Goal: Task Accomplishment & Management: Manage account settings

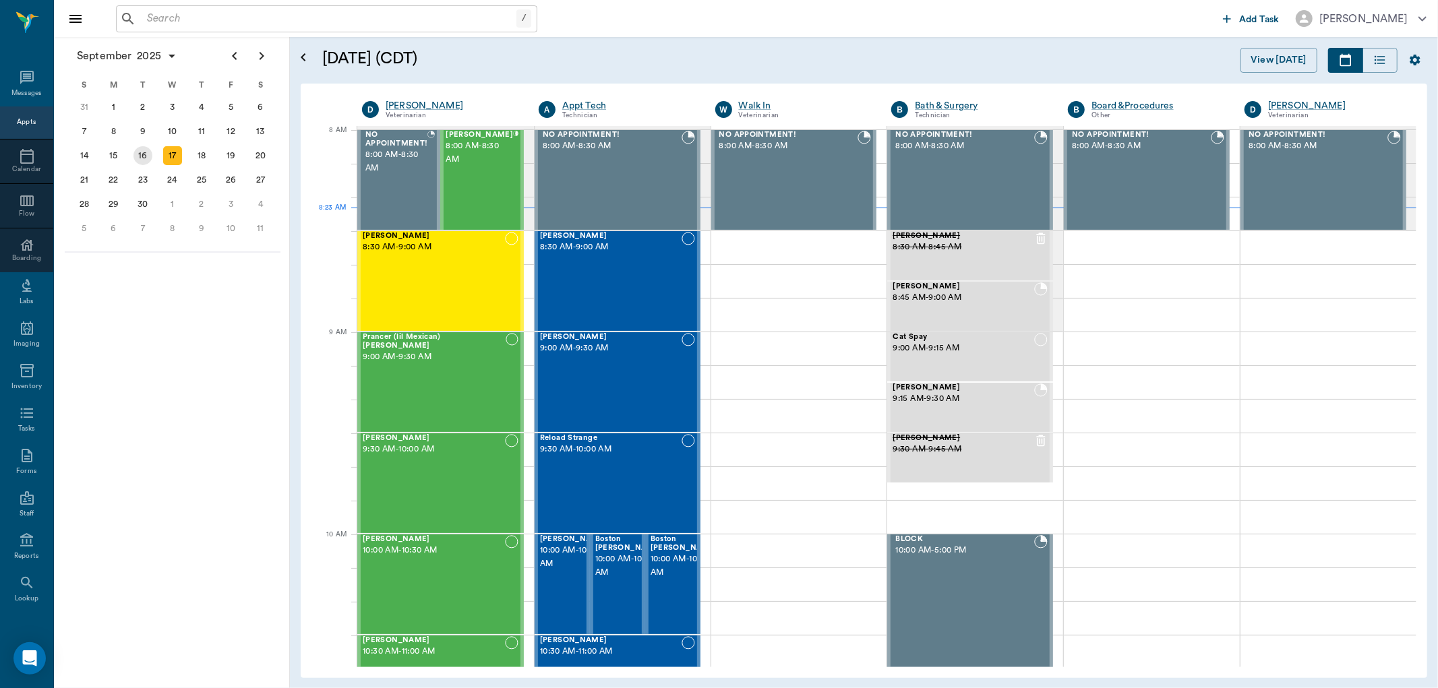
scroll to position [2, 0]
click at [148, 152] on div "16" at bounding box center [142, 155] width 19 height 19
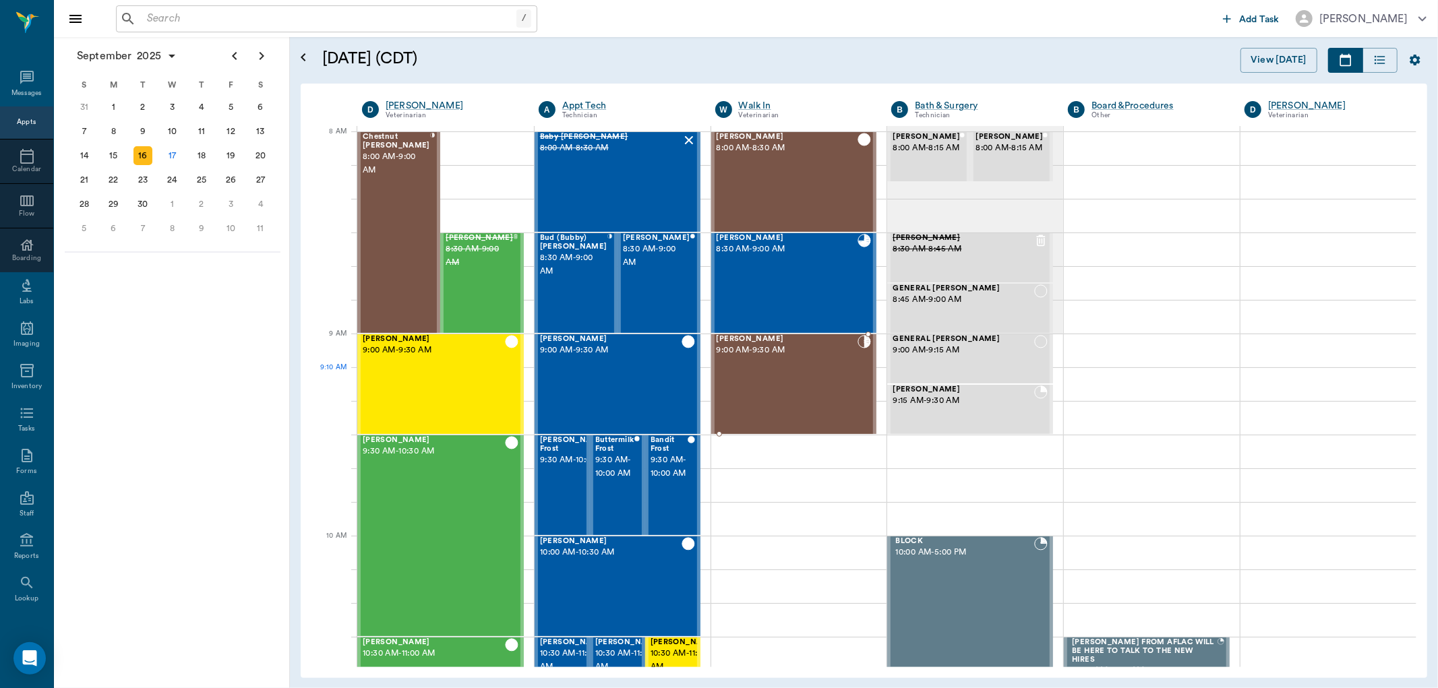
drag, startPoint x: 808, startPoint y: 374, endPoint x: 1006, endPoint y: 305, distance: 209.8
click at [811, 374] on div "Teddy Cook 9:00 AM - 9:30 AM" at bounding box center [788, 384] width 142 height 98
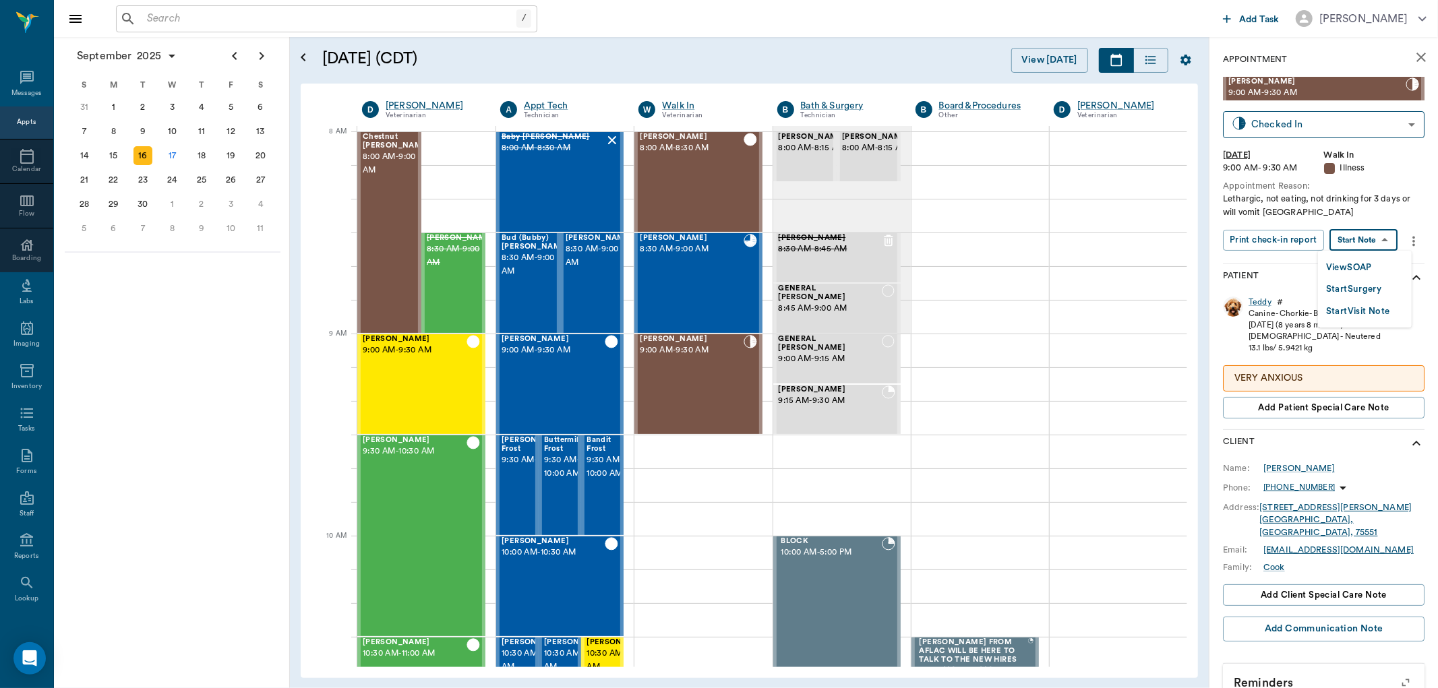
click at [1346, 244] on body "/ ​ Add Task Dr. Bert Ellsworth Nectar Messages Appts Calendar Flow Boarding La…" at bounding box center [719, 344] width 1438 height 688
click at [1335, 266] on button "View SOAP" at bounding box center [1349, 268] width 46 height 16
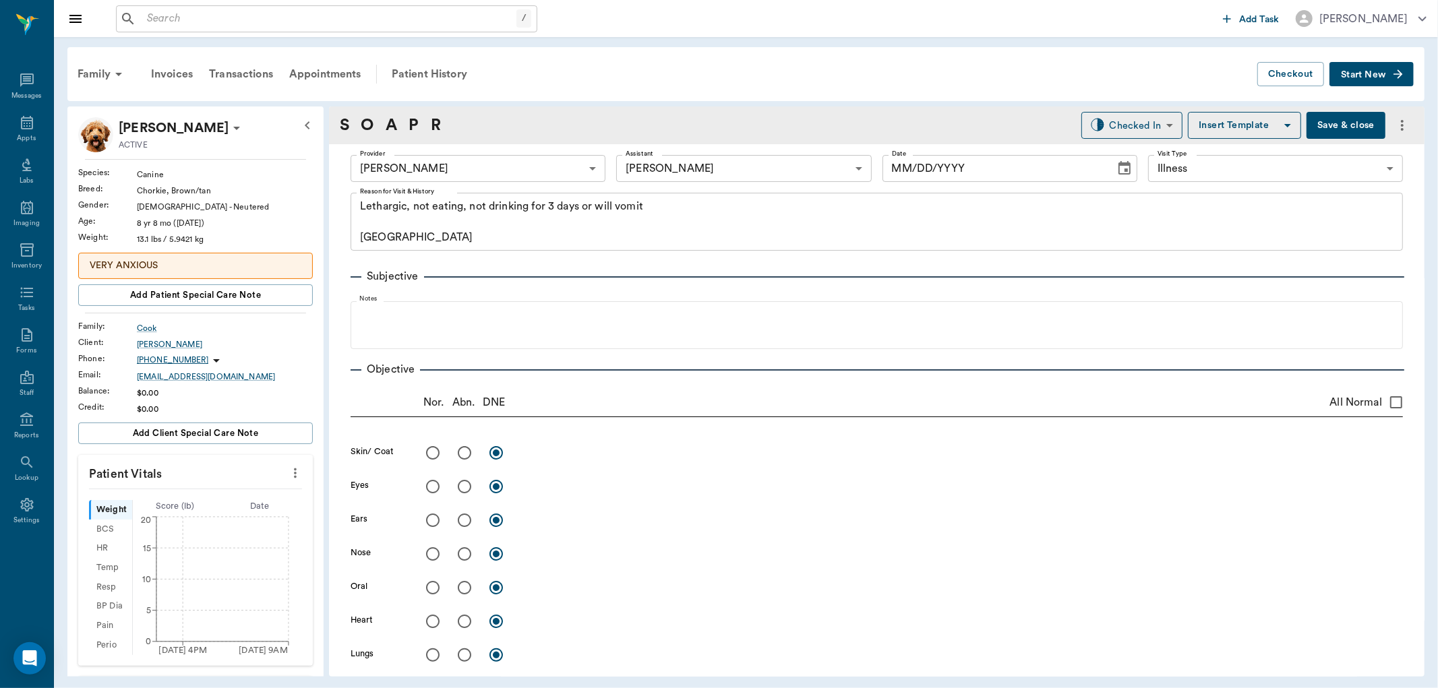
type input "63ec2f075fda476ae8351a4d"
type input "63ec2e7e52e12b0ba117b124"
type input "65d2be4f46e3a538d89b8c15"
type textarea "Lethargic, not eating, not drinking for 3 days or will vomit Caryn"
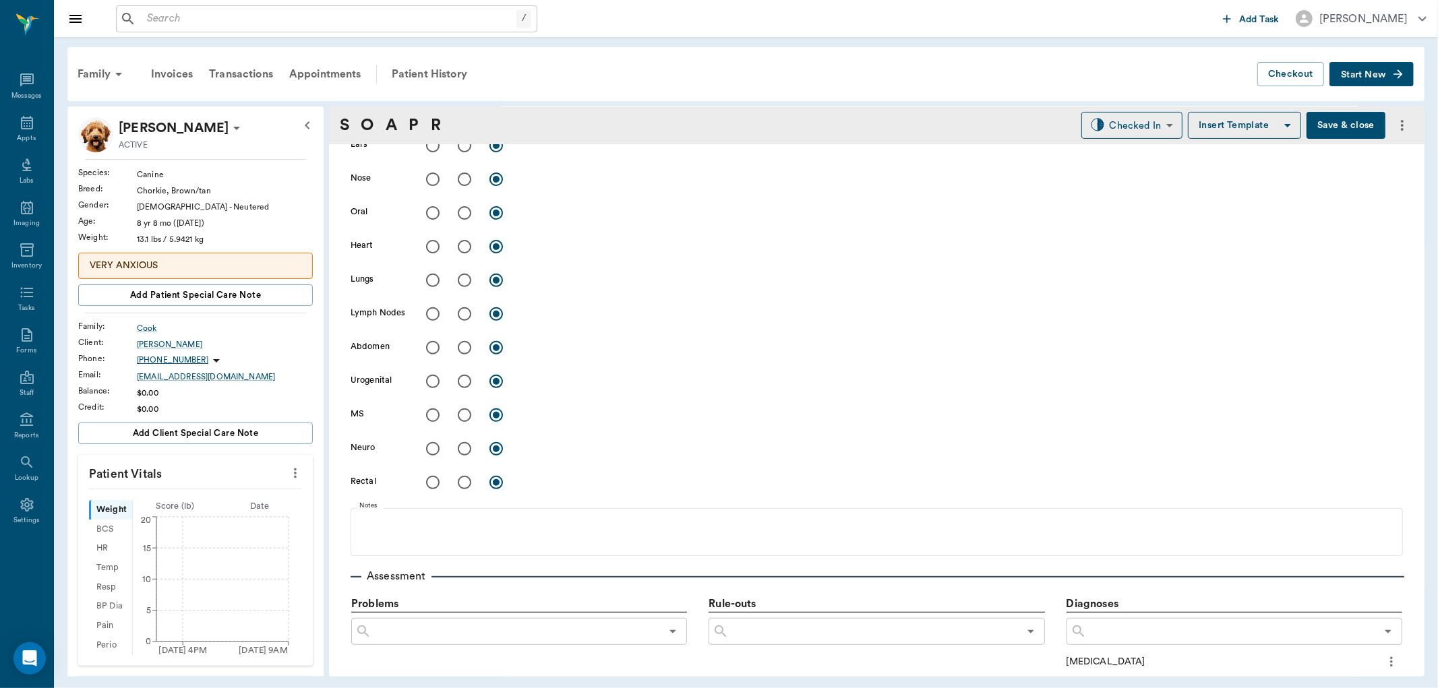
type input "09/16/2025"
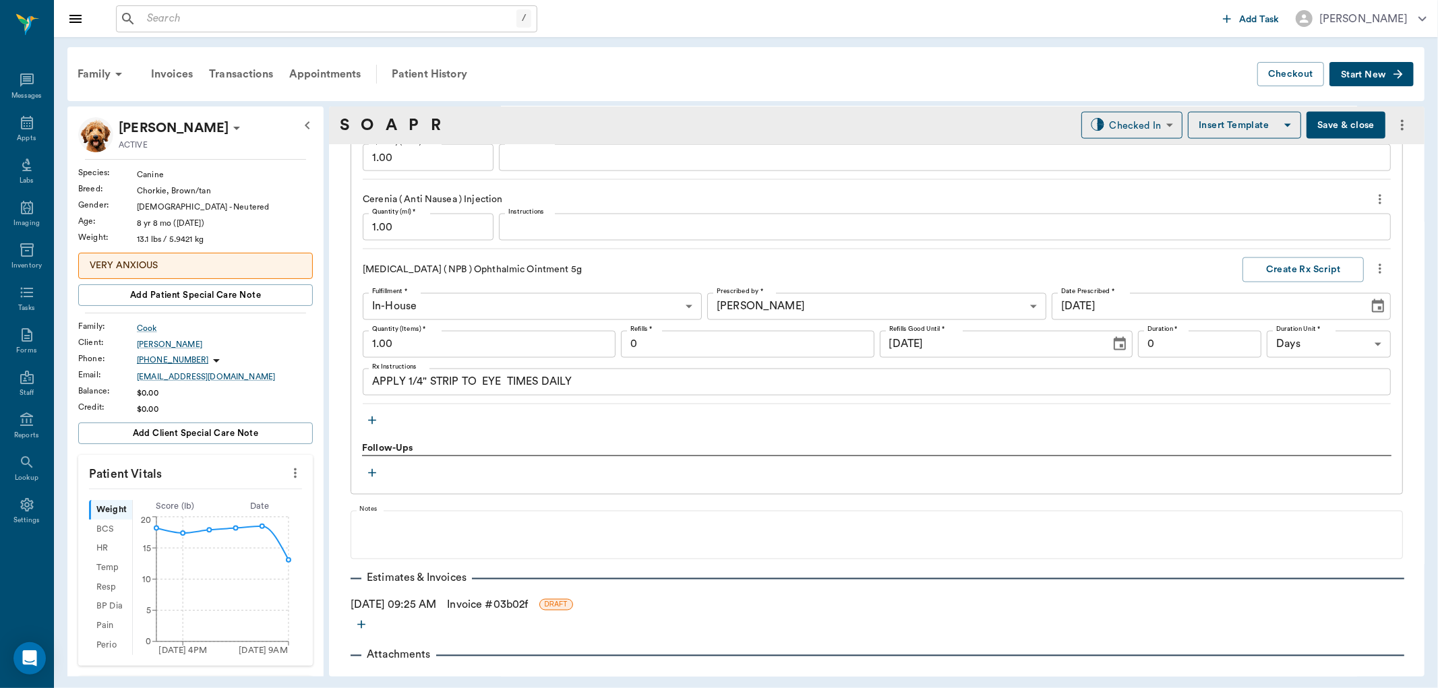
scroll to position [1793, 0]
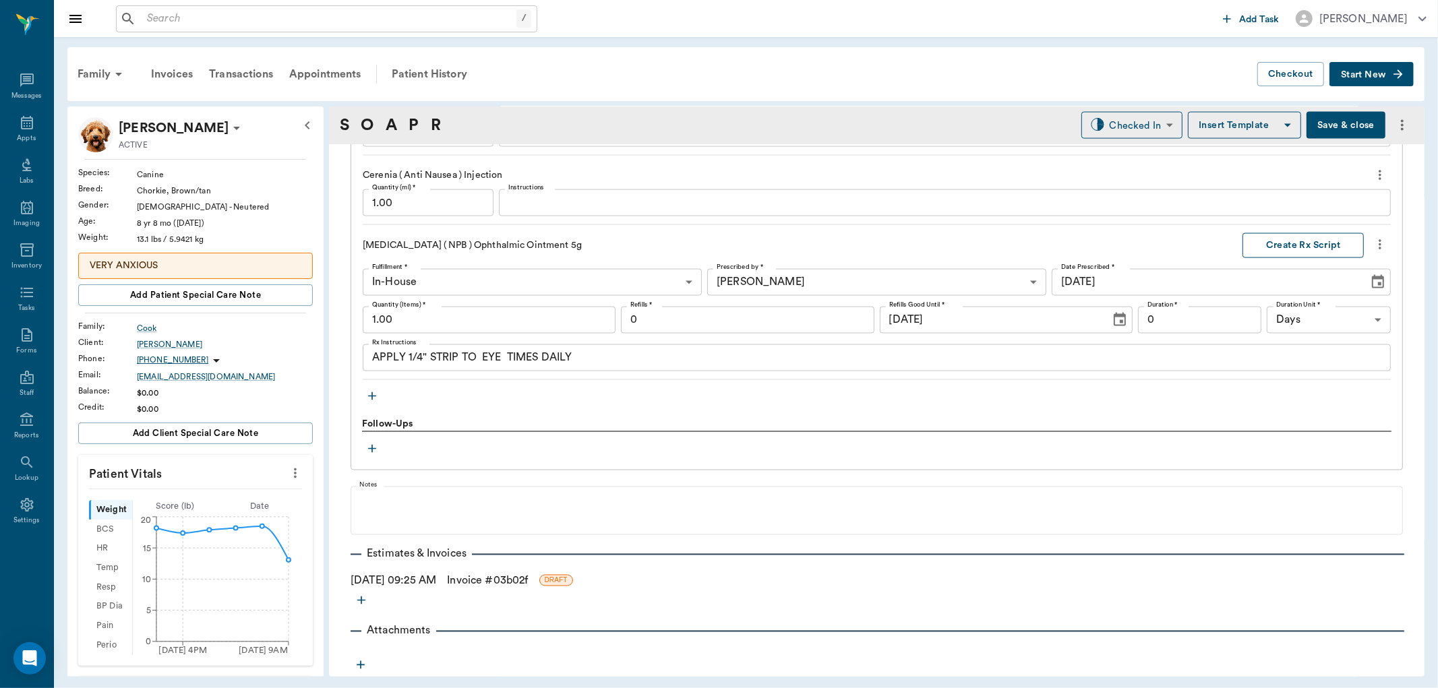
click at [1290, 245] on button "Create Rx Script" at bounding box center [1303, 245] width 121 height 25
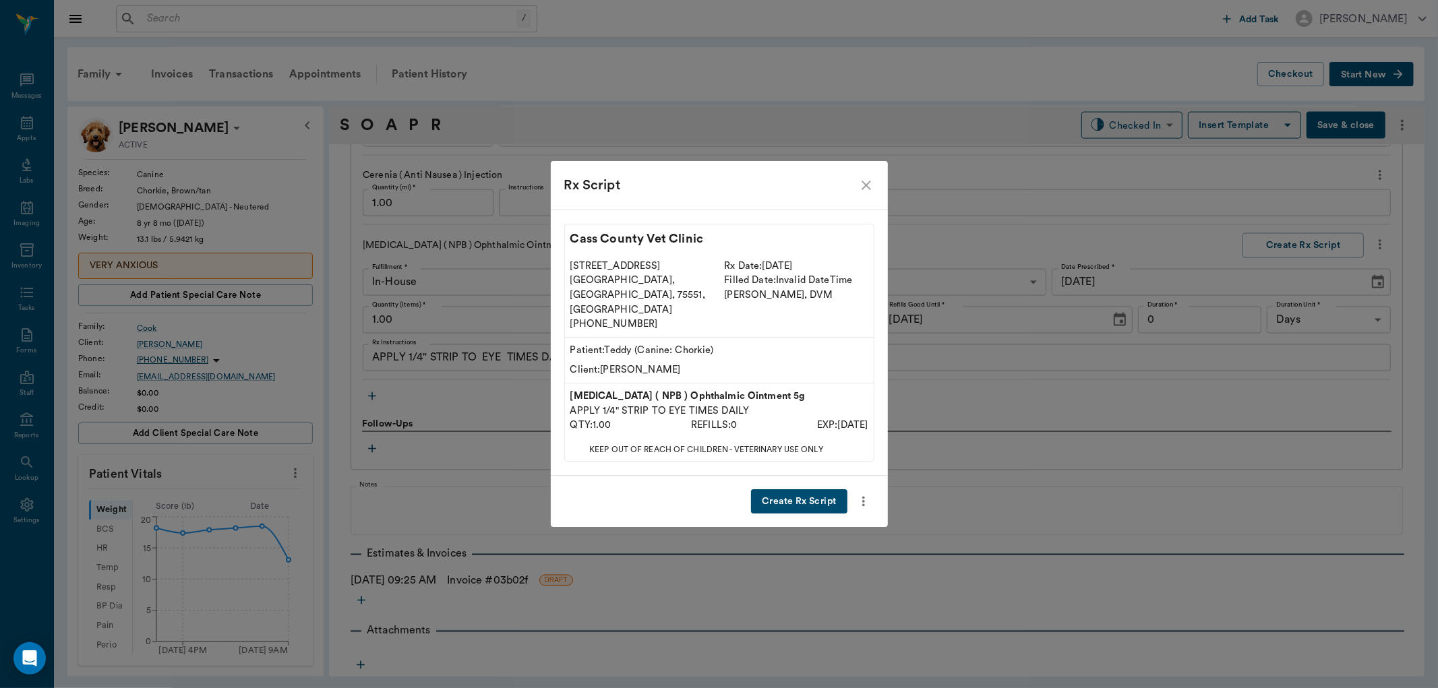
click at [812, 489] on button "Create Rx Script" at bounding box center [799, 501] width 96 height 25
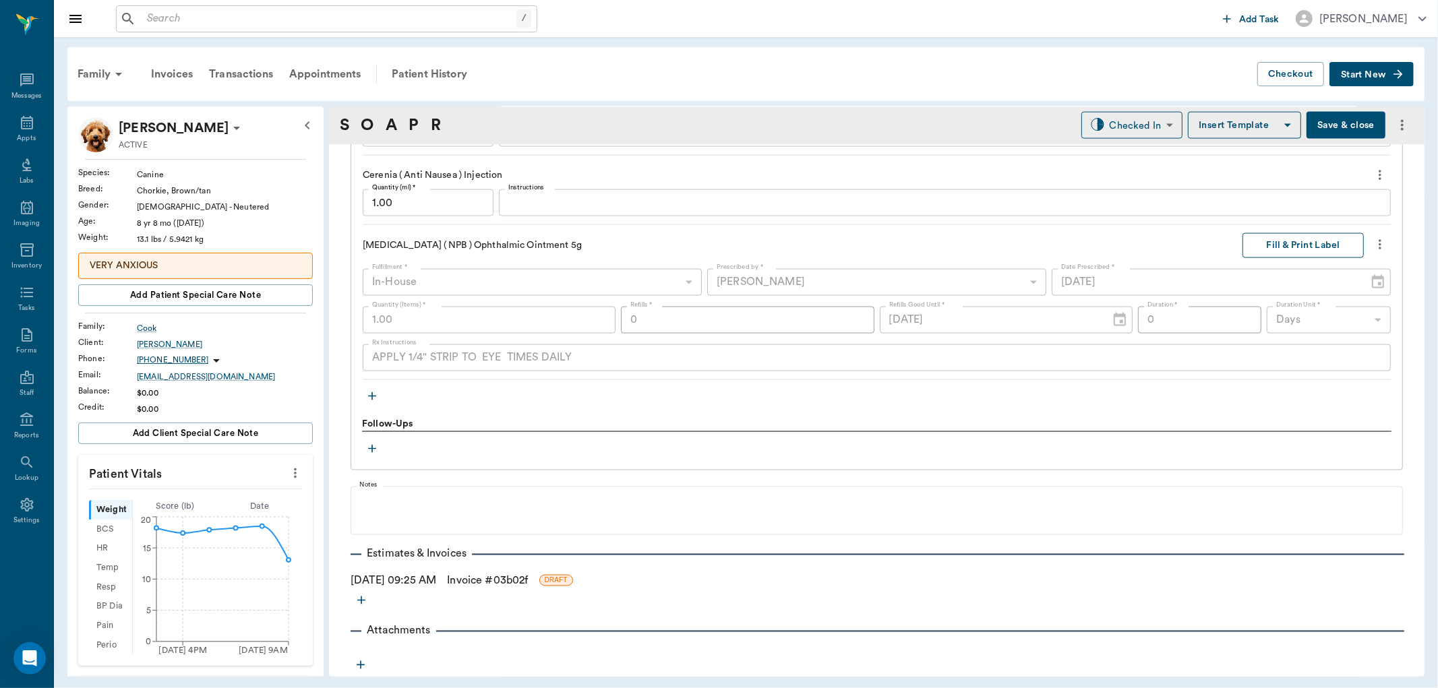
click at [1276, 243] on button "Fill & Print Label" at bounding box center [1303, 245] width 121 height 25
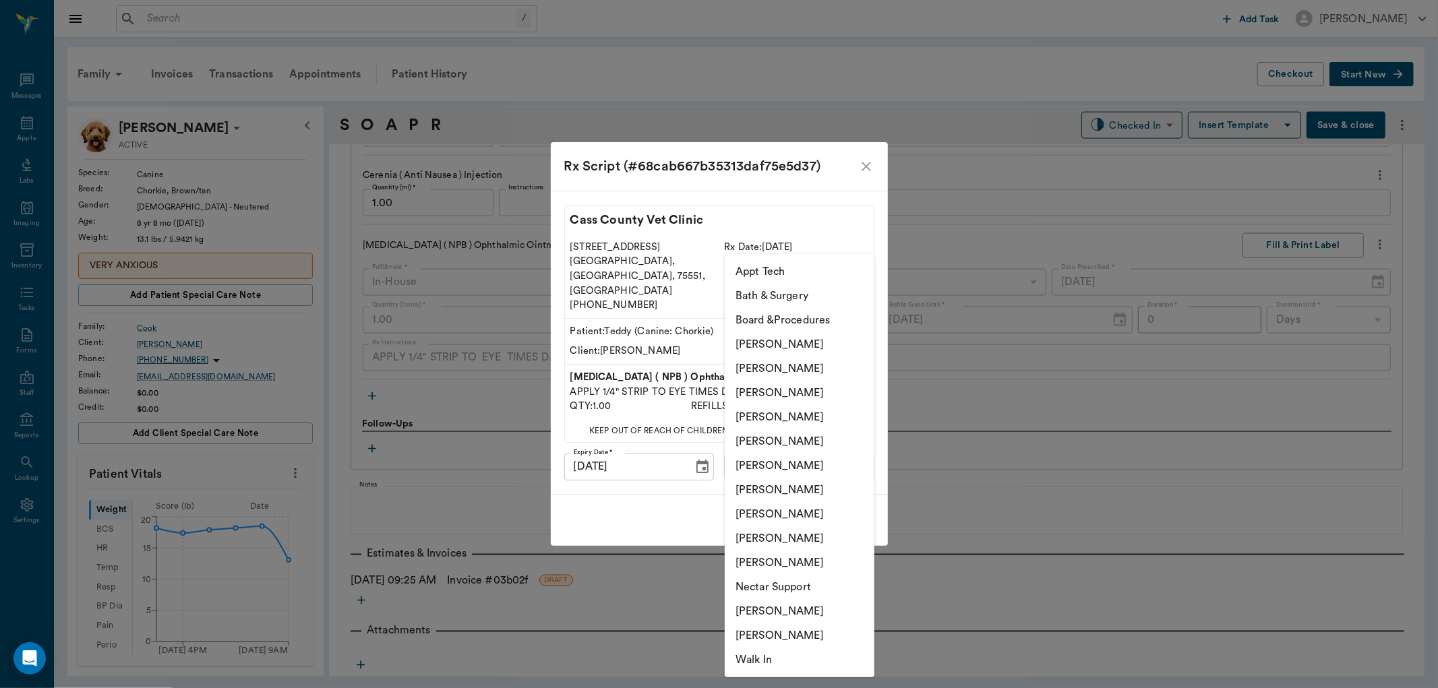
click at [797, 453] on body "/ ​ Add Task Dr. Bert Ellsworth Nectar Messages Appts Labs Imaging Inventory Ta…" at bounding box center [719, 344] width 1438 height 688
click at [765, 508] on li "[PERSON_NAME]" at bounding box center [800, 514] width 150 height 24
type input "63ec2e7e52e12b0ba117b124"
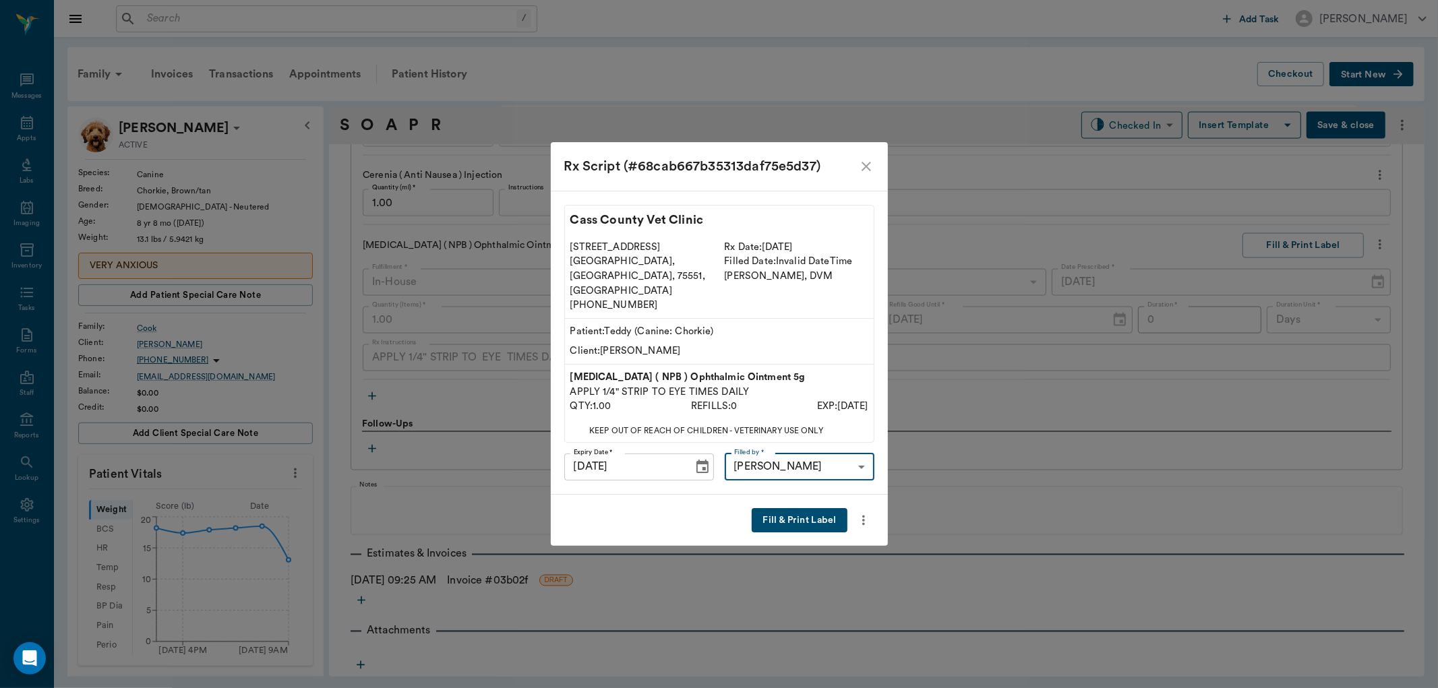
click at [799, 508] on button "Fill & Print Label" at bounding box center [799, 520] width 95 height 25
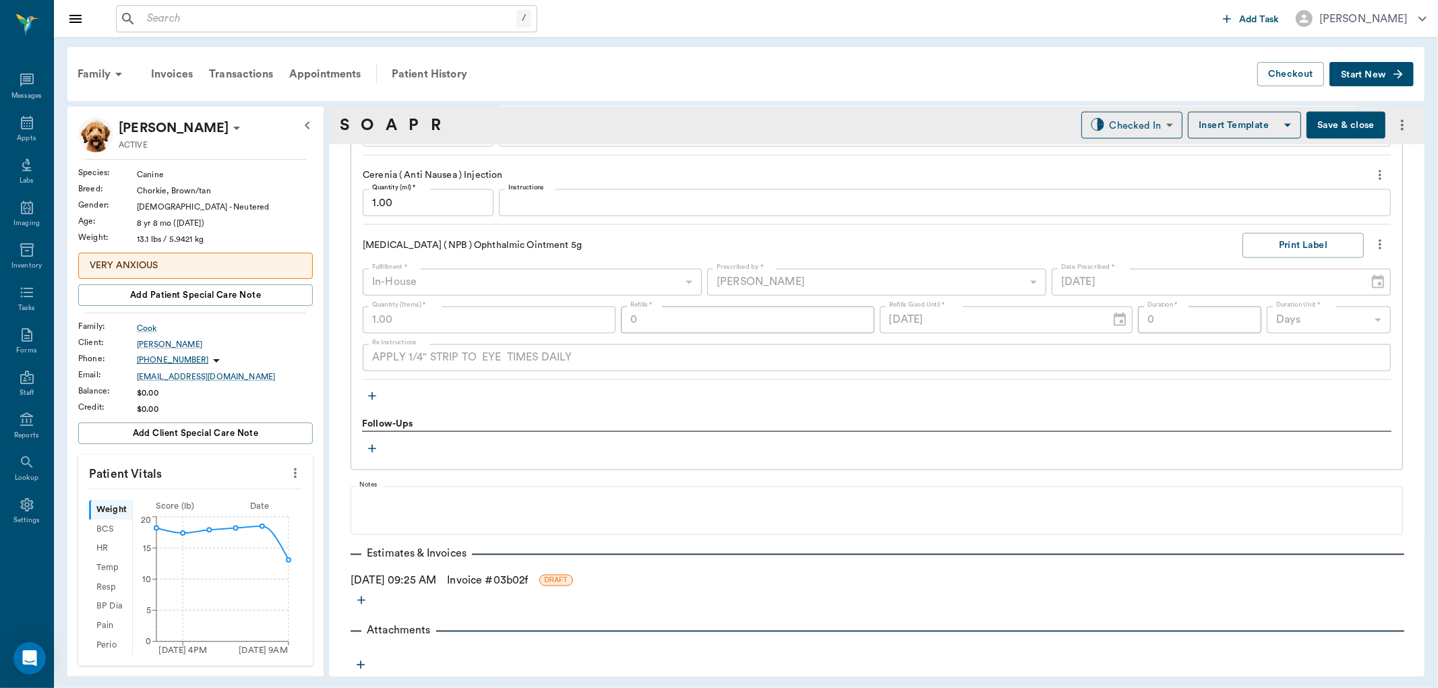
click at [375, 393] on icon "button" at bounding box center [371, 396] width 13 height 13
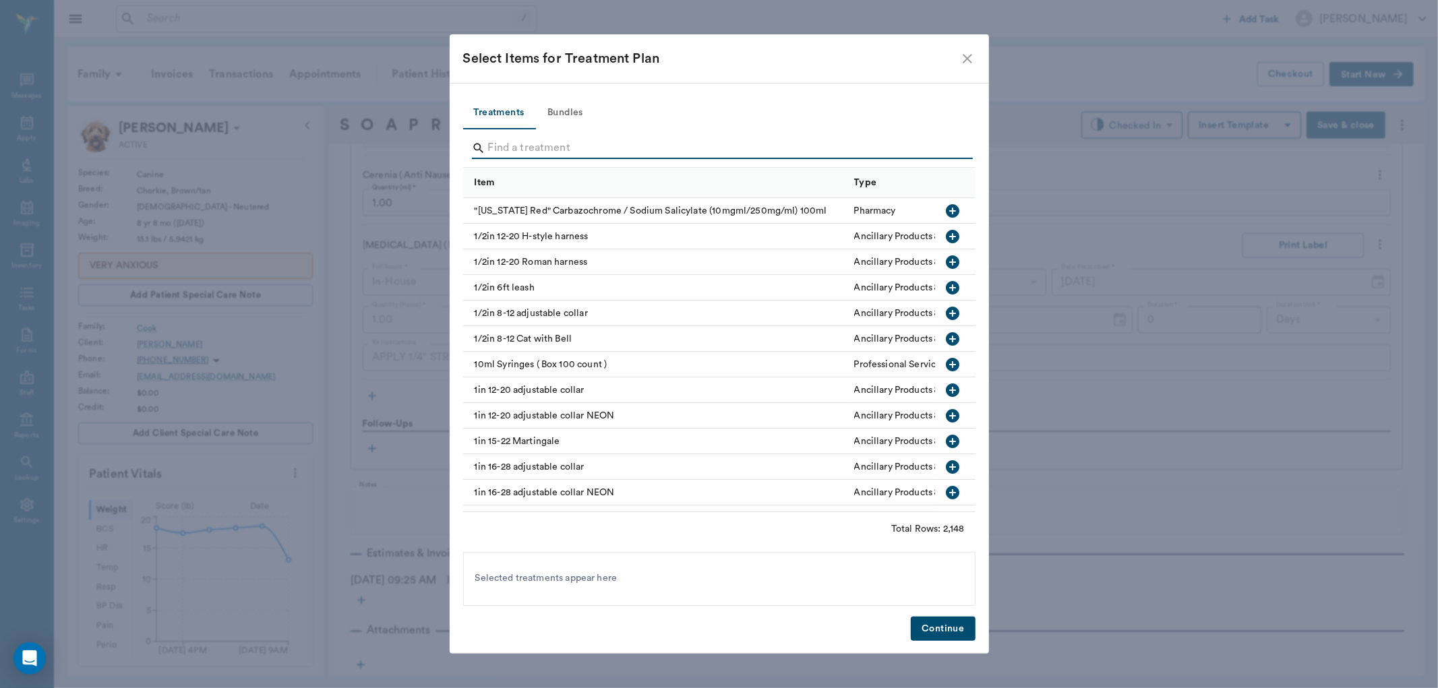
click at [503, 150] on input "Search" at bounding box center [720, 149] width 465 height 22
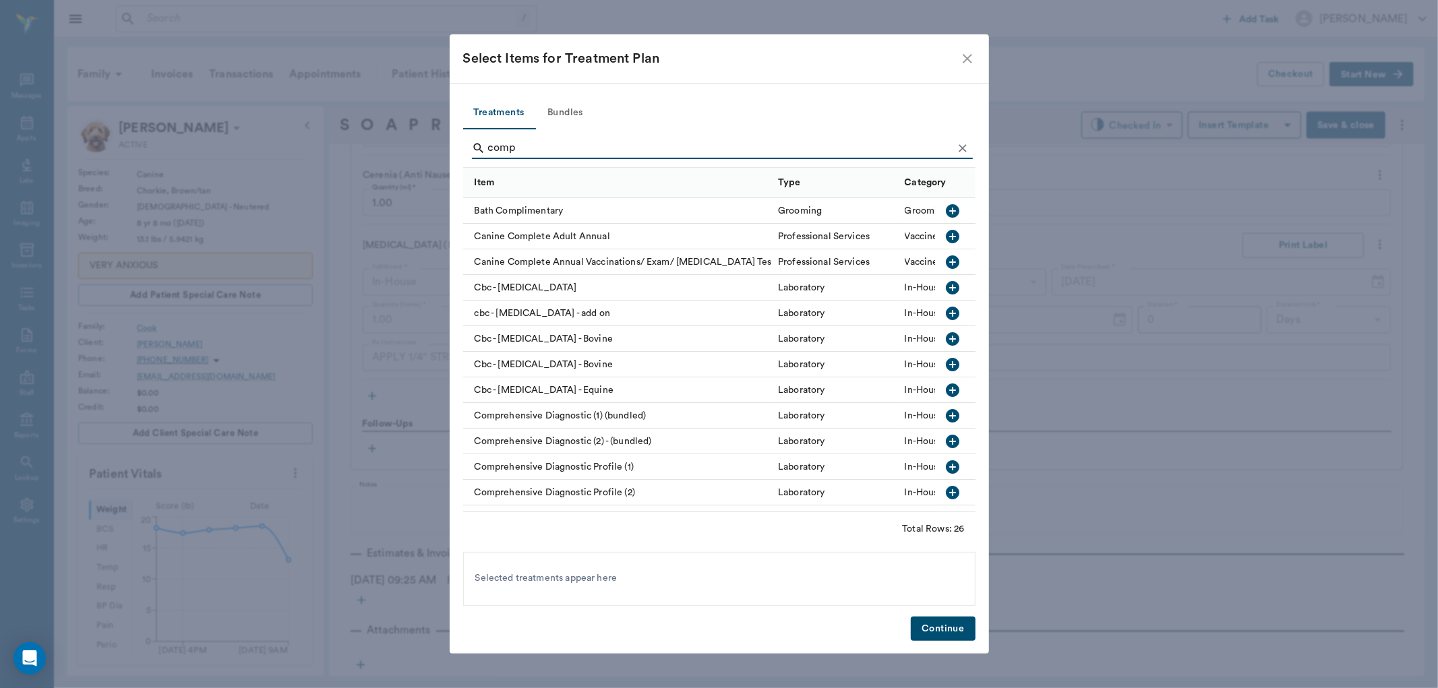
type input "comp"
click at [946, 410] on icon "button" at bounding box center [952, 415] width 13 height 13
click at [653, 576] on icon at bounding box center [656, 579] width 15 height 15
click at [946, 469] on icon "button" at bounding box center [952, 466] width 13 height 13
click at [947, 626] on button "Continue" at bounding box center [943, 629] width 64 height 25
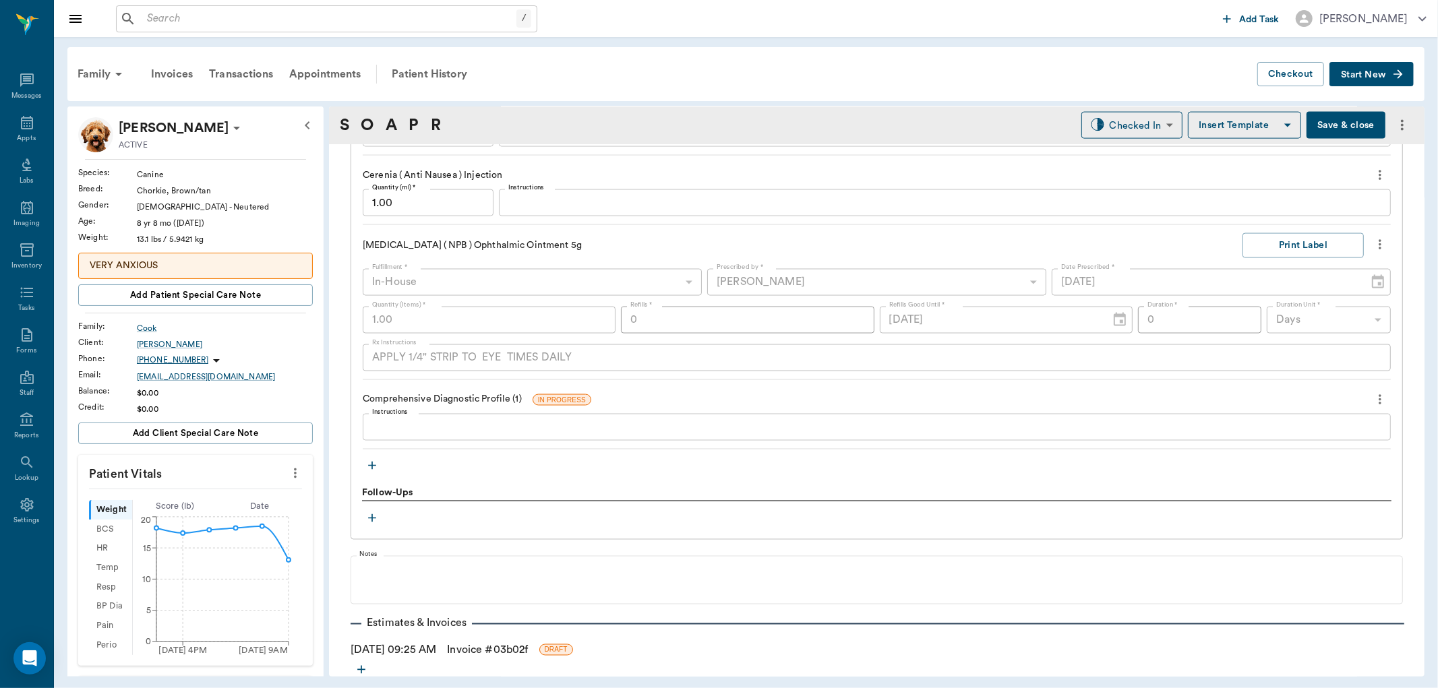
click at [1324, 119] on button "Save & close" at bounding box center [1346, 125] width 79 height 27
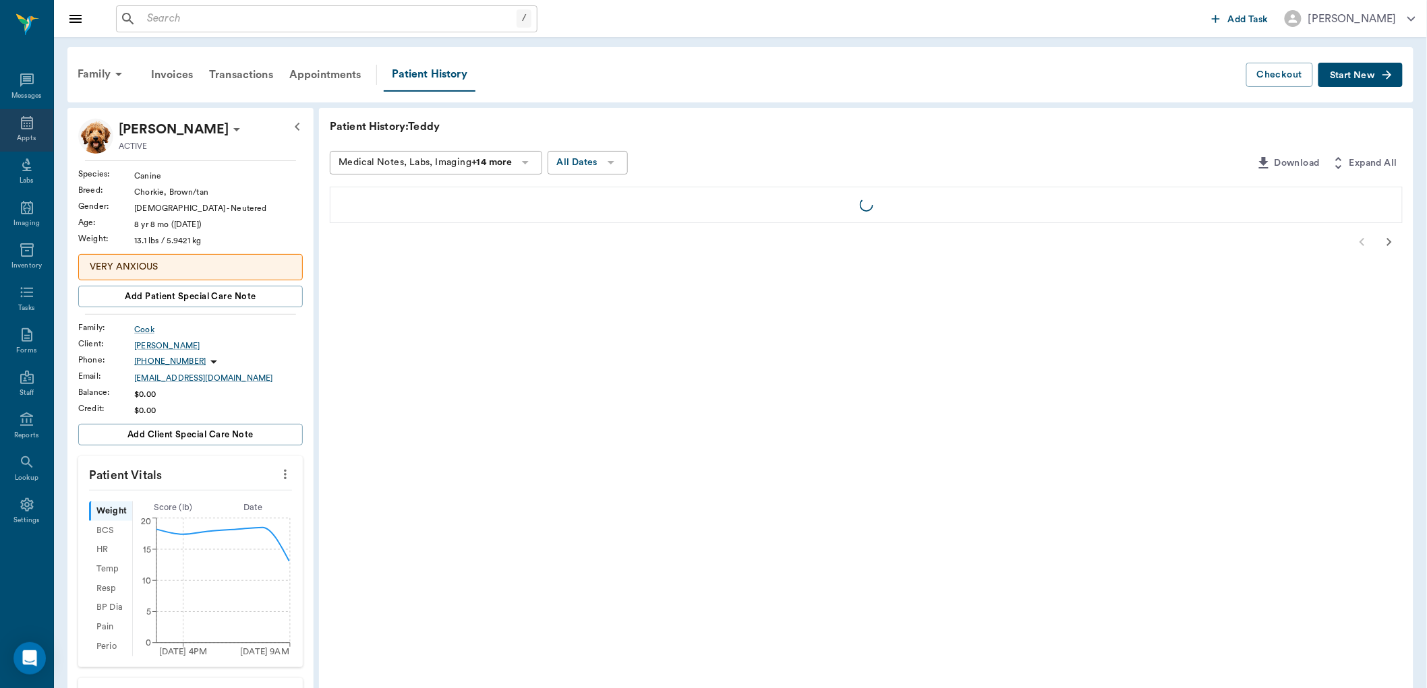
click at [27, 133] on div "Appts" at bounding box center [26, 138] width 19 height 10
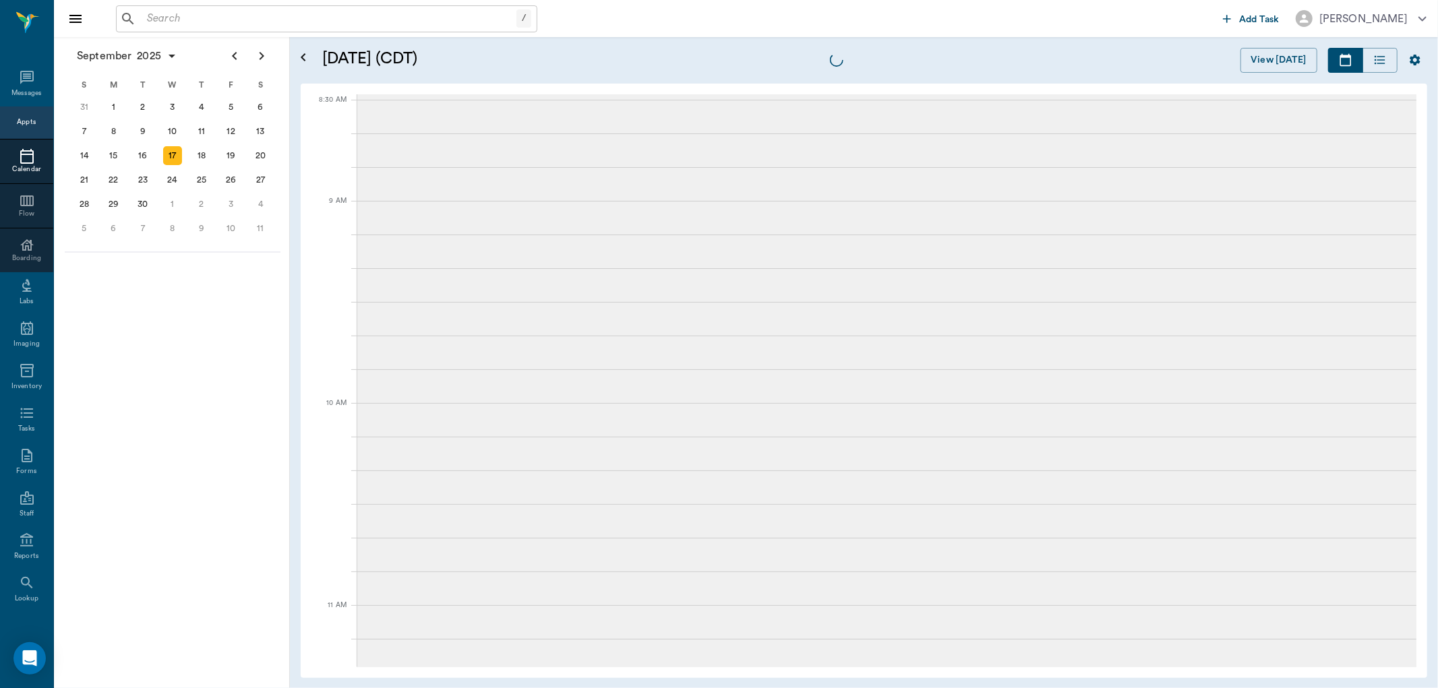
scroll to position [3, 0]
click at [176, 152] on div "17" at bounding box center [172, 155] width 19 height 19
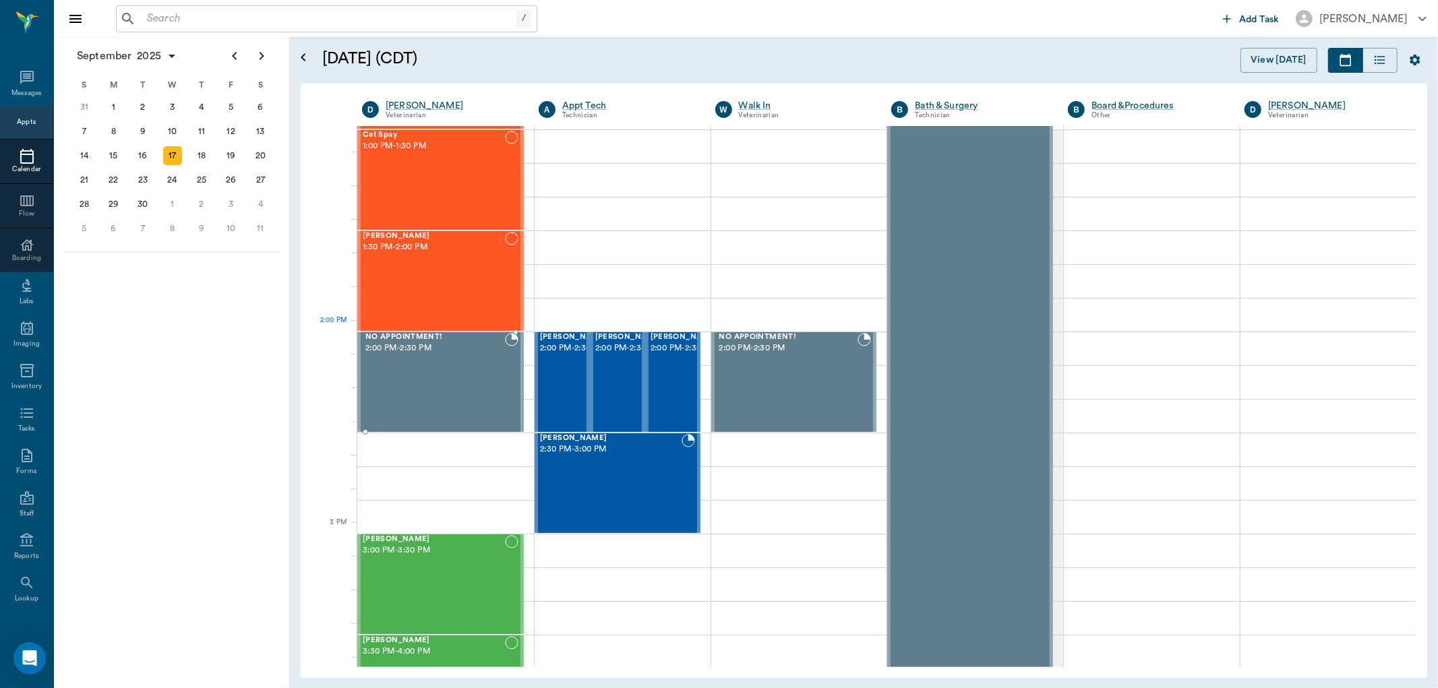
scroll to position [1048, 0]
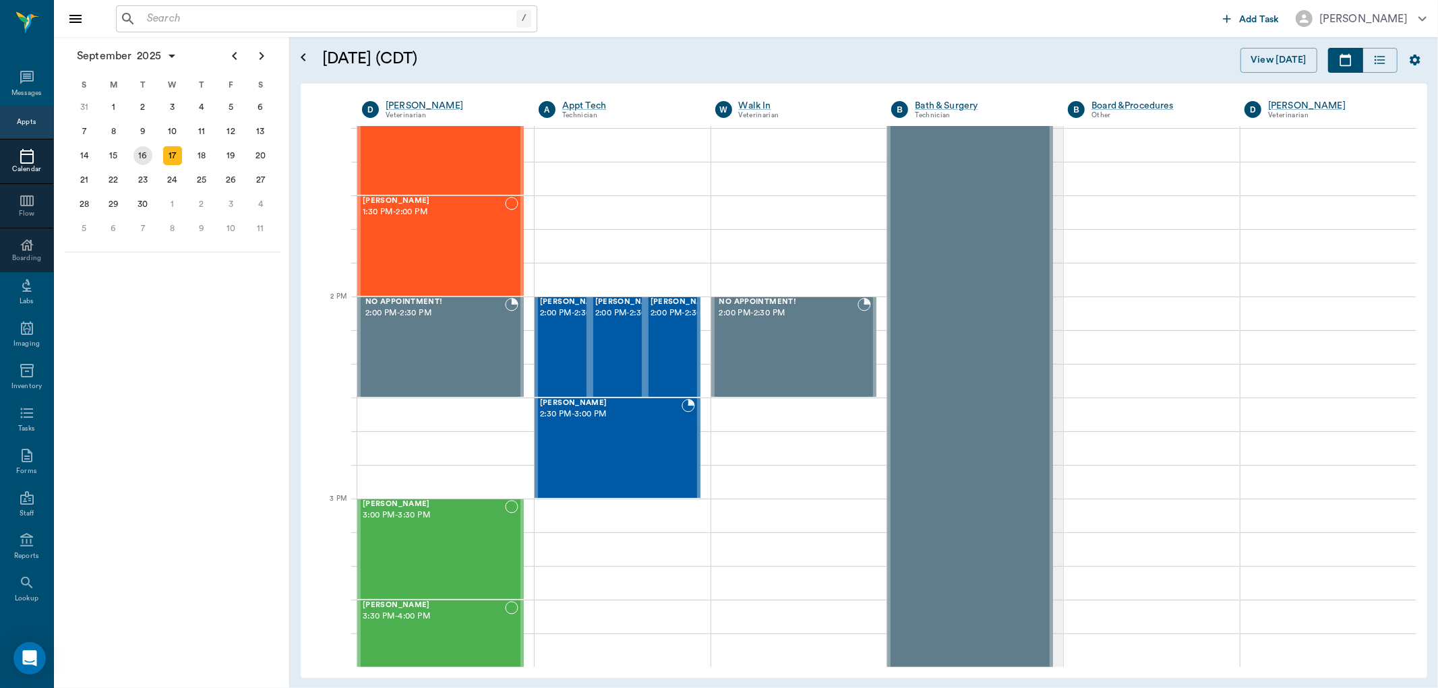
click at [142, 157] on div "16" at bounding box center [142, 155] width 19 height 19
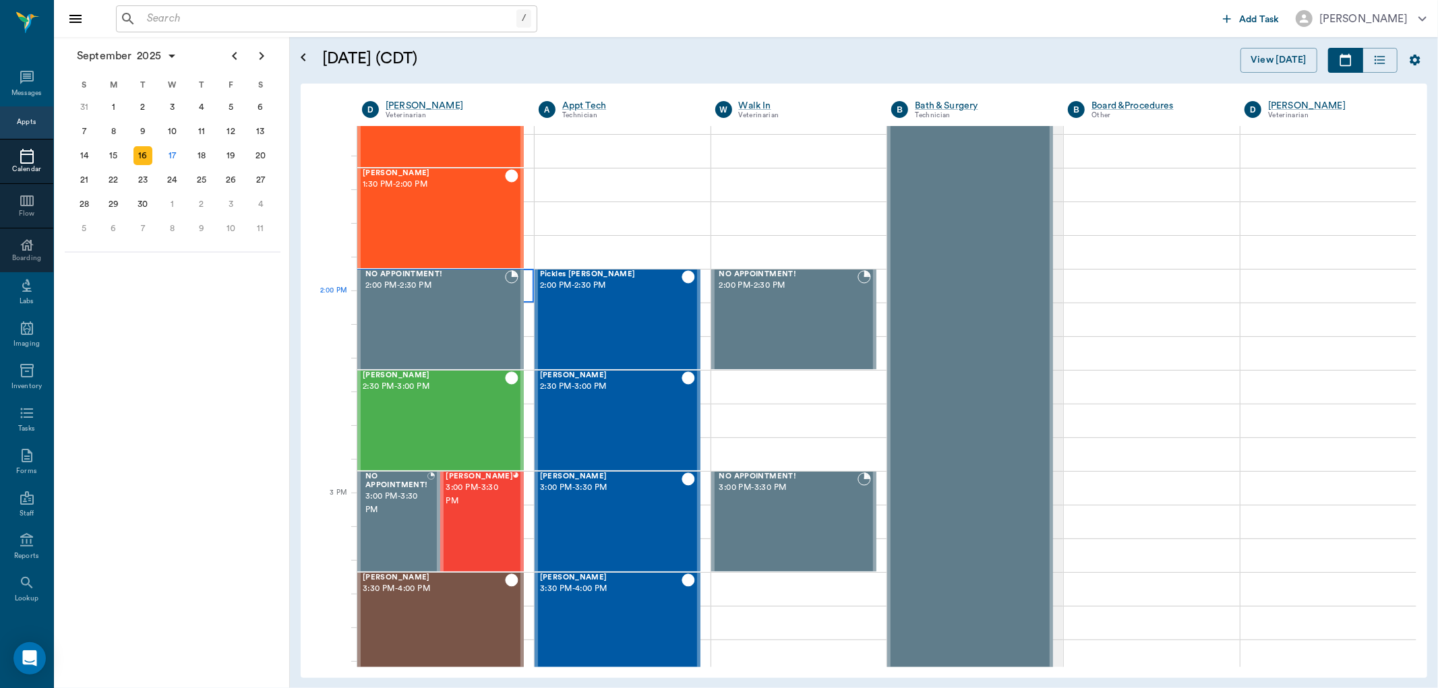
scroll to position [1123, 0]
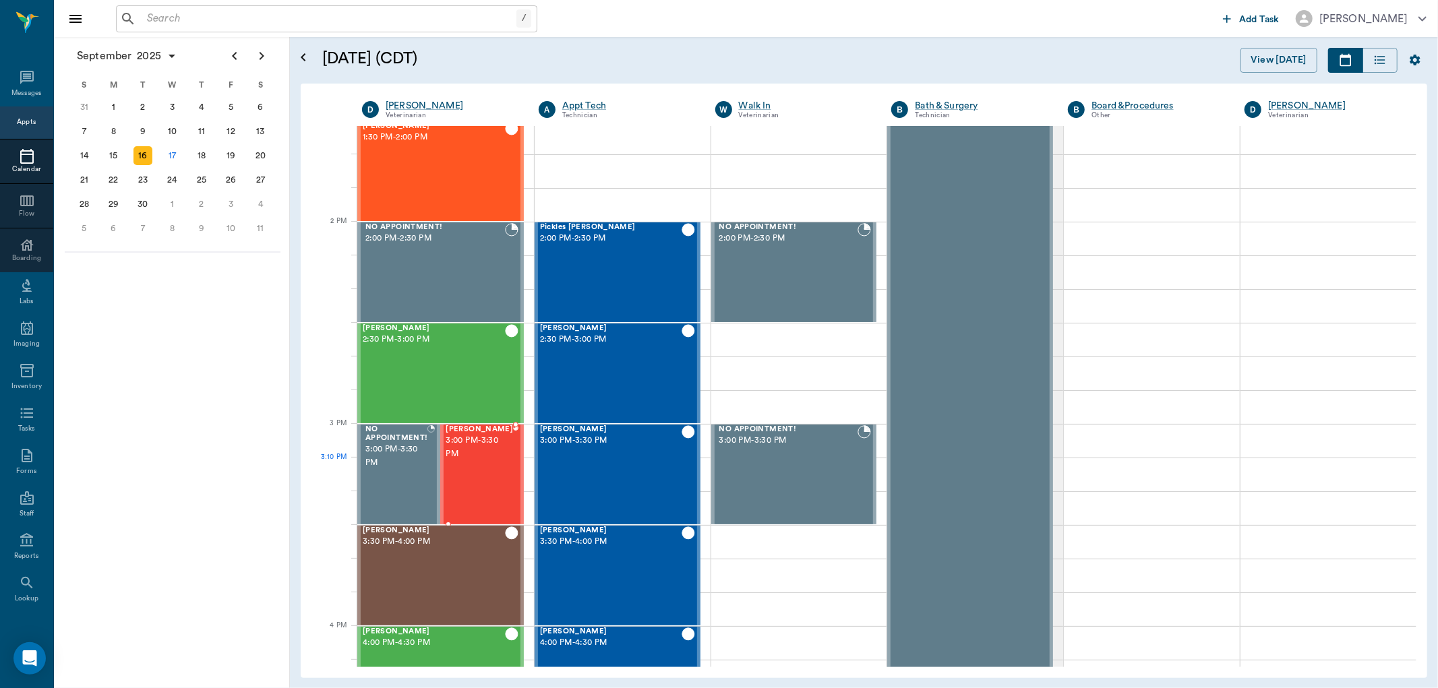
click at [462, 458] on span "3:00 PM - 3:30 PM" at bounding box center [479, 447] width 67 height 27
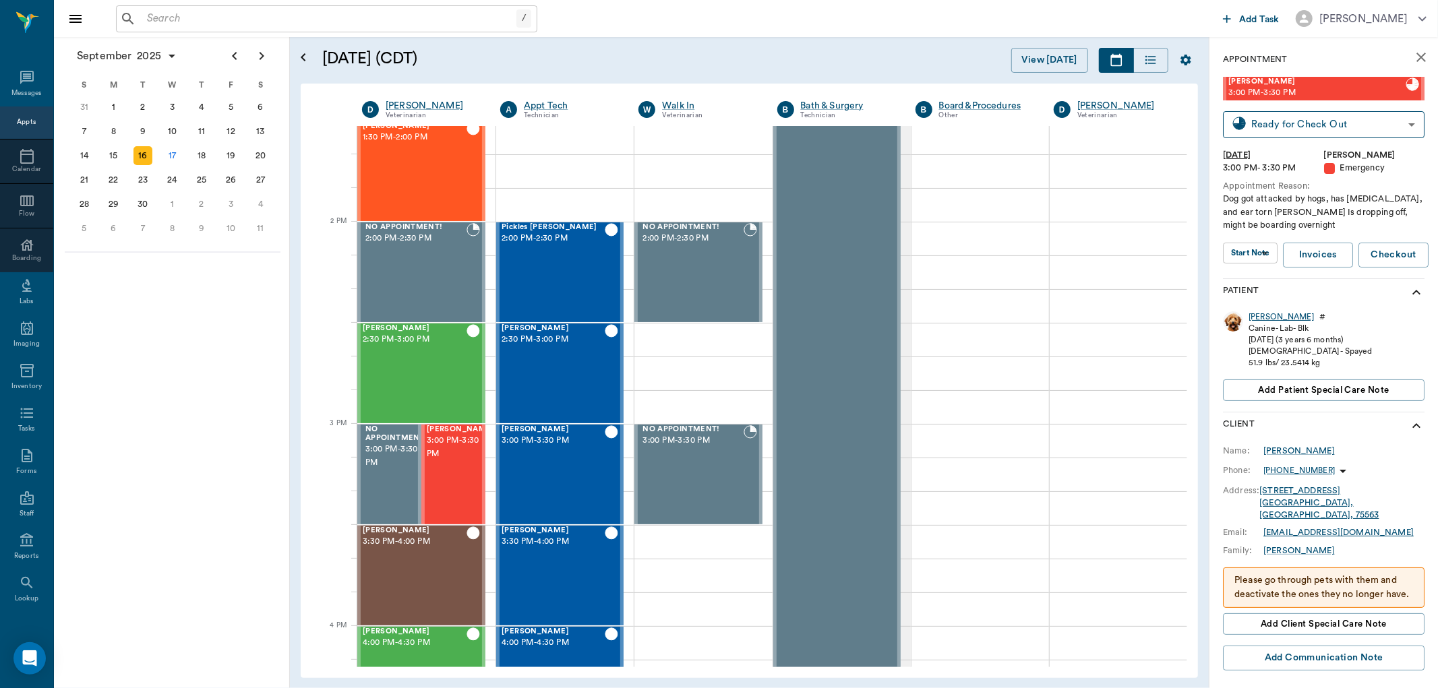
click at [1258, 314] on div "Blanca" at bounding box center [1281, 316] width 65 height 11
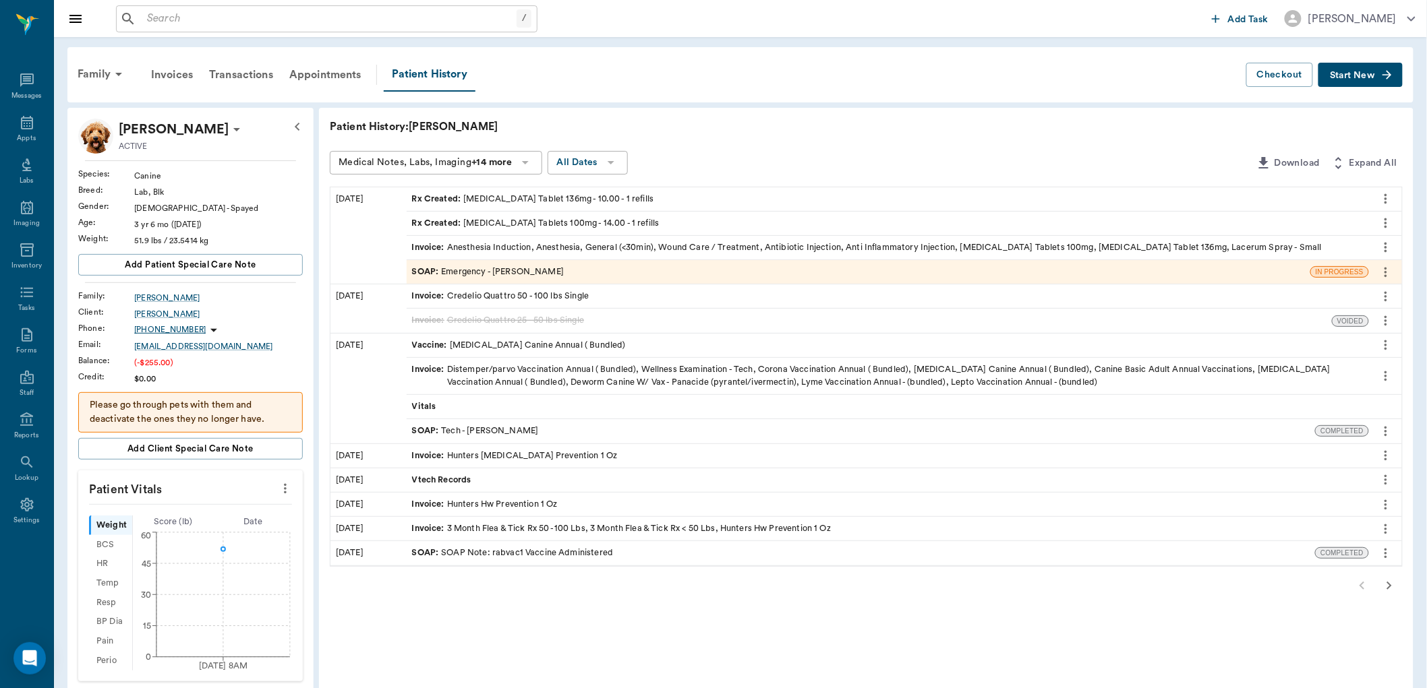
click at [444, 224] on span "Rx Created :" at bounding box center [438, 223] width 52 height 13
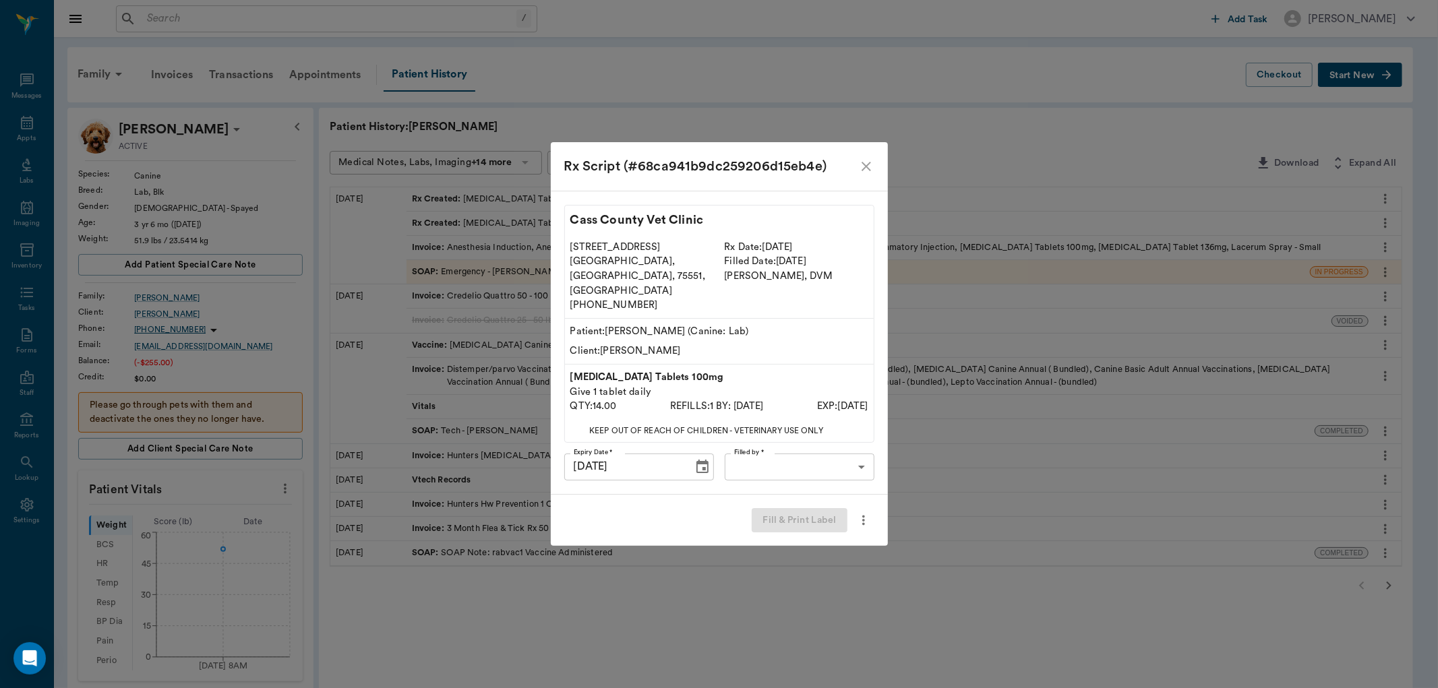
click at [766, 445] on body "/ ​ Add Task Dr. Bert Ellsworth Nectar Messages Appts Labs Imaging Inventory Ta…" at bounding box center [719, 551] width 1438 height 1102
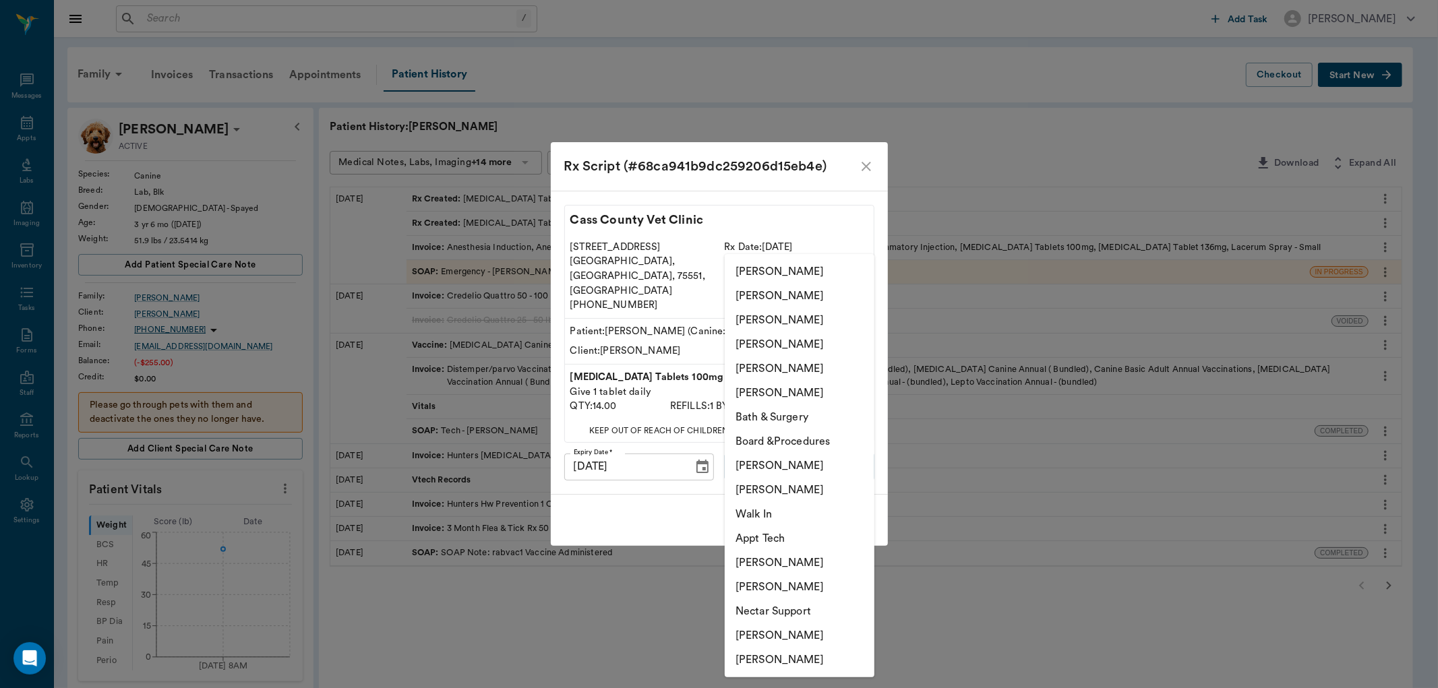
click at [744, 314] on li "[PERSON_NAME]" at bounding box center [800, 320] width 150 height 24
type input "63ec2e7e52e12b0ba117b124"
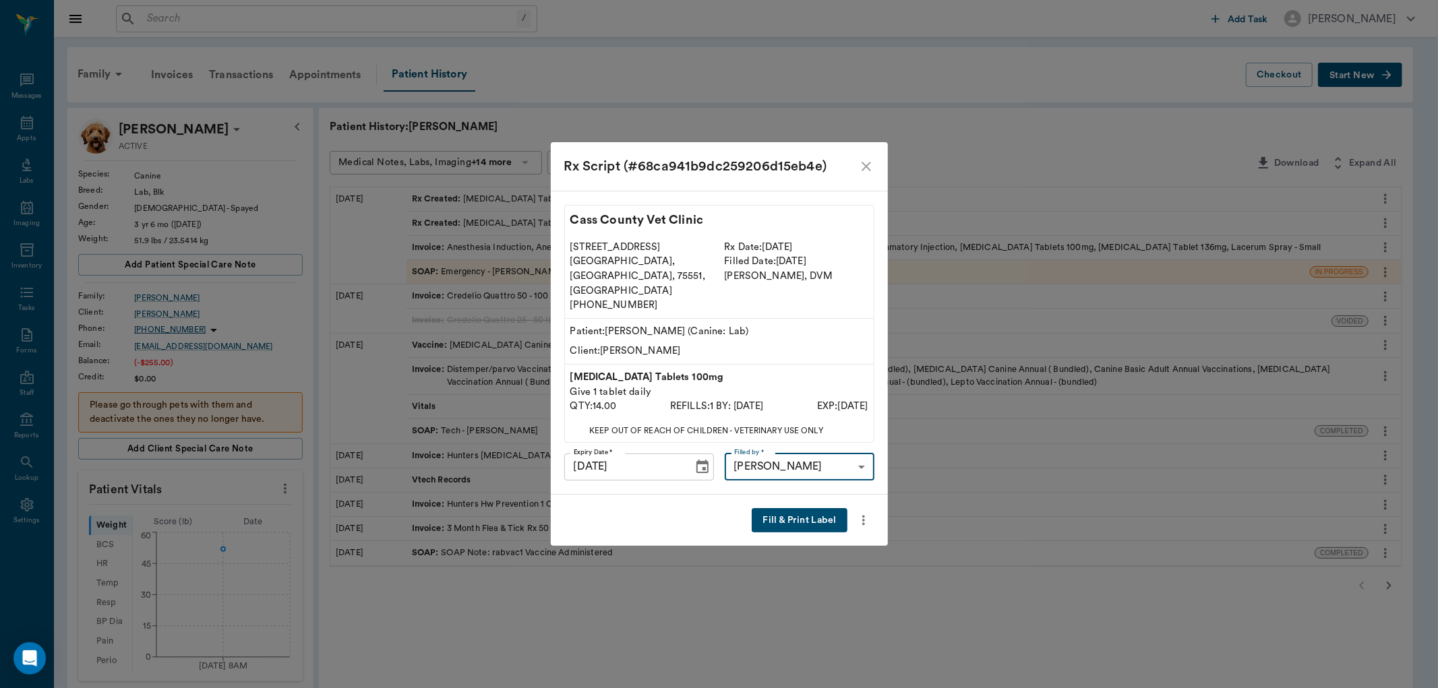
click at [813, 508] on button "Fill & Print Label" at bounding box center [799, 520] width 95 height 25
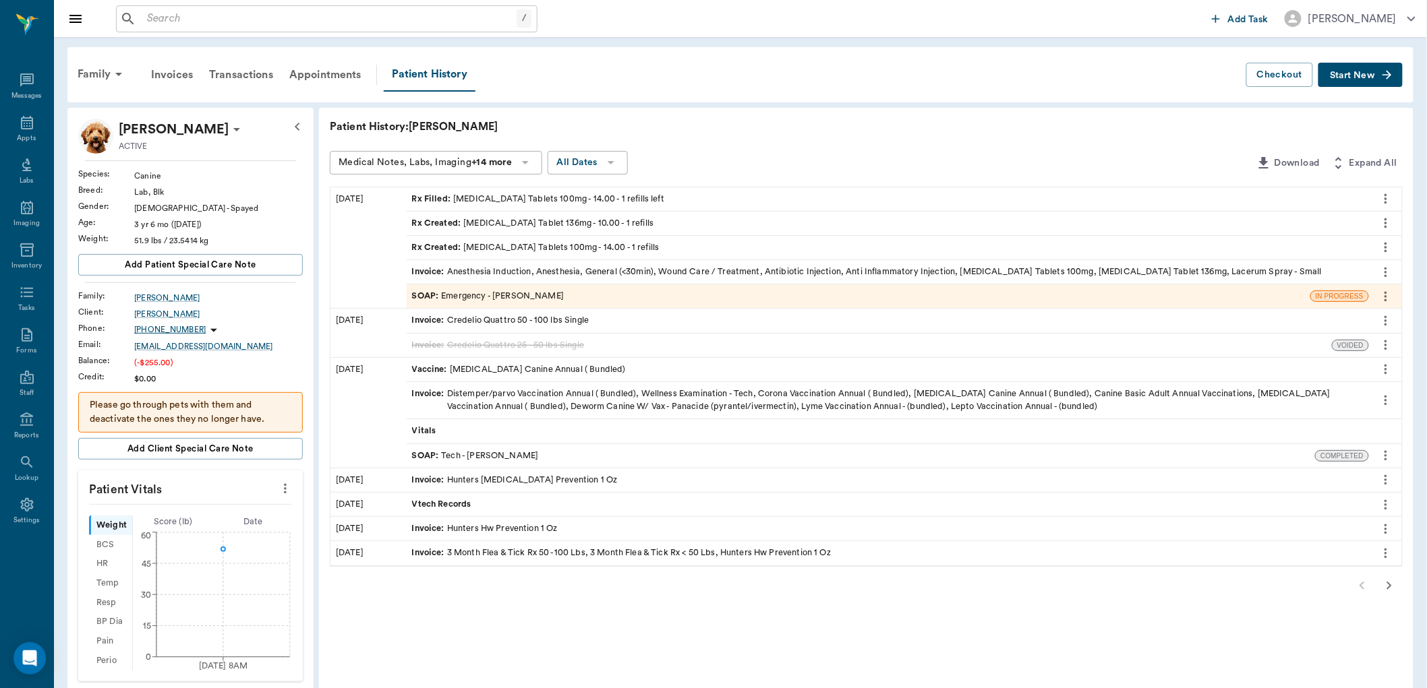
click at [456, 219] on span "Rx Created :" at bounding box center [438, 223] width 52 height 13
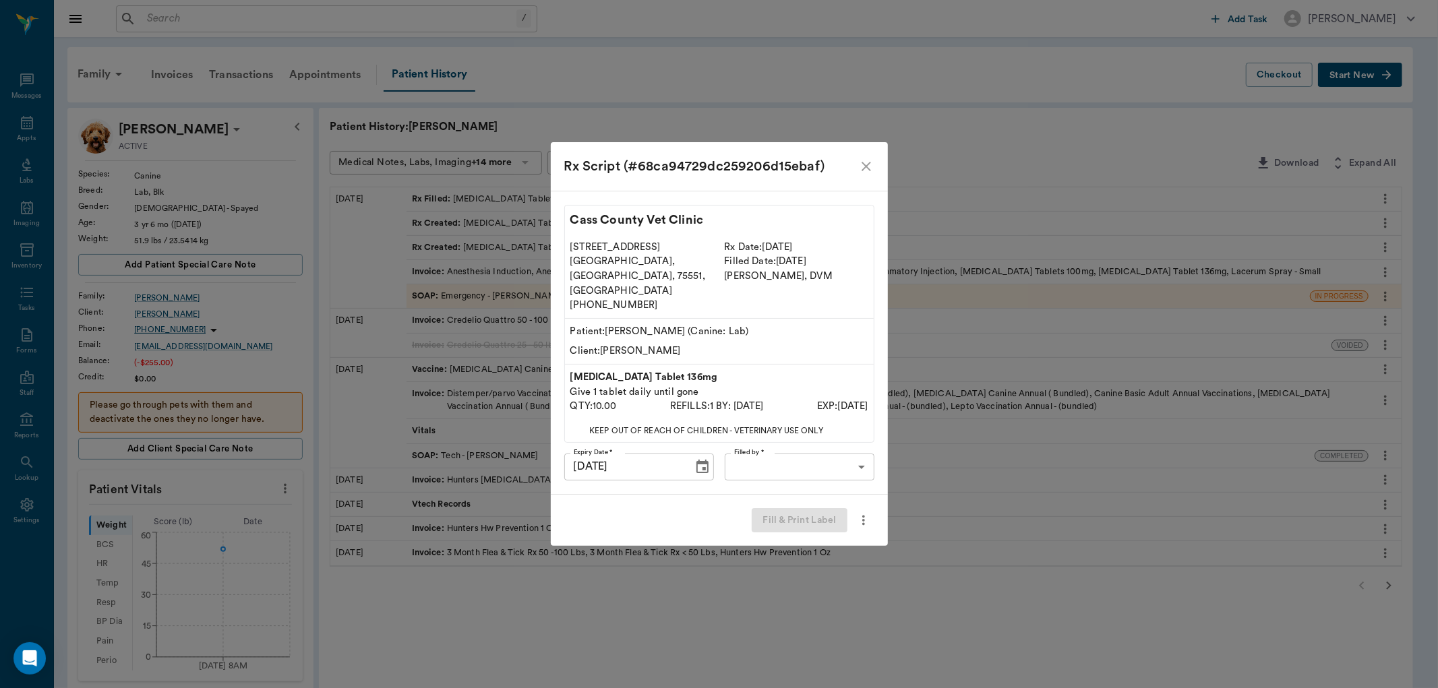
click at [843, 445] on body "/ ​ Add Task Dr. Bert Ellsworth Nectar Messages Appts Labs Imaging Inventory Ta…" at bounding box center [719, 551] width 1438 height 1102
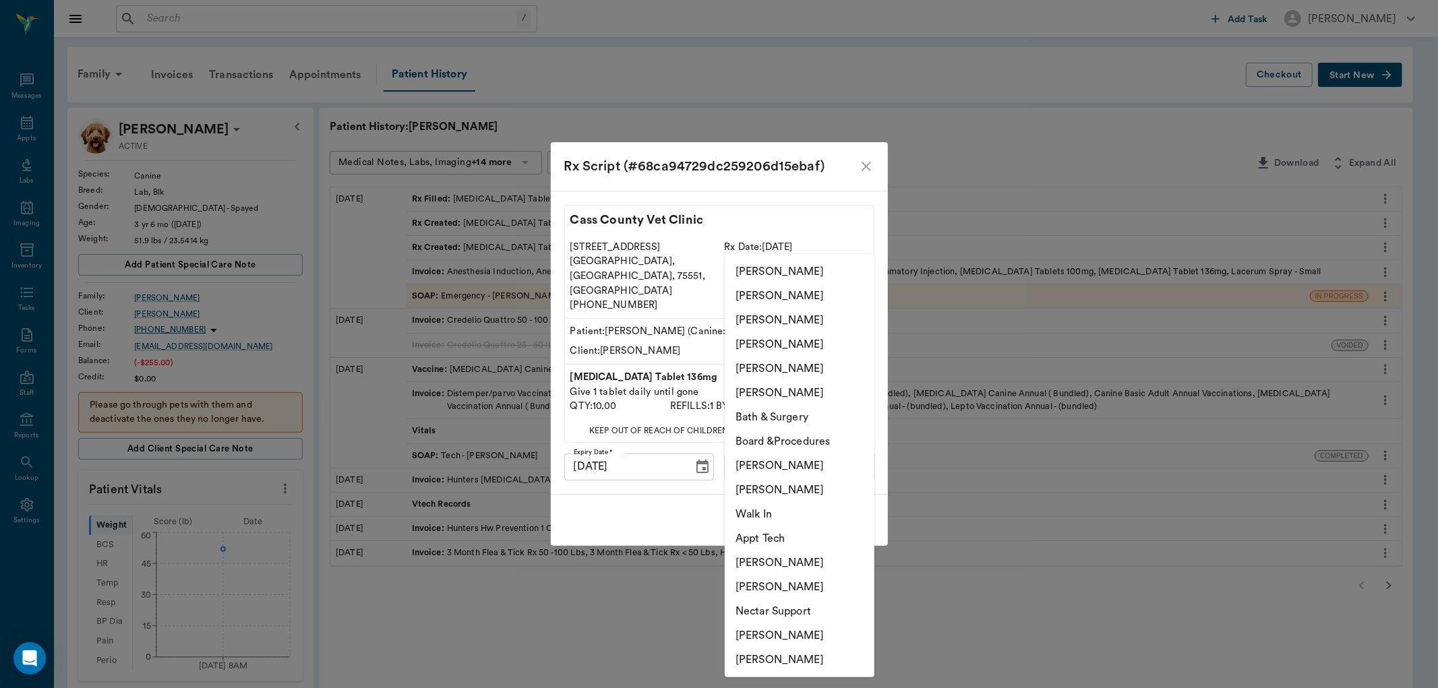
click at [771, 319] on li "[PERSON_NAME]" at bounding box center [800, 320] width 150 height 24
type input "63ec2e7e52e12b0ba117b124"
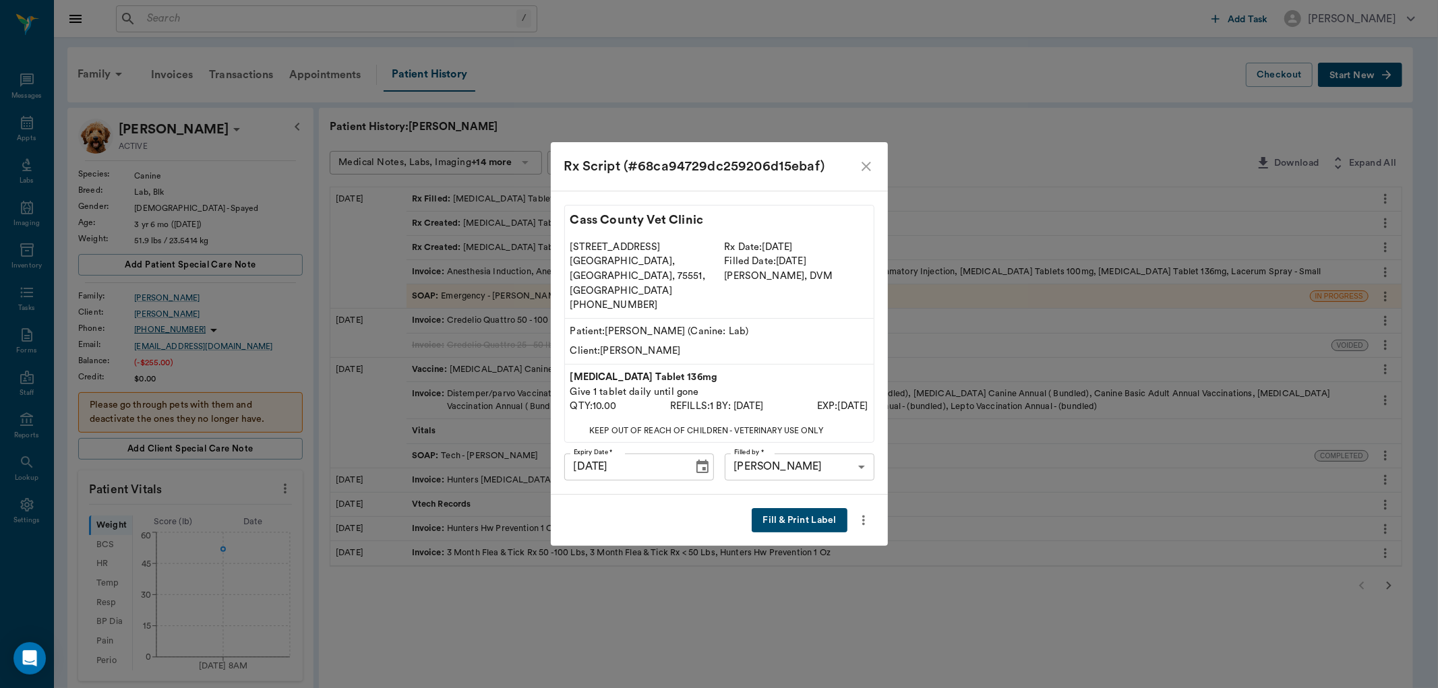
drag, startPoint x: 793, startPoint y: 510, endPoint x: 798, endPoint y: 502, distance: 9.4
click at [796, 508] on button "Fill & Print Label" at bounding box center [799, 520] width 95 height 25
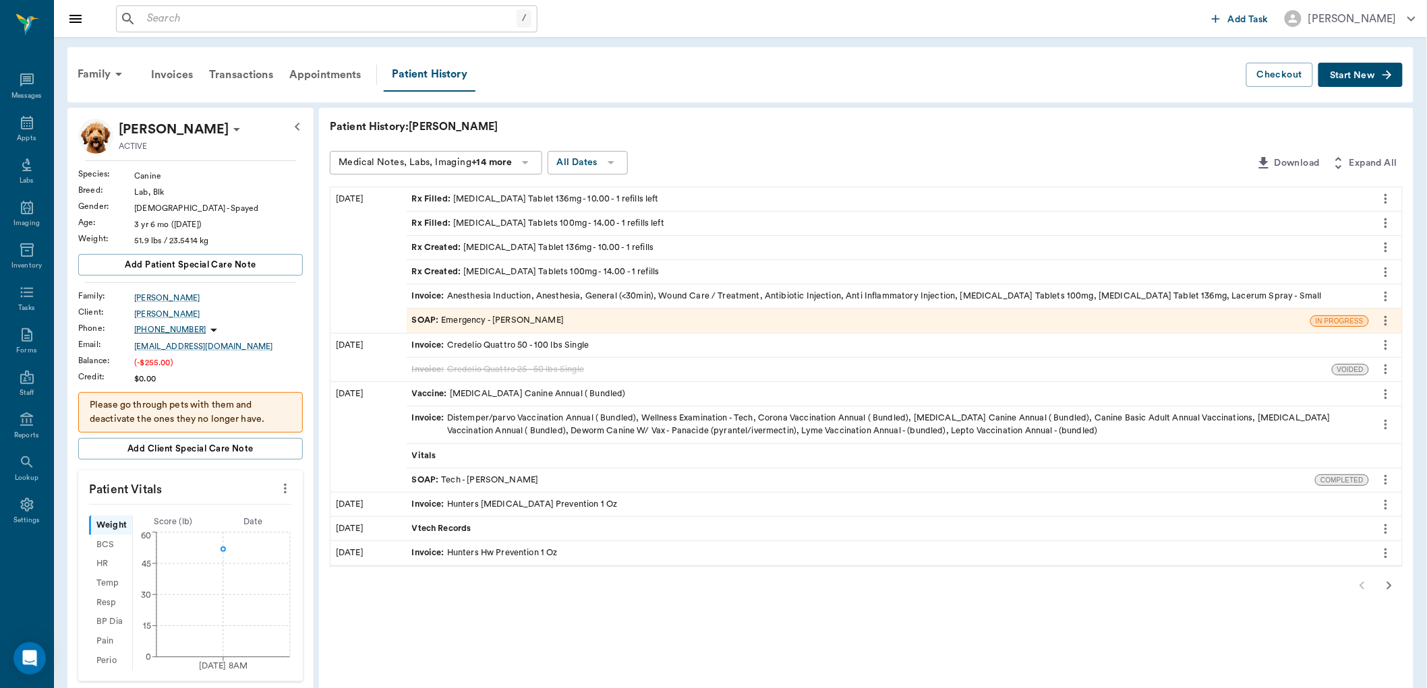
click at [421, 314] on span "SOAP :" at bounding box center [427, 320] width 30 height 13
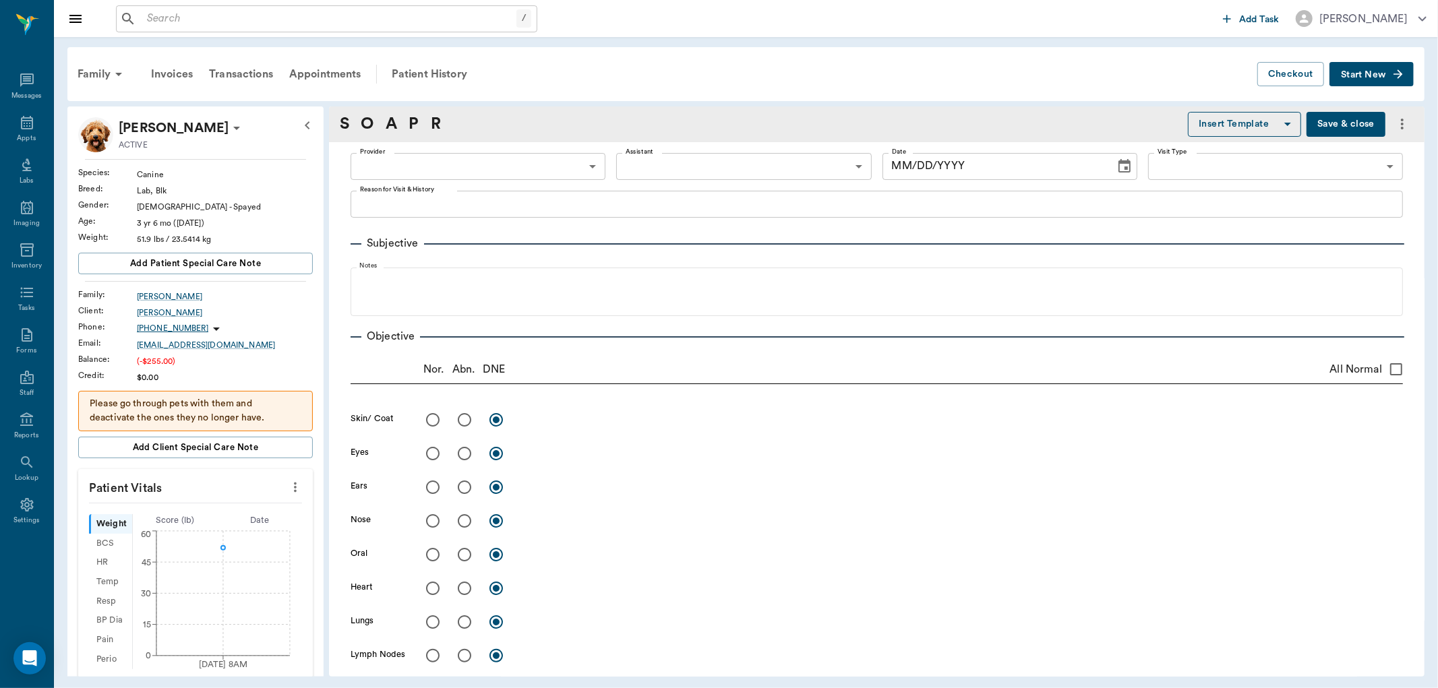
type input "63ec2f075fda476ae8351a4d"
type input "65d2be4f46e3a538d89b8c1c"
type textarea "Dog got attacked by hogs, has lacerations, and ear torn Christy Is dropping off…"
radio input "true"
type textarea "multiple lacerations, some healed, some small and still draining. L ear has lar…"
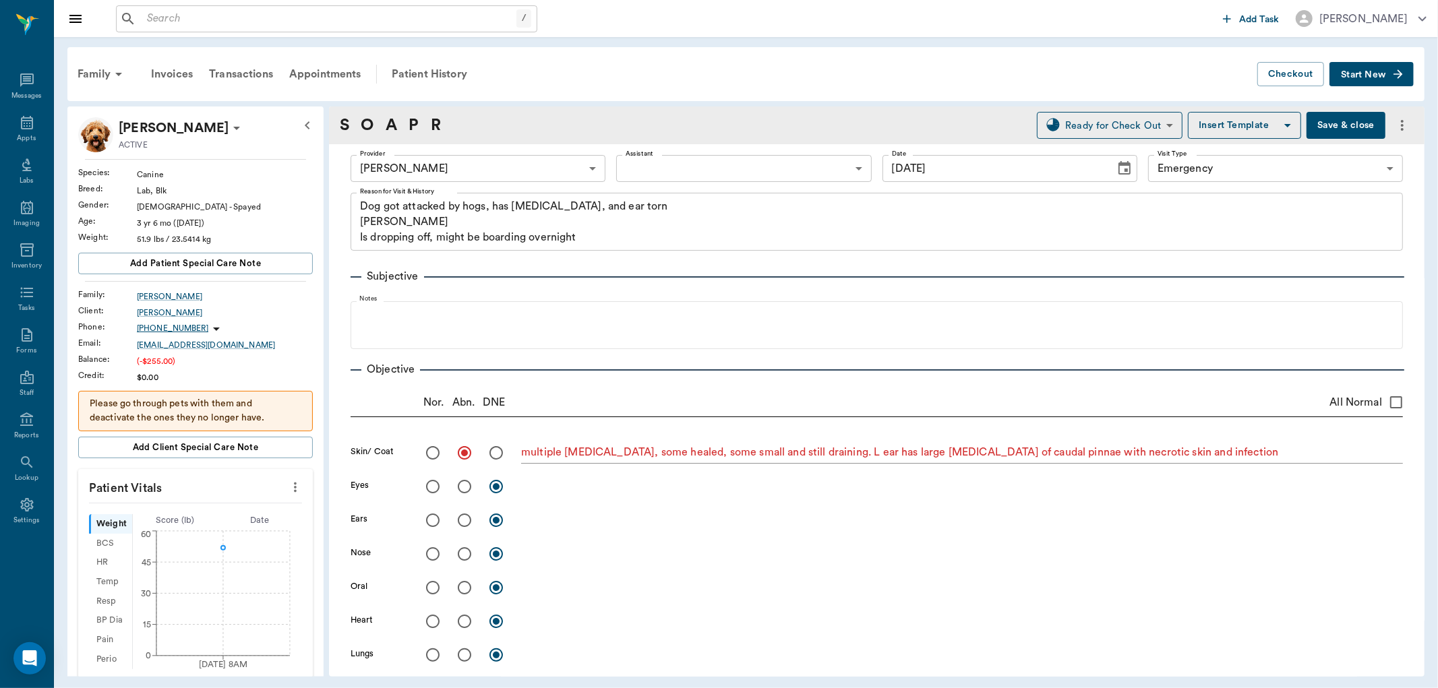
type input "[DATE]"
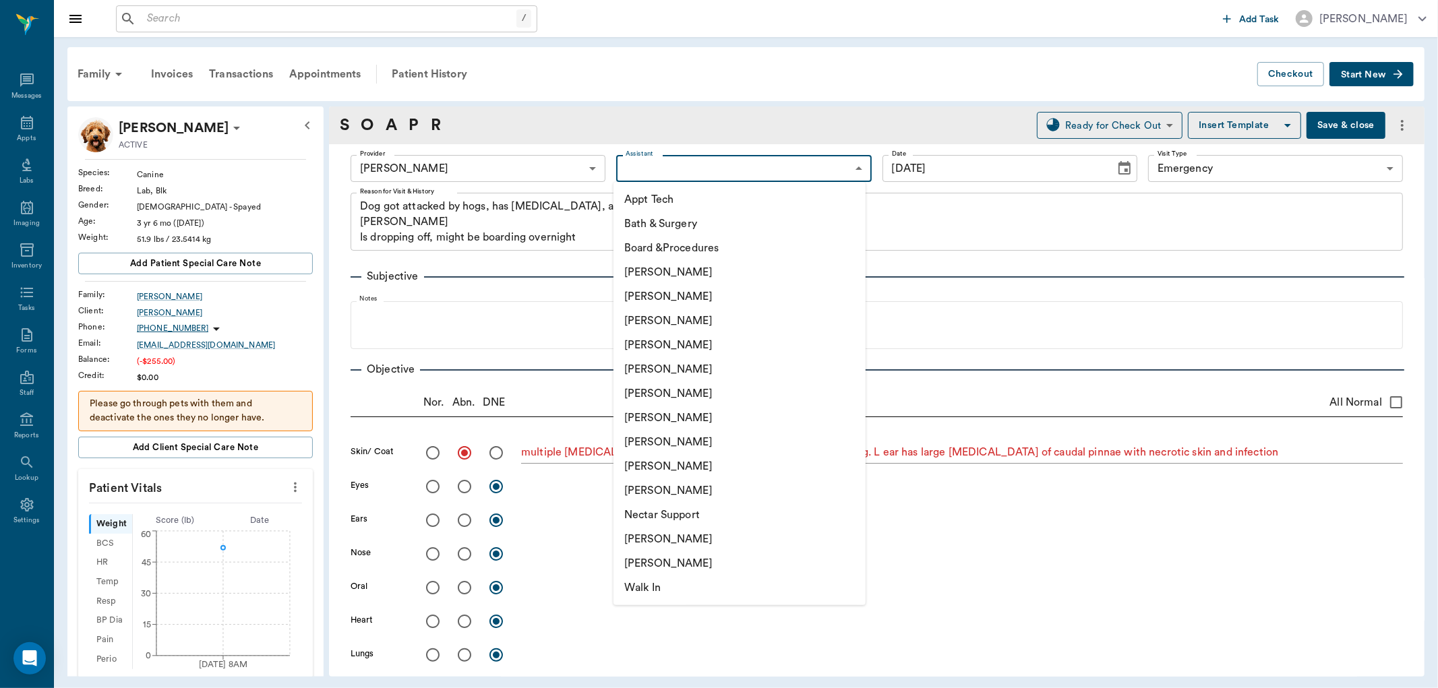
click at [655, 165] on body "/ ​ Add Task Dr. Bert Ellsworth Nectar Messages Appts Labs Imaging Inventory Ta…" at bounding box center [719, 344] width 1438 height 688
click at [672, 436] on li "[PERSON_NAME]" at bounding box center [740, 442] width 252 height 24
type input "63ec2e7e52e12b0ba117b124"
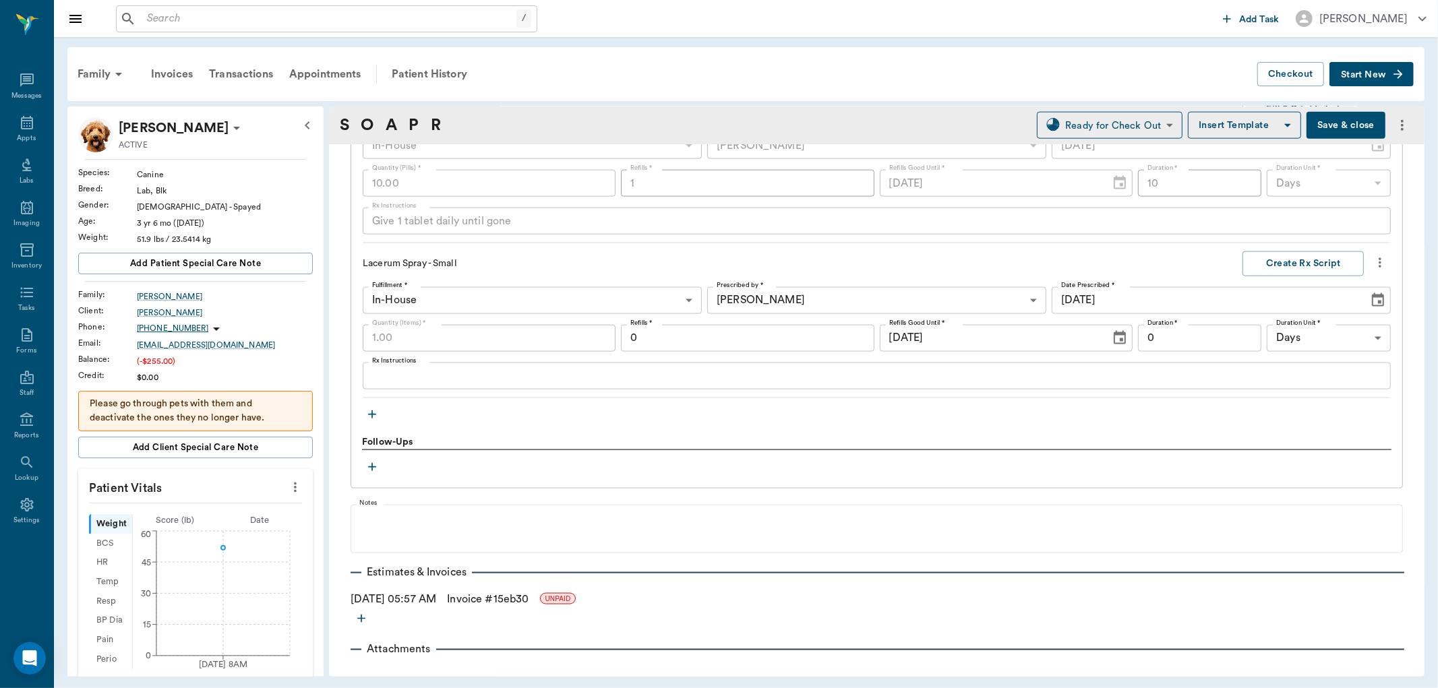
scroll to position [1594, 0]
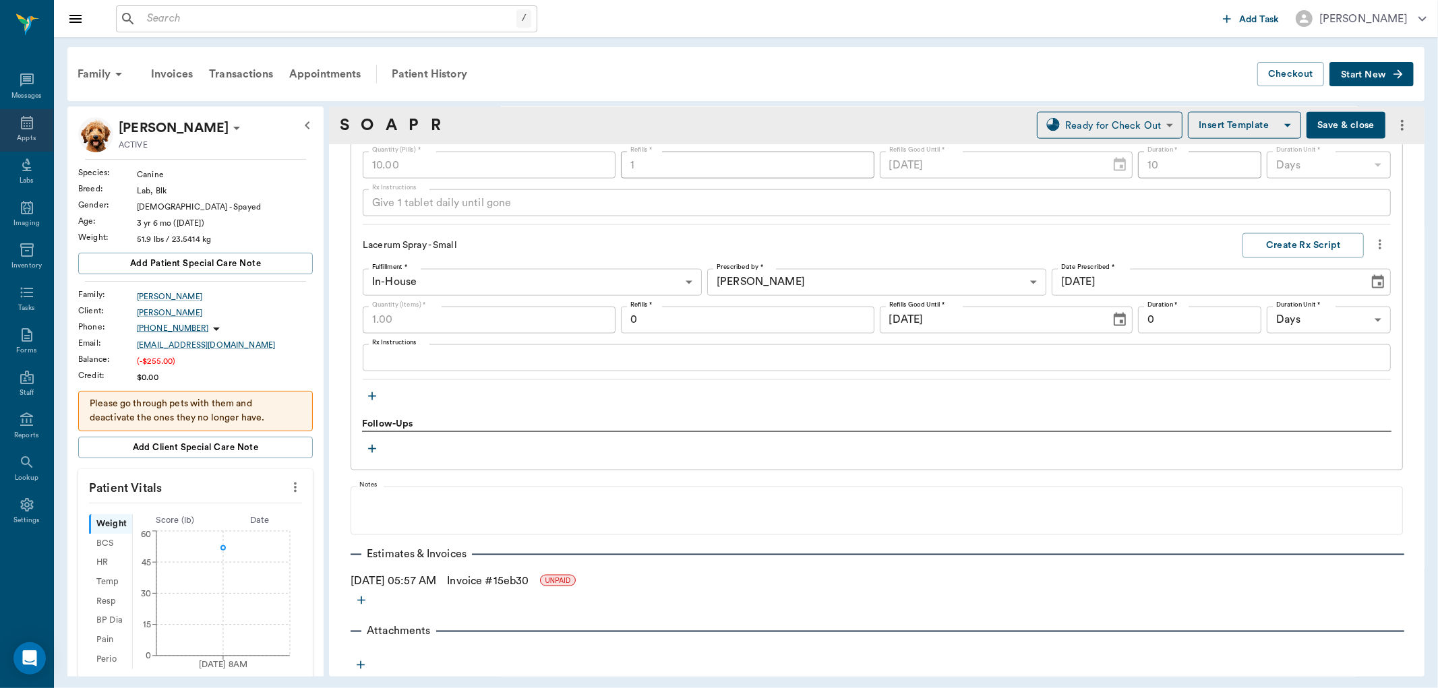
click at [30, 124] on icon at bounding box center [27, 123] width 16 height 16
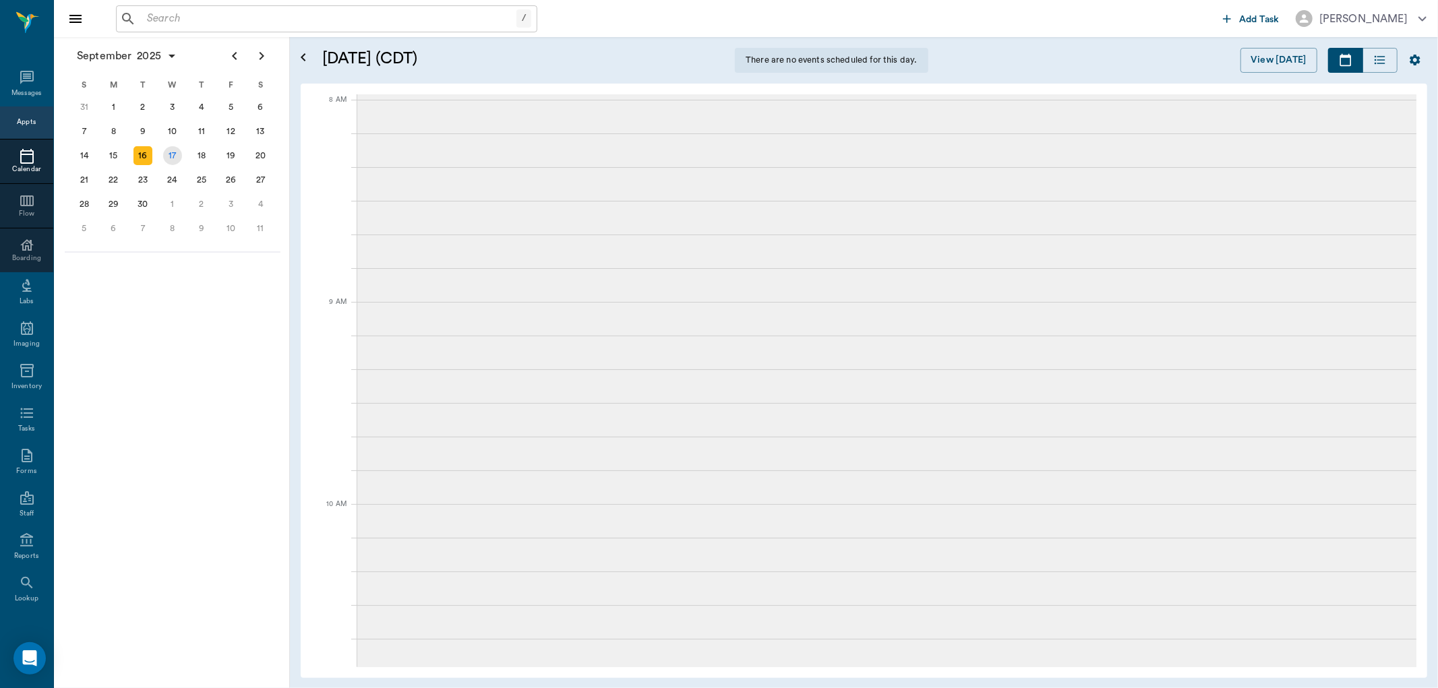
click at [174, 152] on div "17" at bounding box center [172, 155] width 19 height 19
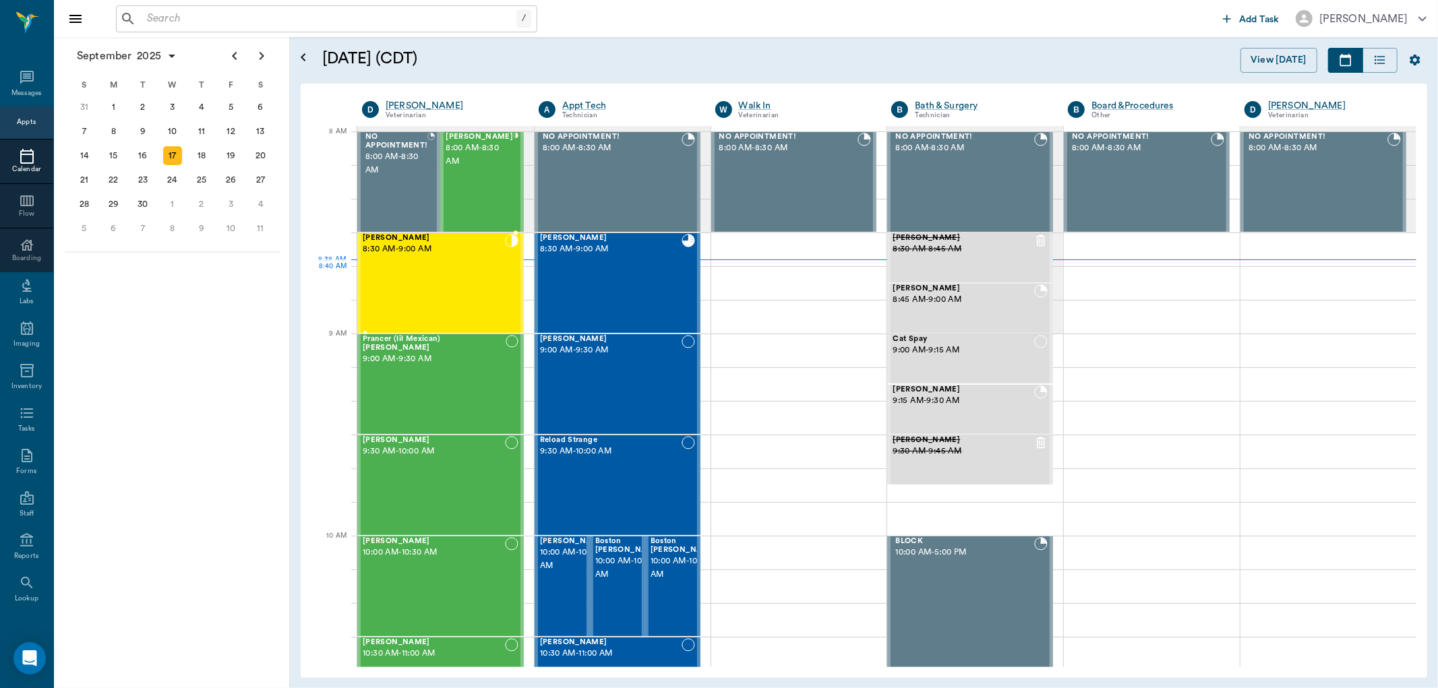
click at [452, 280] on div "Charlie Hart 8:30 AM - 9:00 AM" at bounding box center [434, 283] width 142 height 98
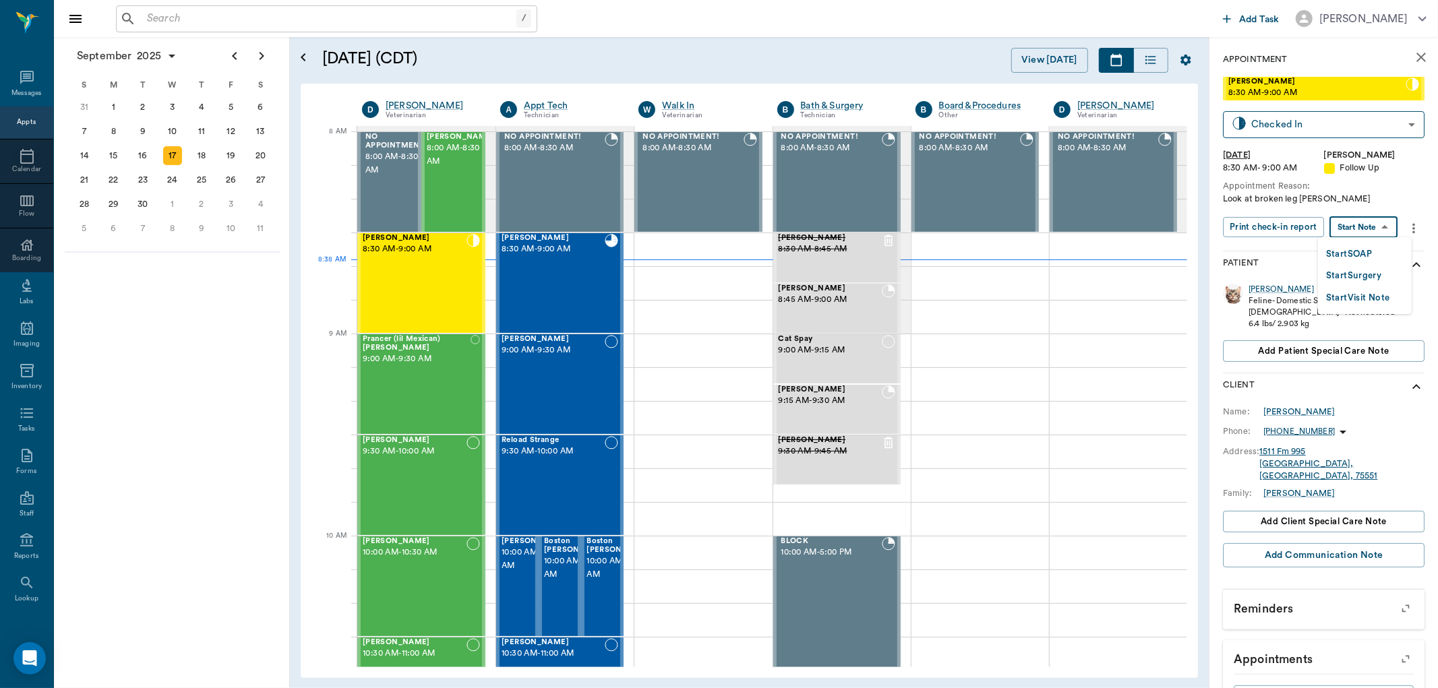
click at [1364, 222] on body "/ ​ Add Task Dr. Bert Ellsworth Nectar Messages Appts Calendar Flow Boarding La…" at bounding box center [719, 344] width 1438 height 688
click at [1347, 253] on button "Start SOAP" at bounding box center [1349, 255] width 46 height 16
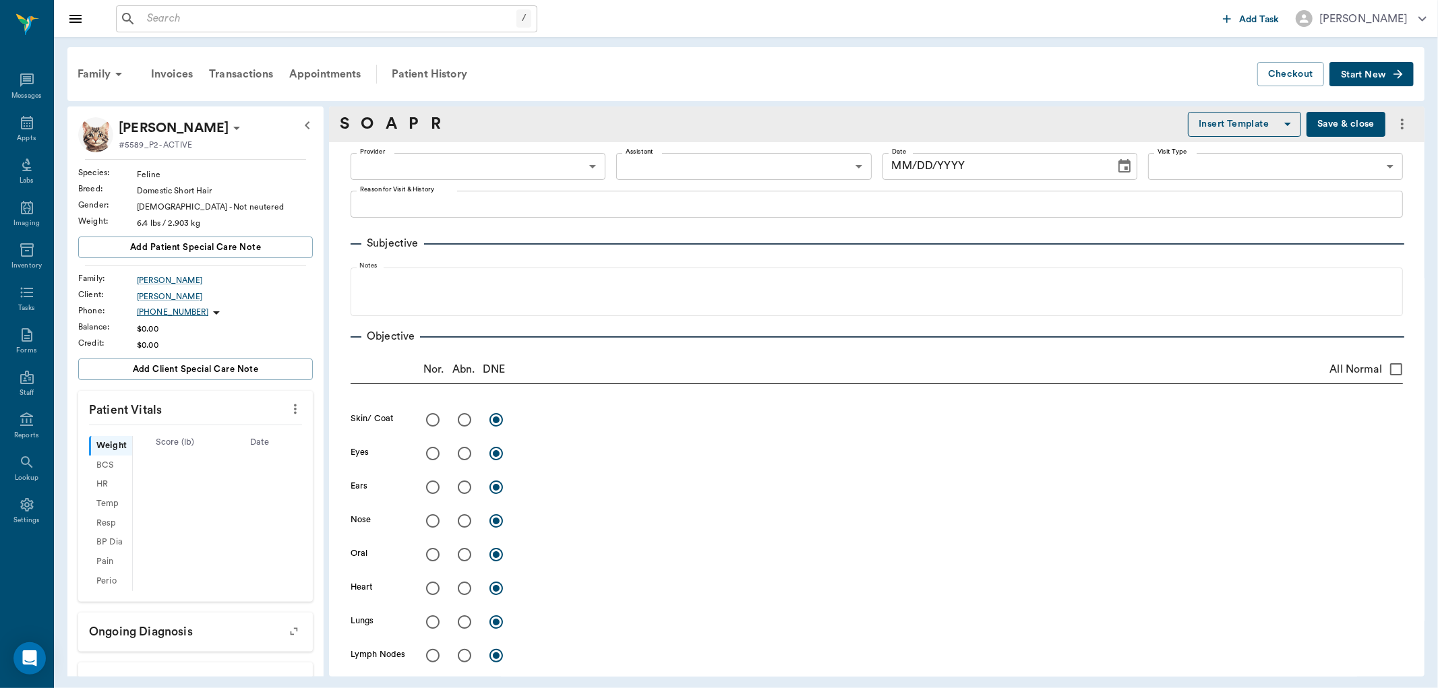
type input "63ec2f075fda476ae8351a4d"
type input "65d2be4f46e3a538d89b8c16"
type textarea "Look at broken leg Christy"
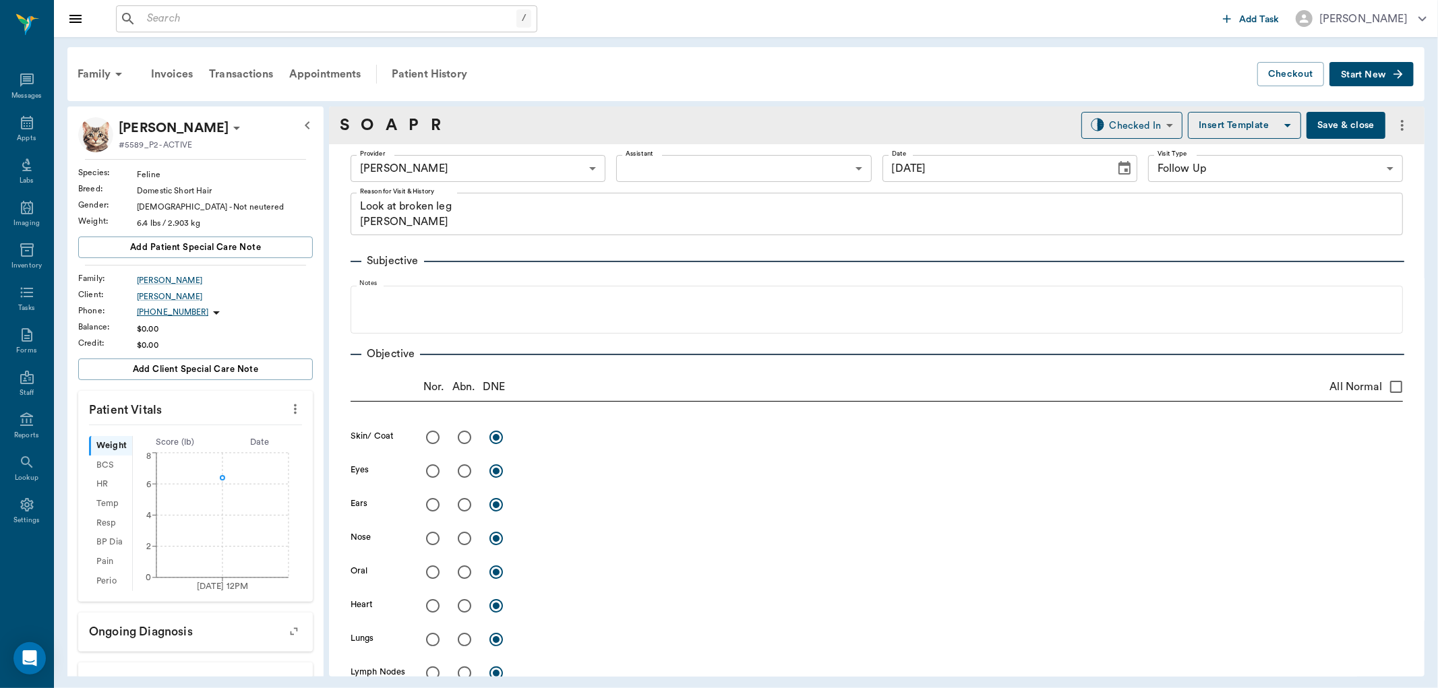
type input "[DATE]"
click at [725, 169] on body "/ ​ Add Task Dr. Bert Ellsworth Nectar Messages Appts Labs Imaging Inventory Ta…" at bounding box center [719, 344] width 1438 height 688
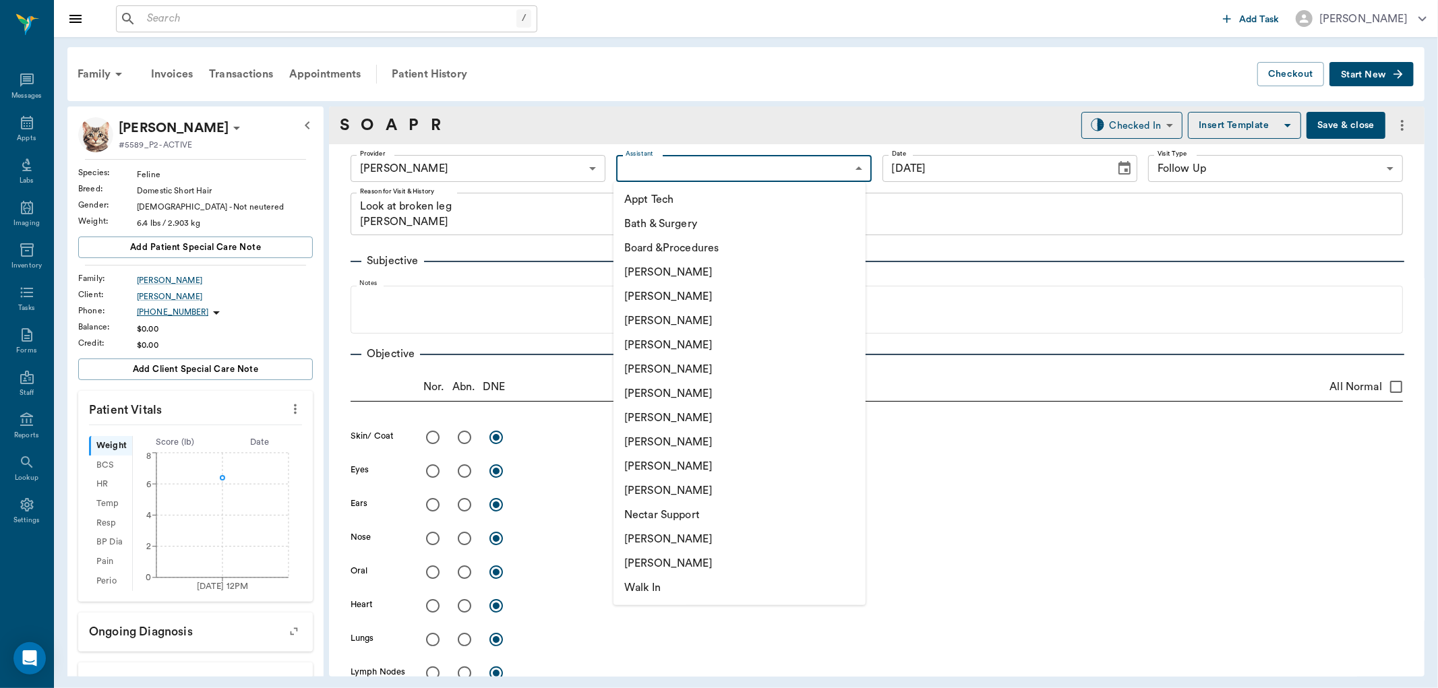
drag, startPoint x: 661, startPoint y: 441, endPoint x: 573, endPoint y: 383, distance: 105.1
click at [659, 441] on li "[PERSON_NAME]" at bounding box center [740, 442] width 252 height 24
type input "63ec2e7e52e12b0ba117b124"
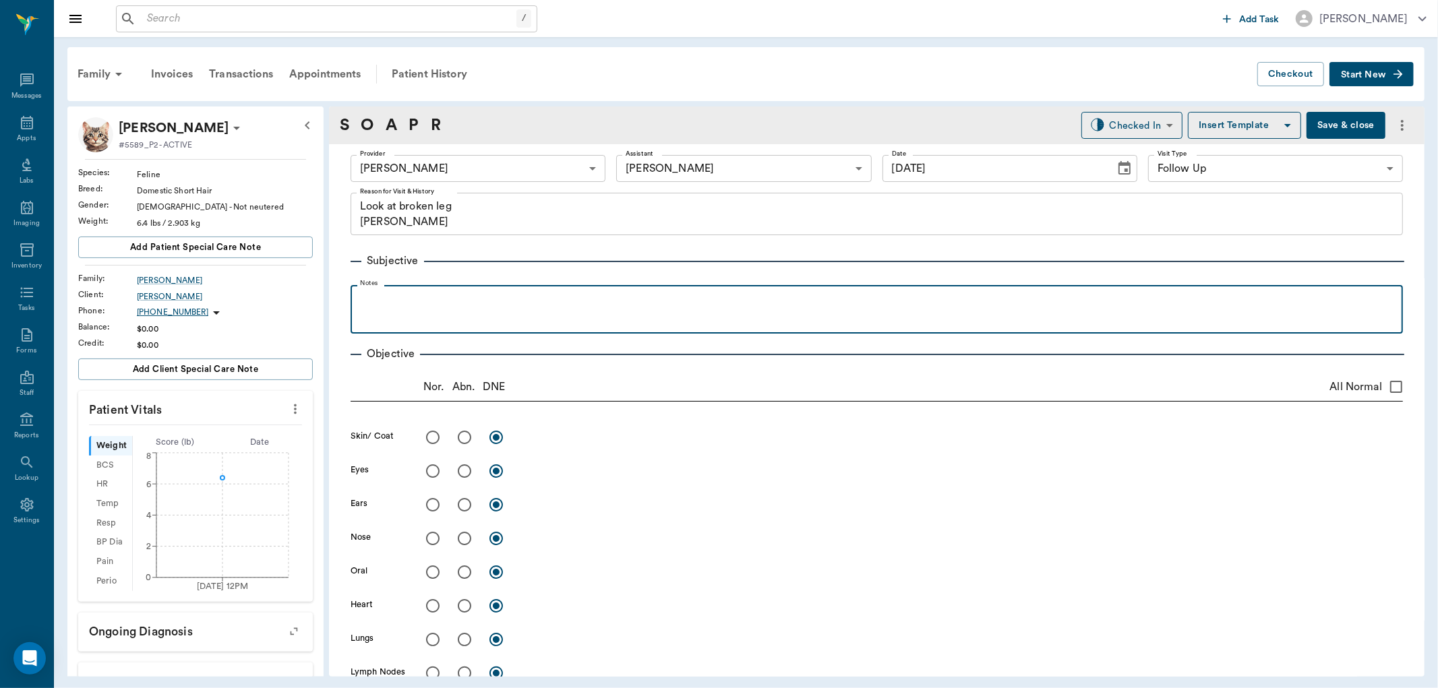
click at [439, 322] on div at bounding box center [876, 309] width 1039 height 34
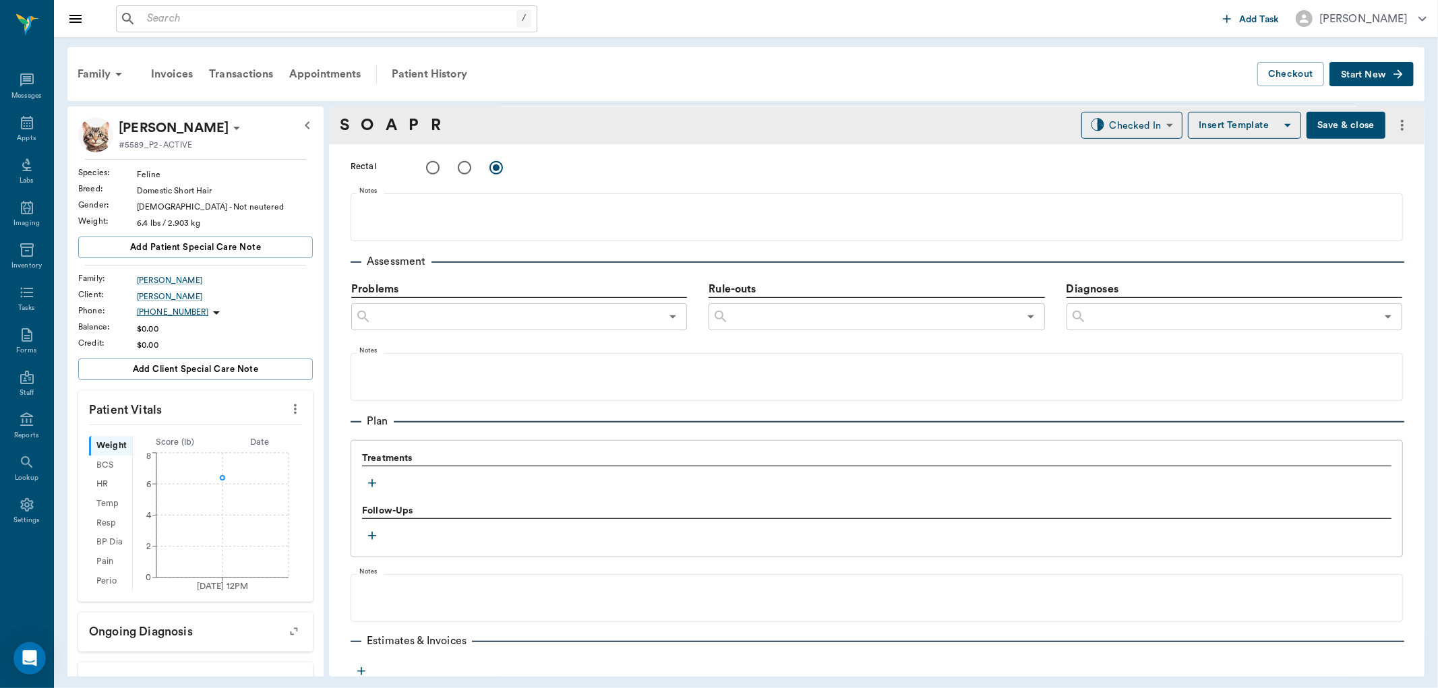
scroll to position [745, 0]
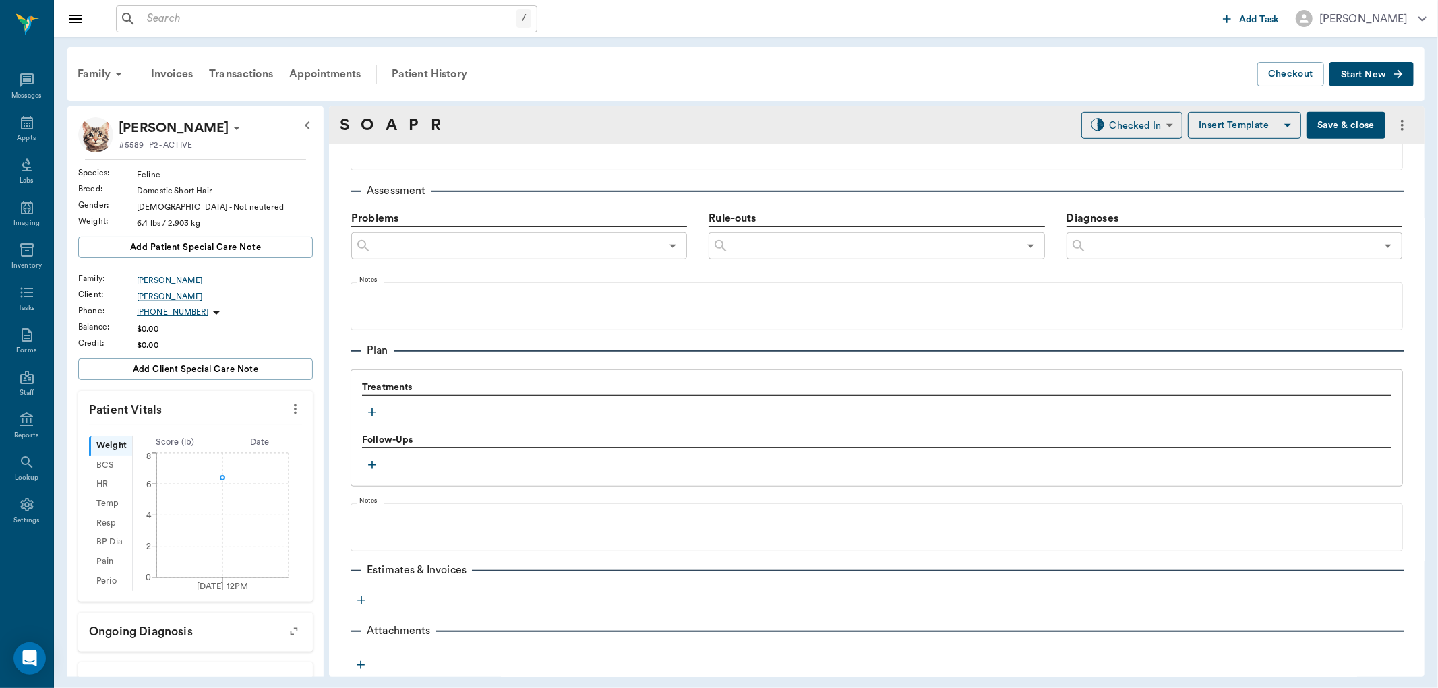
click at [375, 418] on icon "button" at bounding box center [371, 412] width 13 height 13
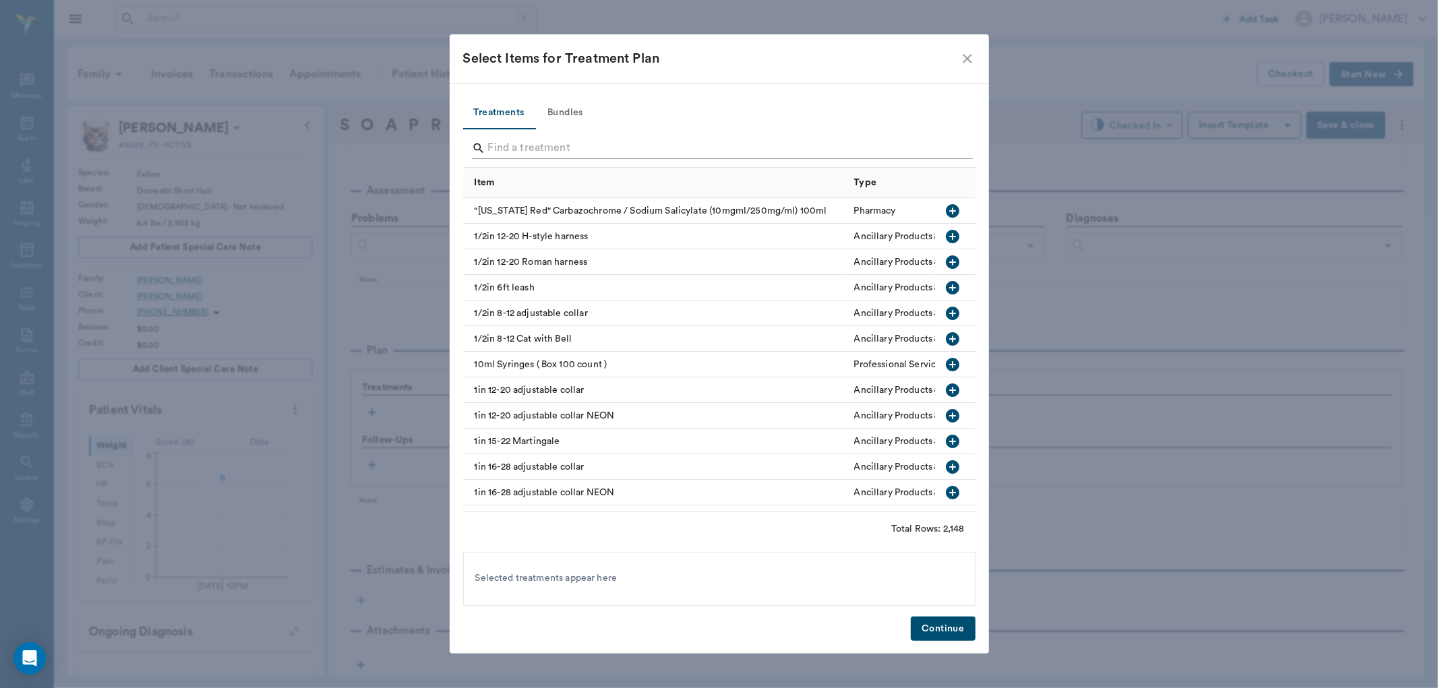
click at [507, 147] on input "Search" at bounding box center [720, 149] width 465 height 22
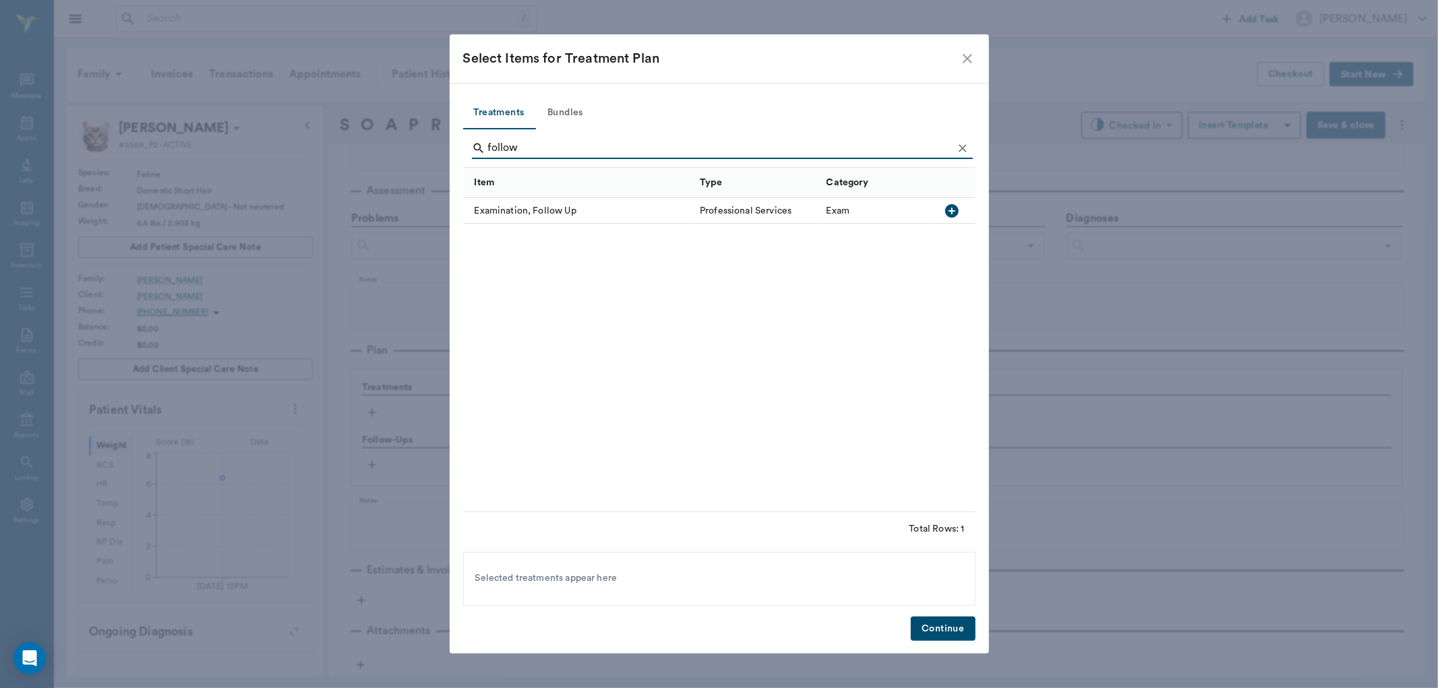
type input "follow"
click at [949, 206] on icon "button" at bounding box center [951, 210] width 13 height 13
click at [929, 625] on button "Continue" at bounding box center [943, 629] width 64 height 25
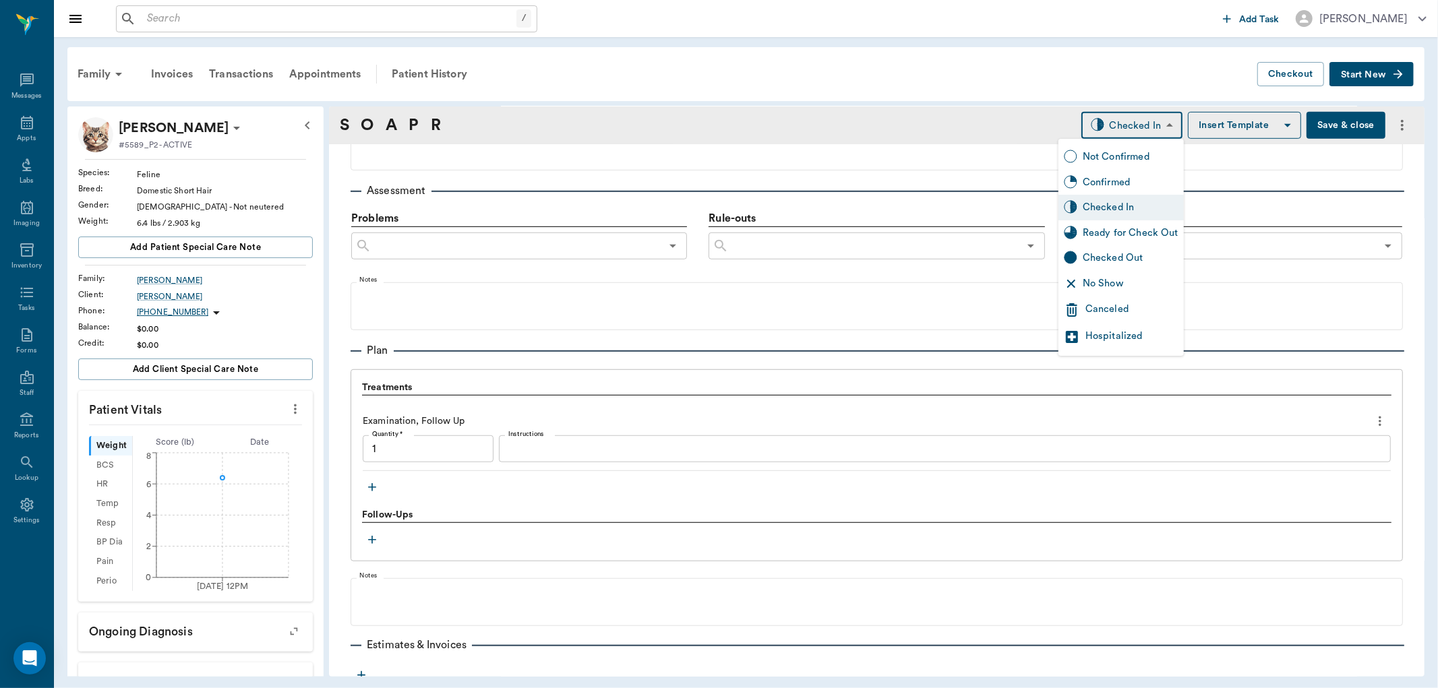
type input "1.00"
click at [1134, 135] on body "/ ​ Add Task Dr. Bert Ellsworth Nectar Messages Appts Labs Imaging Inventory Ta…" at bounding box center [719, 344] width 1438 height 688
click at [1114, 236] on div "Ready for Check Out" at bounding box center [1131, 233] width 96 height 15
type input "READY_TO_CHECKOUT"
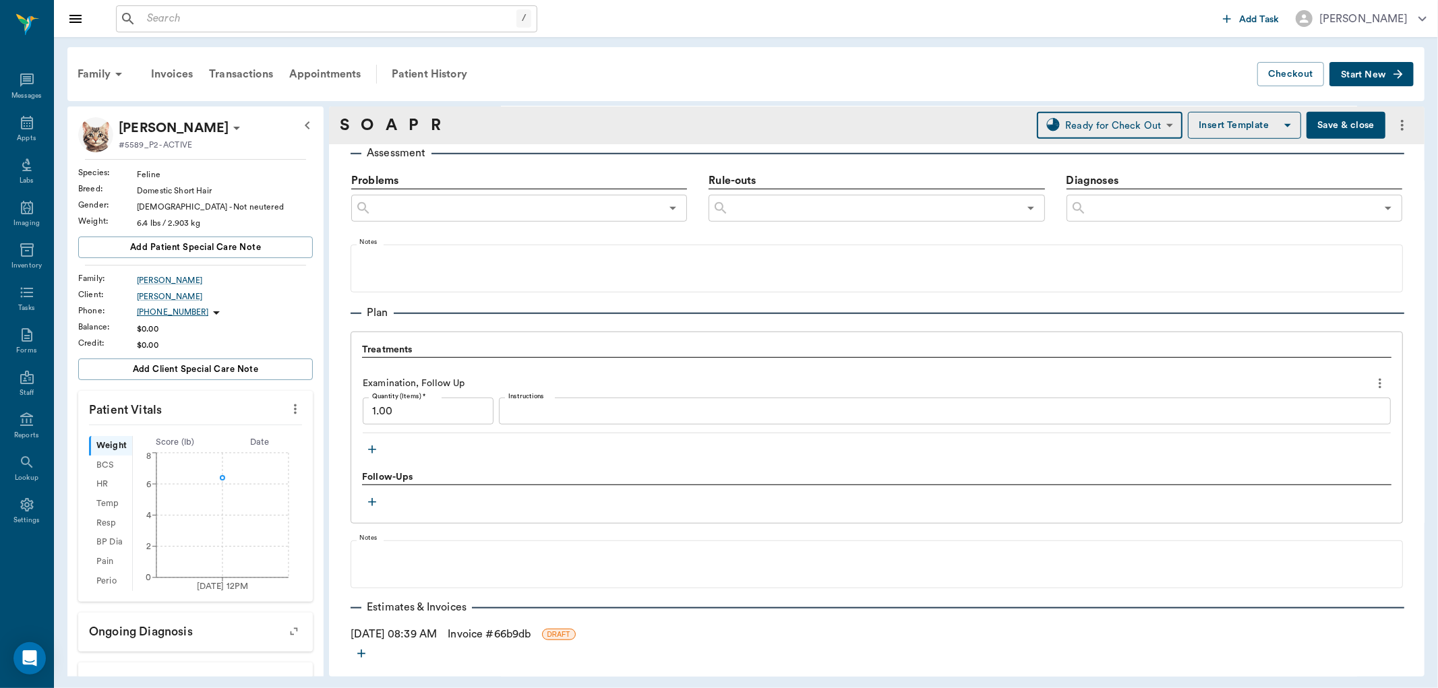
scroll to position [836, 0]
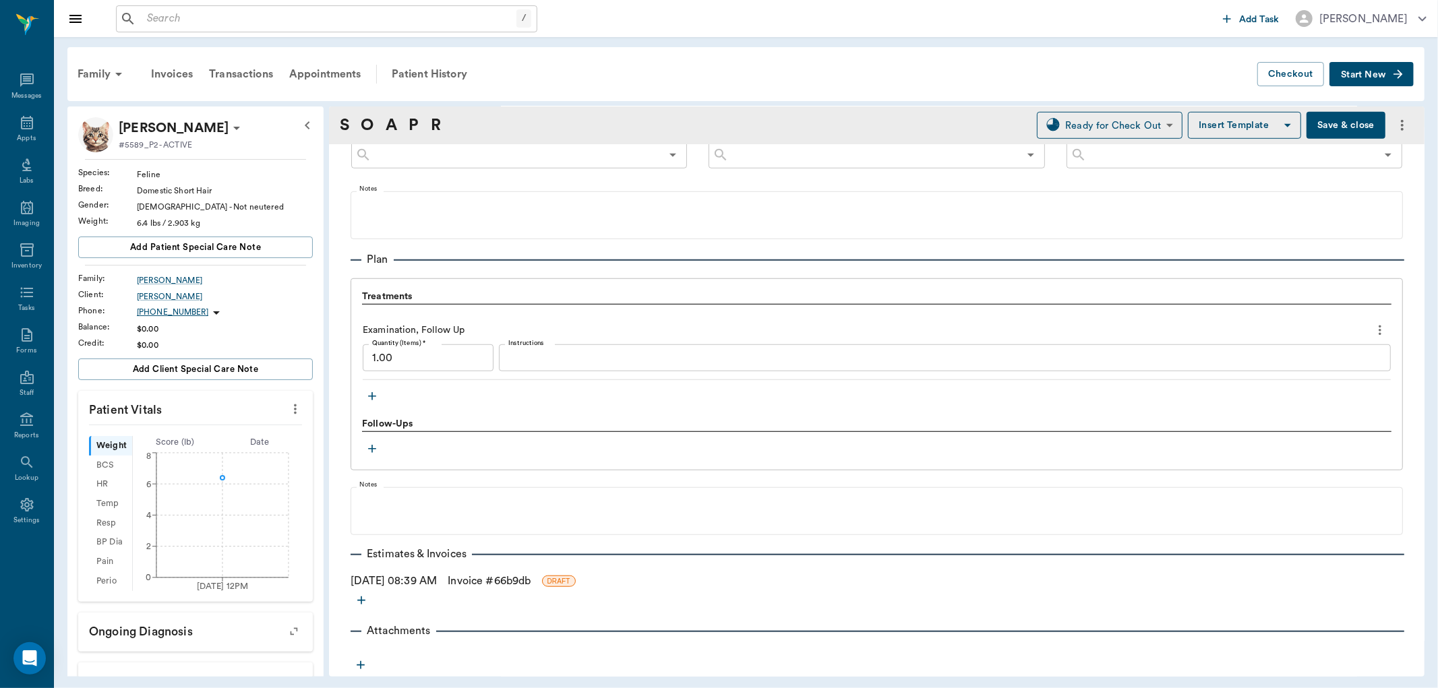
click at [531, 583] on link "Invoice # 66b9db" at bounding box center [489, 581] width 83 height 16
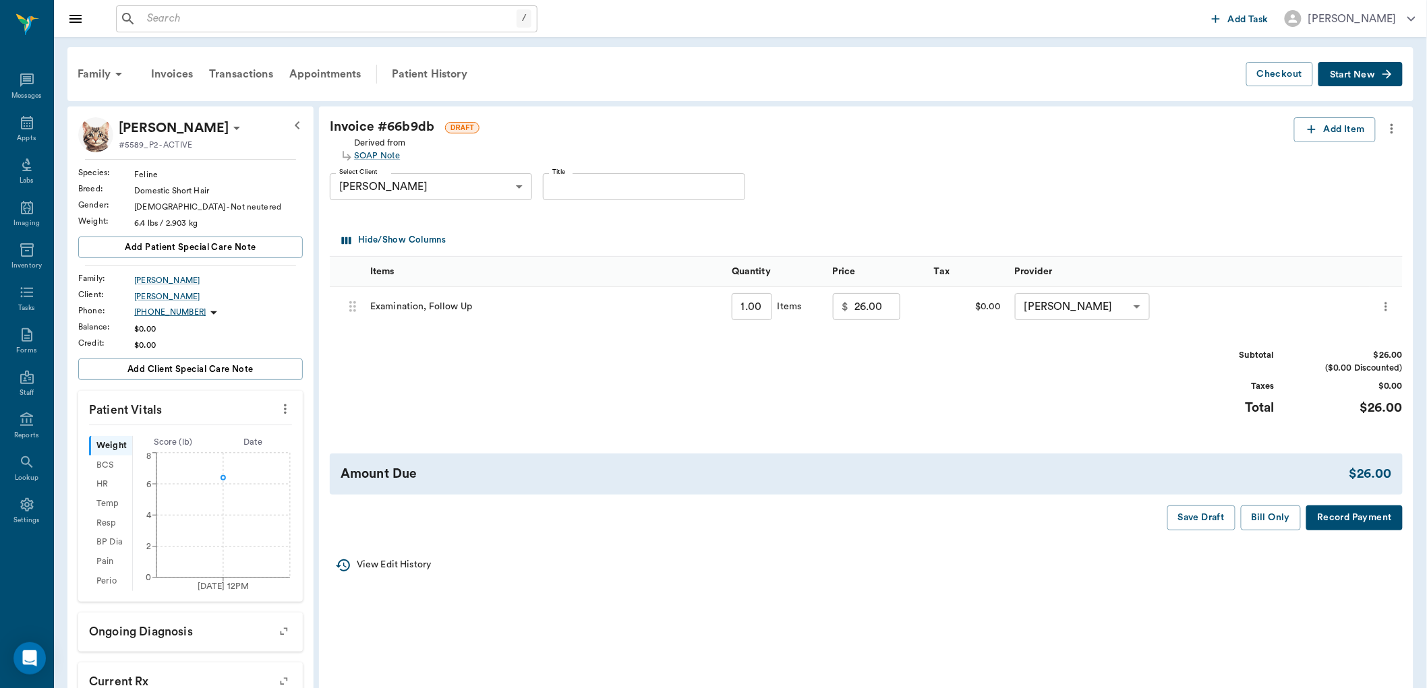
click at [872, 307] on input "26.00" at bounding box center [877, 306] width 46 height 27
type input "0.00"
click at [1205, 522] on button "Save Draft" at bounding box center [1201, 518] width 68 height 25
click at [1180, 522] on button "Save Draft" at bounding box center [1201, 518] width 68 height 25
click at [24, 135] on div "Appts" at bounding box center [26, 138] width 19 height 10
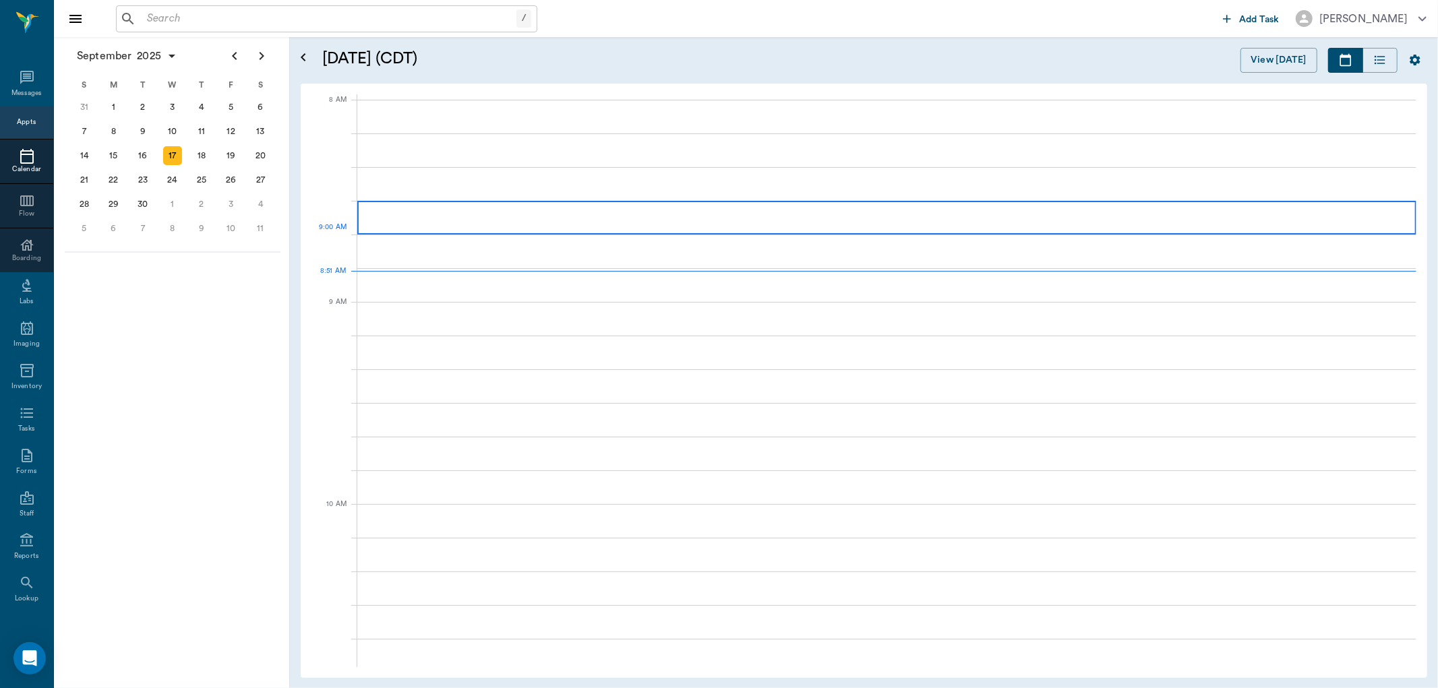
scroll to position [2, 0]
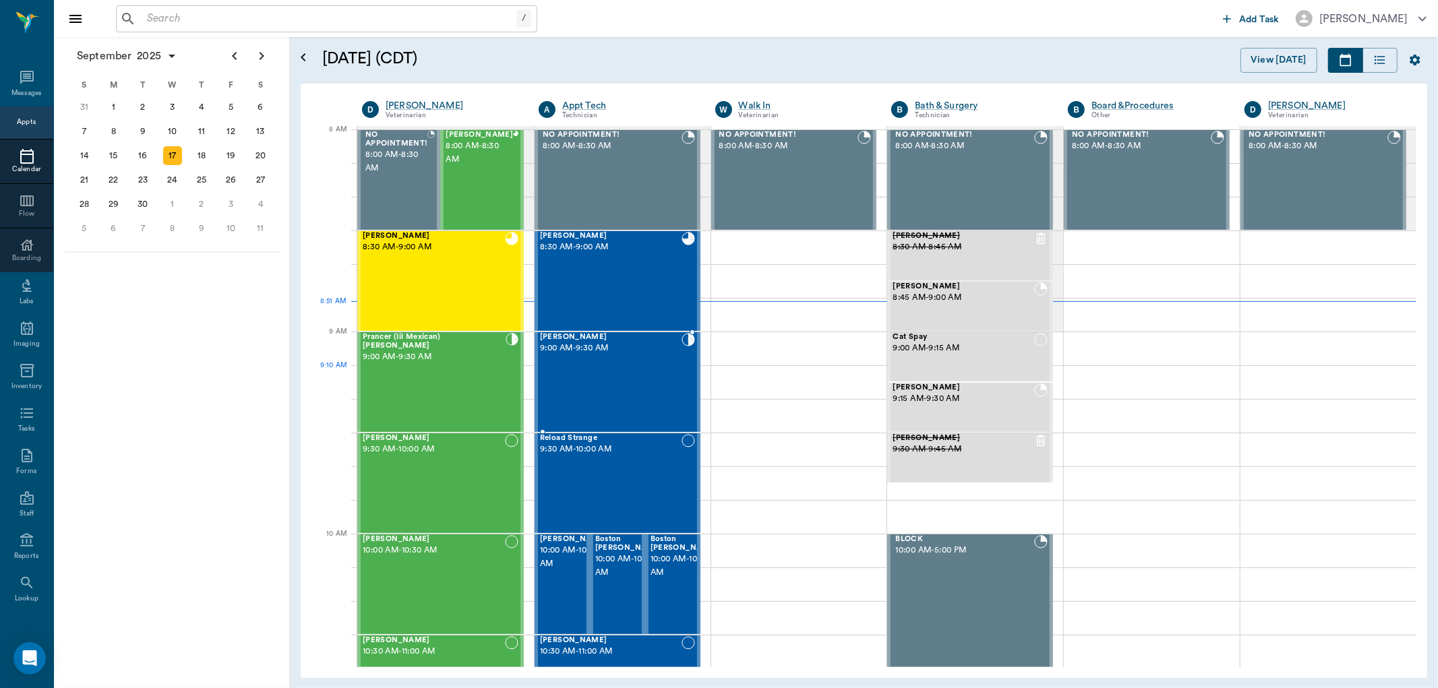
click at [636, 376] on div "Ann Sprayberry 9:00 AM - 9:30 AM" at bounding box center [611, 382] width 142 height 98
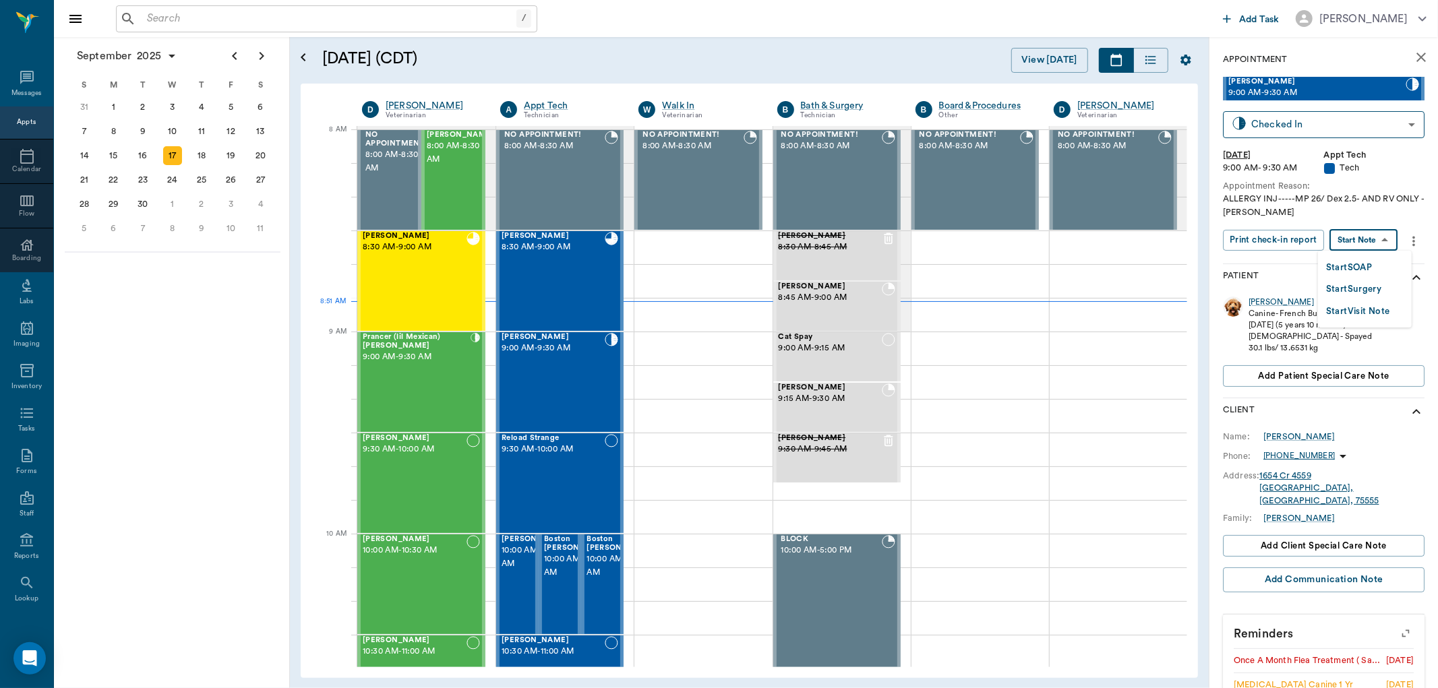
click at [1354, 240] on body "/ ​ Add Task Dr. Bert Ellsworth Nectar Messages Appts Calendar Flow Boarding La…" at bounding box center [719, 344] width 1438 height 688
click at [1337, 274] on button "Start SOAP" at bounding box center [1349, 268] width 46 height 16
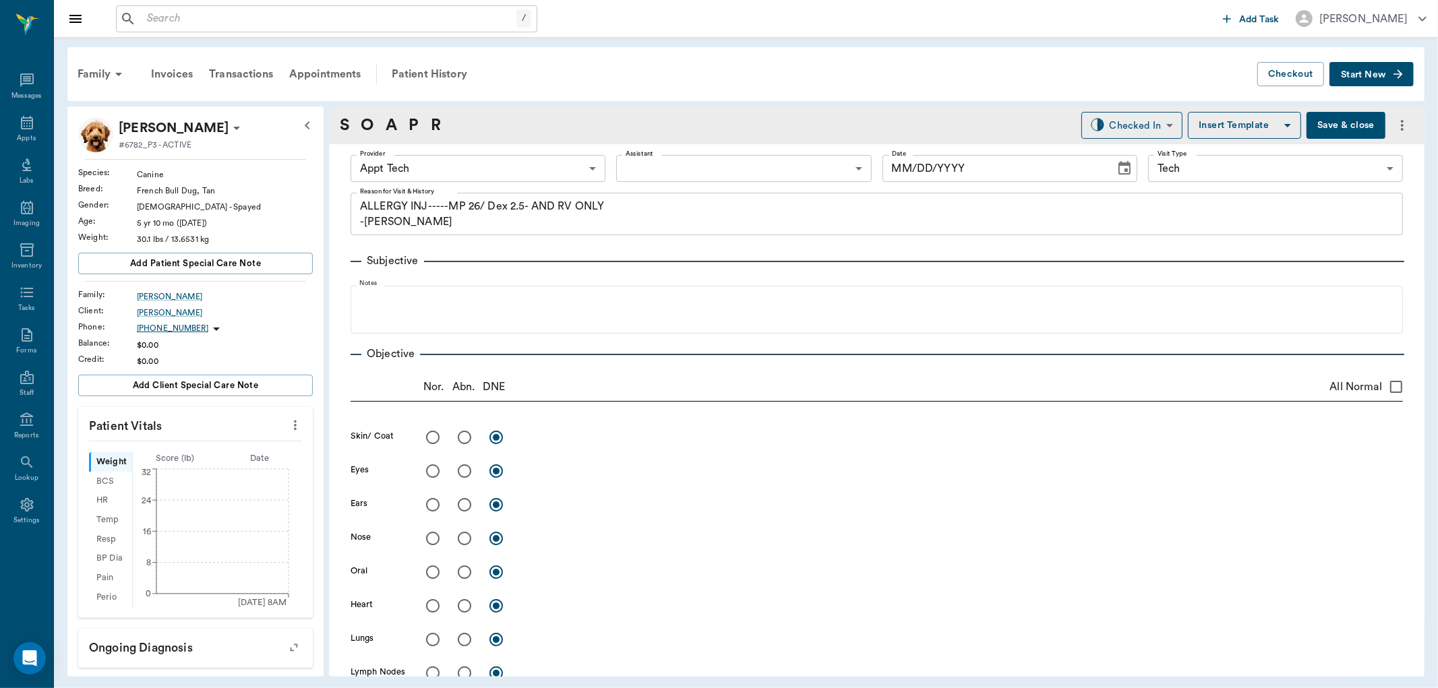
type input "63ec2f075fda476ae8351a4c"
type input "65d2be4f46e3a538d89b8c1a"
type textarea "ALLERGY INJ-----MP 26/ Dex 2.5- AND RV ONLY -LORY"
type input "[DATE]"
click at [288, 421] on icon "more" at bounding box center [295, 425] width 15 height 16
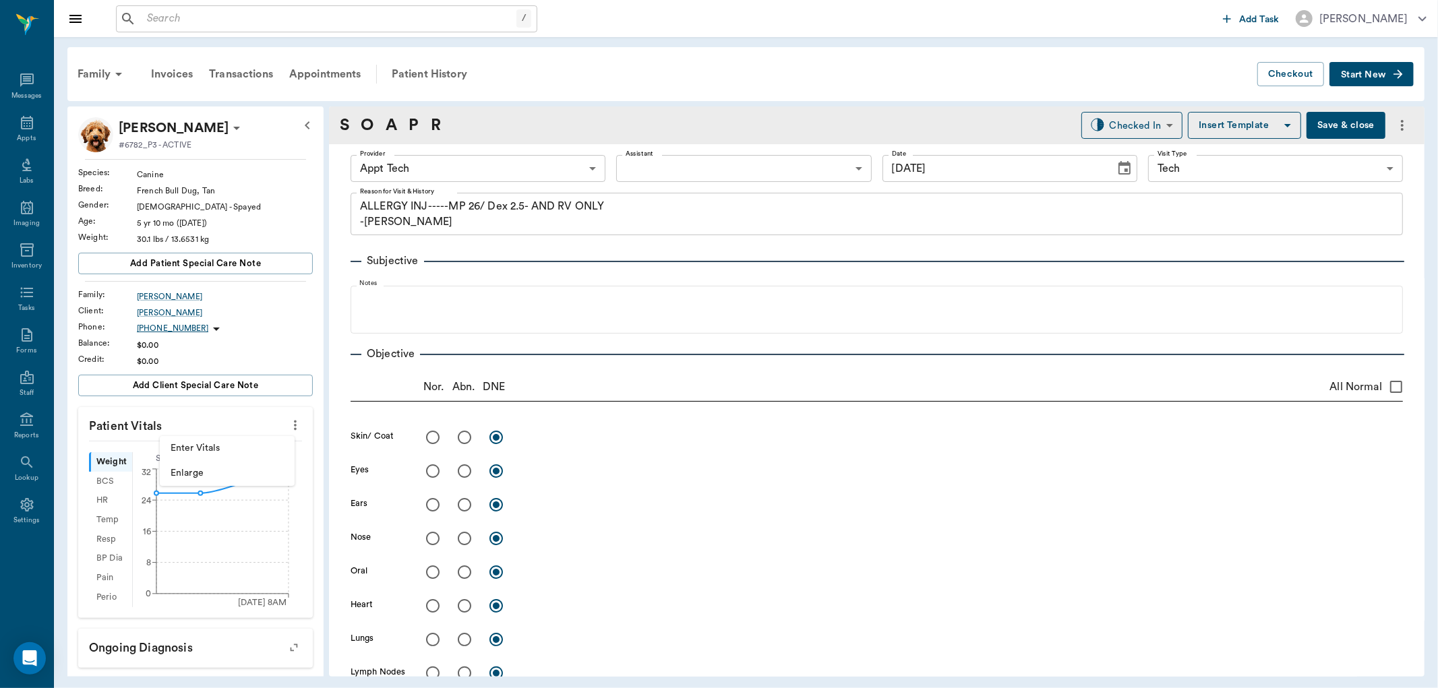
click at [193, 444] on span "Enter Vitals" at bounding box center [227, 449] width 113 height 14
click at [167, 460] on input "text" at bounding box center [194, 465] width 117 height 27
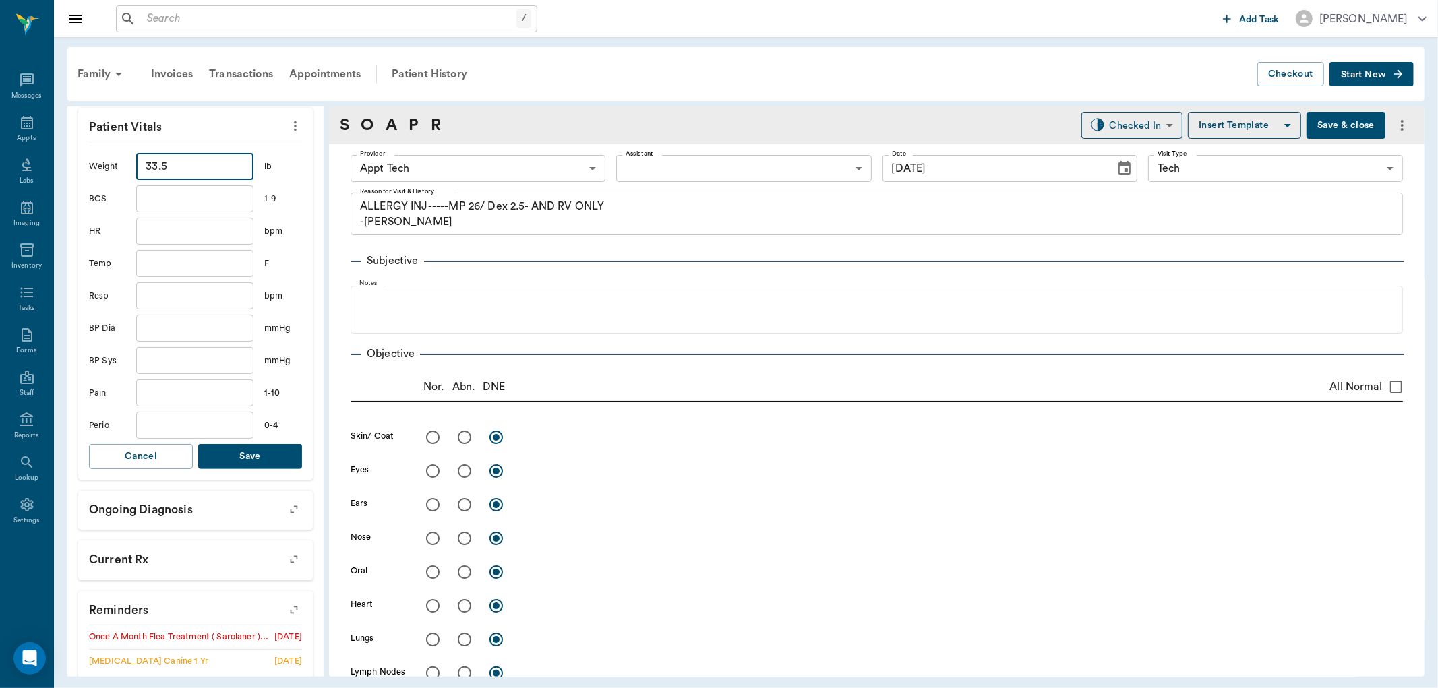
type input "33.5"
click at [260, 456] on button "Save" at bounding box center [250, 456] width 104 height 25
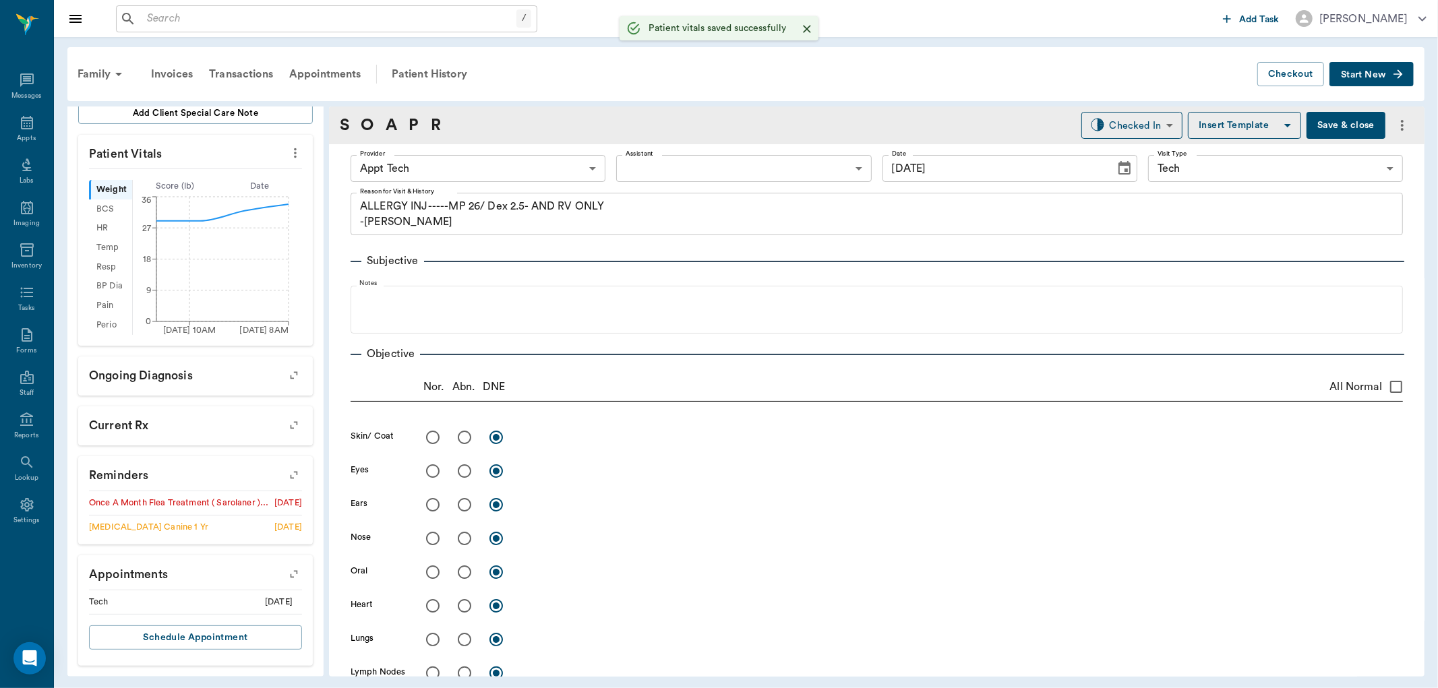
scroll to position [272, 0]
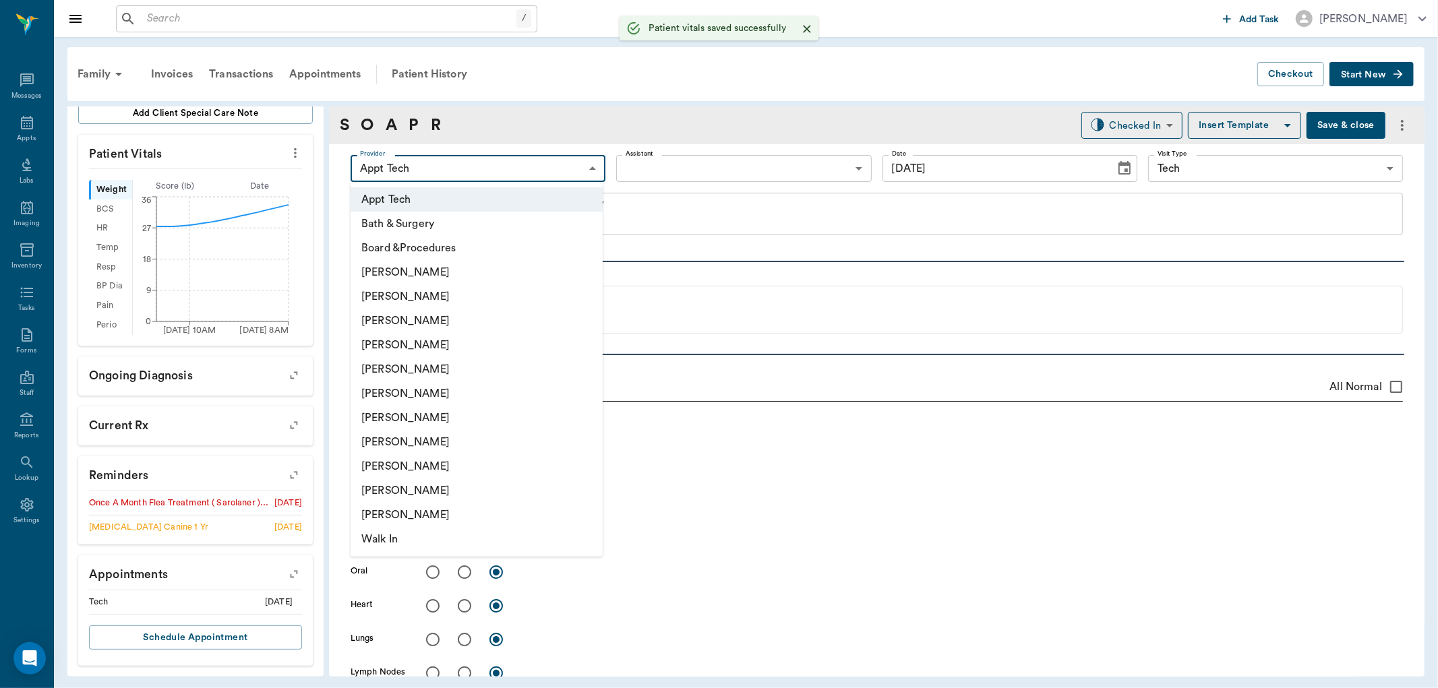
click at [436, 167] on body "/ ​ Add Task Dr. Bert Ellsworth Nectar Messages Appts Labs Imaging Inventory Ta…" at bounding box center [719, 344] width 1438 height 688
click at [386, 441] on li "[PERSON_NAME]" at bounding box center [477, 442] width 252 height 24
type input "63ec2e7e52e12b0ba117b124"
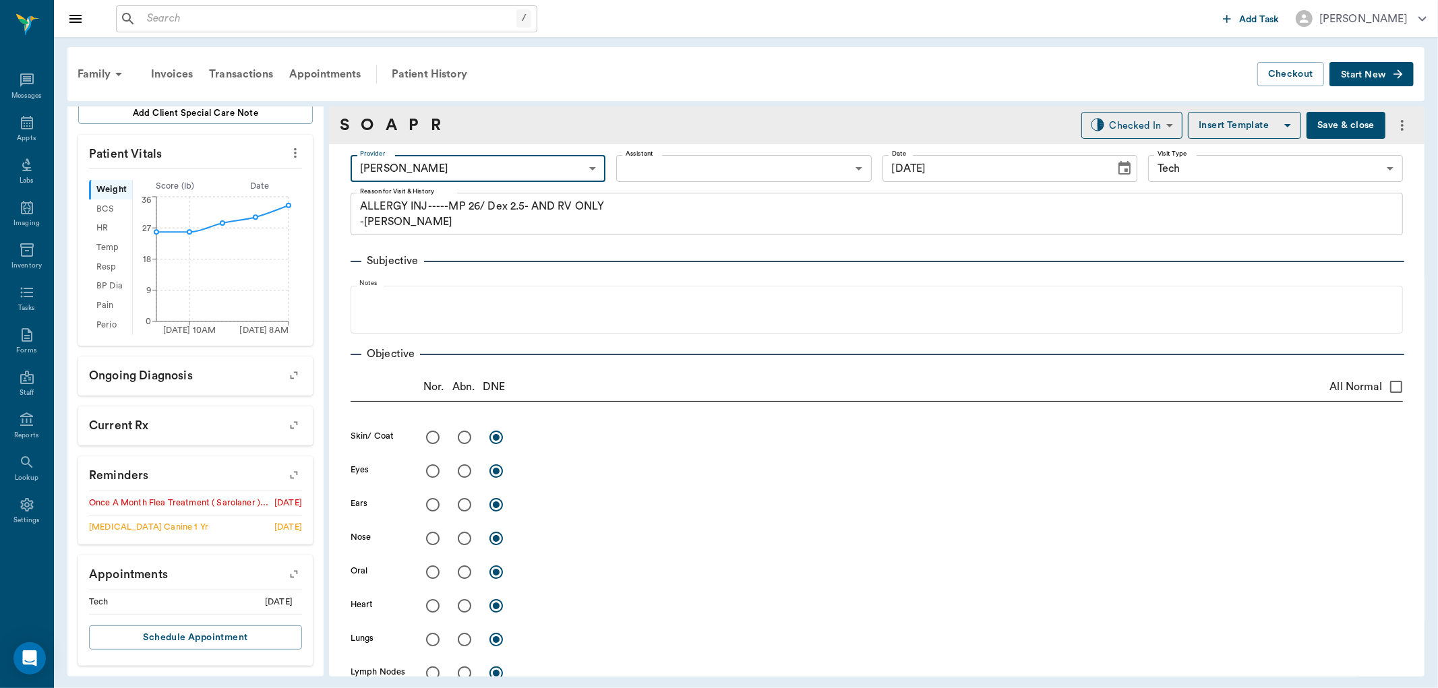
click at [407, 122] on div "S O A P R" at bounding box center [390, 125] width 101 height 24
click at [413, 115] on link "P" at bounding box center [414, 125] width 10 height 24
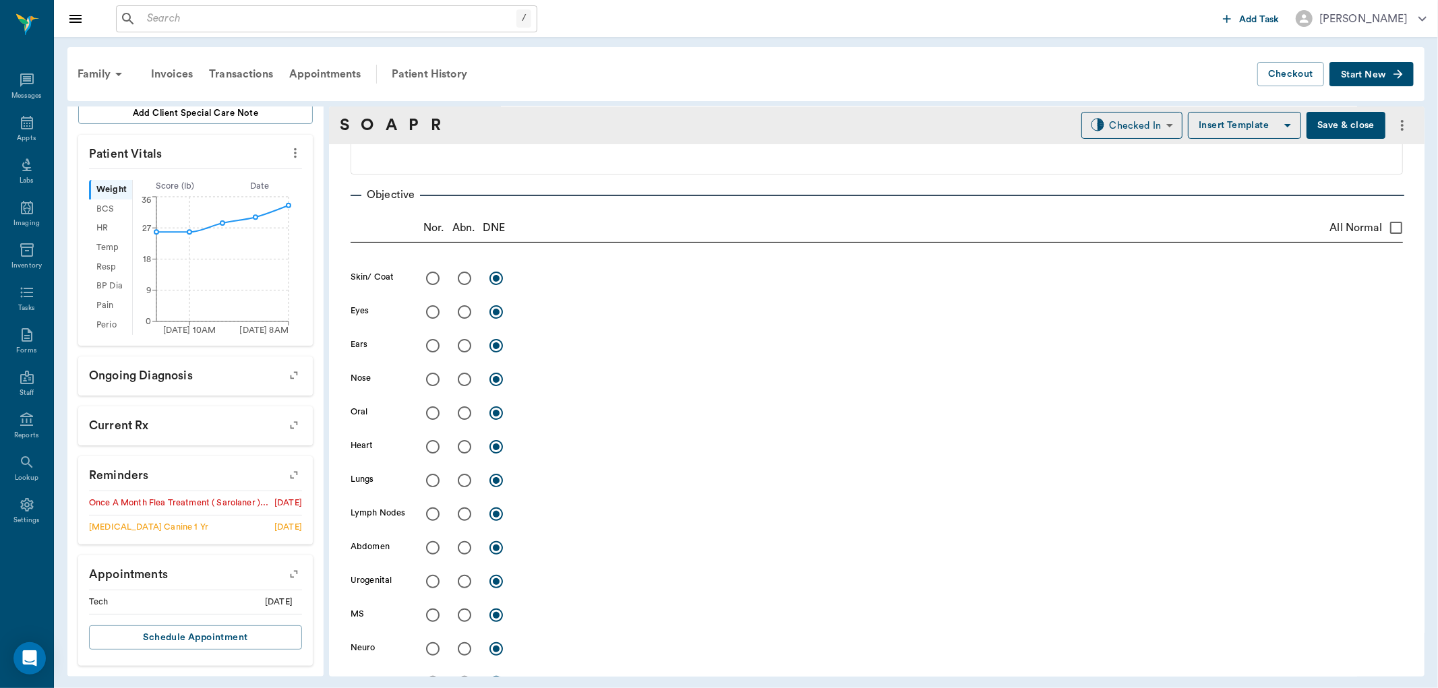
scroll to position [745, 0]
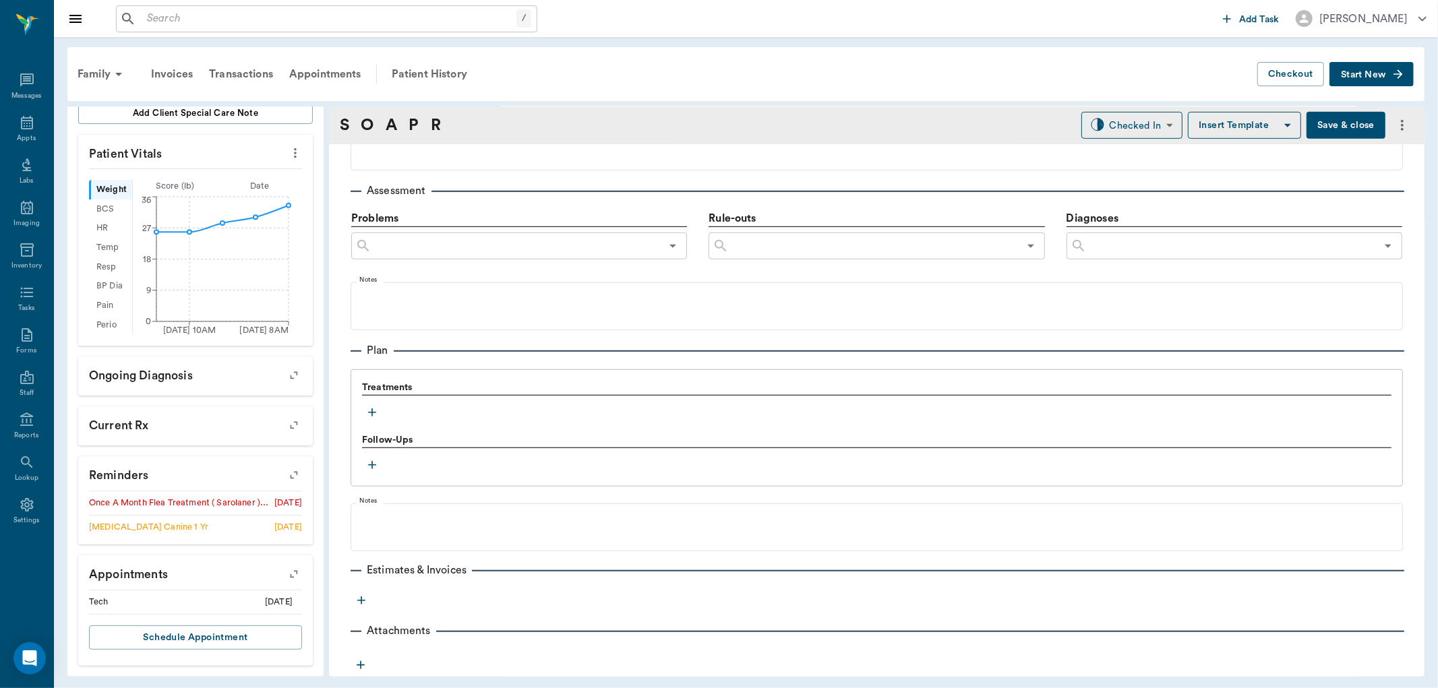
click at [373, 403] on button "button" at bounding box center [372, 413] width 20 height 20
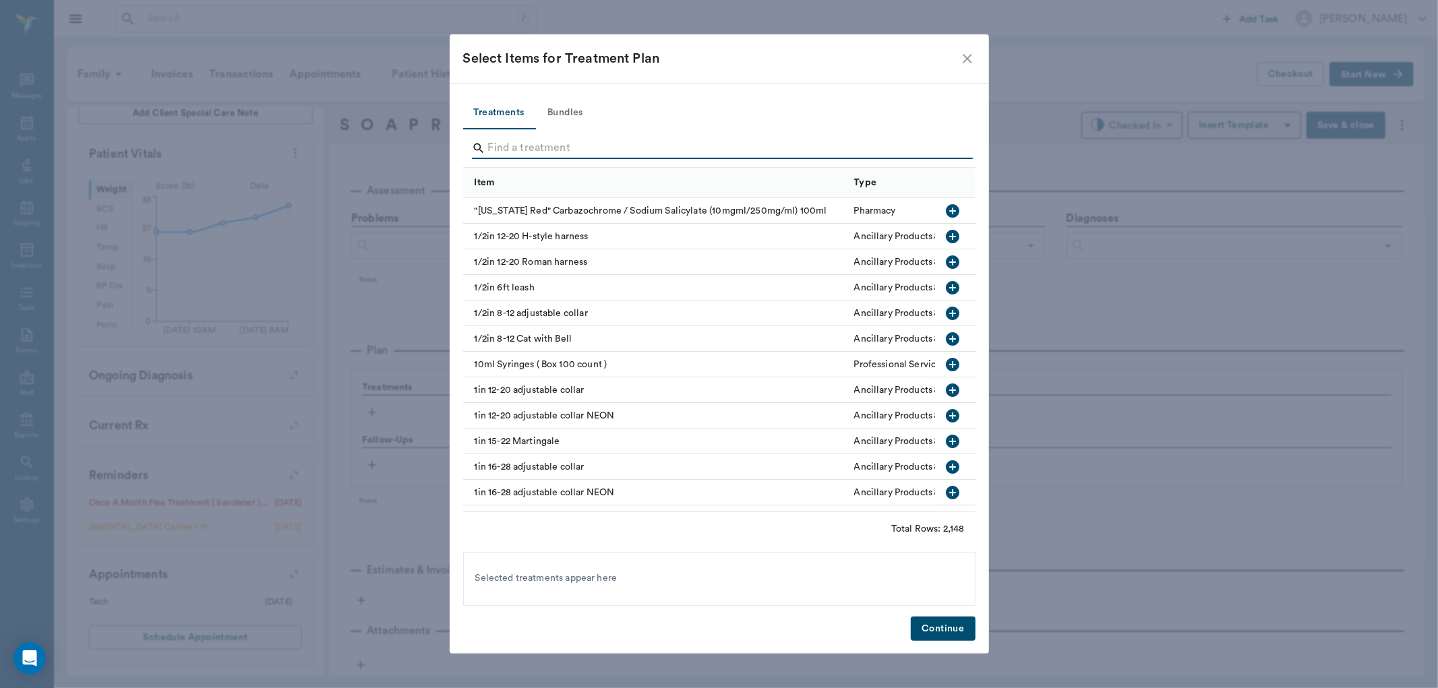
click at [502, 153] on input "Search" at bounding box center [720, 149] width 465 height 22
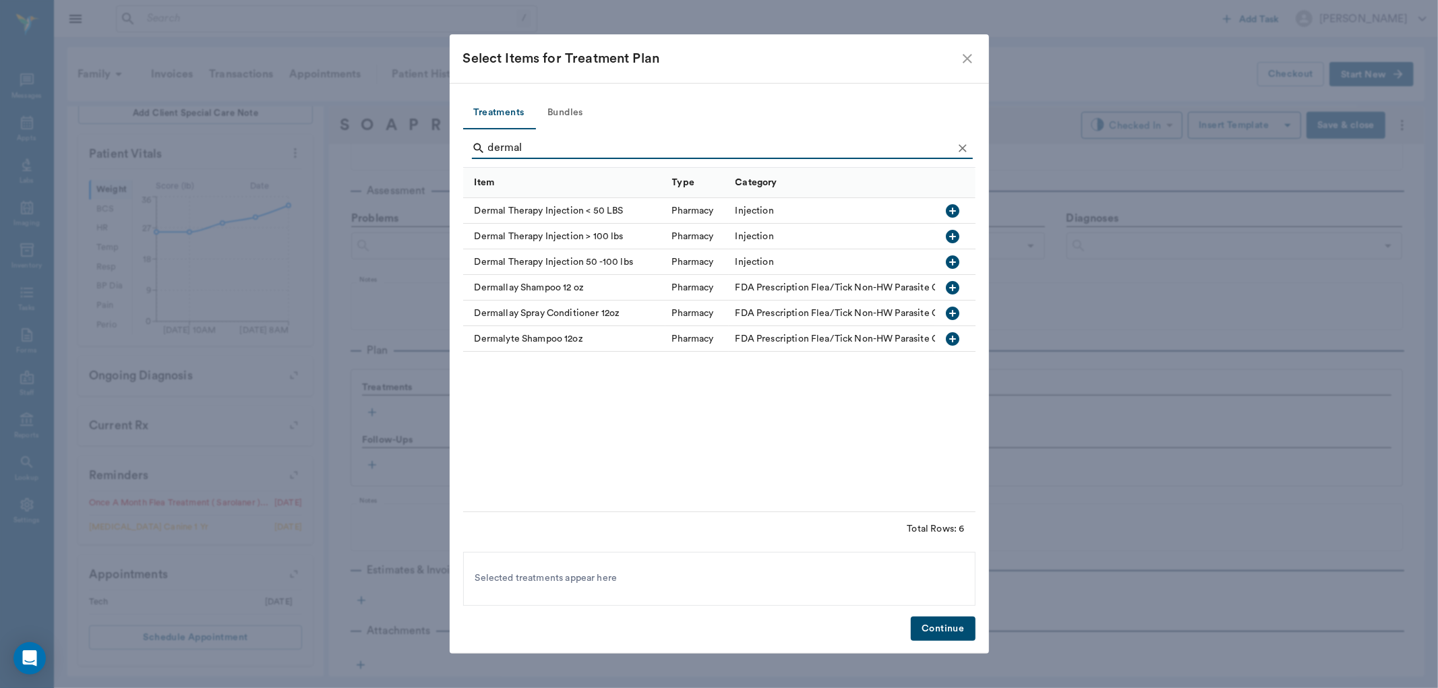
type input "dermal"
click at [951, 210] on icon "button" at bounding box center [952, 210] width 13 height 13
click at [947, 629] on button "Continue" at bounding box center [943, 629] width 64 height 25
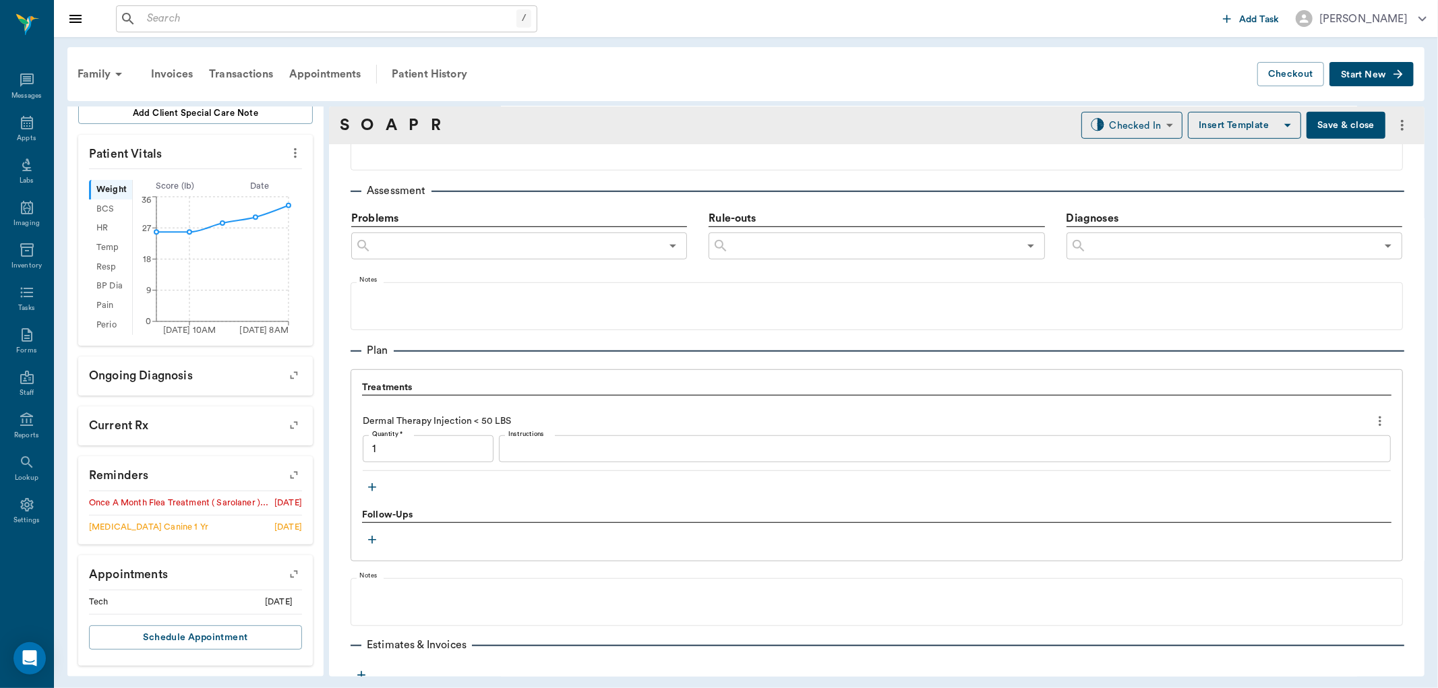
type input "1.00"
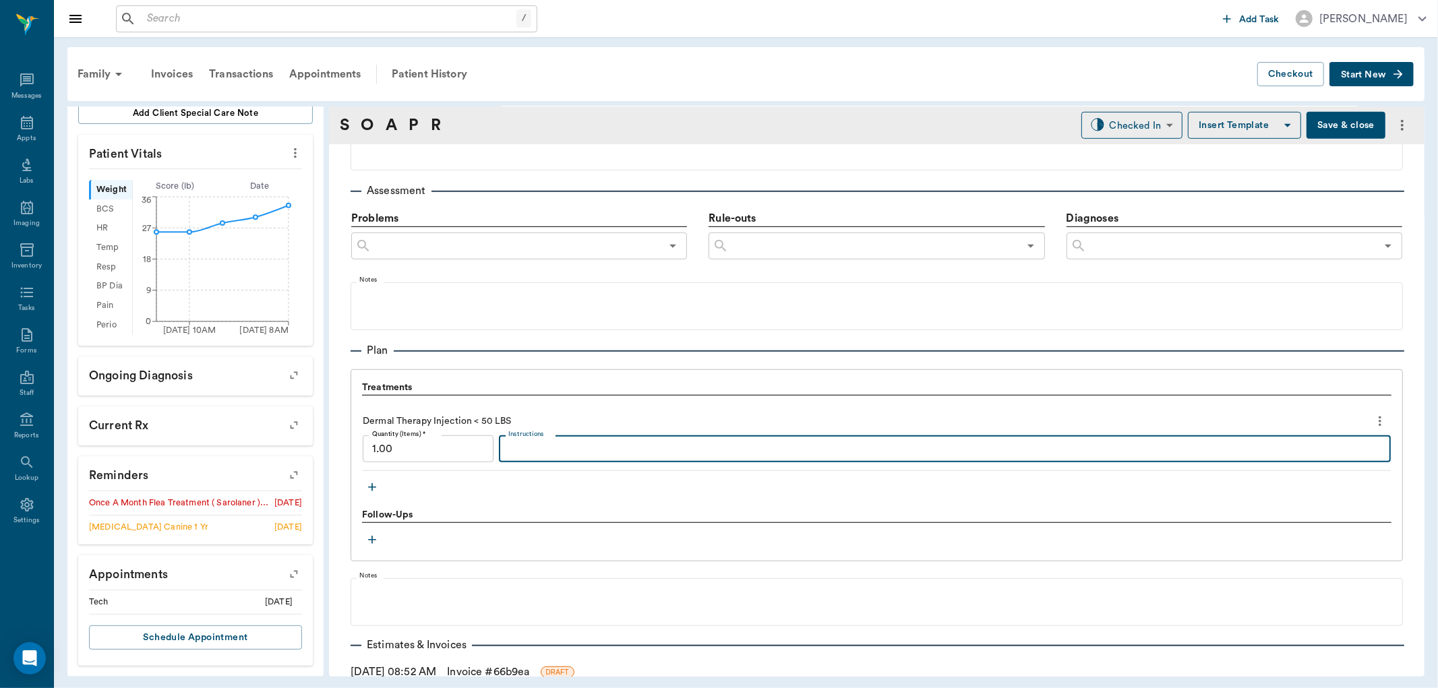
click at [574, 448] on textarea "Instructions" at bounding box center [944, 450] width 873 height 16
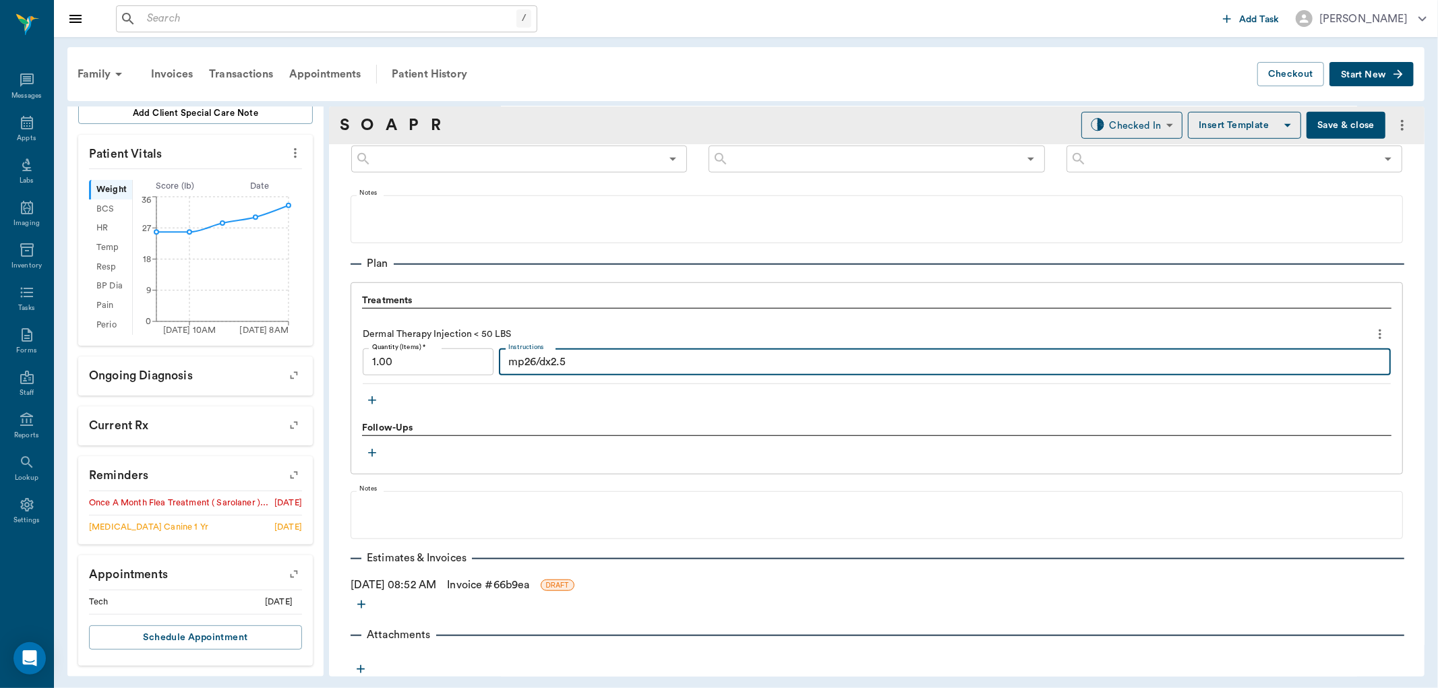
scroll to position [836, 0]
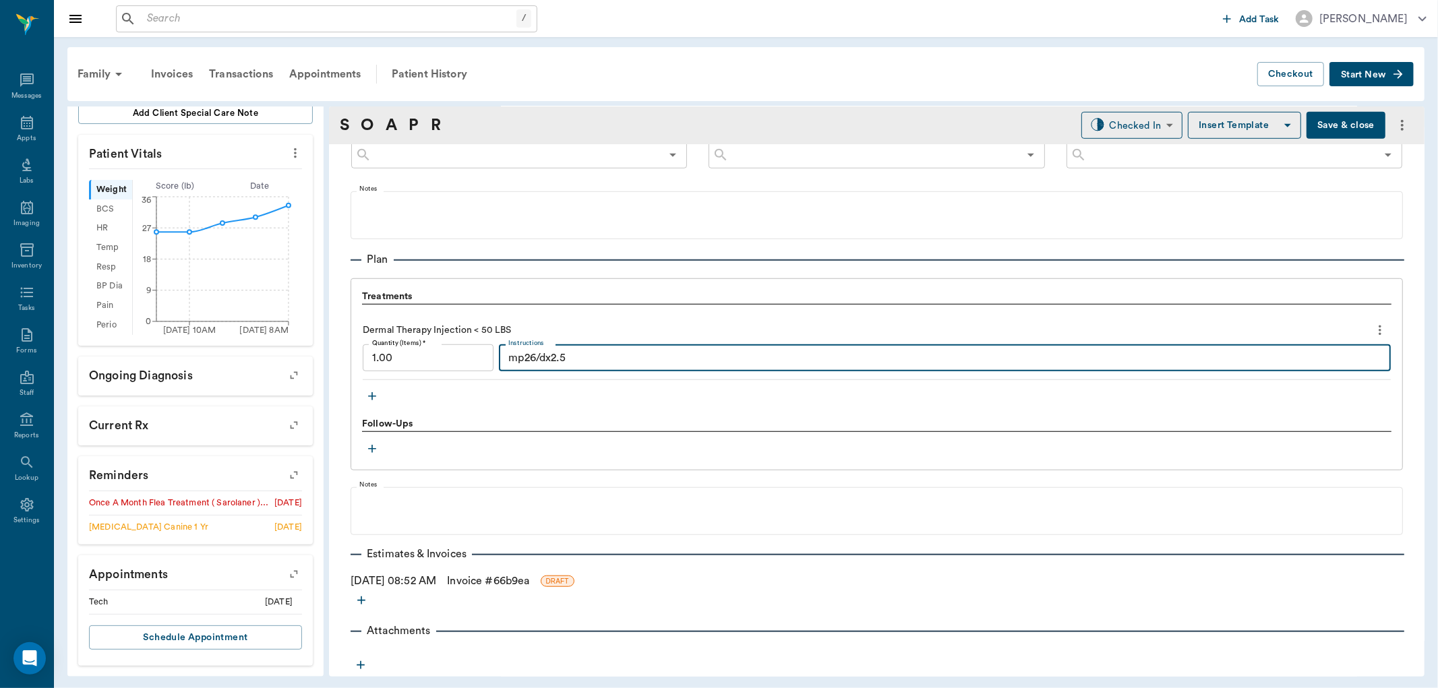
type textarea "mp26/dx2.5"
click at [368, 398] on icon "button" at bounding box center [371, 396] width 13 height 13
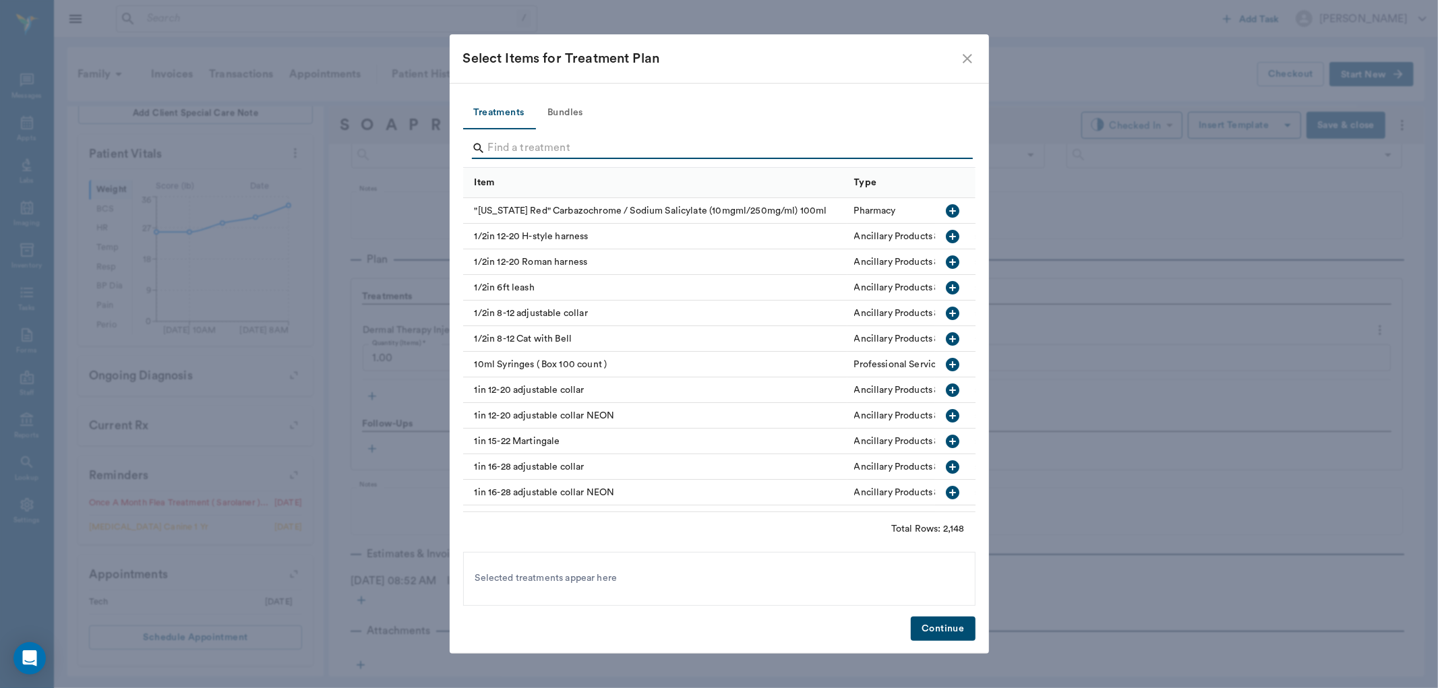
click at [504, 152] on input "Search" at bounding box center [720, 149] width 465 height 22
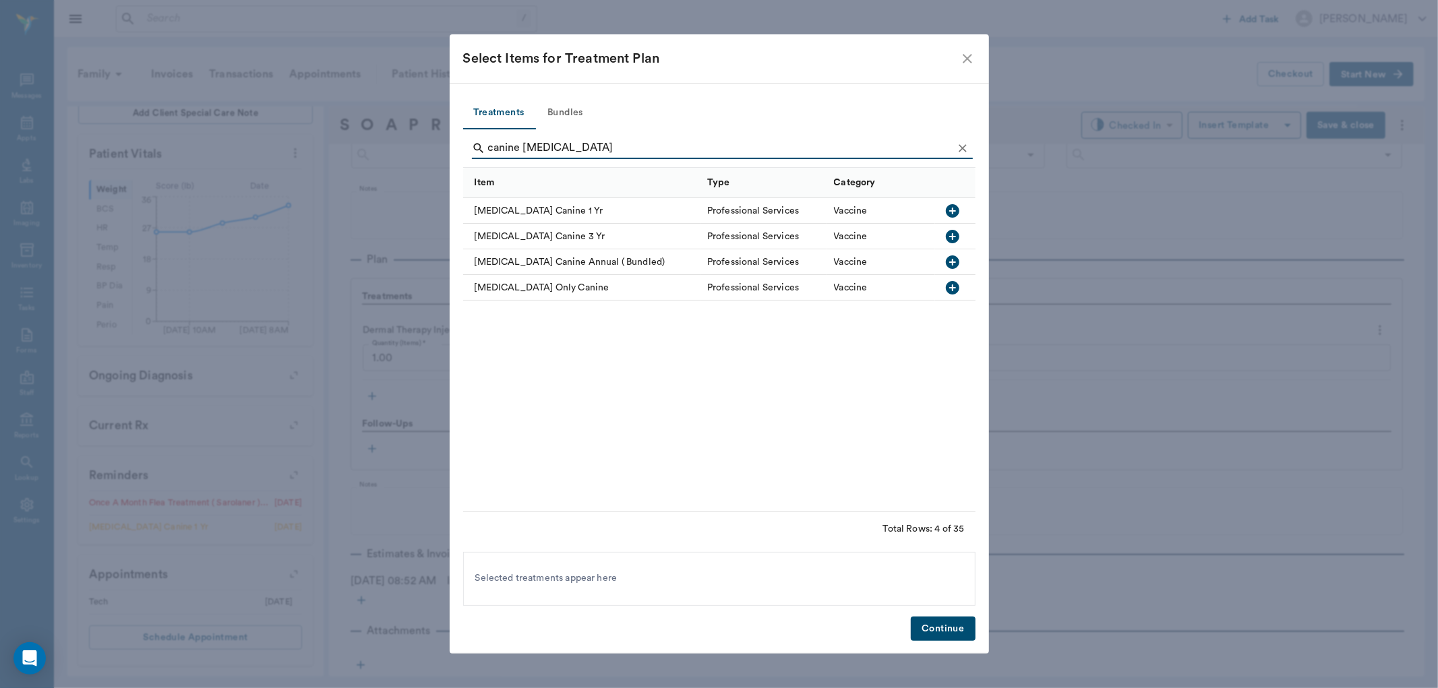
type input "canine rabies"
click at [951, 216] on icon "button" at bounding box center [952, 210] width 13 height 13
click at [941, 630] on button "Continue" at bounding box center [943, 629] width 64 height 25
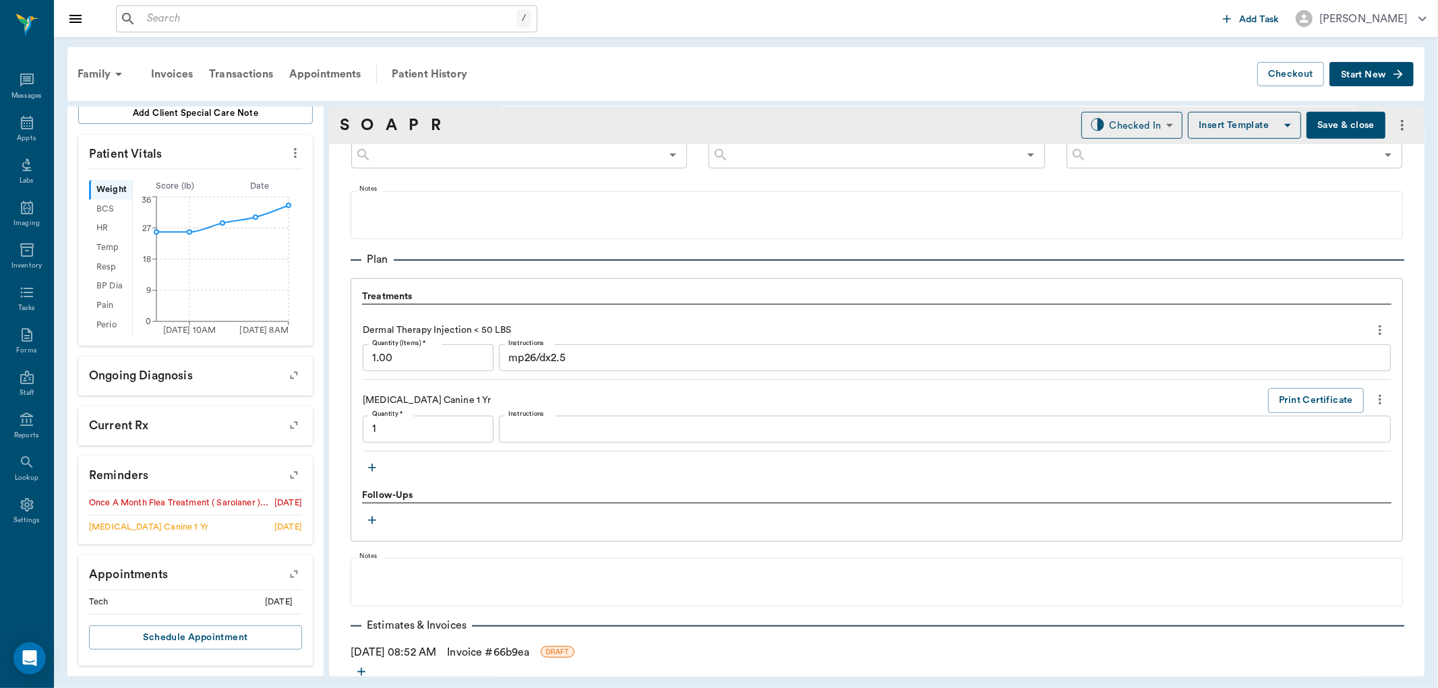
type input "1.00"
click at [369, 463] on icon "button" at bounding box center [371, 467] width 13 height 13
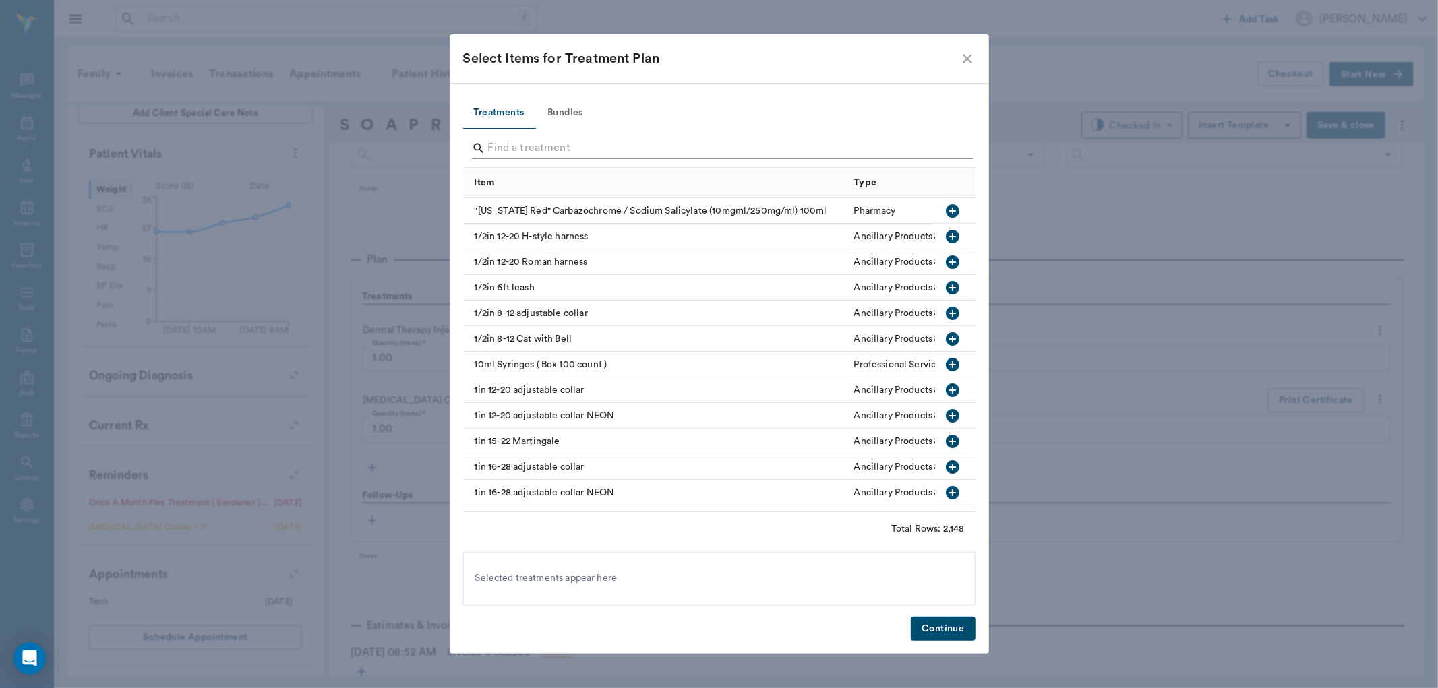
click at [514, 145] on input "Search" at bounding box center [720, 149] width 465 height 22
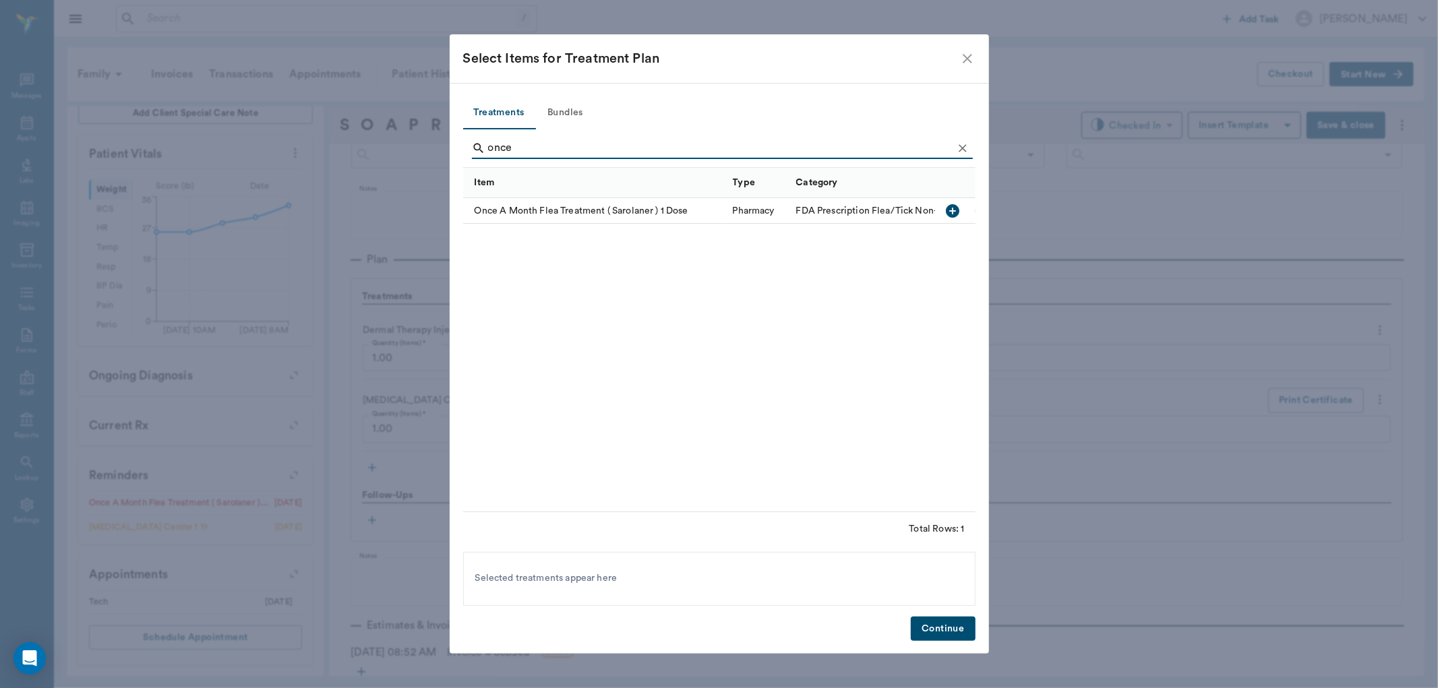
type input "once"
click at [951, 208] on icon "button" at bounding box center [953, 211] width 16 height 16
click at [935, 627] on button "Continue" at bounding box center [943, 629] width 64 height 25
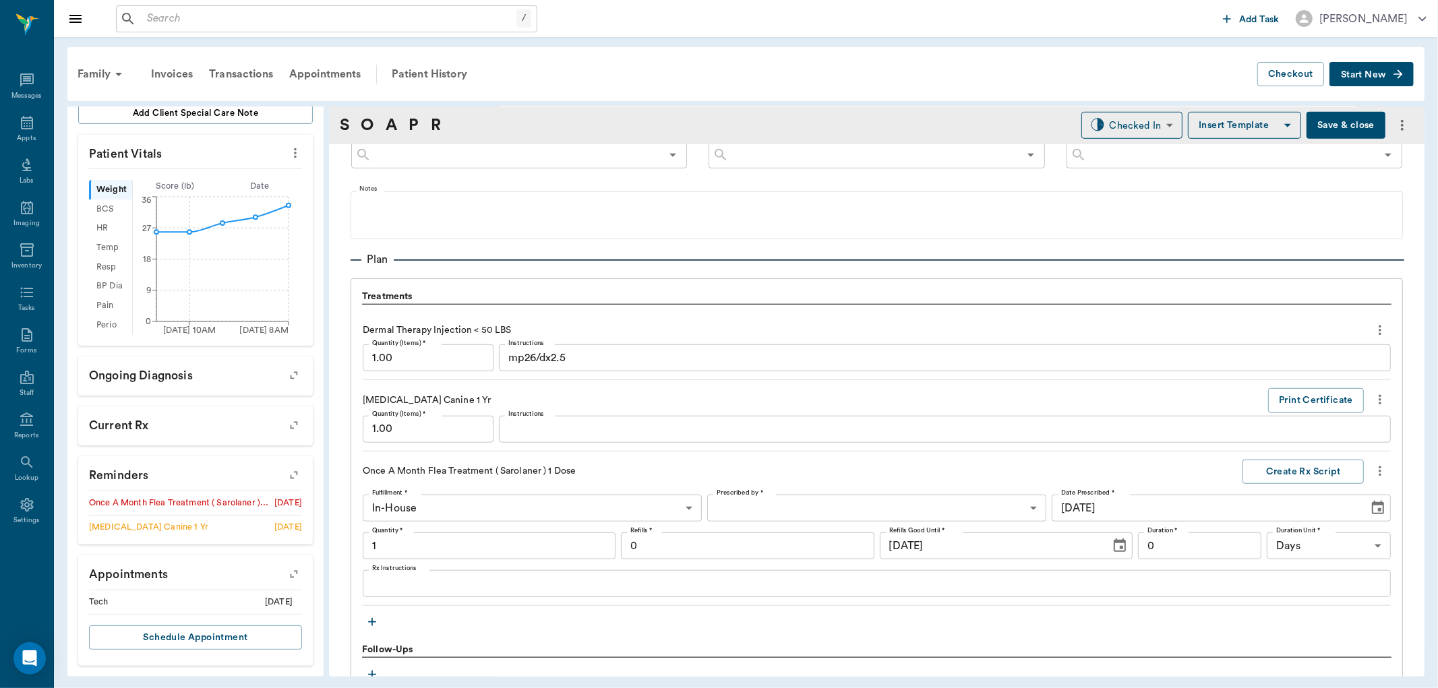
type input "1.00"
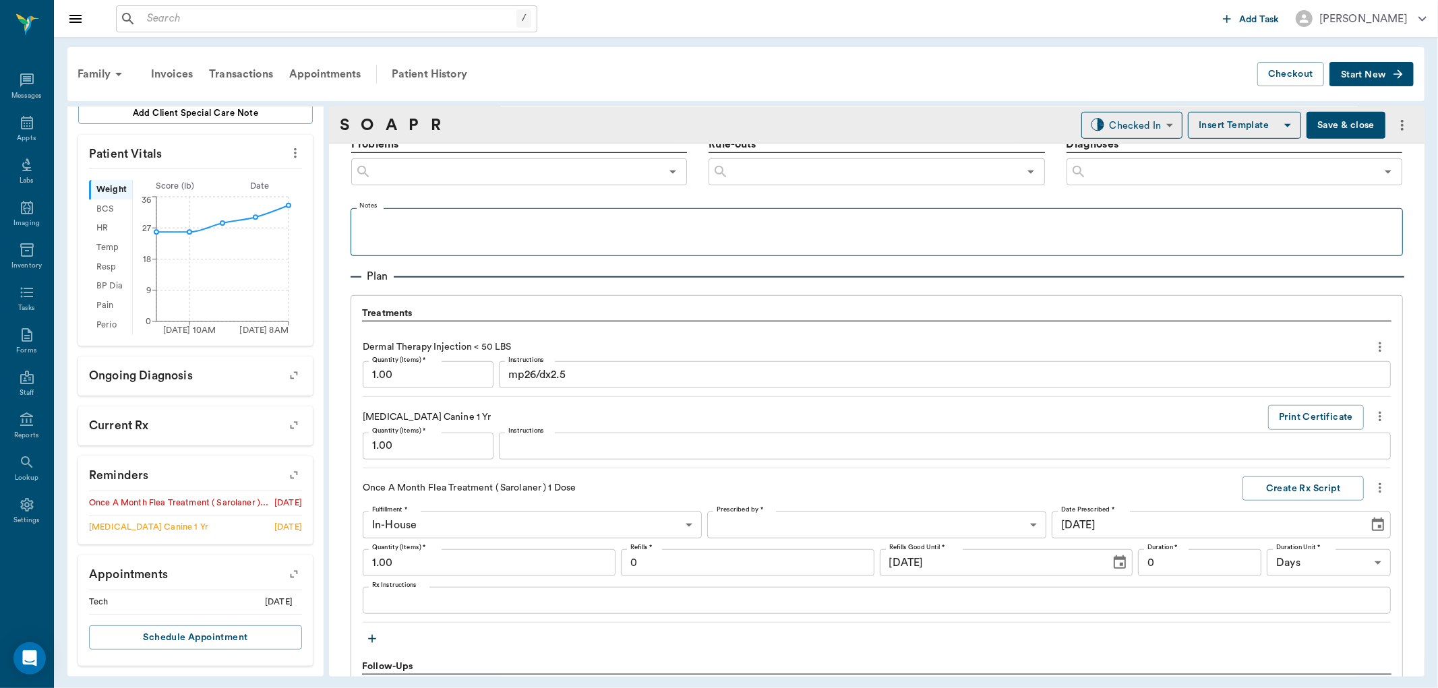
scroll to position [686, 0]
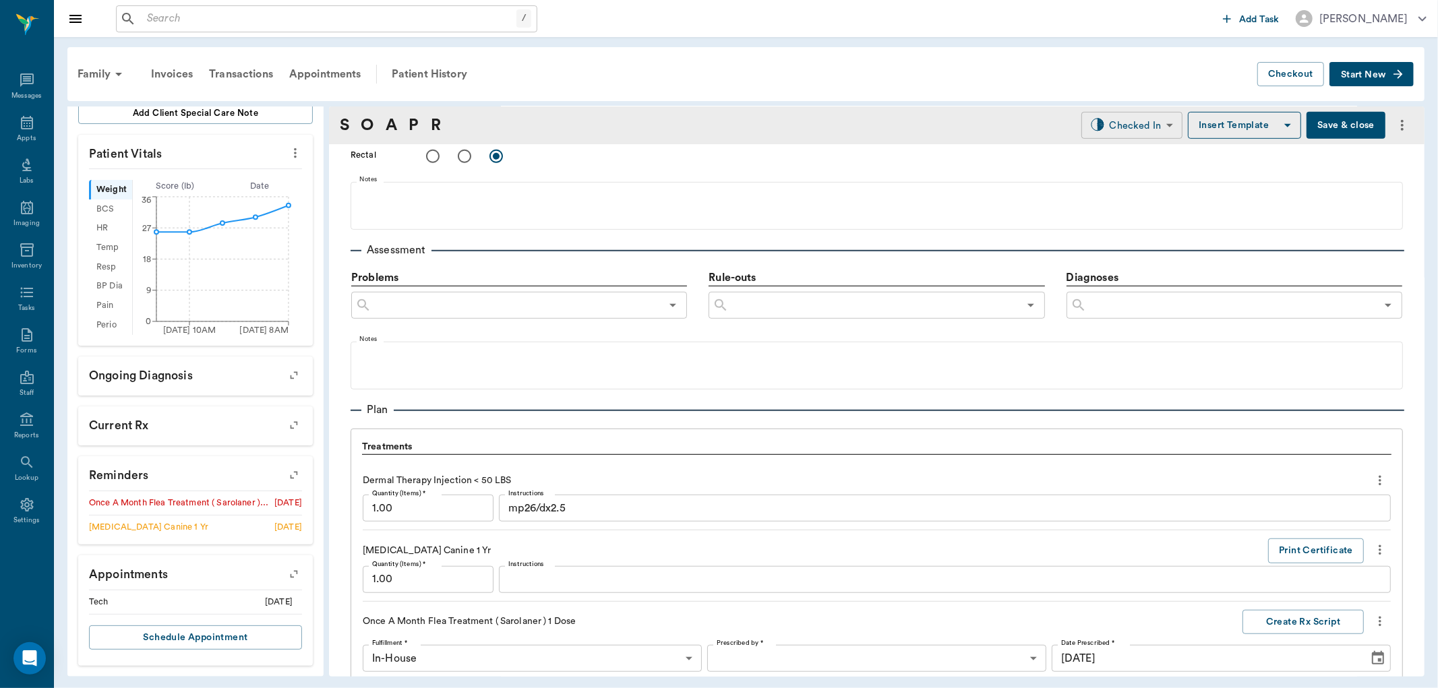
click at [1145, 126] on body "/ ​ Add Task Dr. Bert Ellsworth Nectar Messages Appts Labs Imaging Inventory Ta…" at bounding box center [719, 344] width 1438 height 688
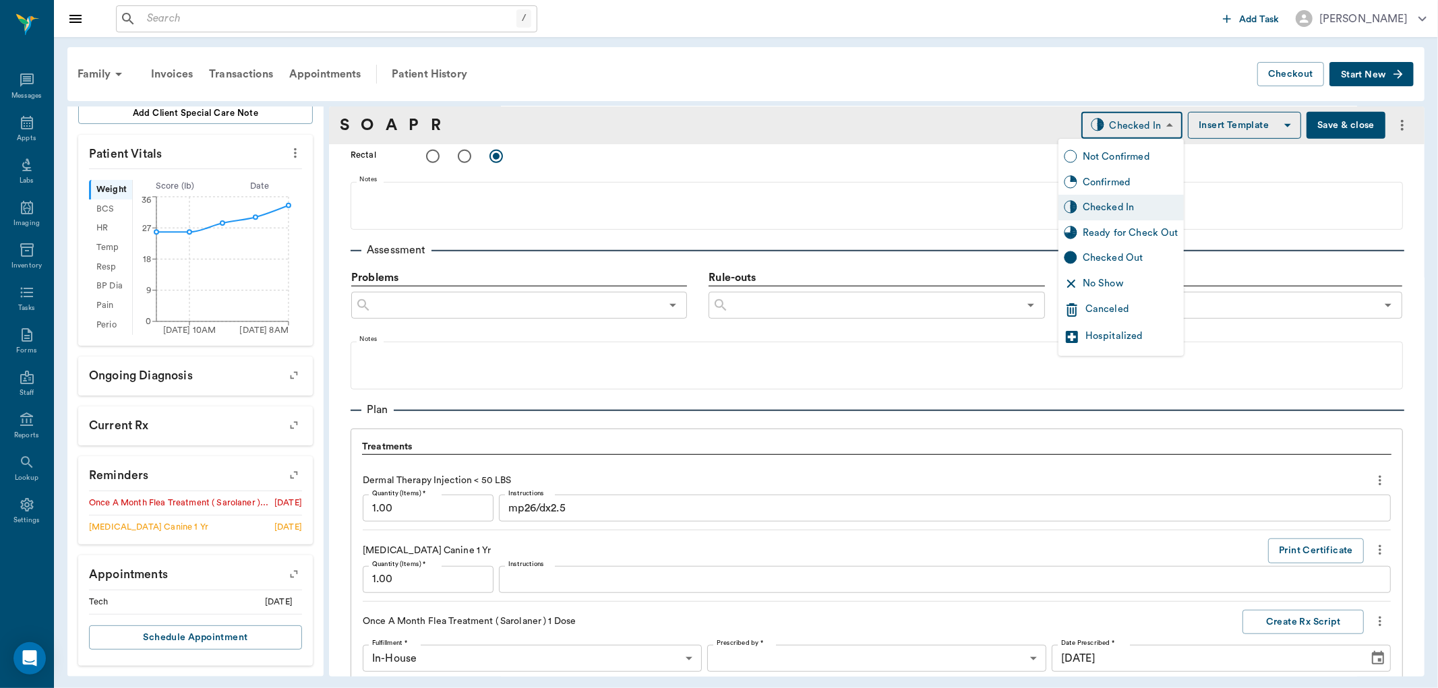
click at [1088, 235] on div "Ready for Check Out" at bounding box center [1131, 233] width 96 height 15
type input "READY_TO_CHECKOUT"
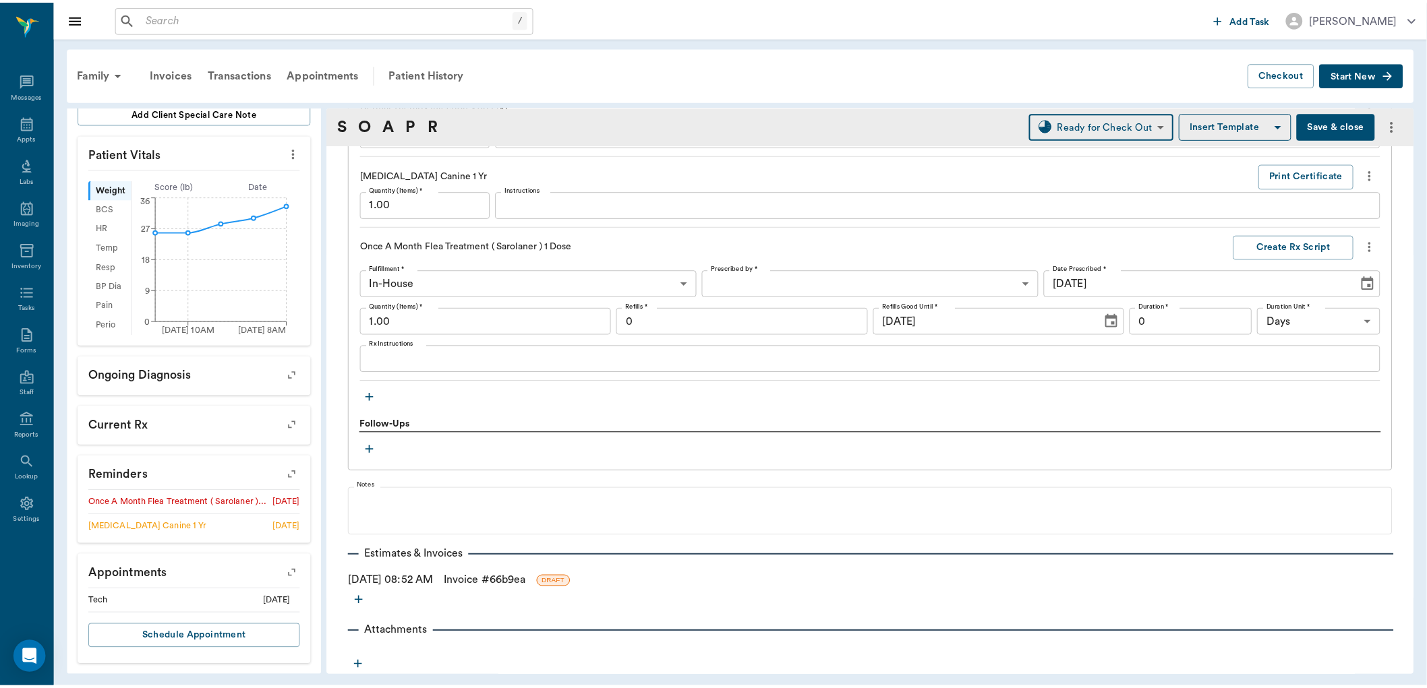
scroll to position [1062, 0]
click at [497, 582] on link "Invoice # 66b9ea" at bounding box center [488, 581] width 82 height 16
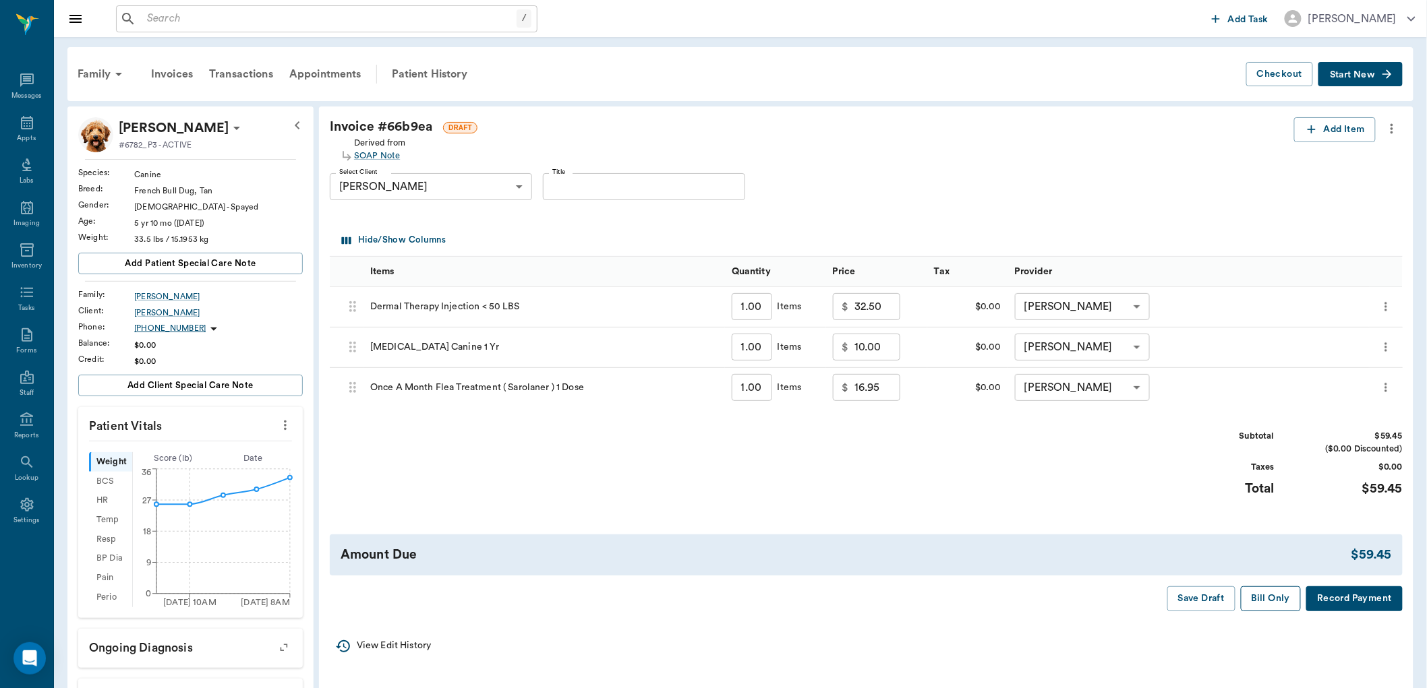
click at [1272, 605] on button "Bill Only" at bounding box center [1271, 599] width 61 height 25
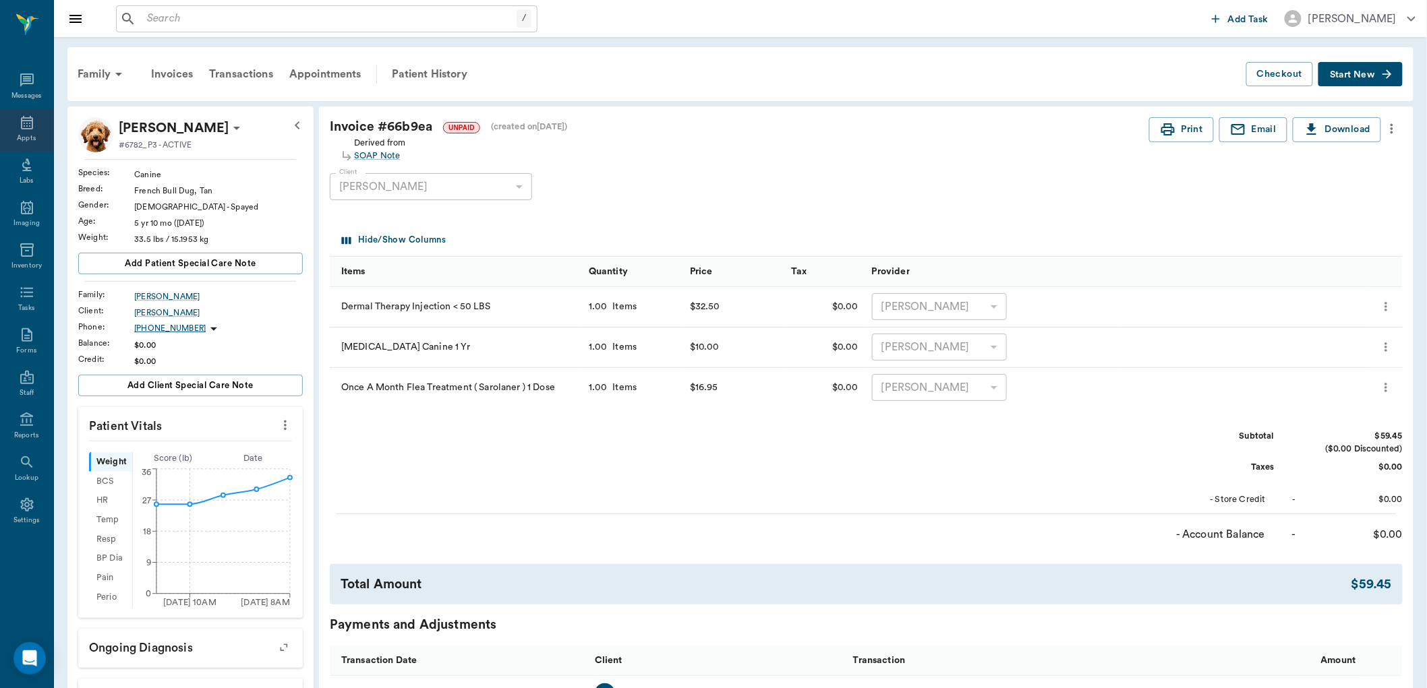
click at [25, 132] on div "Appts" at bounding box center [26, 130] width 53 height 42
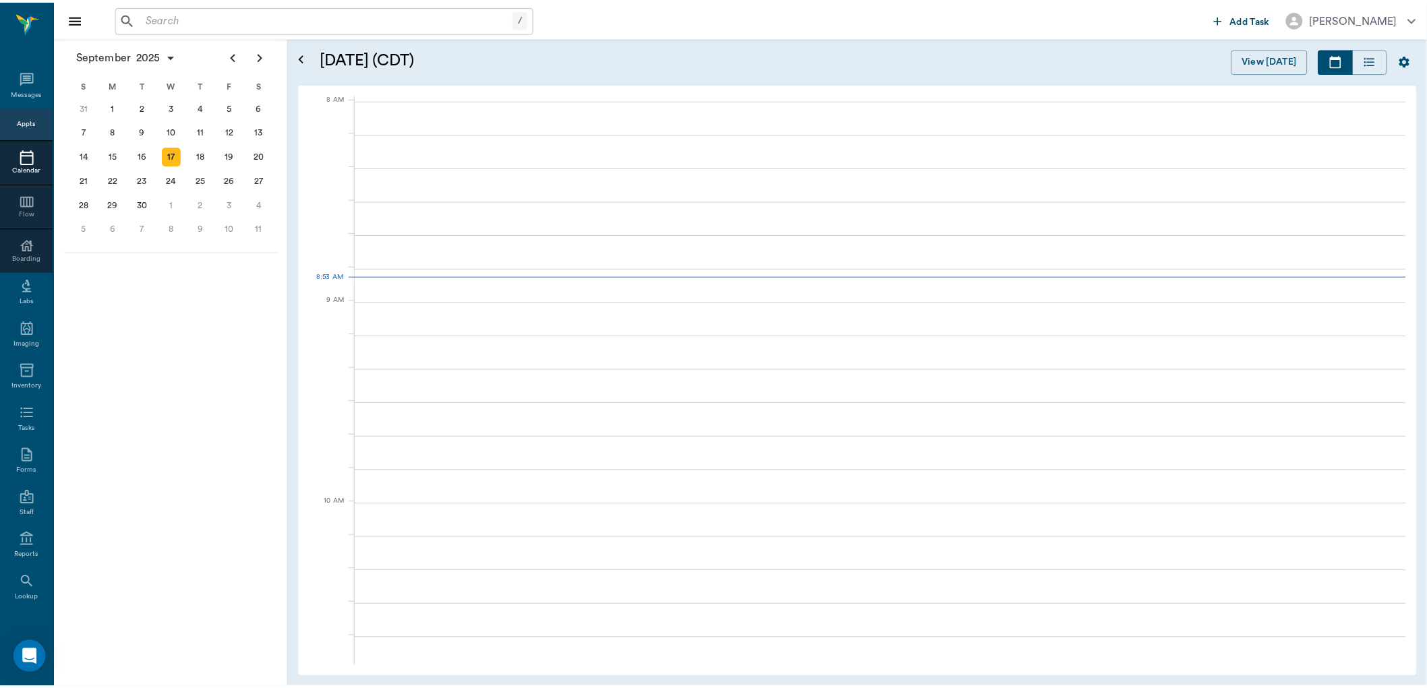
scroll to position [1, 0]
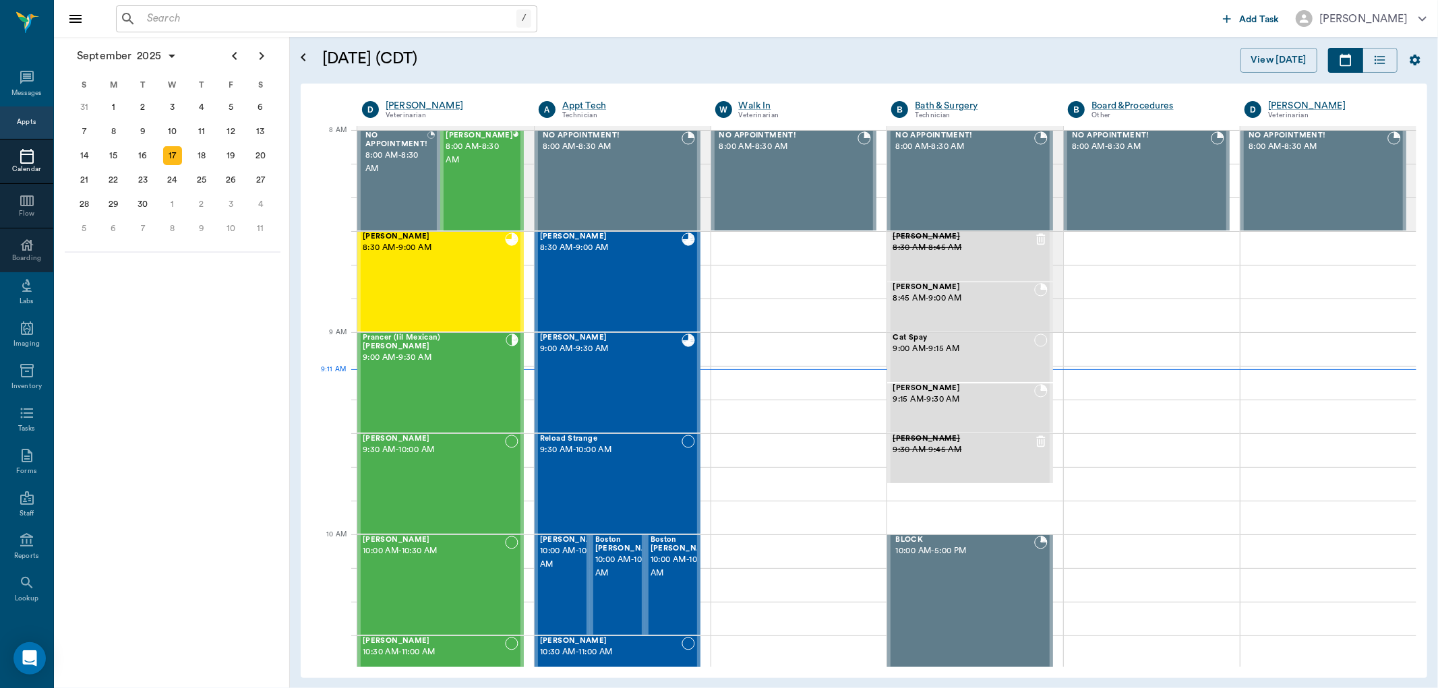
drag, startPoint x: 208, startPoint y: 24, endPoint x: 231, endPoint y: 21, distance: 23.2
click at [204, 27] on input "text" at bounding box center [329, 18] width 375 height 19
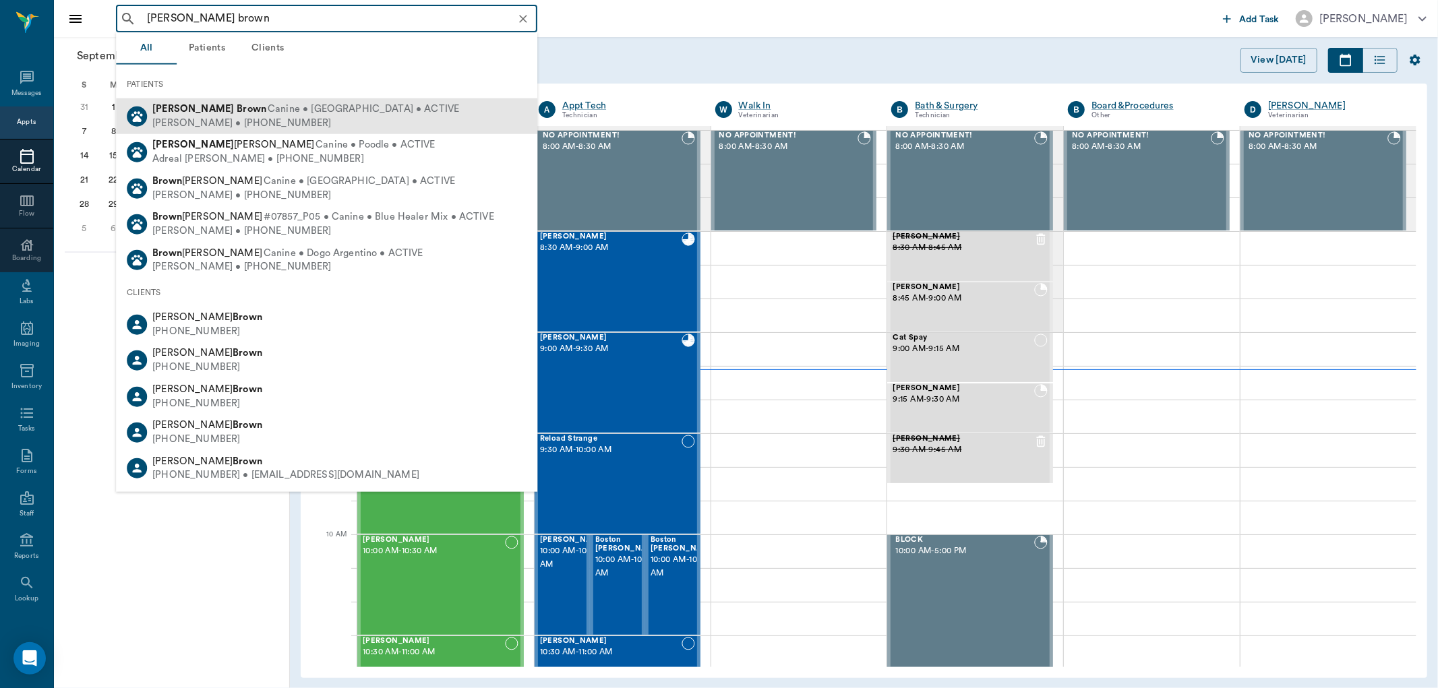
click at [260, 116] on div "Ruth Brown • (903) 445-6312" at bounding box center [305, 123] width 307 height 14
type input "shivers brown"
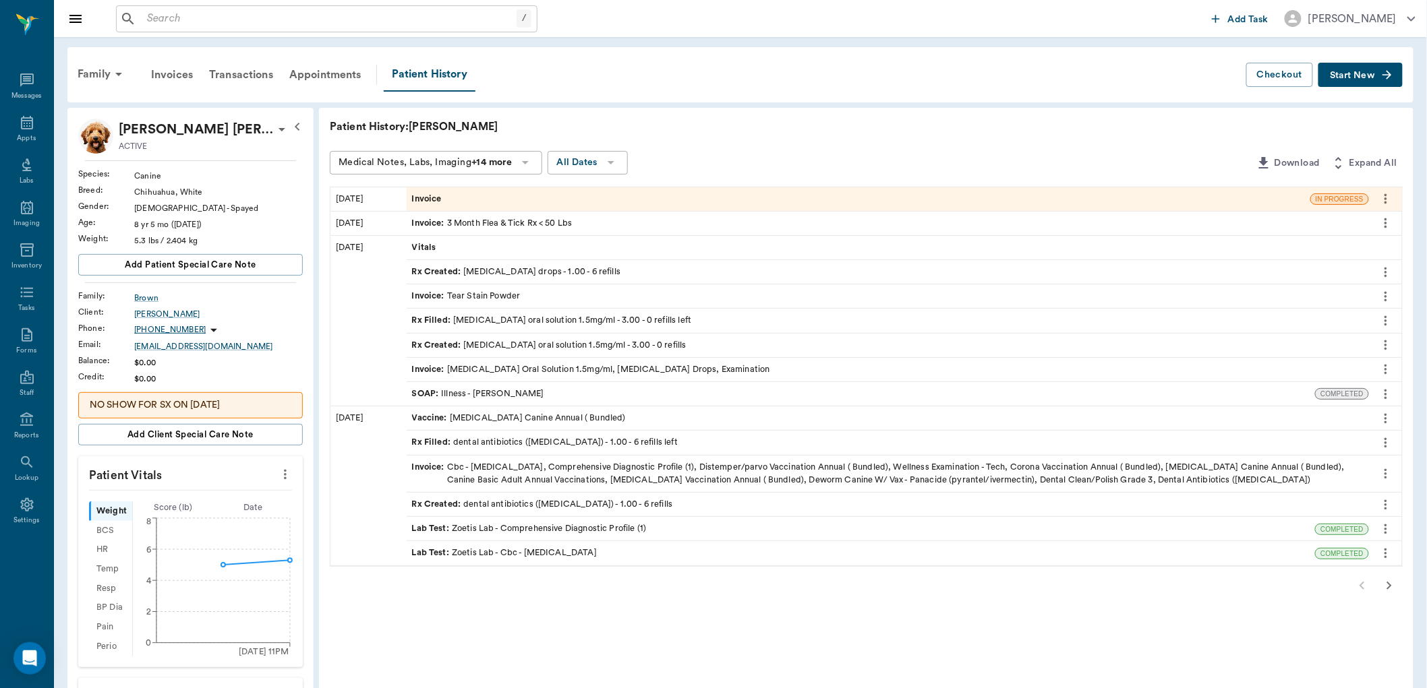
click at [427, 196] on span "Invoice" at bounding box center [428, 199] width 32 height 13
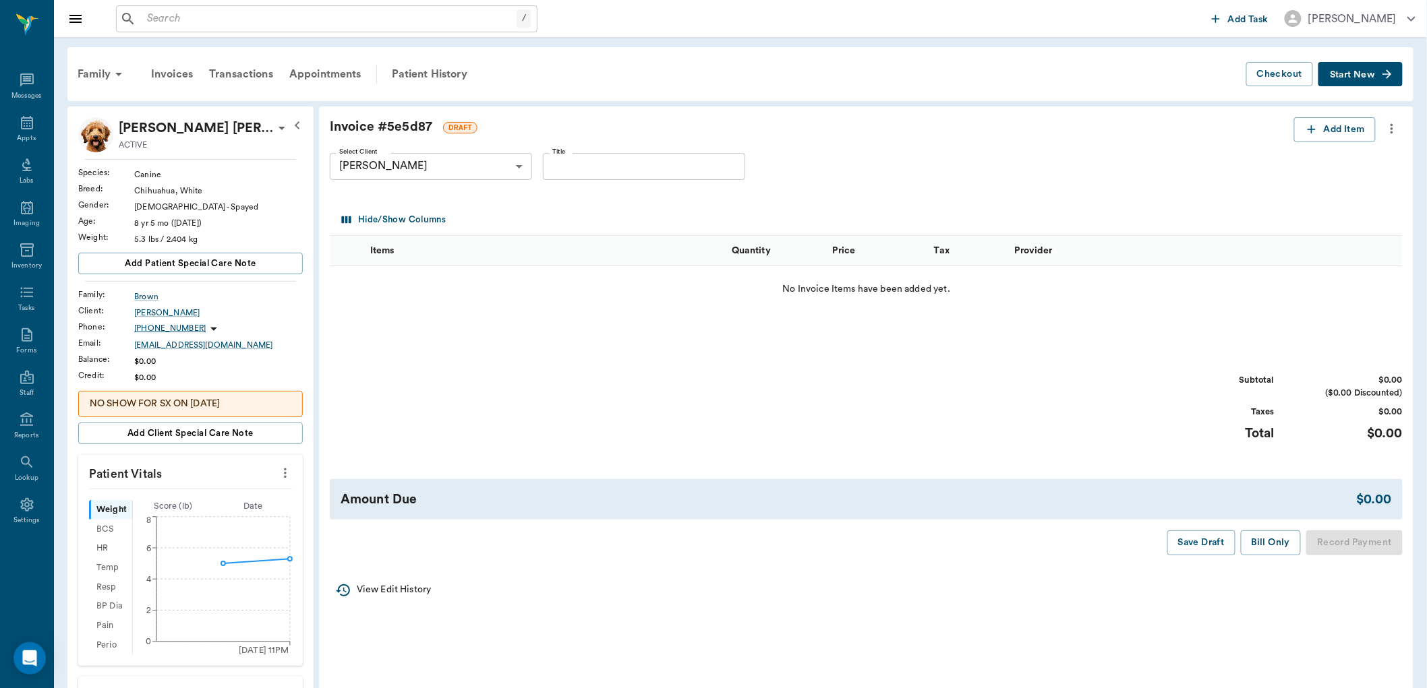
click at [1389, 129] on icon "more" at bounding box center [1391, 129] width 15 height 16
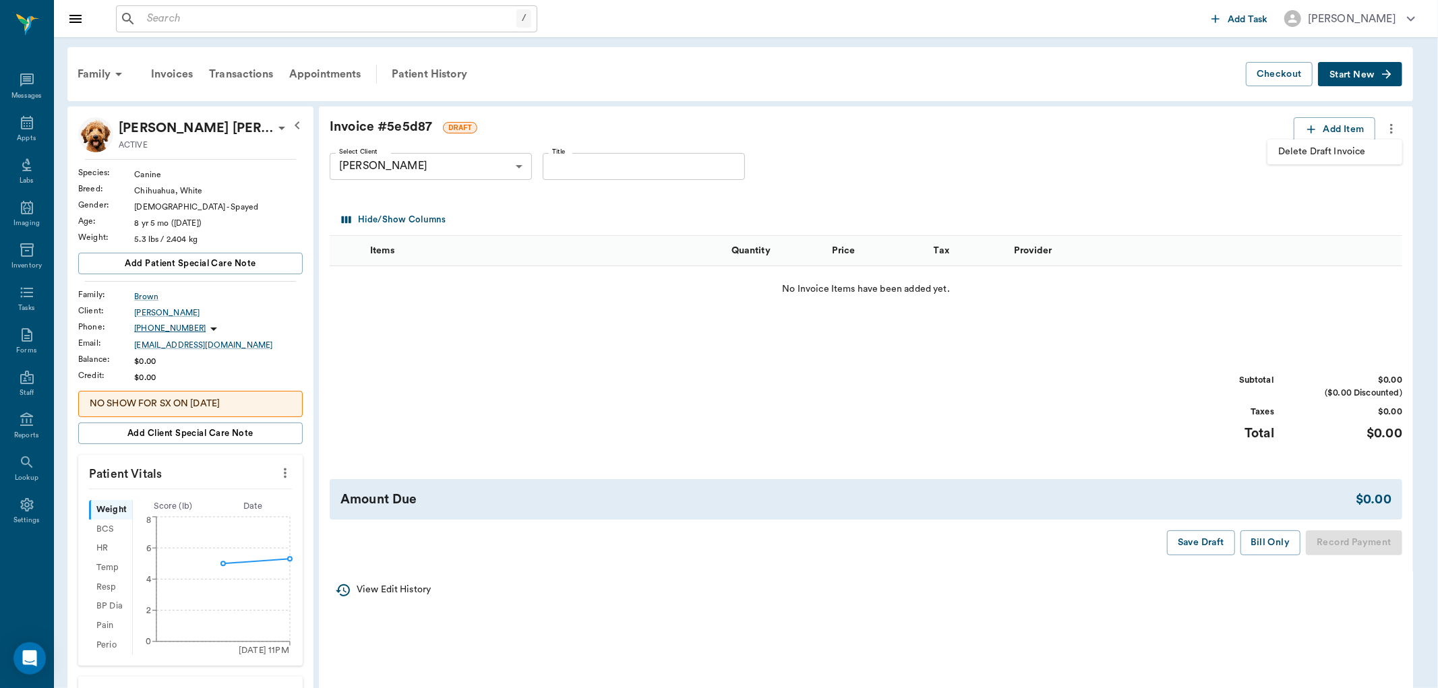
click at [1347, 148] on span "Delete Draft Invoice" at bounding box center [1334, 152] width 113 height 14
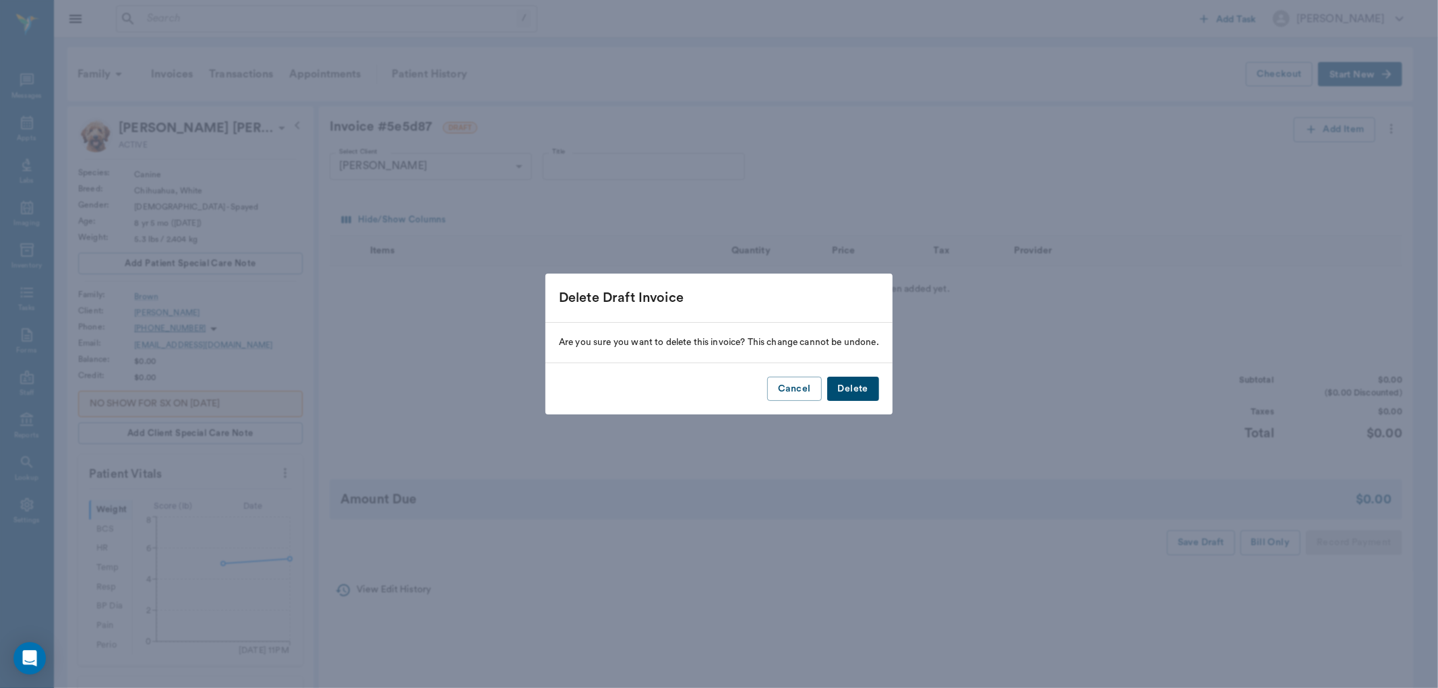
click at [862, 387] on button "Delete" at bounding box center [853, 389] width 52 height 25
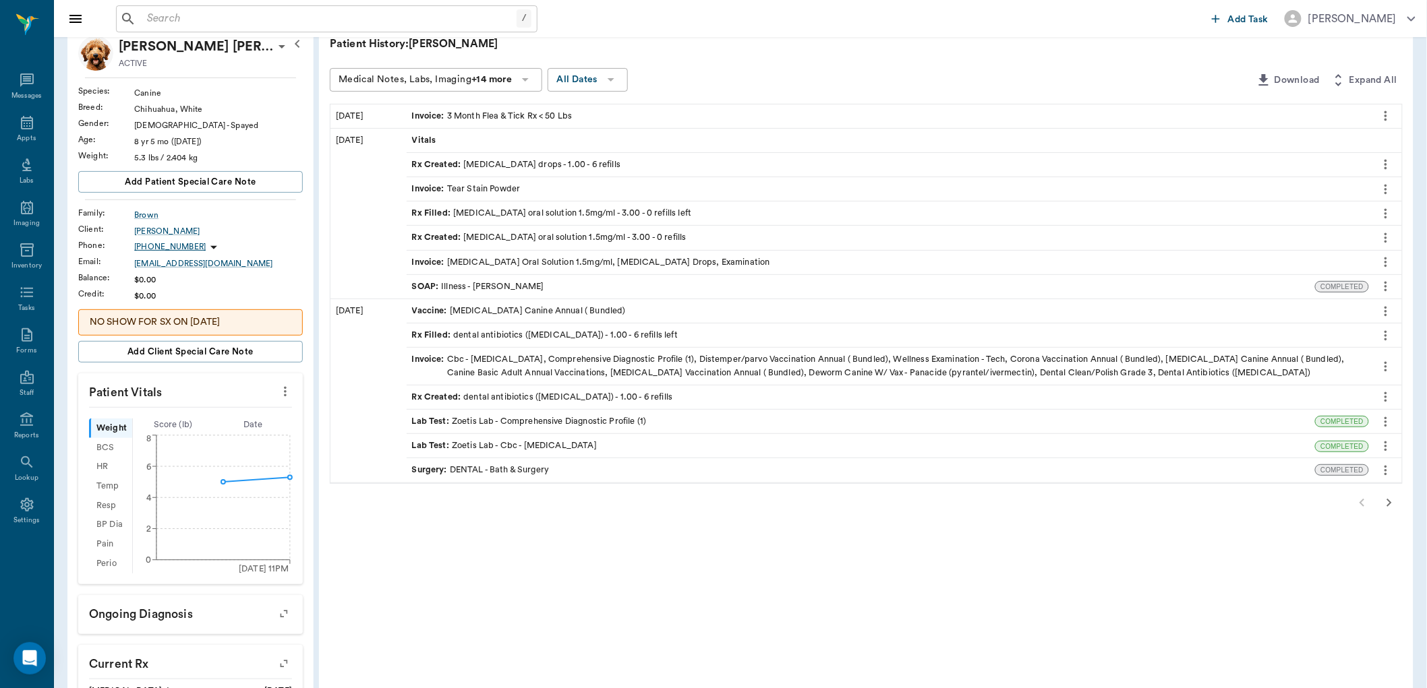
scroll to position [225, 0]
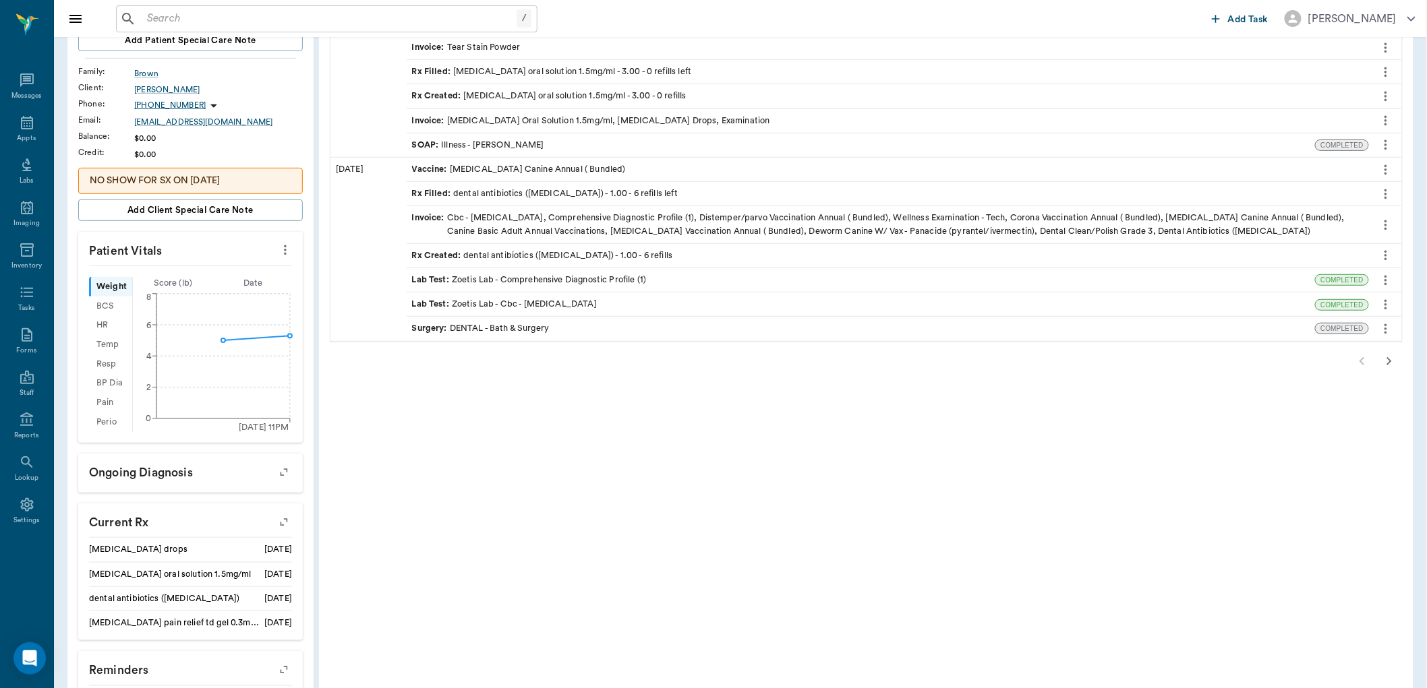
click at [287, 519] on icon "button" at bounding box center [283, 522] width 19 height 19
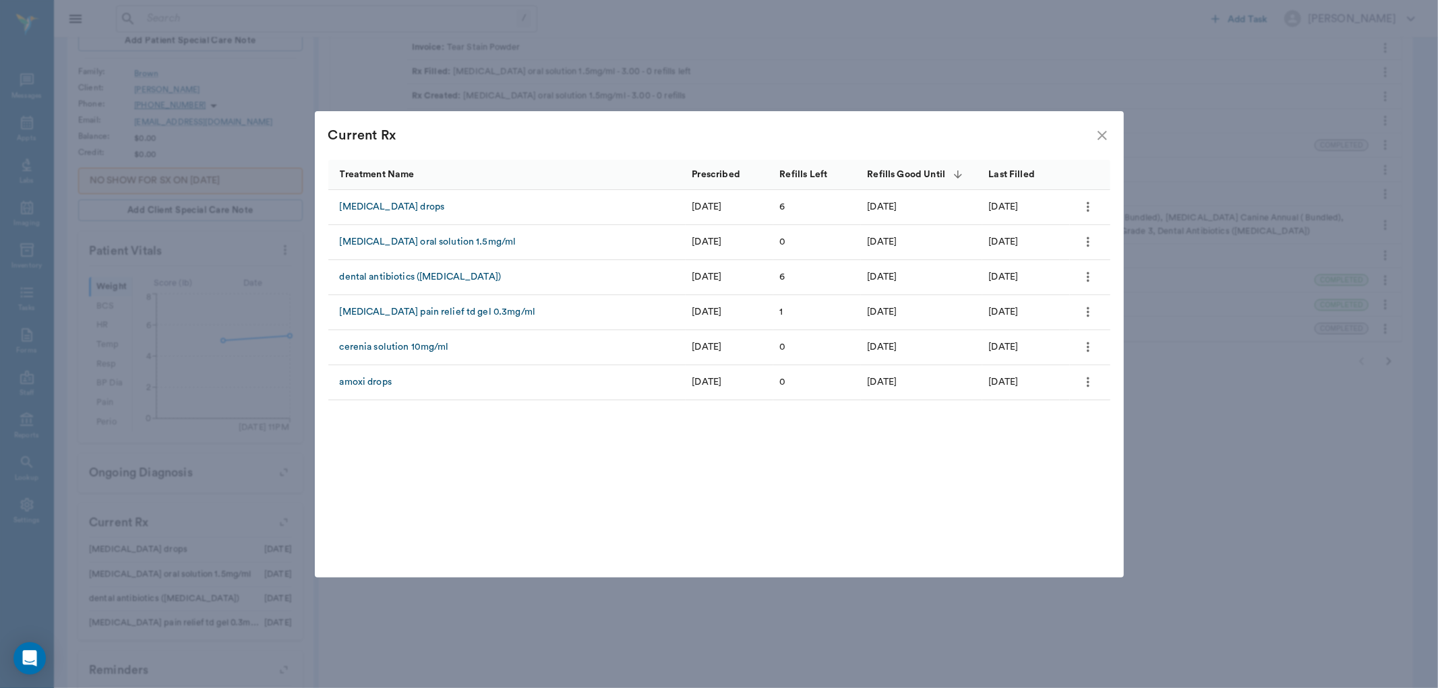
click at [1084, 384] on icon "more" at bounding box center [1088, 382] width 15 height 16
click at [1008, 130] on div at bounding box center [719, 344] width 1438 height 688
click at [1103, 137] on icon "close" at bounding box center [1102, 135] width 9 height 9
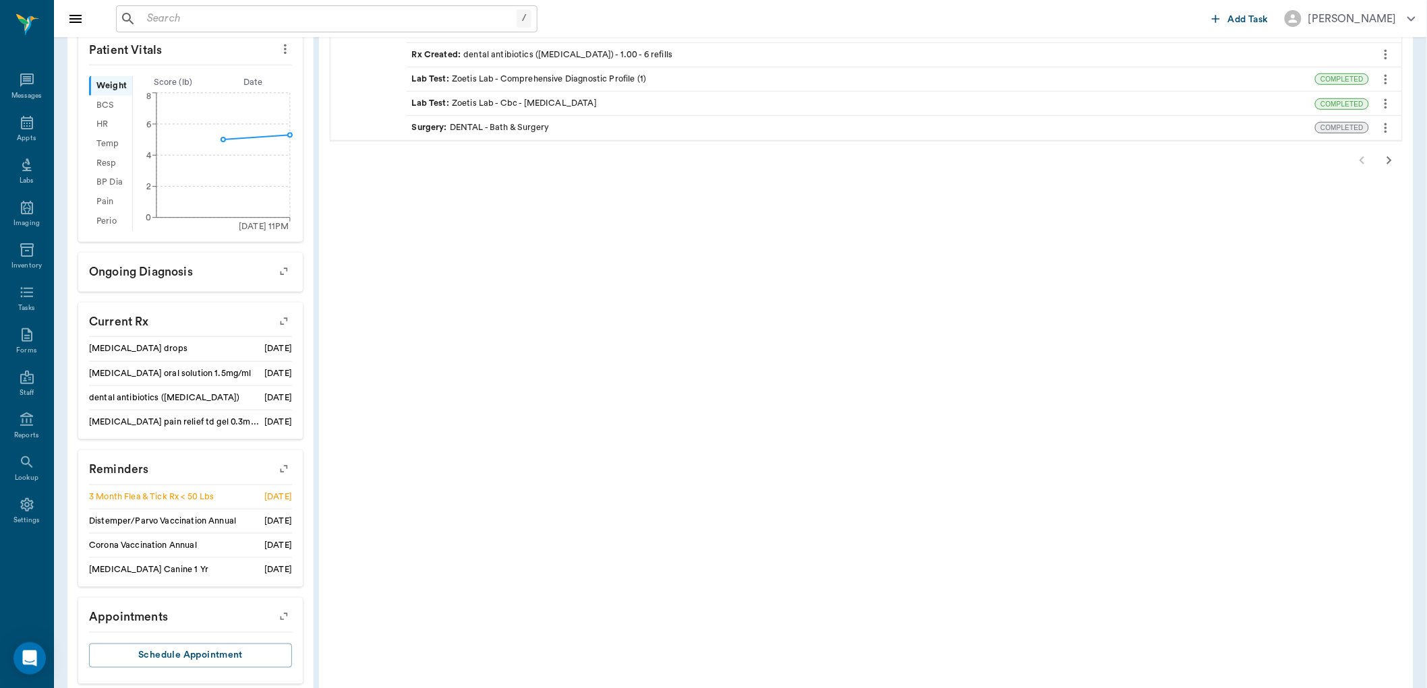
scroll to position [448, 0]
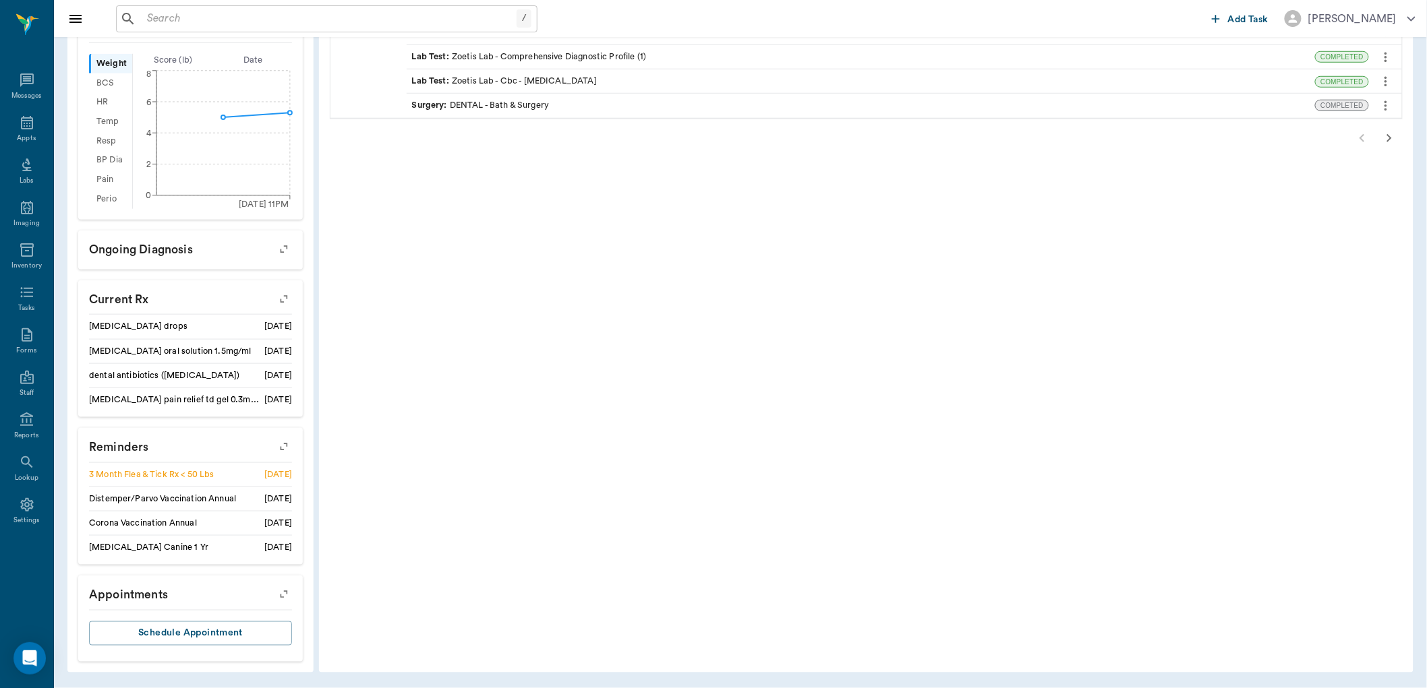
click at [285, 448] on icon "button" at bounding box center [283, 447] width 19 height 19
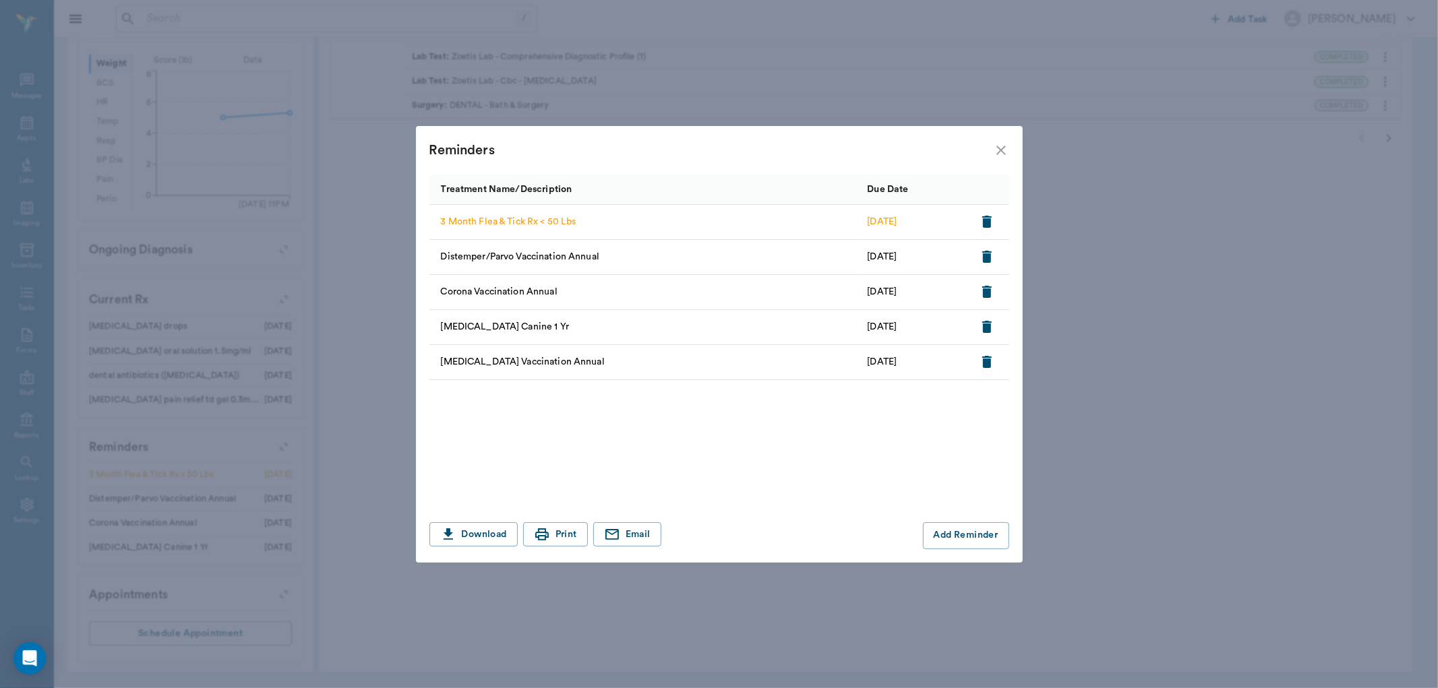
click at [1000, 148] on icon "close" at bounding box center [1000, 150] width 9 height 9
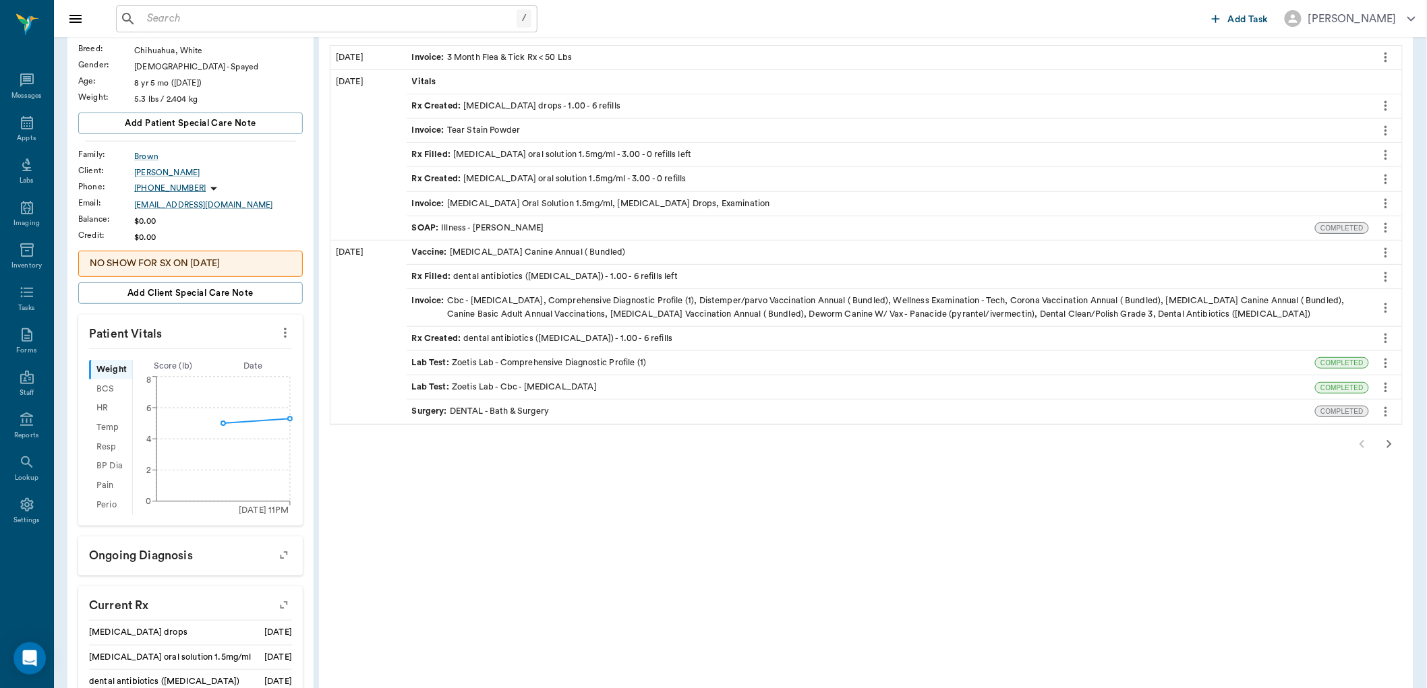
scroll to position [0, 0]
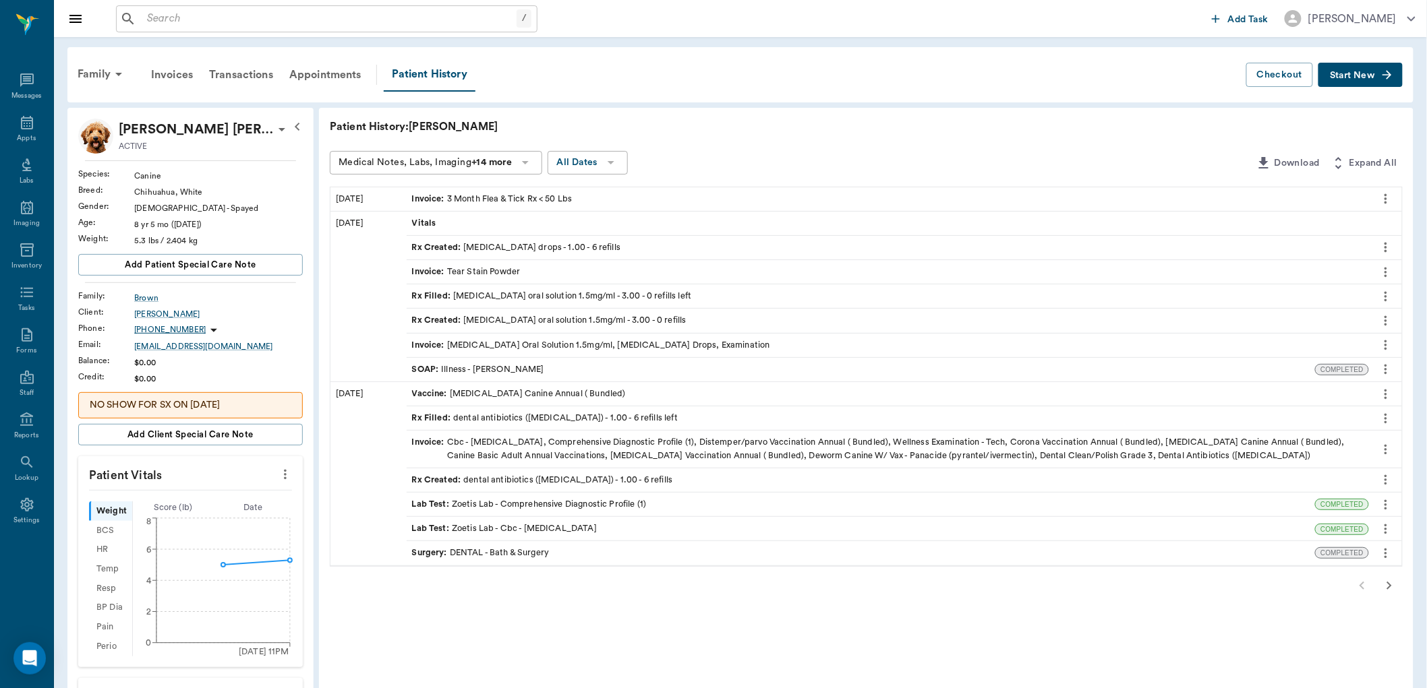
click at [506, 419] on div "Rx Filled : dental antibiotics (clindamycin) - 1.00 - 6 refills left" at bounding box center [545, 418] width 266 height 13
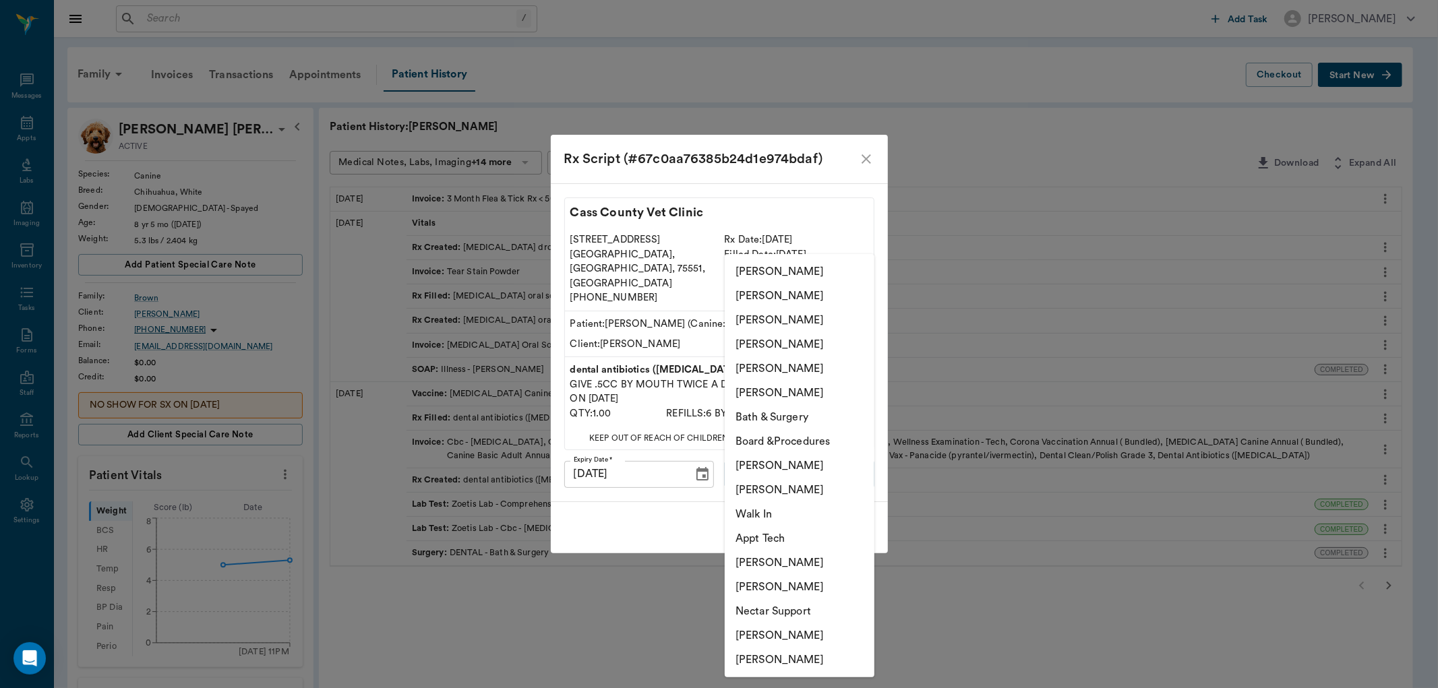
click at [785, 465] on body "/ ​ Add Task Dr. Bert Ellsworth Nectar Messages Appts Labs Imaging Inventory Ta…" at bounding box center [719, 568] width 1438 height 1136
click at [766, 467] on li "[PERSON_NAME]" at bounding box center [800, 466] width 150 height 24
type input "63ec2ede52e12b0ba117d0d7"
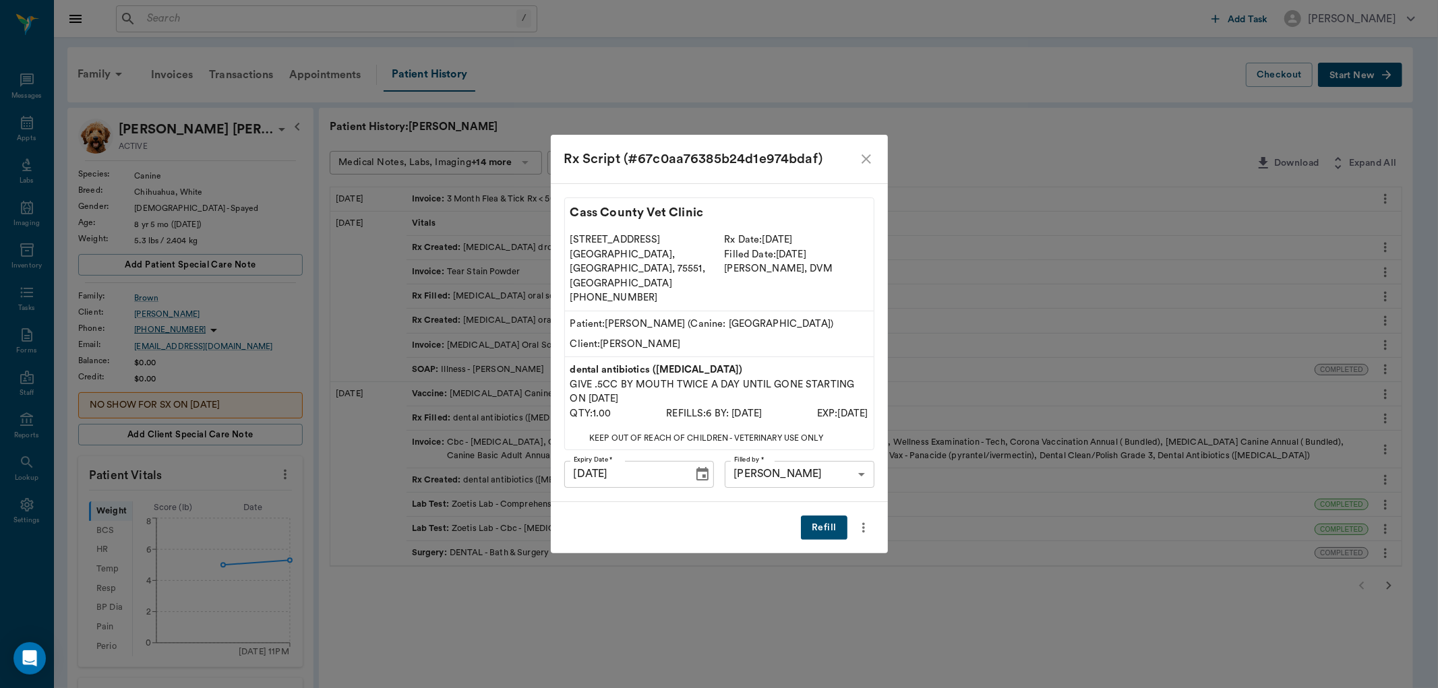
click at [821, 516] on button "Refill" at bounding box center [824, 528] width 46 height 25
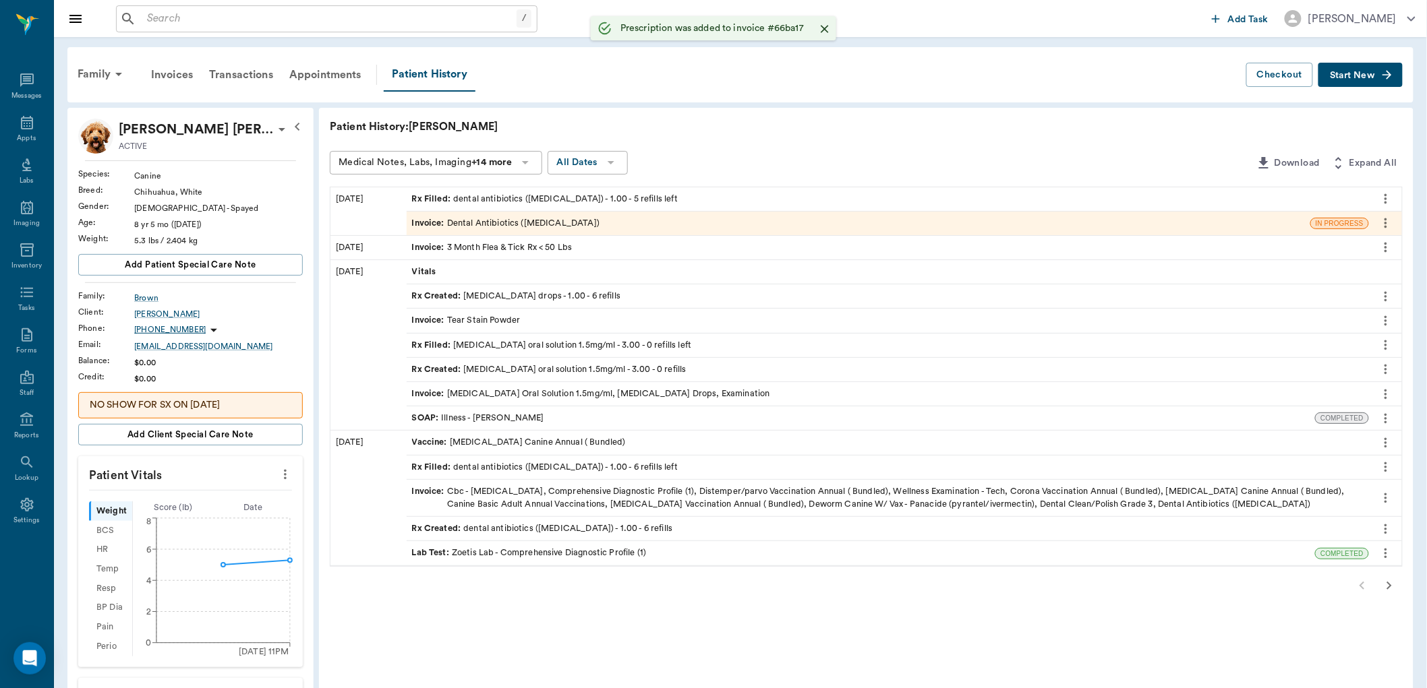
click at [453, 220] on div "Invoice : Dental Antibiotics (Clindamycin)" at bounding box center [505, 223] width 187 height 13
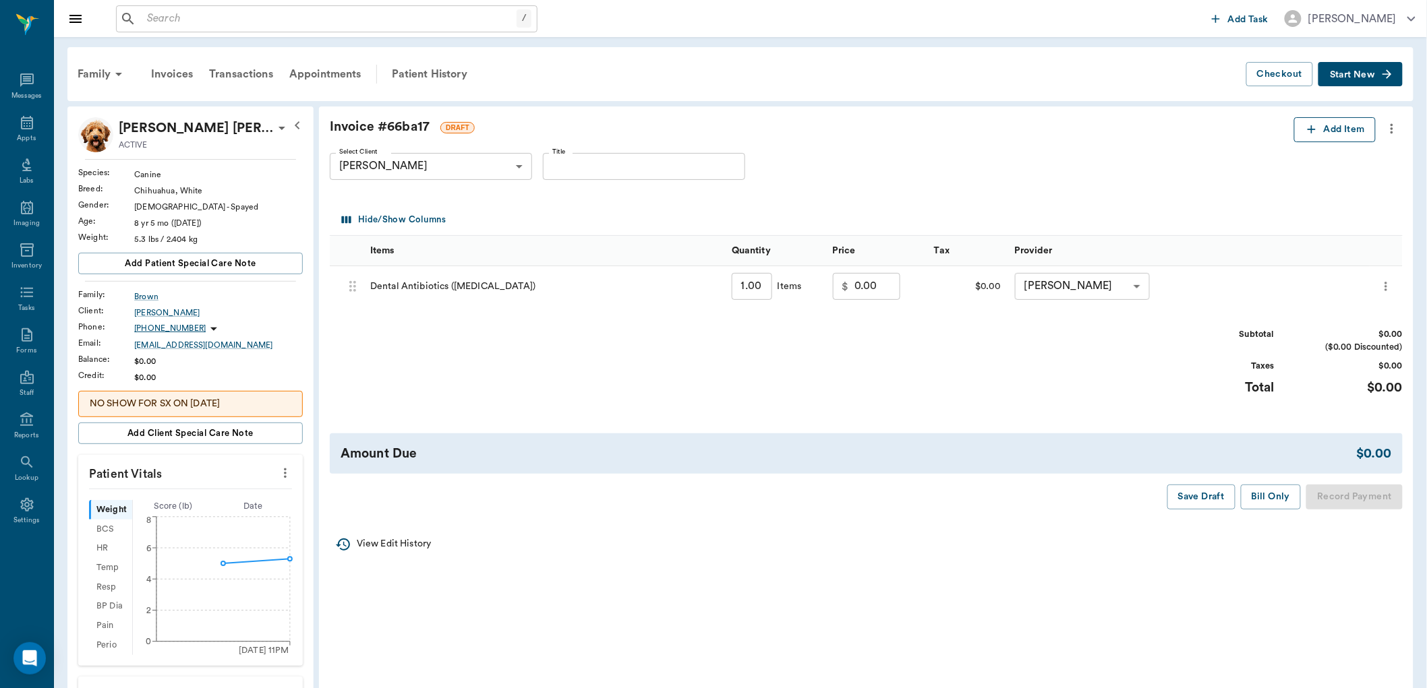
click at [1309, 131] on icon "button" at bounding box center [1311, 129] width 13 height 13
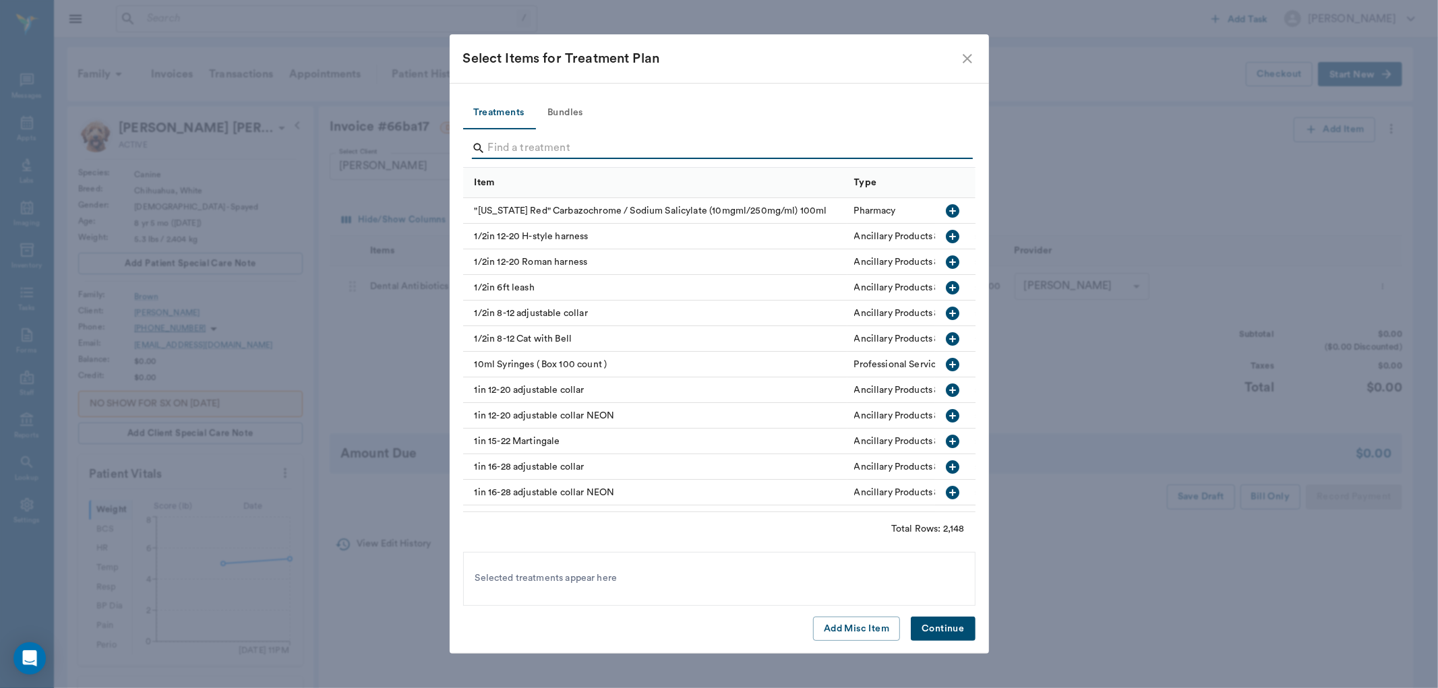
click at [499, 150] on input "Search" at bounding box center [720, 149] width 465 height 22
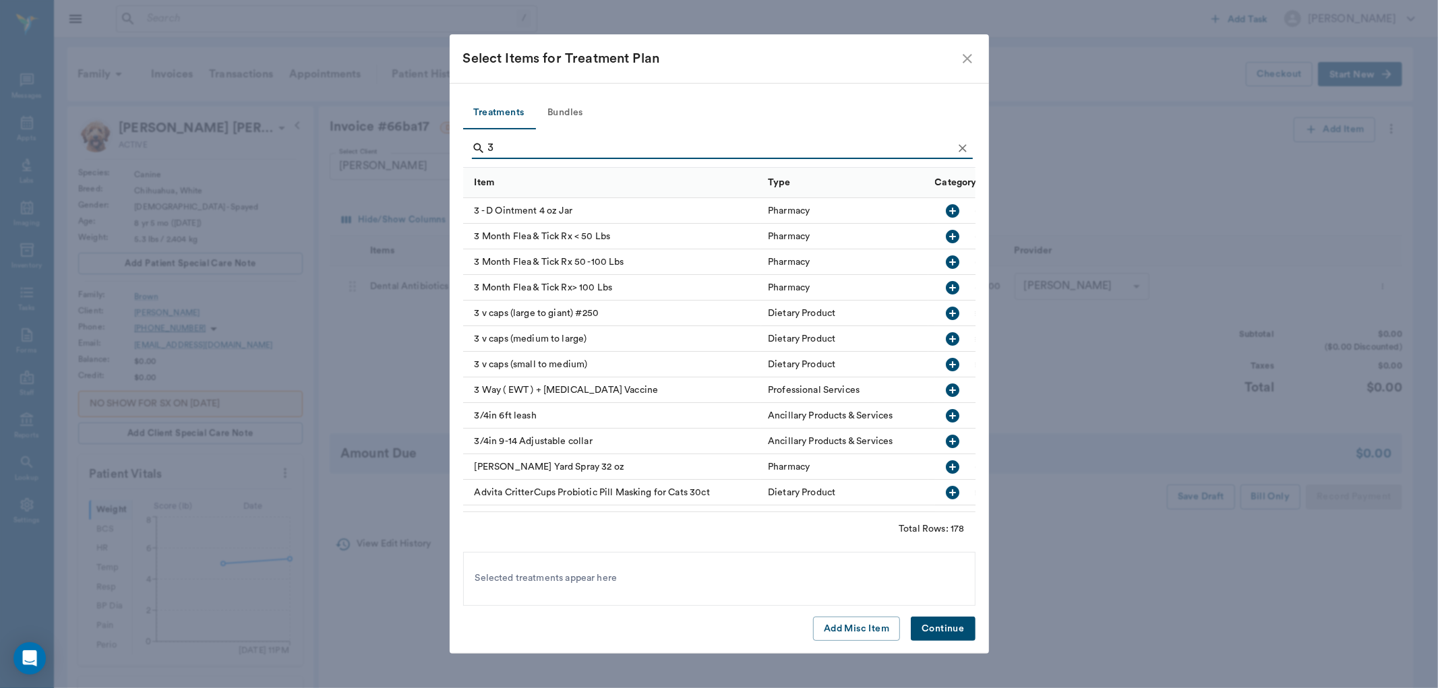
type input "3"
click at [946, 237] on icon "button" at bounding box center [952, 236] width 13 height 13
click at [954, 629] on button "Continue" at bounding box center [943, 629] width 64 height 25
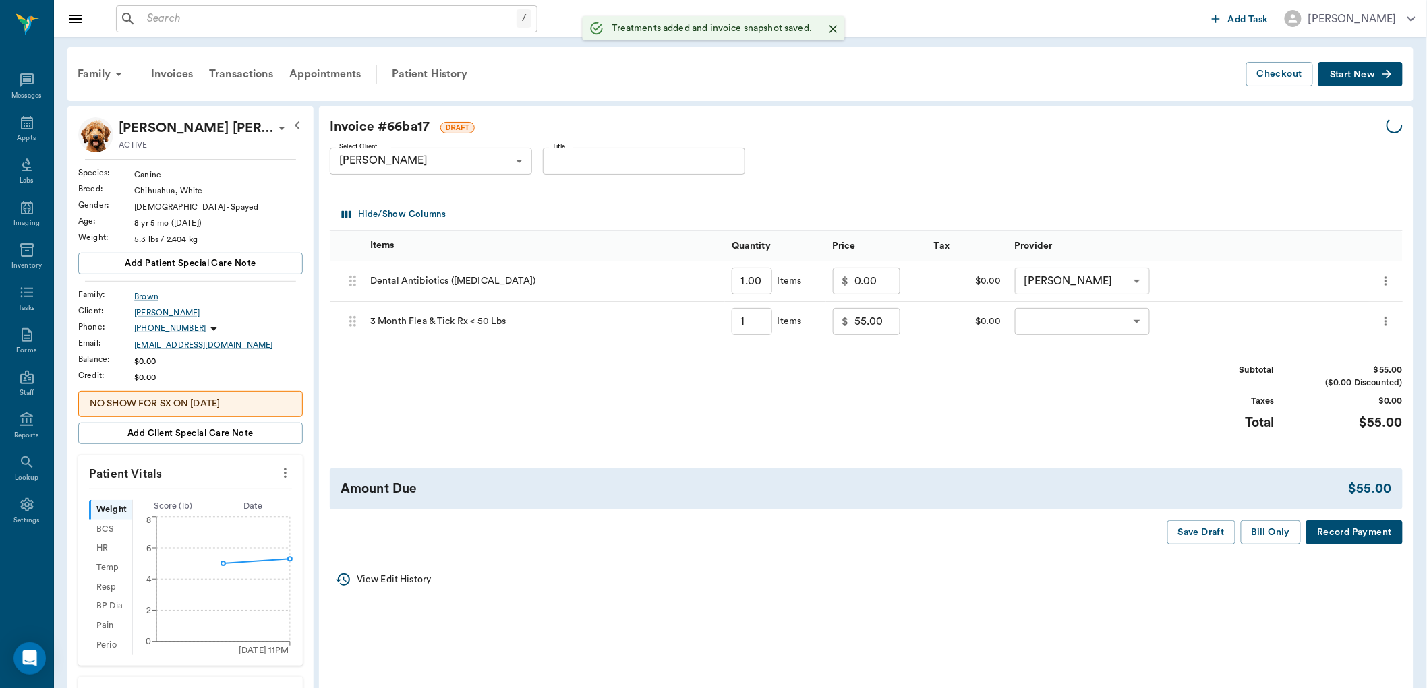
type input "1.00"
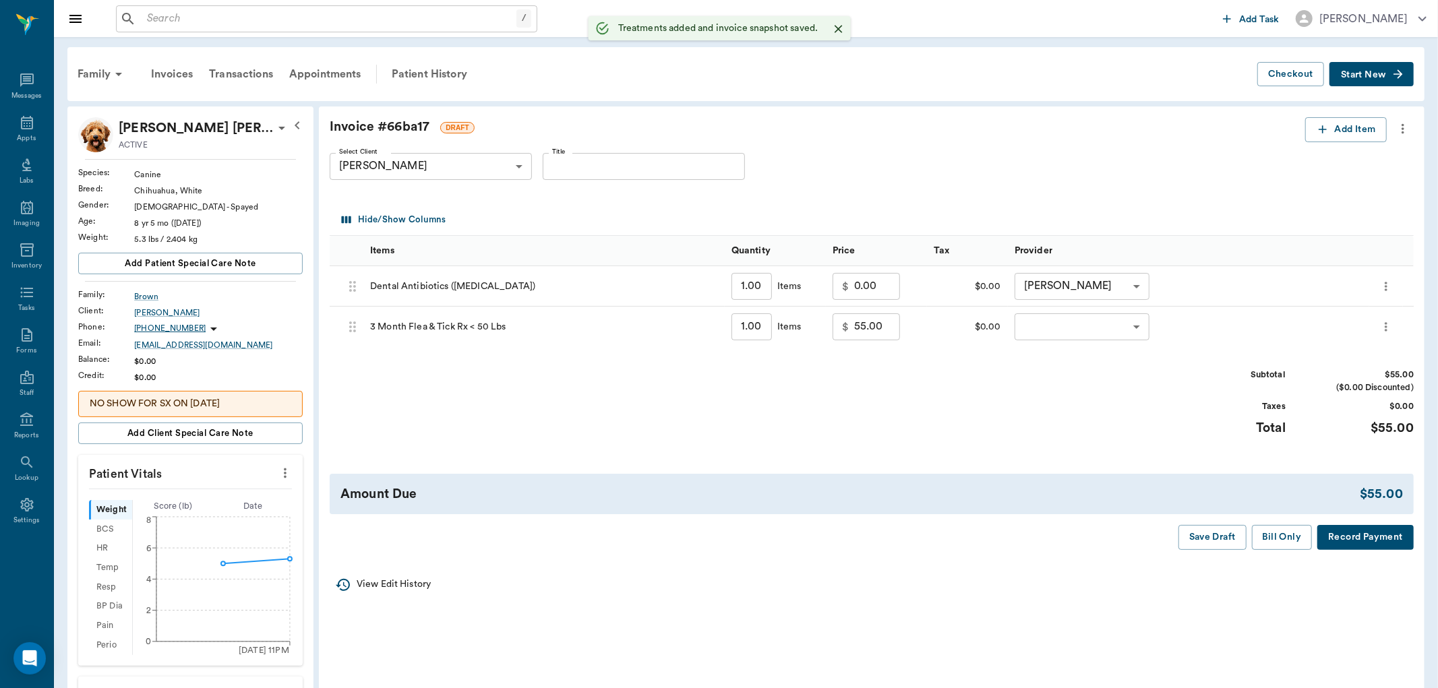
click at [1035, 333] on body "/ ​ Add Task Dr. Bert Ellsworth Nectar Messages Appts Labs Imaging Inventory Ta…" at bounding box center [719, 567] width 1438 height 1135
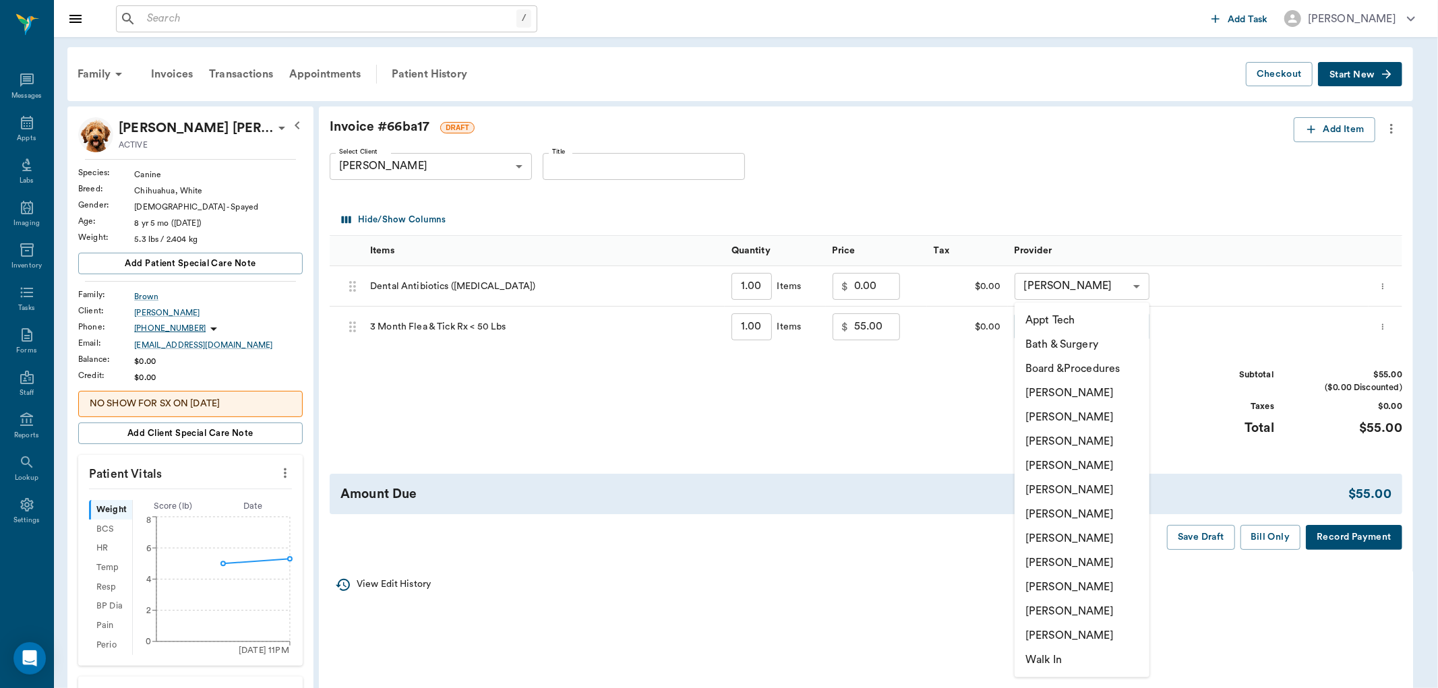
click at [1054, 581] on li "[PERSON_NAME]" at bounding box center [1082, 587] width 135 height 24
type input "none-63ec2ede52e12b0ba117d0d7"
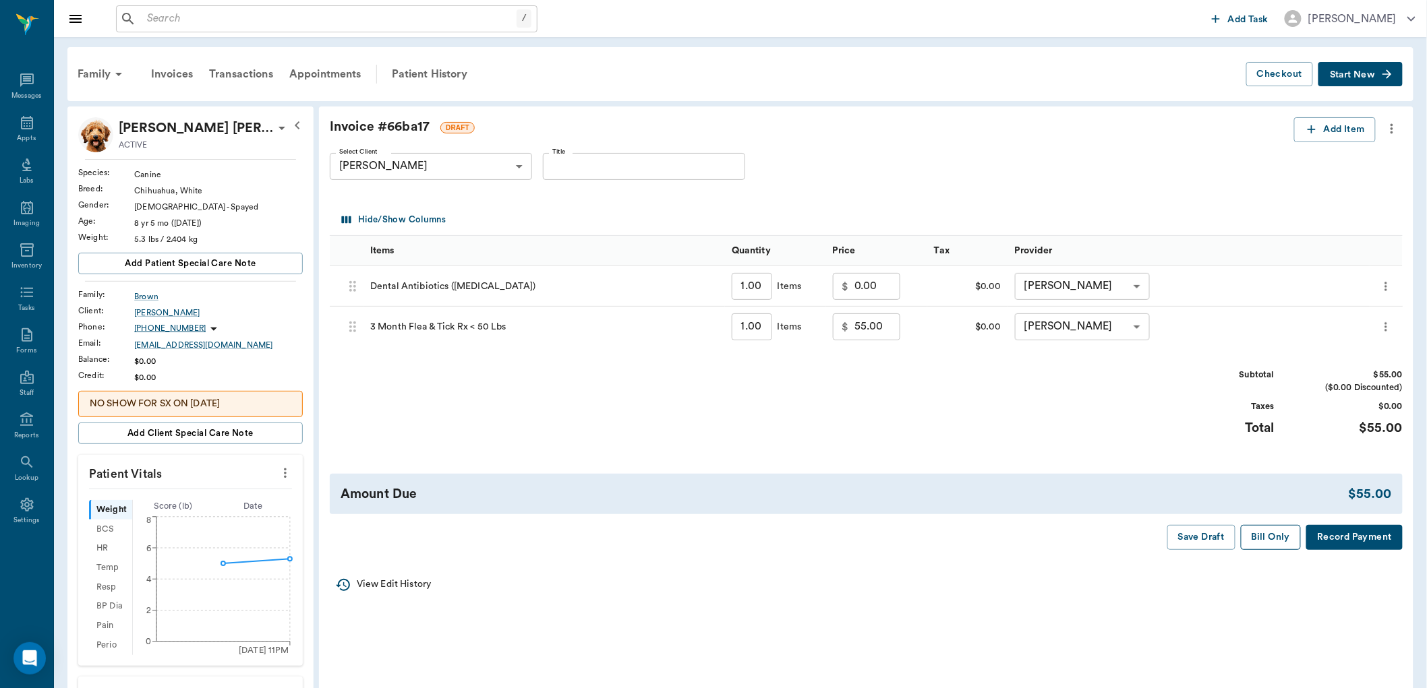
click at [1277, 540] on button "Bill Only" at bounding box center [1271, 537] width 61 height 25
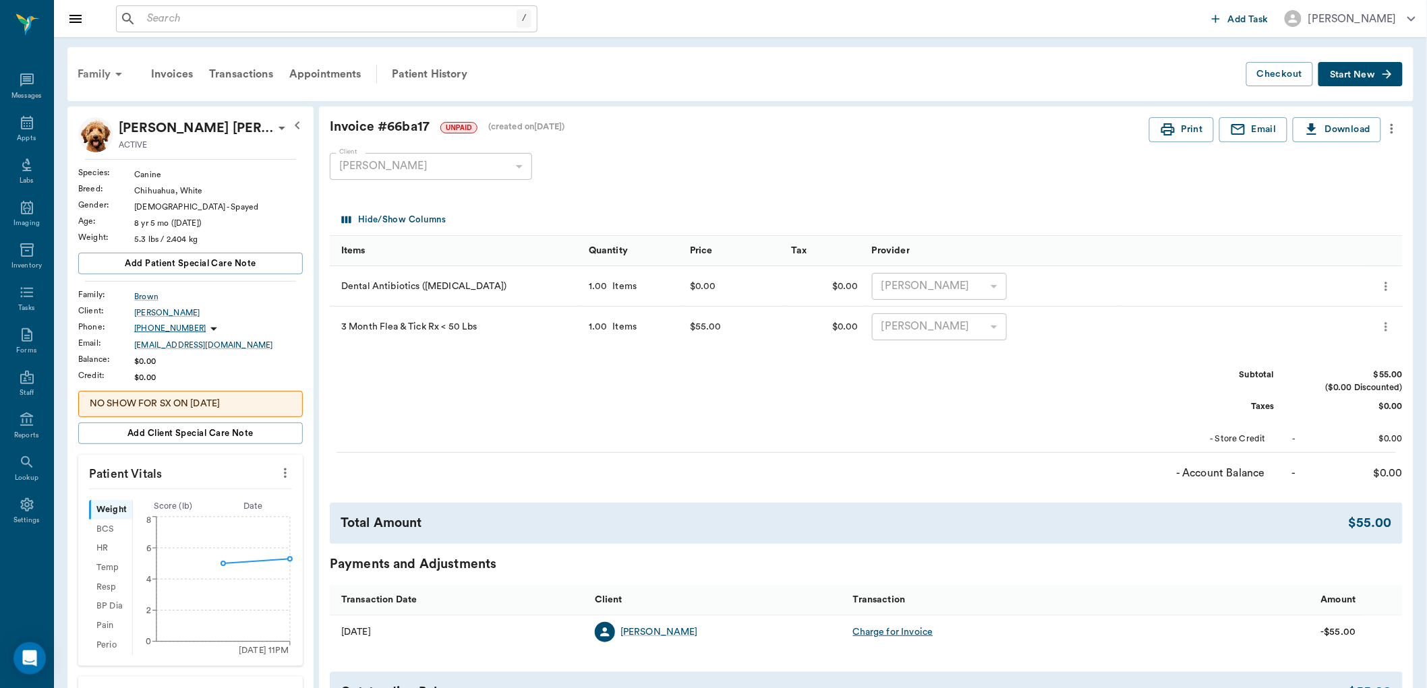
click at [107, 73] on div "Family" at bounding box center [101, 74] width 65 height 32
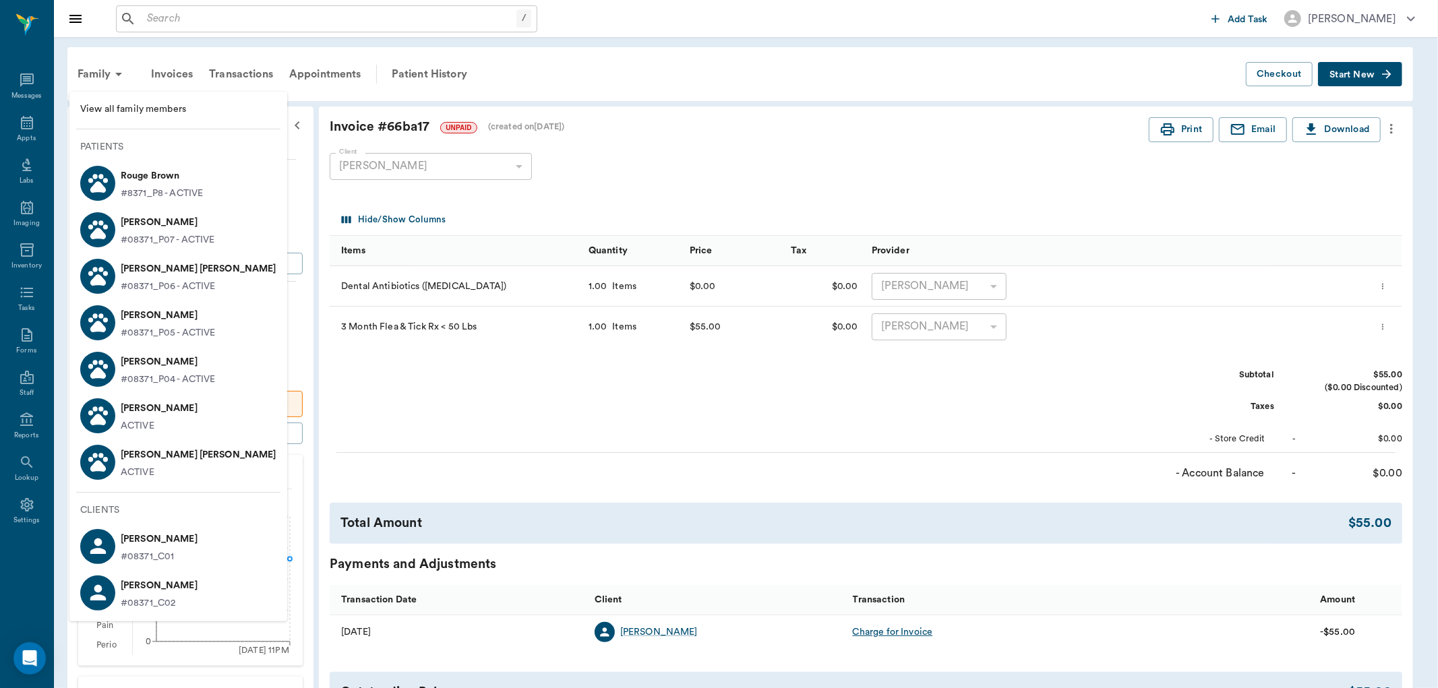
click at [165, 278] on p "[PERSON_NAME] [PERSON_NAME]" at bounding box center [199, 269] width 156 height 22
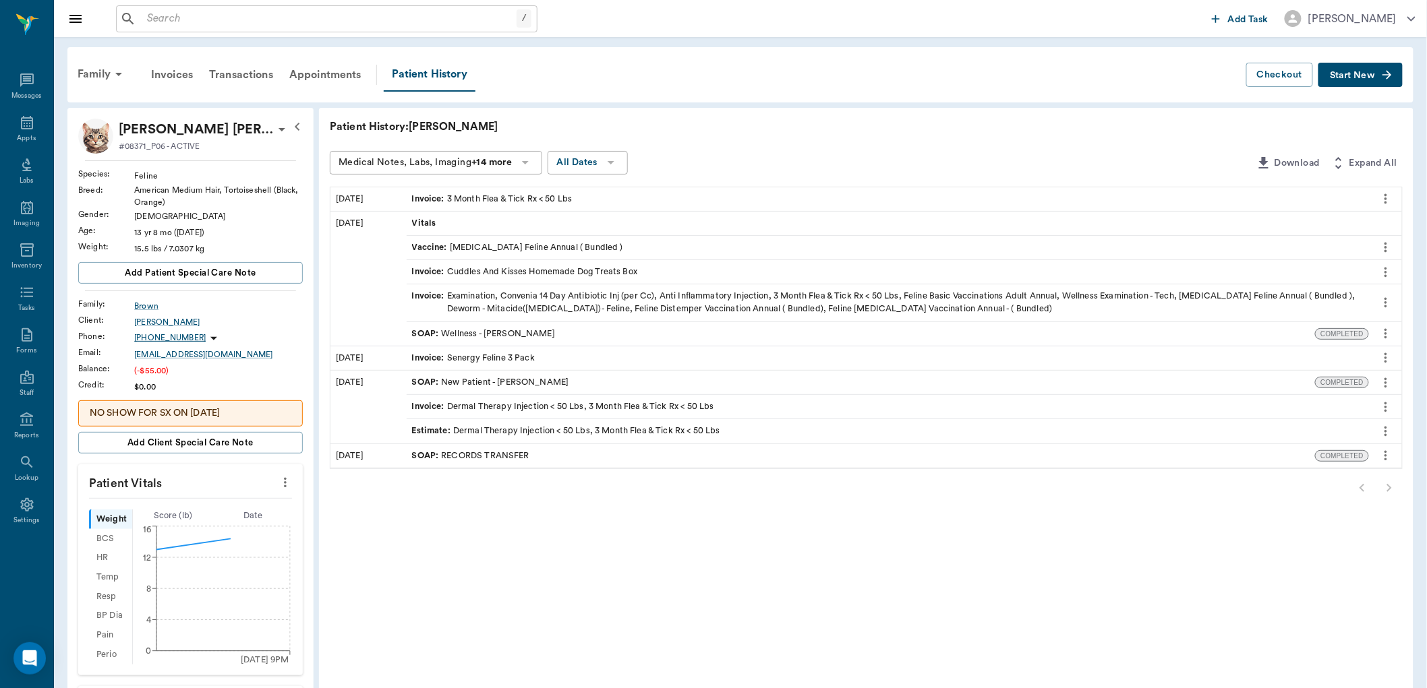
click at [1350, 76] on span "Start New" at bounding box center [1352, 76] width 45 height 0
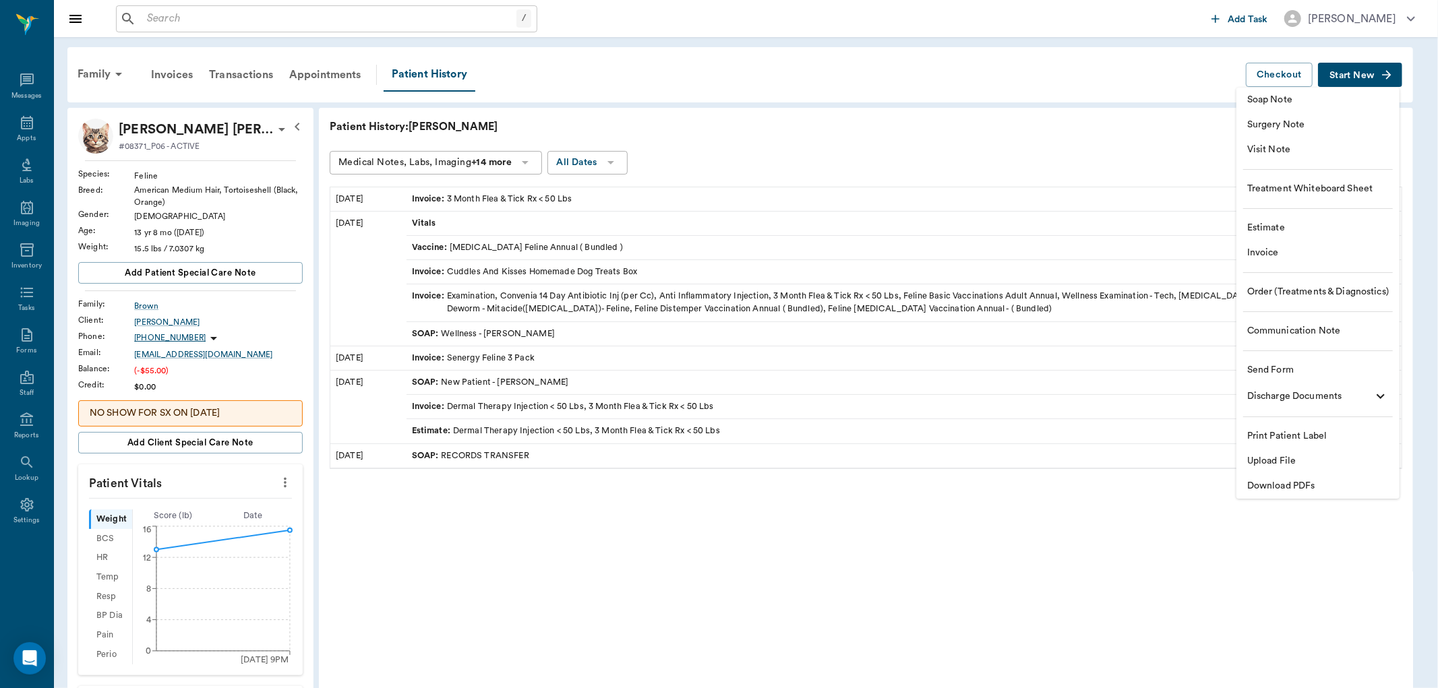
click at [1271, 251] on span "Invoice" at bounding box center [1318, 253] width 142 height 14
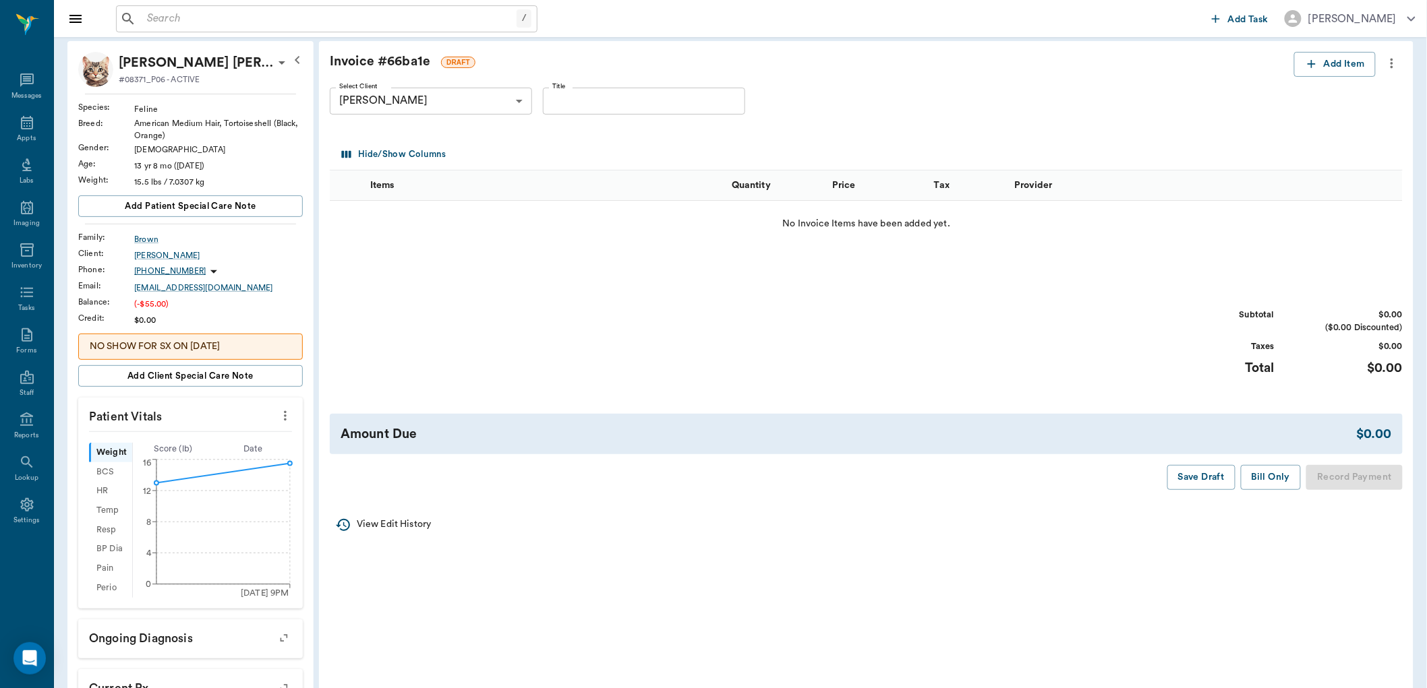
scroll to position [57, 0]
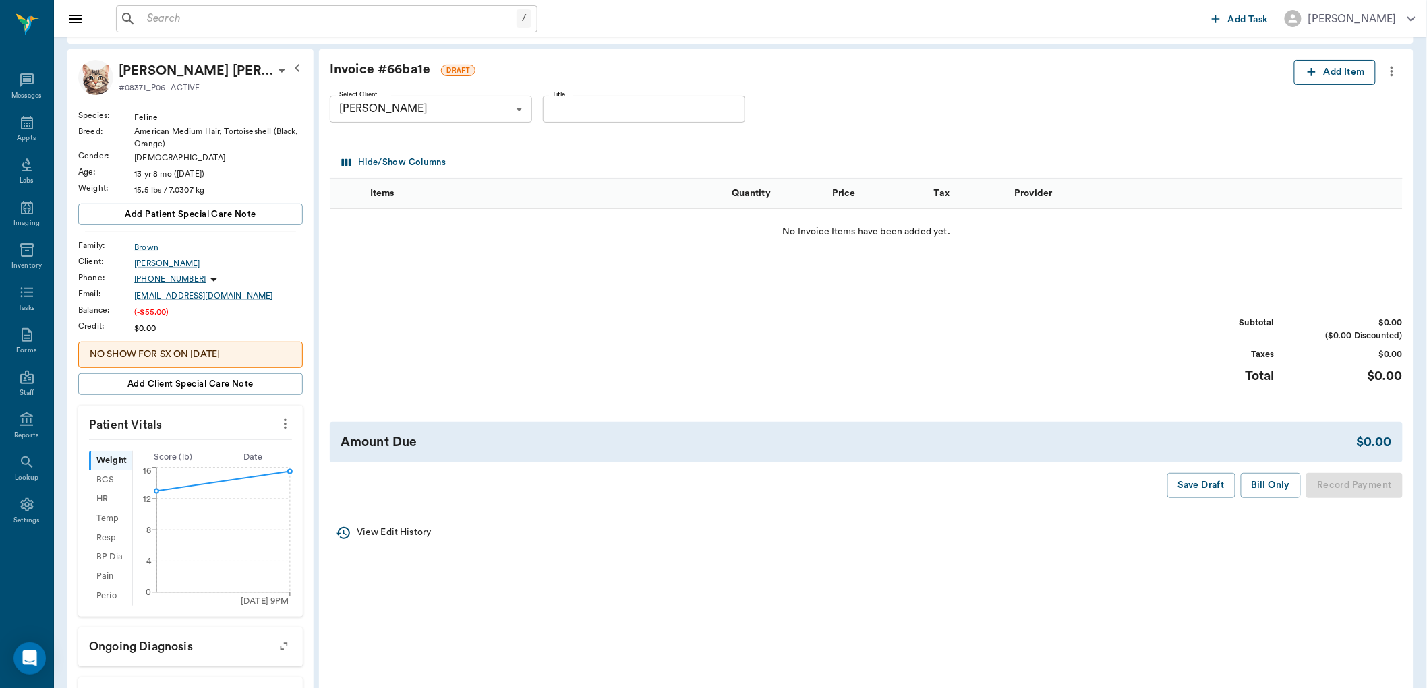
click at [1308, 69] on icon "button" at bounding box center [1311, 71] width 13 height 13
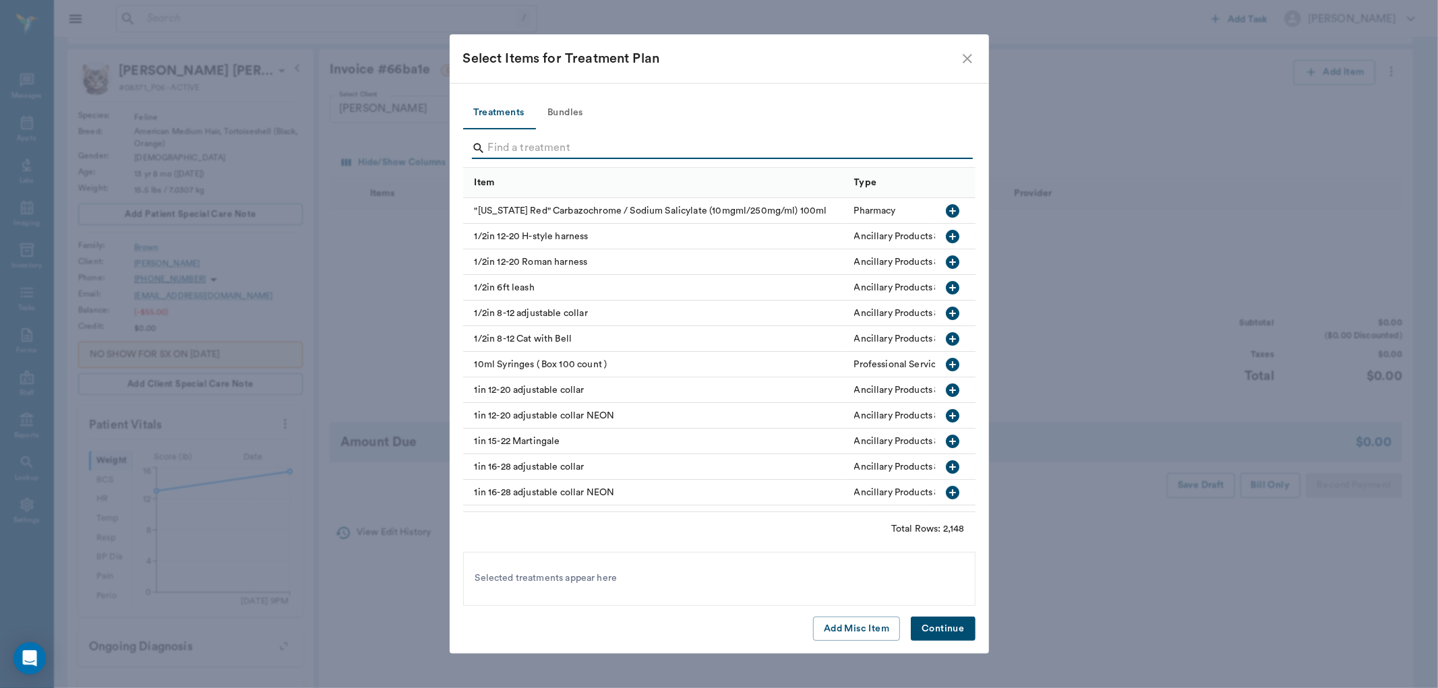
click at [520, 144] on input "Search" at bounding box center [720, 149] width 465 height 22
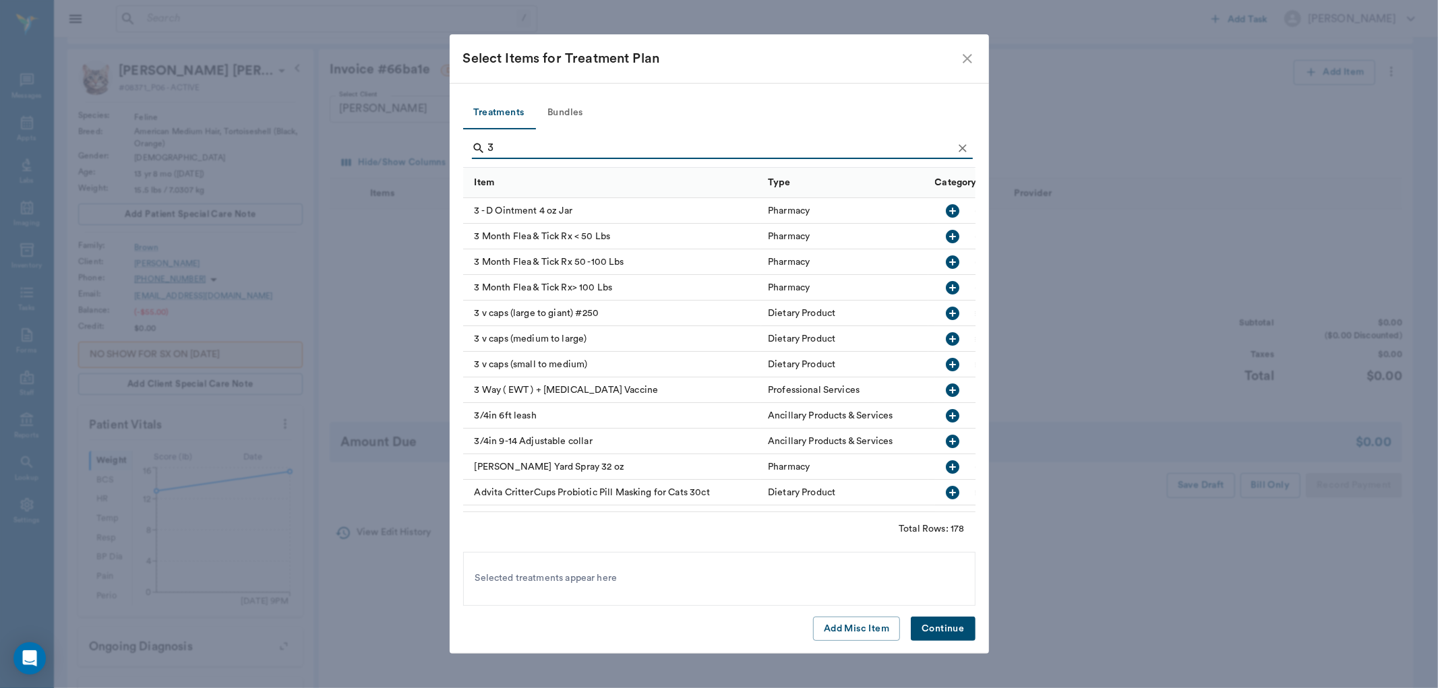
type input "3"
click at [946, 236] on icon "button" at bounding box center [952, 236] width 13 height 13
drag, startPoint x: 951, startPoint y: 628, endPoint x: 951, endPoint y: 609, distance: 18.9
click at [951, 627] on button "Continue" at bounding box center [943, 629] width 64 height 25
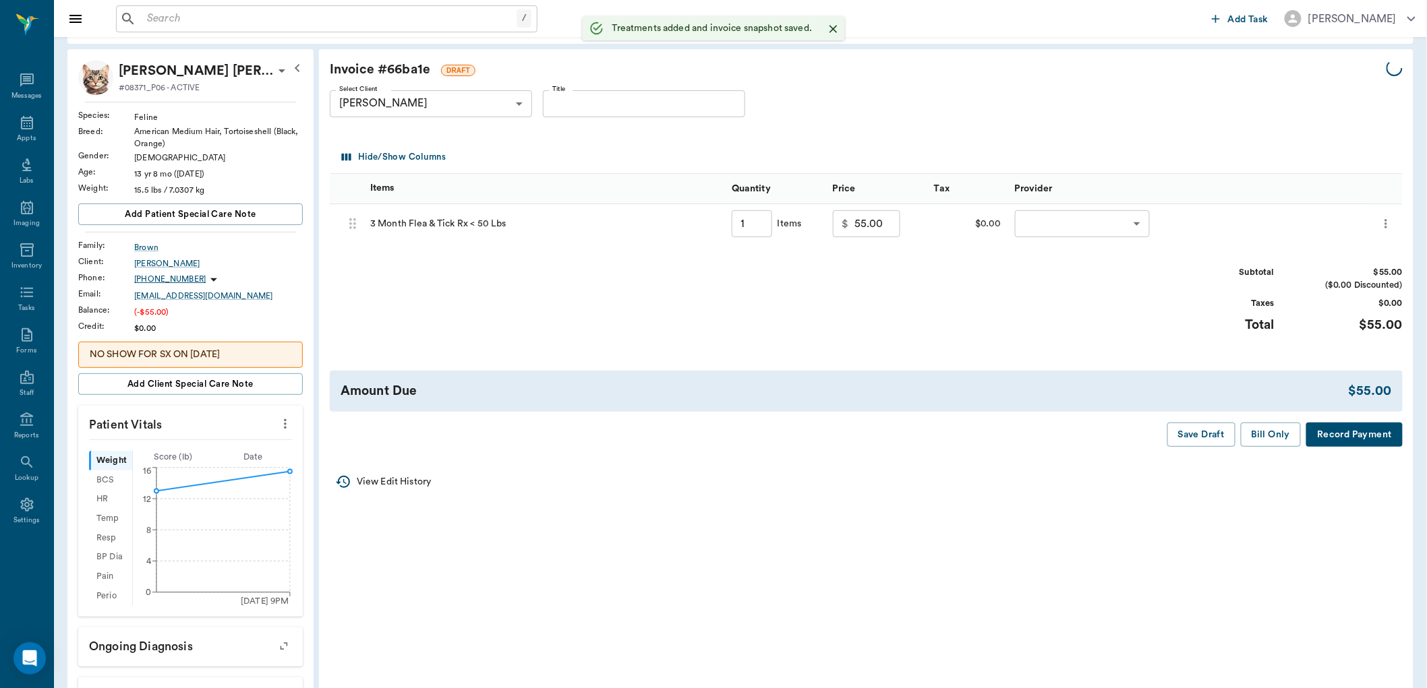
type input "1.00"
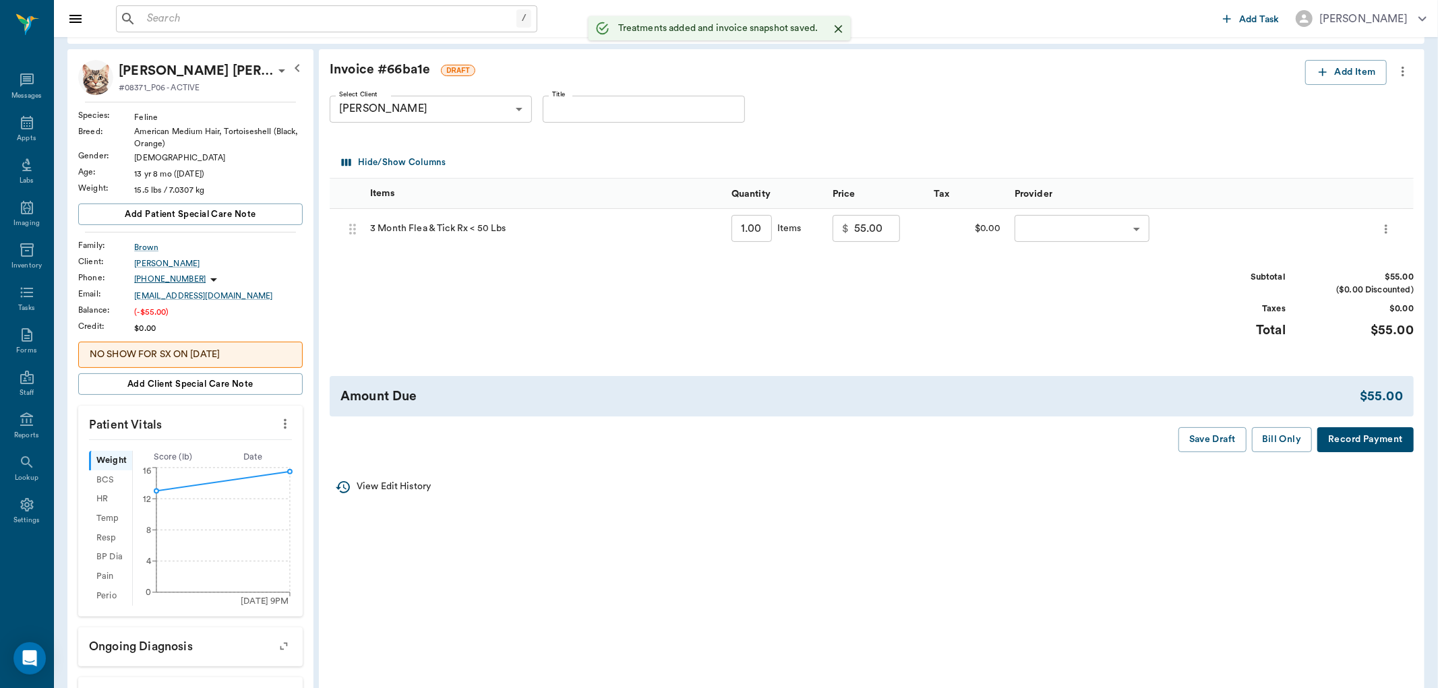
click at [1048, 226] on body "/ ​ Add Task Dr. Bert Ellsworth Nectar Messages Appts Labs Imaging Inventory Ta…" at bounding box center [719, 465] width 1438 height 1045
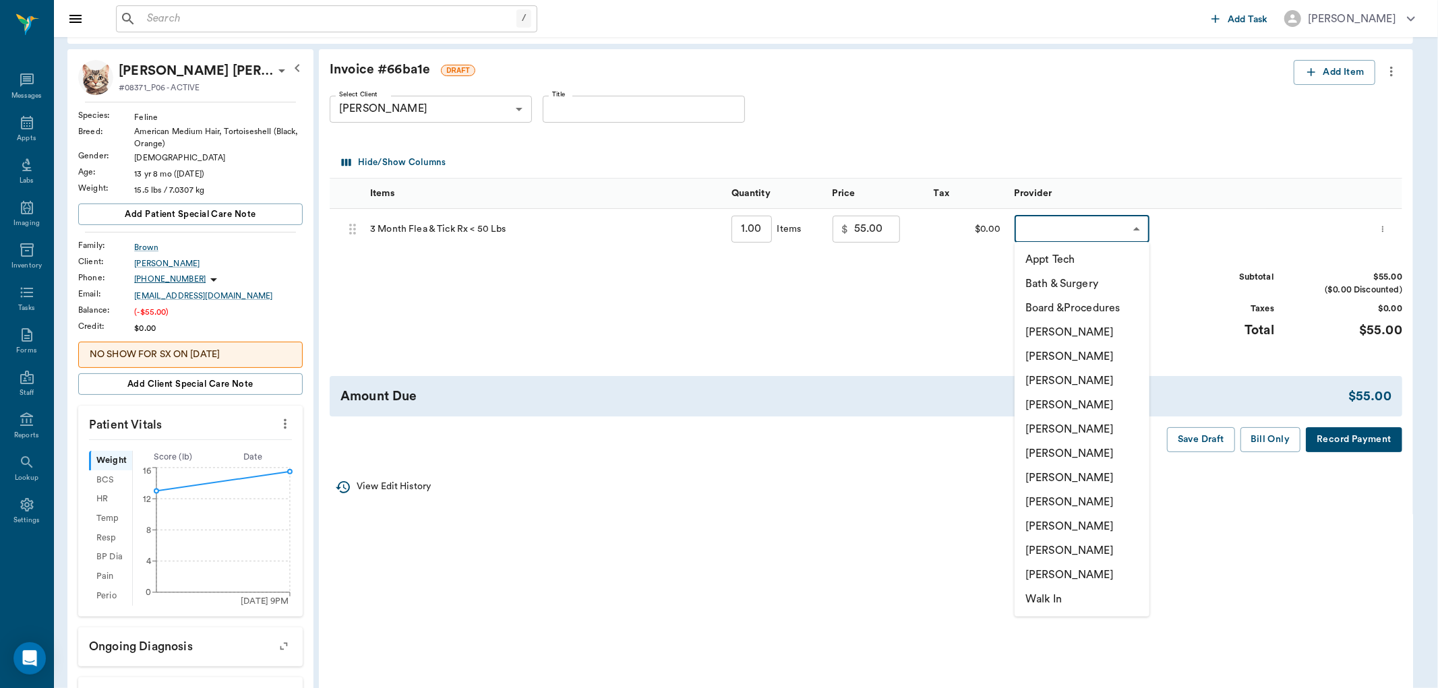
click at [1067, 520] on li "[PERSON_NAME]" at bounding box center [1082, 526] width 135 height 24
type input "none-63ec2ede52e12b0ba117d0d7"
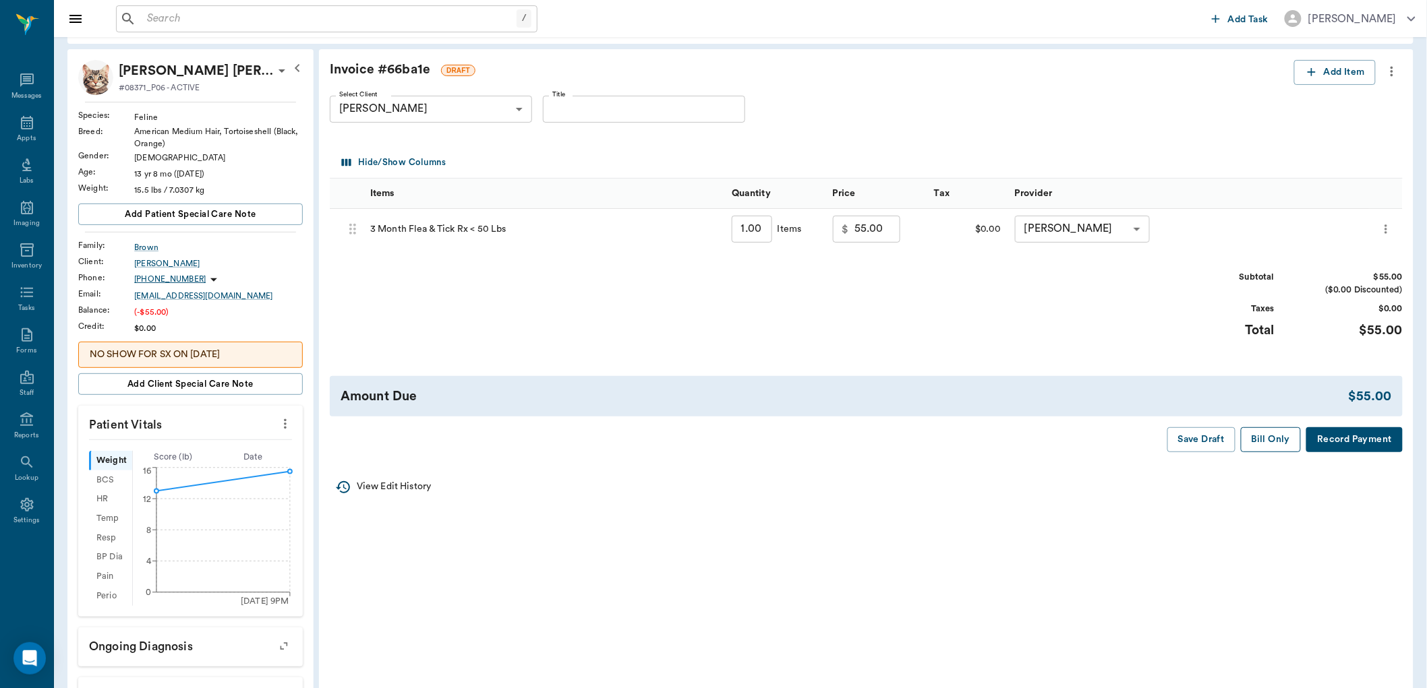
click at [1277, 434] on button "Bill Only" at bounding box center [1271, 439] width 61 height 25
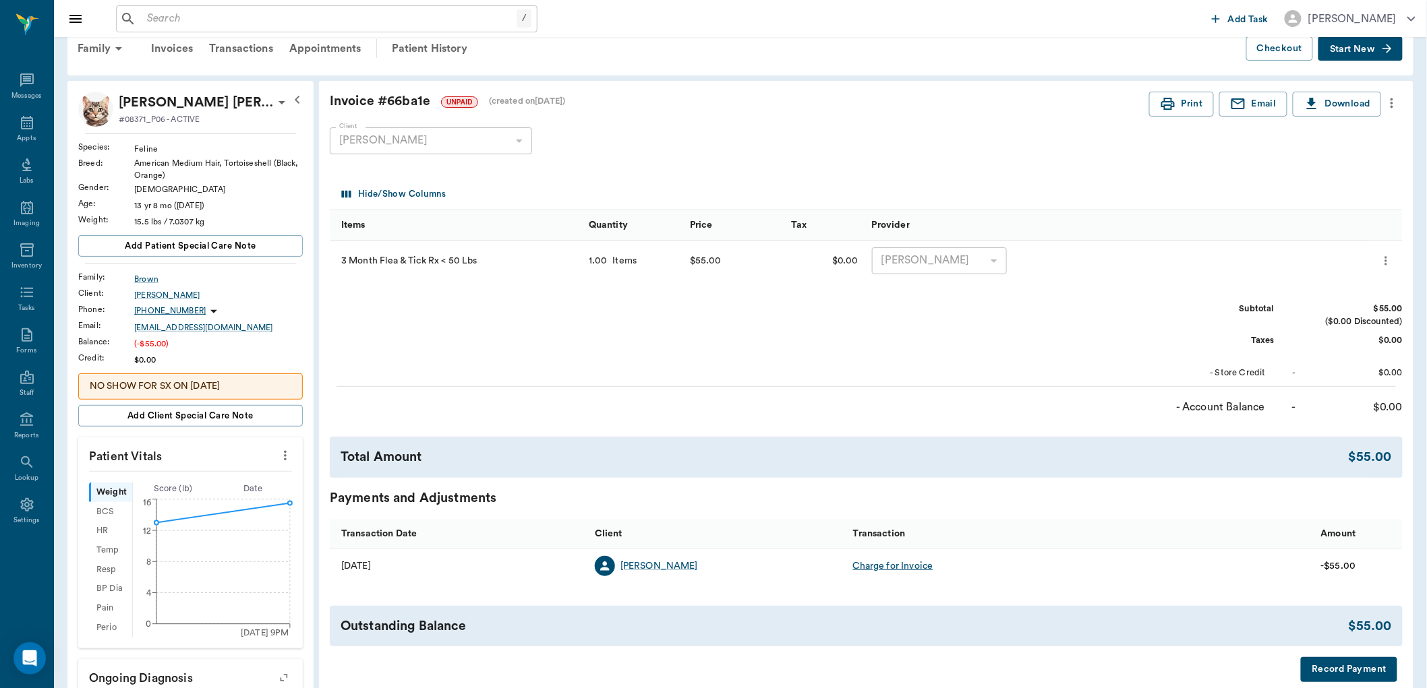
scroll to position [0, 0]
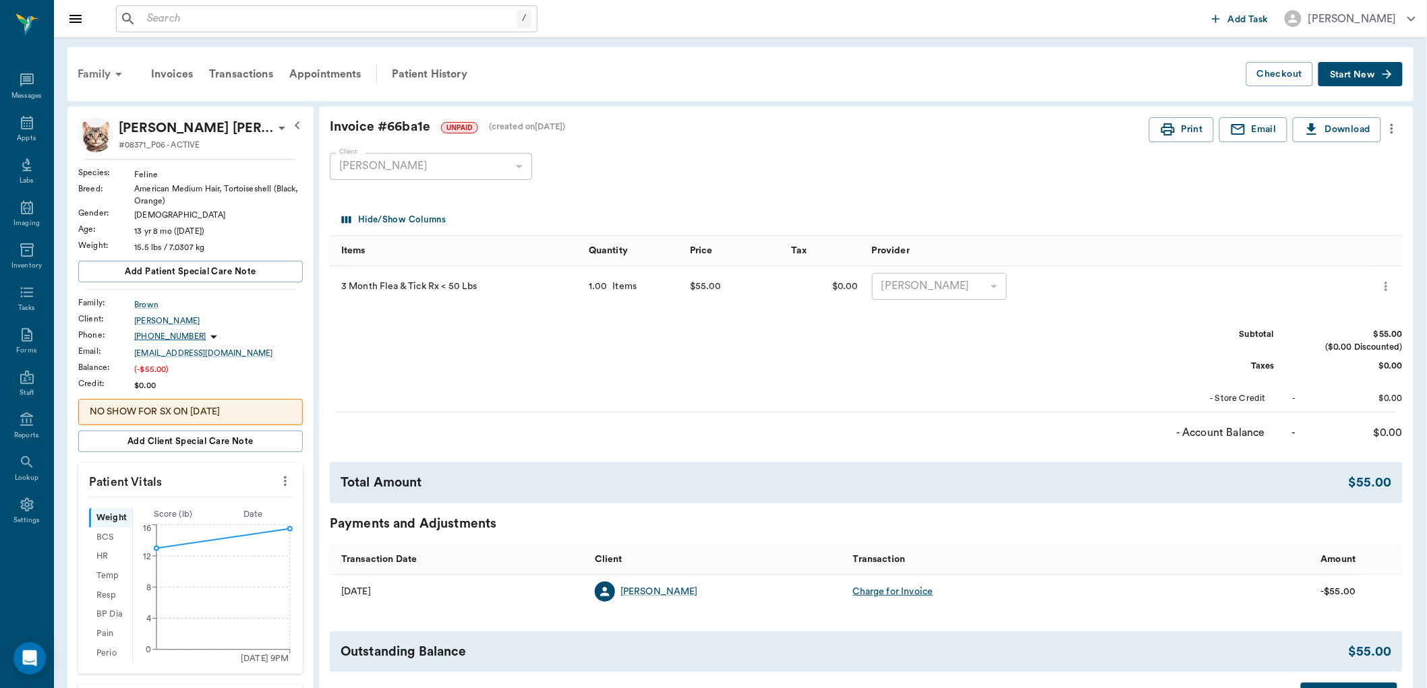
click at [97, 70] on div "Family" at bounding box center [101, 74] width 65 height 32
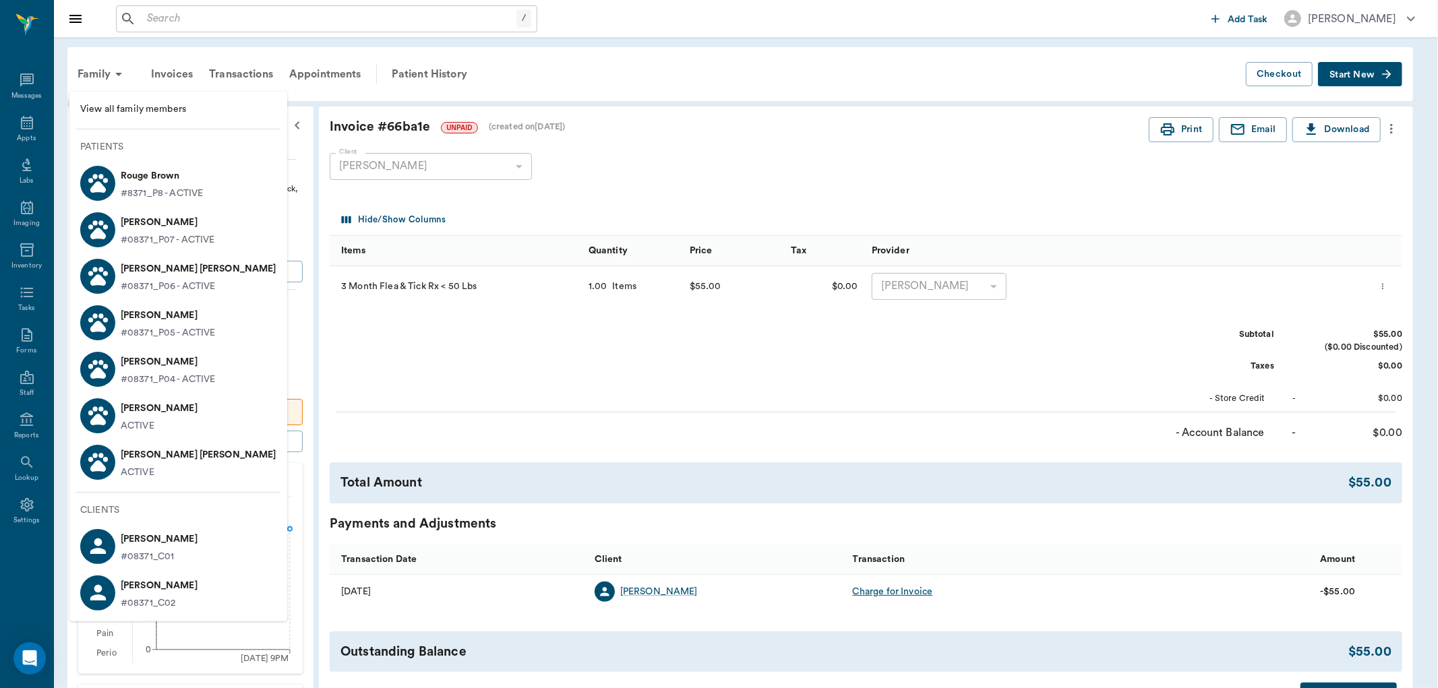
click at [144, 241] on p "#08371_P07 - ACTIVE" at bounding box center [168, 240] width 94 height 14
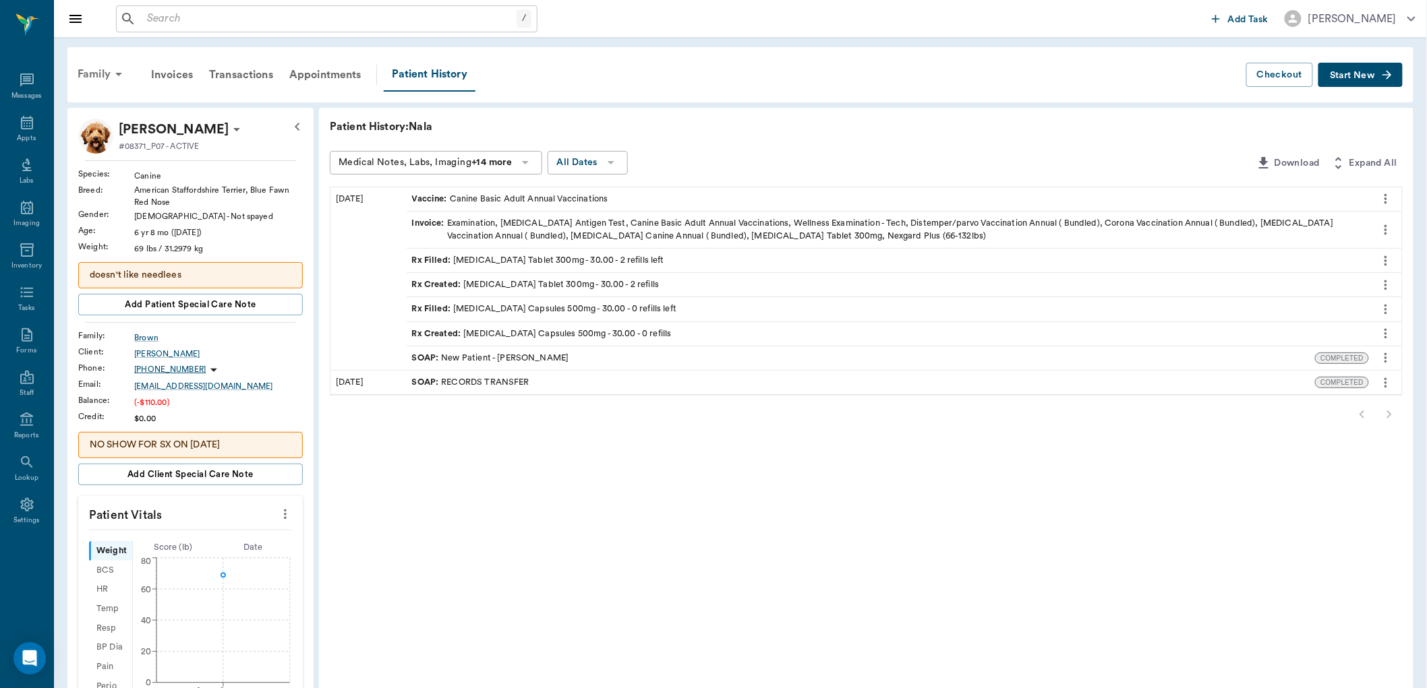
click at [111, 73] on icon at bounding box center [119, 74] width 16 height 16
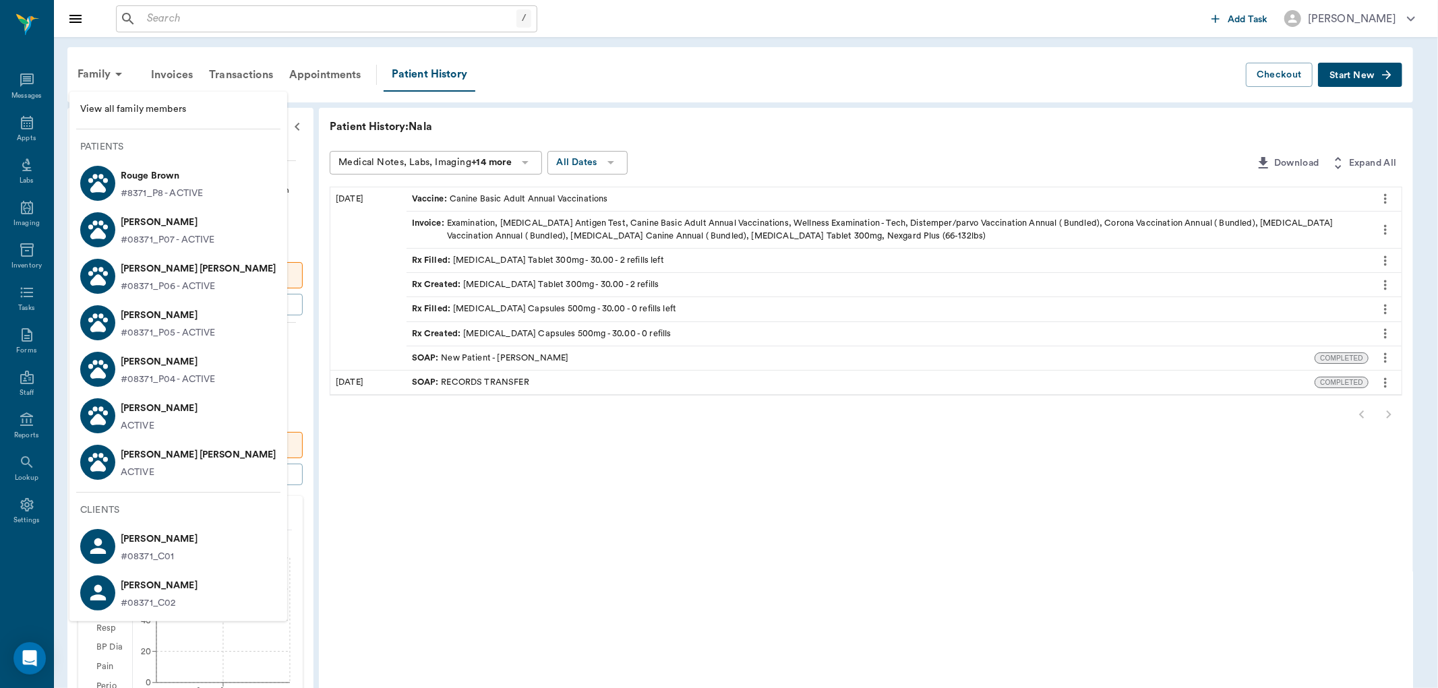
click at [157, 326] on p "#08371_P05 - ACTIVE" at bounding box center [168, 333] width 95 height 14
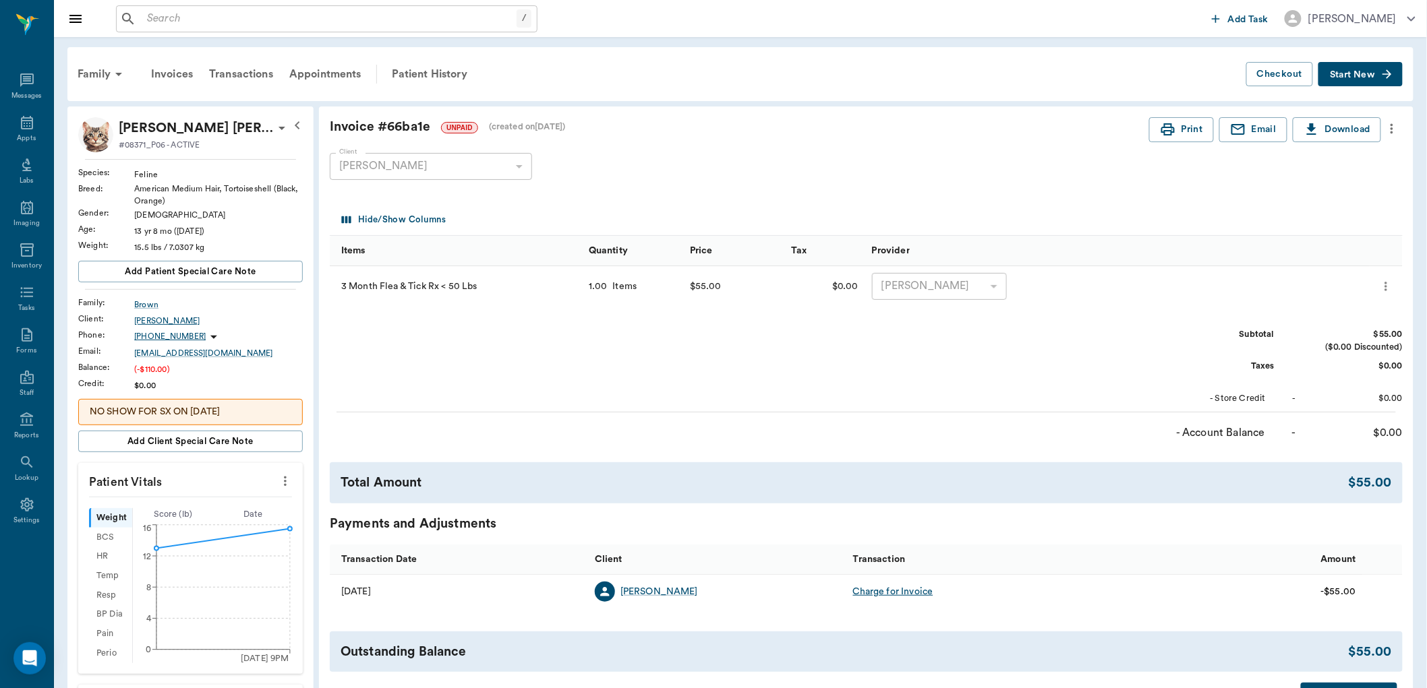
click at [156, 324] on div "Ruth Brown" at bounding box center [218, 321] width 169 height 12
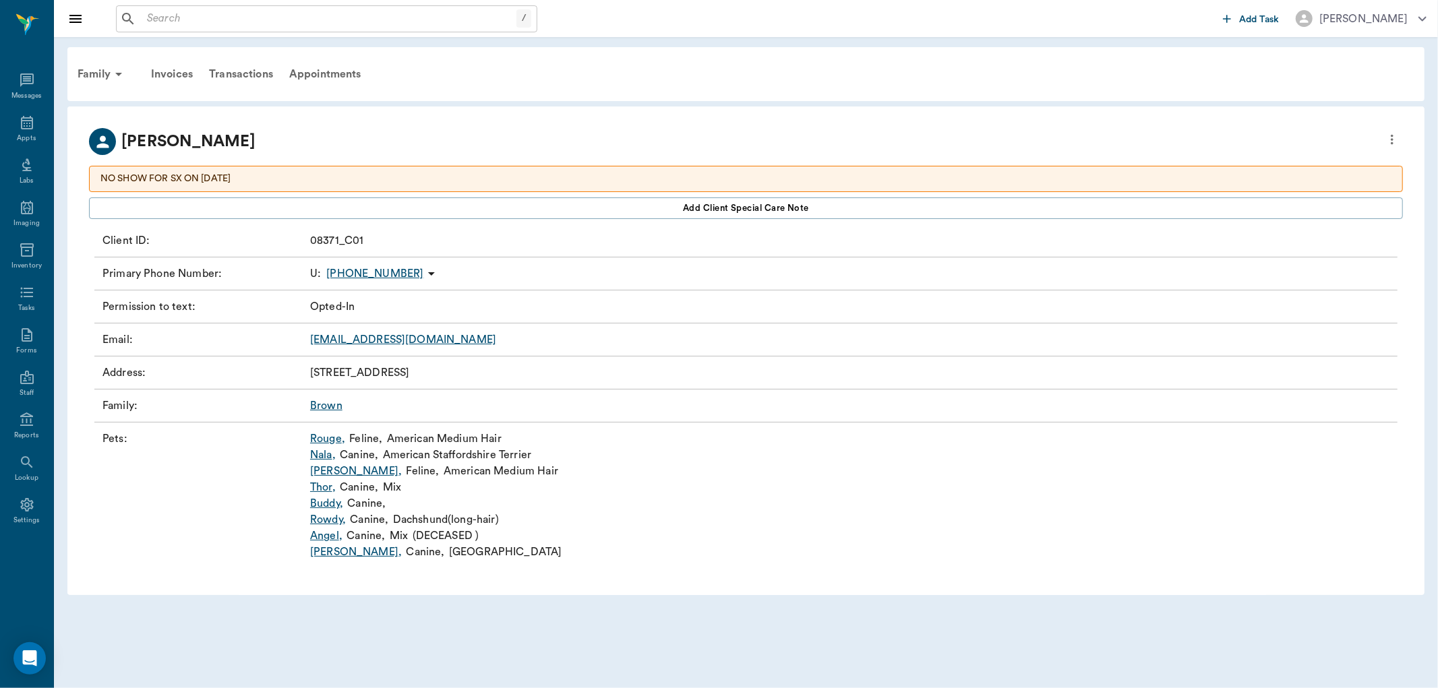
click at [325, 406] on link "Brown" at bounding box center [326, 405] width 32 height 11
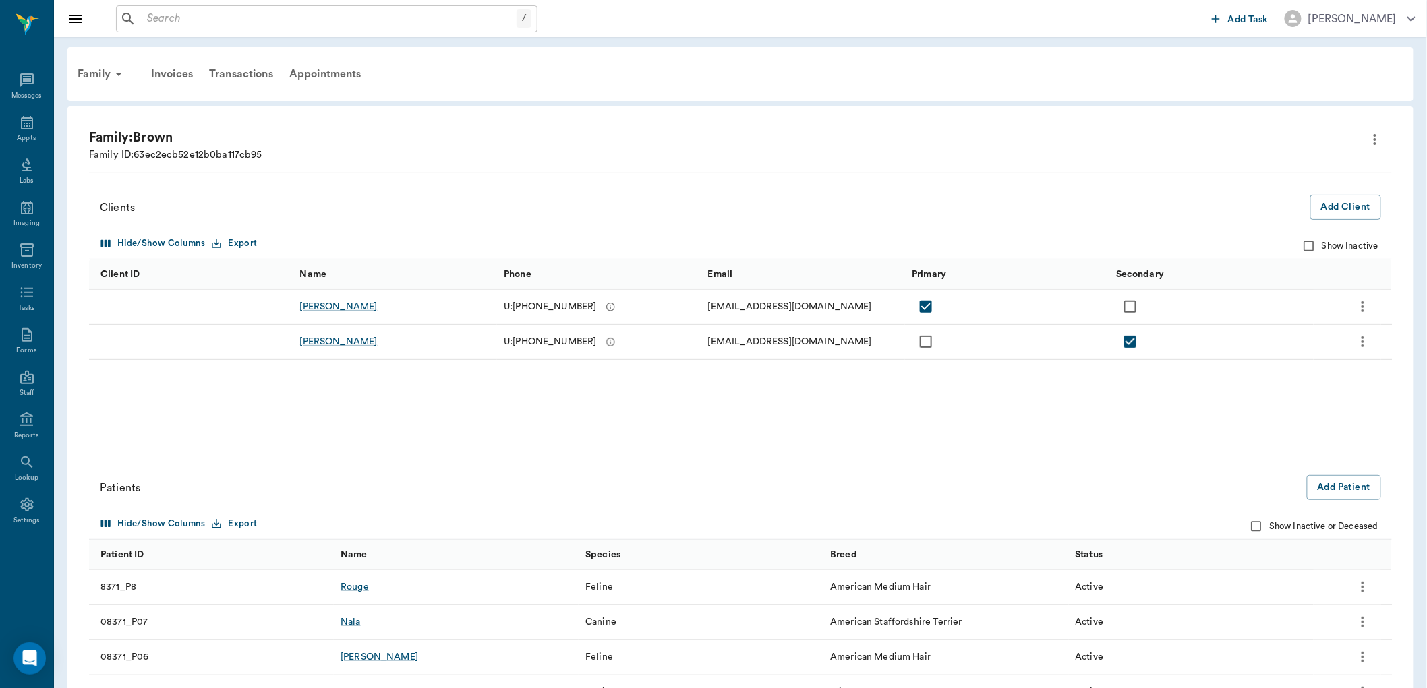
scroll to position [153, 0]
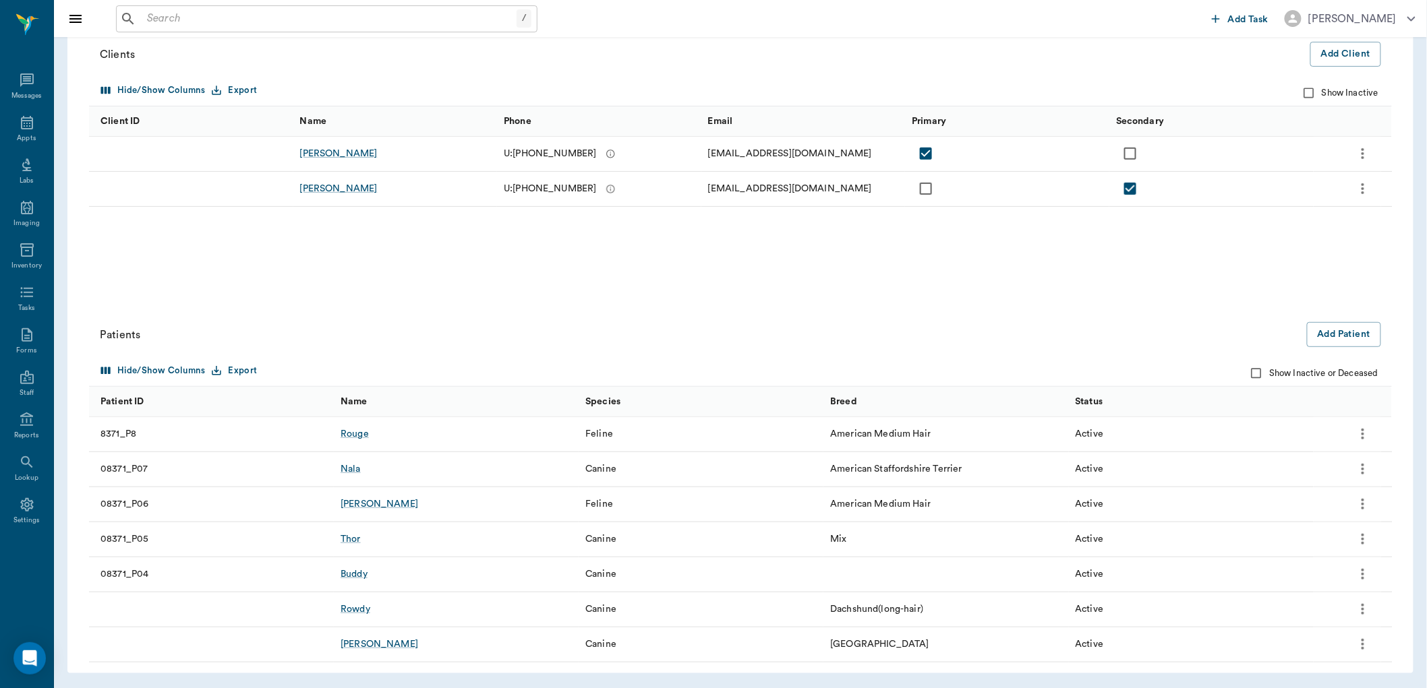
click at [1363, 537] on icon "more" at bounding box center [1362, 539] width 16 height 16
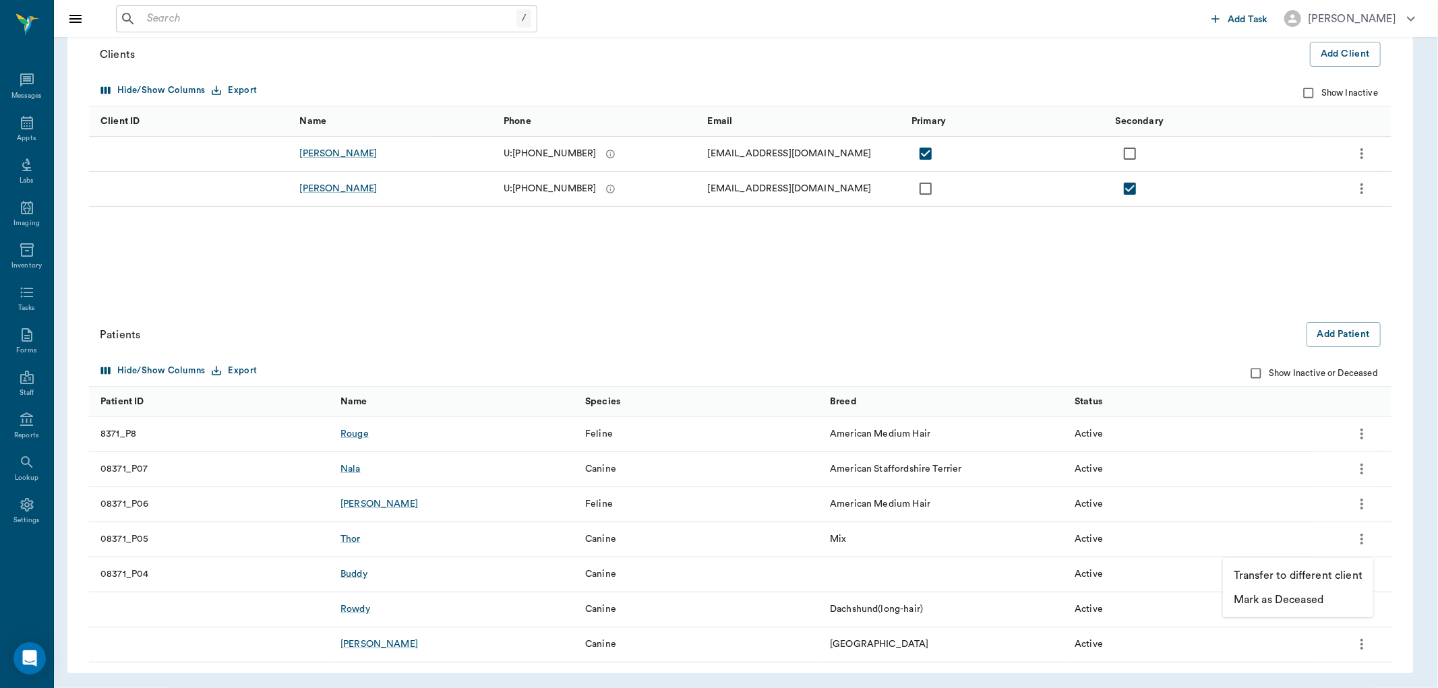
click at [1311, 597] on p "Mark as Deceased" at bounding box center [1279, 600] width 90 height 16
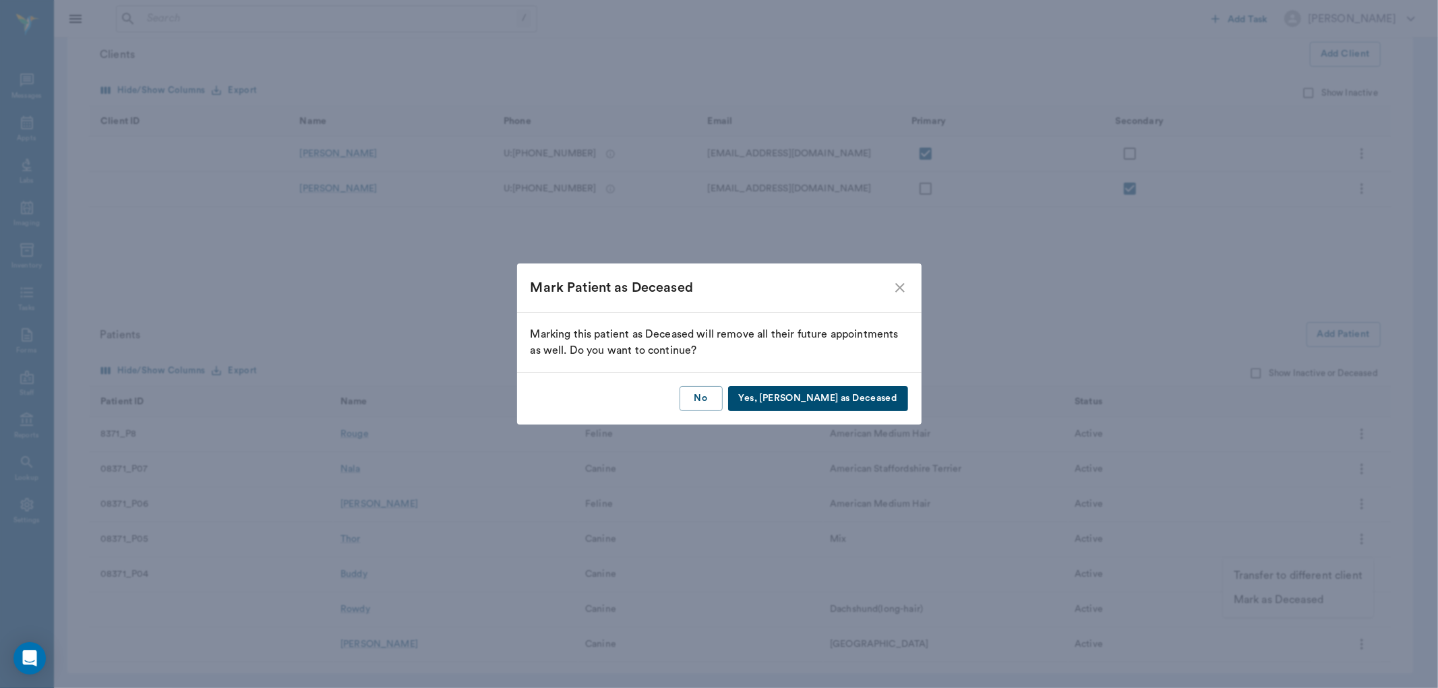
click at [829, 403] on button "Yes, Mark as Deceased" at bounding box center [818, 398] width 180 height 25
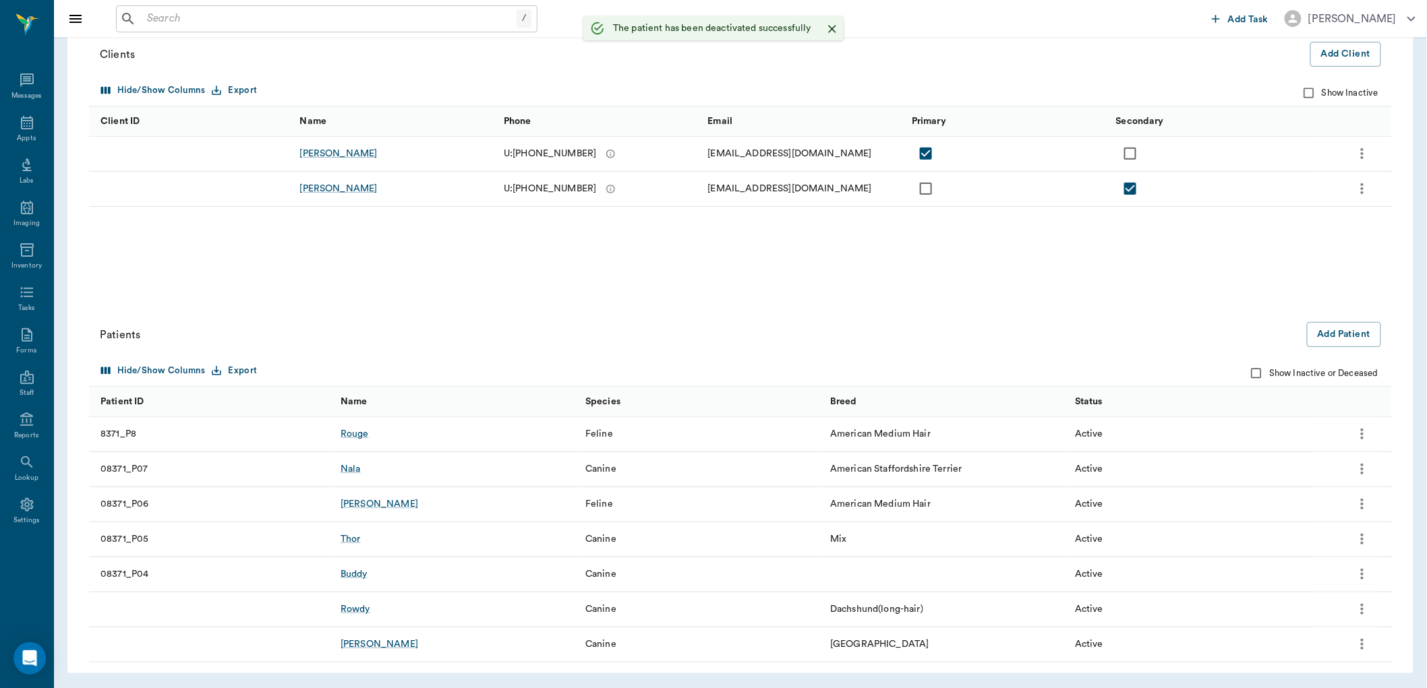
scroll to position [118, 0]
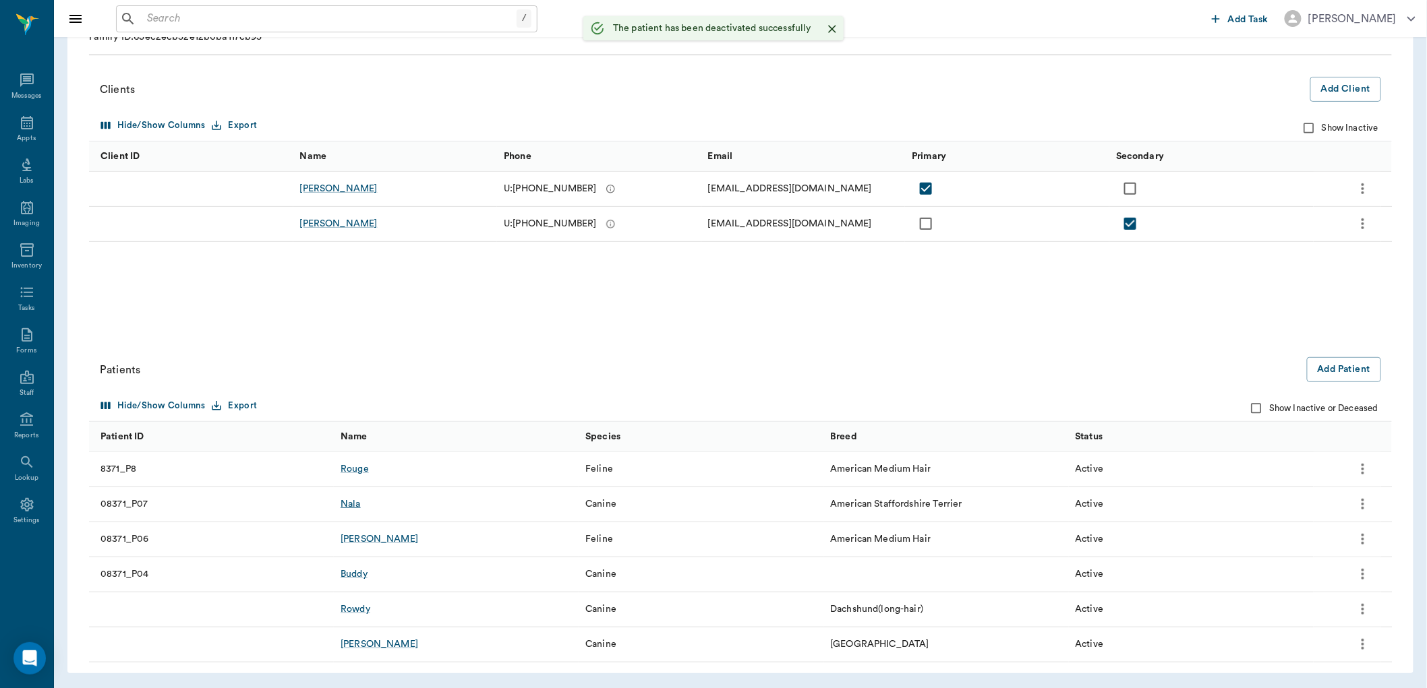
click at [349, 506] on div "Nala" at bounding box center [350, 504] width 20 height 13
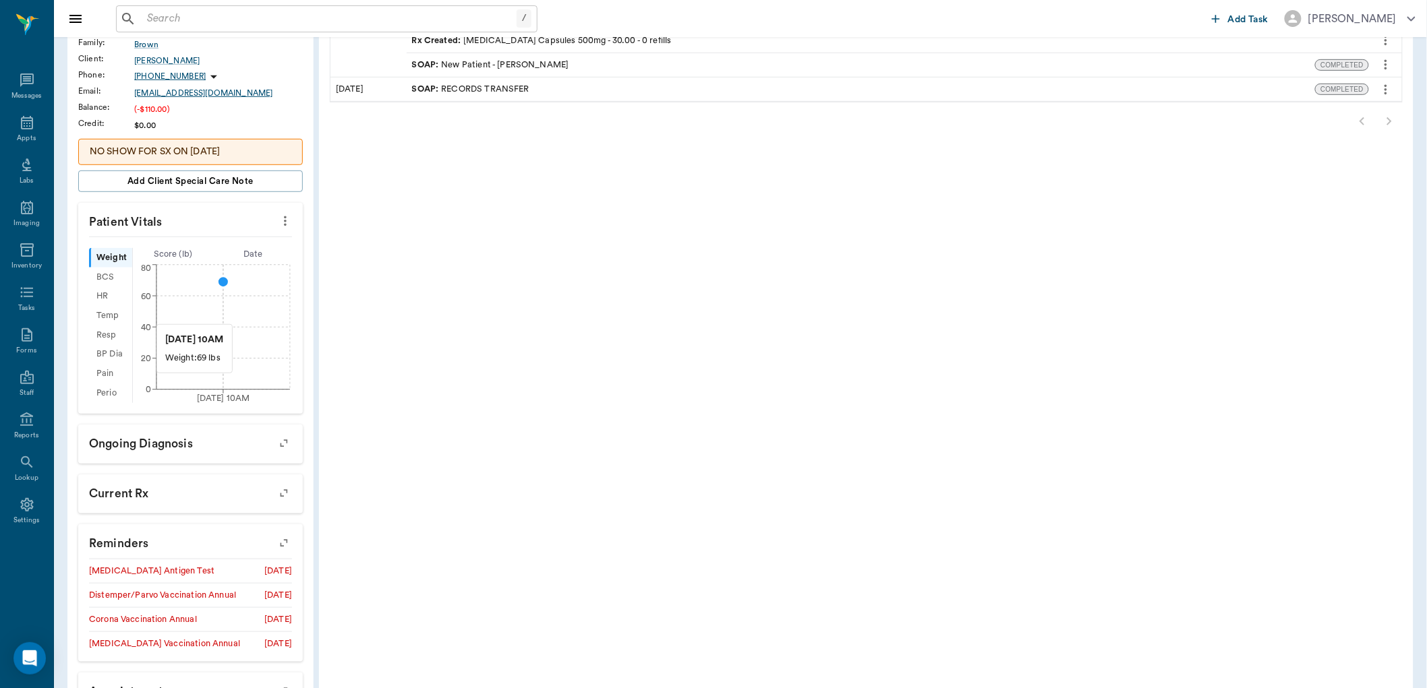
scroll to position [16, 0]
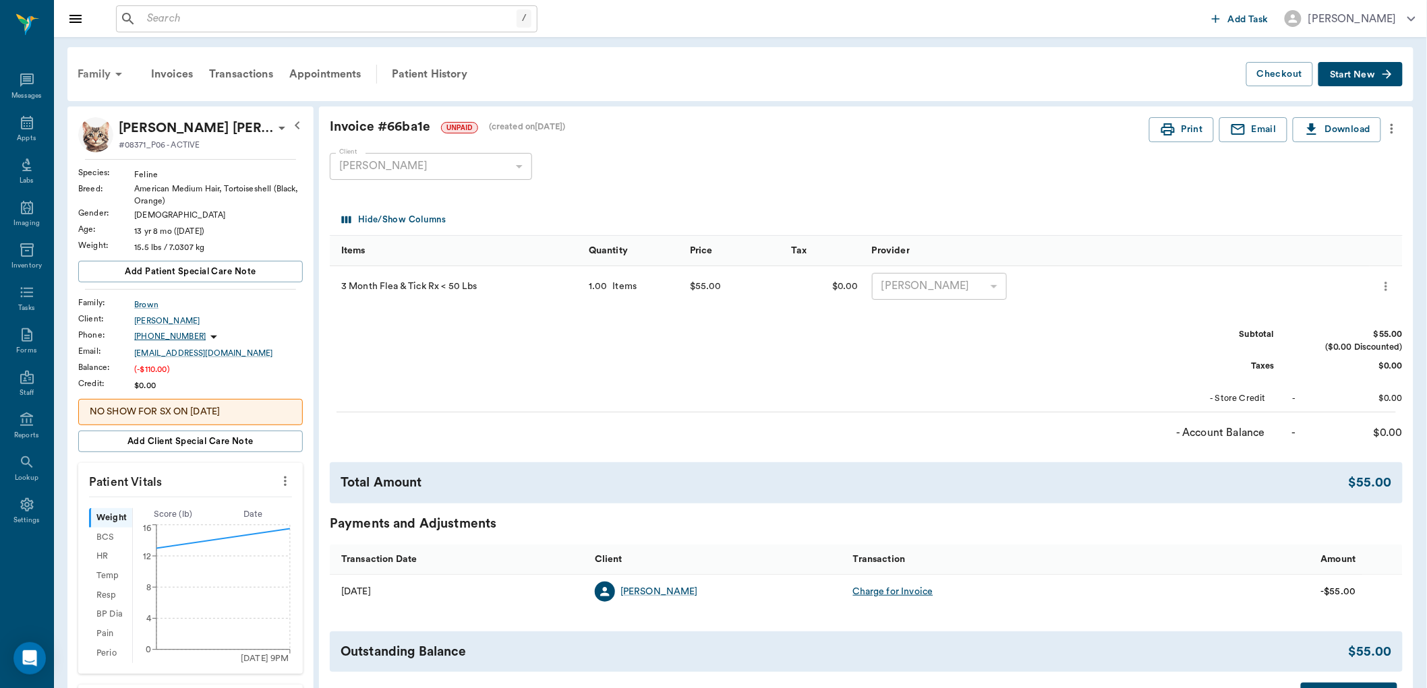
click at [94, 78] on div "Family" at bounding box center [101, 74] width 65 height 32
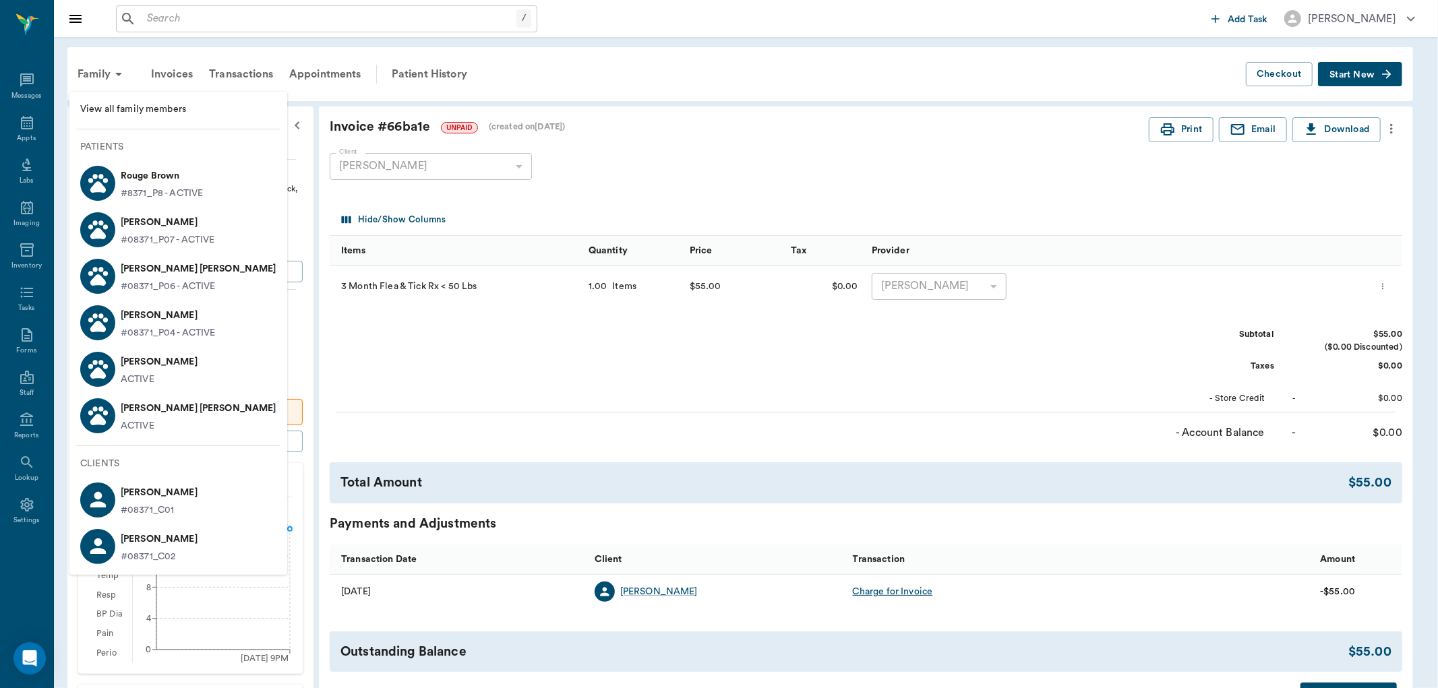
click at [163, 236] on p "#08371_P07 - ACTIVE" at bounding box center [168, 240] width 94 height 14
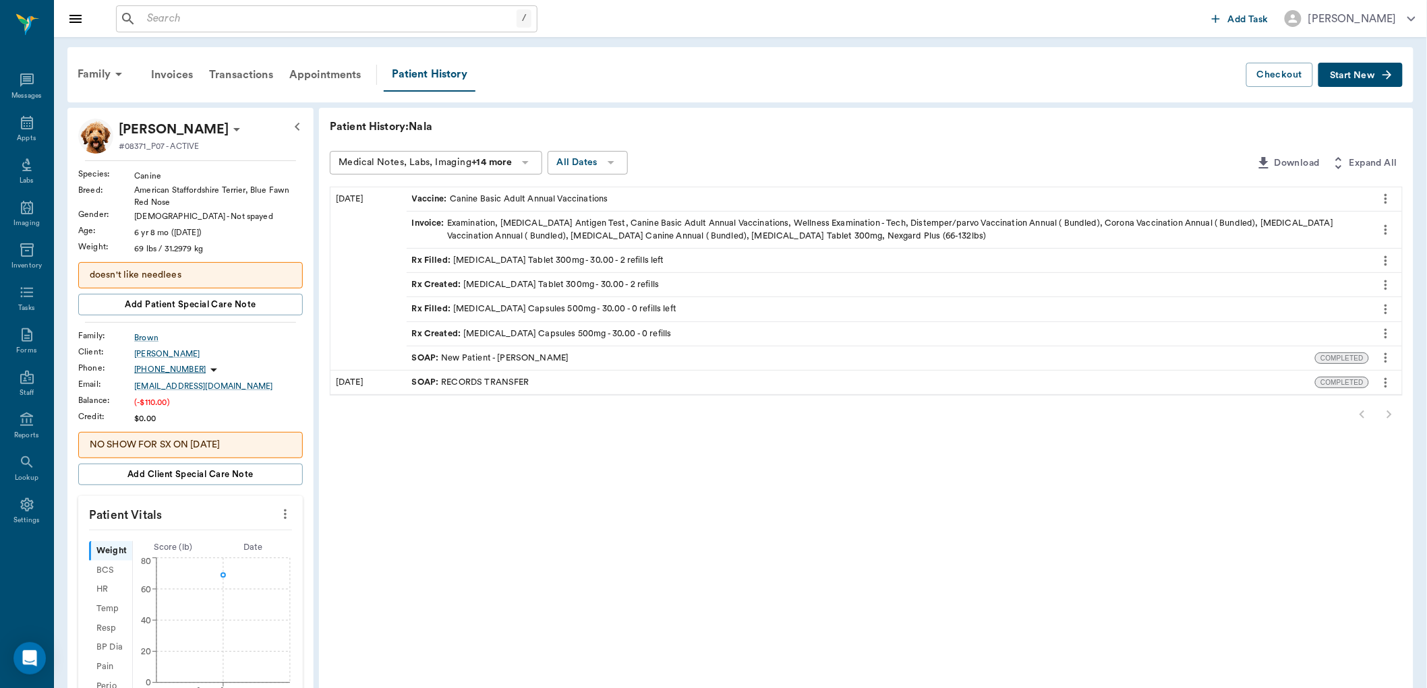
click at [1344, 76] on span "Start New" at bounding box center [1352, 76] width 45 height 0
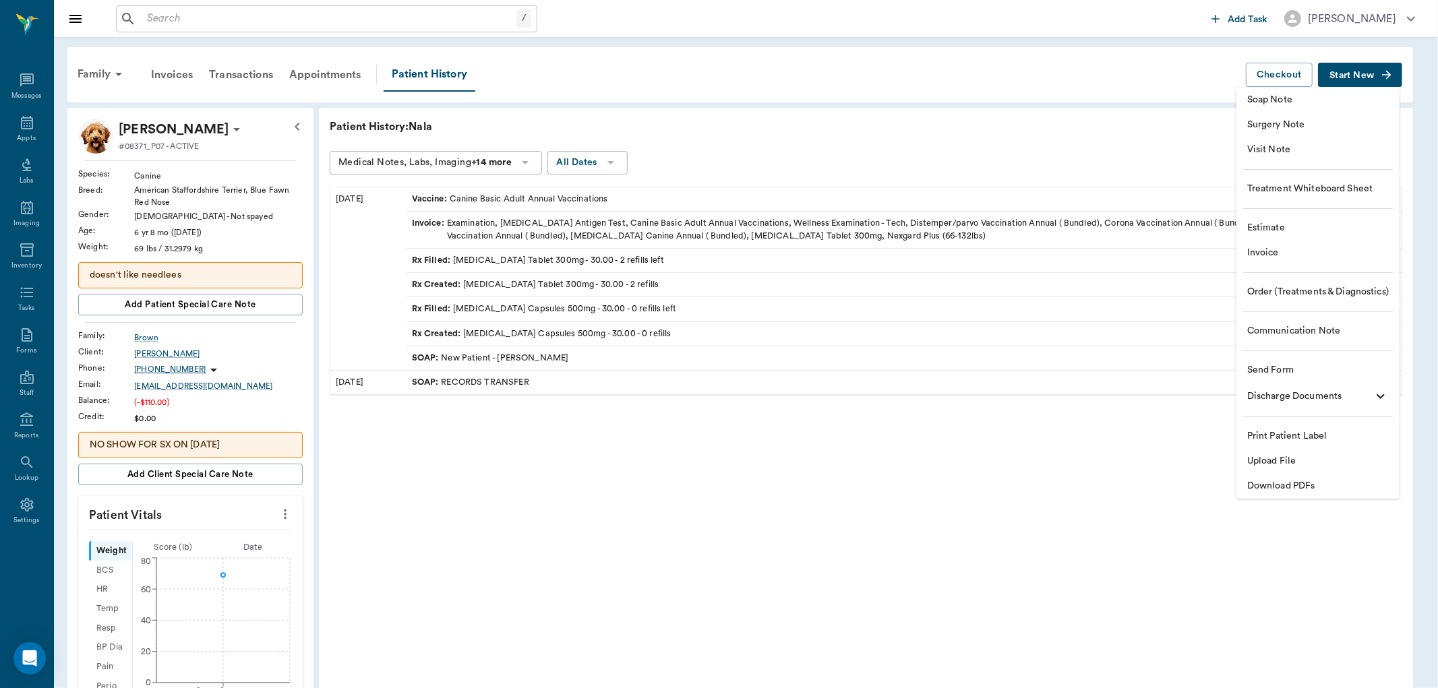
click at [1272, 258] on span "Invoice" at bounding box center [1318, 253] width 142 height 14
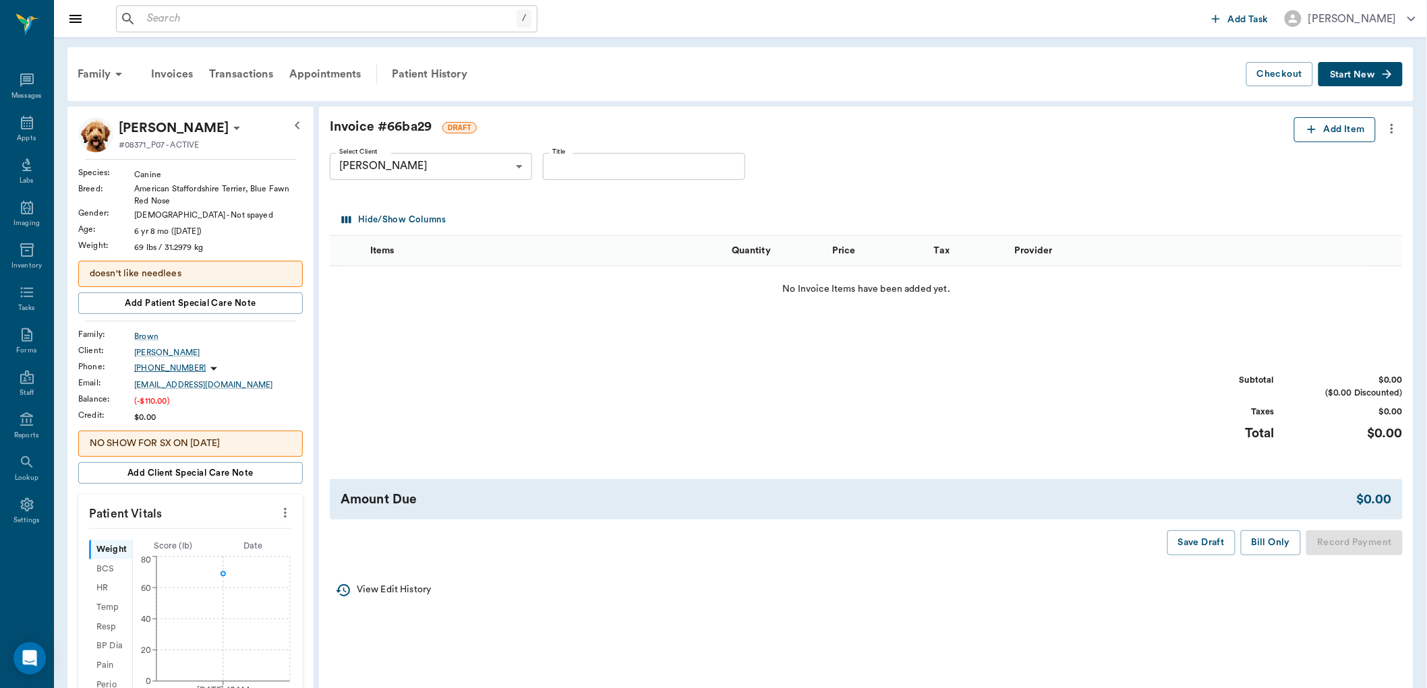
click at [1312, 132] on icon "button" at bounding box center [1311, 129] width 13 height 13
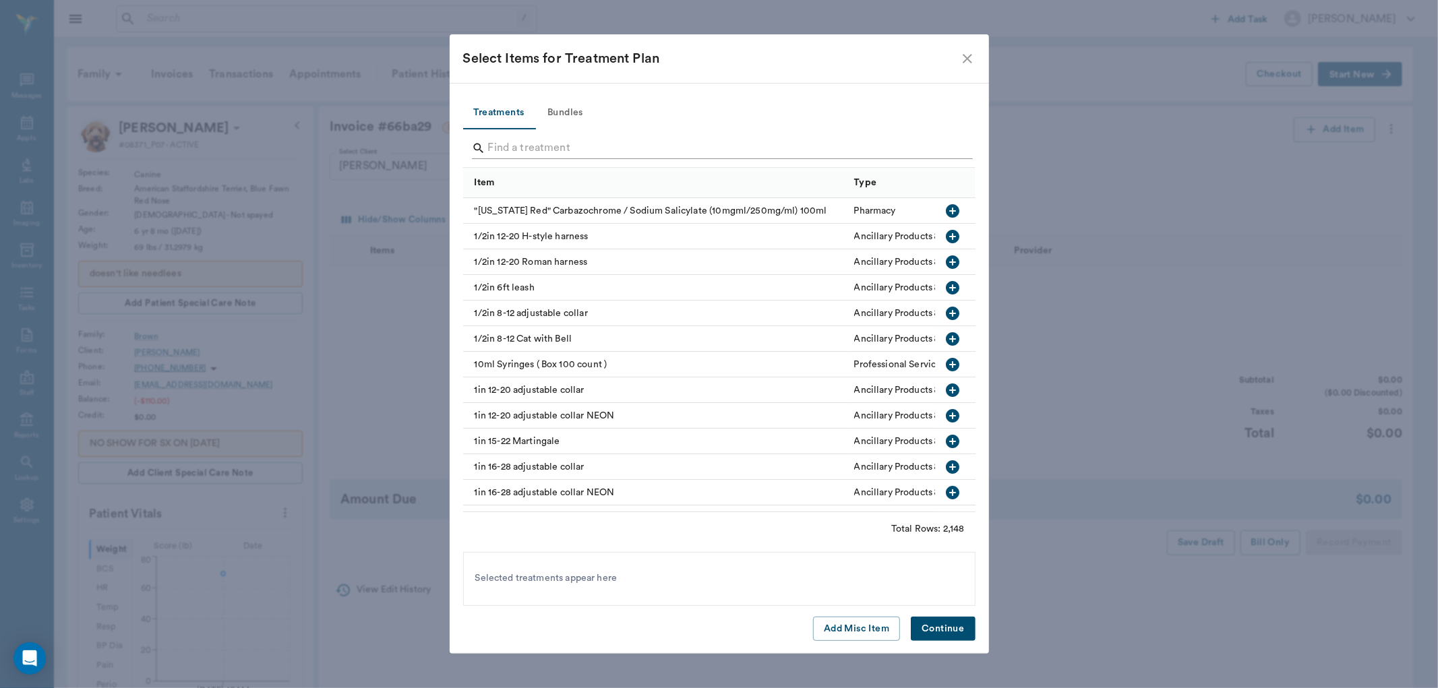
click at [498, 150] on input "Search" at bounding box center [720, 149] width 465 height 22
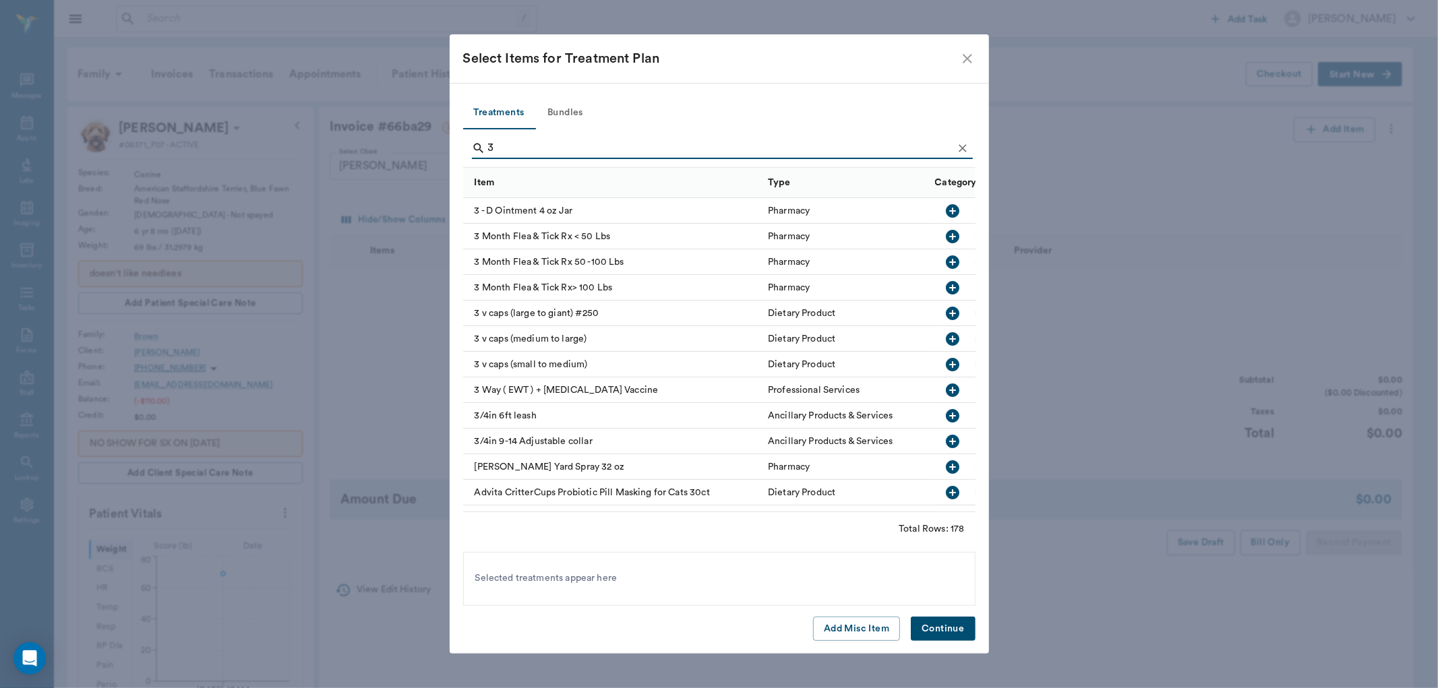
type input "3"
click at [945, 237] on icon "button" at bounding box center [953, 237] width 16 height 16
click at [952, 629] on button "Continue" at bounding box center [943, 629] width 64 height 25
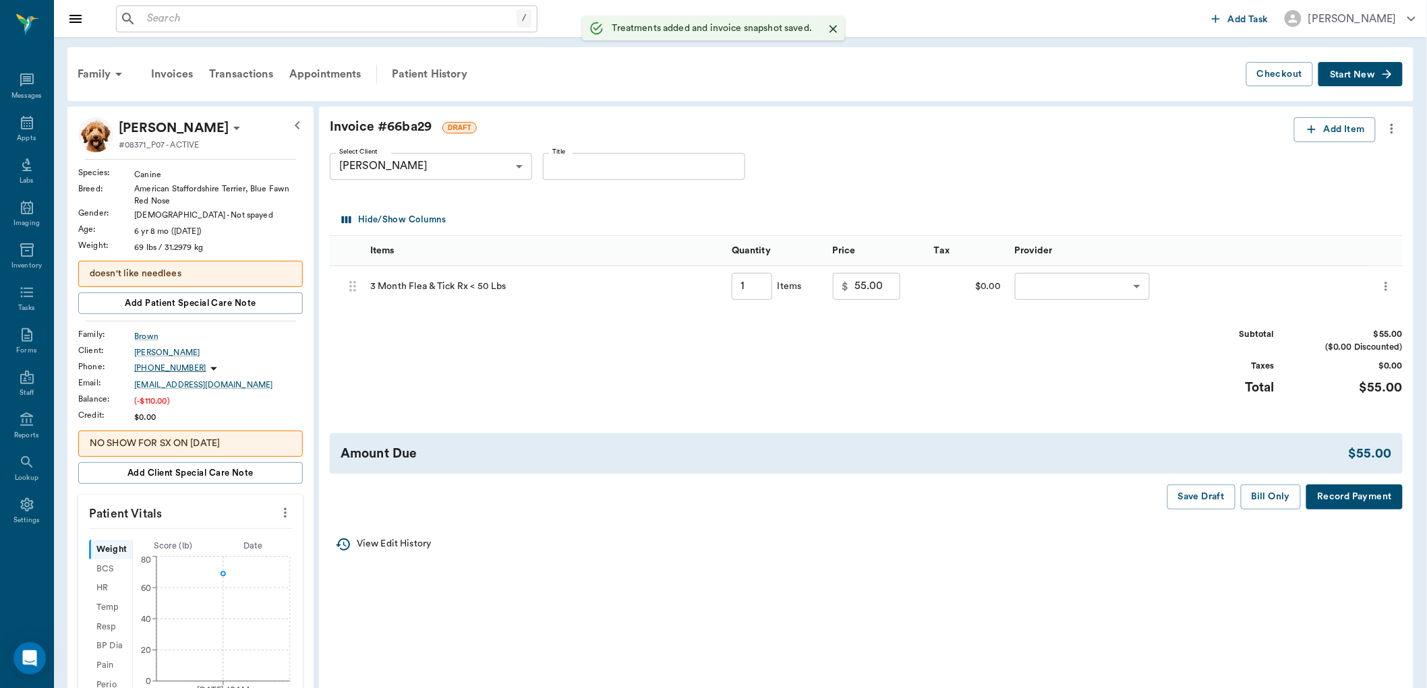
type input "1.00"
click at [1050, 289] on body "/ ​ Add Task Dr. Bert Ellsworth Nectar Messages Appts Labs Imaging Inventory Ta…" at bounding box center [713, 538] width 1427 height 1077
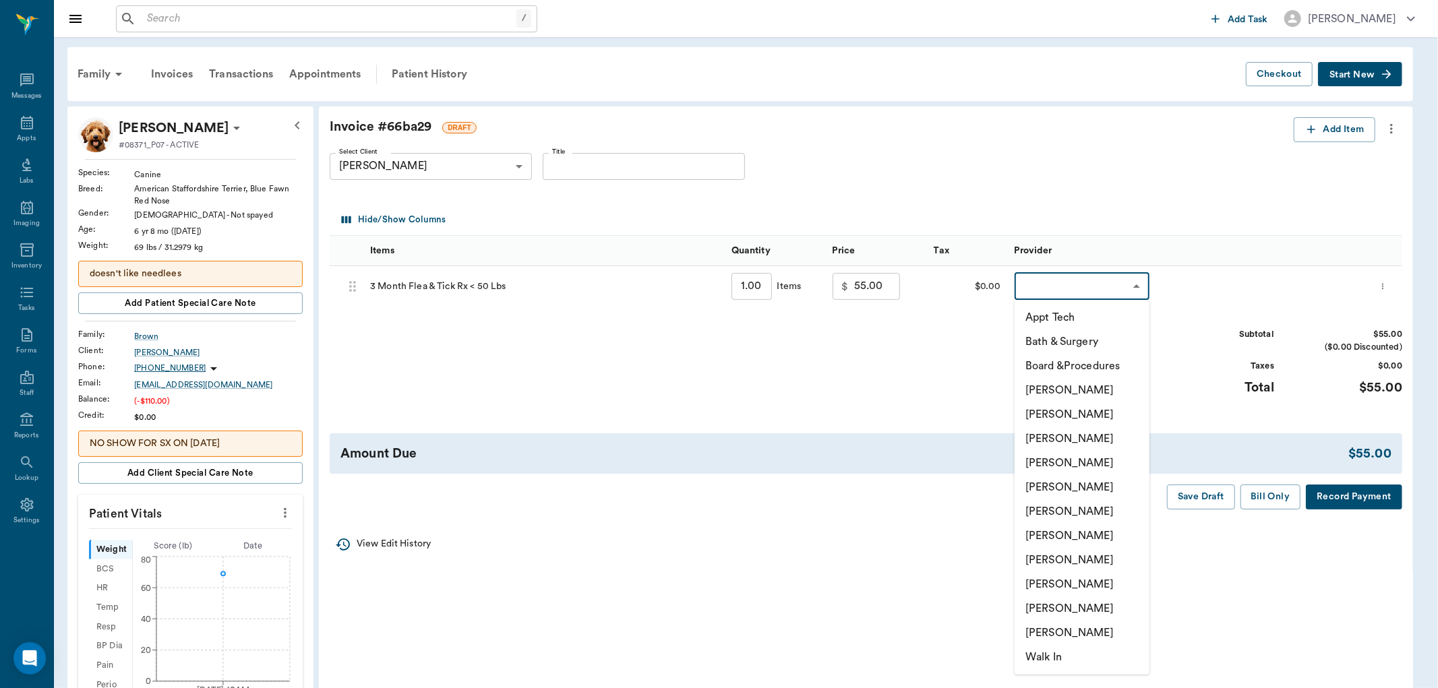
click at [1069, 582] on li "[PERSON_NAME]" at bounding box center [1082, 584] width 135 height 24
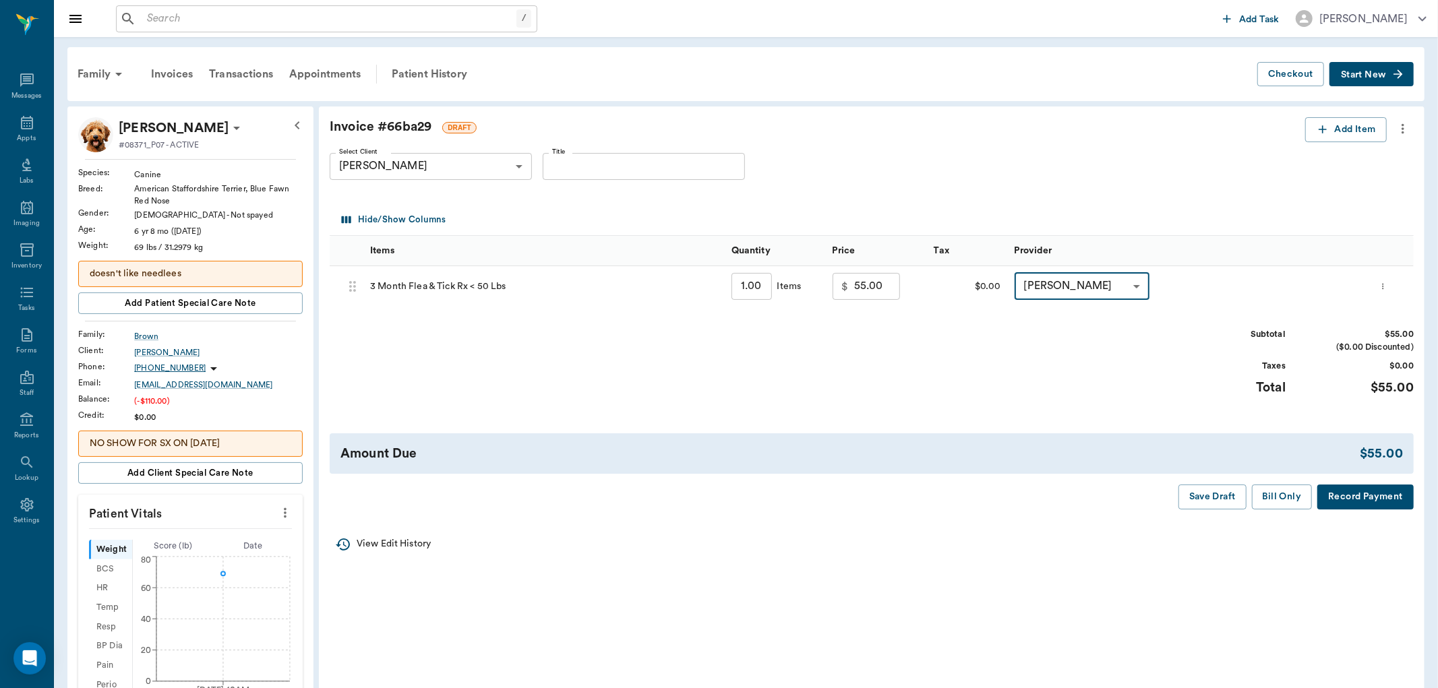
type input "none-63ec2ede52e12b0ba117d0d7"
click at [1282, 501] on button "Bill Only" at bounding box center [1271, 497] width 61 height 25
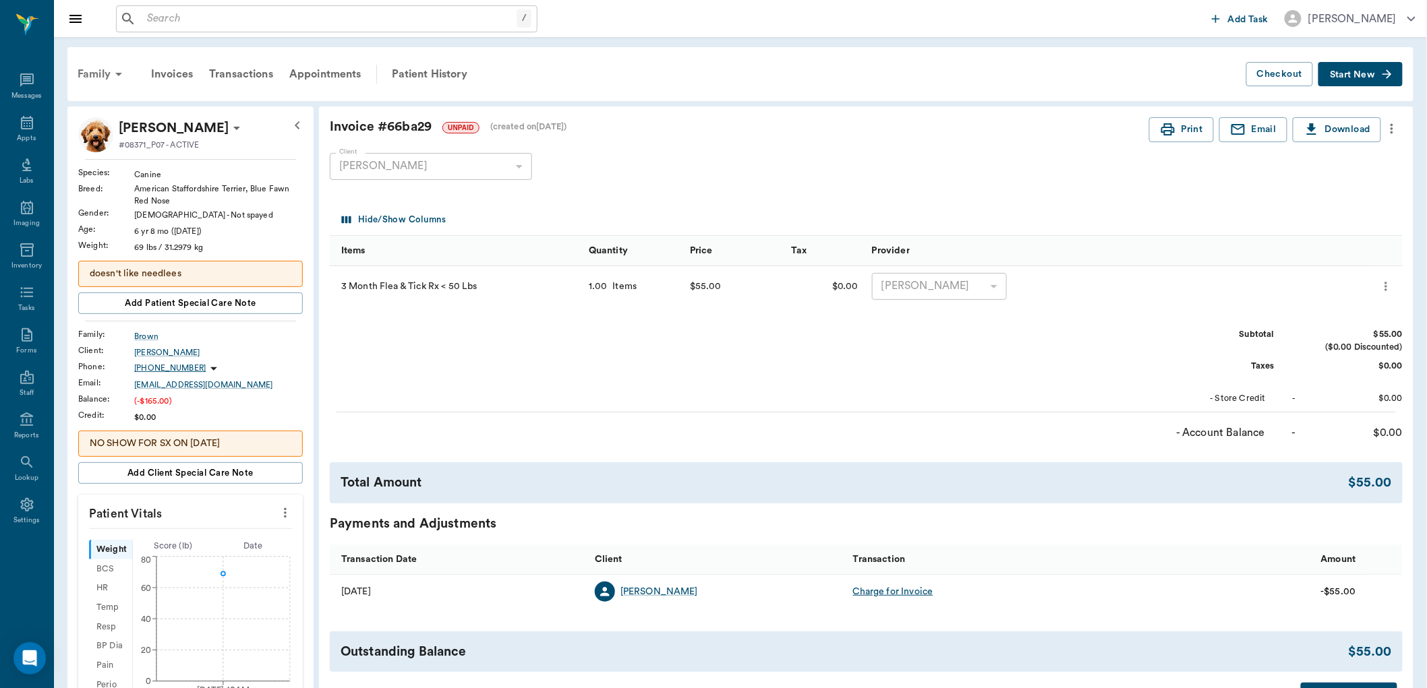
click at [100, 71] on div "Family" at bounding box center [101, 74] width 65 height 32
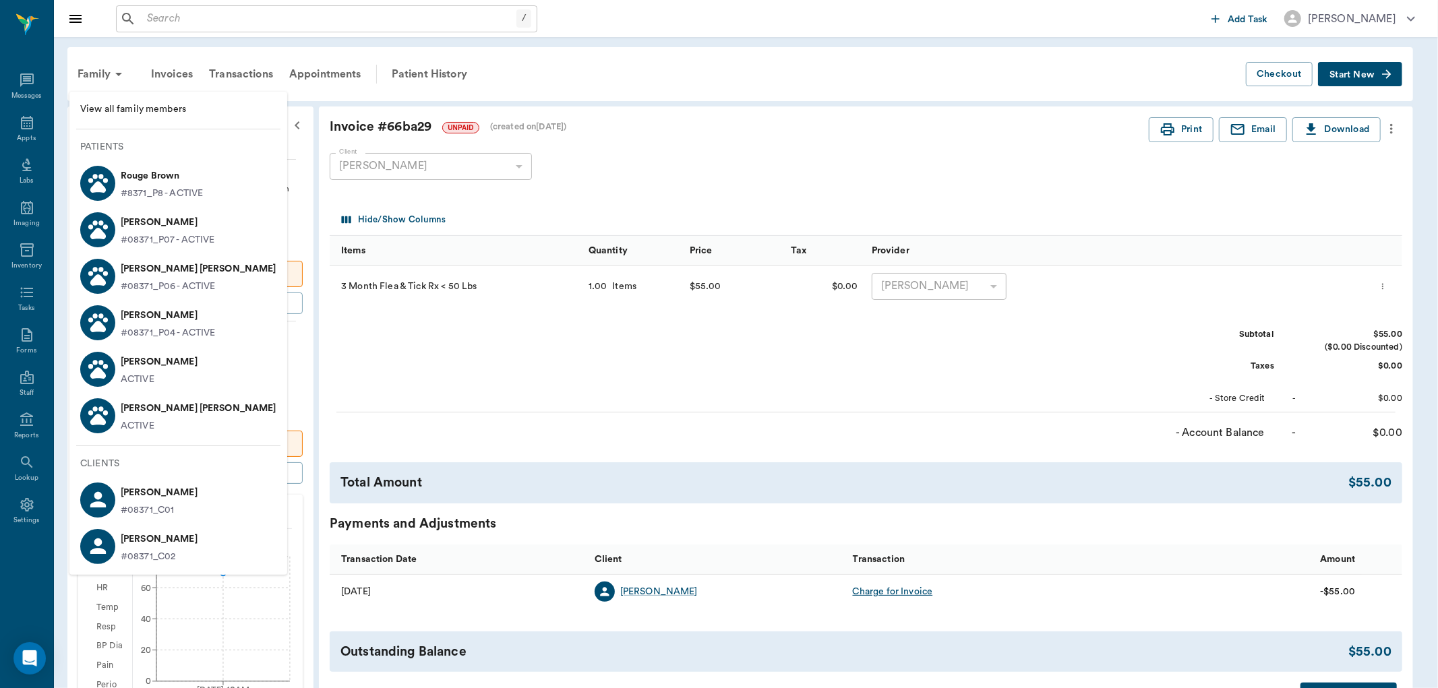
click at [172, 405] on p "Shivers Brown" at bounding box center [199, 409] width 156 height 22
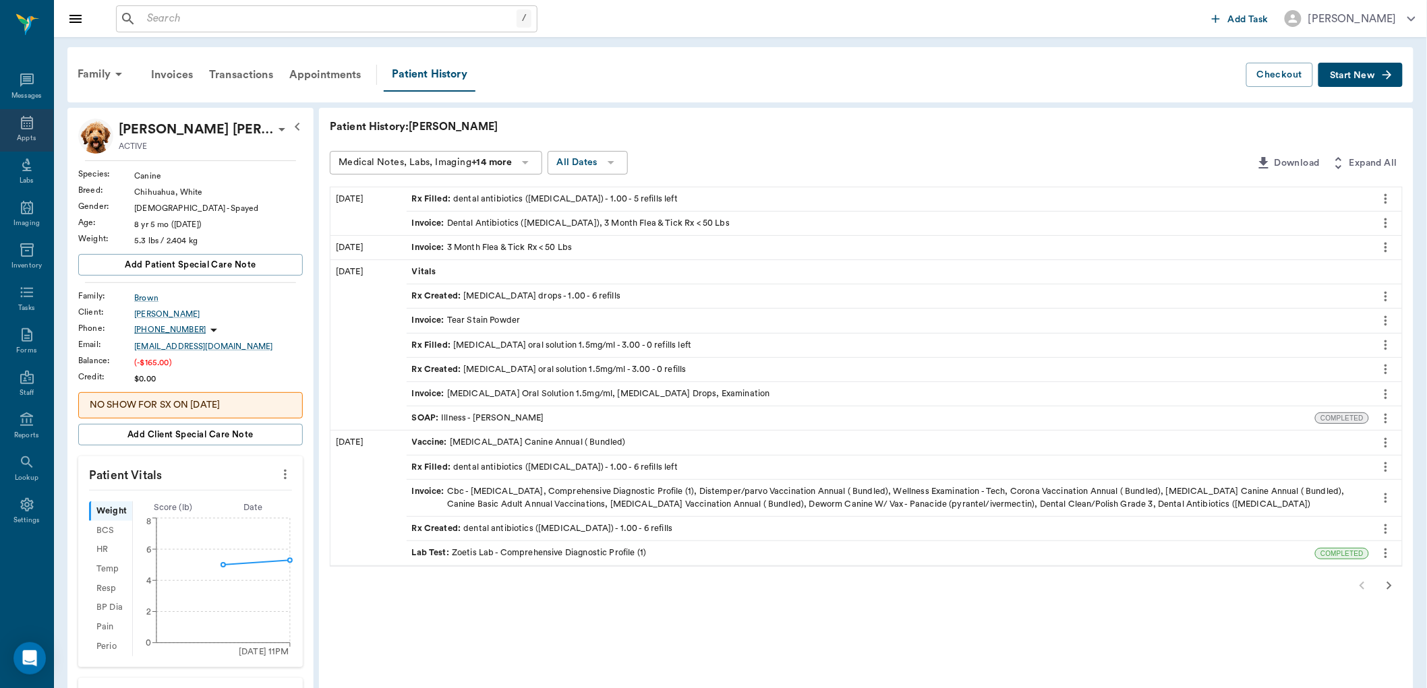
click at [23, 122] on icon at bounding box center [27, 123] width 16 height 16
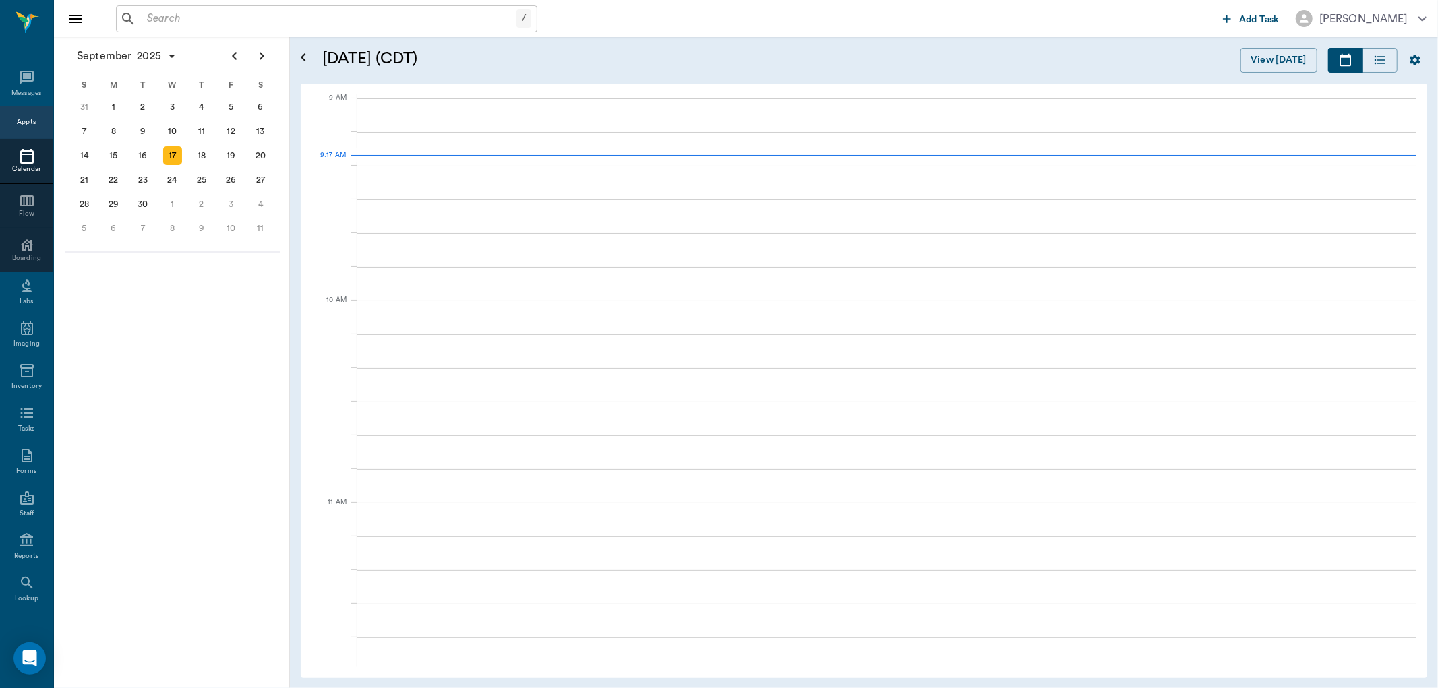
scroll to position [204, 0]
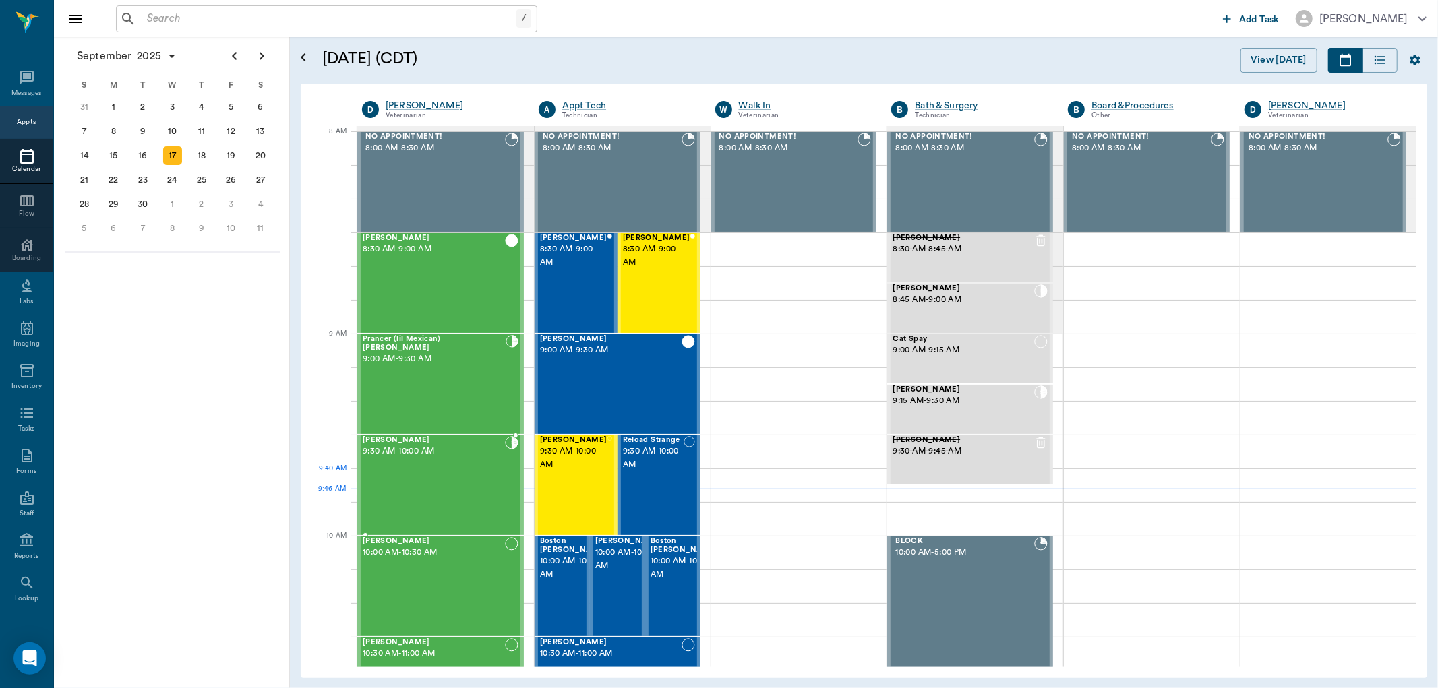
click at [467, 473] on div "[PERSON_NAME] 9:30 AM - 10:00 AM" at bounding box center [434, 485] width 142 height 98
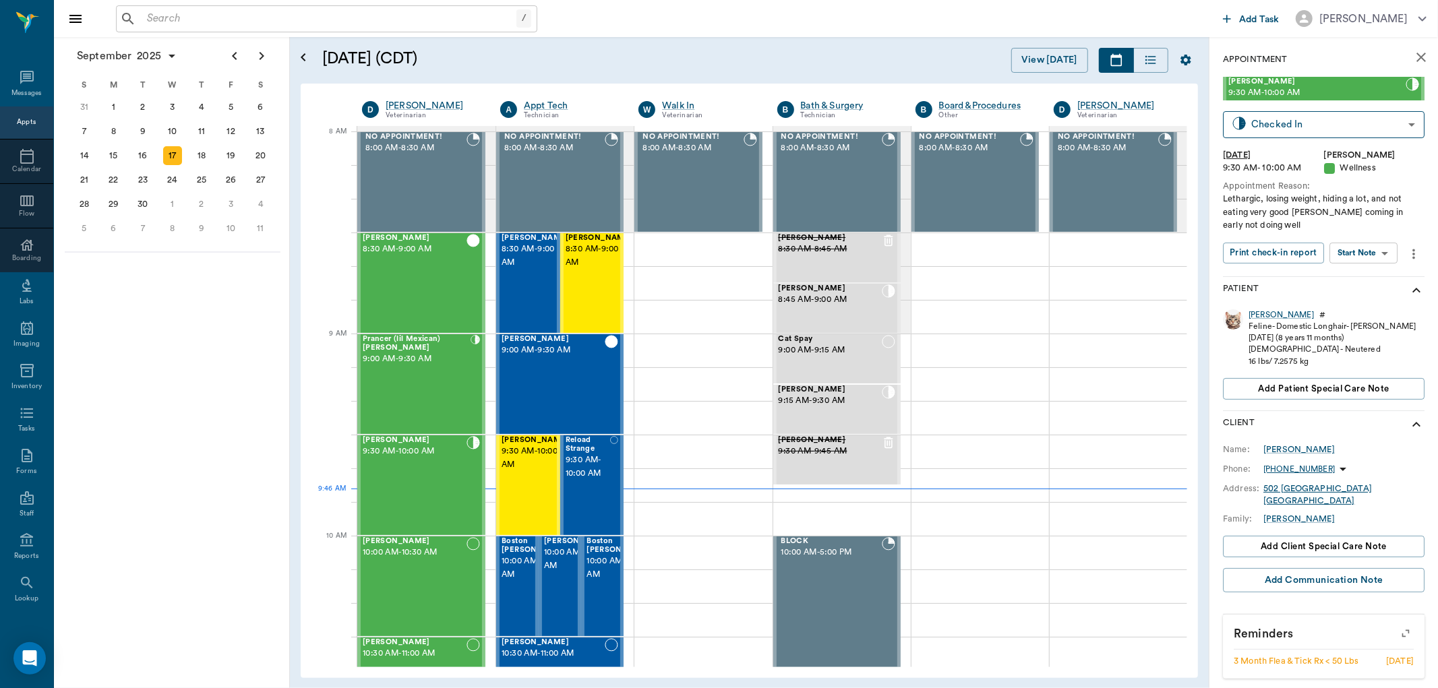
click at [1369, 254] on body "/ ​ Add Task [PERSON_NAME] Nectar Messages Appts Calendar Flow Boarding Labs Im…" at bounding box center [719, 344] width 1438 height 688
click at [1363, 281] on button "Start SOAP" at bounding box center [1349, 281] width 46 height 16
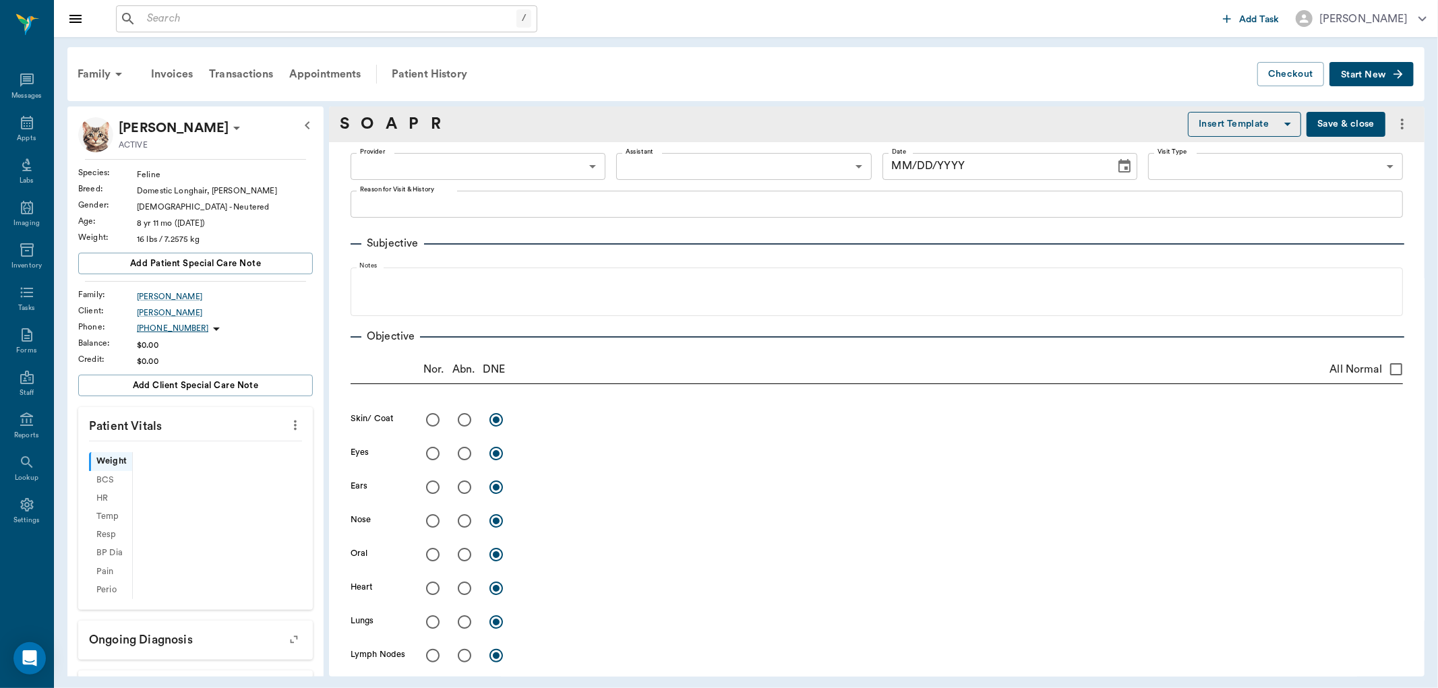
type input "63ec2f075fda476ae8351a4d"
type input "65d2be4f46e3a538d89b8c14"
type textarea "Lethargic, losing weight, hiding a lot, and not eating very good [PERSON_NAME] …"
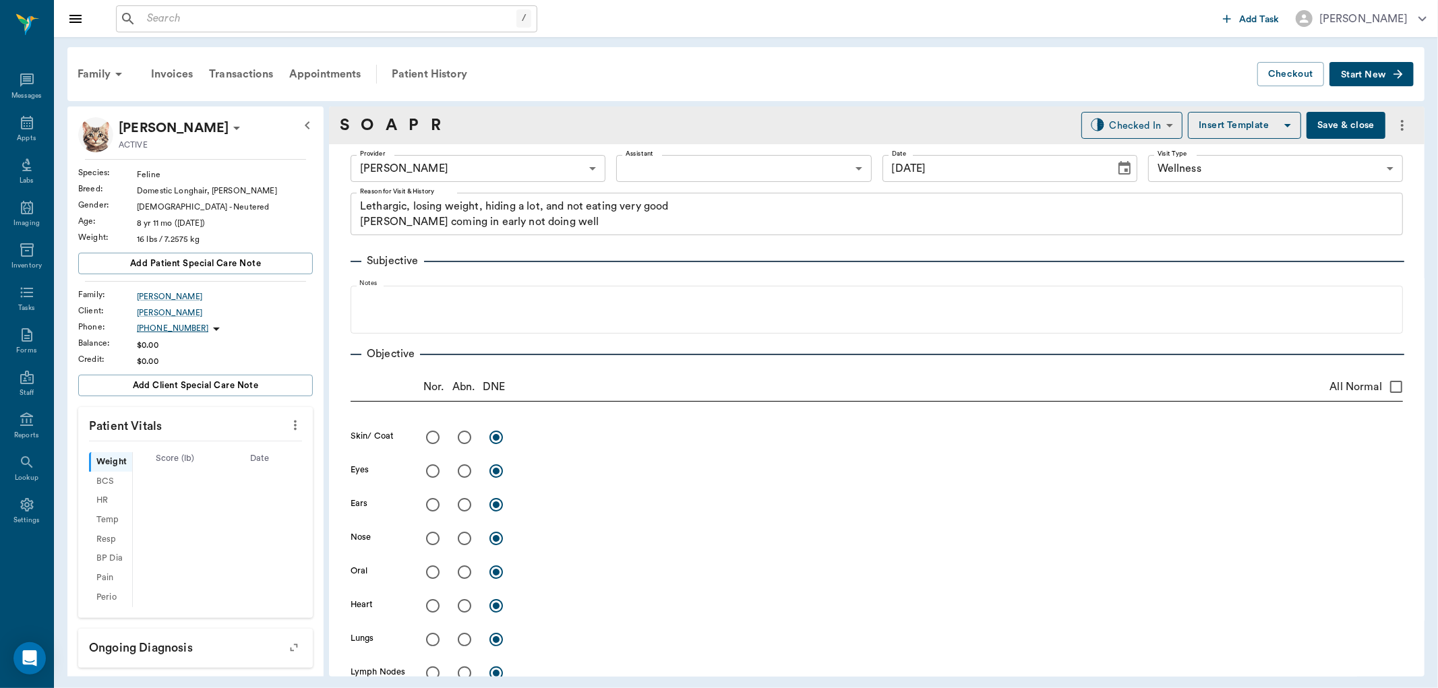
type input "[DATE]"
click at [288, 428] on icon "more" at bounding box center [295, 425] width 15 height 16
click at [254, 448] on span "Enter Vitals" at bounding box center [227, 449] width 113 height 14
click at [192, 560] on input "text" at bounding box center [194, 562] width 117 height 27
type input "100.1"
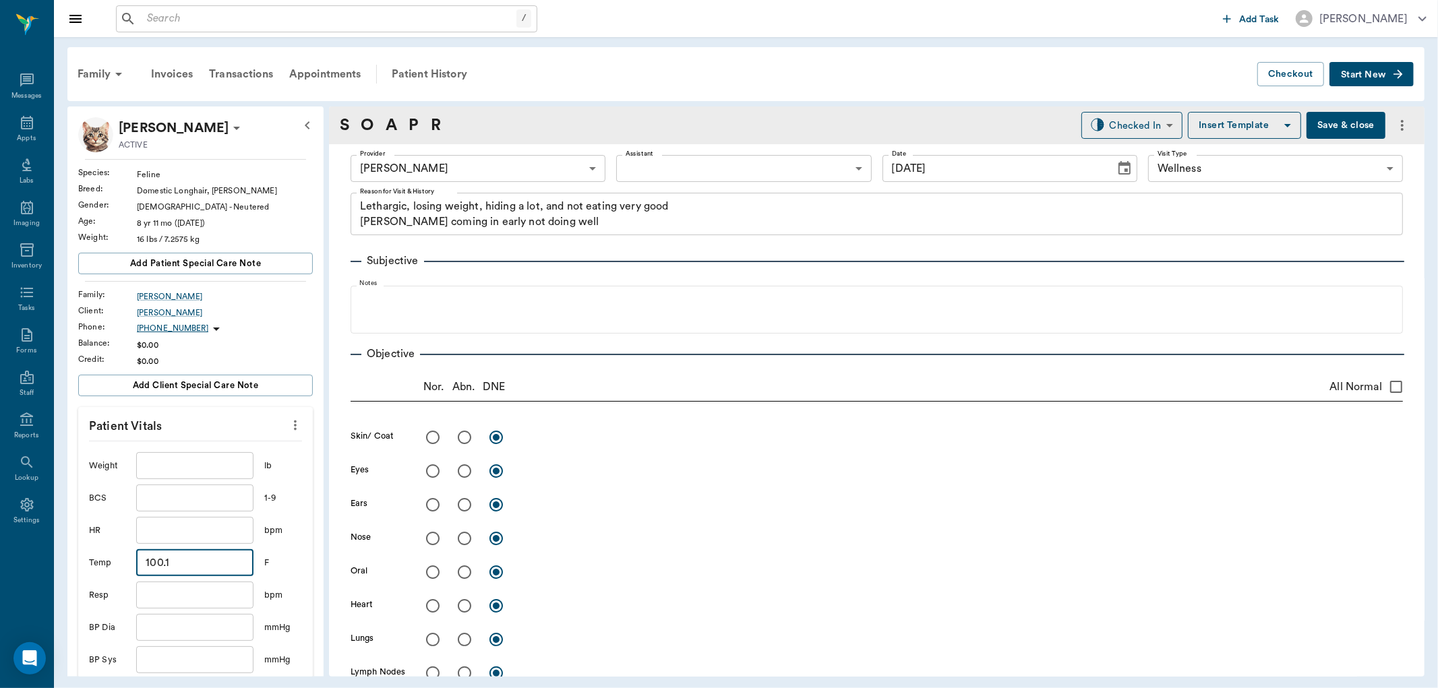
click at [692, 167] on body "/ ​ Add Task [PERSON_NAME] Nectar Messages Appts Labs Imaging Inventory Tasks F…" at bounding box center [719, 344] width 1438 height 688
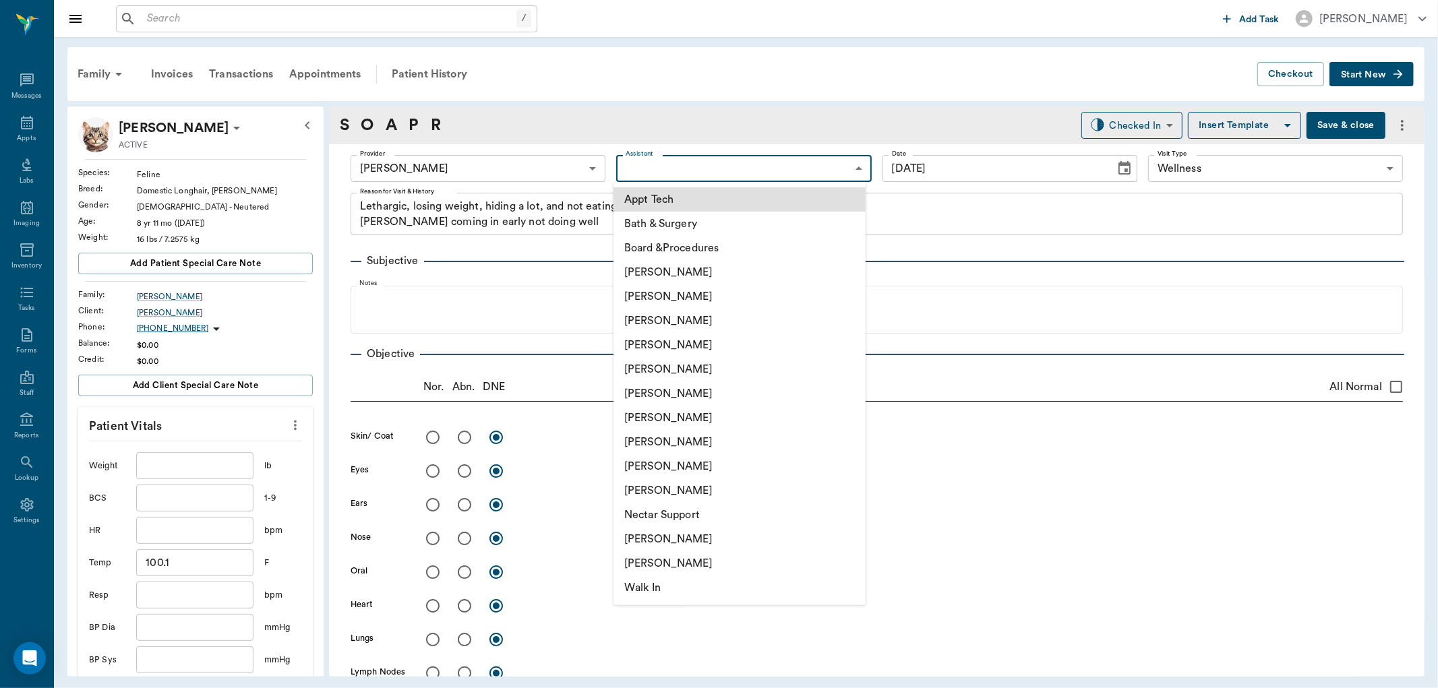
drag, startPoint x: 692, startPoint y: 408, endPoint x: 673, endPoint y: 408, distance: 19.6
click at [692, 409] on li "[PERSON_NAME]" at bounding box center [740, 418] width 252 height 24
type input "682b670d8bdc6f7f8feef3db"
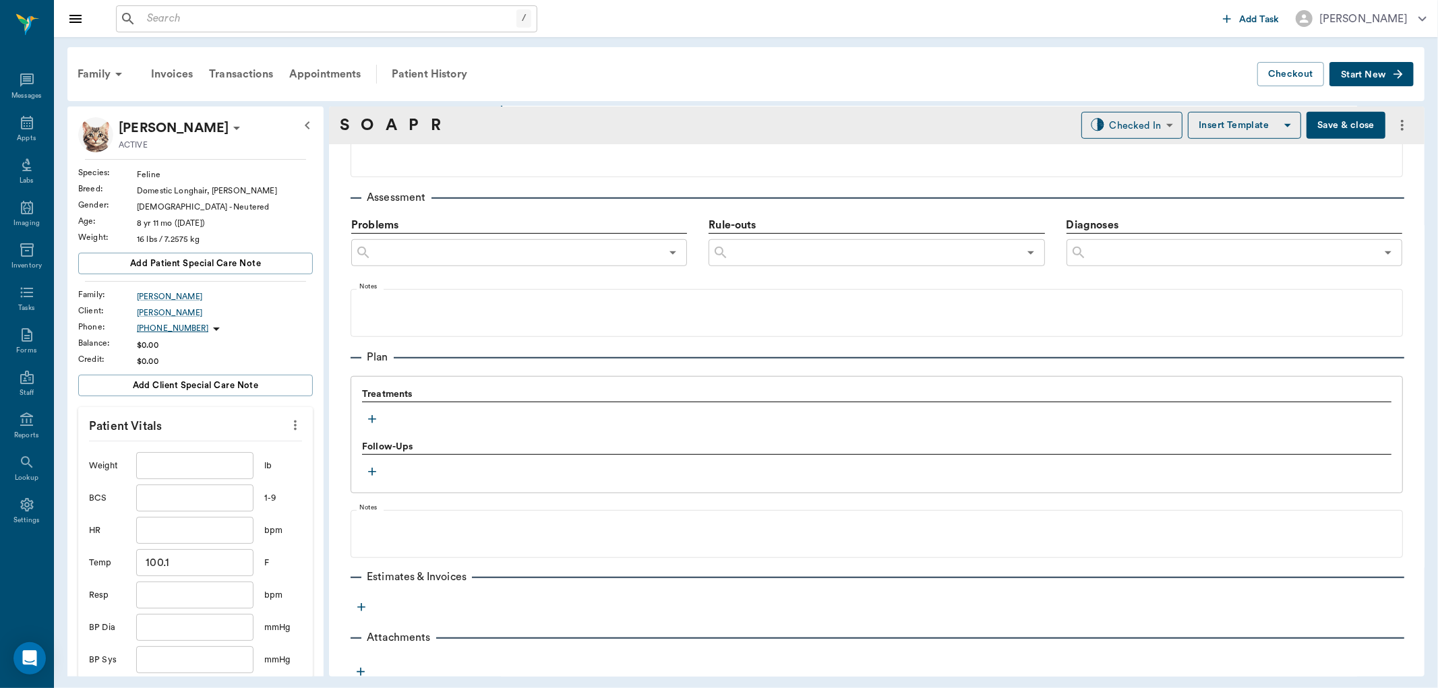
scroll to position [745, 0]
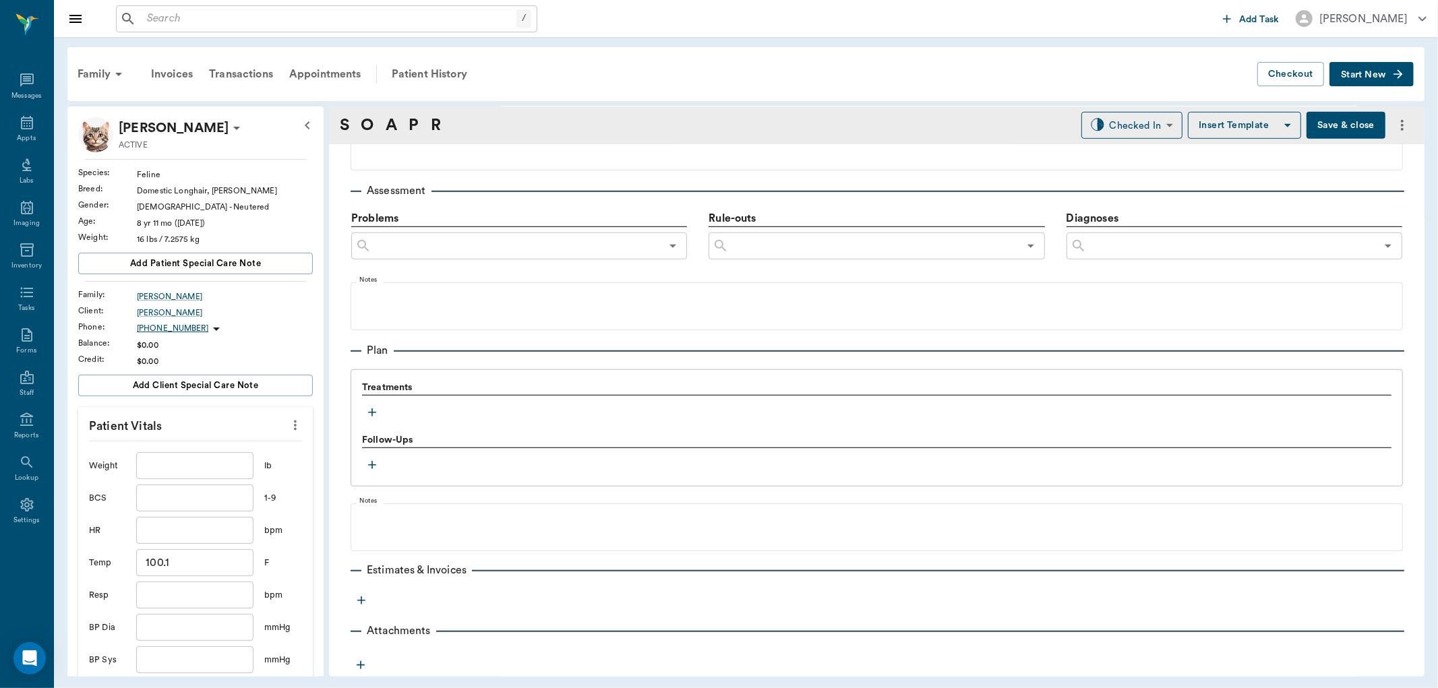
click at [367, 413] on icon "button" at bounding box center [371, 412] width 13 height 13
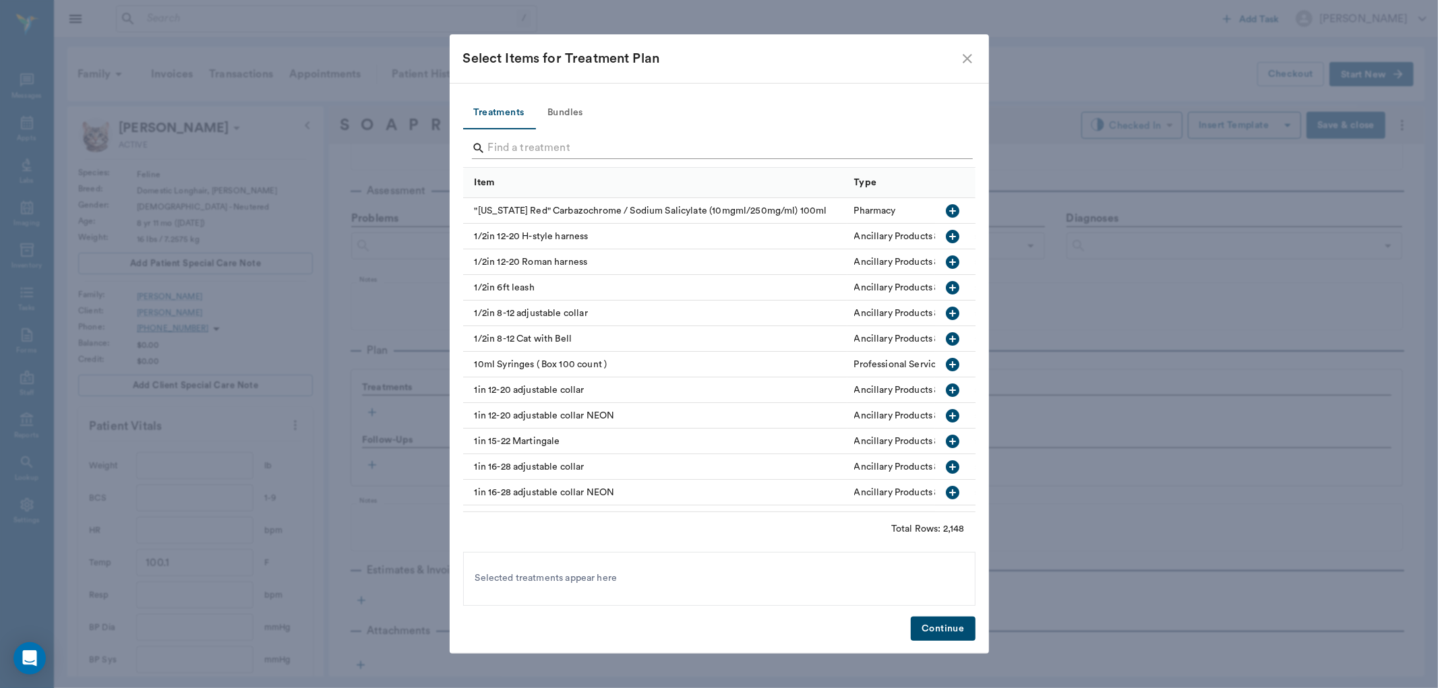
click at [533, 144] on input "Search" at bounding box center [720, 149] width 465 height 22
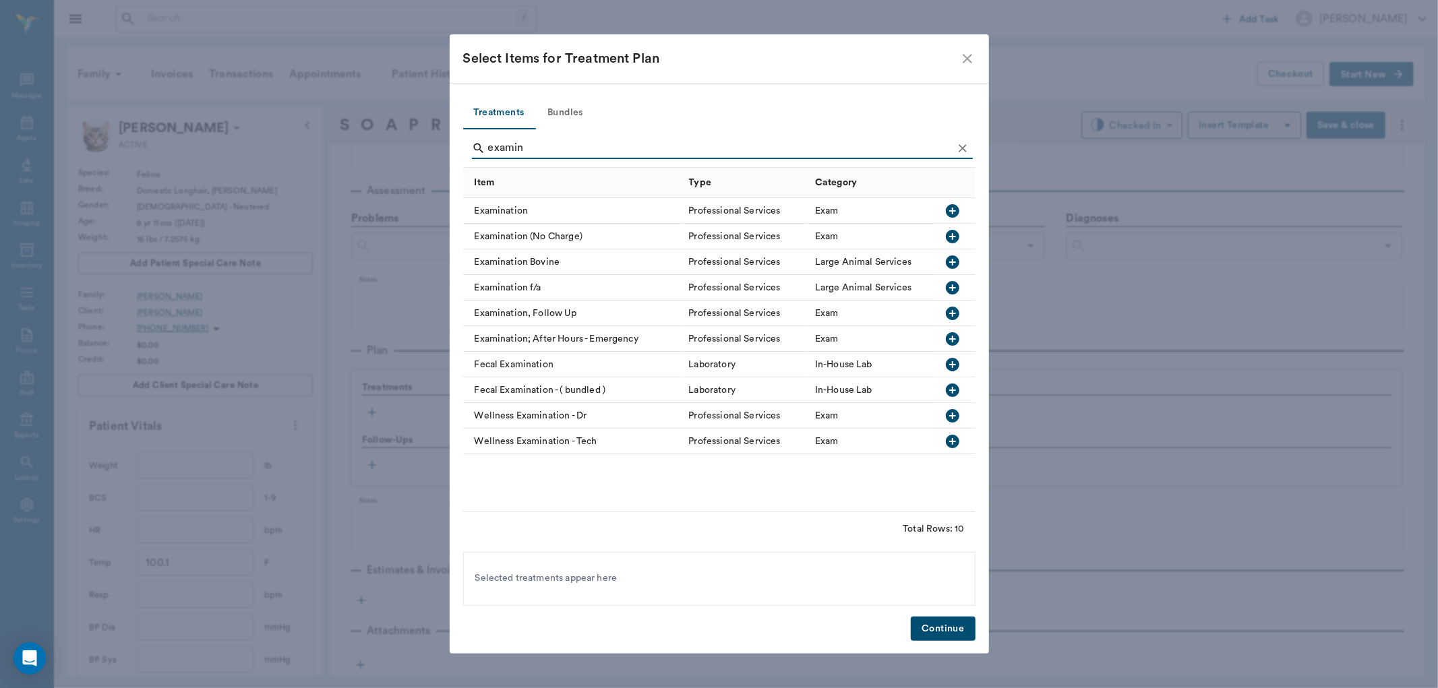
type input "examin"
click at [955, 208] on icon "button" at bounding box center [952, 210] width 13 height 13
click at [942, 621] on button "Continue" at bounding box center [943, 629] width 64 height 25
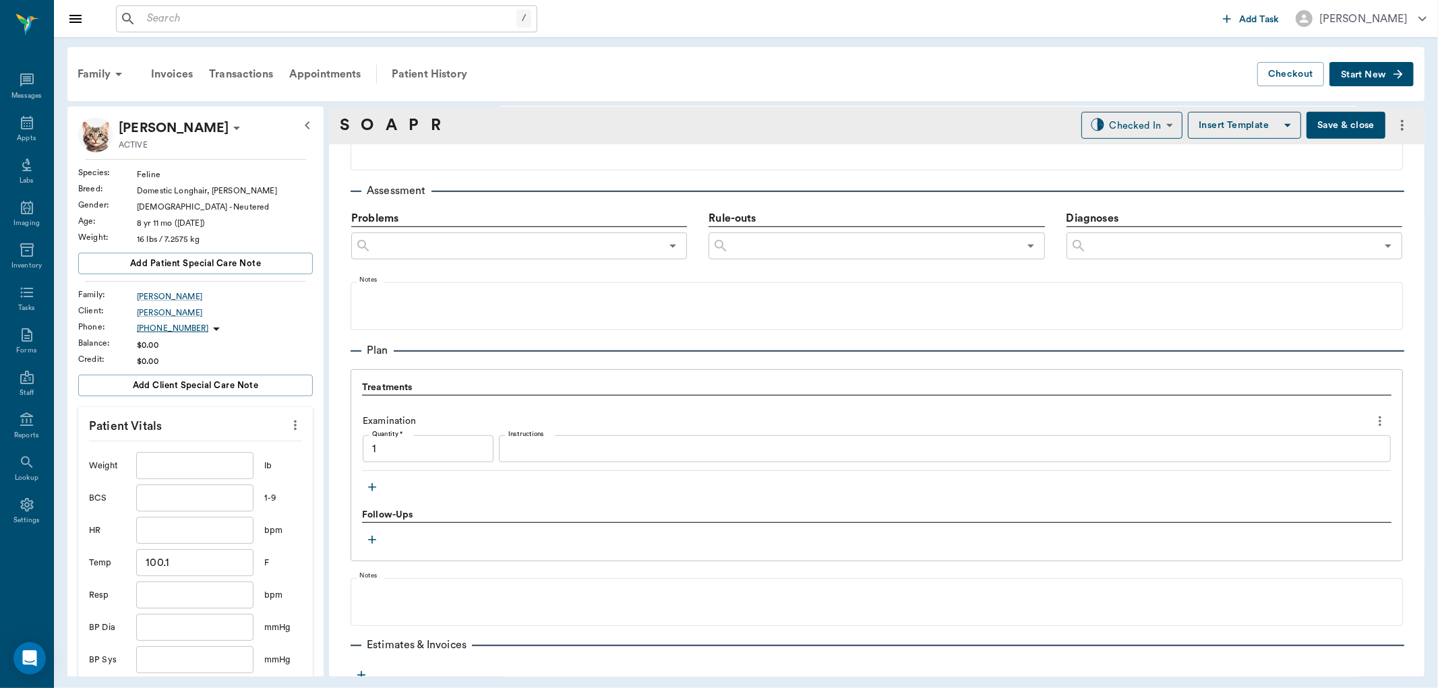
type input "1.00"
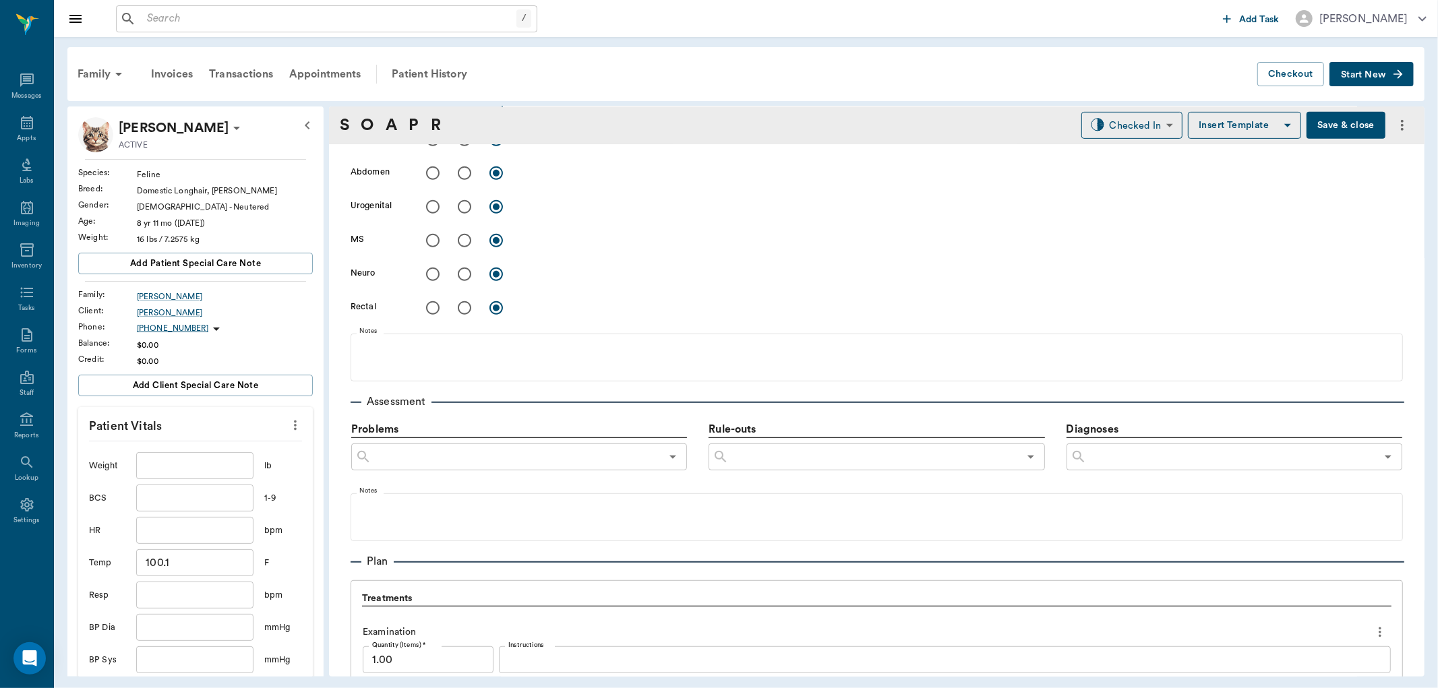
scroll to position [446, 0]
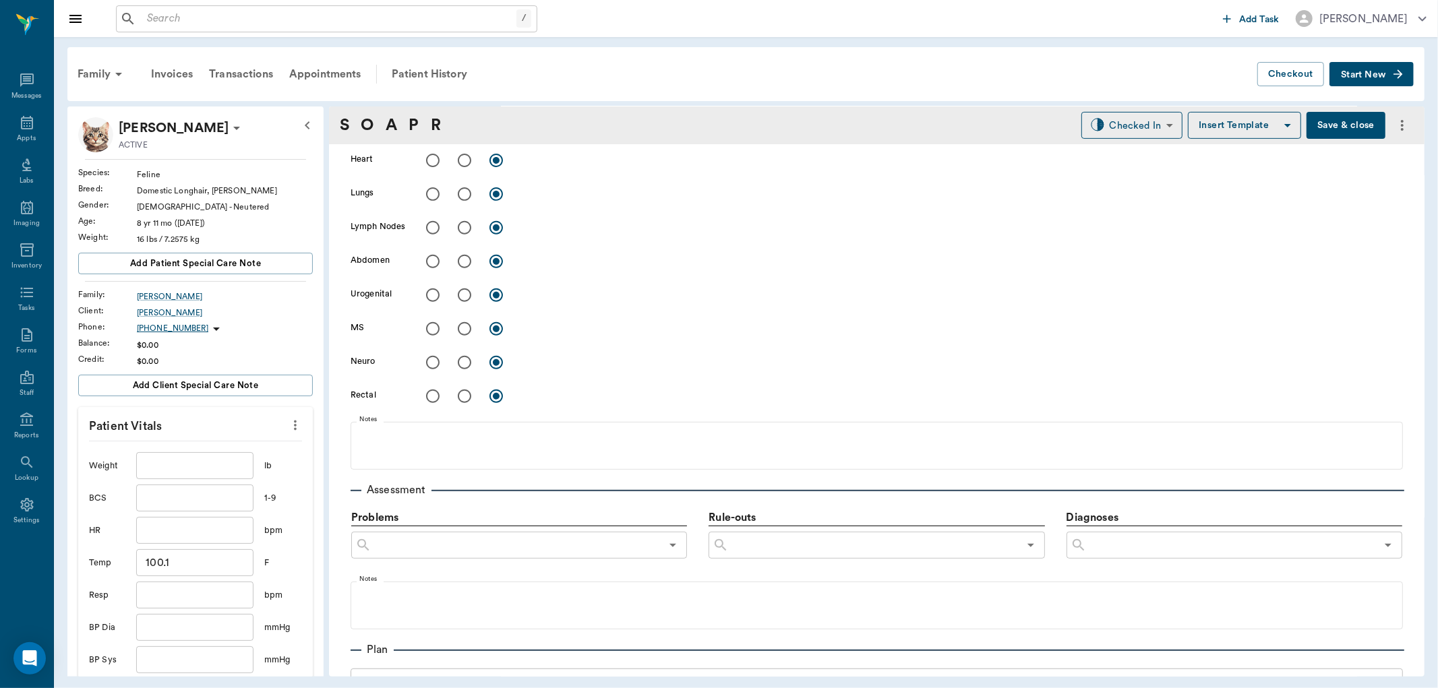
click at [189, 463] on input "text" at bounding box center [194, 465] width 117 height 27
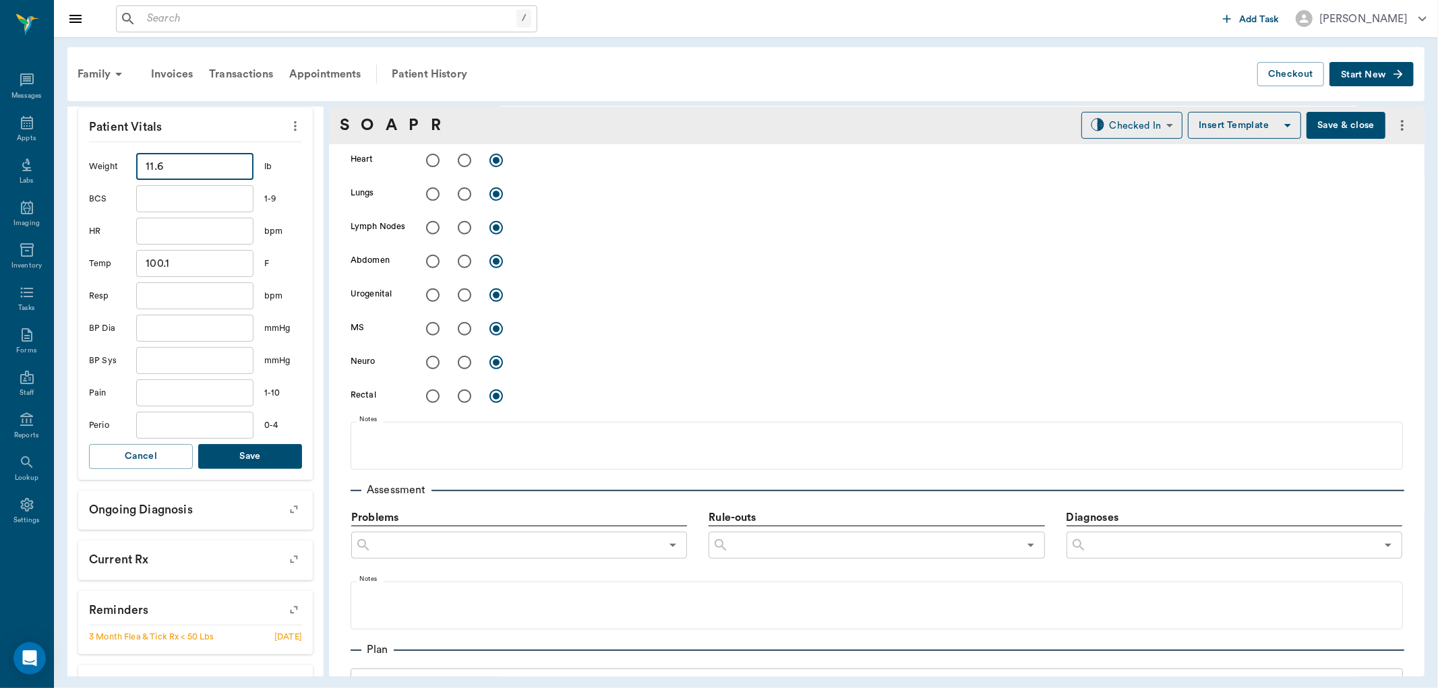
type input "11.6"
click at [264, 444] on button "Save" at bounding box center [250, 456] width 104 height 25
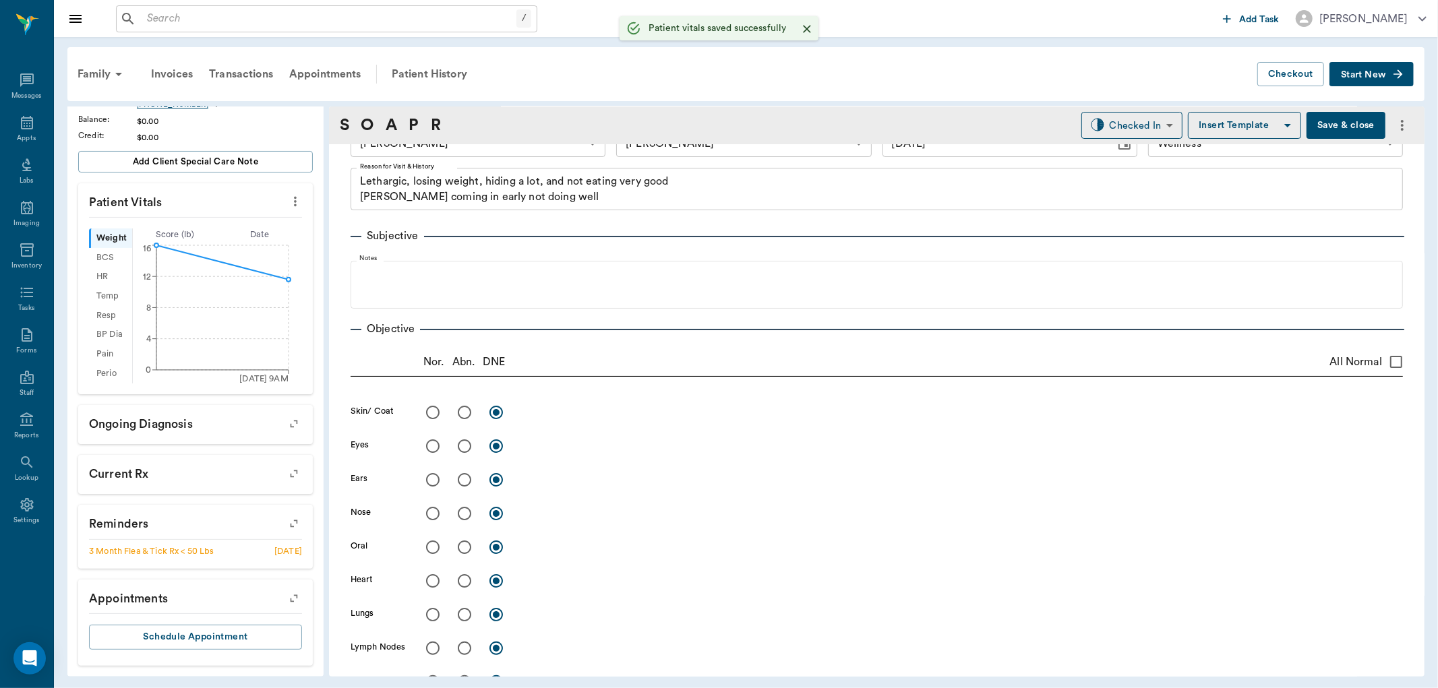
scroll to position [0, 0]
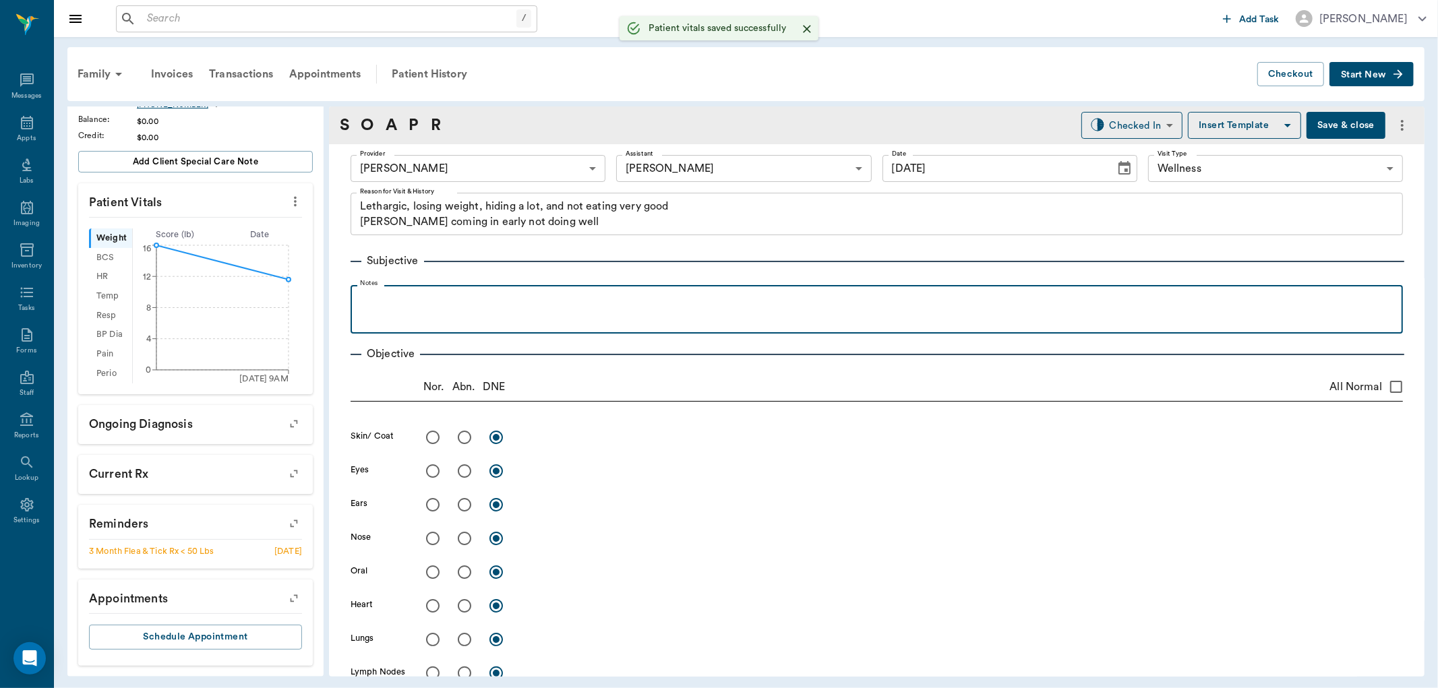
click at [540, 310] on div at bounding box center [876, 309] width 1039 height 34
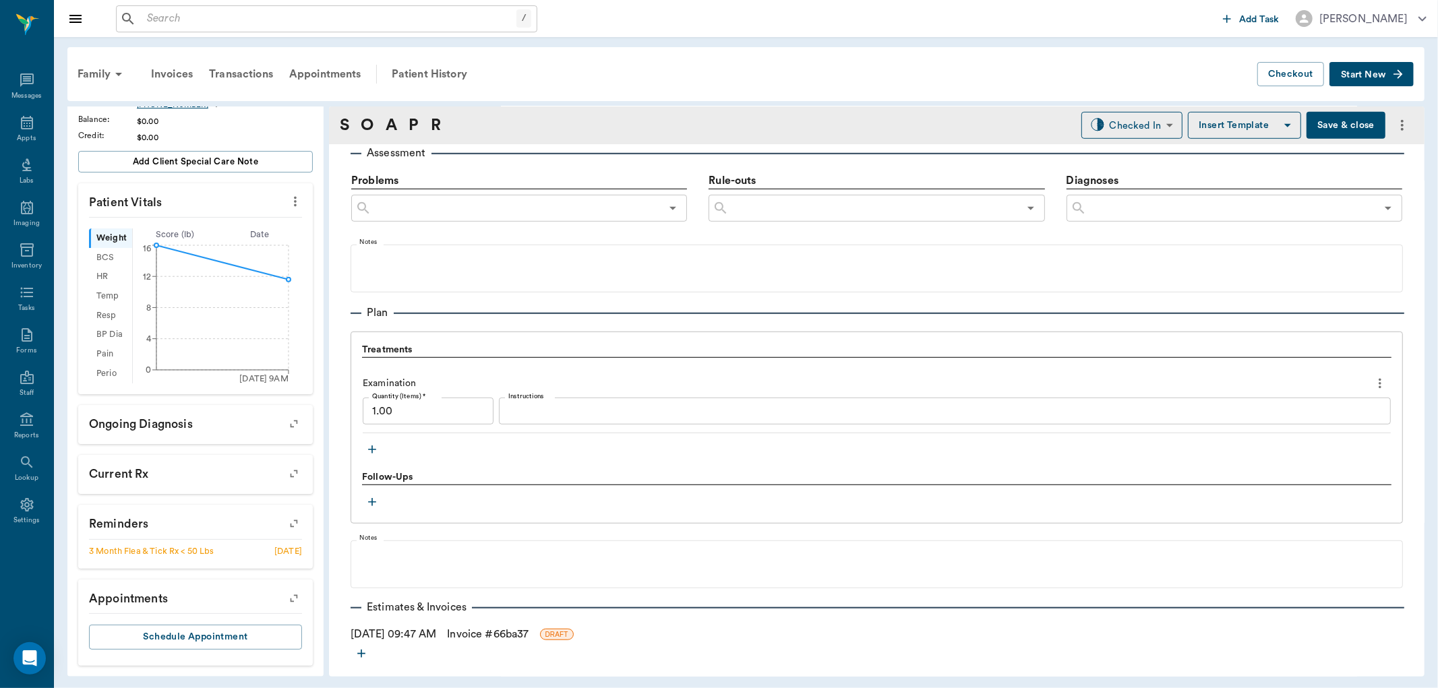
scroll to position [836, 0]
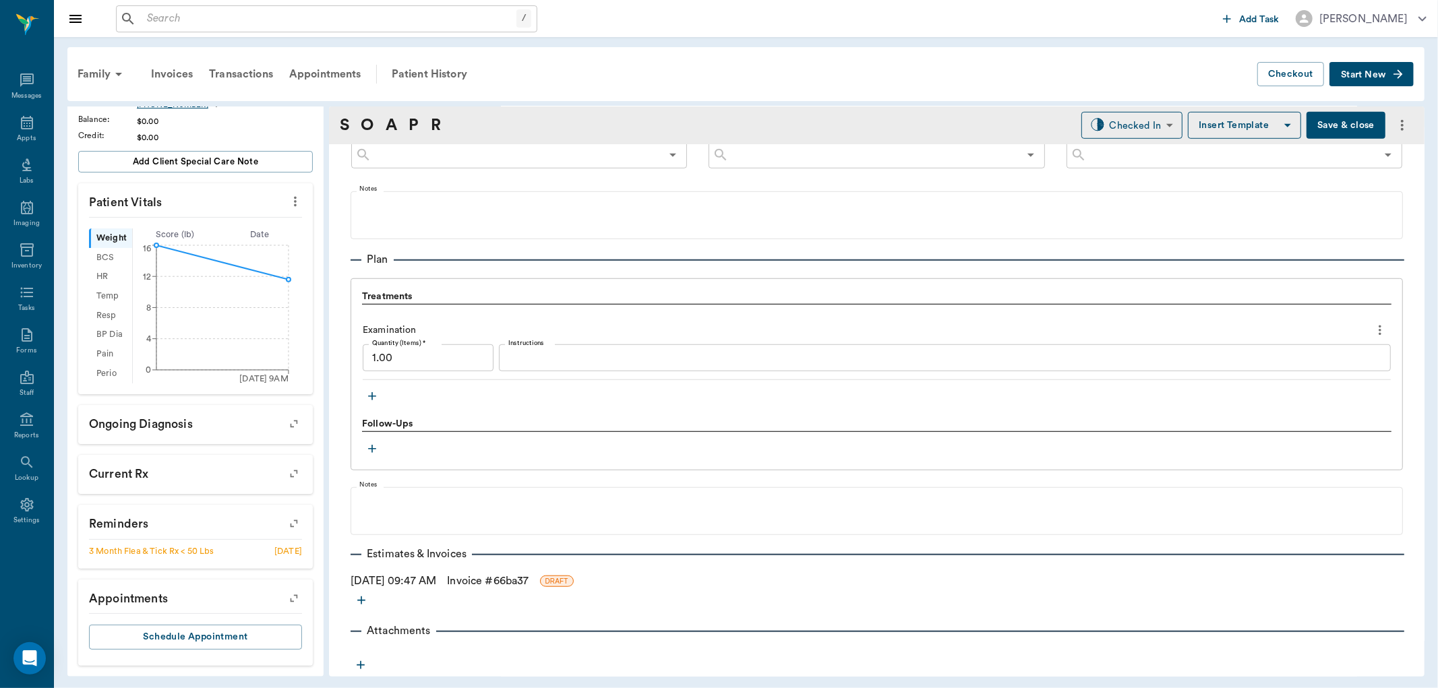
click at [373, 394] on icon "button" at bounding box center [371, 396] width 13 height 13
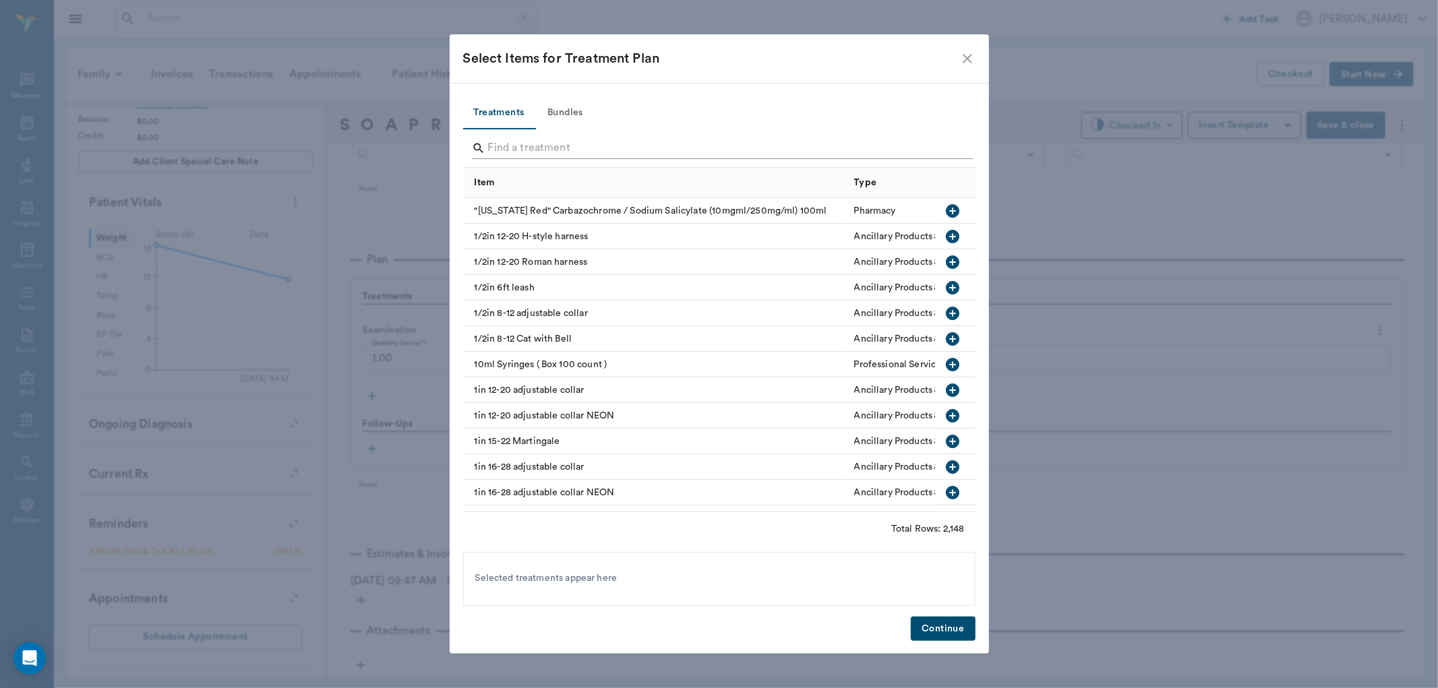
click at [536, 142] on input "Search" at bounding box center [720, 149] width 465 height 22
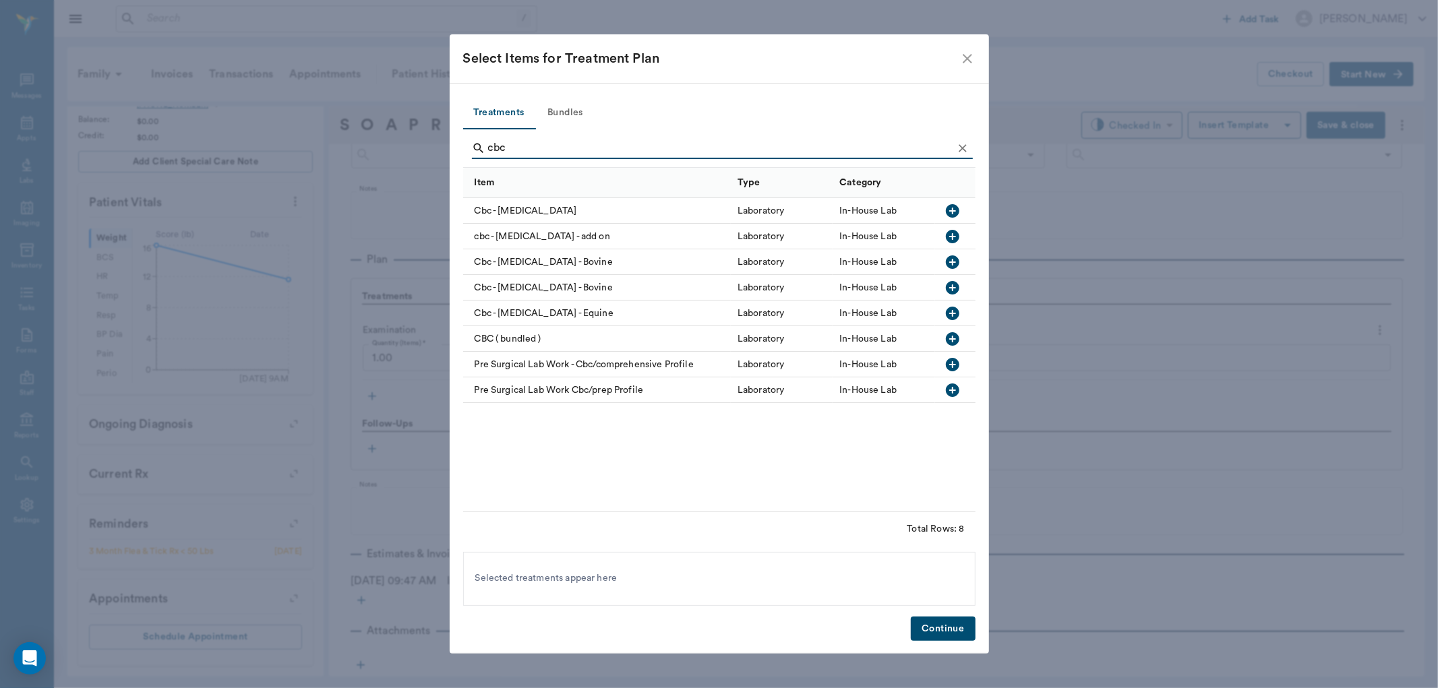
type input "cbc"
click at [952, 212] on icon "button" at bounding box center [953, 211] width 16 height 16
click at [959, 142] on icon "Clear" at bounding box center [962, 148] width 13 height 13
click at [939, 154] on input "cbc" at bounding box center [720, 149] width 465 height 22
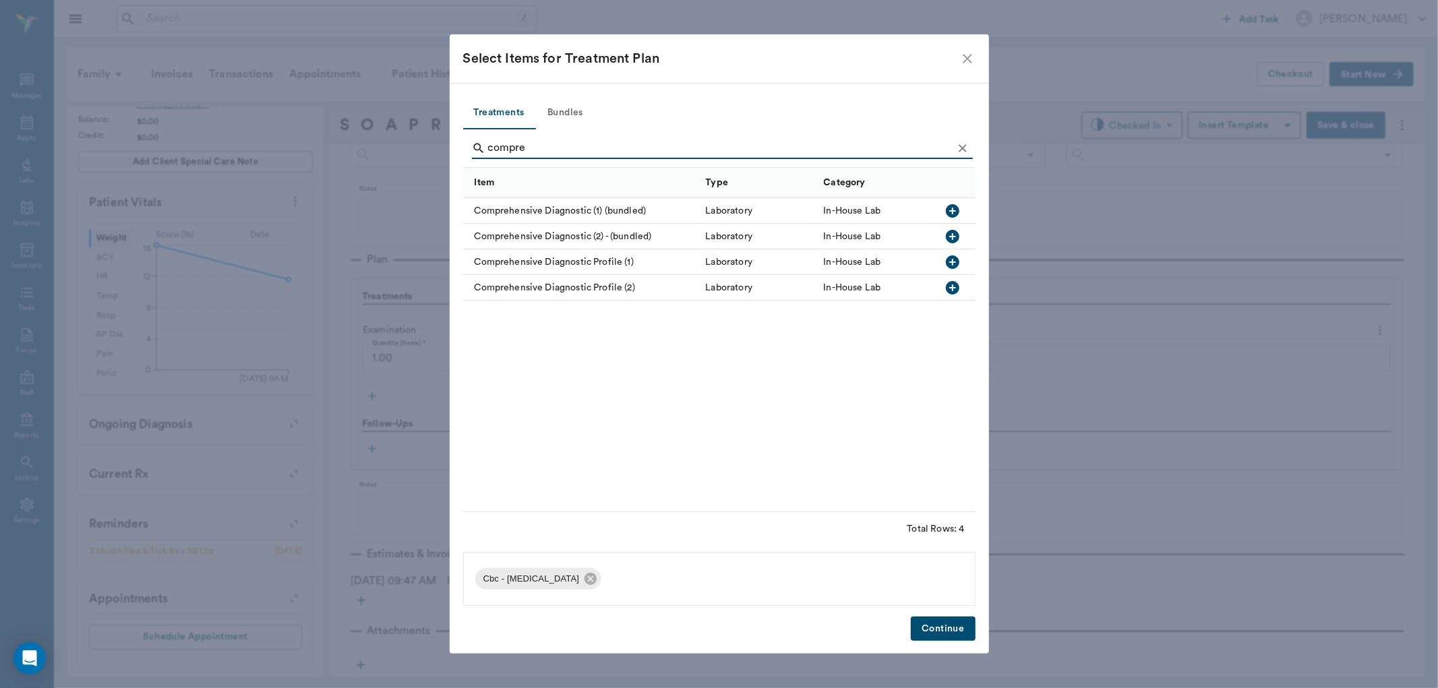
type input "compre"
click at [954, 261] on icon "button" at bounding box center [953, 262] width 16 height 16
click at [963, 625] on button "Continue" at bounding box center [943, 629] width 64 height 25
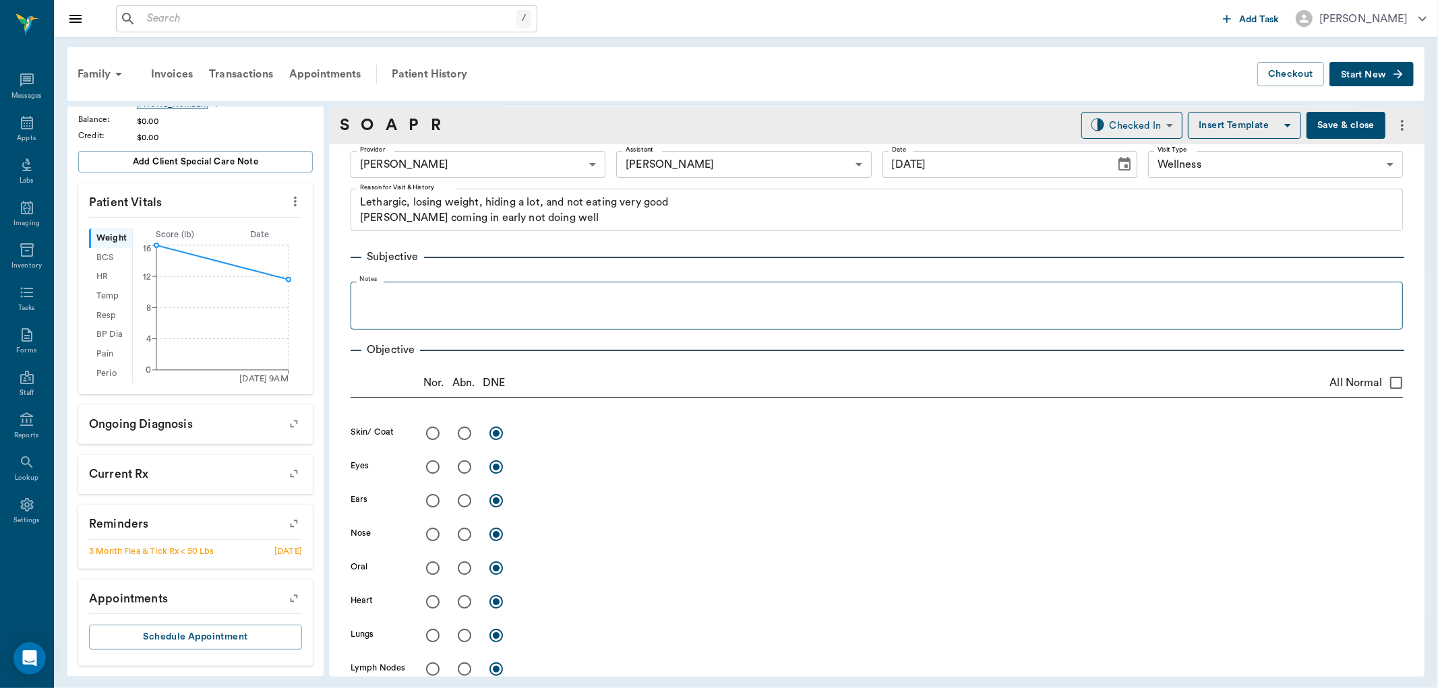
scroll to position [0, 0]
click at [611, 314] on div at bounding box center [876, 309] width 1039 height 34
click at [779, 294] on ul at bounding box center [876, 300] width 1039 height 16
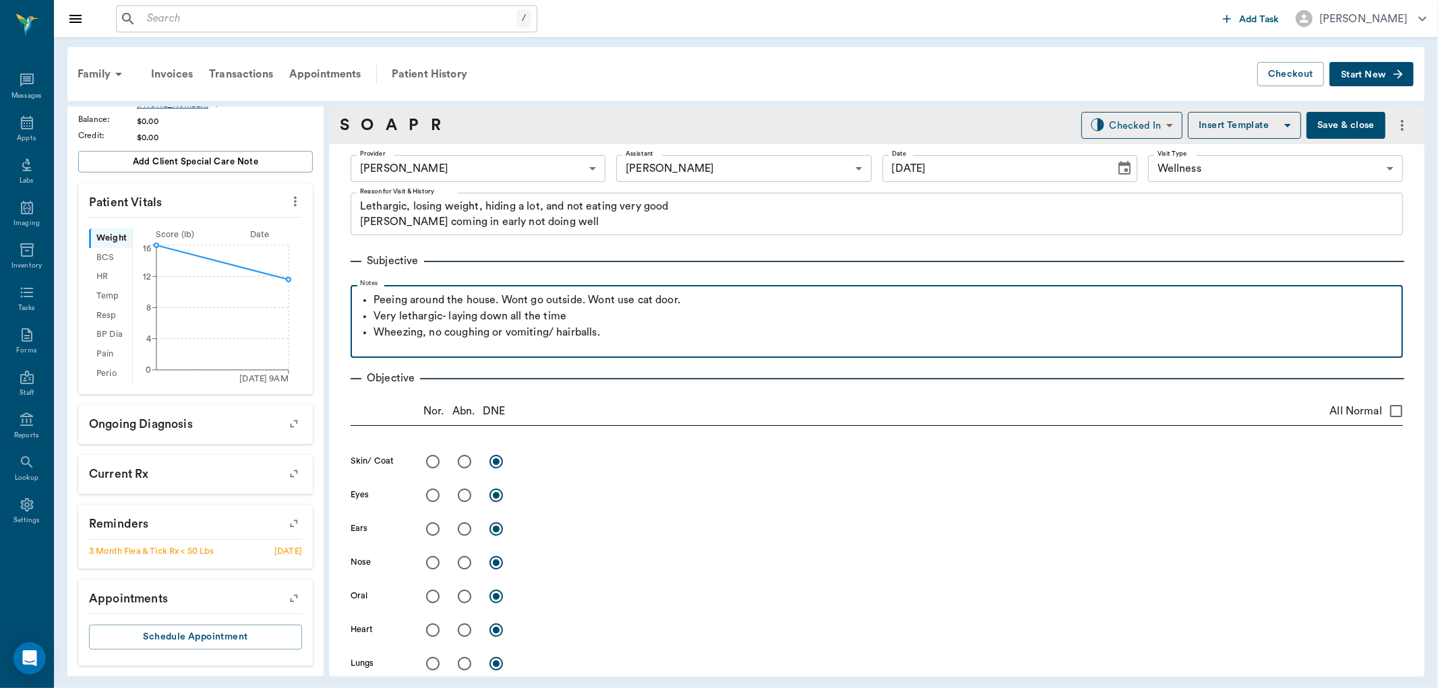
click at [573, 311] on p "Very lethargic- laying down all the time" at bounding box center [885, 316] width 1023 height 16
click at [672, 332] on p "Wheezing, no coughing or vomiting/ hairballs." at bounding box center [885, 332] width 1023 height 16
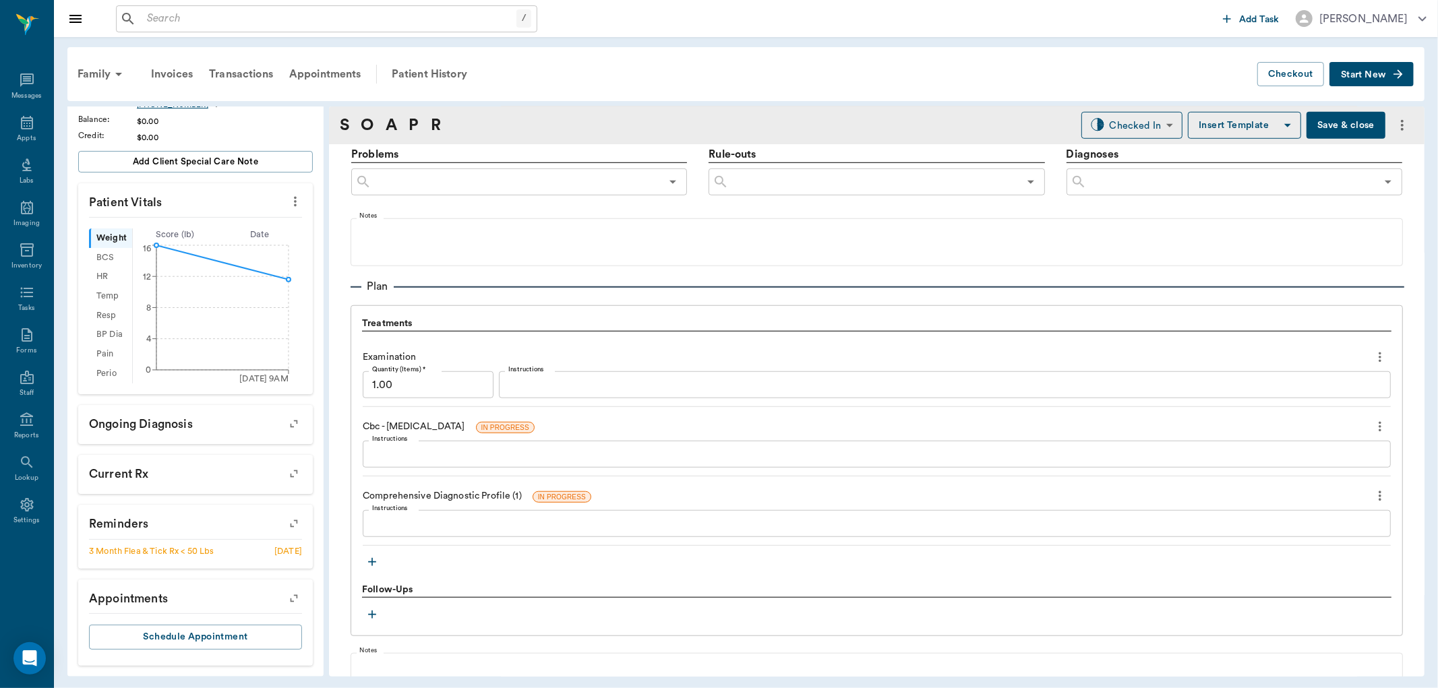
scroll to position [899, 0]
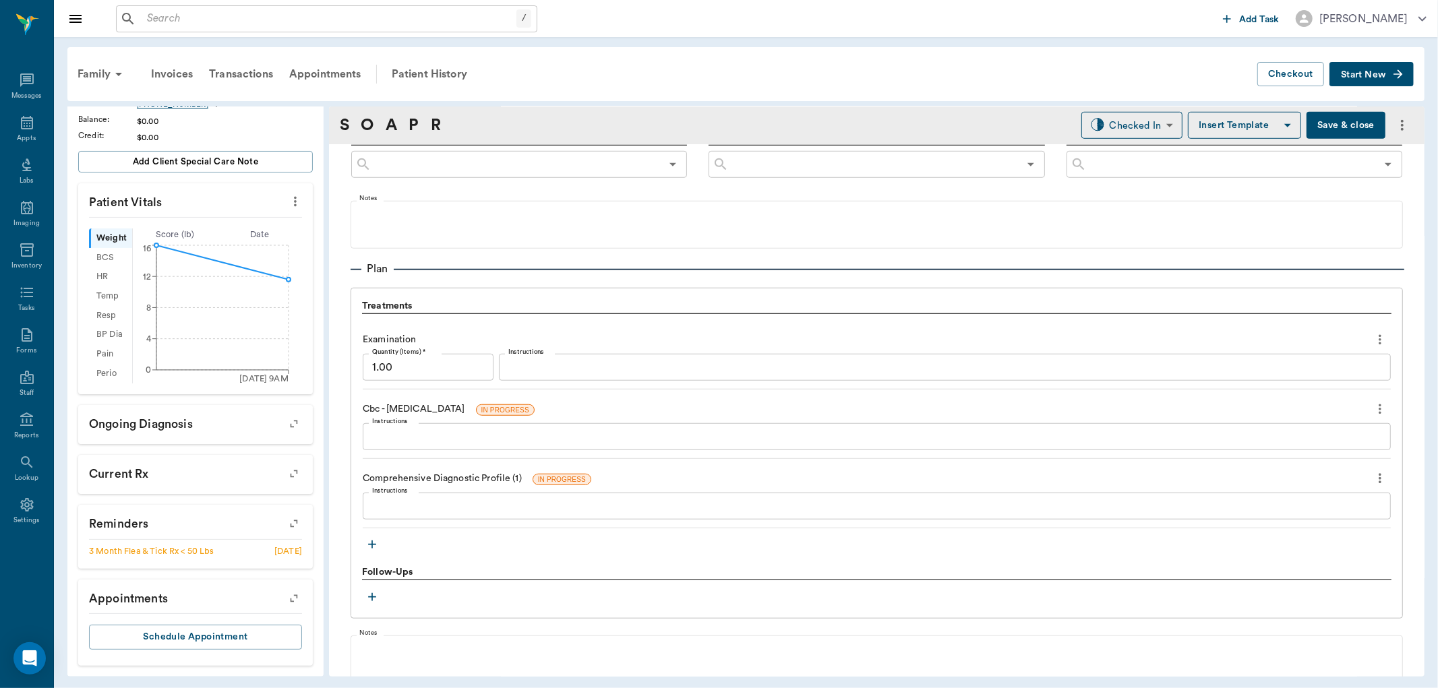
click at [371, 541] on icon "button" at bounding box center [371, 544] width 13 height 13
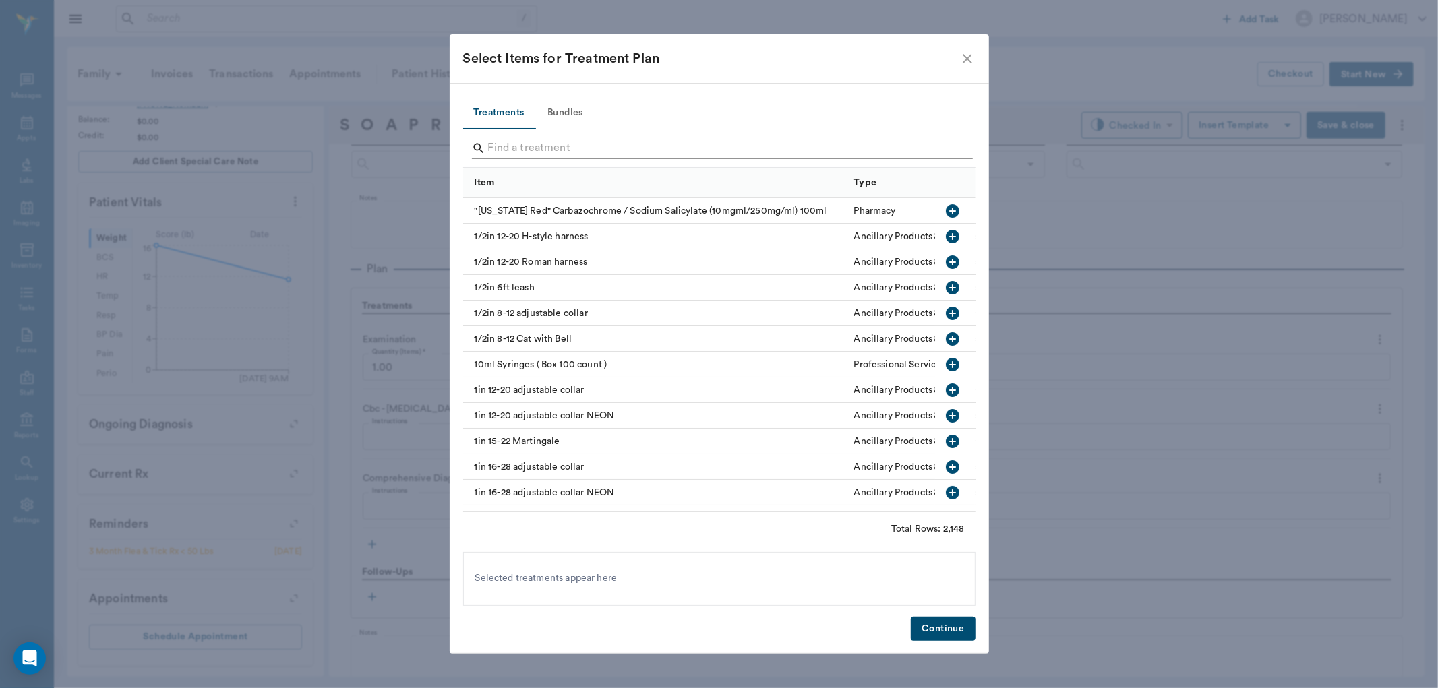
click at [641, 147] on input "Search" at bounding box center [720, 149] width 465 height 22
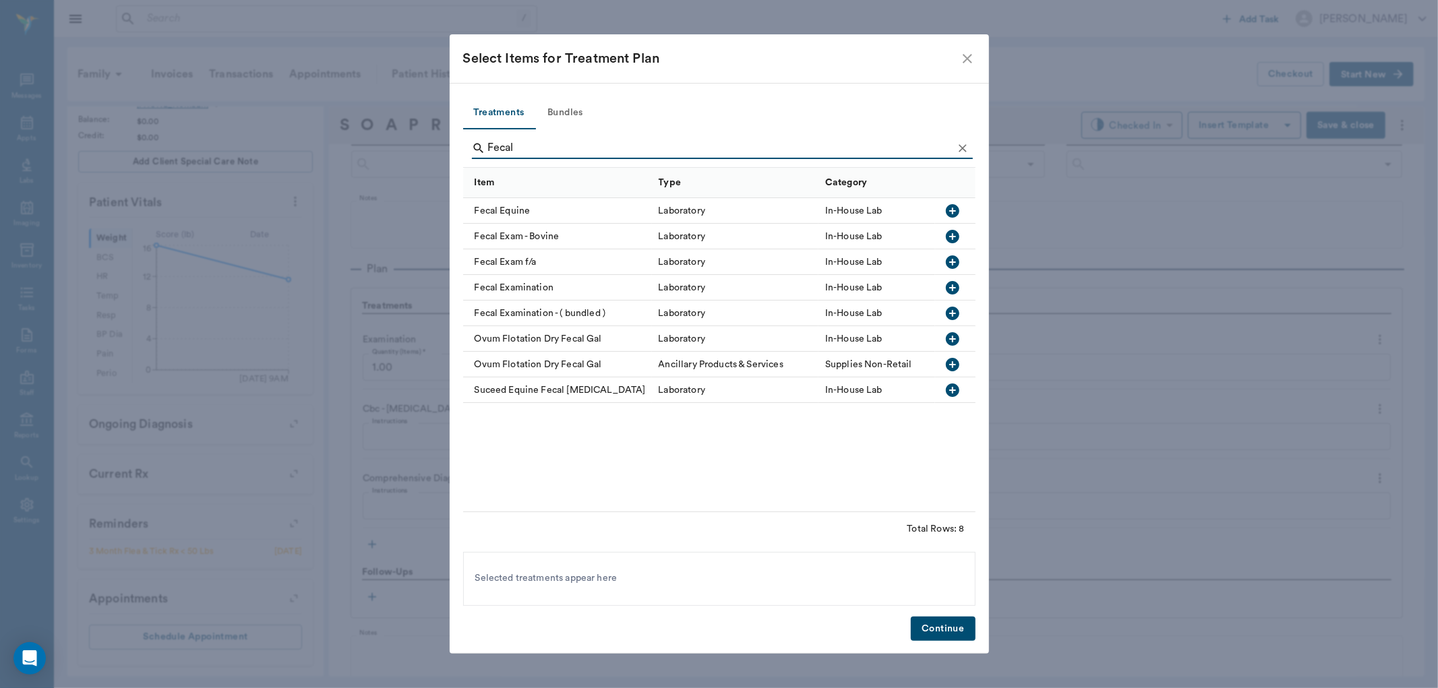
type input "Fecal"
click at [960, 287] on icon "button" at bounding box center [953, 288] width 16 height 16
click at [941, 636] on button "Continue" at bounding box center [943, 629] width 64 height 25
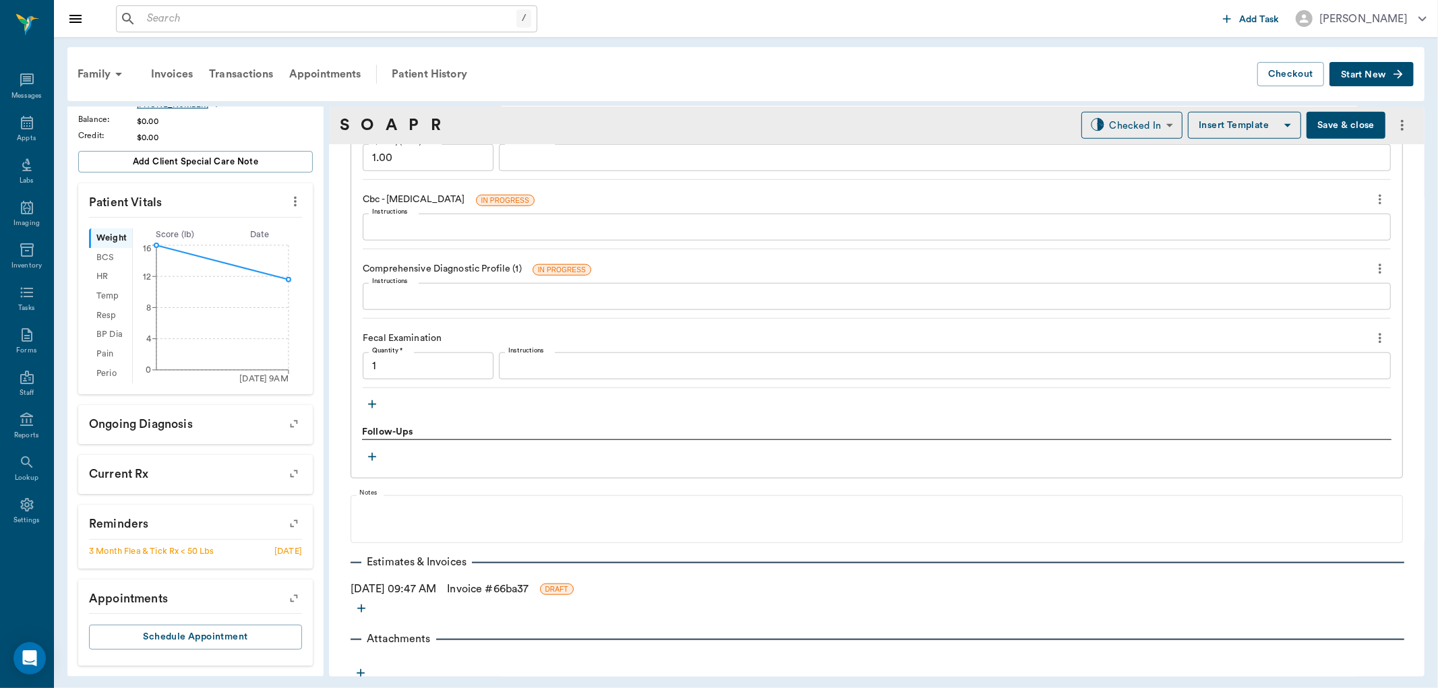
scroll to position [1117, 0]
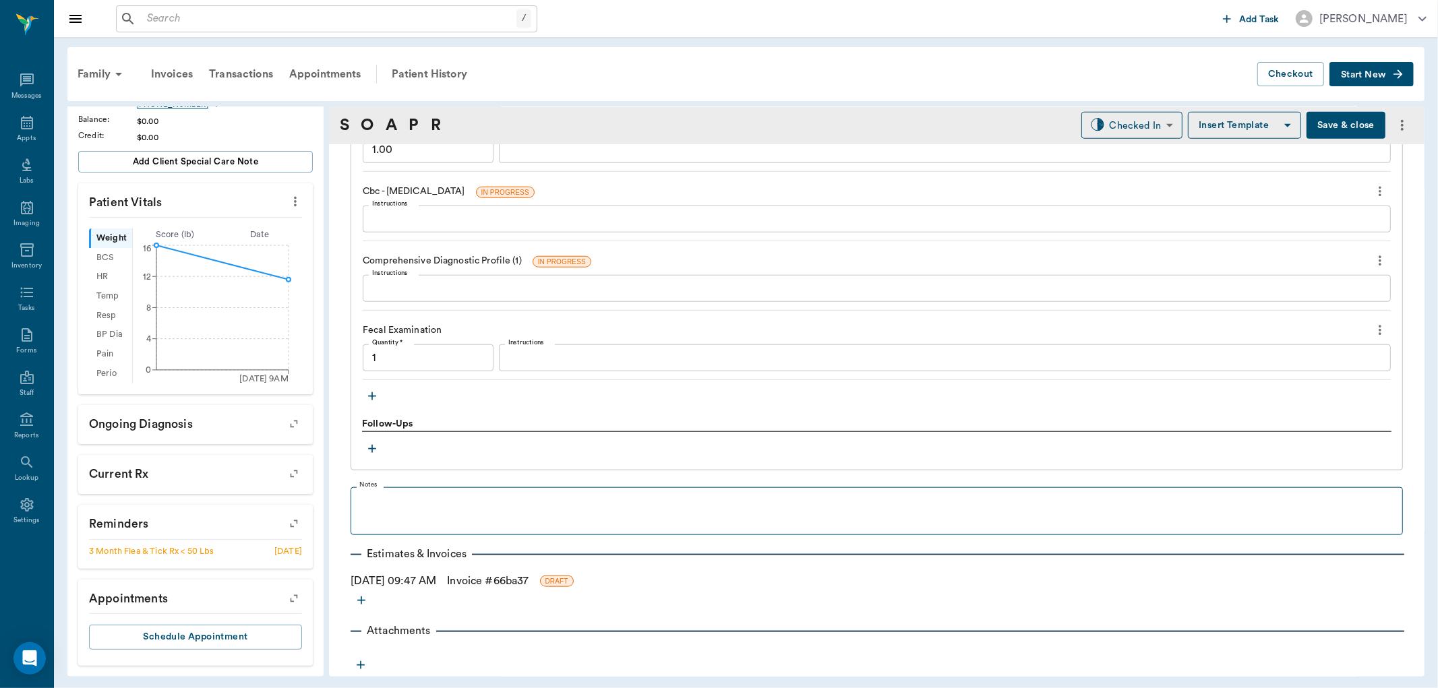
type input "1.00"
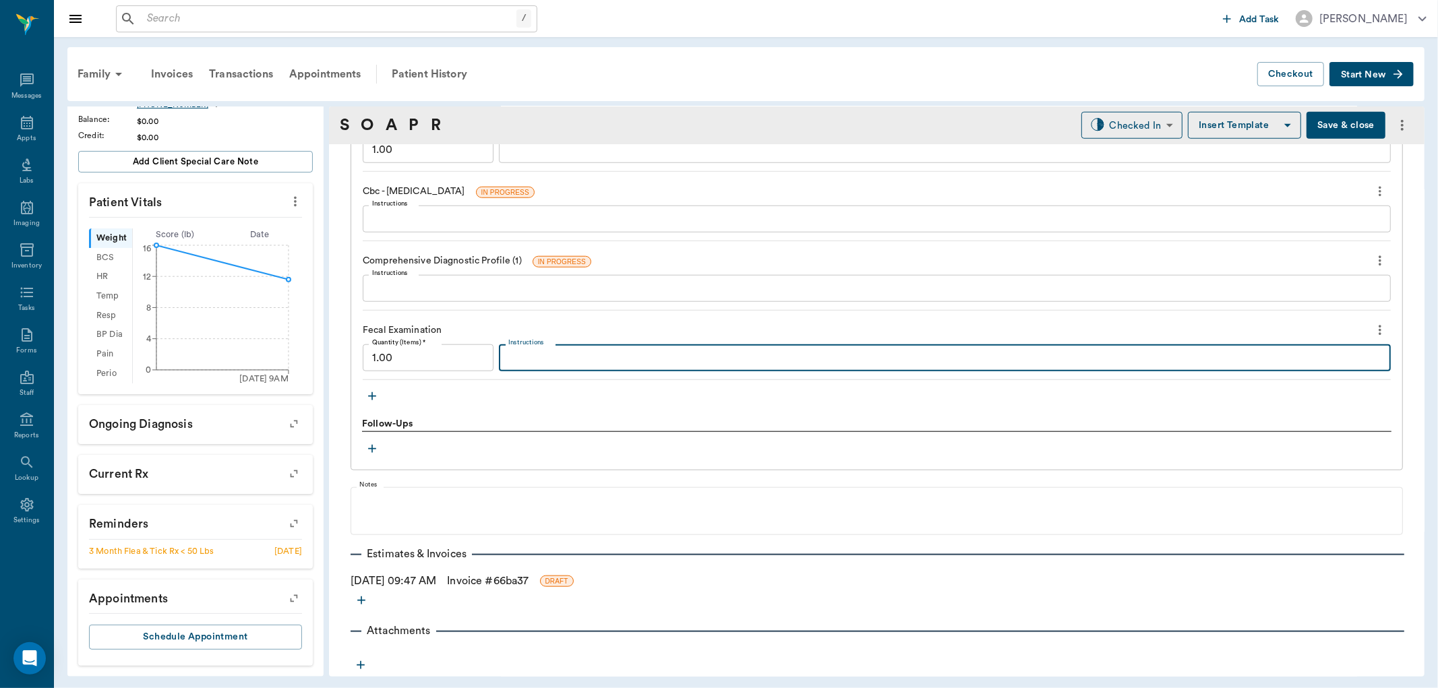
click at [568, 364] on textarea "Instructions" at bounding box center [944, 359] width 873 height 16
type textarea "Negative"
click at [571, 420] on div "Follow-Ups" at bounding box center [877, 424] width 1030 height 15
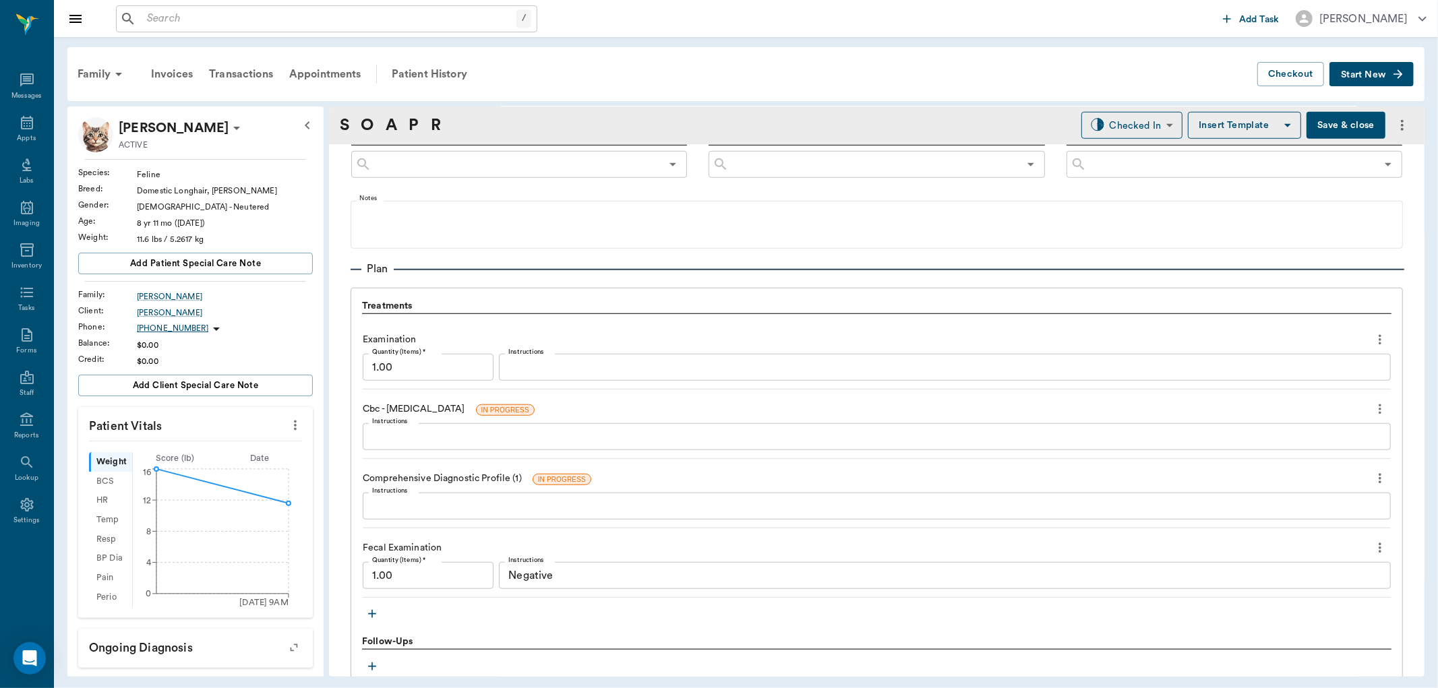
scroll to position [1048, 0]
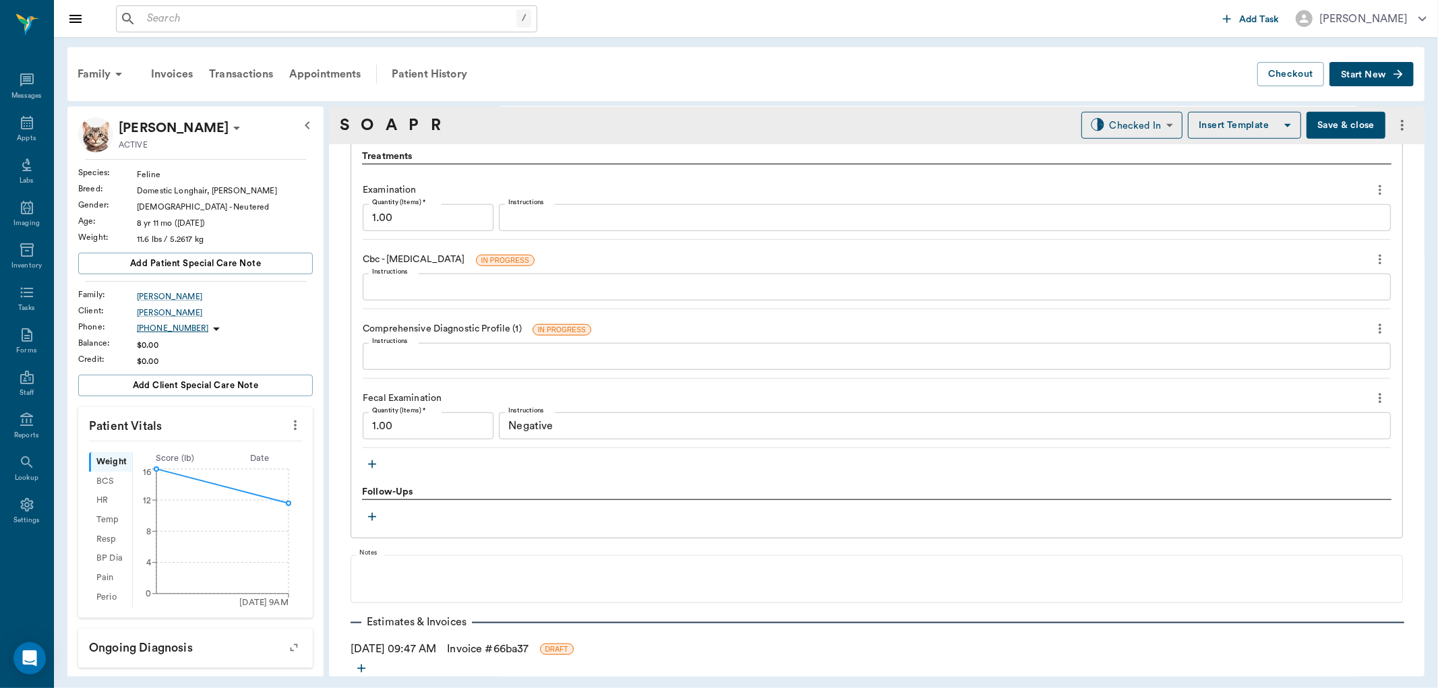
click at [375, 463] on icon "button" at bounding box center [371, 464] width 13 height 13
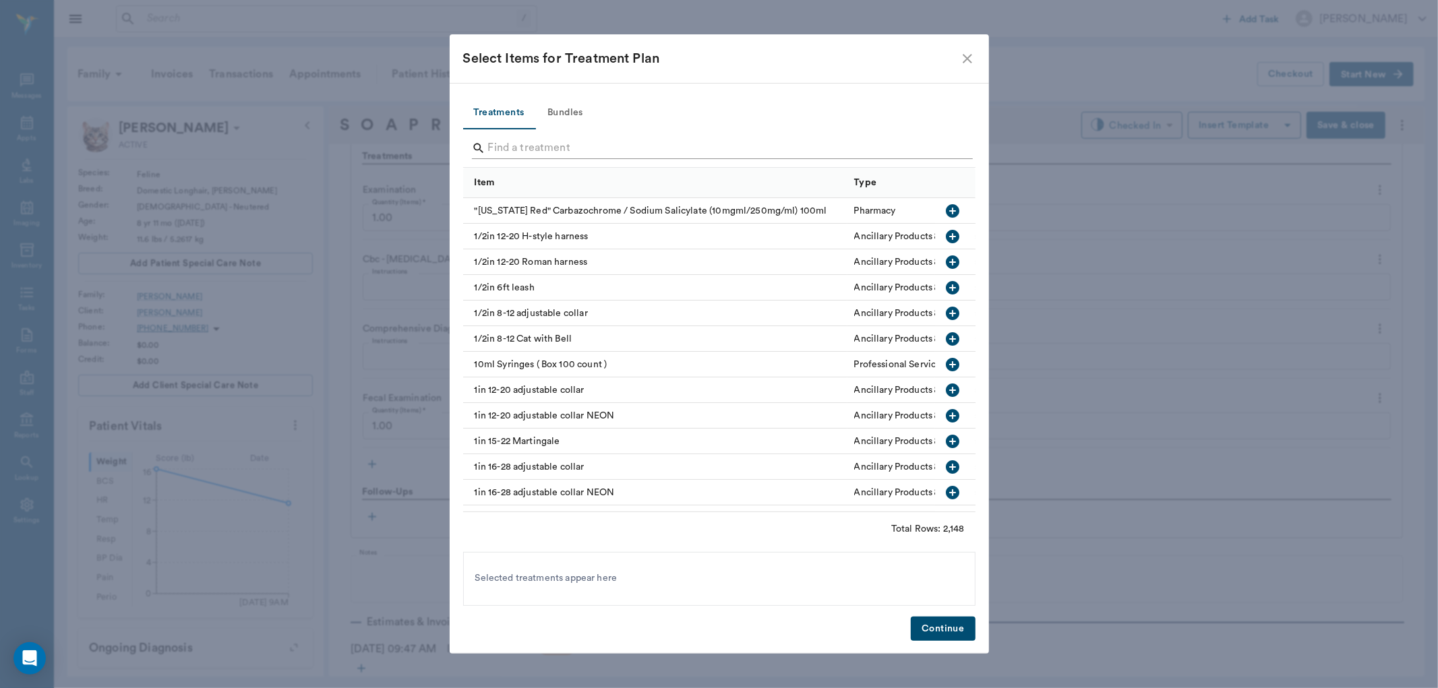
click at [537, 145] on input "Search" at bounding box center [720, 149] width 465 height 22
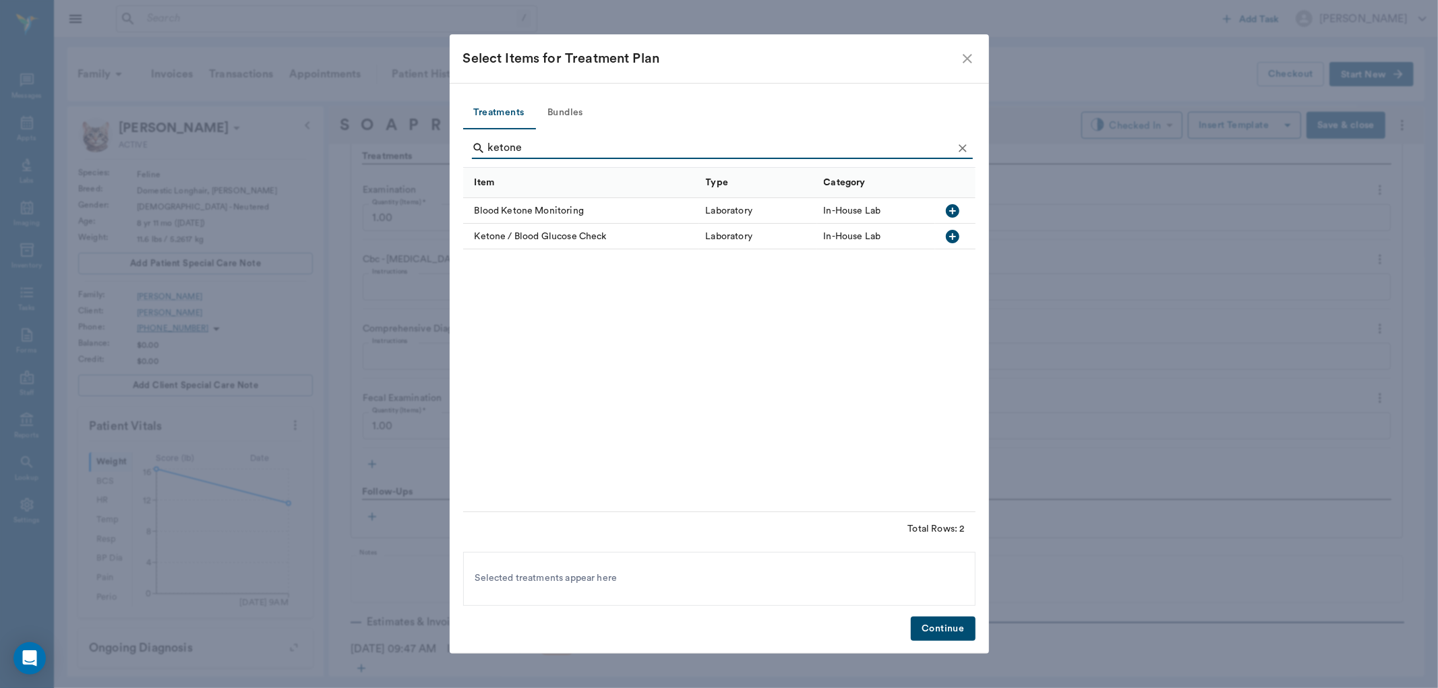
type input "ketone"
click at [949, 234] on icon "button" at bounding box center [952, 236] width 13 height 13
click at [968, 622] on button "Continue" at bounding box center [943, 629] width 64 height 25
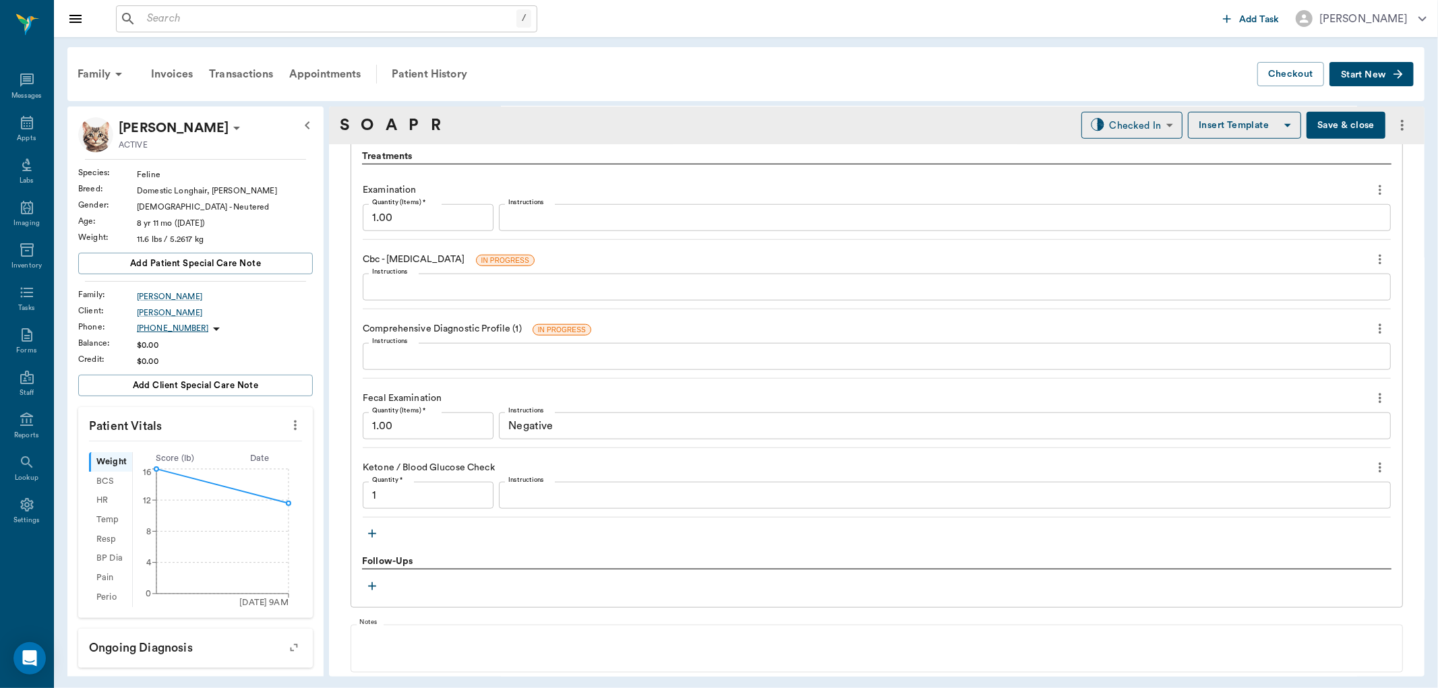
click at [625, 508] on div "x Instructions" at bounding box center [945, 495] width 892 height 27
type input "1.00"
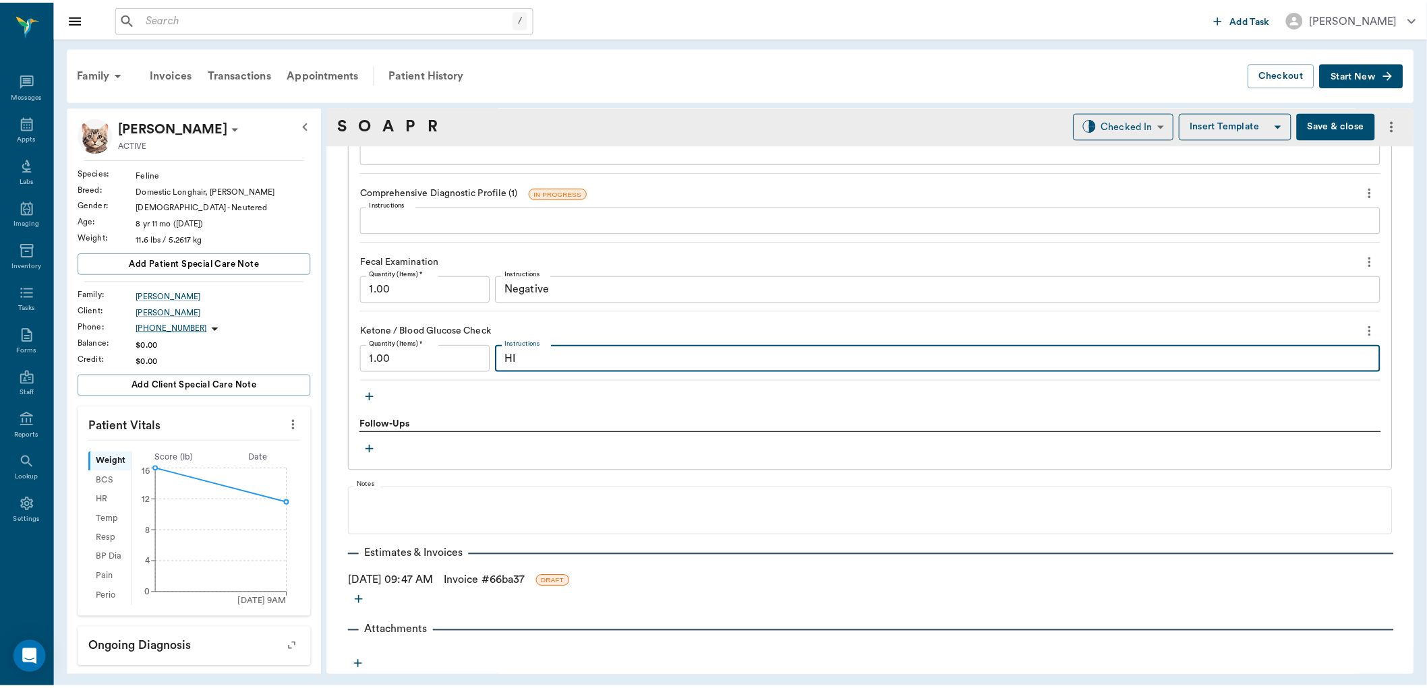
scroll to position [1187, 0]
type textarea "HI"
click at [479, 581] on link "Invoice # 66ba37" at bounding box center [488, 581] width 82 height 16
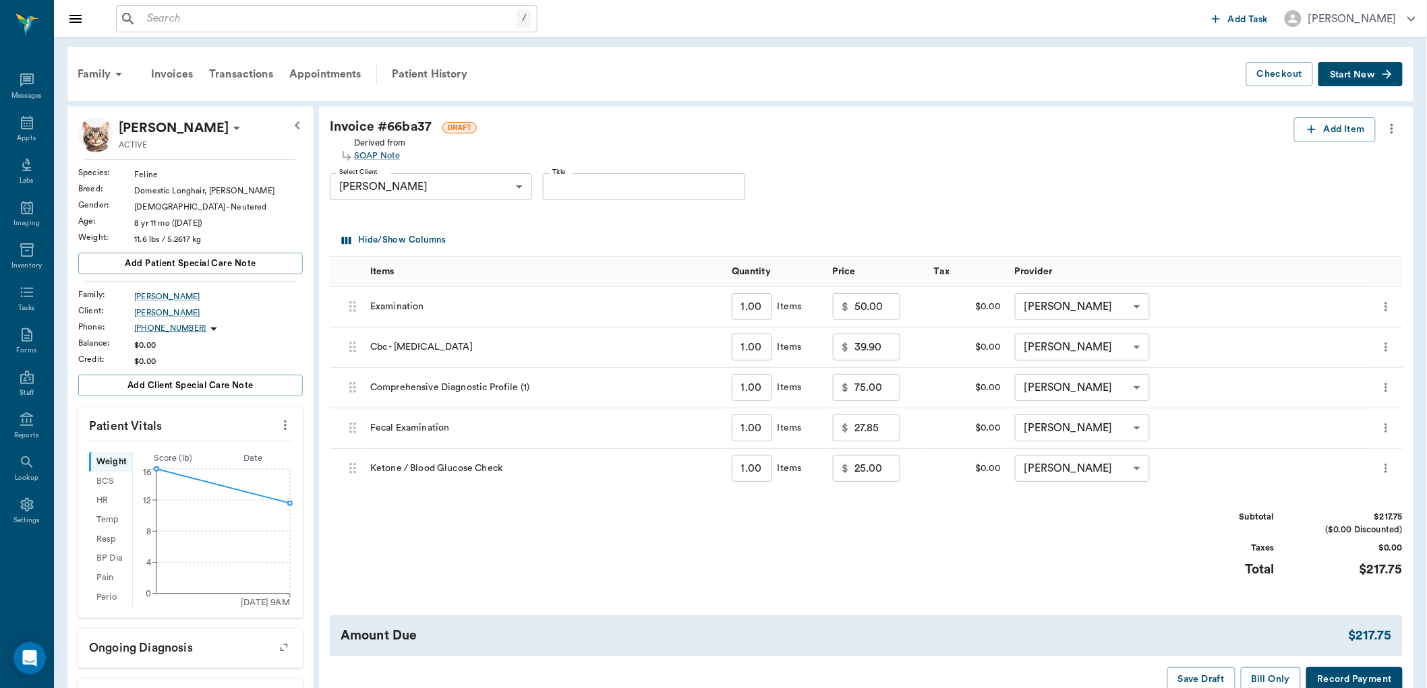
click at [860, 425] on input "27.85" at bounding box center [877, 428] width 46 height 27
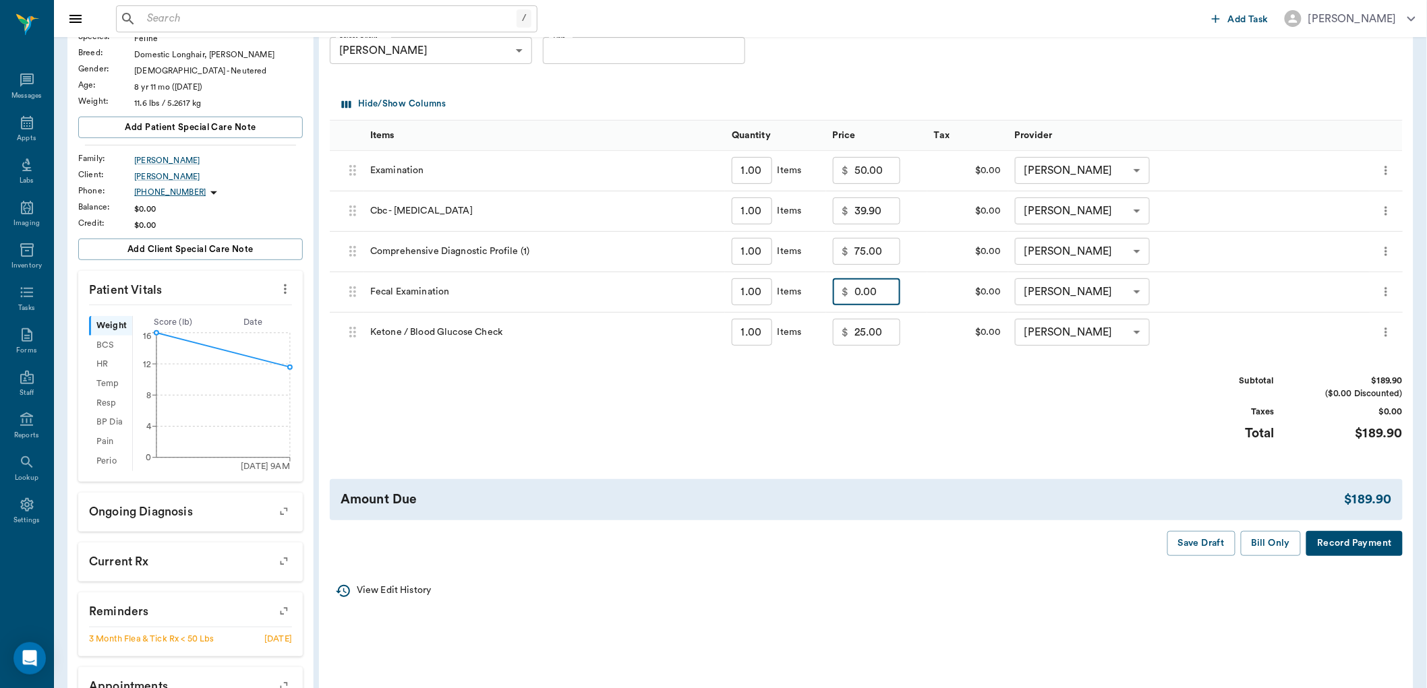
scroll to position [150, 0]
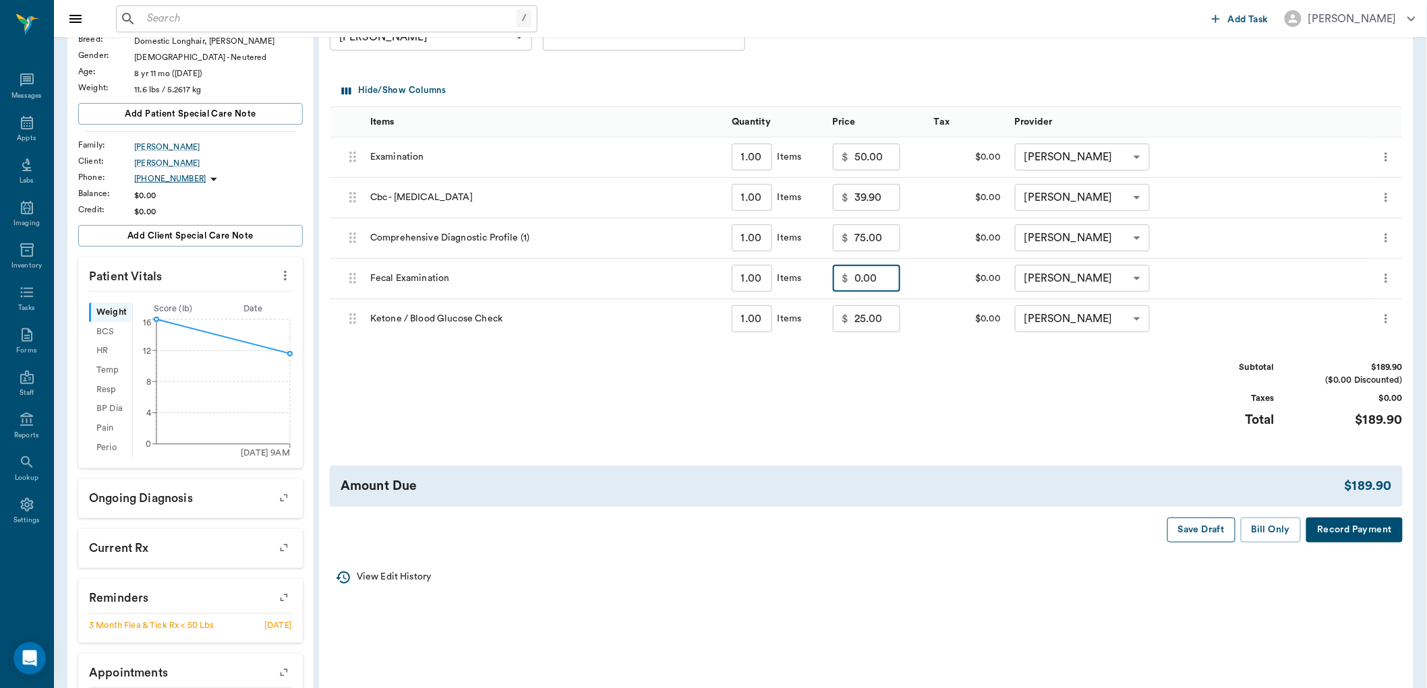
type input "0.00"
click at [1209, 534] on button "Save Draft" at bounding box center [1201, 530] width 68 height 25
click at [883, 164] on input "50.00" at bounding box center [877, 157] width 46 height 27
type input "35.00"
click at [1286, 519] on button "Bill Only" at bounding box center [1271, 530] width 61 height 25
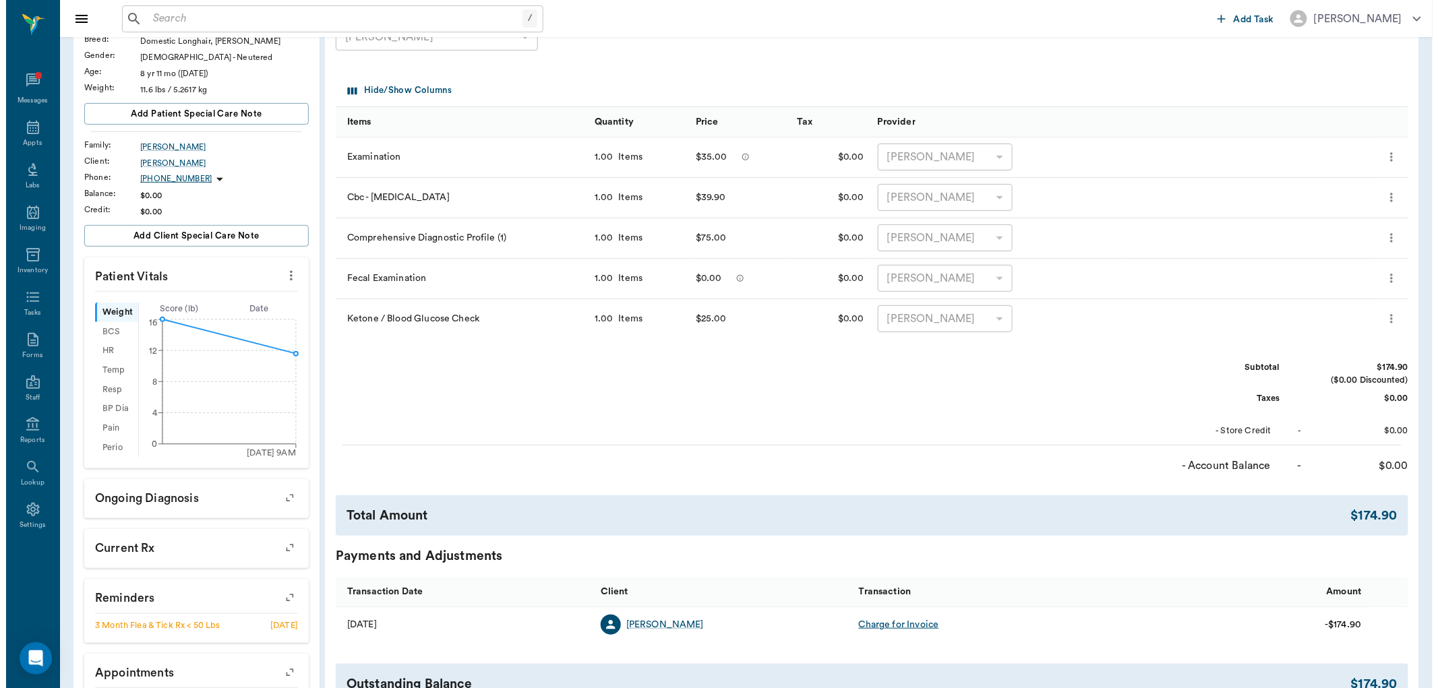
scroll to position [0, 0]
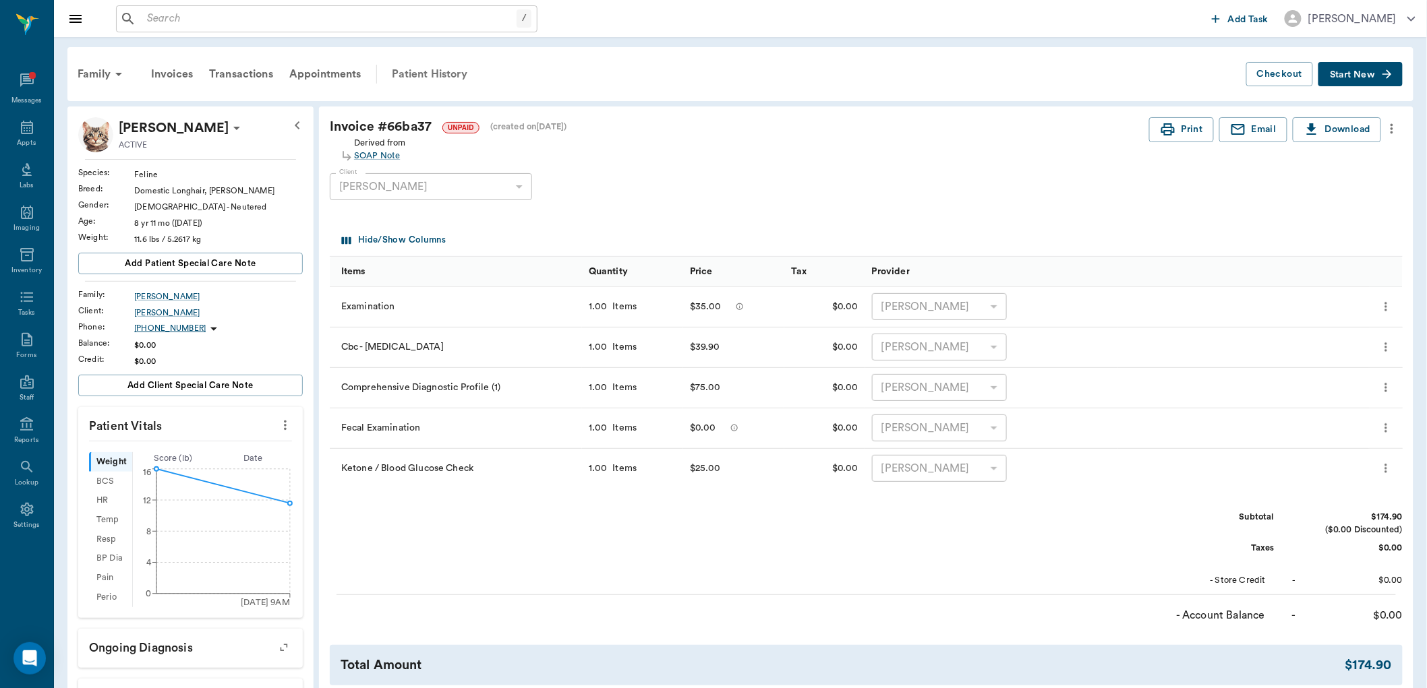
click at [423, 72] on div "Patient History" at bounding box center [430, 74] width 92 height 32
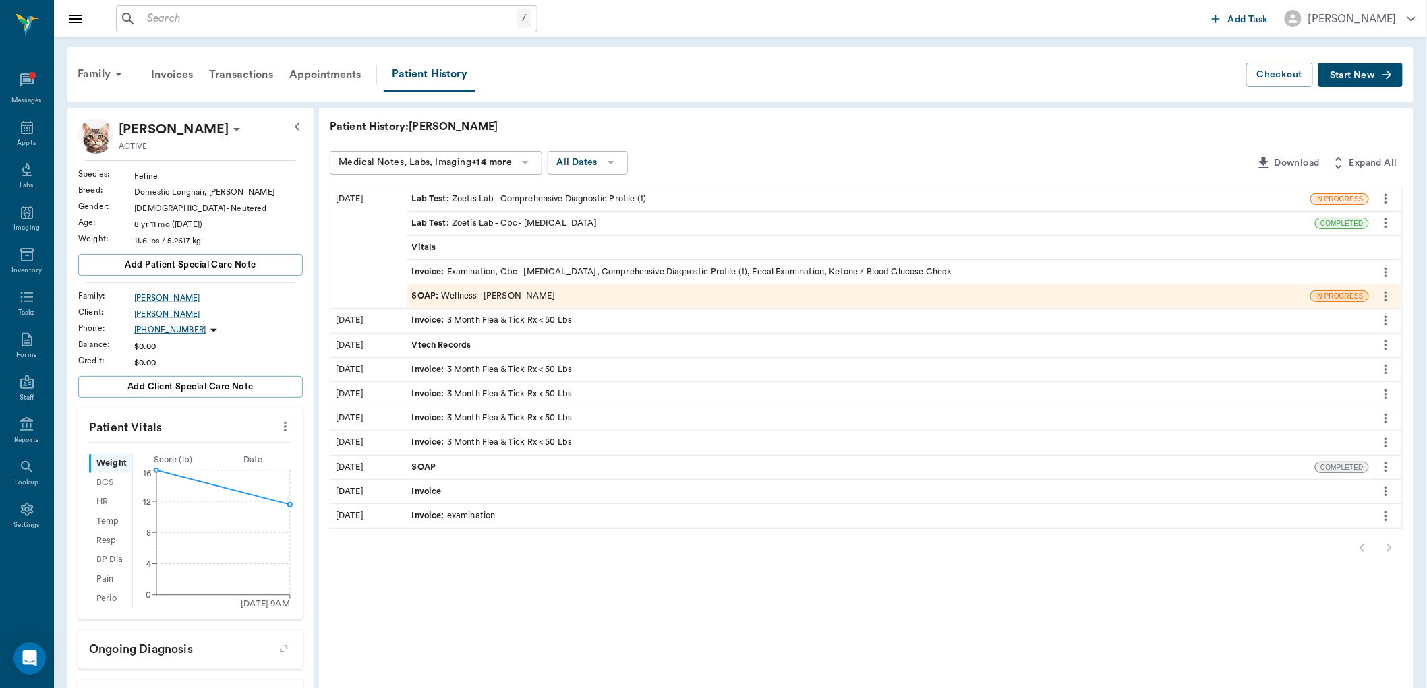
click at [516, 295] on div "SOAP : Wellness - [PERSON_NAME]" at bounding box center [483, 296] width 143 height 13
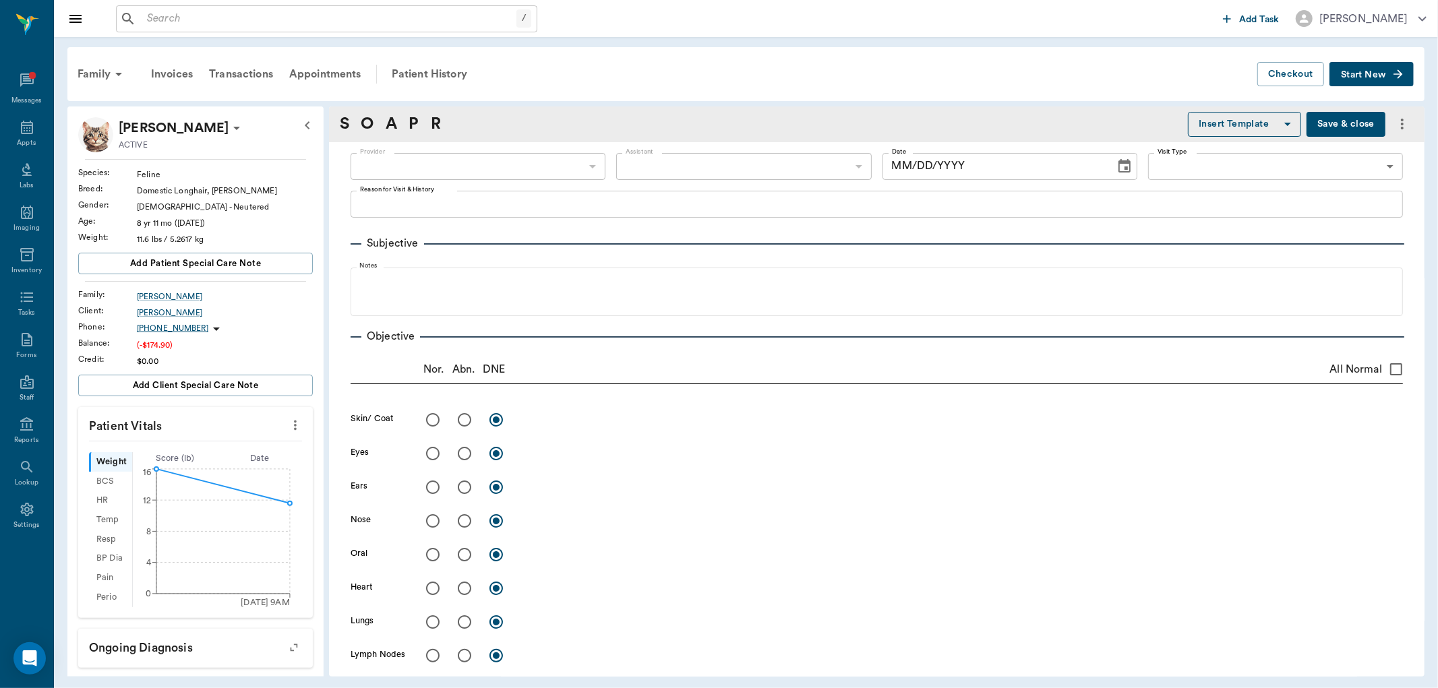
type input "63ec2f075fda476ae8351a4d"
type input "682b670d8bdc6f7f8feef3db"
type input "65d2be4f46e3a538d89b8c14"
type textarea "Lethargic, losing weight, hiding a lot, and not eating very good Christy coming…"
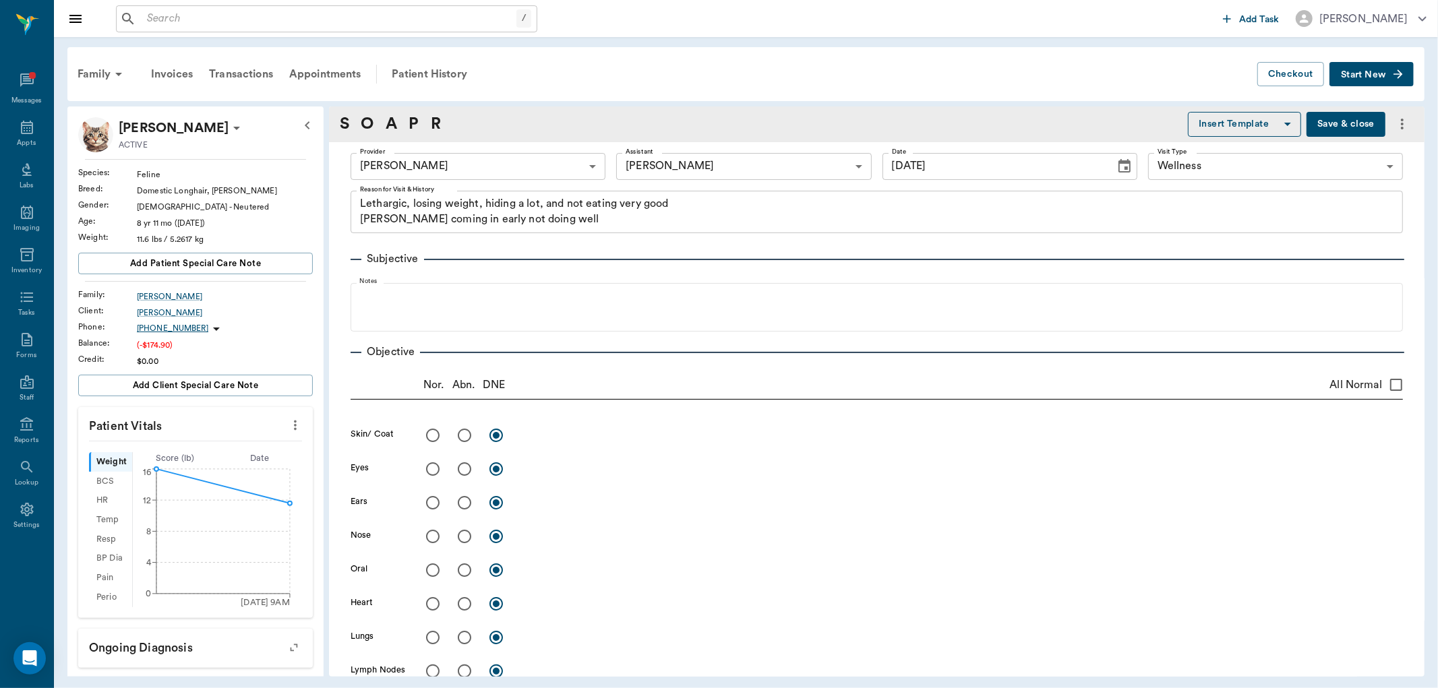
type input "[DATE]"
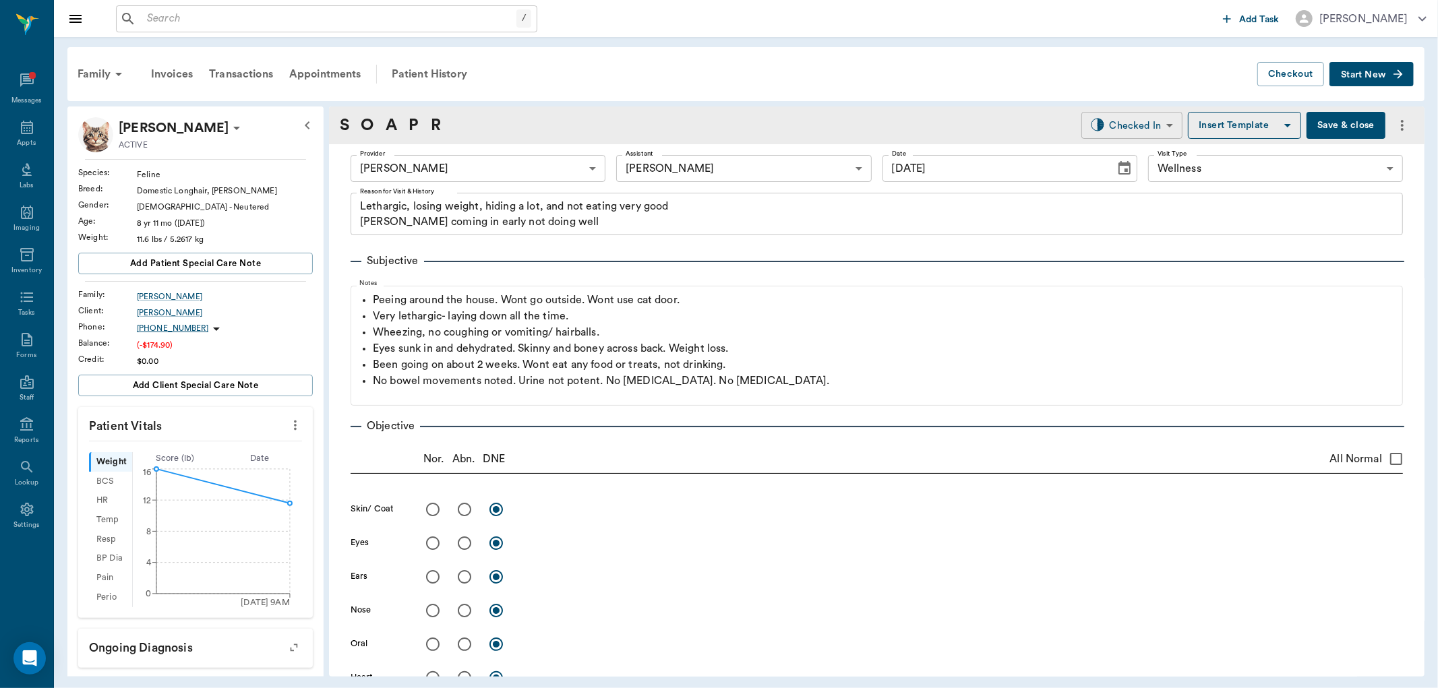
click at [1150, 119] on body "/ ​ Add Task Dr. Bert Ellsworth Nectar Messages Appts Labs Imaging Inventory Ta…" at bounding box center [719, 344] width 1438 height 688
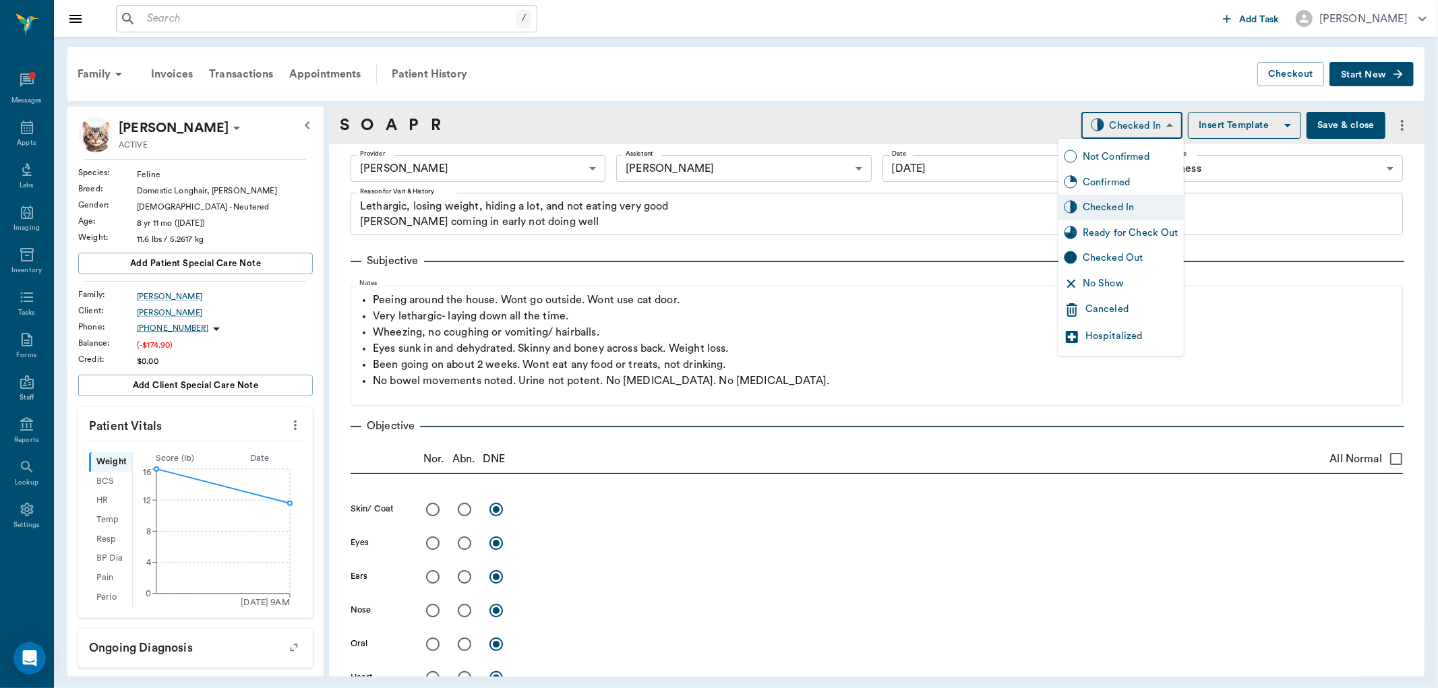
click at [1133, 234] on div "Ready for Check Out" at bounding box center [1131, 233] width 96 height 15
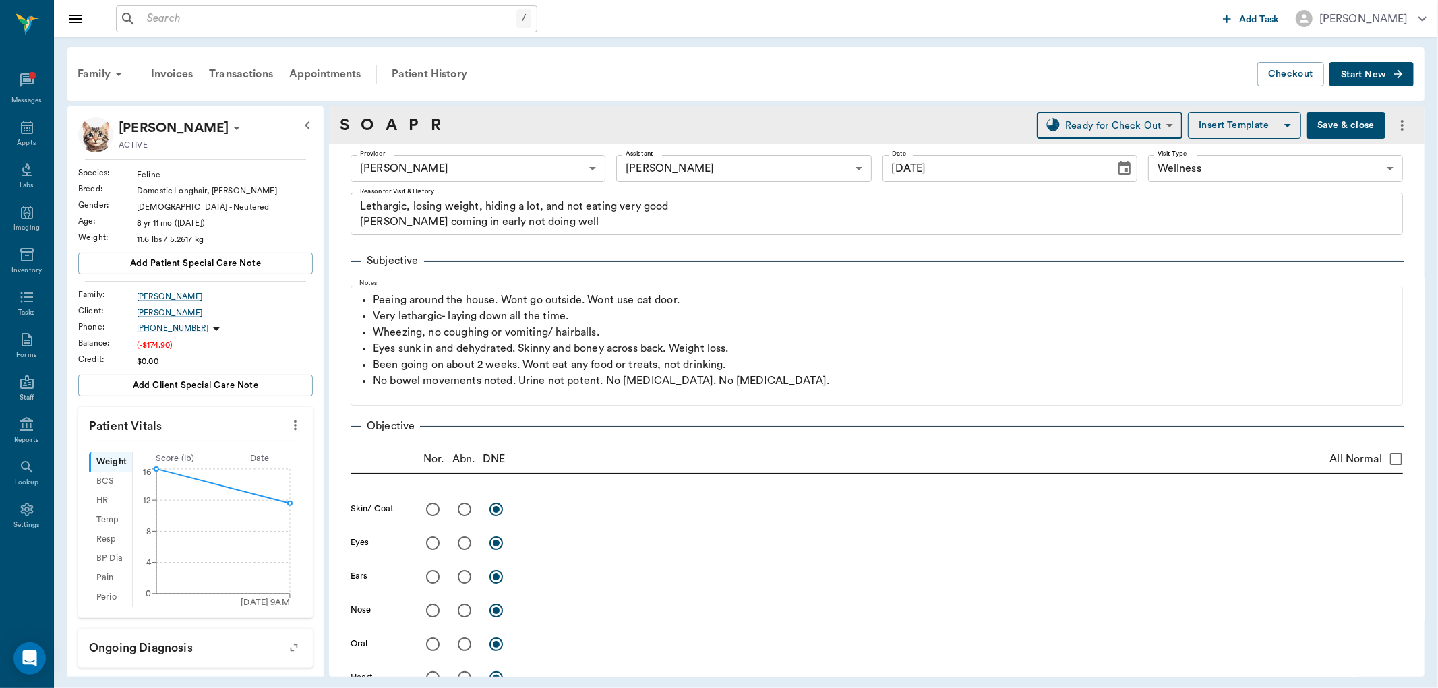
type input "READY_TO_CHECKOUT"
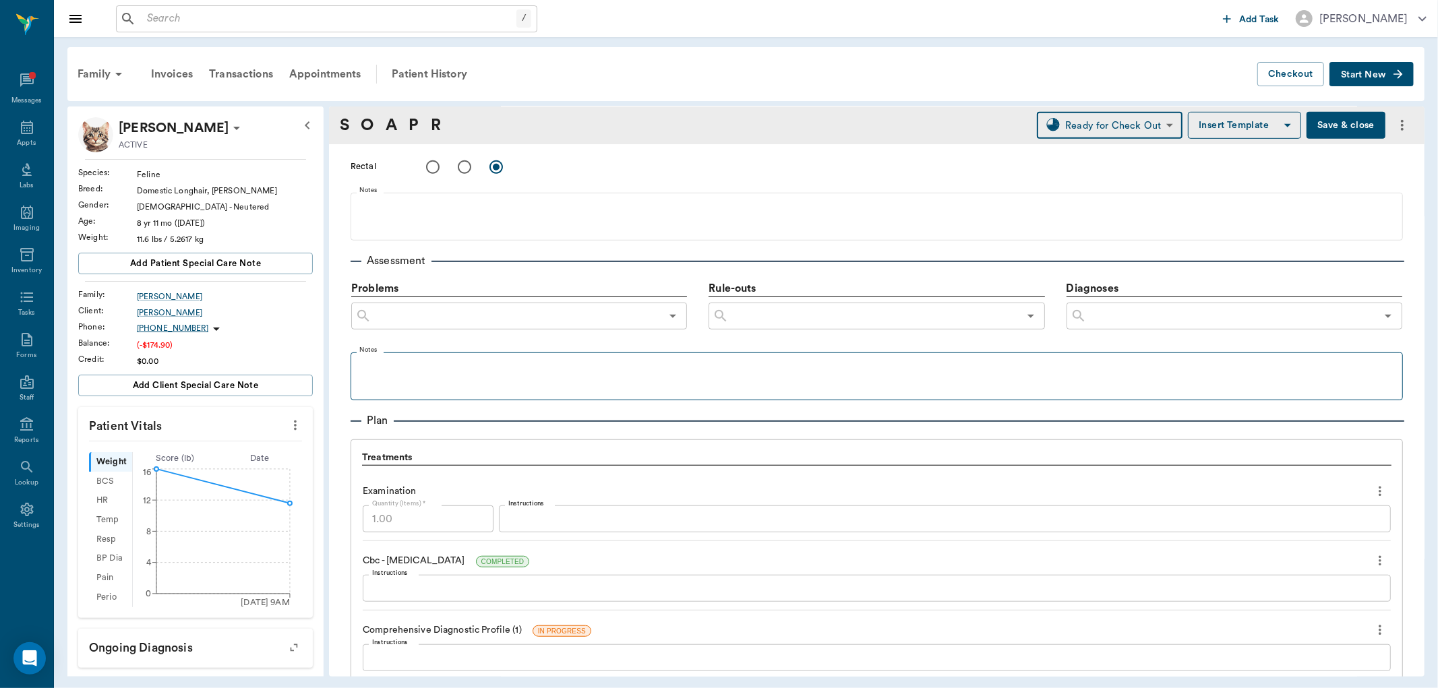
scroll to position [749, 0]
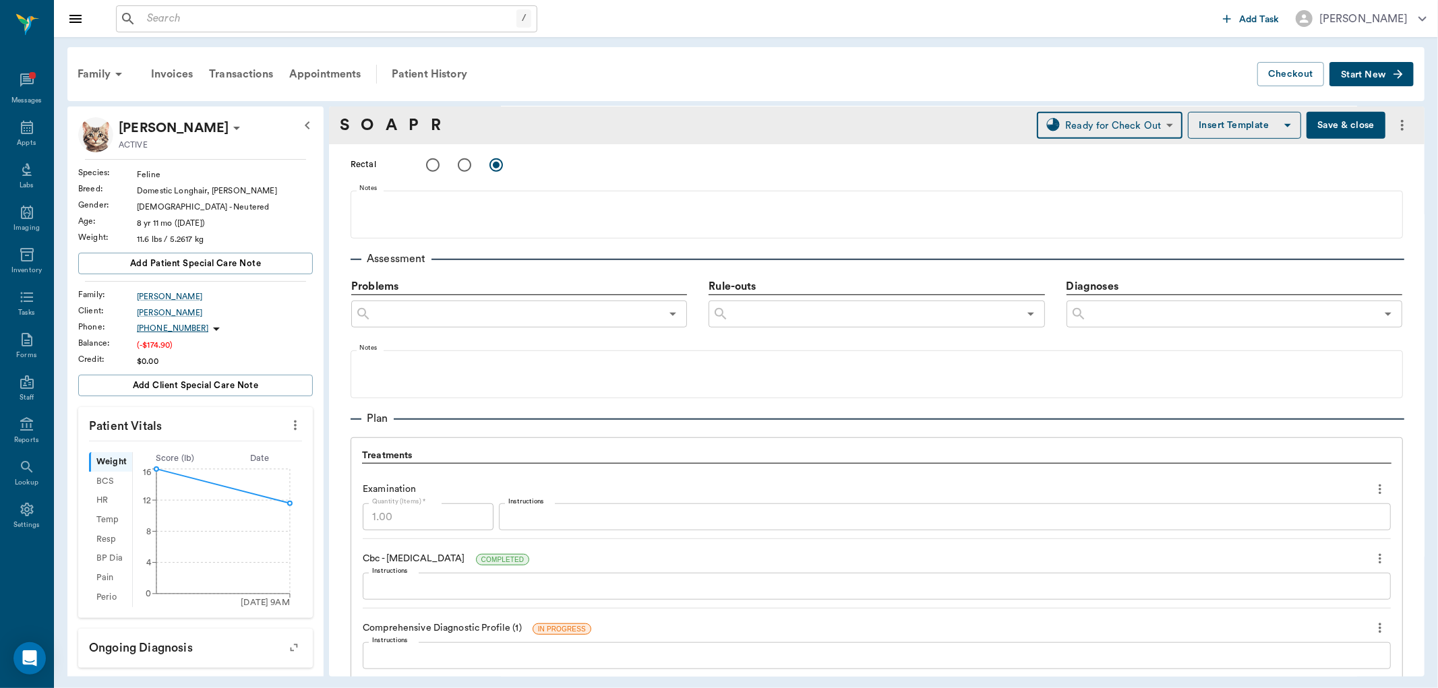
click at [1155, 307] on input "text" at bounding box center [1231, 314] width 289 height 19
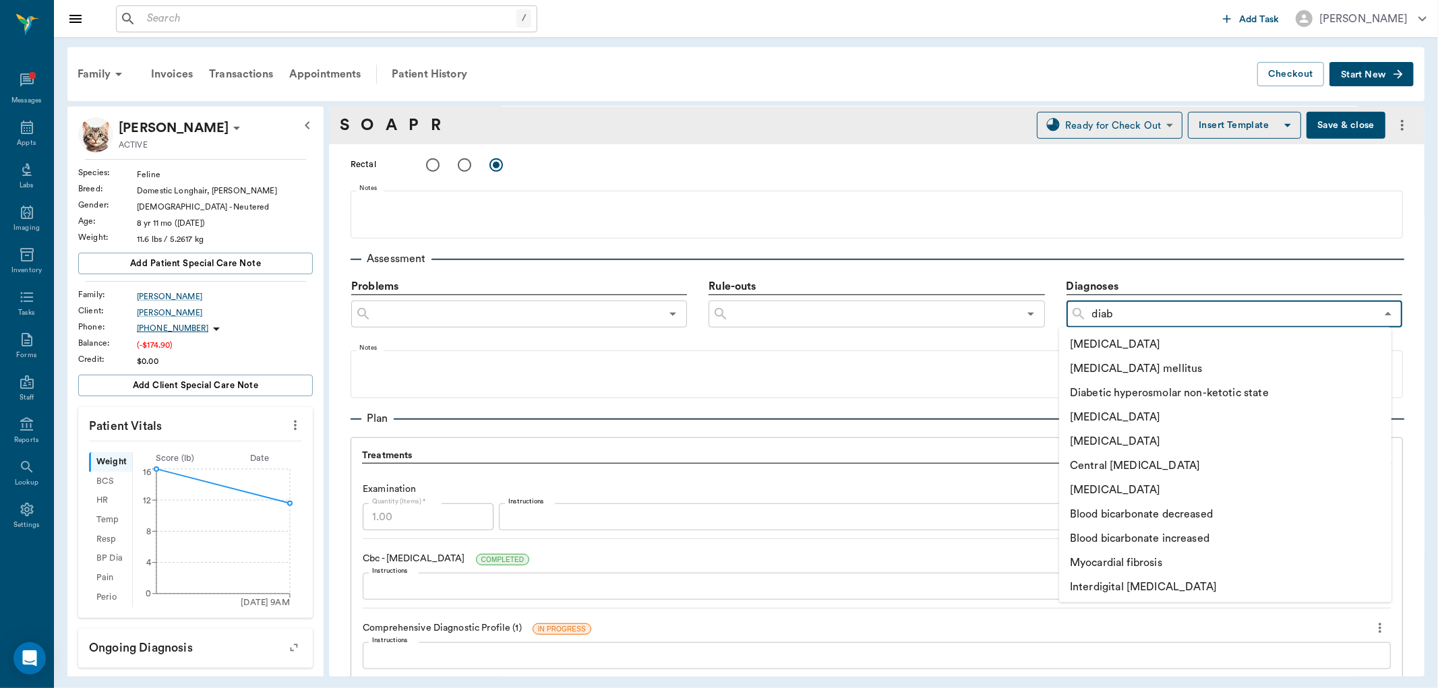
type input "diabe"
click at [1145, 409] on li "Diabetic ketoacidosis" at bounding box center [1210, 418] width 303 height 24
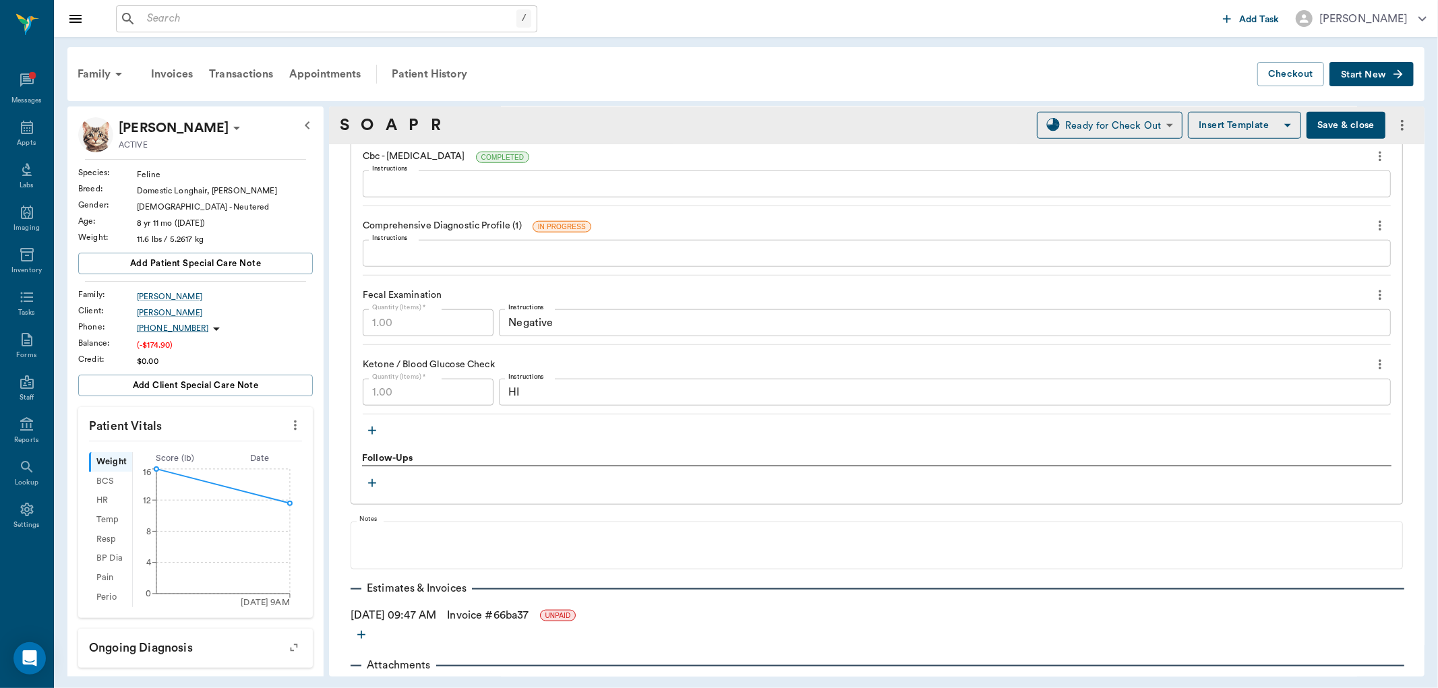
scroll to position [1209, 0]
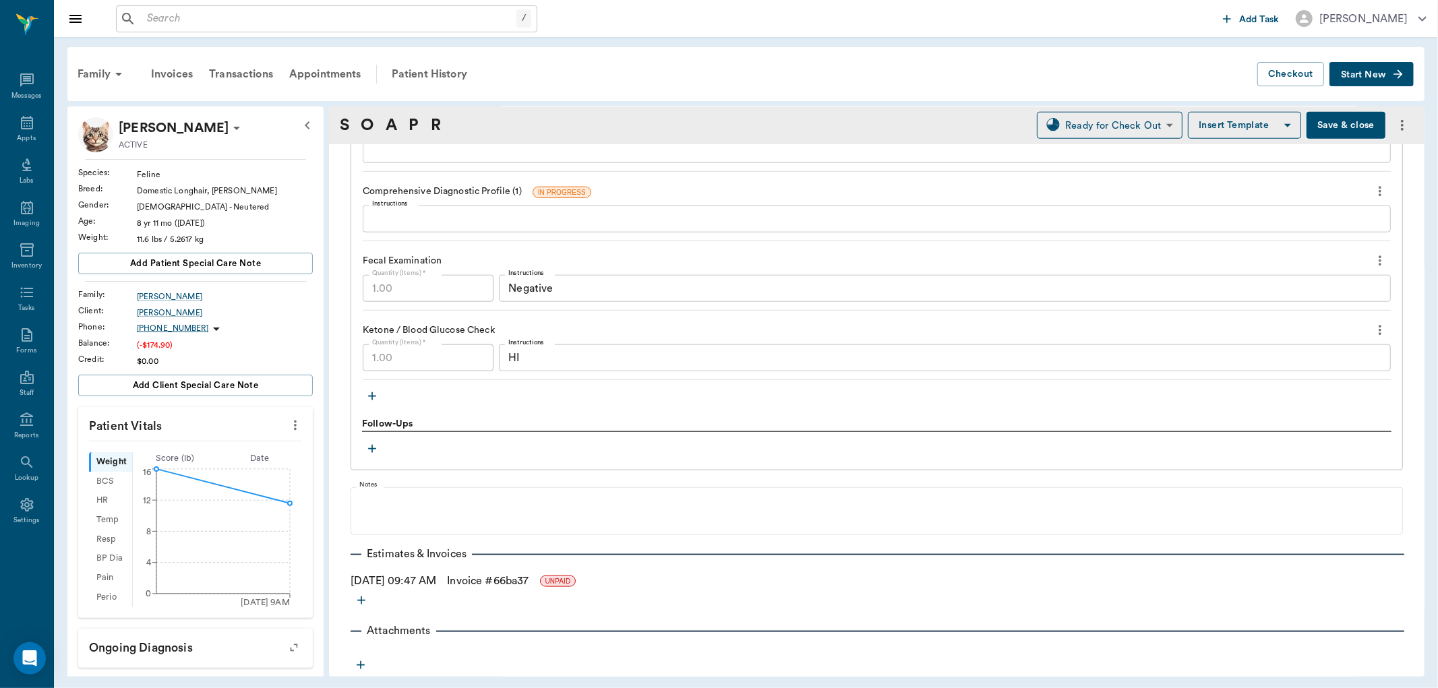
click at [1324, 119] on button "Save & close" at bounding box center [1346, 125] width 79 height 27
click at [28, 125] on icon at bounding box center [27, 123] width 16 height 16
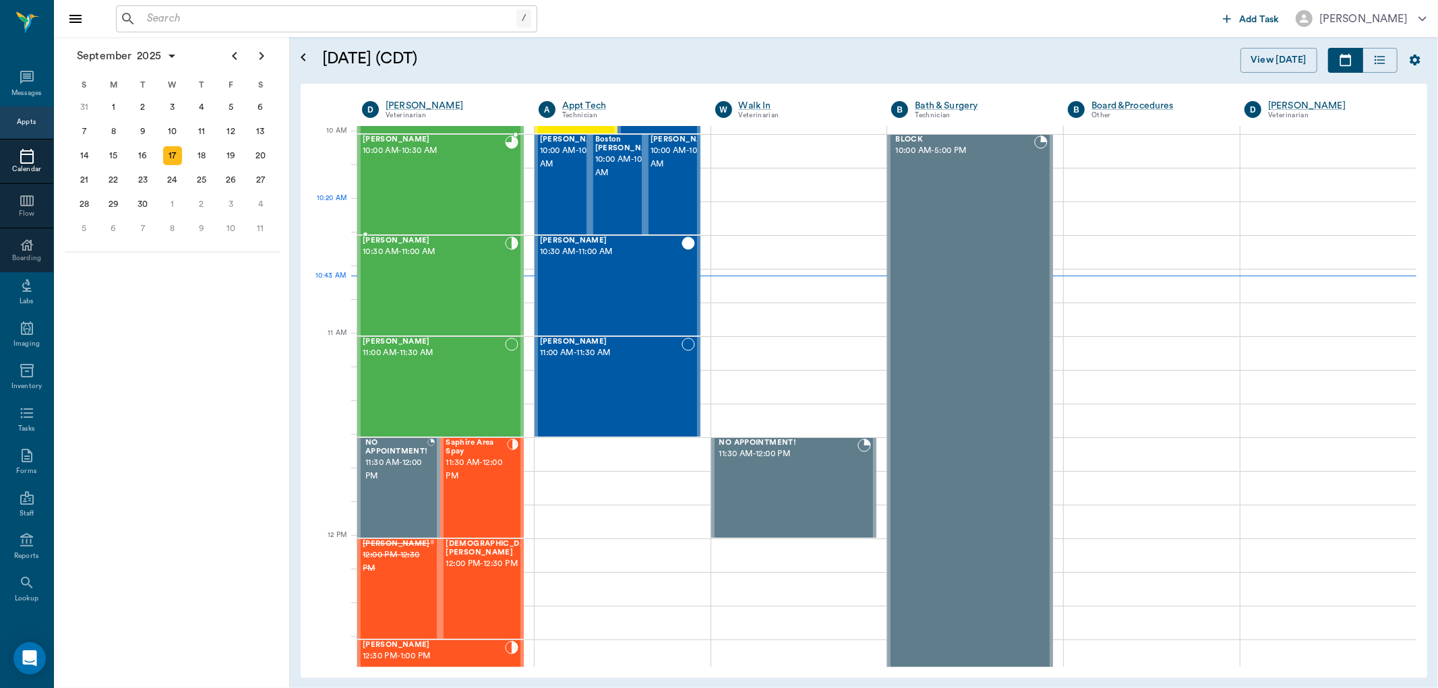
scroll to position [405, 0]
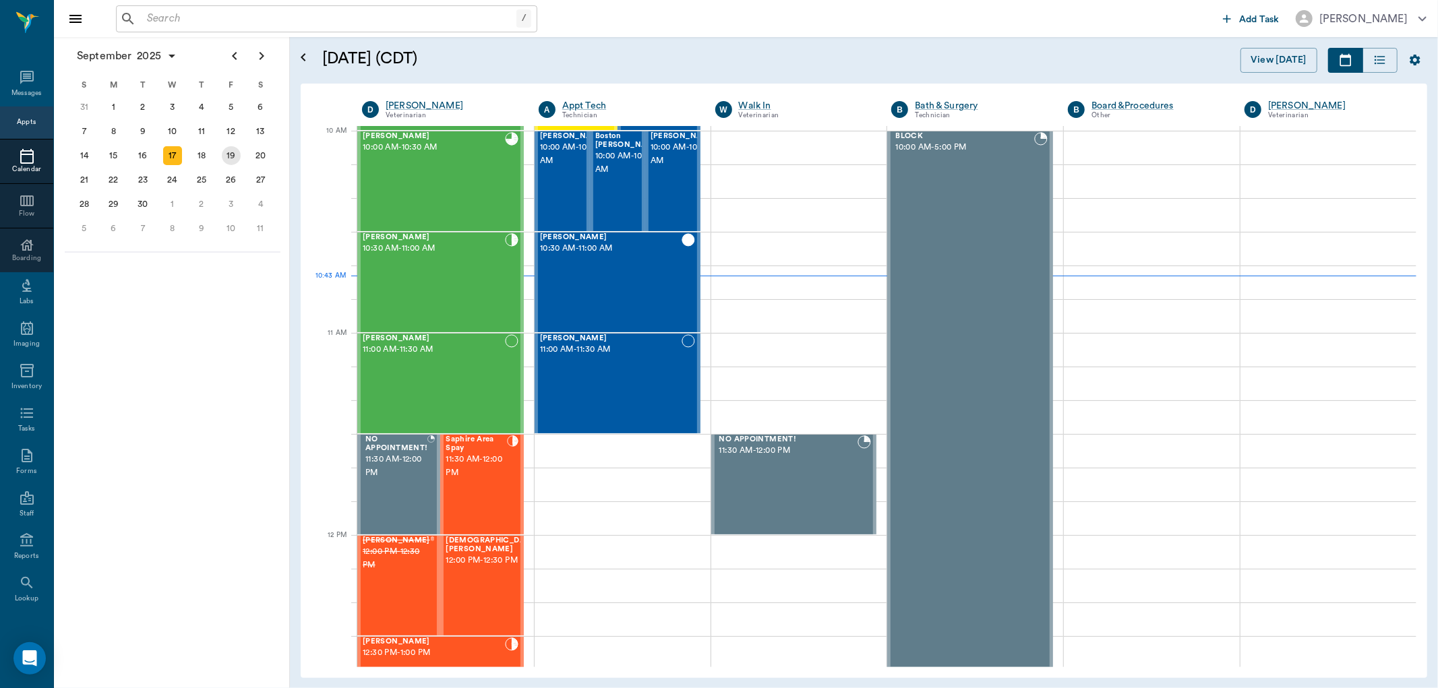
click at [226, 147] on div "19" at bounding box center [231, 155] width 19 height 19
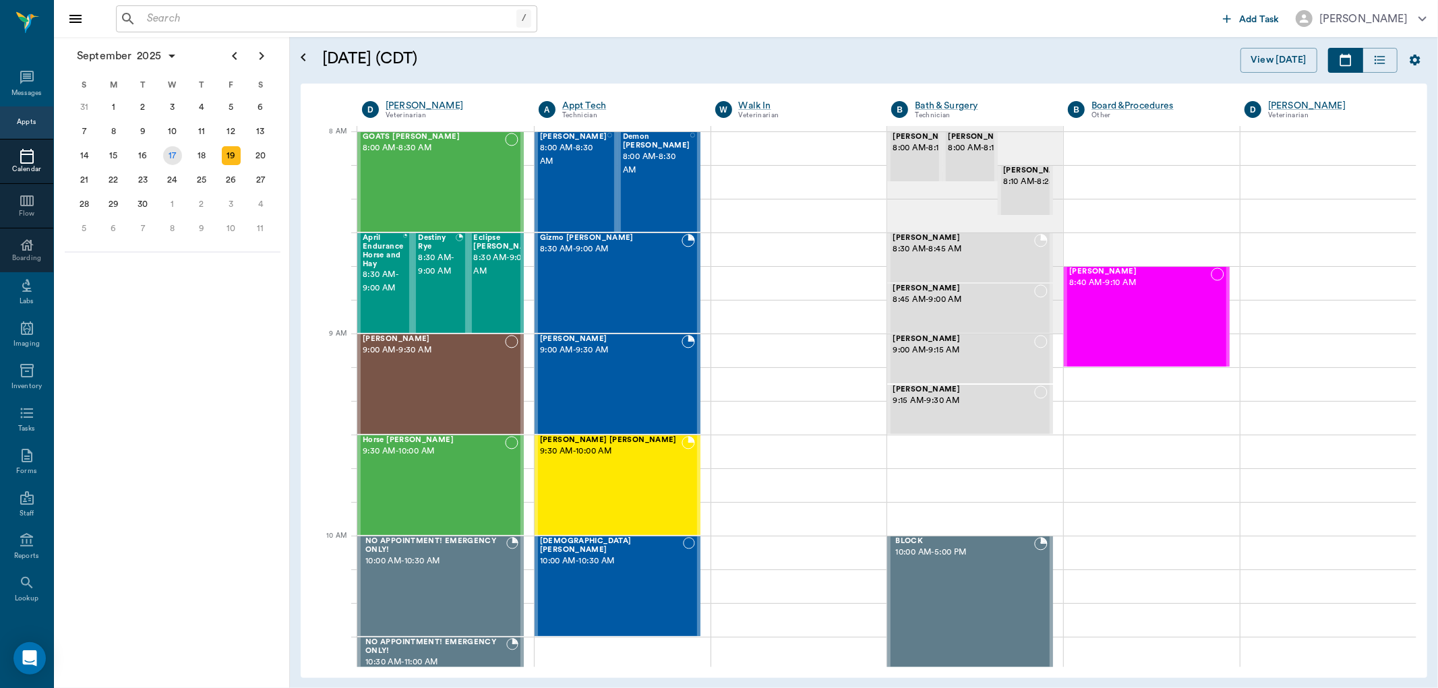
click at [173, 158] on div "17" at bounding box center [172, 155] width 19 height 19
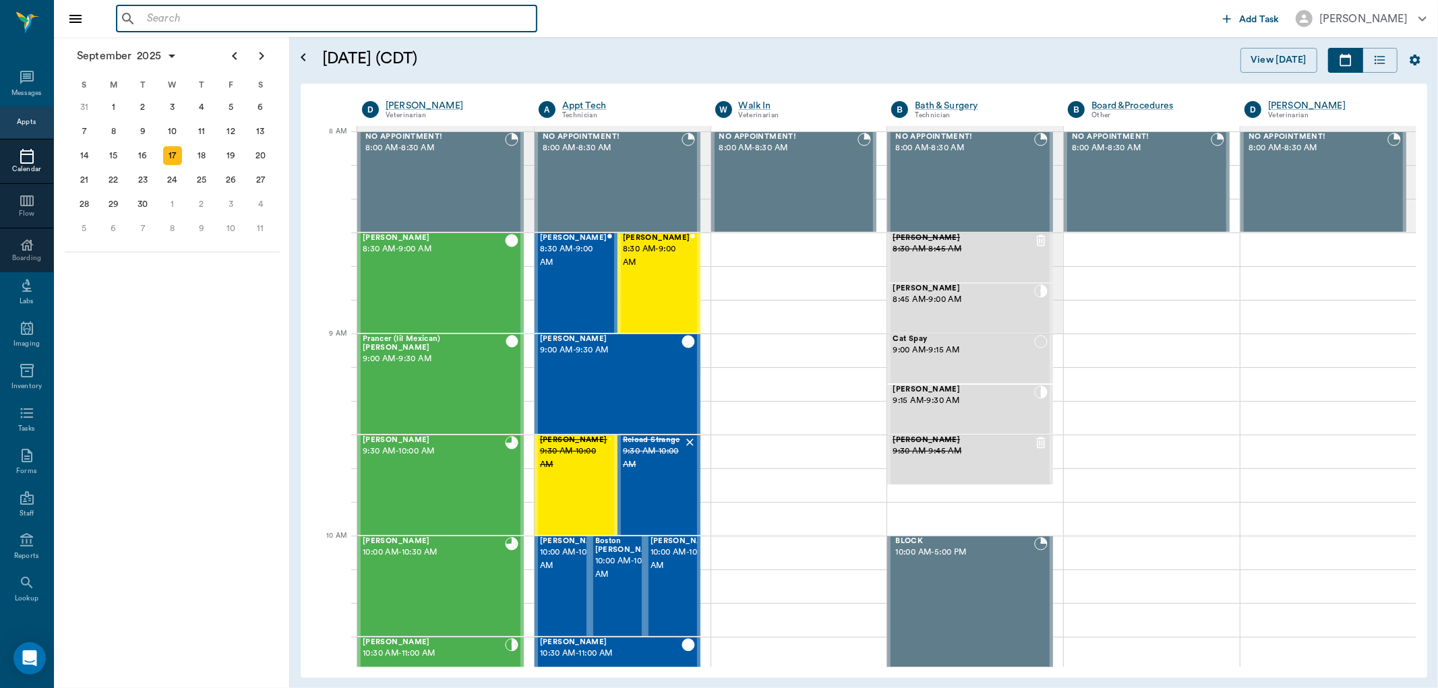
click at [173, 18] on input "text" at bounding box center [337, 18] width 390 height 19
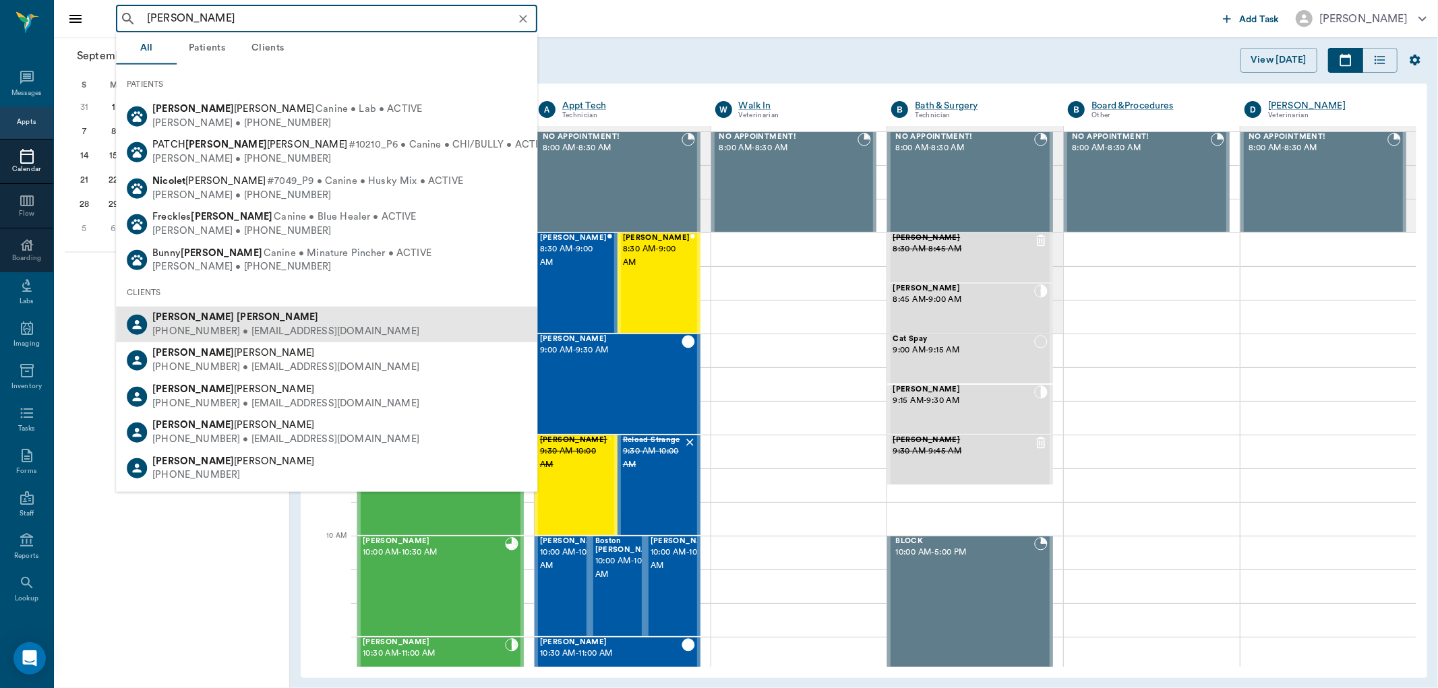
click at [204, 325] on div "(816) 225-2120 • NICOLEJARA1021@gmail.com" at bounding box center [285, 332] width 267 height 14
type input "nicole adams"
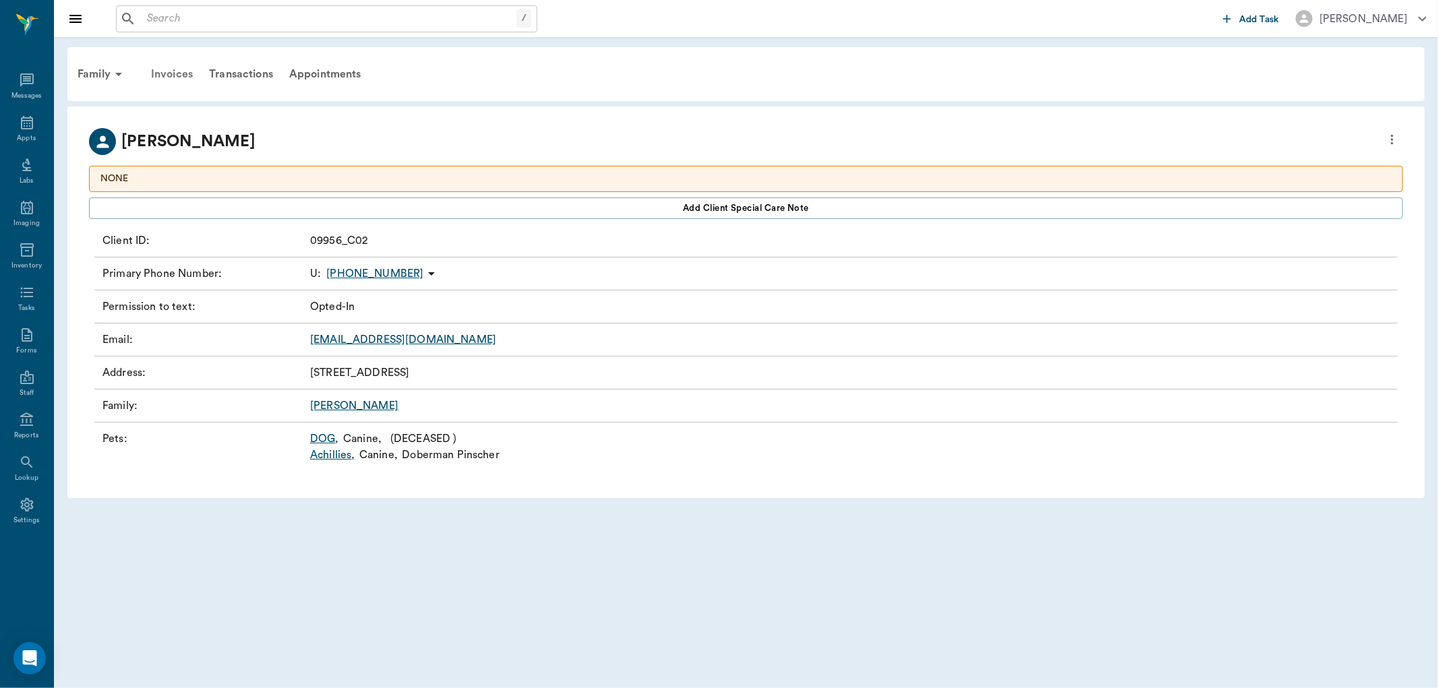
click at [169, 75] on div "Invoices" at bounding box center [172, 74] width 58 height 32
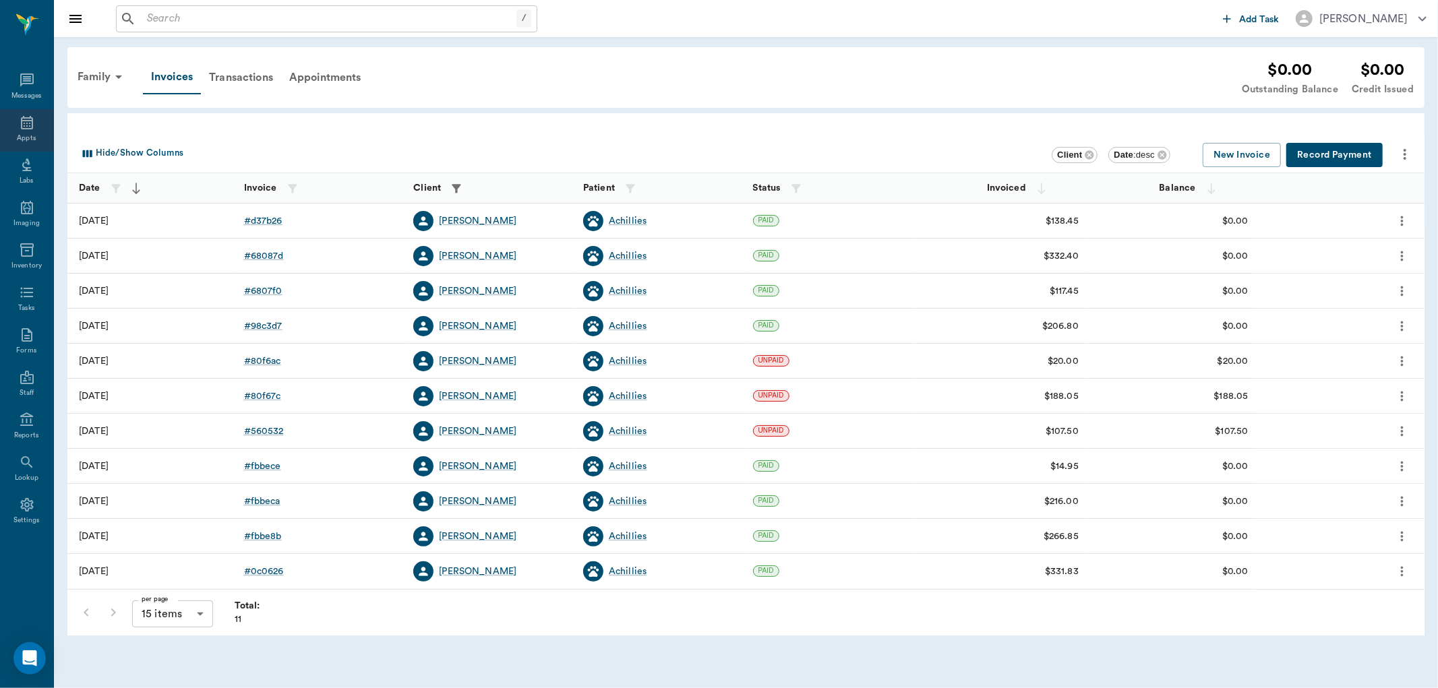
drag, startPoint x: 36, startPoint y: 131, endPoint x: 49, endPoint y: 124, distance: 14.8
click at [38, 130] on div "Appts" at bounding box center [26, 130] width 53 height 42
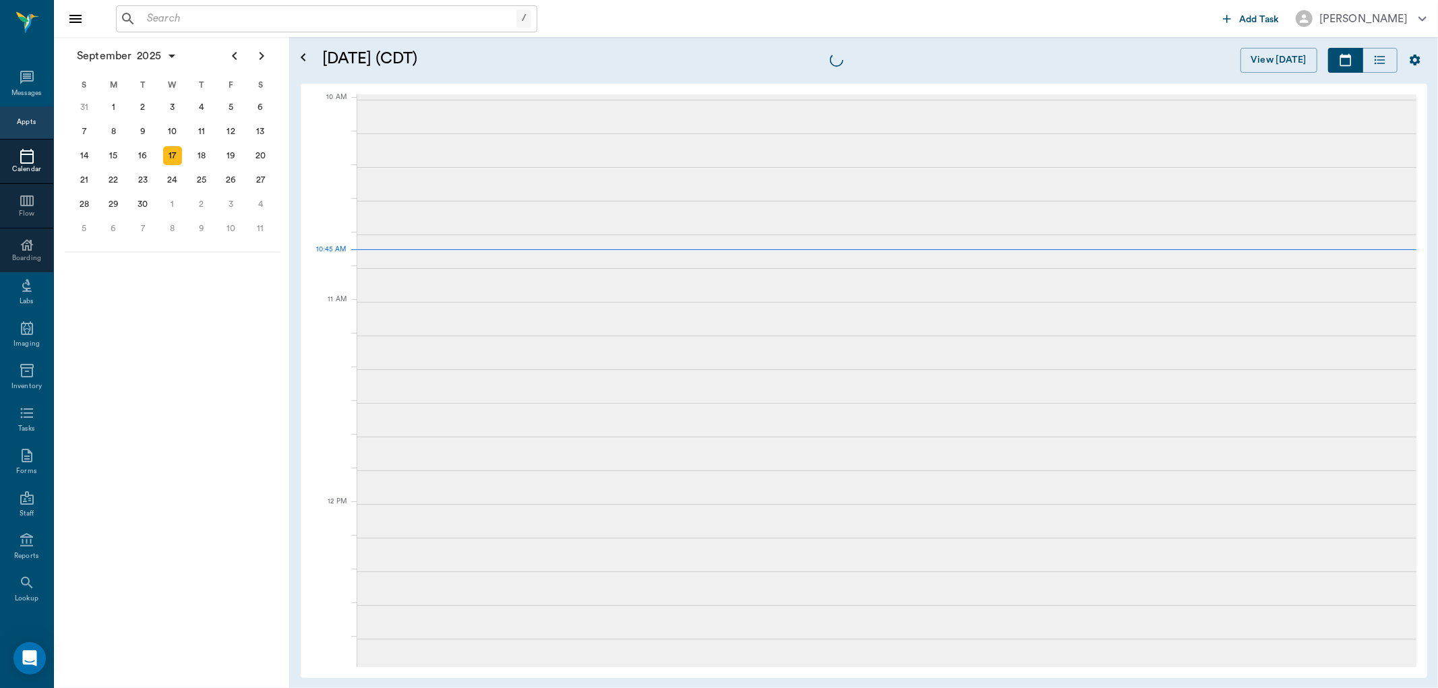
scroll to position [407, 0]
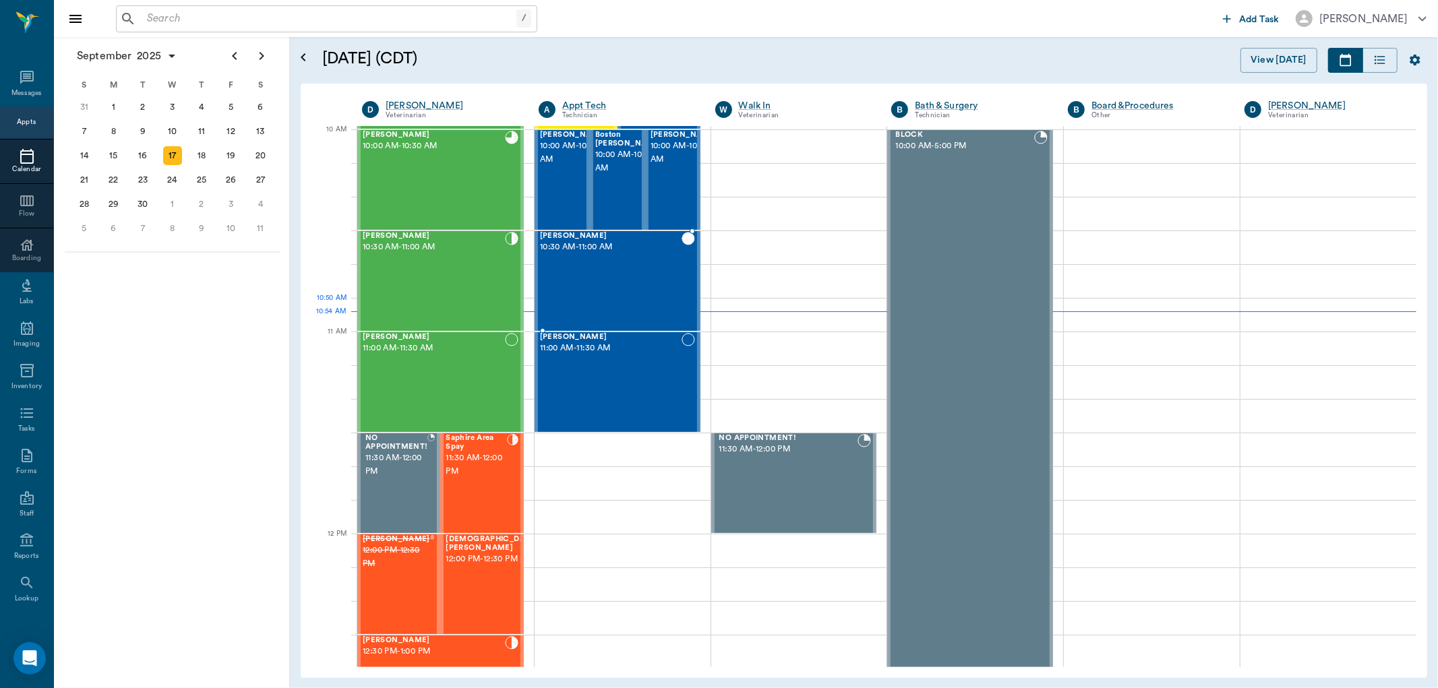
click at [578, 303] on div "Misty Smith 10:30 AM - 11:00 AM" at bounding box center [611, 281] width 142 height 98
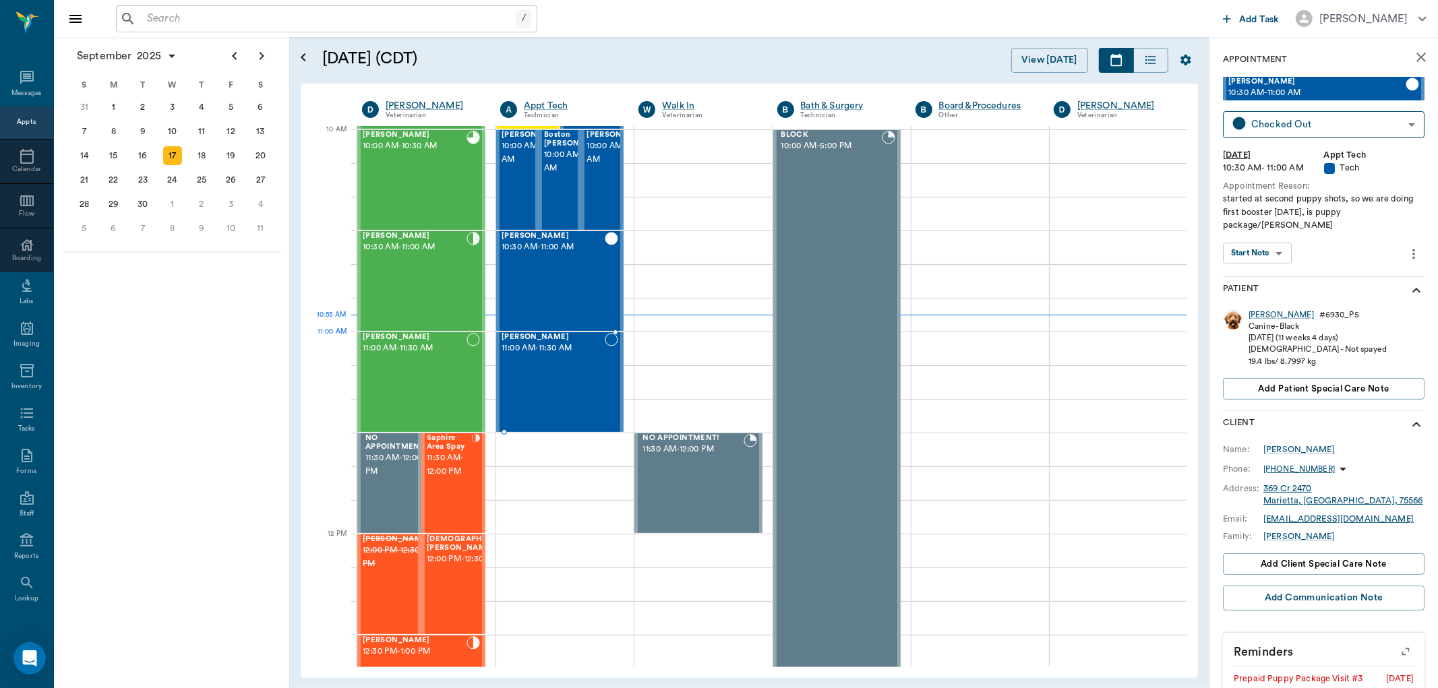
click at [521, 348] on span "11:00 AM - 11:30 AM" at bounding box center [553, 348] width 103 height 13
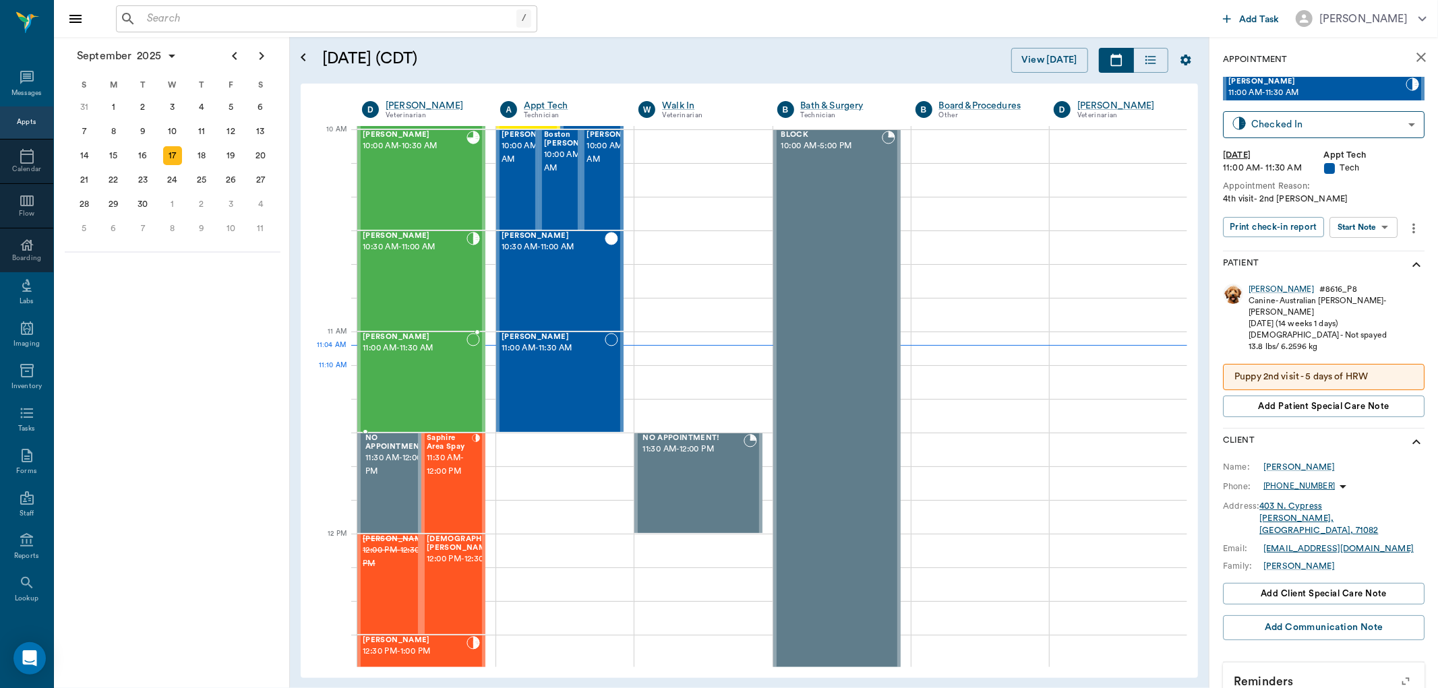
drag, startPoint x: 435, startPoint y: 394, endPoint x: 432, endPoint y: 385, distance: 9.8
click at [434, 394] on div "Willow Smith 11:00 AM - 11:30 AM" at bounding box center [415, 382] width 104 height 98
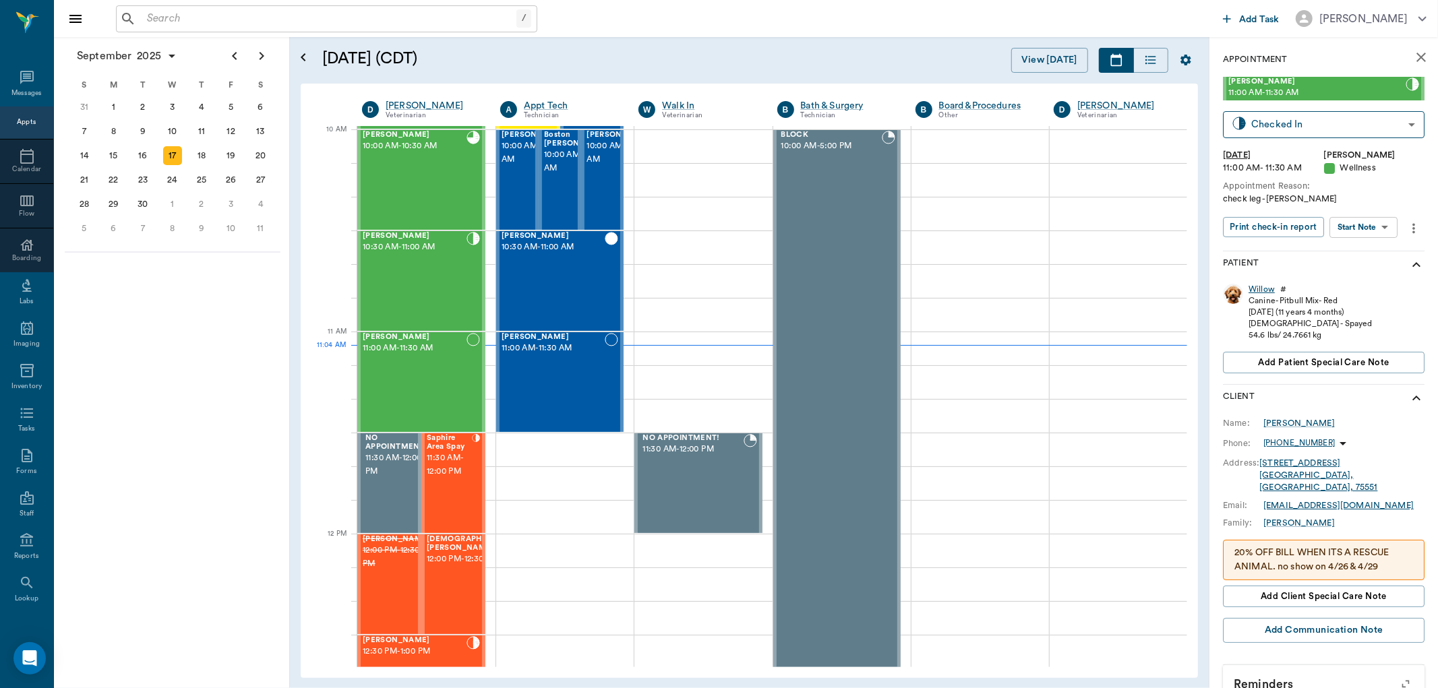
click at [1270, 291] on div "Willow" at bounding box center [1262, 289] width 26 height 11
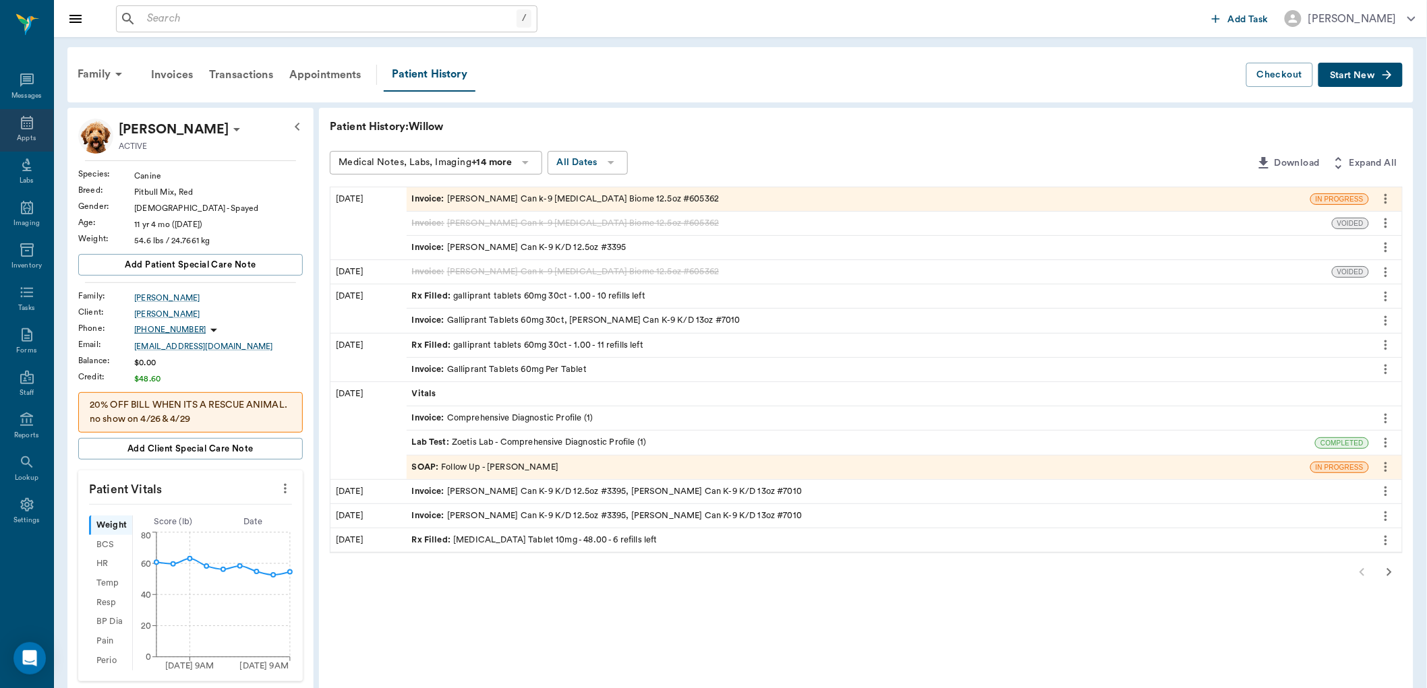
click at [20, 120] on icon at bounding box center [27, 123] width 16 height 16
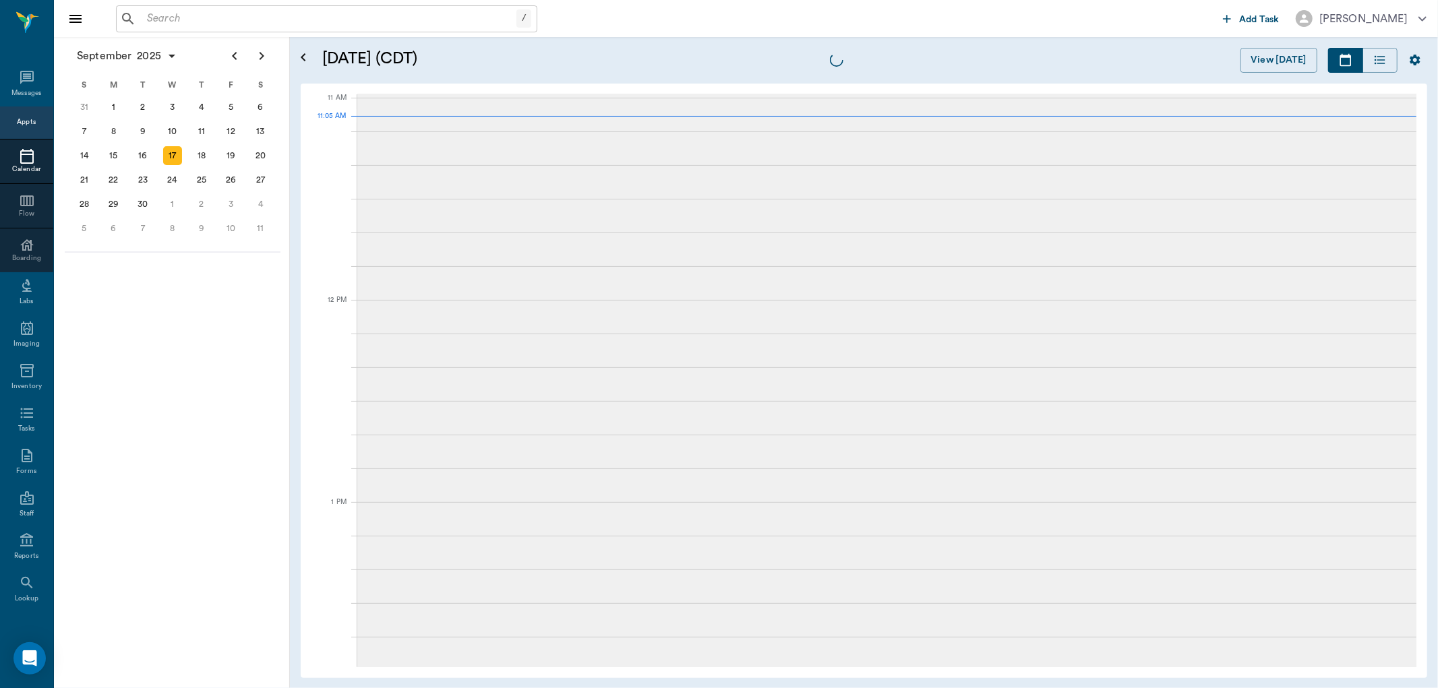
scroll to position [607, 0]
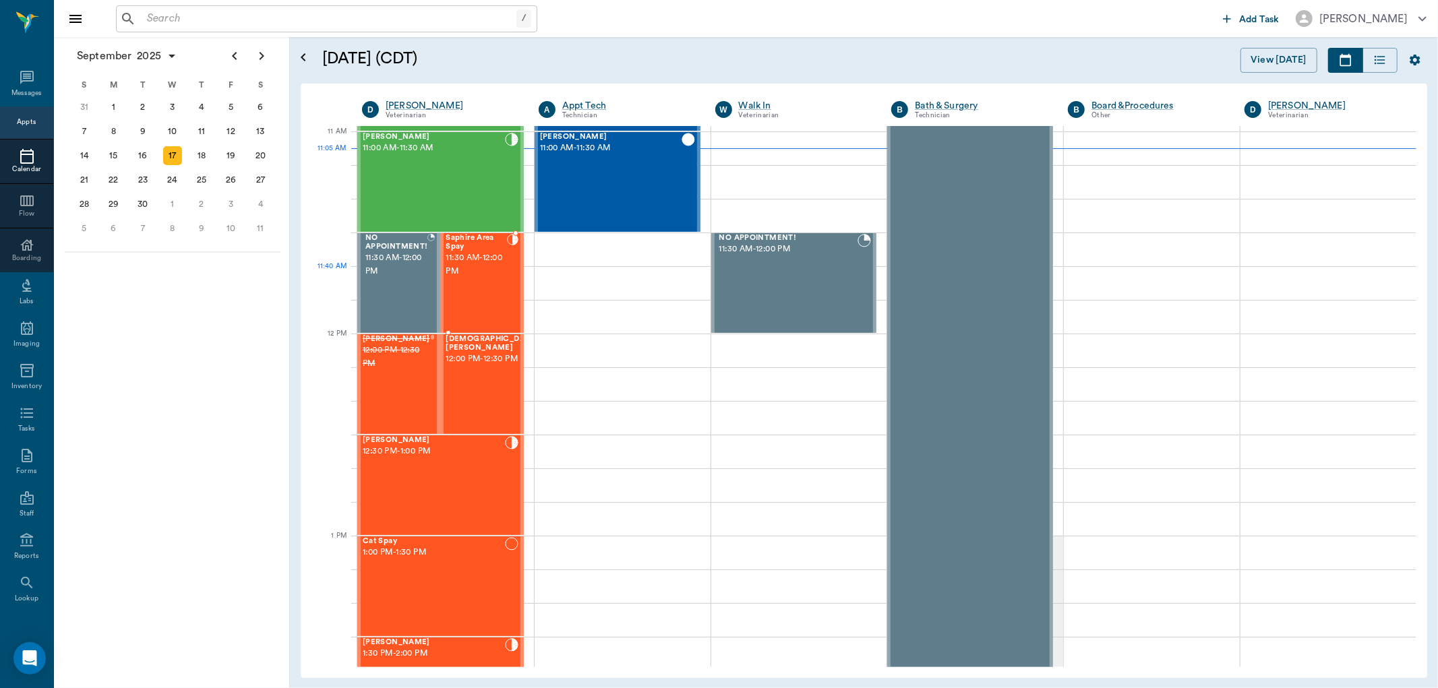
click at [489, 281] on div "Saphire Area Spay 11:30 AM - 12:00 PM" at bounding box center [476, 283] width 61 height 98
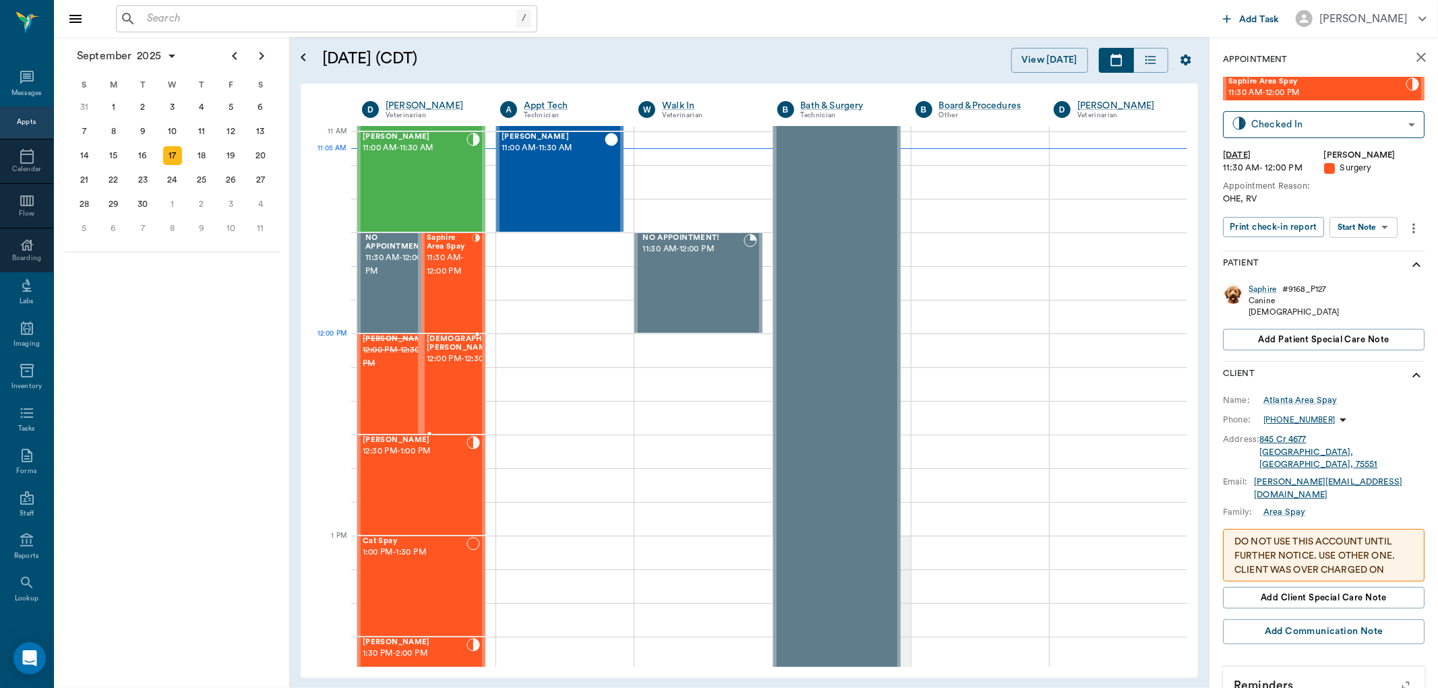
click at [450, 366] on span "12:00 PM - 12:30 PM" at bounding box center [473, 359] width 92 height 13
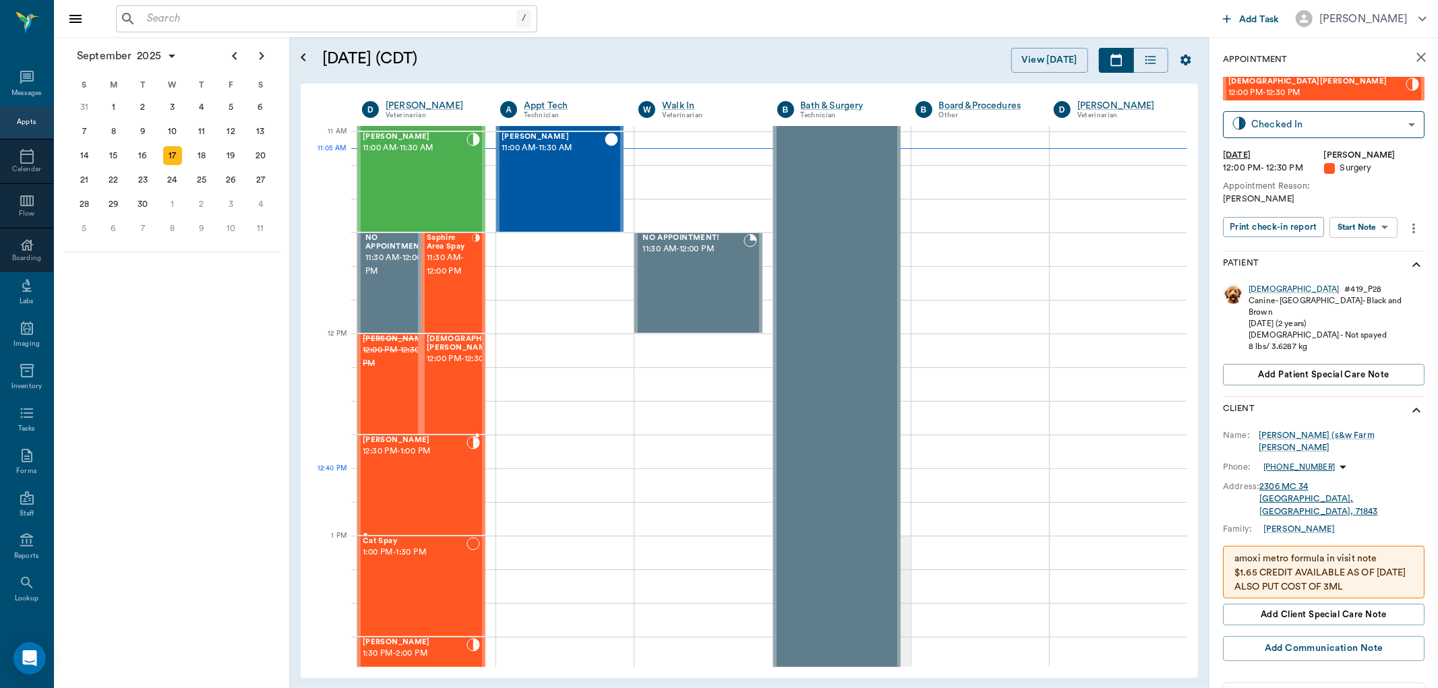
click at [428, 477] on div "Stella Beard 12:30 PM - 1:00 PM" at bounding box center [415, 485] width 104 height 98
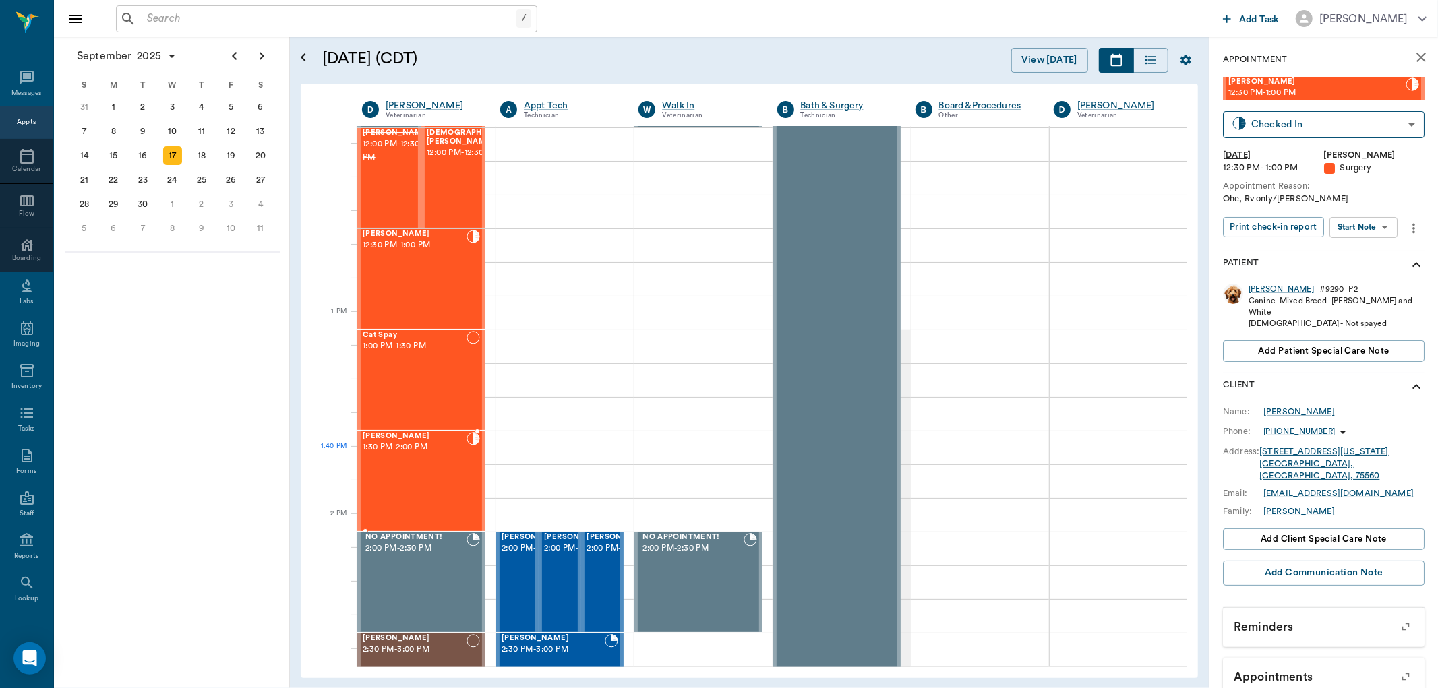
scroll to position [831, 0]
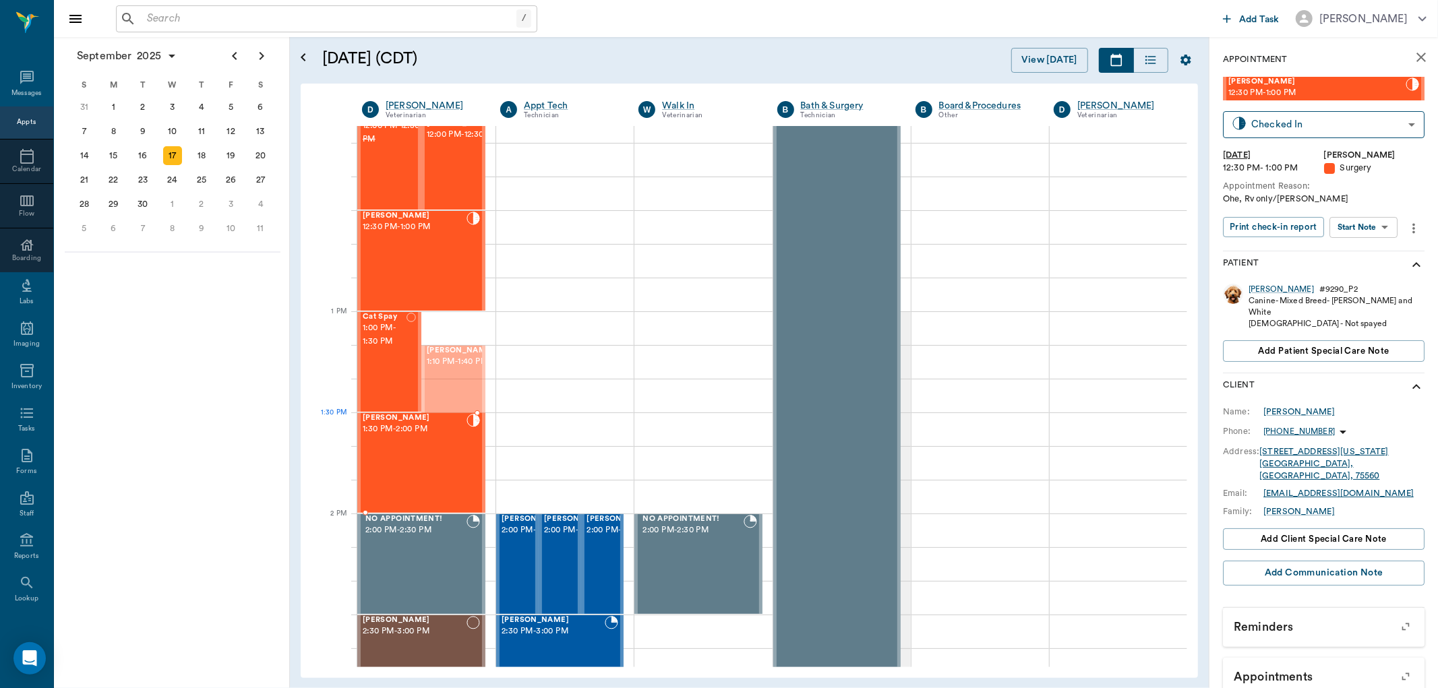
drag, startPoint x: 454, startPoint y: 399, endPoint x: 442, endPoint y: 460, distance: 61.9
click at [432, 459] on div "Sabrina Davis 1:30 PM - 2:00 PM" at bounding box center [415, 463] width 104 height 98
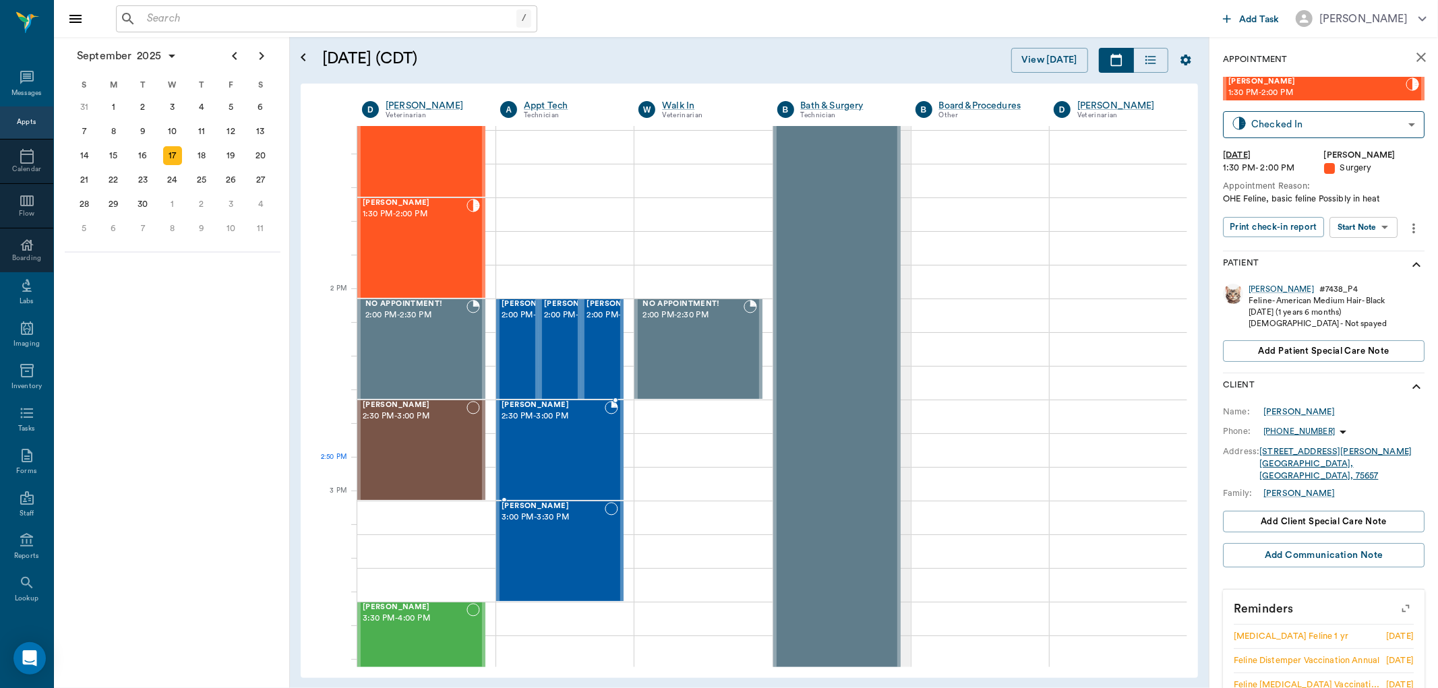
scroll to position [1056, 0]
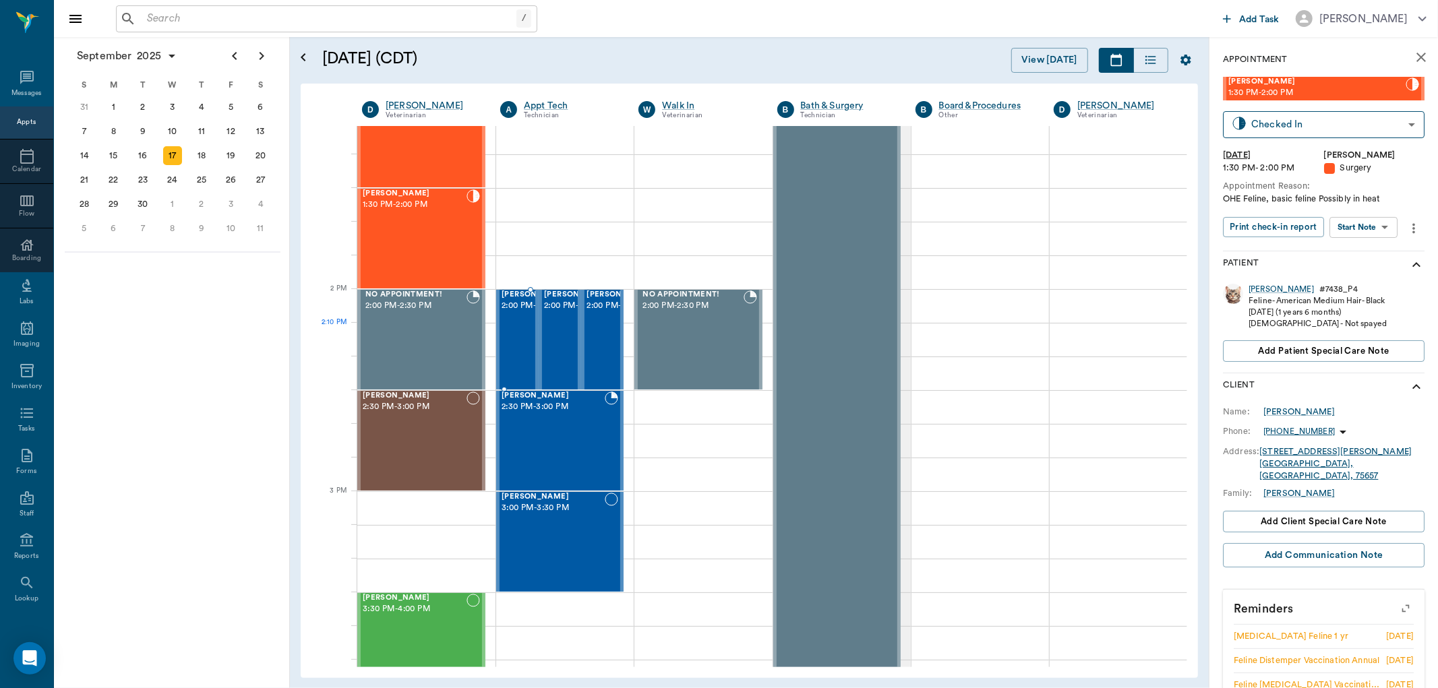
click at [523, 313] on span "2:00 PM - 2:30 PM" at bounding box center [535, 305] width 67 height 13
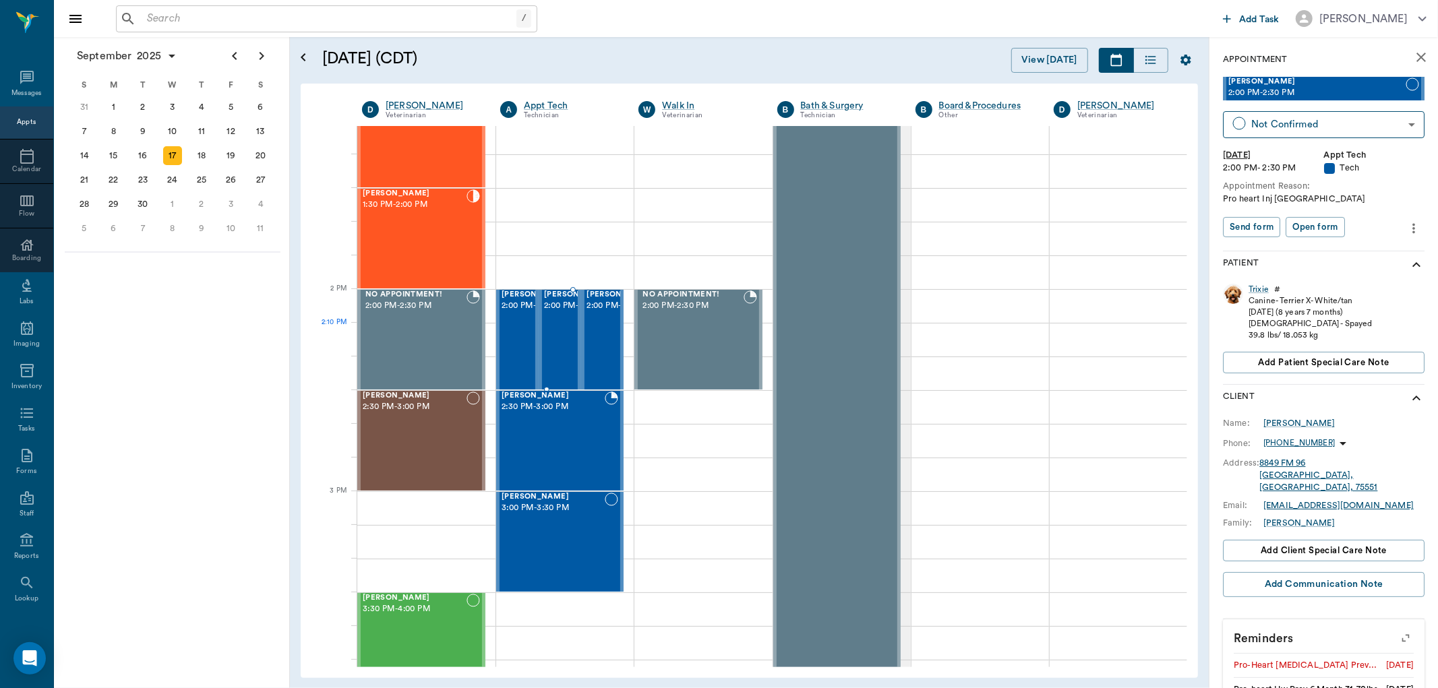
click at [556, 339] on div "Maddie Richardson 2:00 PM - 2:30 PM" at bounding box center [577, 340] width 67 height 98
click at [546, 440] on div "Reece Moore 2:30 PM - 3:00 PM" at bounding box center [553, 441] width 103 height 98
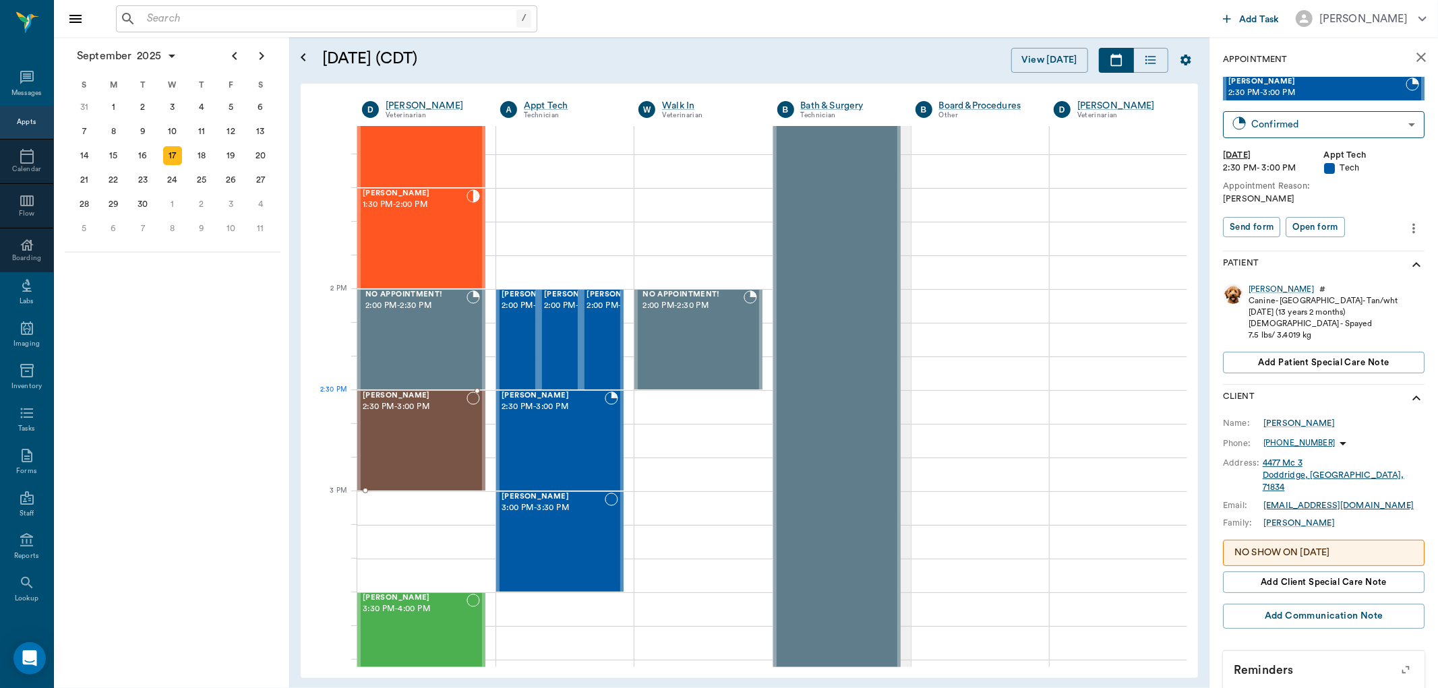
click at [415, 413] on span "2:30 PM - 3:00 PM" at bounding box center [415, 406] width 104 height 13
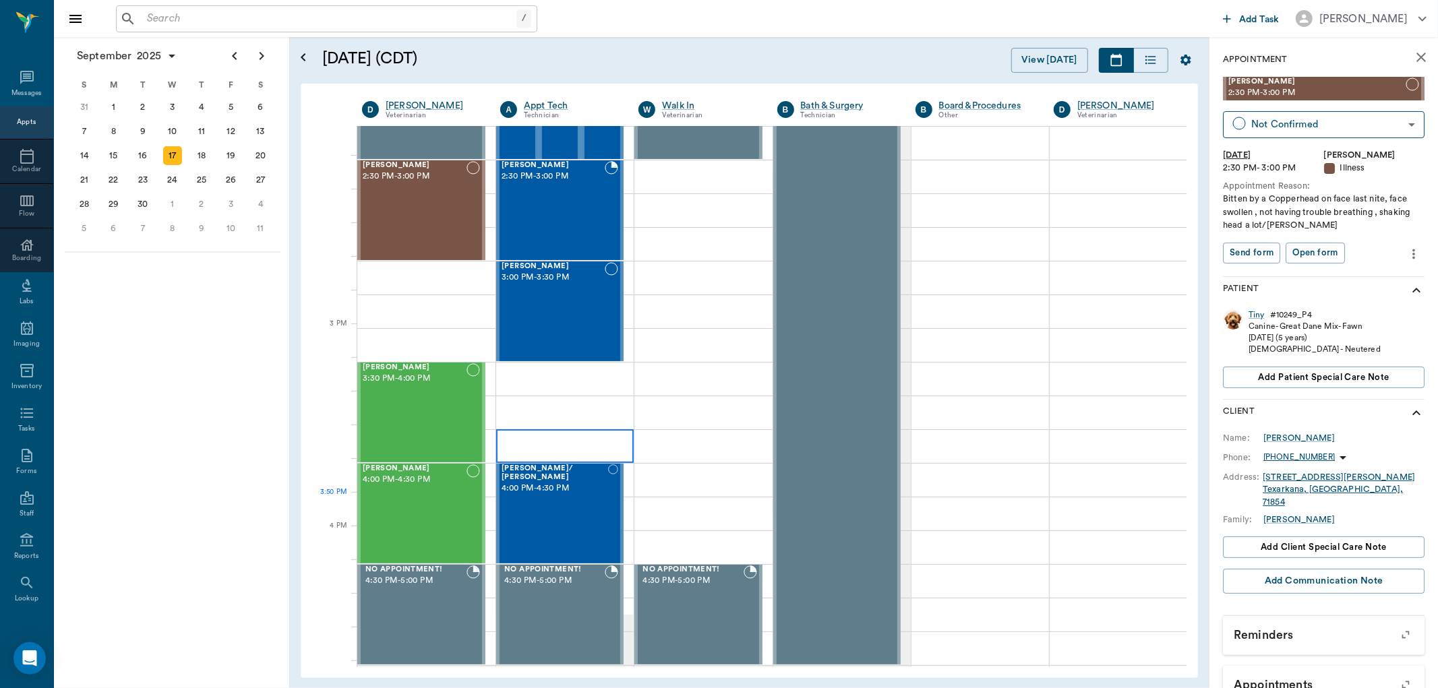
scroll to position [1356, 0]
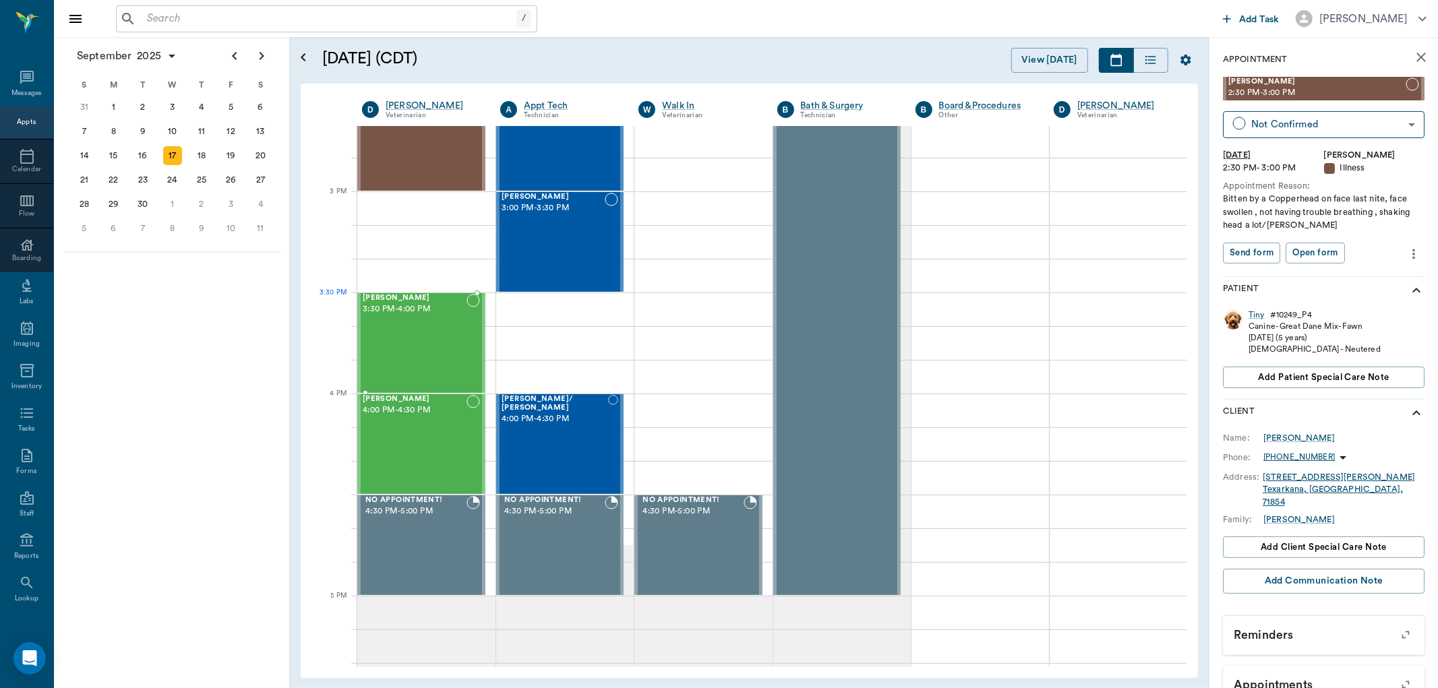
click at [418, 304] on span "3:30 PM - 4:00 PM" at bounding box center [415, 309] width 104 height 13
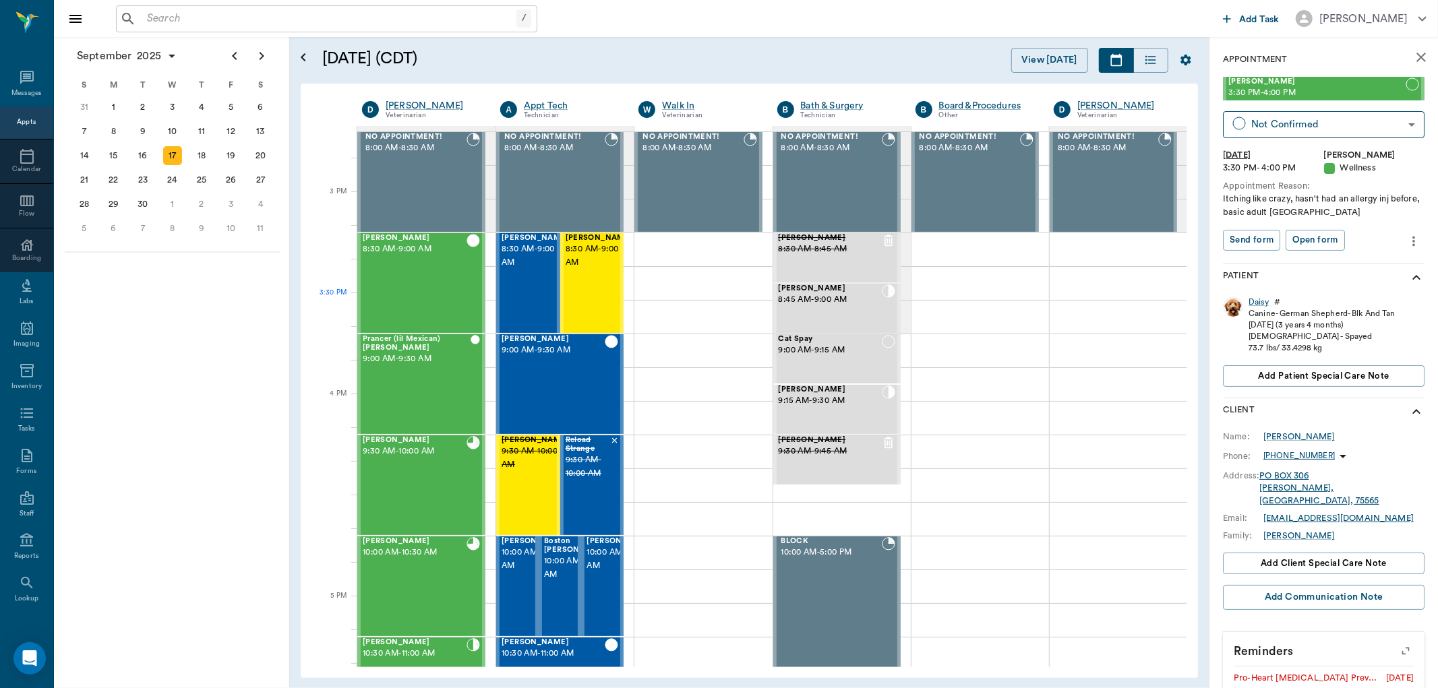
scroll to position [1356, 0]
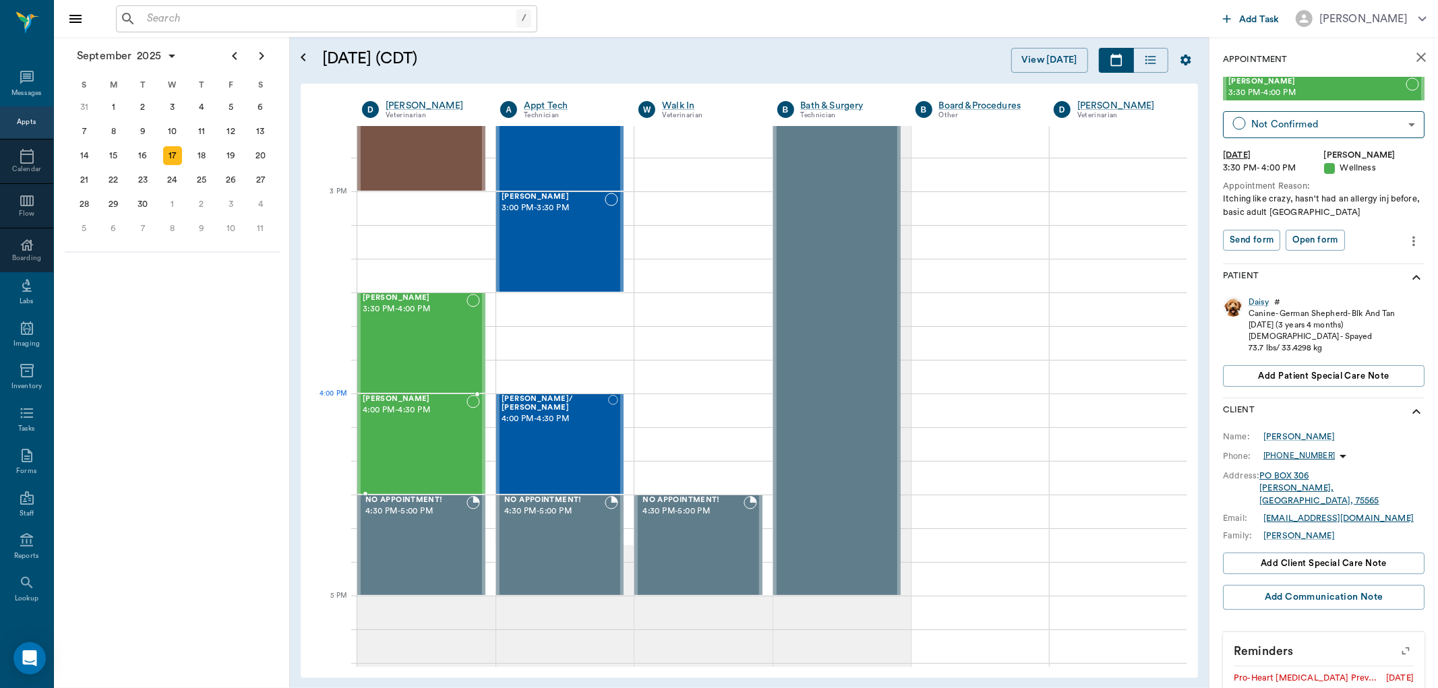
click at [407, 425] on div "[PERSON_NAME] 4:00 PM - 4:30 PM" at bounding box center [415, 444] width 104 height 98
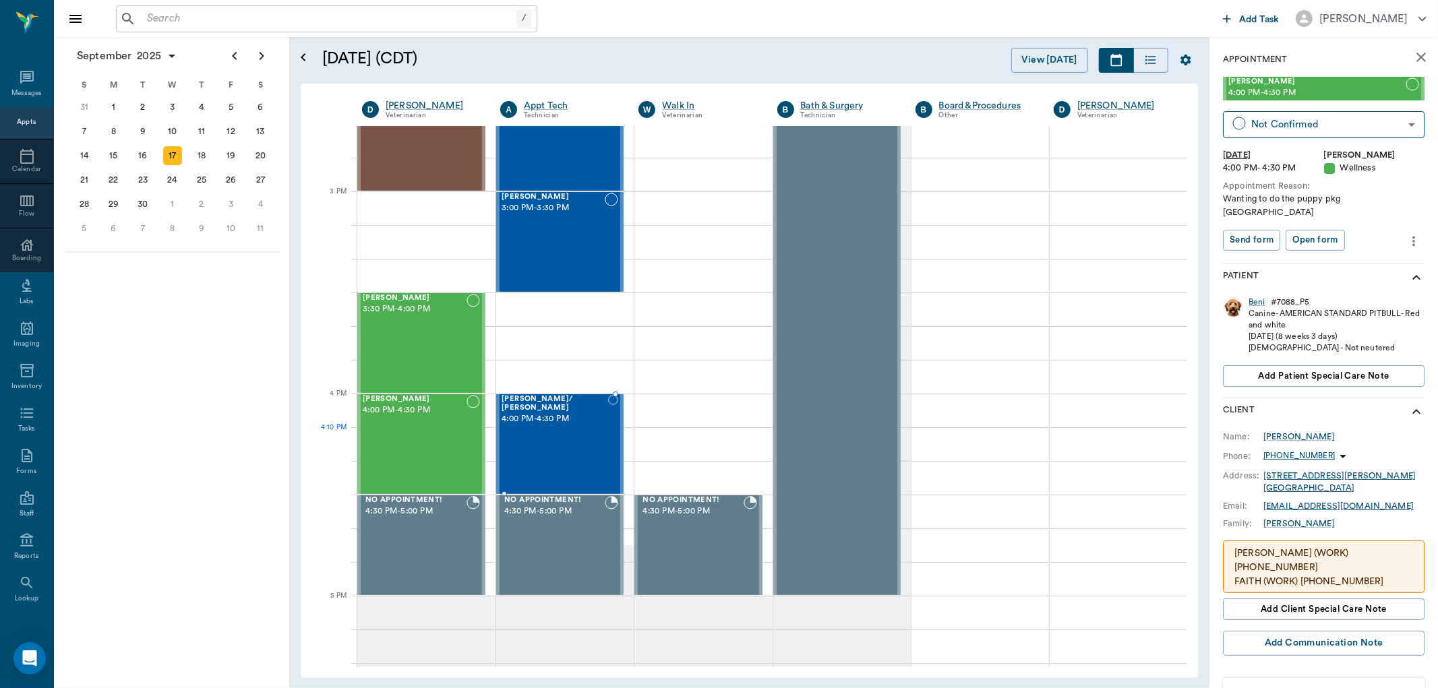
click at [574, 439] on div "[PERSON_NAME]/ [PERSON_NAME] 4:00 PM - 4:30 PM" at bounding box center [555, 444] width 107 height 98
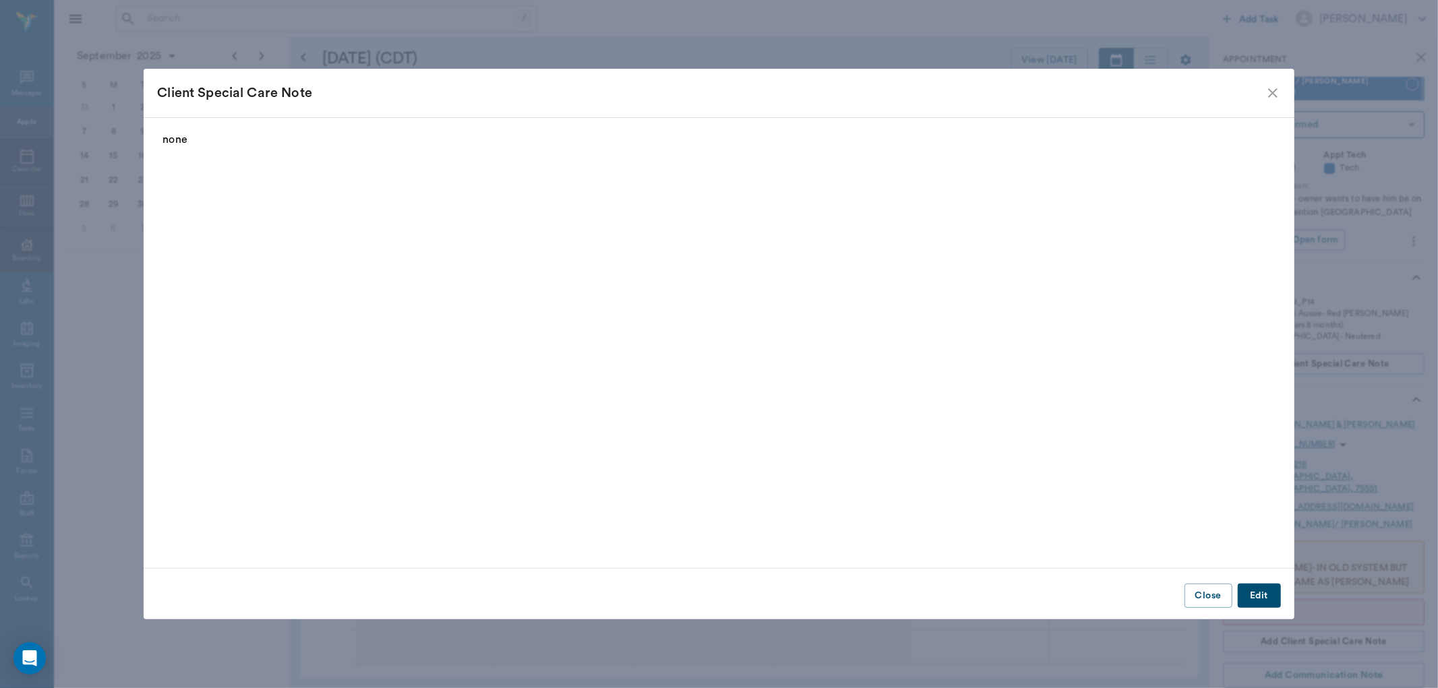
click at [1278, 91] on icon "close" at bounding box center [1273, 93] width 16 height 16
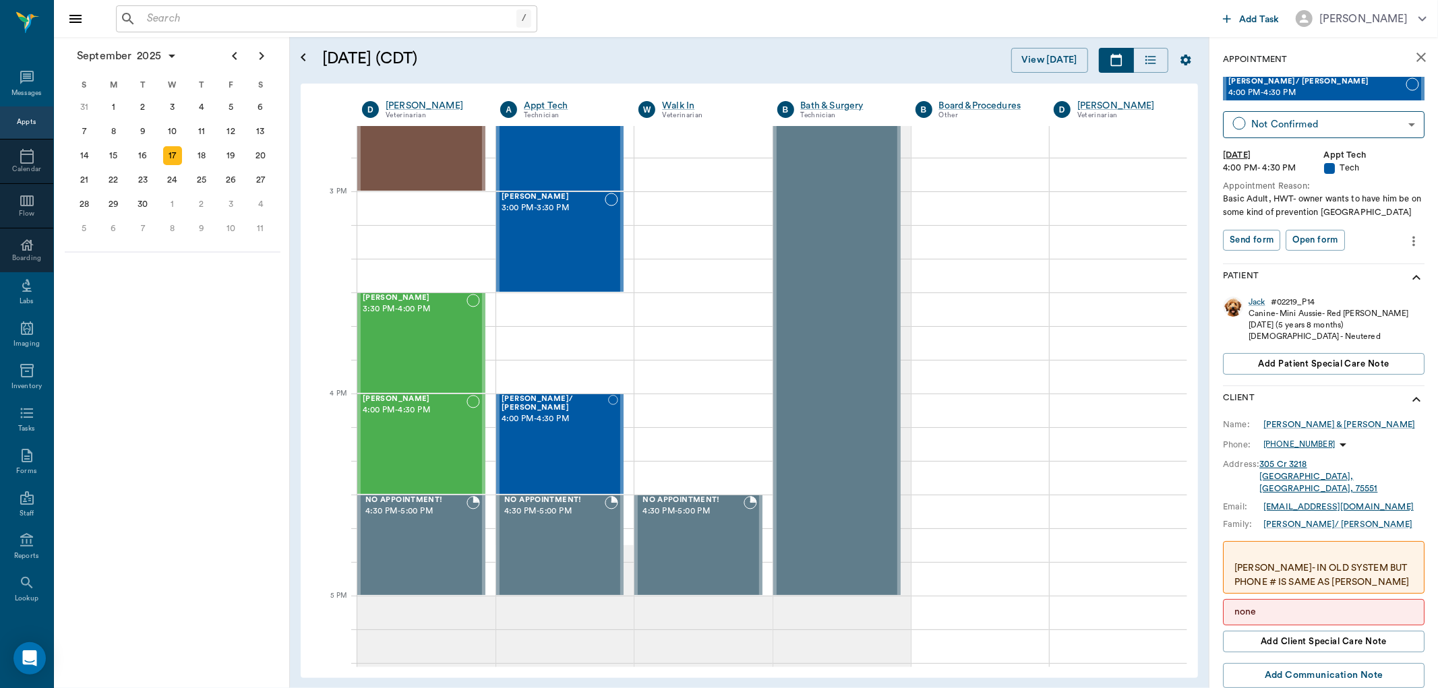
click at [1386, 605] on p "none" at bounding box center [1323, 612] width 179 height 14
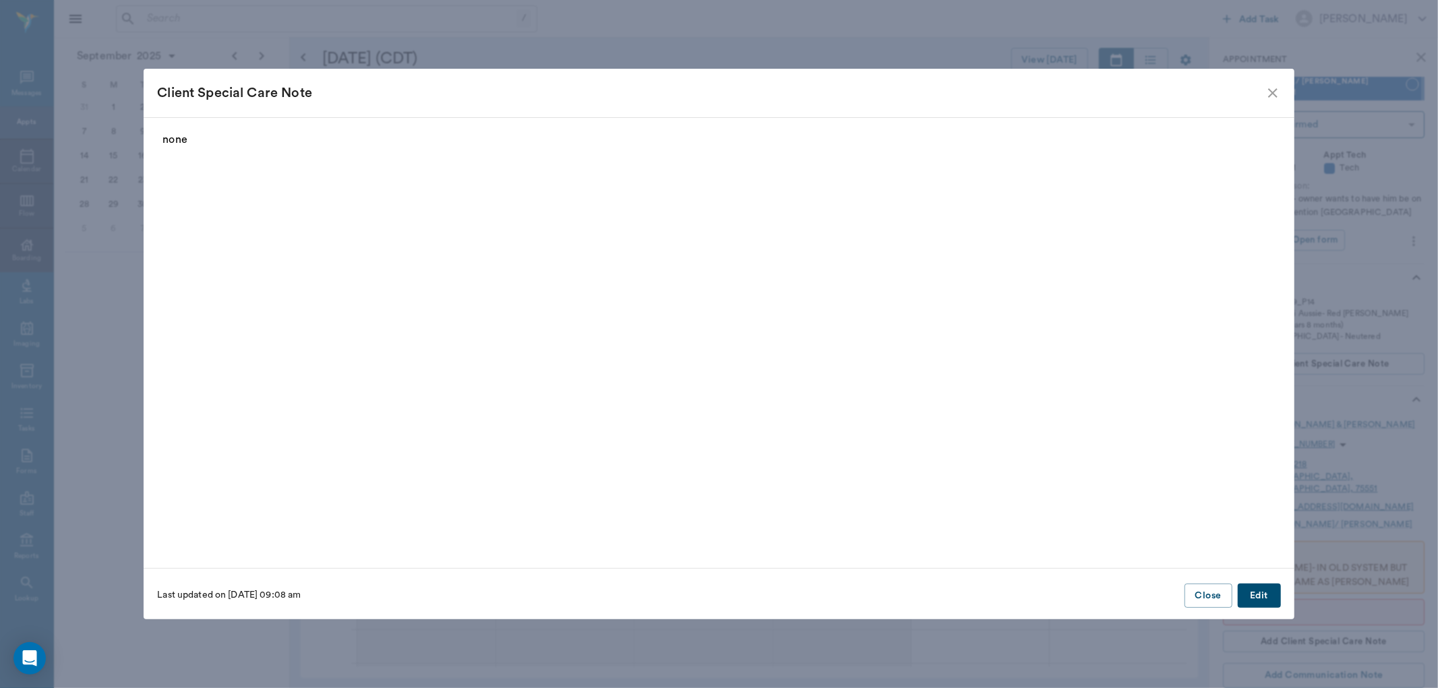
click at [1252, 600] on button "Edit" at bounding box center [1259, 596] width 43 height 25
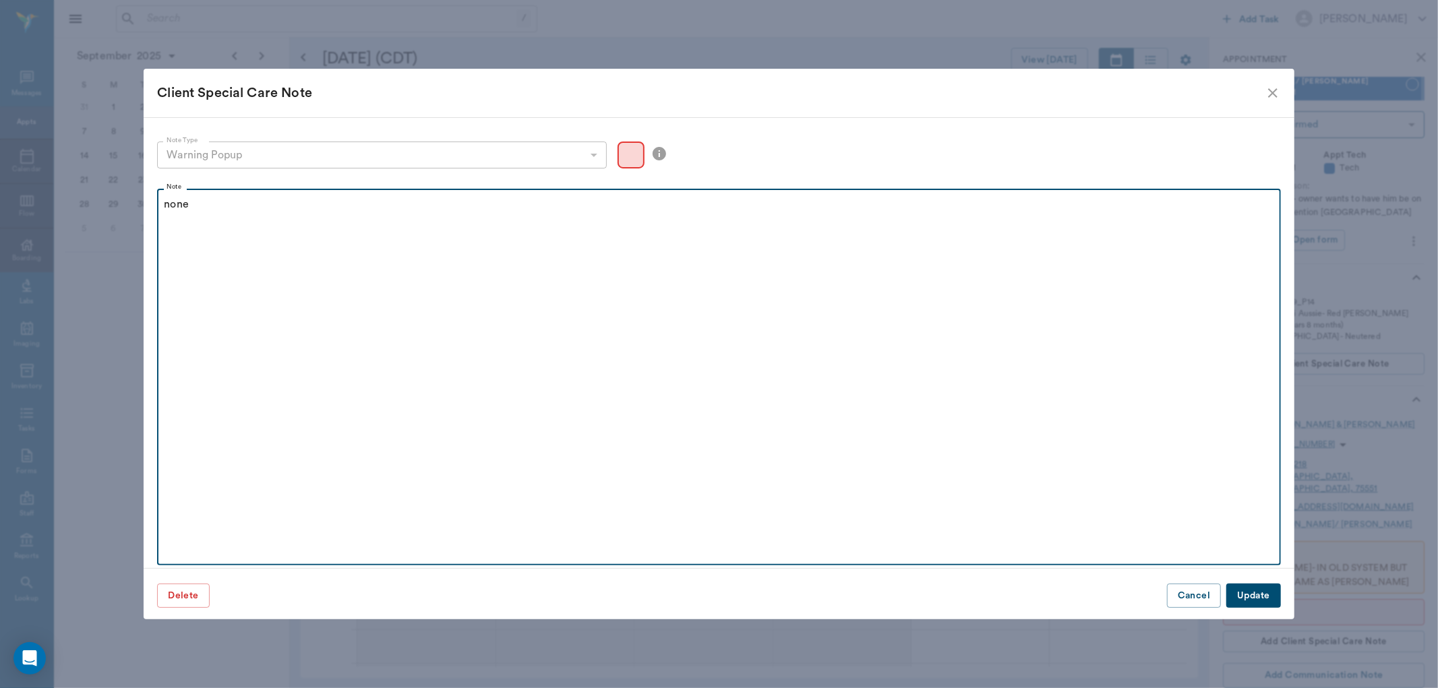
click at [313, 207] on p "none" at bounding box center [719, 204] width 1110 height 16
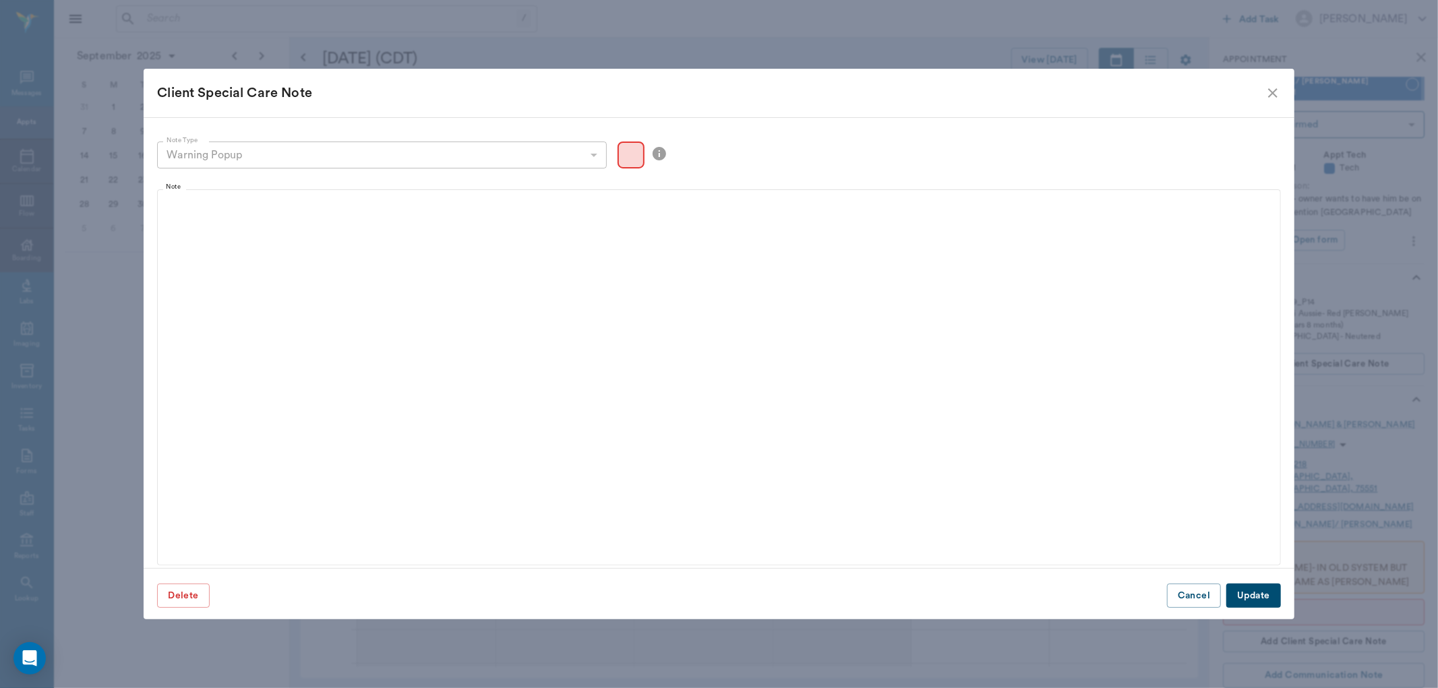
click at [632, 153] on div "Color preview" at bounding box center [631, 155] width 27 height 27
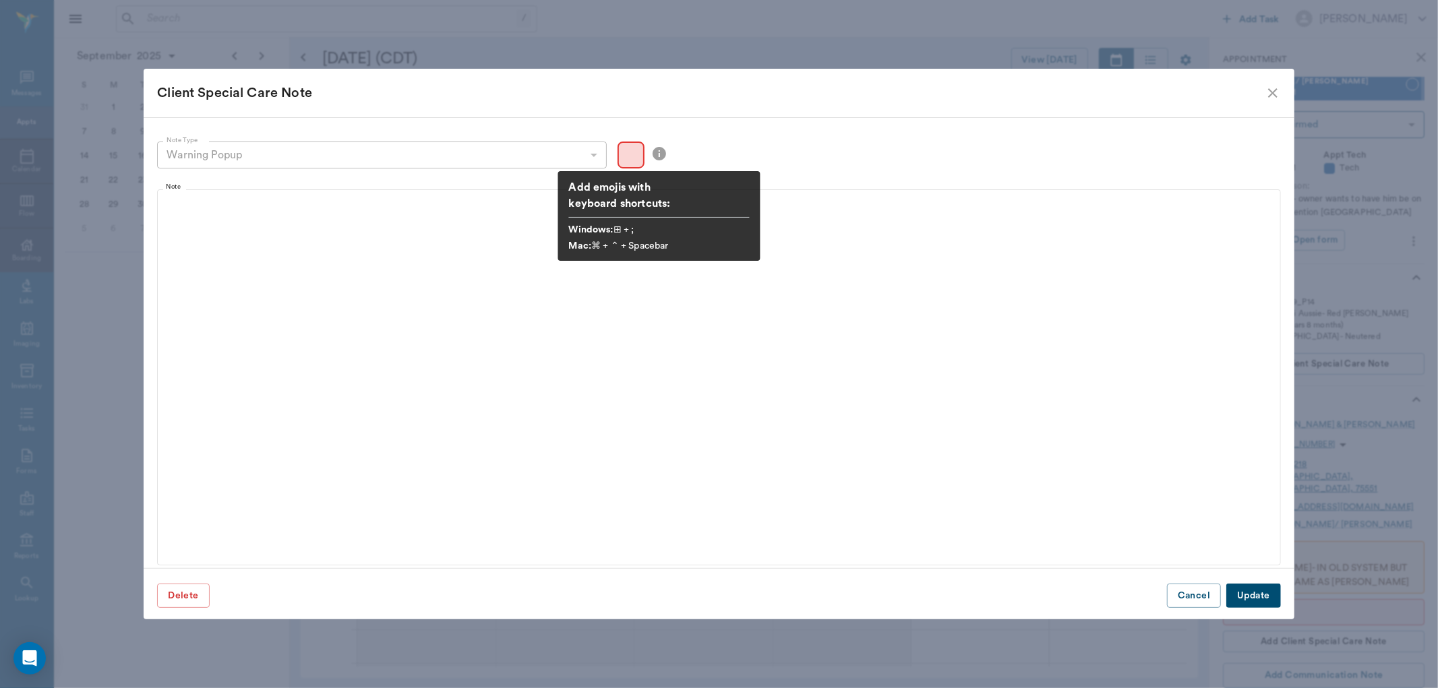
click at [656, 153] on icon at bounding box center [659, 153] width 13 height 13
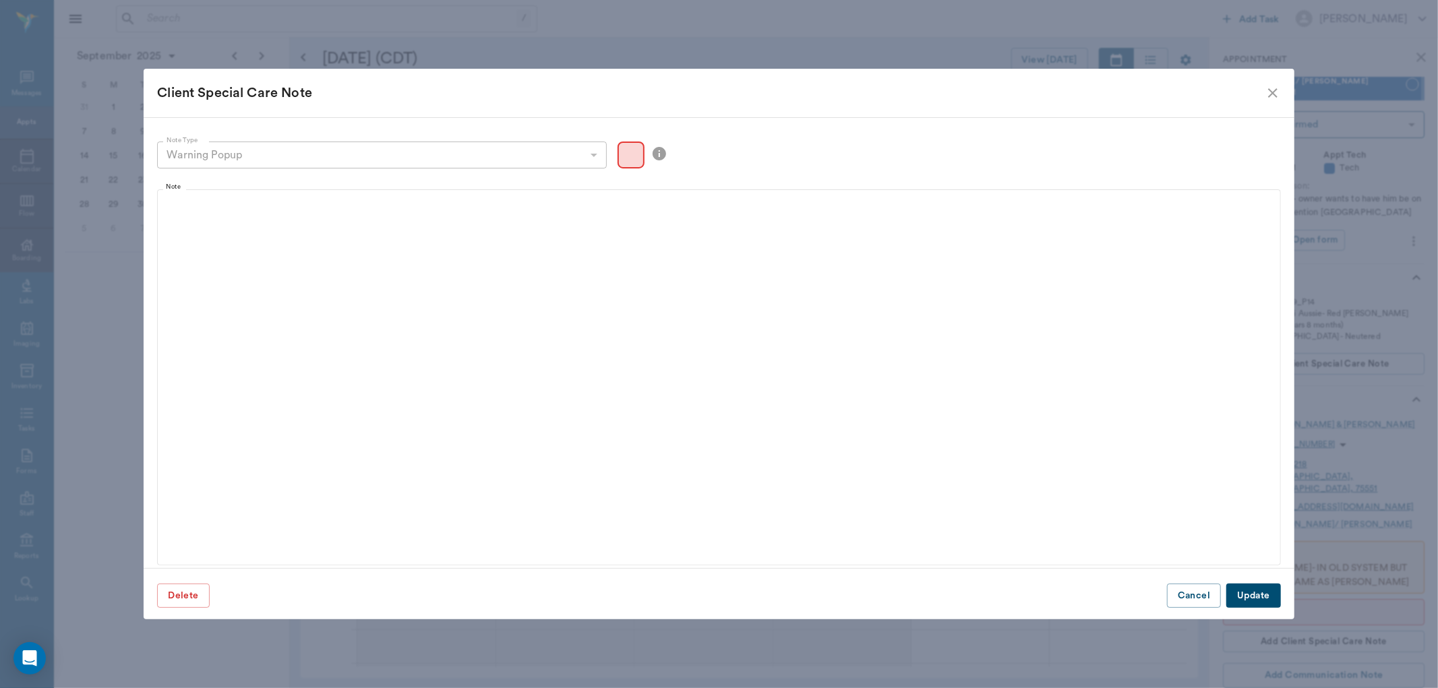
click at [1237, 597] on button "Update" at bounding box center [1253, 596] width 54 height 25
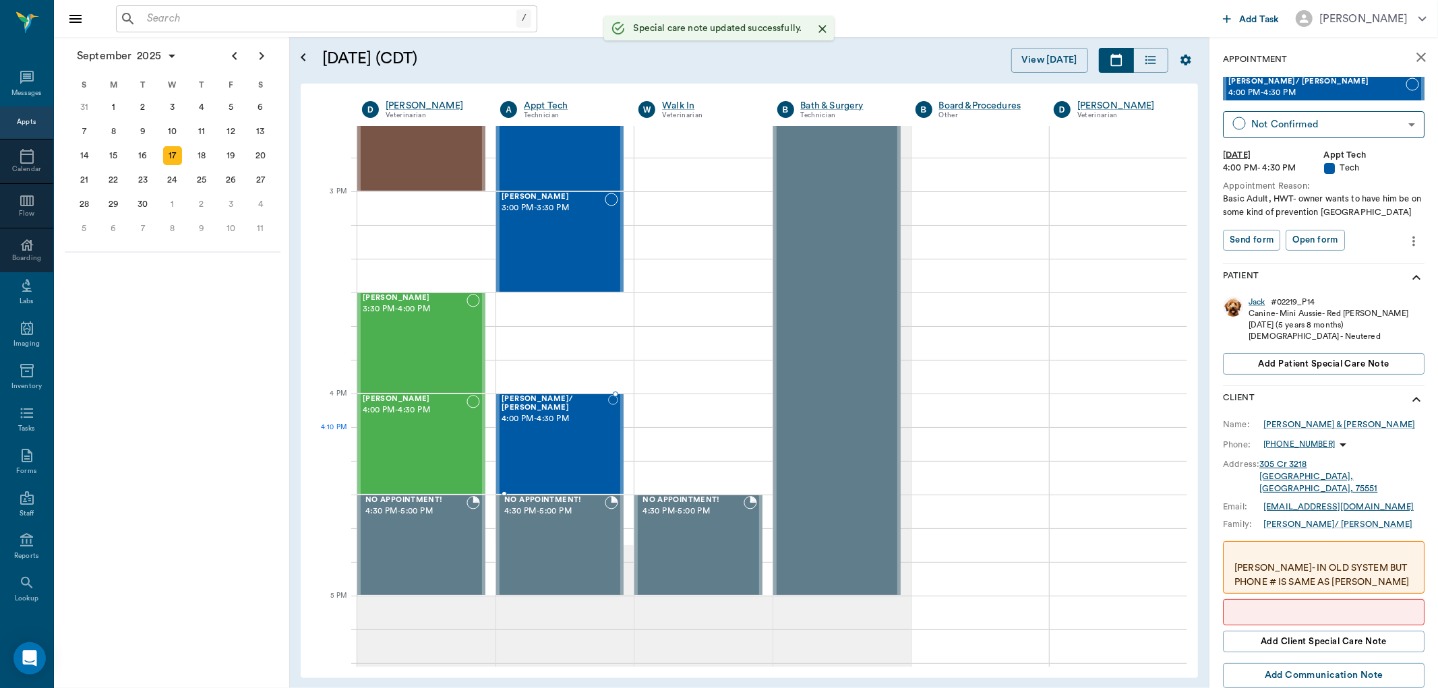
click at [554, 438] on div "[PERSON_NAME]/ [PERSON_NAME] 4:00 PM - 4:30 PM" at bounding box center [555, 444] width 107 height 98
click at [564, 239] on div "[PERSON_NAME] 3:00 PM - 3:30 PM" at bounding box center [553, 242] width 103 height 98
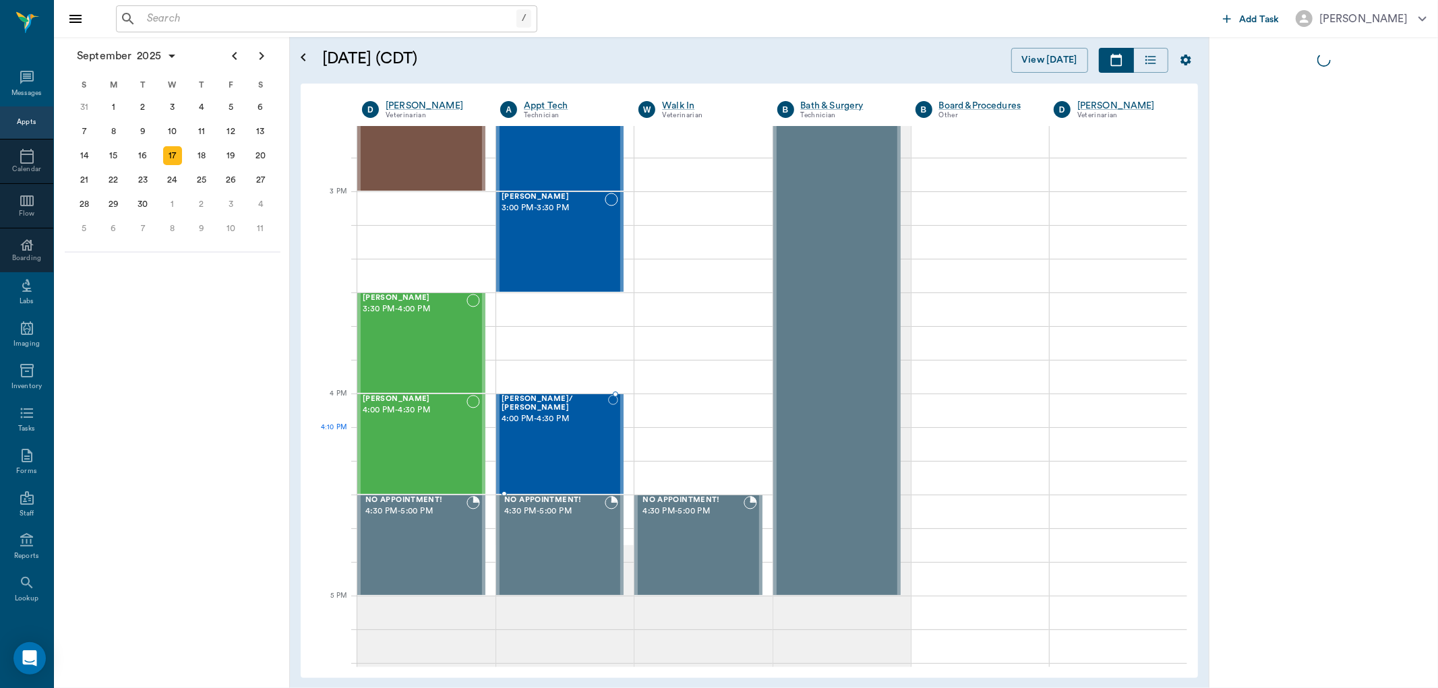
click at [561, 450] on div "[PERSON_NAME]/ [PERSON_NAME] 4:00 PM - 4:30 PM" at bounding box center [555, 444] width 107 height 98
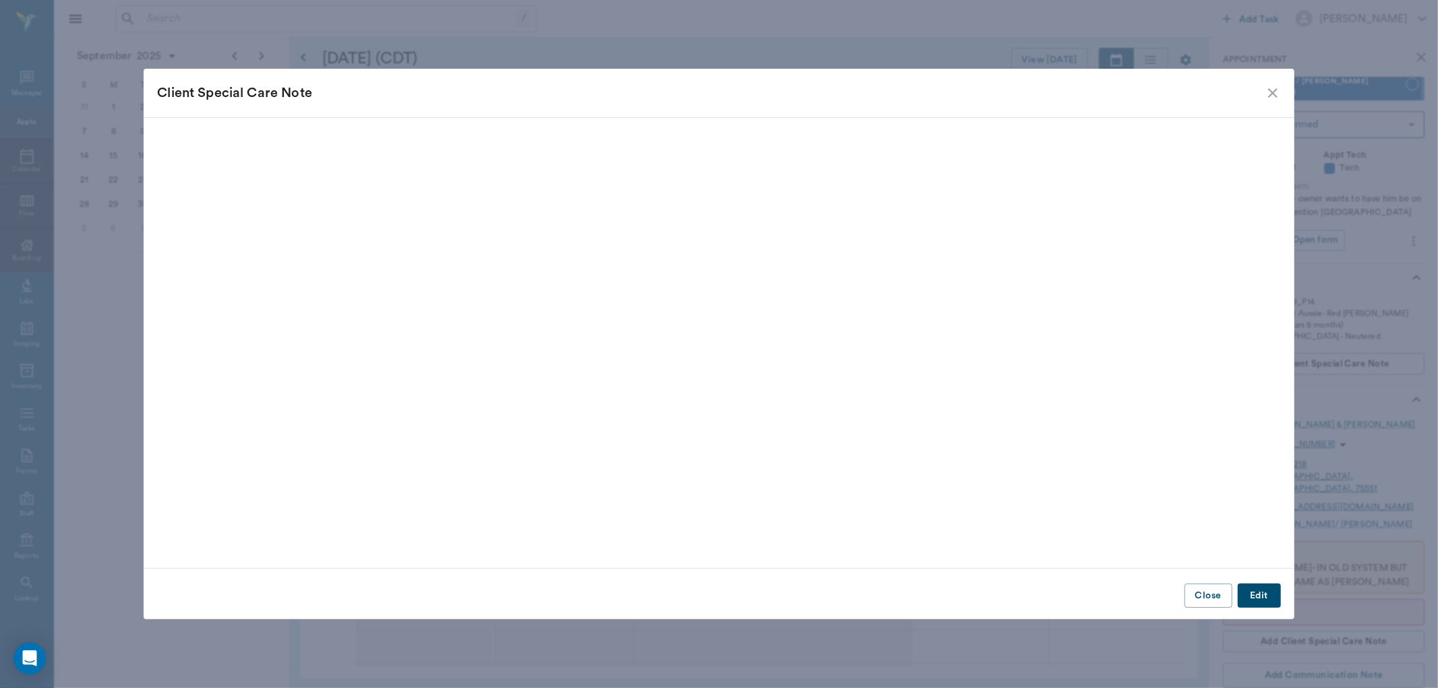
click at [1270, 93] on icon "close" at bounding box center [1273, 93] width 16 height 16
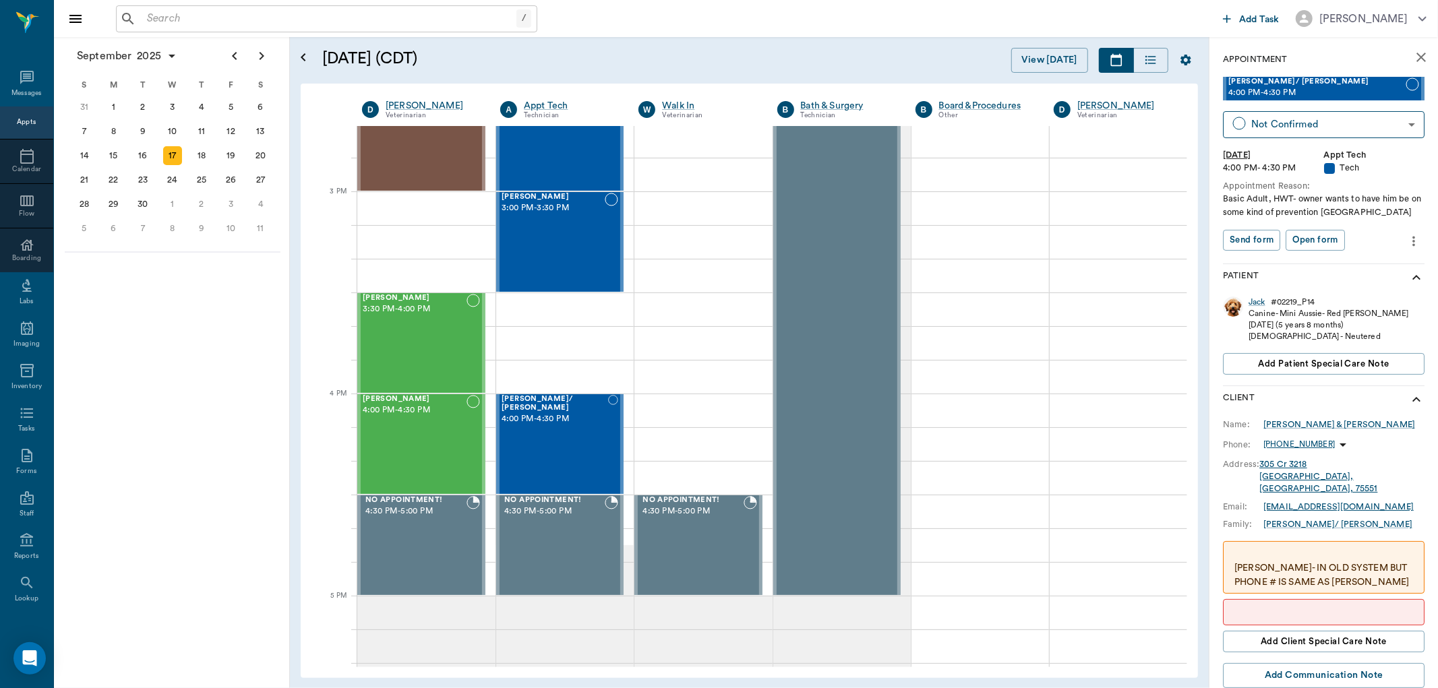
click at [1310, 605] on p at bounding box center [1323, 612] width 179 height 14
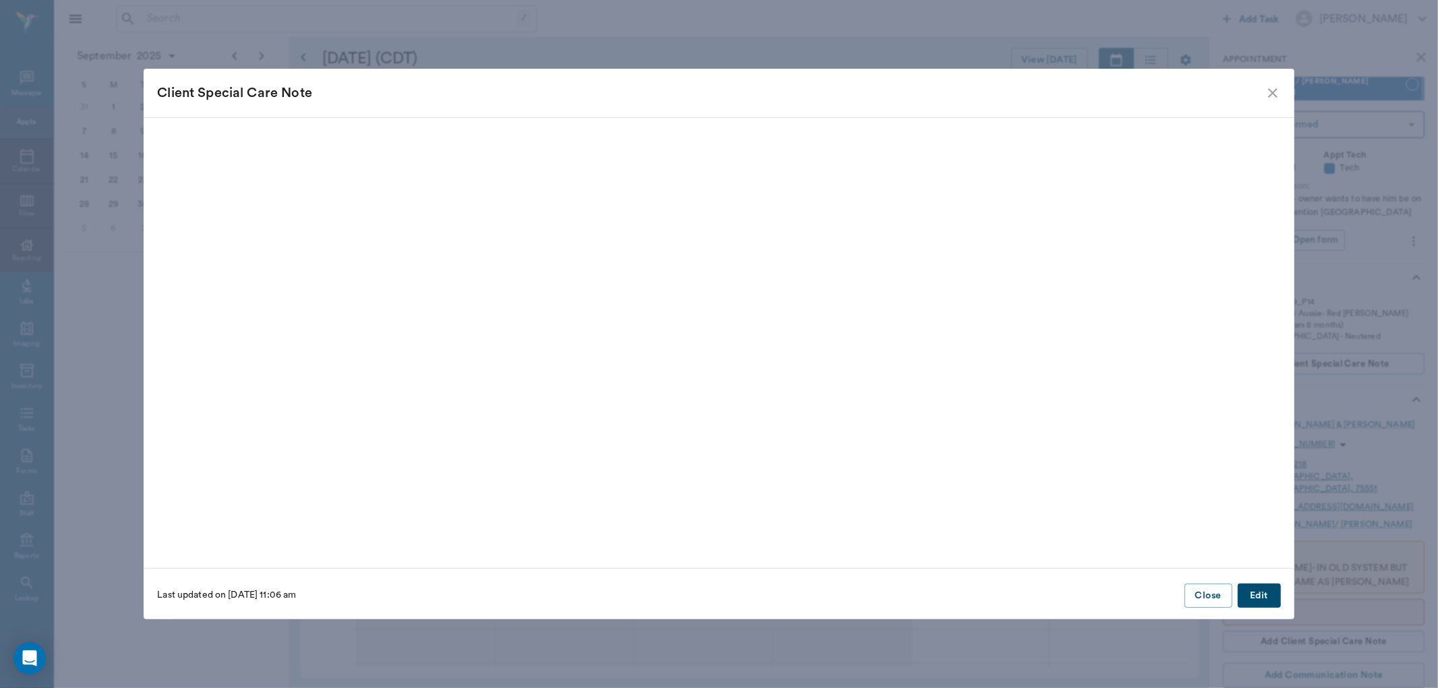
click at [1276, 597] on button "Edit" at bounding box center [1259, 596] width 43 height 25
click at [599, 156] on div "Warning Popup" at bounding box center [382, 155] width 450 height 27
click at [260, 150] on div "Warning Popup" at bounding box center [382, 155] width 450 height 27
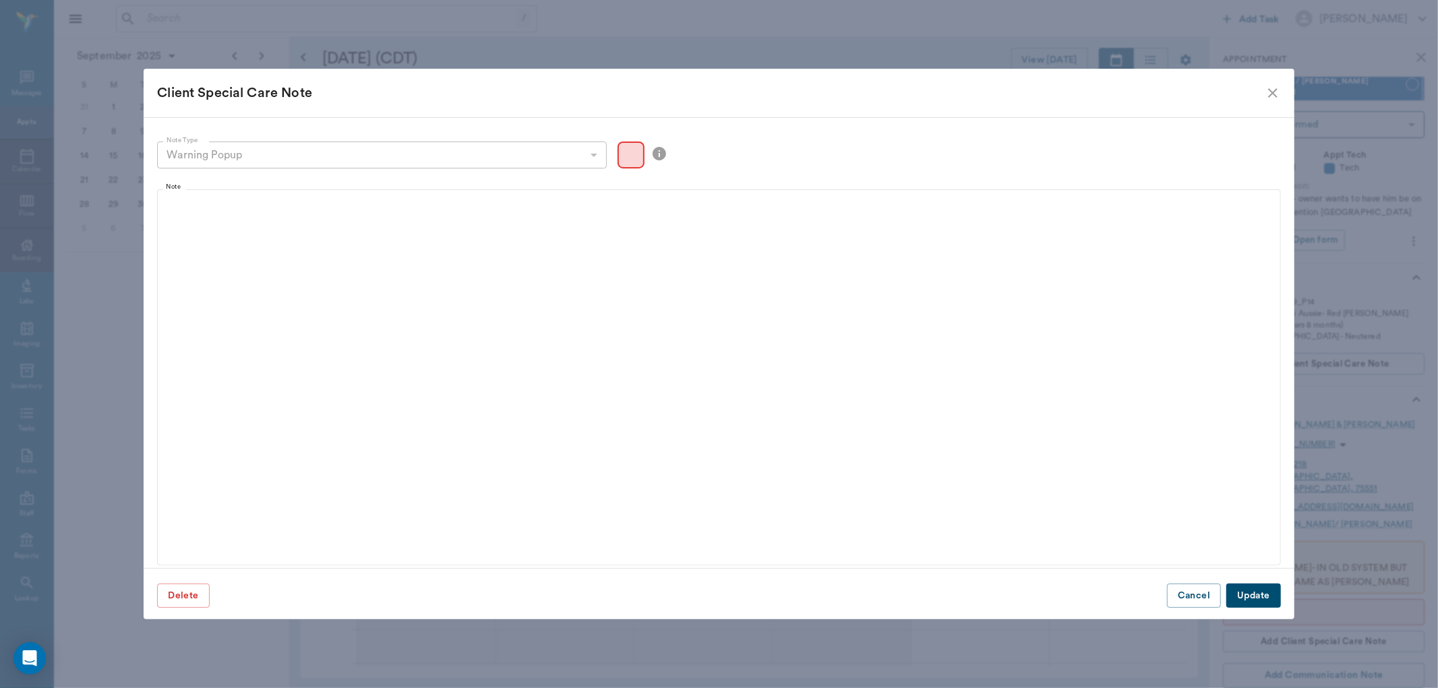
click at [260, 150] on div "Warning Popup" at bounding box center [382, 155] width 450 height 27
click at [190, 157] on div "Warning Popup" at bounding box center [382, 155] width 450 height 27
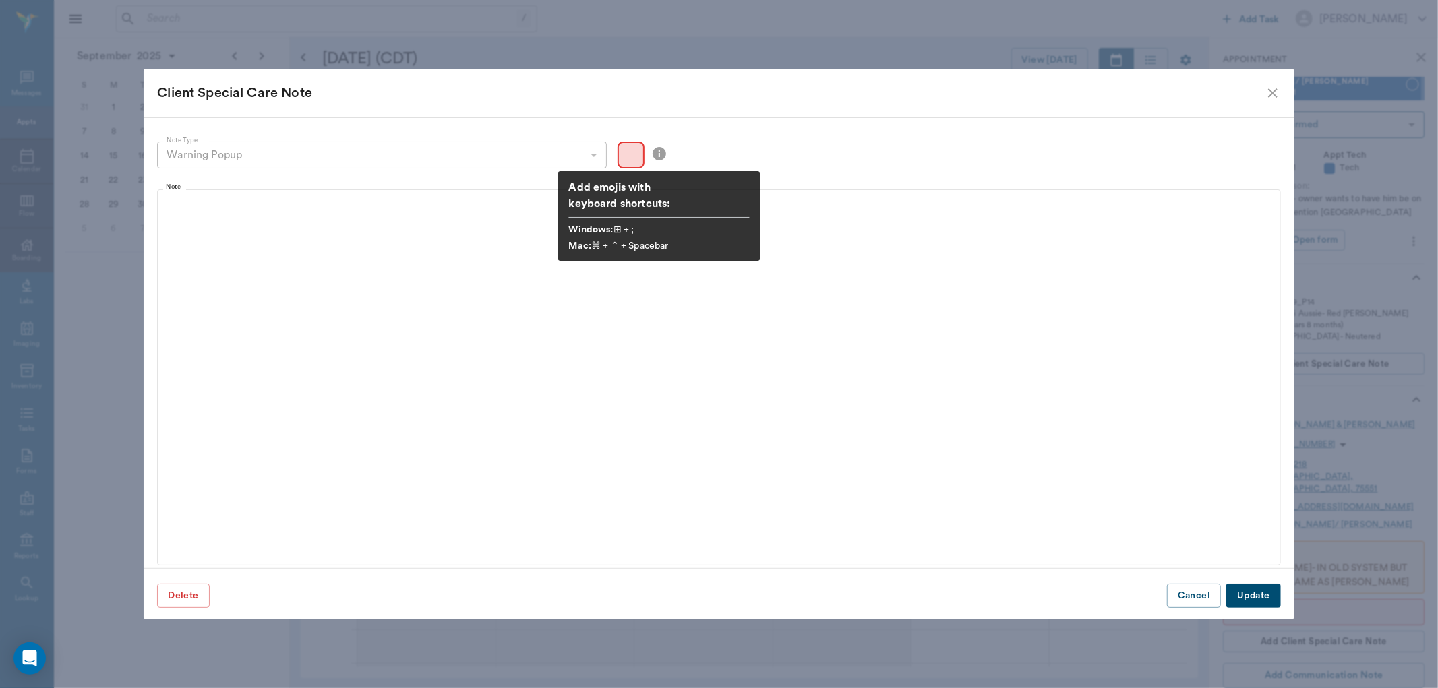
click at [663, 155] on icon at bounding box center [659, 153] width 13 height 13
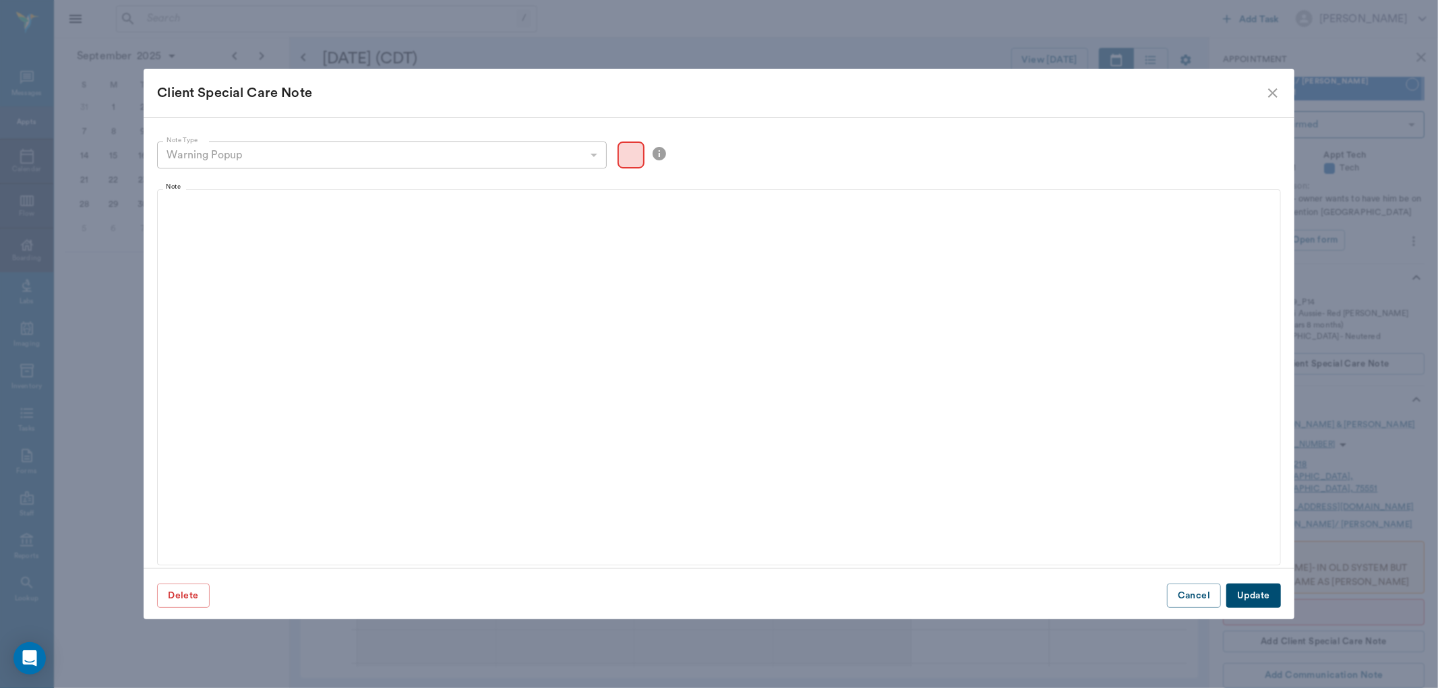
click at [705, 145] on div "Note Type Warning Popup warning Note Type" at bounding box center [718, 158] width 1123 height 32
click at [1272, 595] on button "Update" at bounding box center [1253, 596] width 54 height 25
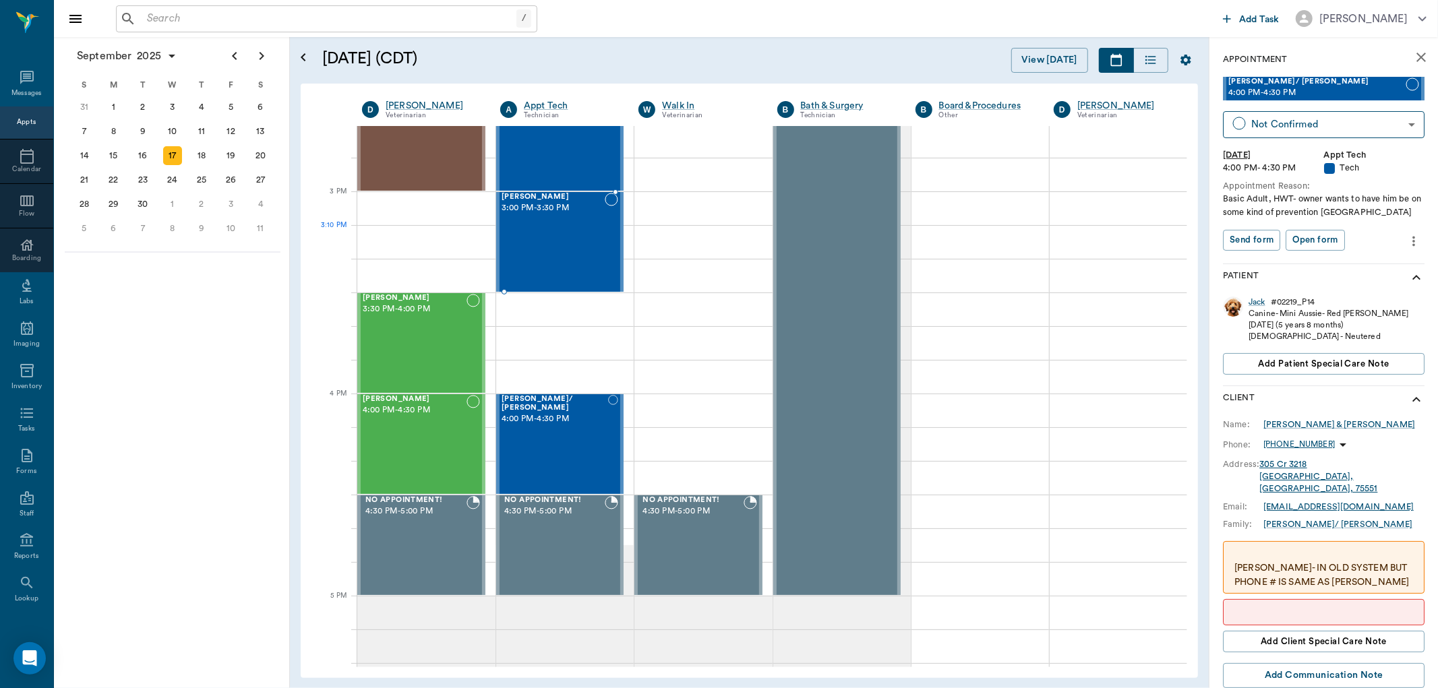
click at [594, 257] on div "[PERSON_NAME] 3:00 PM - 3:30 PM" at bounding box center [553, 242] width 103 height 98
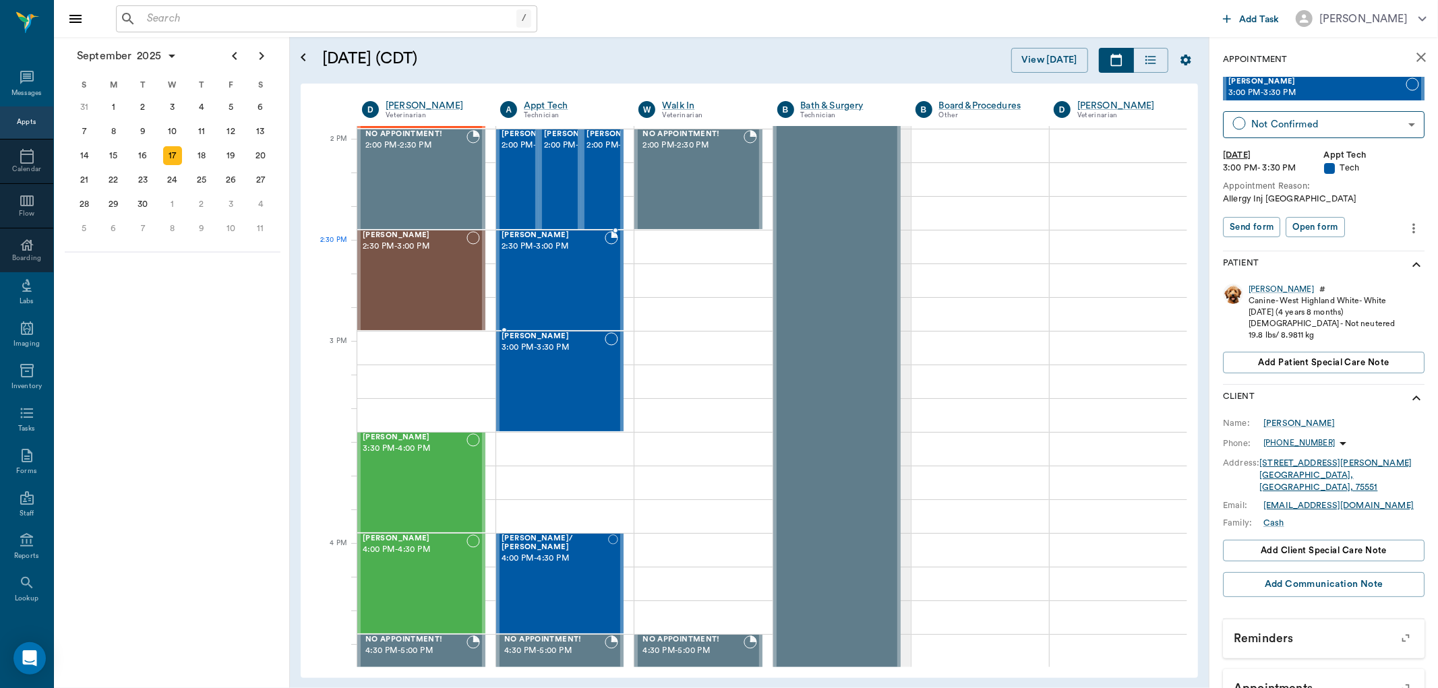
scroll to position [1205, 0]
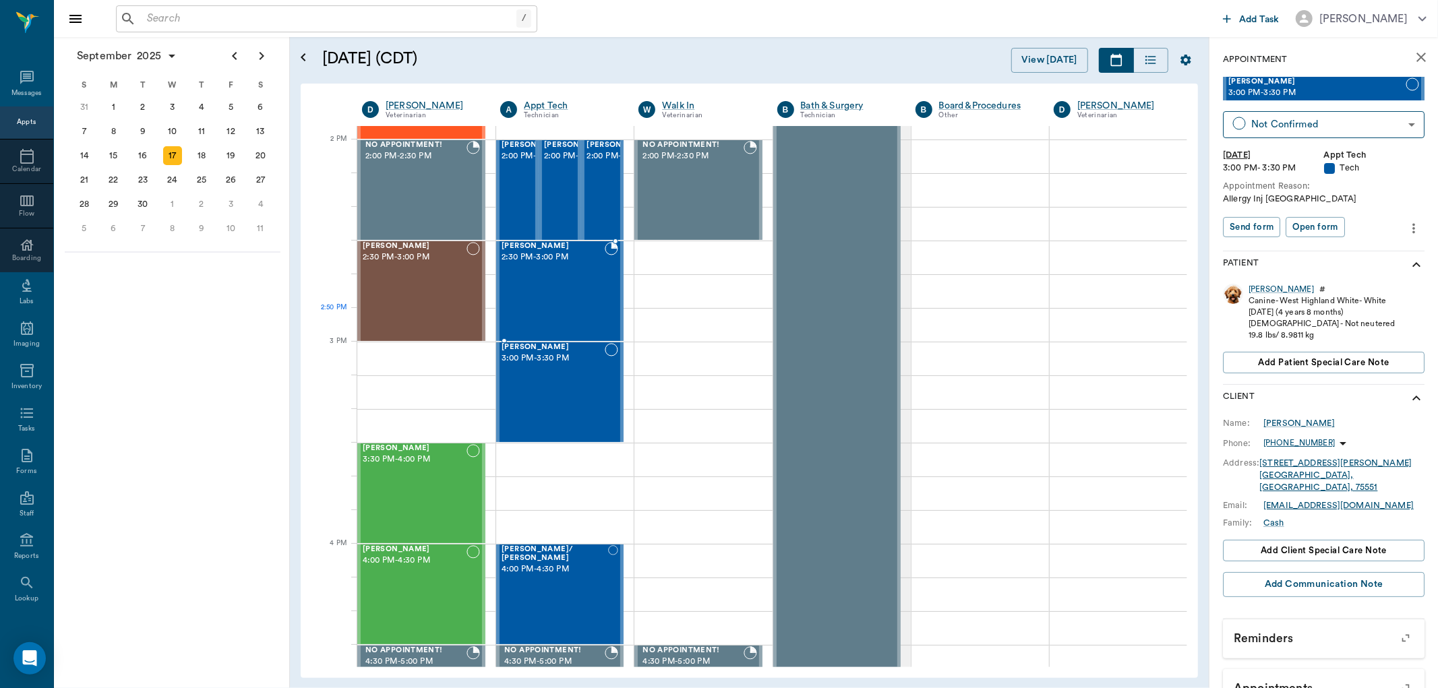
click at [549, 315] on div "[PERSON_NAME] 2:30 PM - 3:00 PM" at bounding box center [553, 291] width 103 height 98
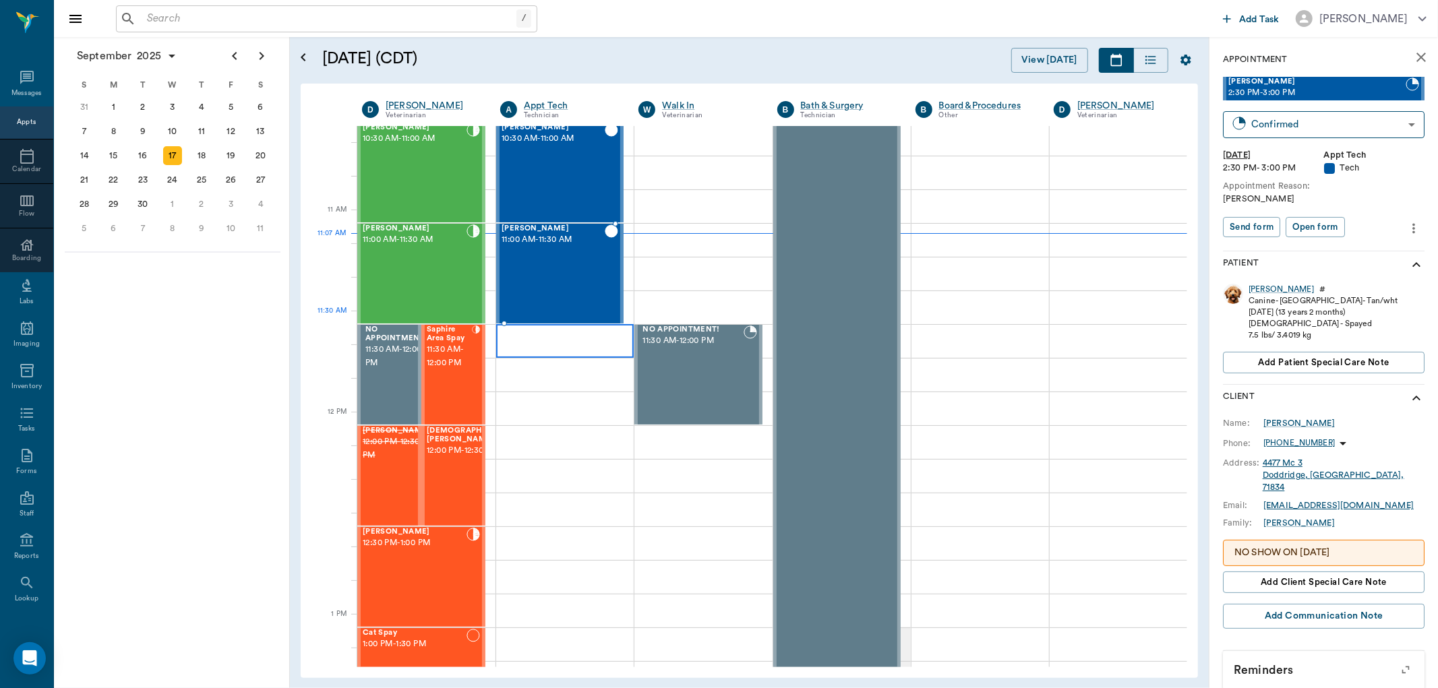
scroll to position [531, 0]
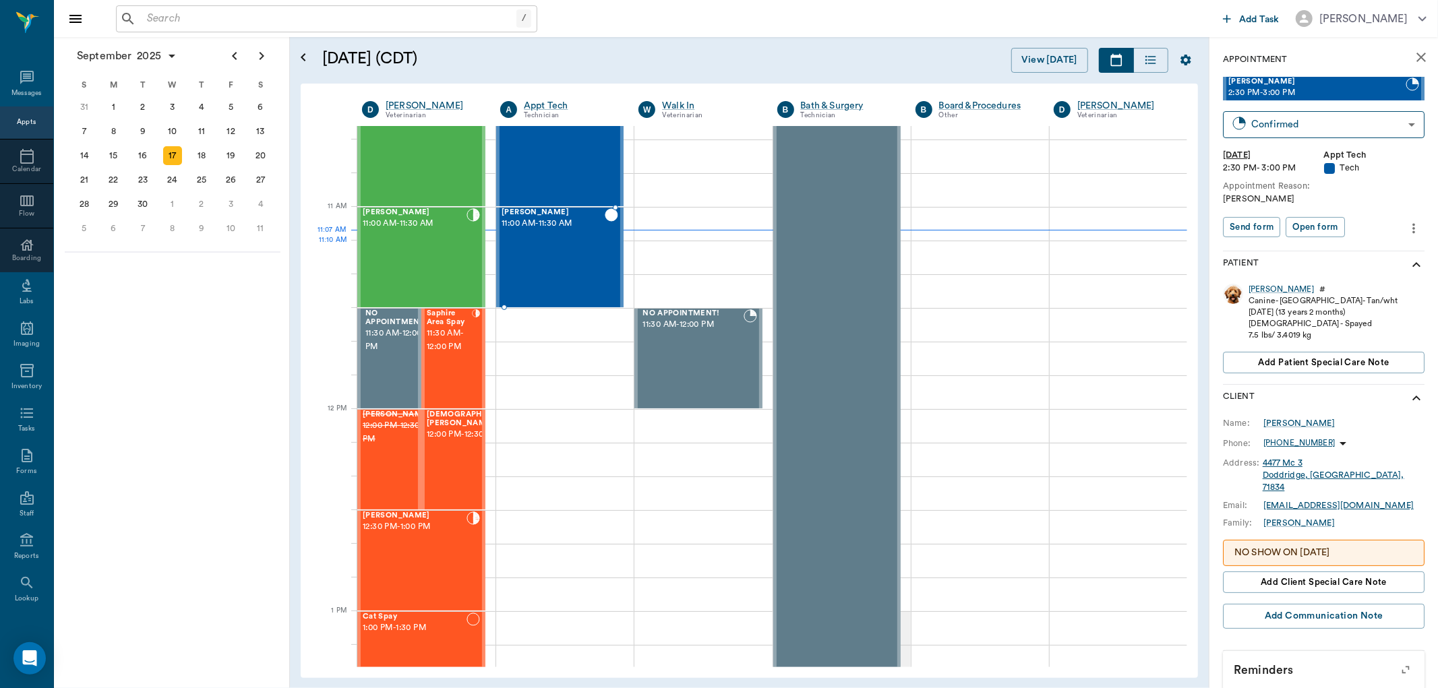
click at [558, 273] on div "[PERSON_NAME] 11:00 AM - 11:30 AM" at bounding box center [553, 257] width 103 height 98
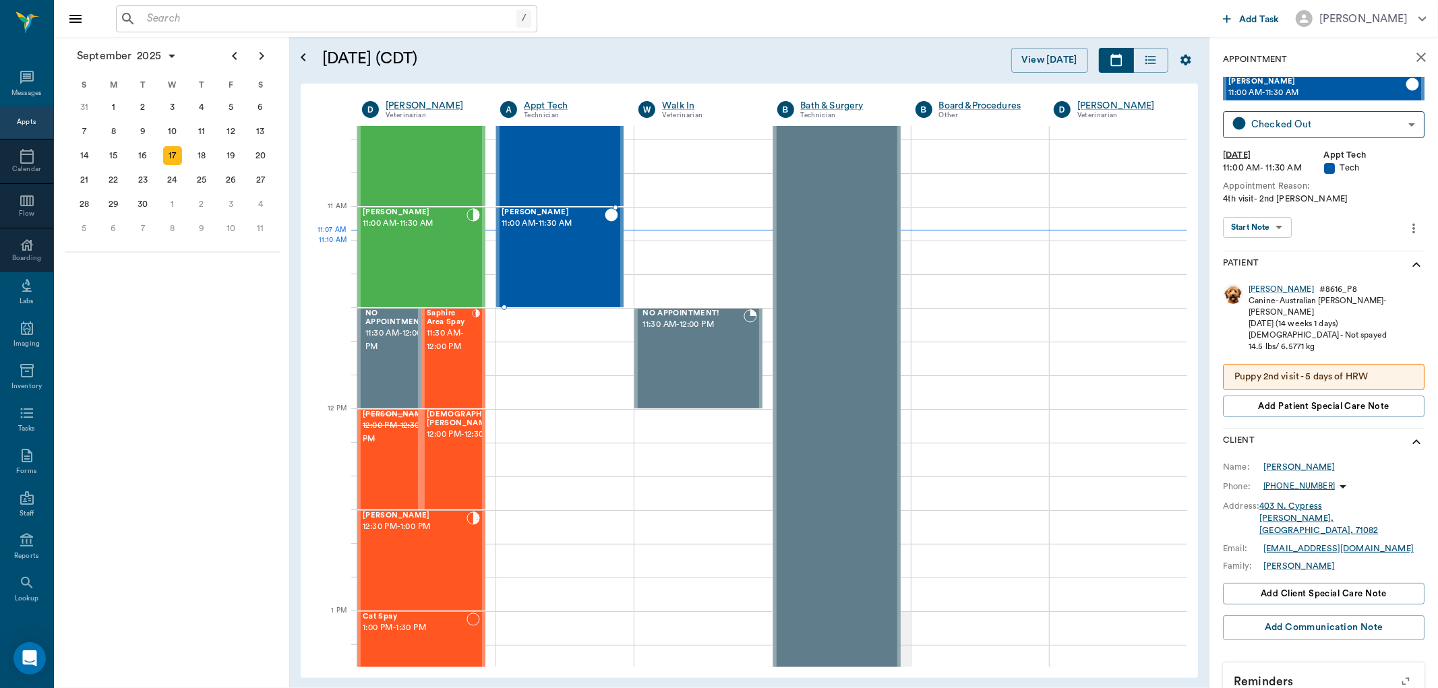
type input "CHECKED_OUT"
click at [411, 258] on div "[PERSON_NAME] 11:00 AM - 11:30 AM" at bounding box center [415, 257] width 104 height 98
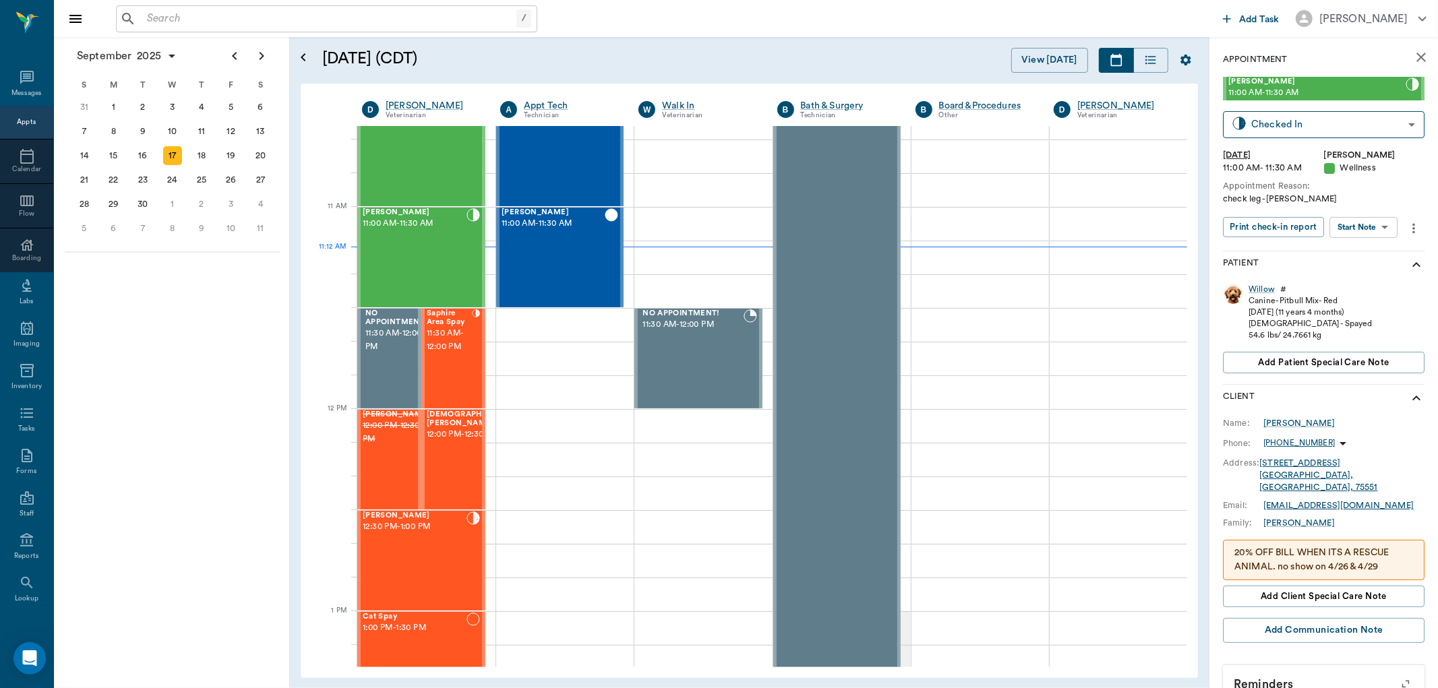
click at [1360, 231] on body "/ ​ Add Task [PERSON_NAME] Nectar Messages Appts Calendar Flow Boarding Labs Im…" at bounding box center [719, 344] width 1438 height 688
click at [1359, 252] on button "Start SOAP" at bounding box center [1349, 255] width 46 height 16
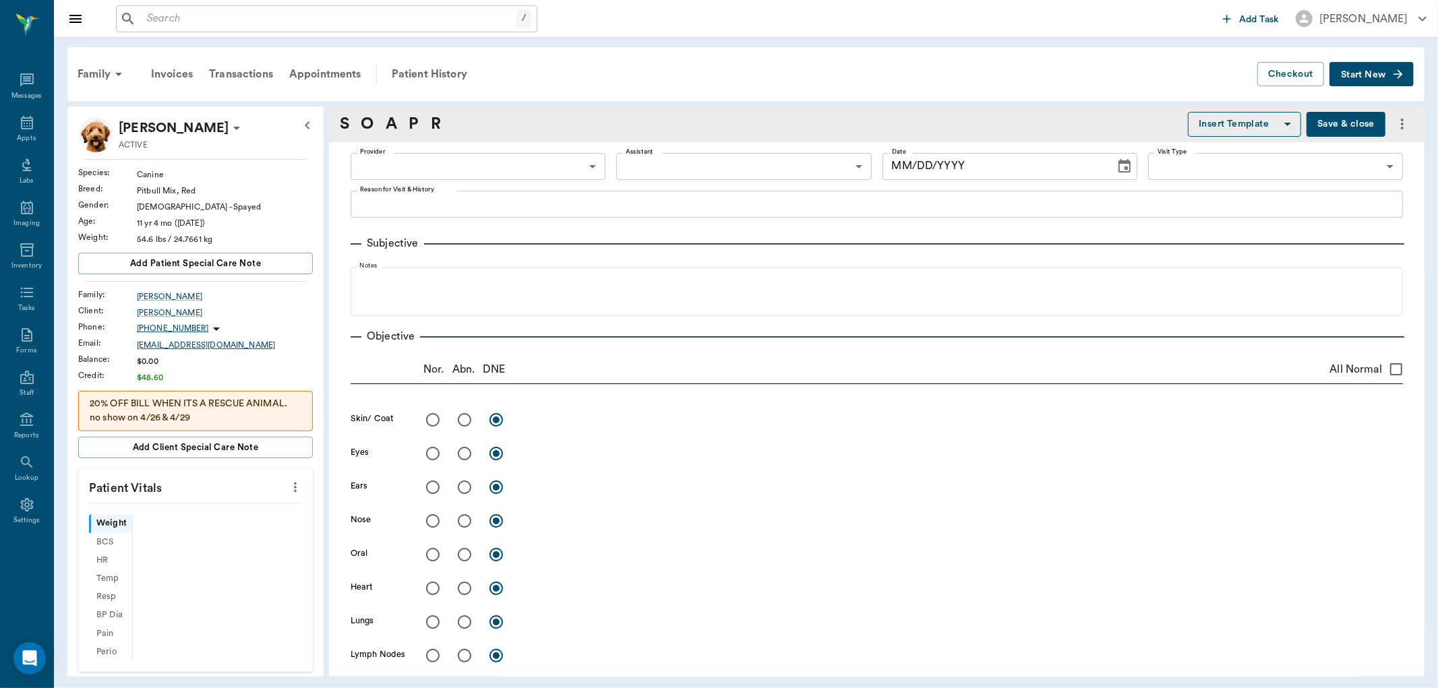
type input "63ec2f075fda476ae8351a4d"
type input "65d2be4f46e3a538d89b8c14"
type textarea "check leg -[PERSON_NAME]"
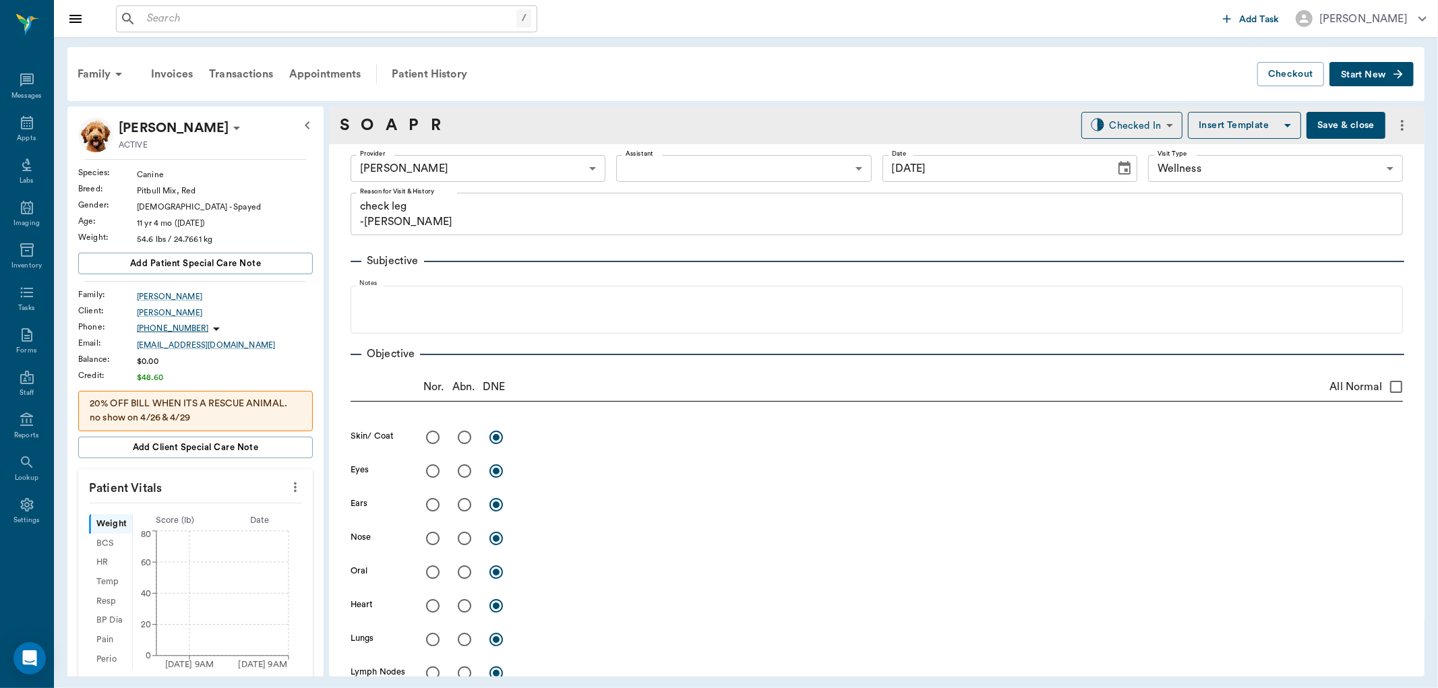
type input "[DATE]"
click at [288, 481] on icon "more" at bounding box center [295, 487] width 15 height 16
click at [194, 506] on span "Enter Vitals" at bounding box center [227, 511] width 113 height 14
click at [187, 526] on input "text" at bounding box center [194, 527] width 117 height 27
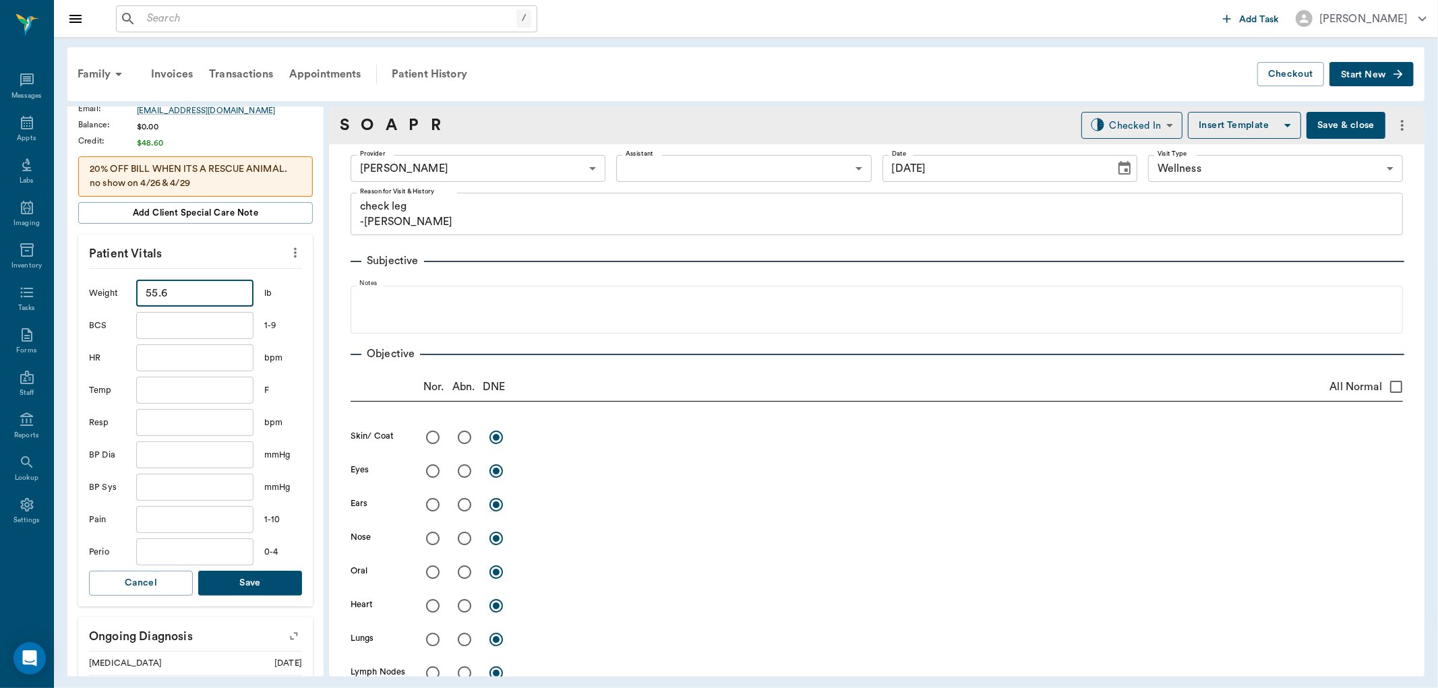
scroll to position [299, 0]
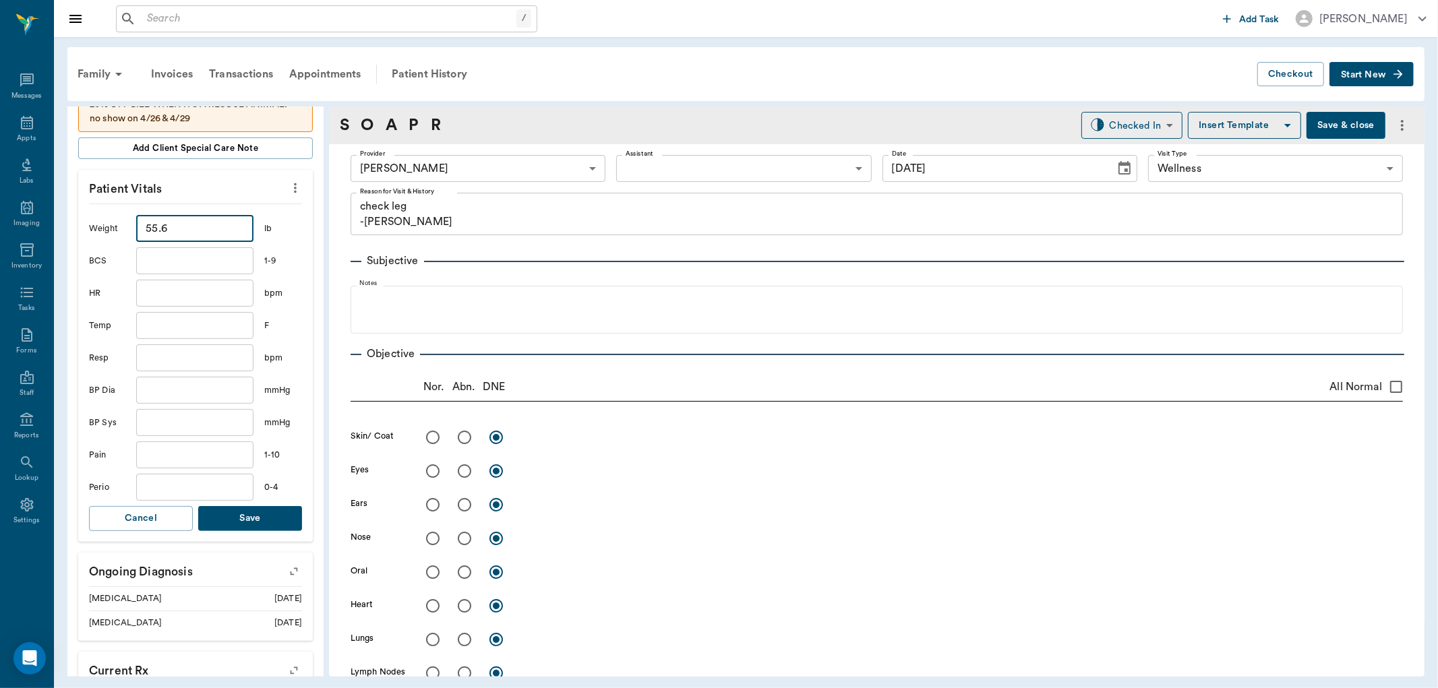
type input "55.6"
click at [171, 331] on input "text" at bounding box center [194, 325] width 117 height 27
type input "100.1"
click at [244, 525] on button "Save" at bounding box center [250, 518] width 104 height 25
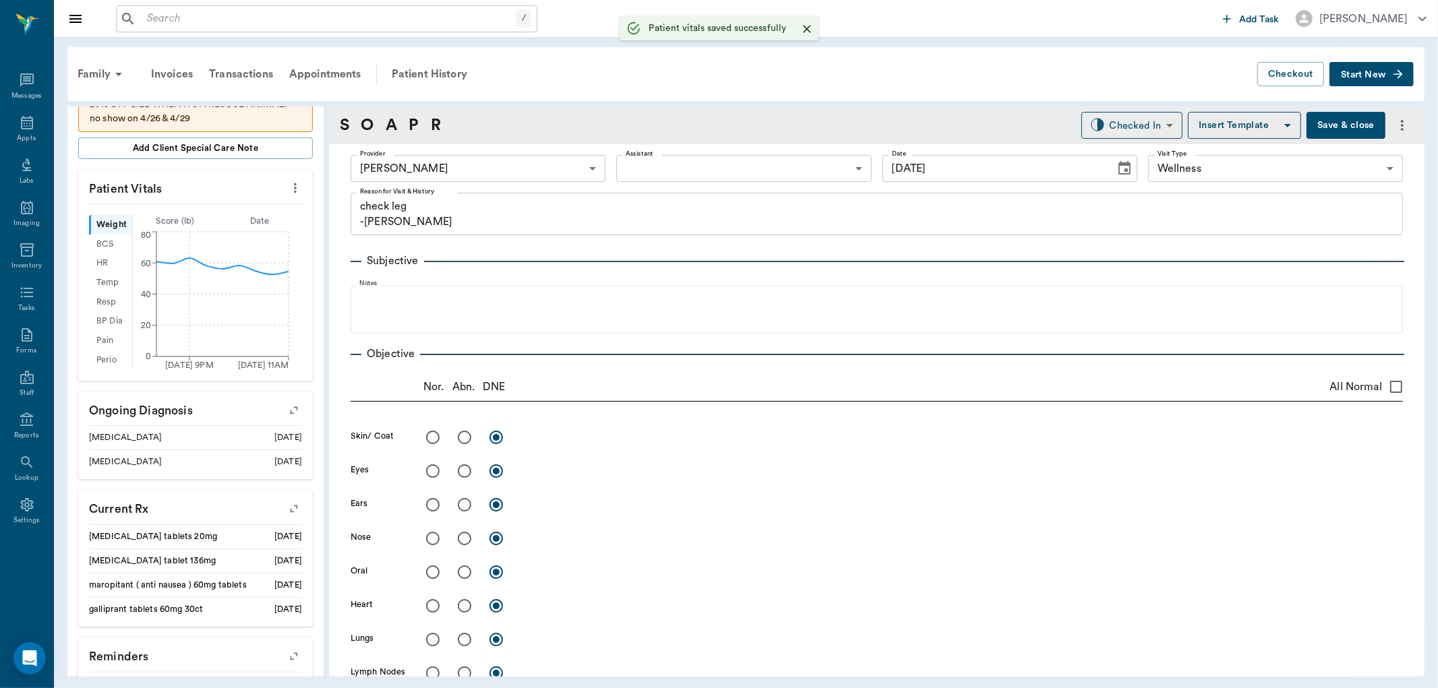
click at [634, 178] on body "/ ​ Add Task [PERSON_NAME] Nectar Messages Appts Labs Imaging Inventory Tasks F…" at bounding box center [719, 344] width 1438 height 688
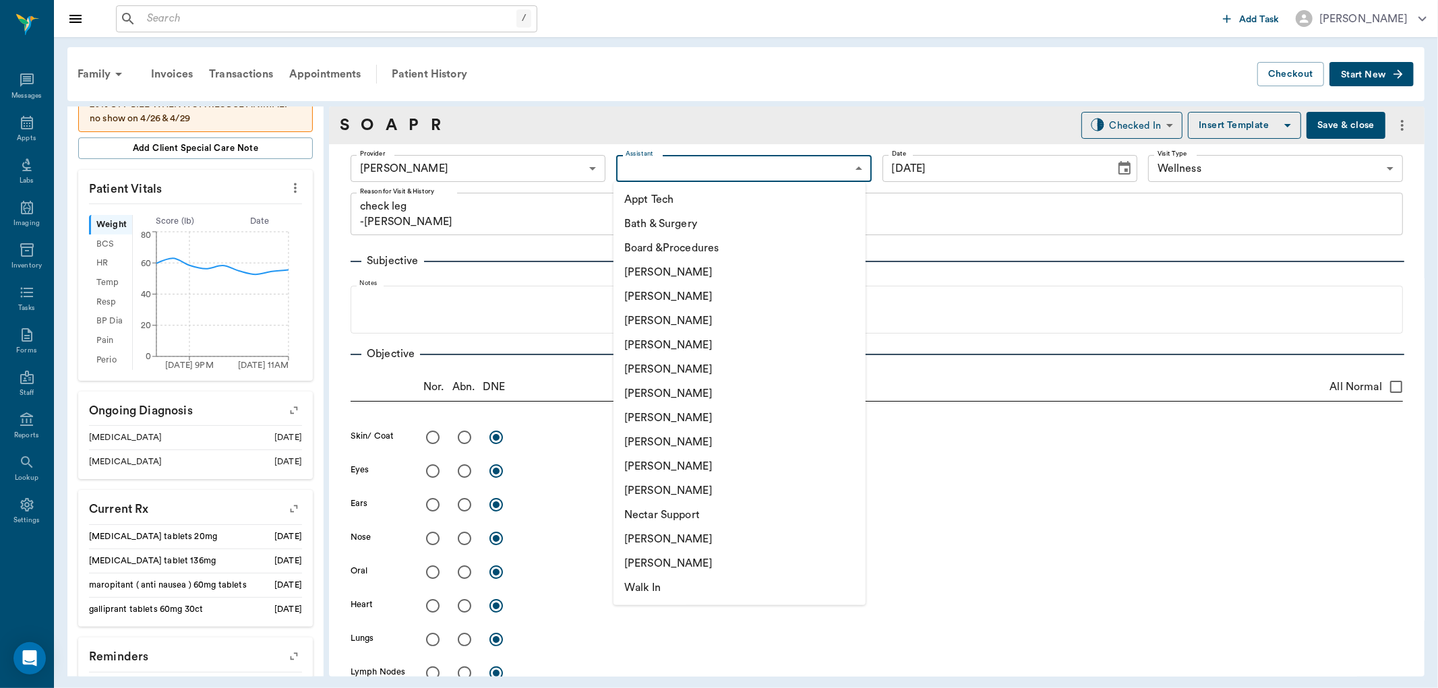
click at [654, 440] on li "[PERSON_NAME]" at bounding box center [740, 442] width 252 height 24
type input "63ec2e7e52e12b0ba117b124"
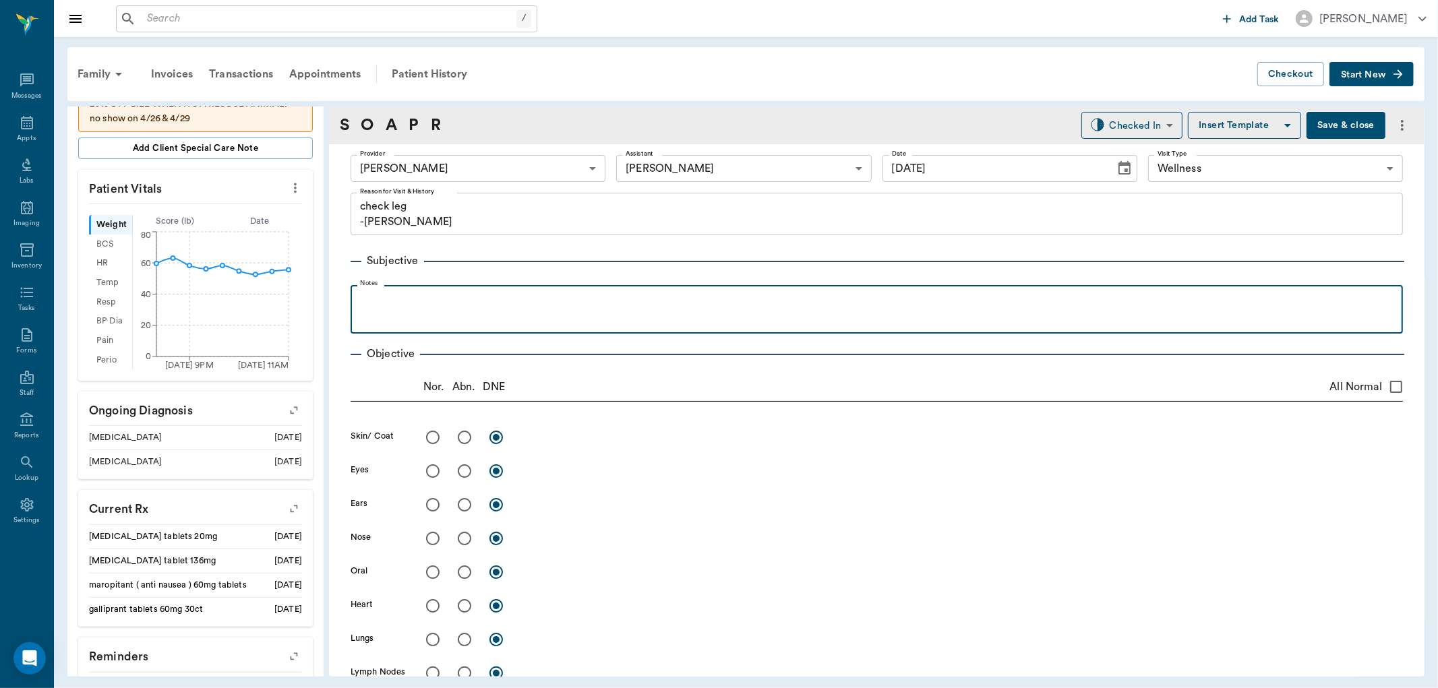
click at [363, 294] on p at bounding box center [876, 300] width 1039 height 16
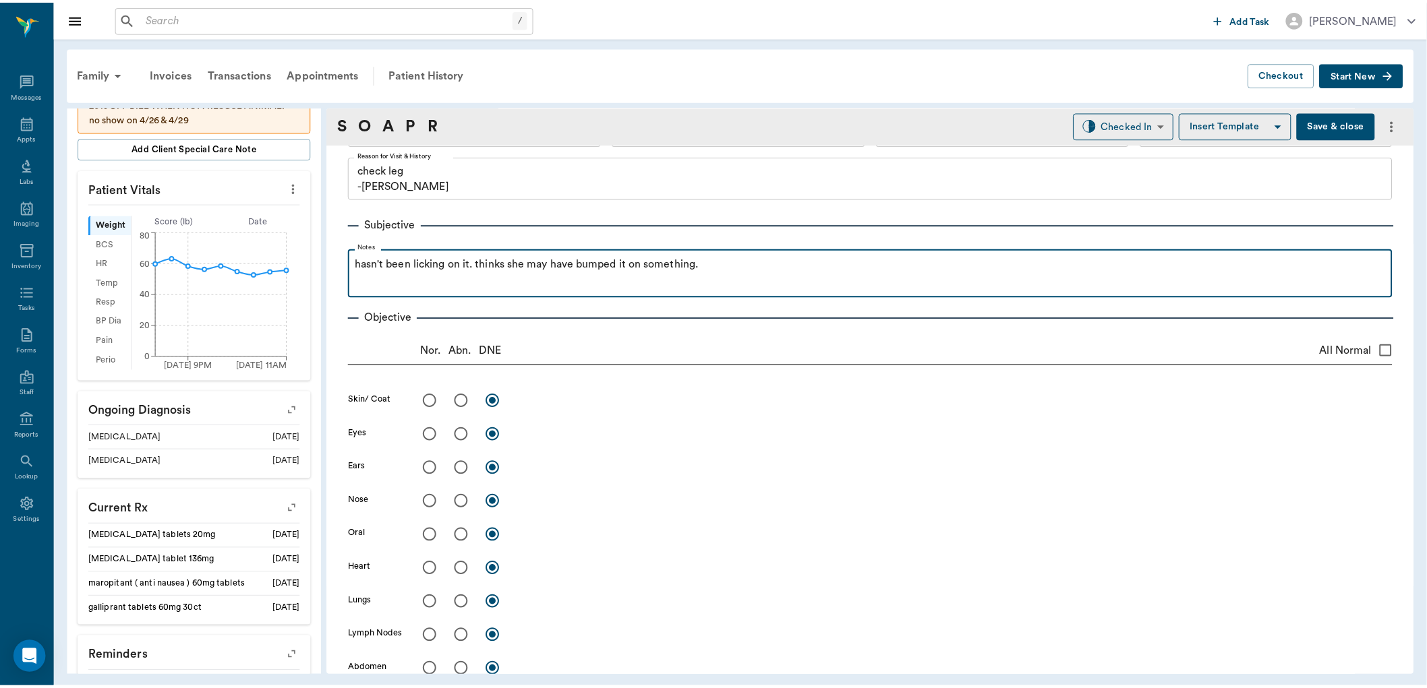
scroll to position [0, 0]
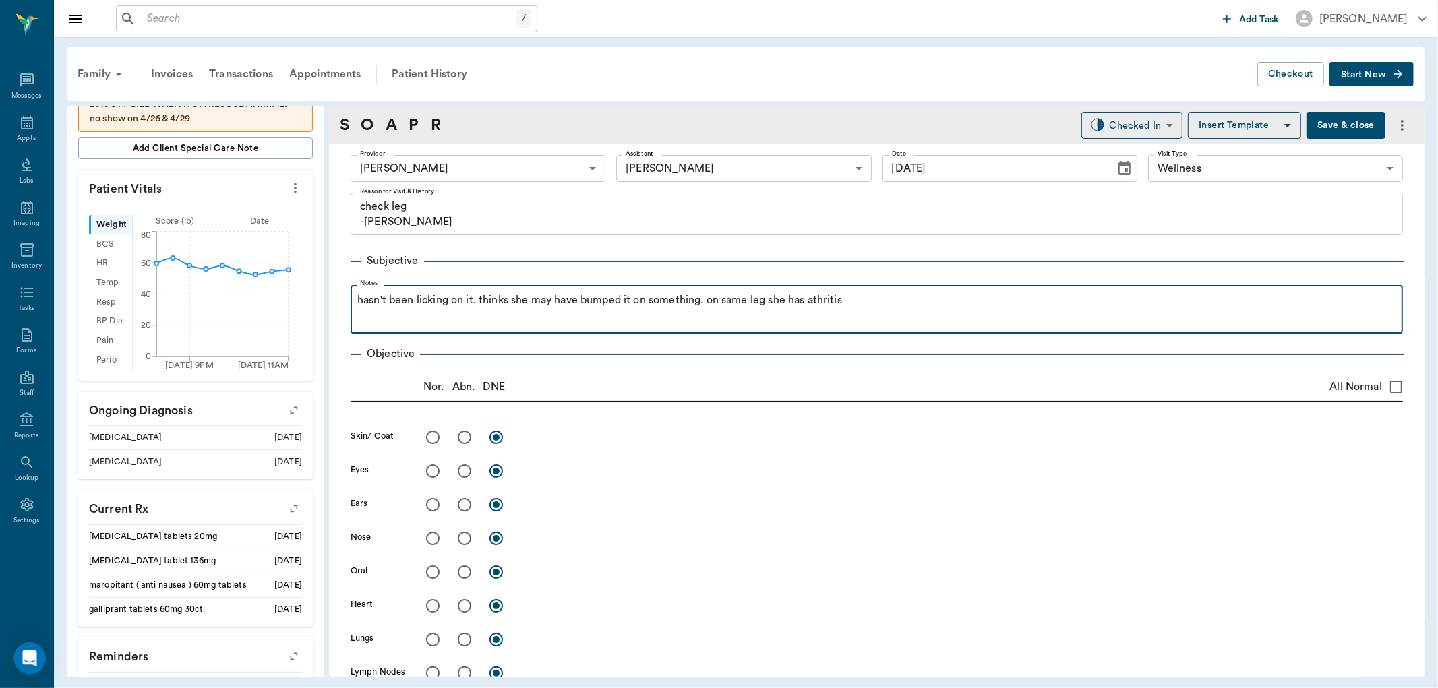
click at [814, 303] on p "hasn't been licking on it. thinks she may have bumped it on something. on same …" at bounding box center [876, 300] width 1039 height 16
click at [850, 301] on p "hasn't been licking on it. thinks she may have bumped it on something. on same …" at bounding box center [876, 300] width 1039 height 16
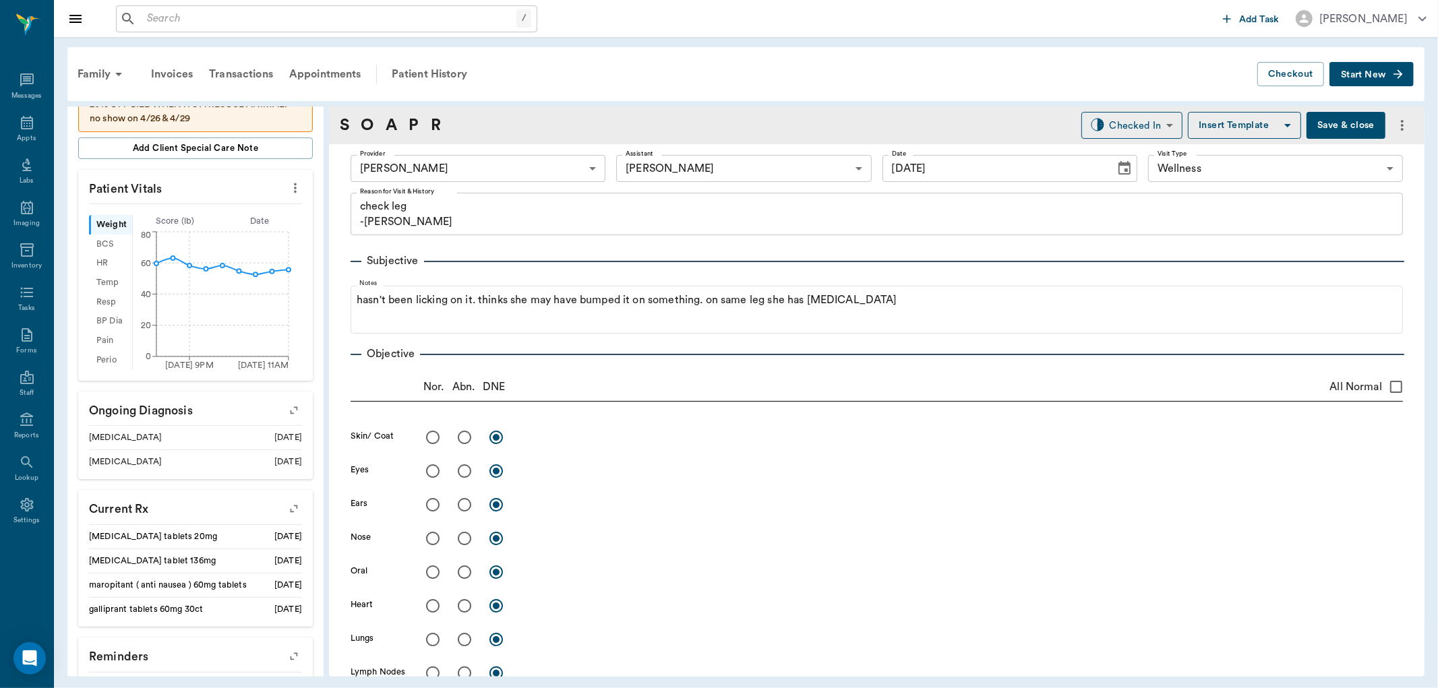
click at [1337, 119] on button "Save & close" at bounding box center [1346, 125] width 79 height 27
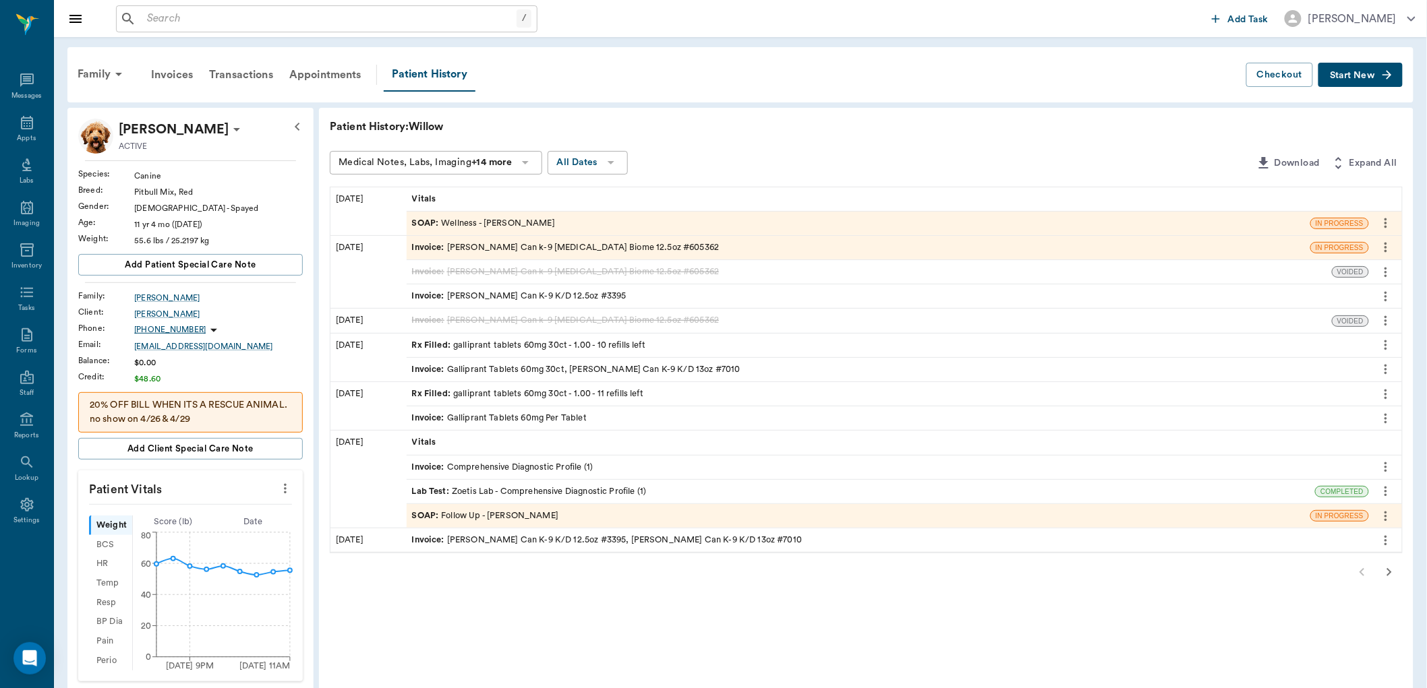
click at [494, 217] on div "SOAP : Wellness - [PERSON_NAME]" at bounding box center [483, 223] width 143 height 13
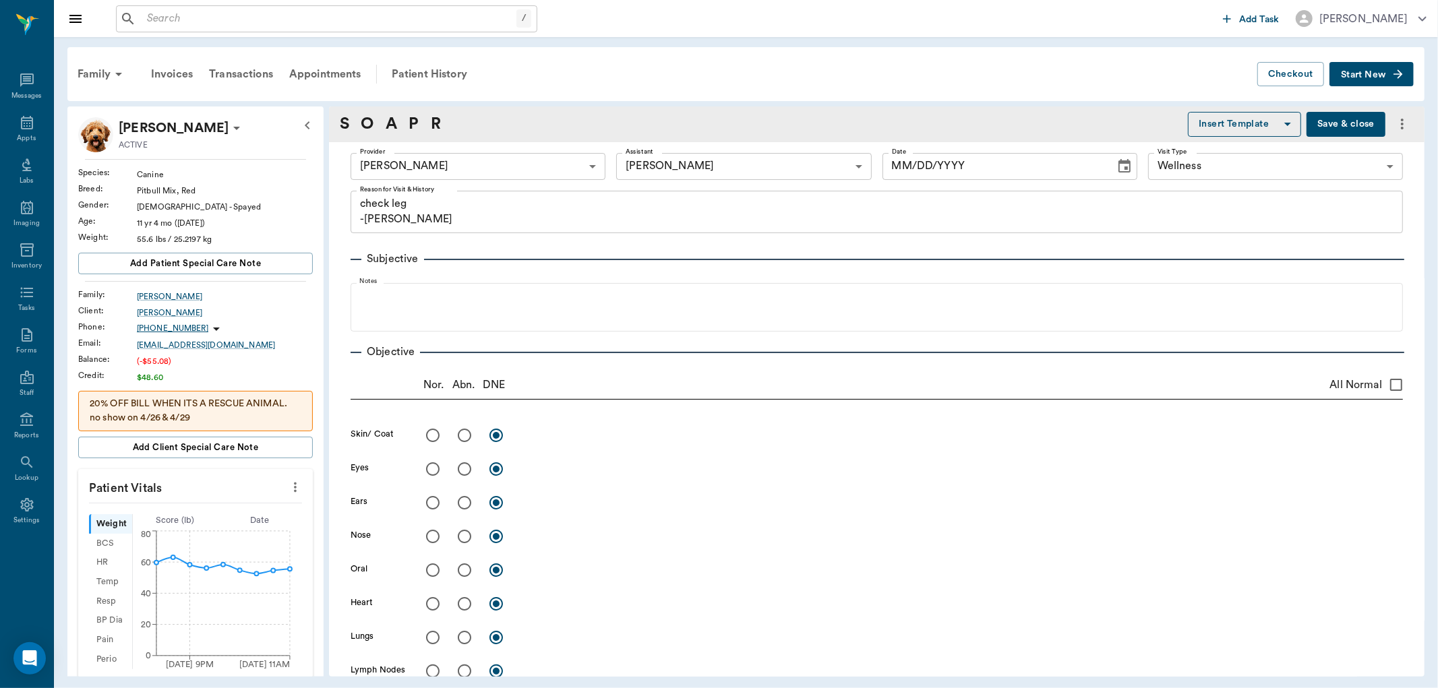
type input "63ec2f075fda476ae8351a4d"
type input "63ec2e7e52e12b0ba117b124"
type input "65d2be4f46e3a538d89b8c14"
type textarea "check leg -[PERSON_NAME]"
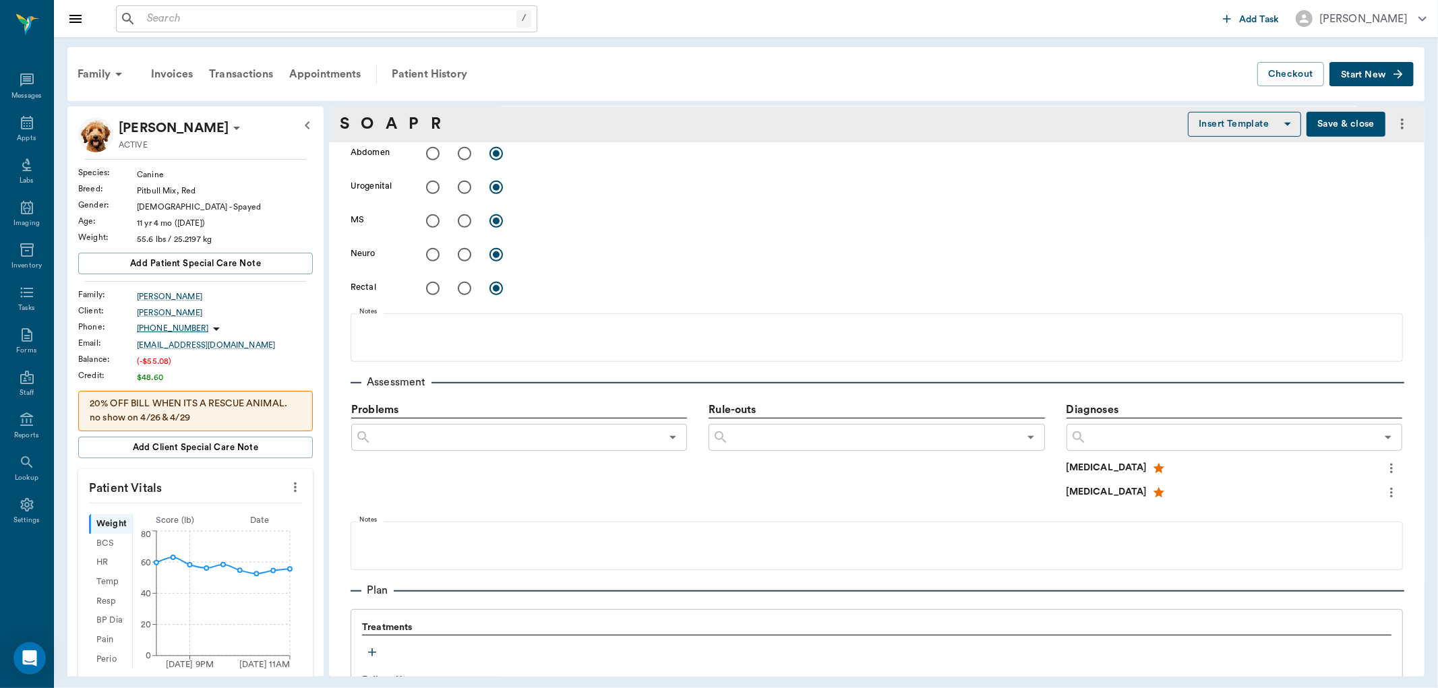
type input "[DATE]"
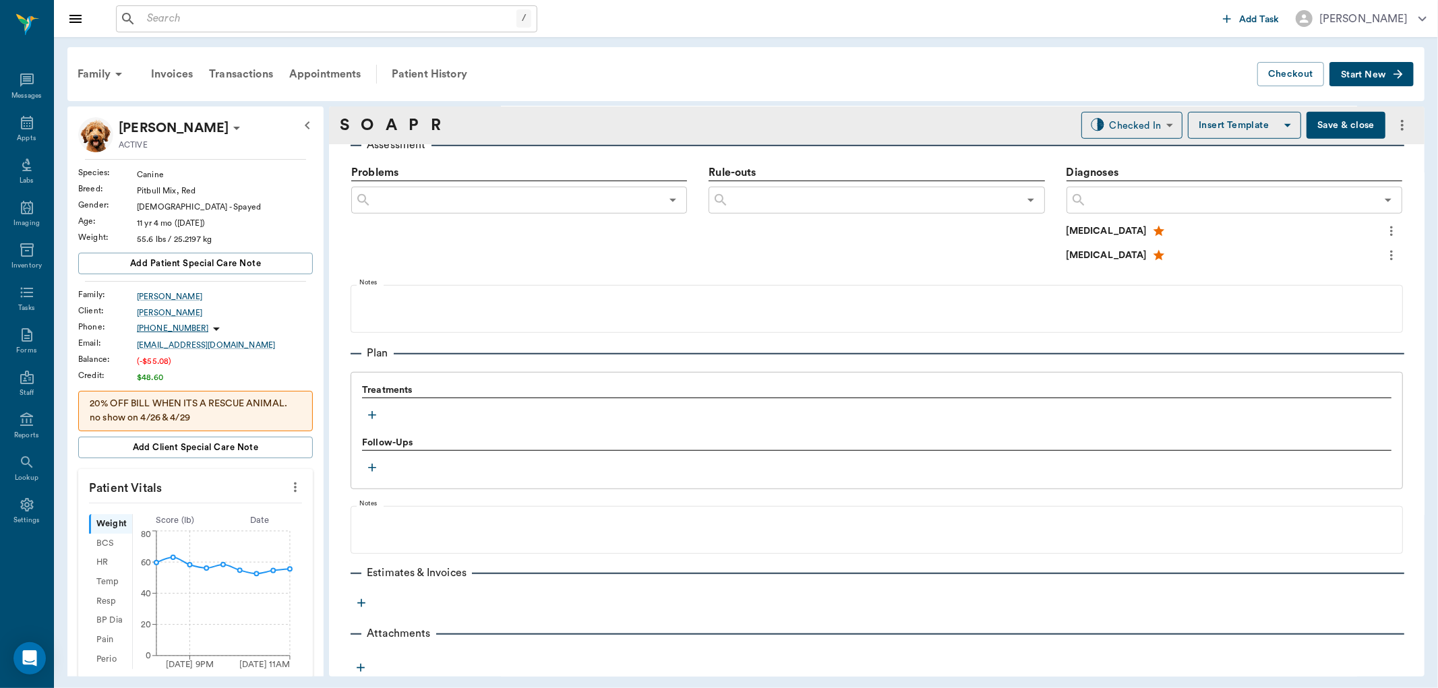
scroll to position [793, 0]
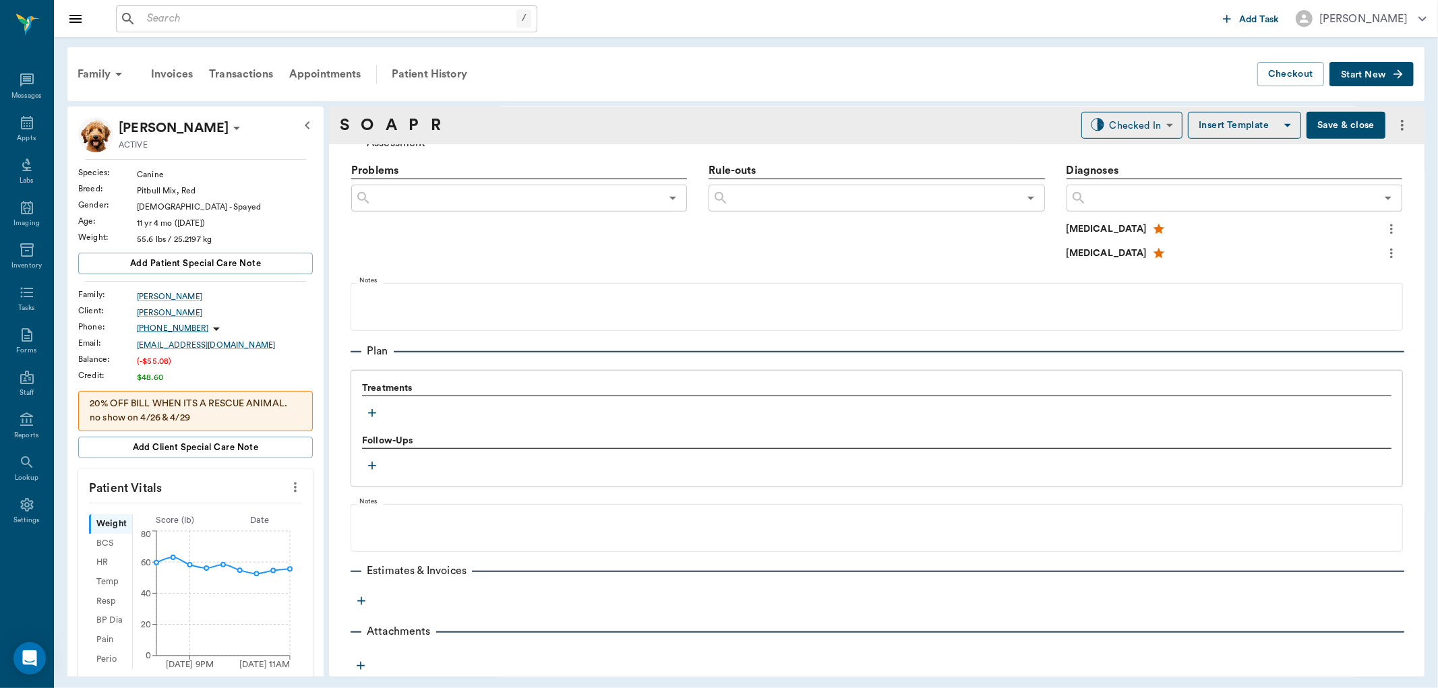
click at [368, 409] on icon "button" at bounding box center [371, 413] width 13 height 13
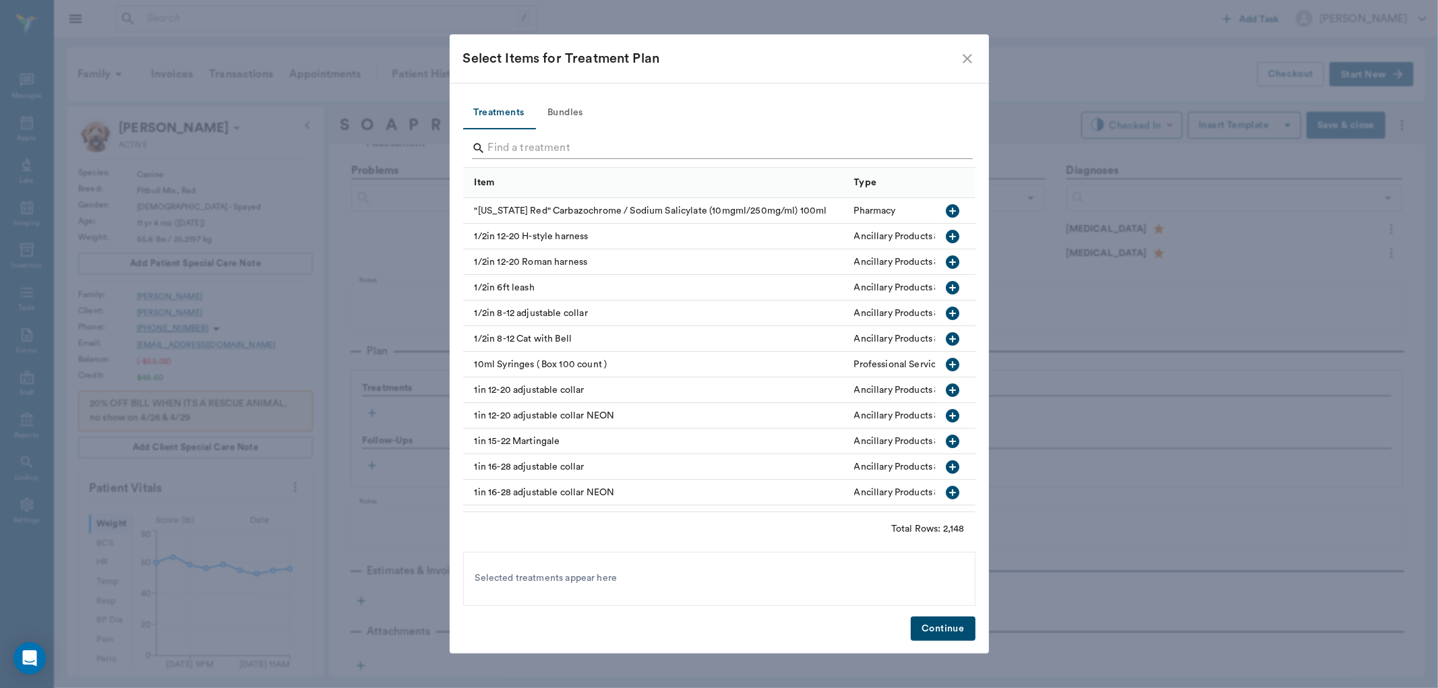
click at [536, 150] on input "Search" at bounding box center [720, 149] width 465 height 22
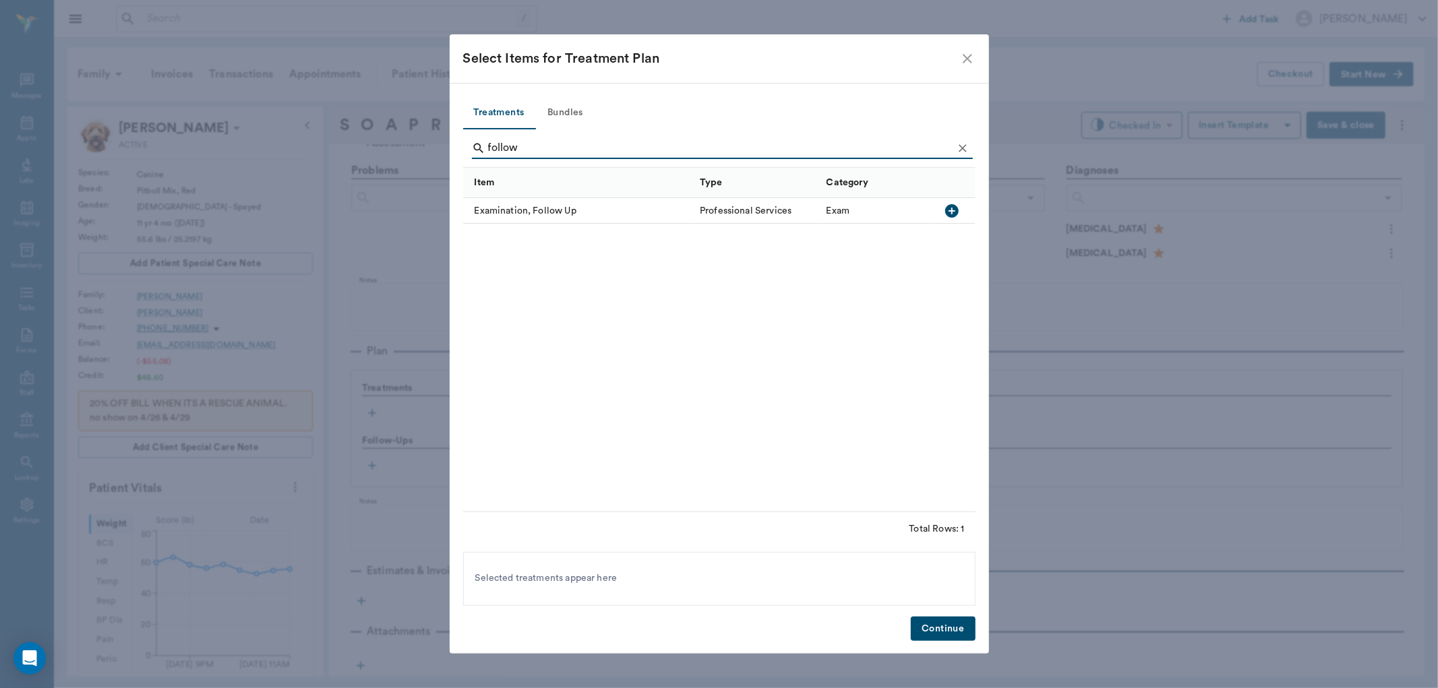
click at [945, 209] on icon "button" at bounding box center [952, 211] width 16 height 16
type input "f"
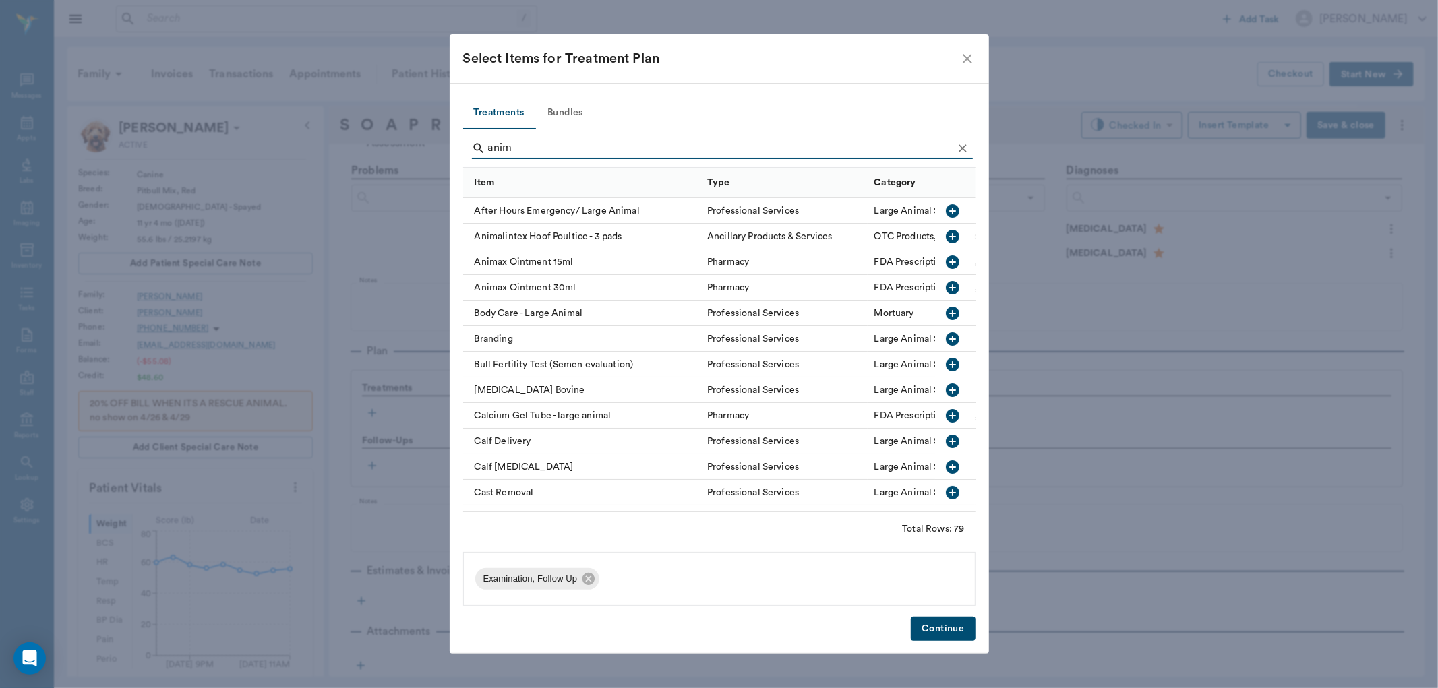
type input "anim"
click at [945, 261] on icon "button" at bounding box center [953, 262] width 16 height 16
click at [946, 629] on button "Continue" at bounding box center [943, 629] width 64 height 25
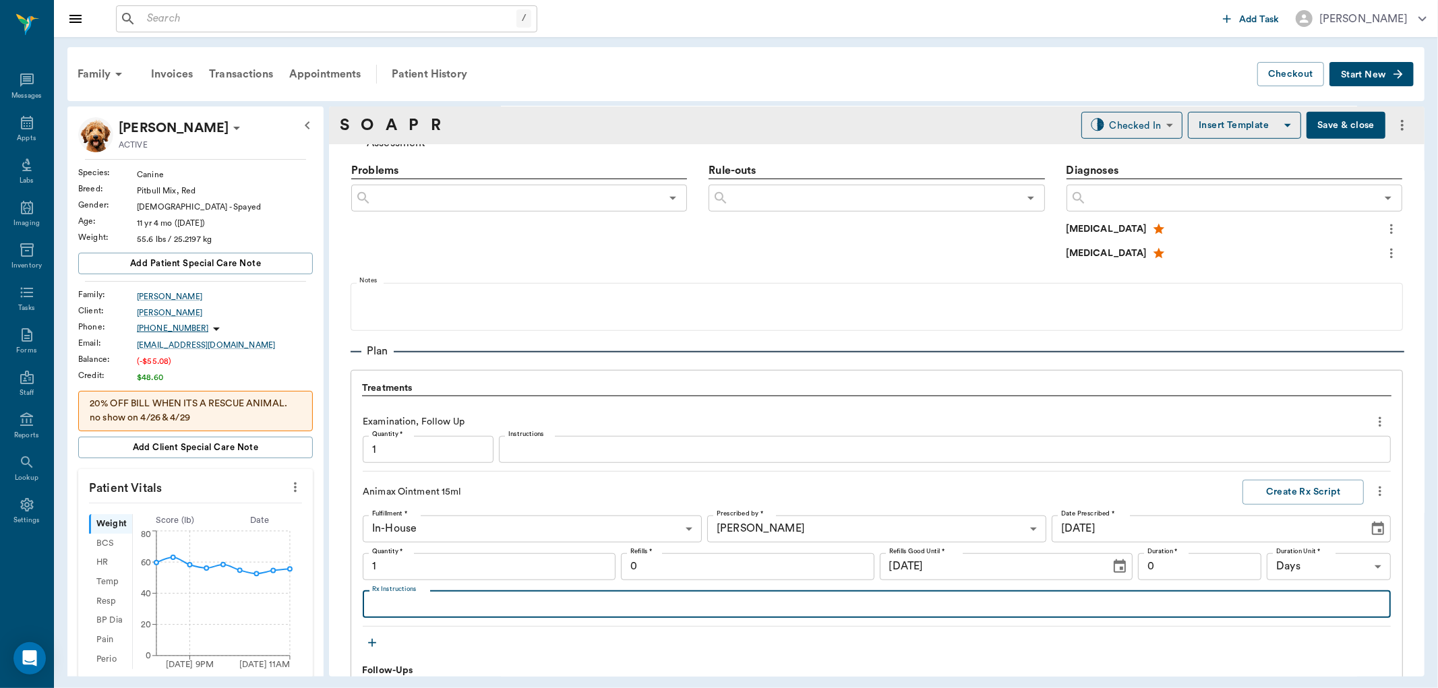
click at [405, 609] on textarea "Rx Instructions" at bounding box center [876, 605] width 1009 height 16
type input "1.00"
type textarea "Apply thin layer to LH leg sore twice daily until healed or if not healed by [D…"
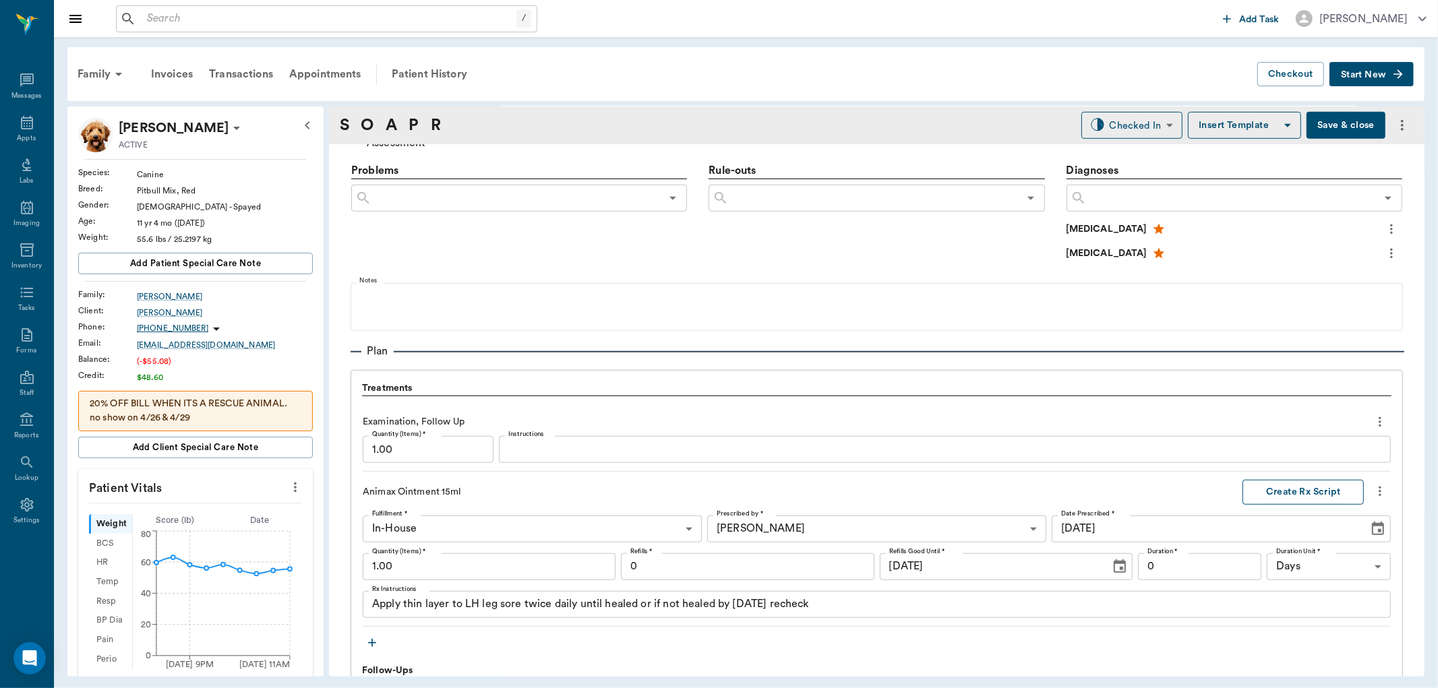
click at [1294, 494] on button "Create Rx Script" at bounding box center [1303, 492] width 121 height 25
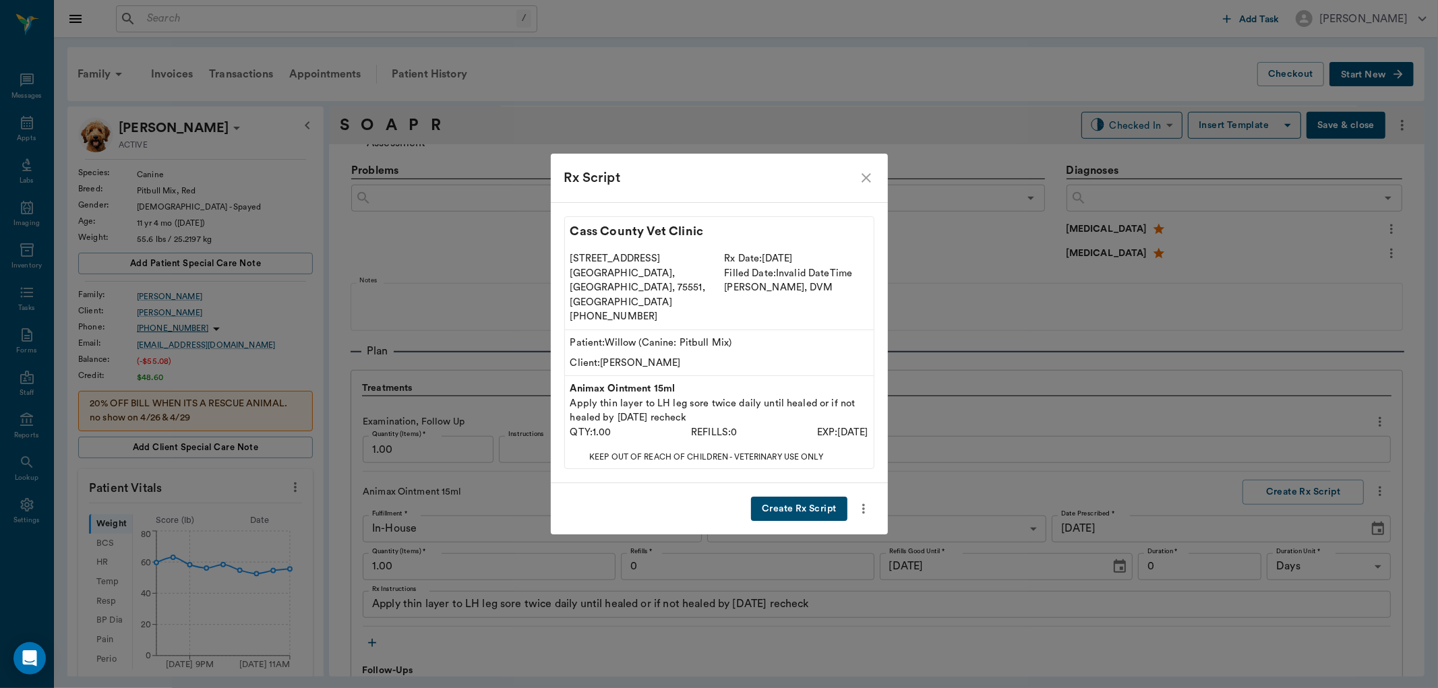
click at [812, 497] on button "Create Rx Script" at bounding box center [799, 509] width 96 height 25
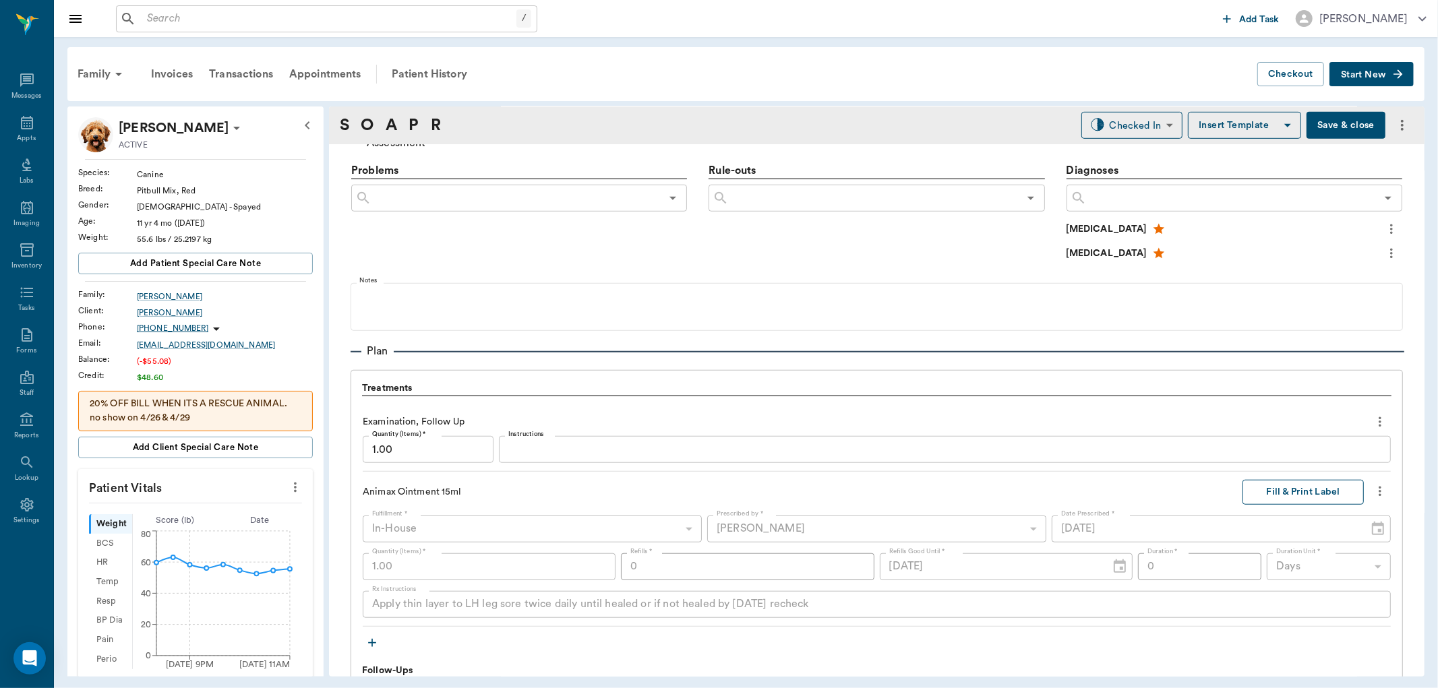
click at [1288, 493] on button "Fill & Print Label" at bounding box center [1303, 492] width 121 height 25
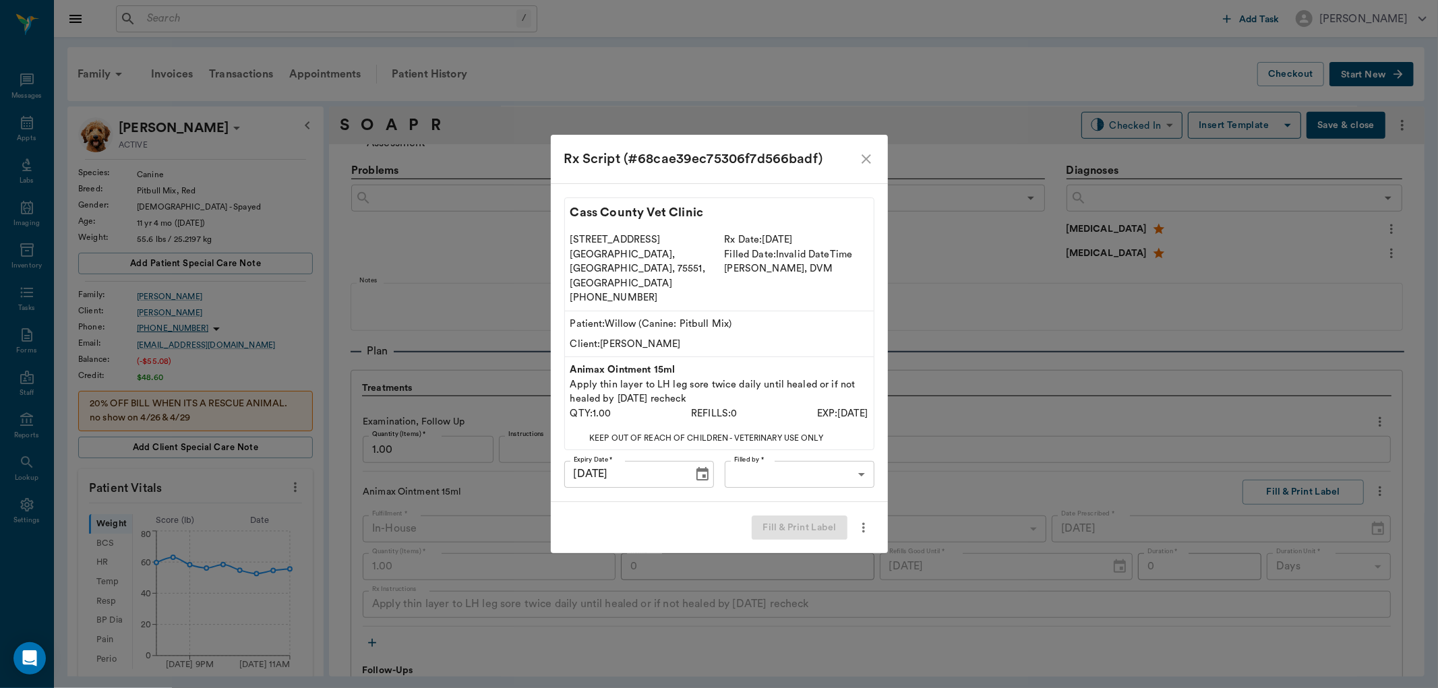
click at [809, 462] on body "/ ​ Add Task [PERSON_NAME] Nectar Messages Appts Labs Imaging Inventory Tasks F…" at bounding box center [719, 344] width 1438 height 688
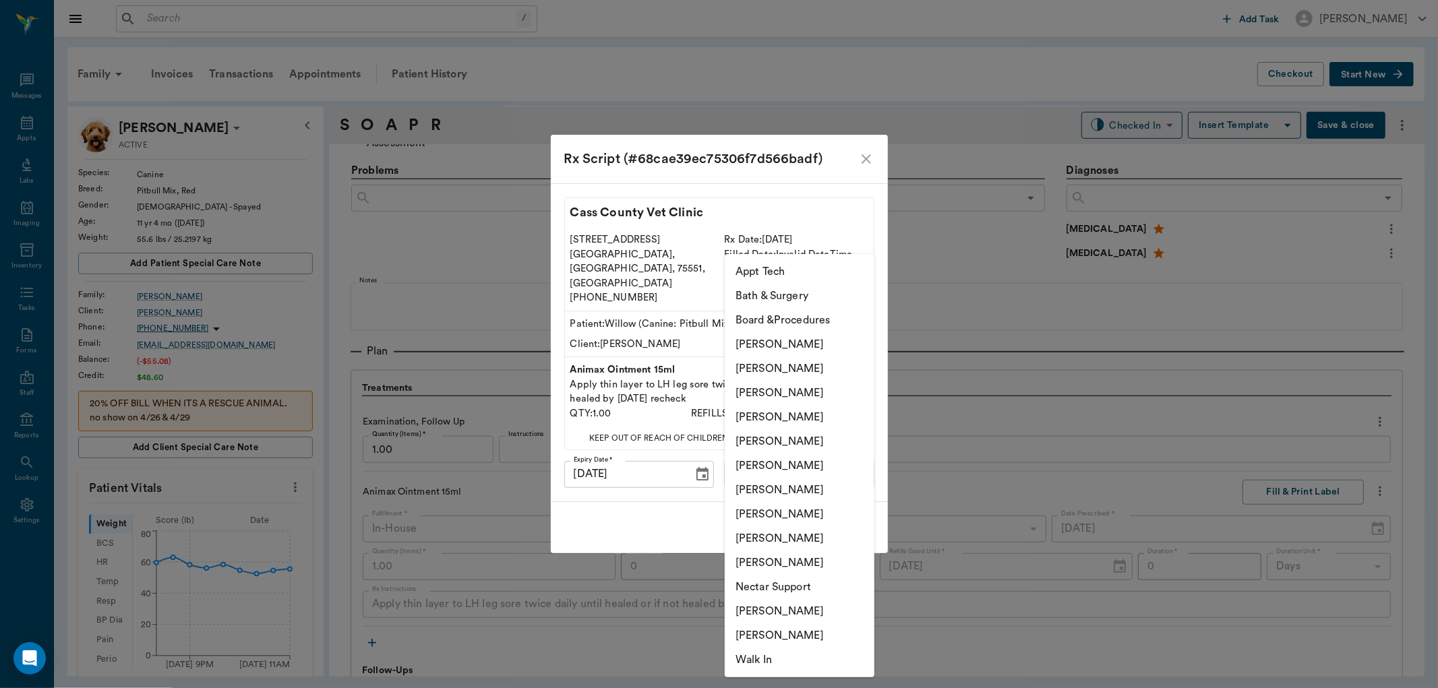
click at [811, 417] on li "[PERSON_NAME]" at bounding box center [800, 417] width 150 height 24
type input "63ec2f075fda476ae8351a4d"
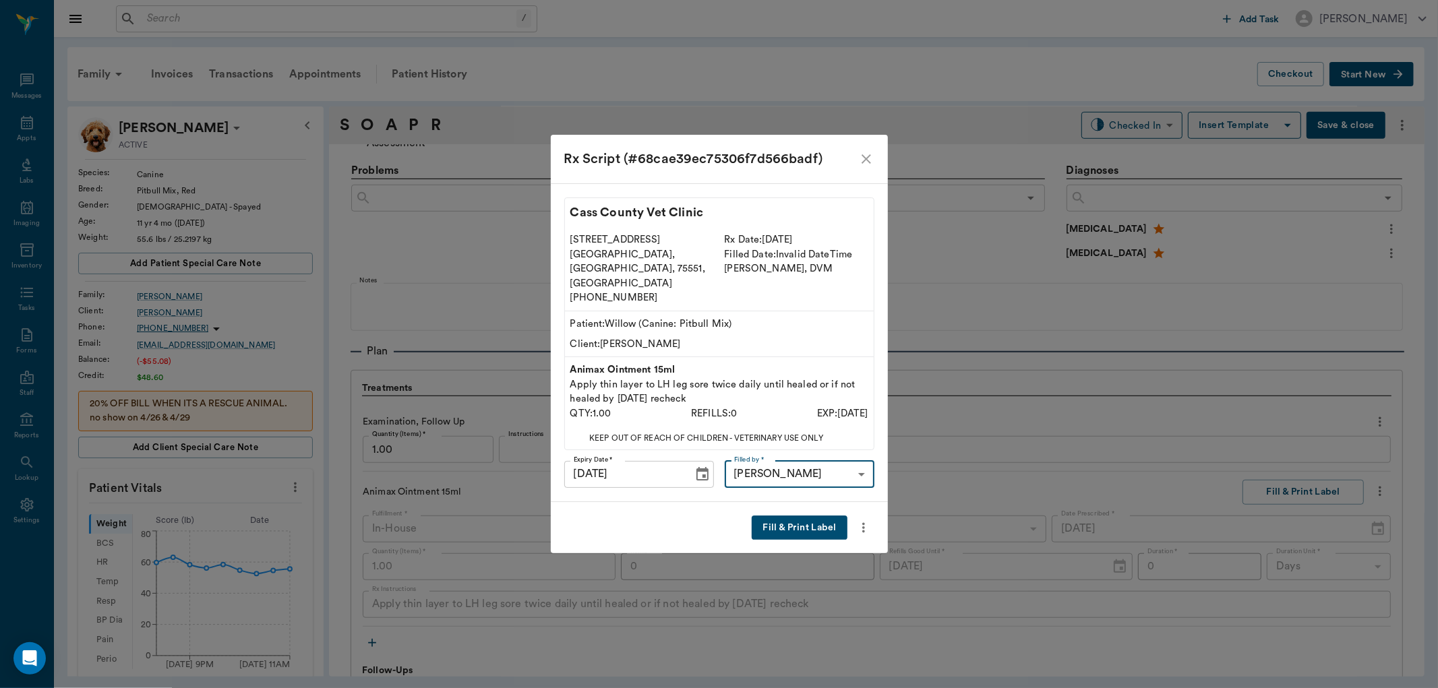
click at [802, 516] on button "Fill & Print Label" at bounding box center [799, 528] width 95 height 25
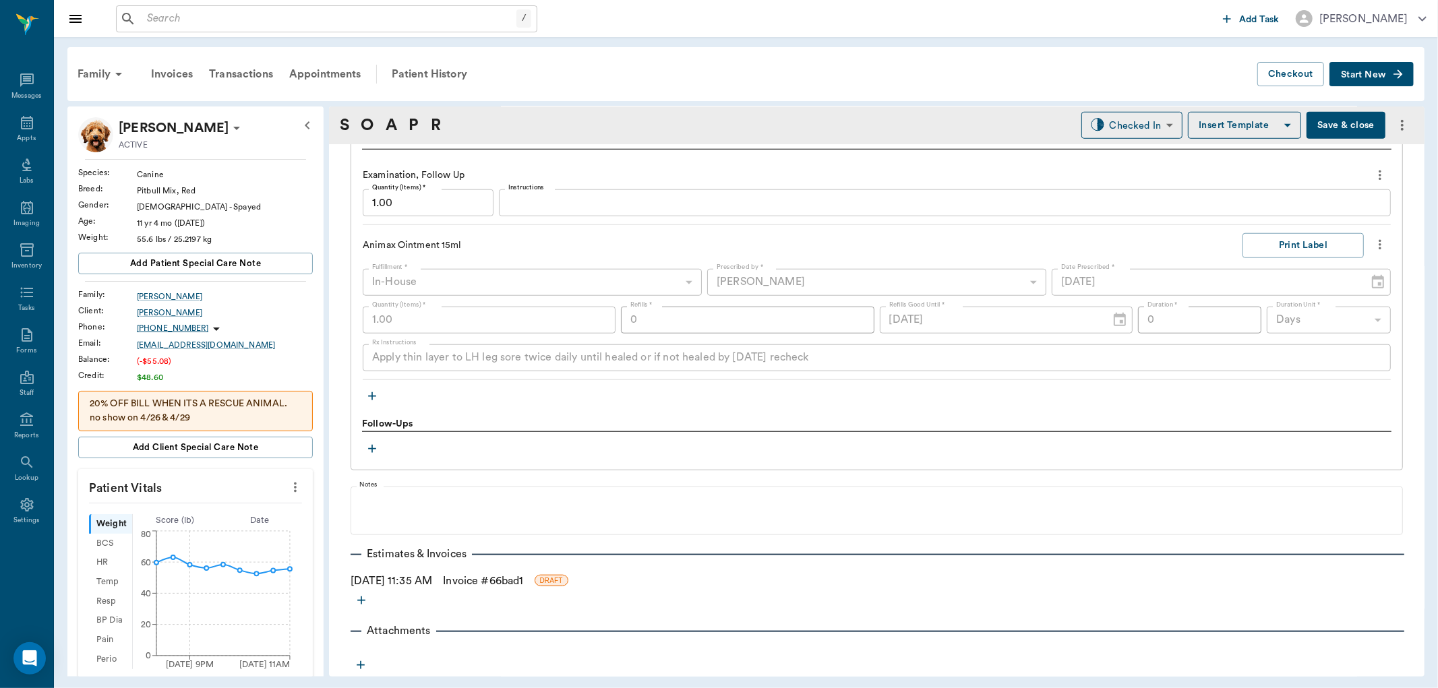
scroll to position [590, 0]
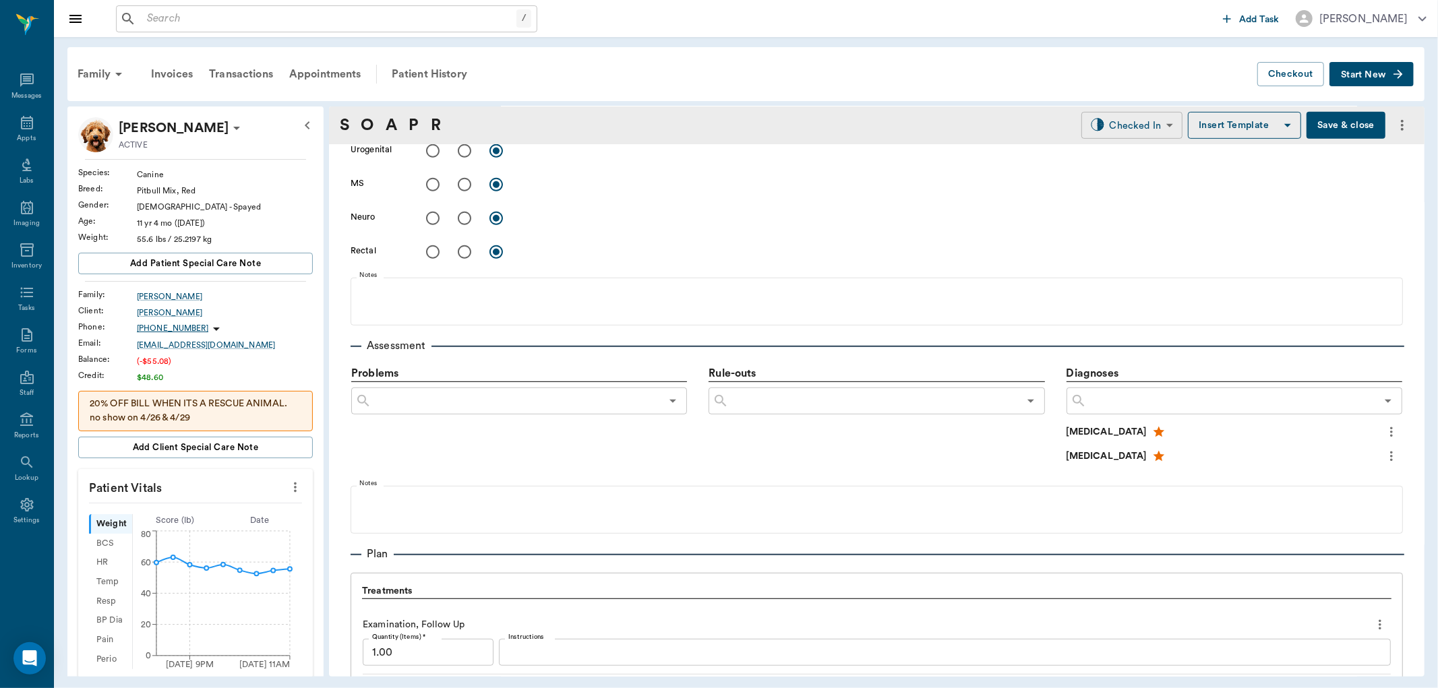
click at [1153, 125] on body "/ ​ Add Task [PERSON_NAME] Nectar Messages Appts Labs Imaging Inventory Tasks F…" at bounding box center [719, 344] width 1438 height 688
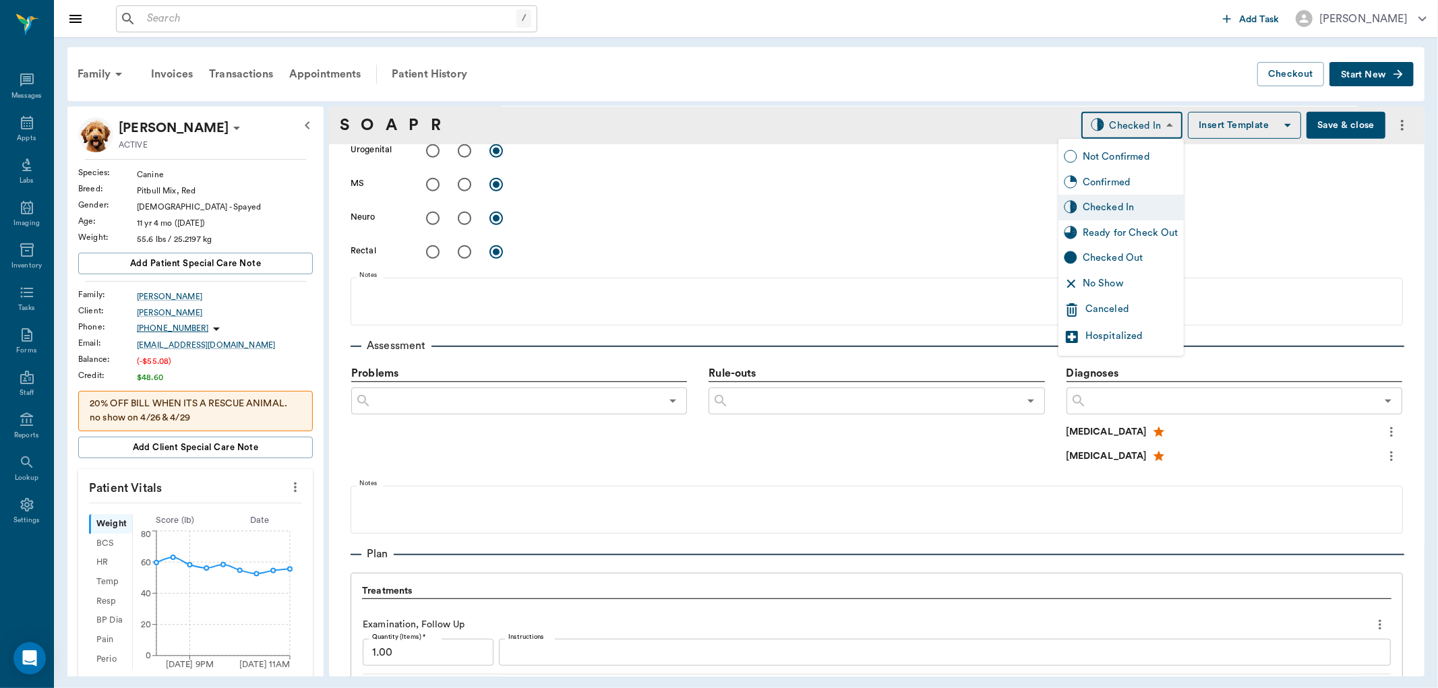
click at [1125, 229] on div "Ready for Check Out" at bounding box center [1131, 233] width 96 height 15
type input "READY_TO_CHECKOUT"
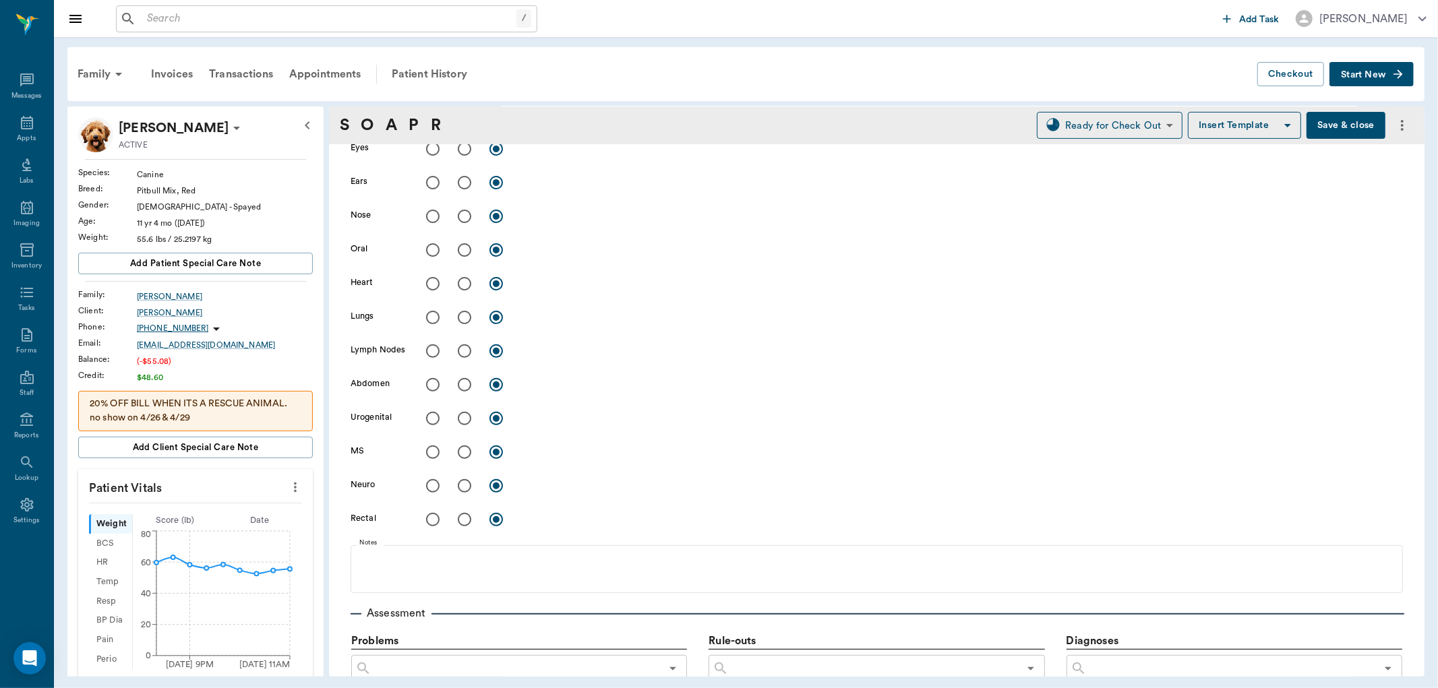
scroll to position [140, 0]
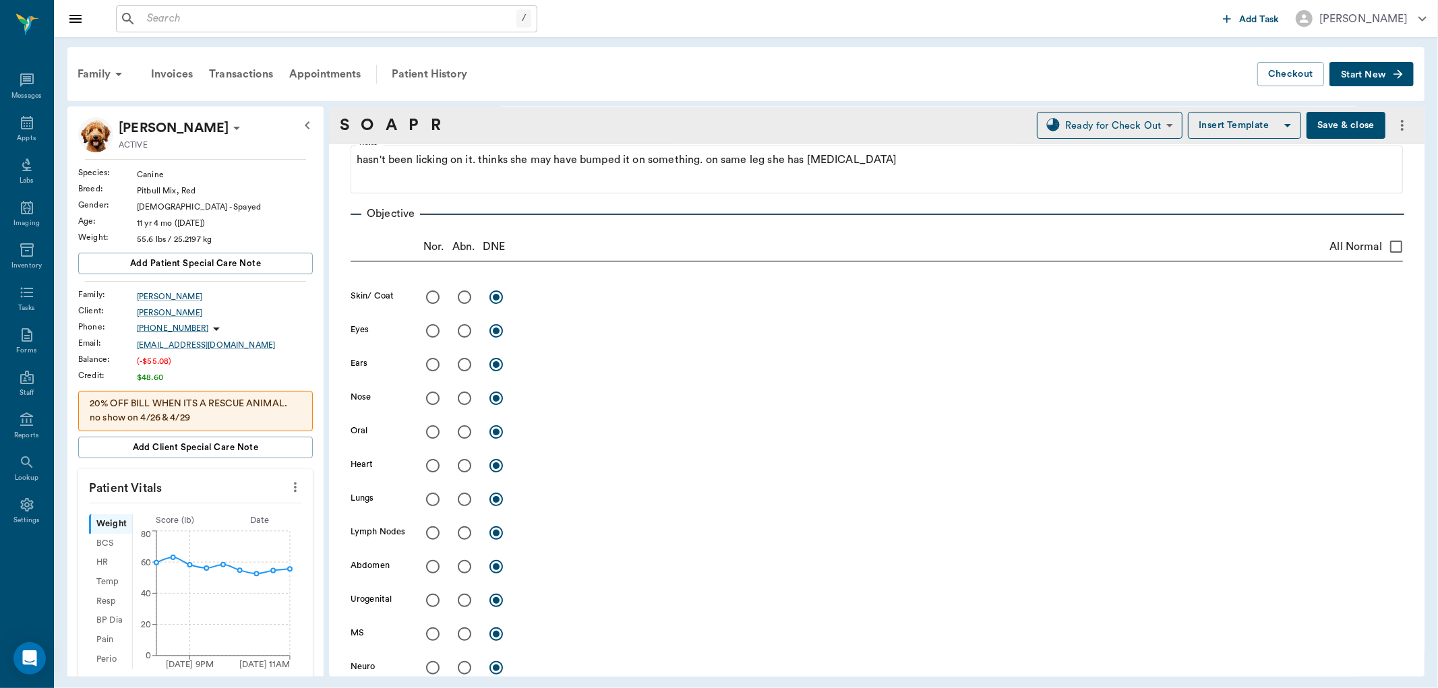
click at [463, 297] on input "radio" at bounding box center [464, 297] width 28 height 28
radio input "true"
click at [558, 297] on textarea at bounding box center [962, 297] width 882 height 16
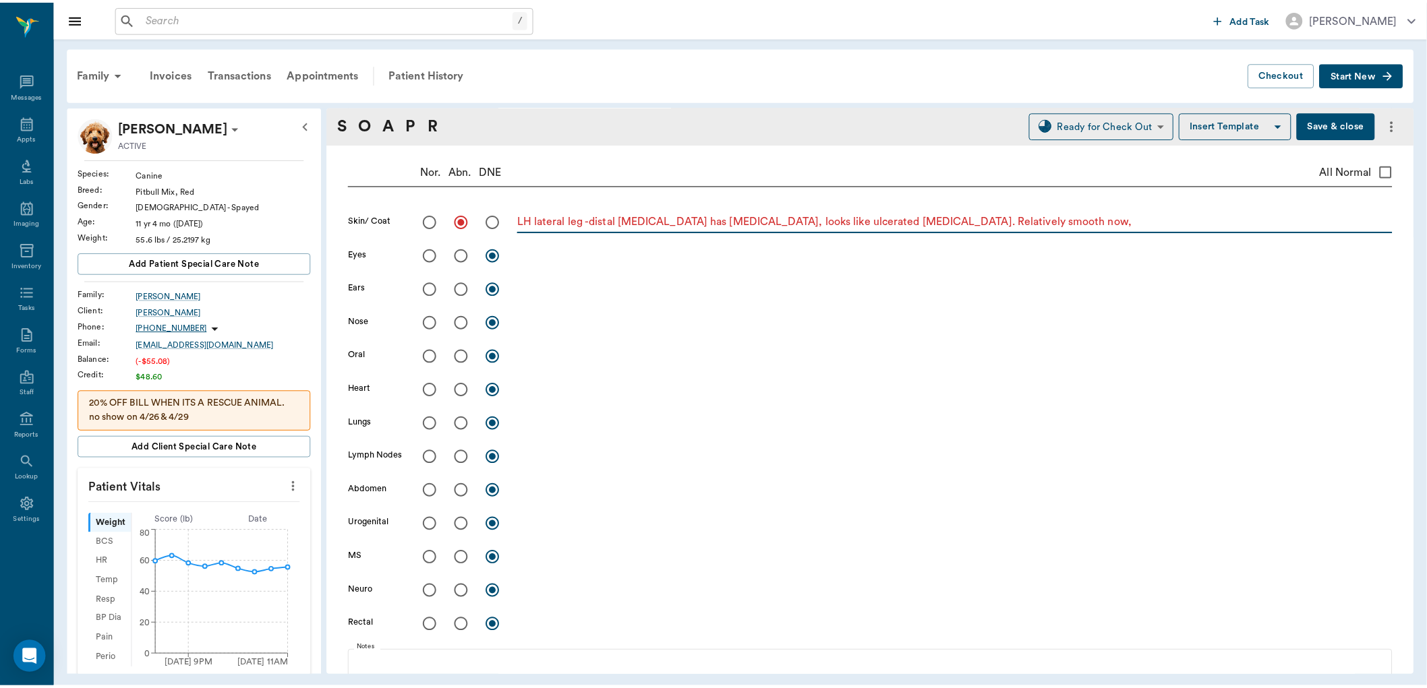
scroll to position [590, 0]
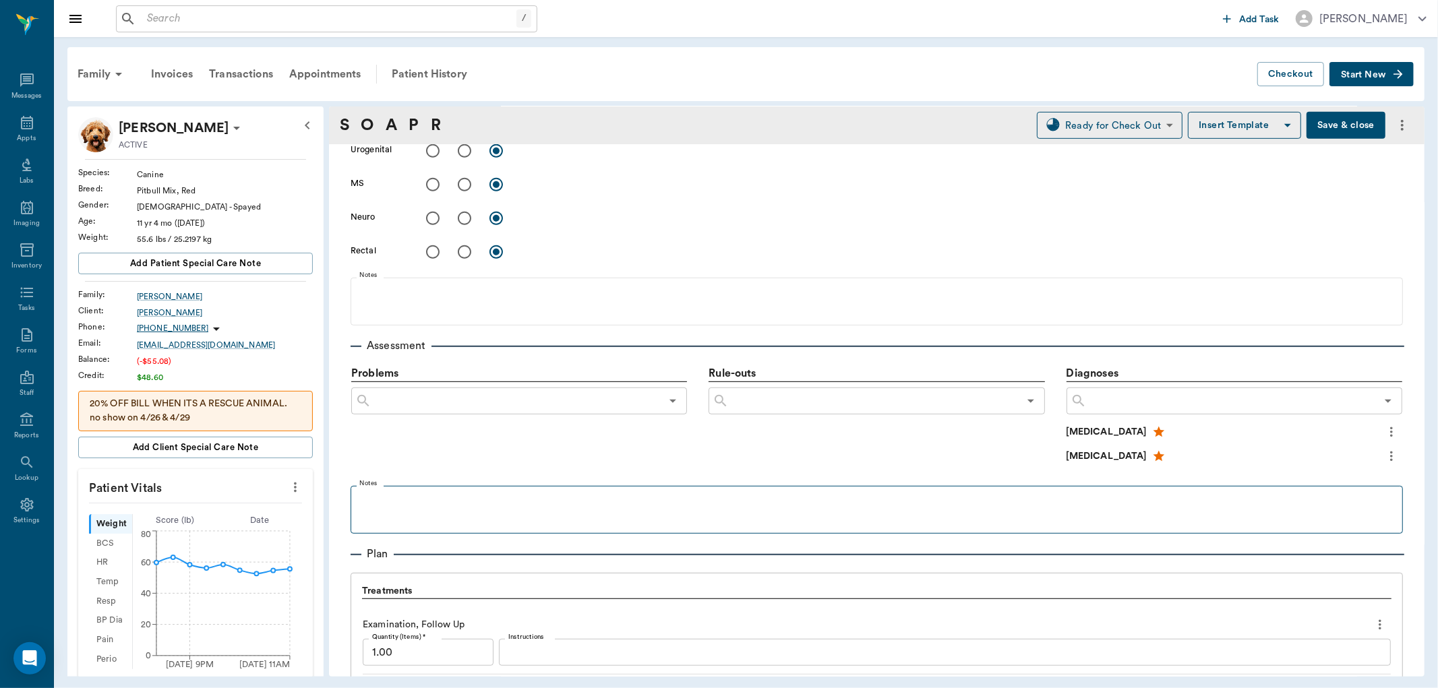
type textarea "LH lateral leg -distal tibia has skin sore, looks like ulcerated wart. Relative…"
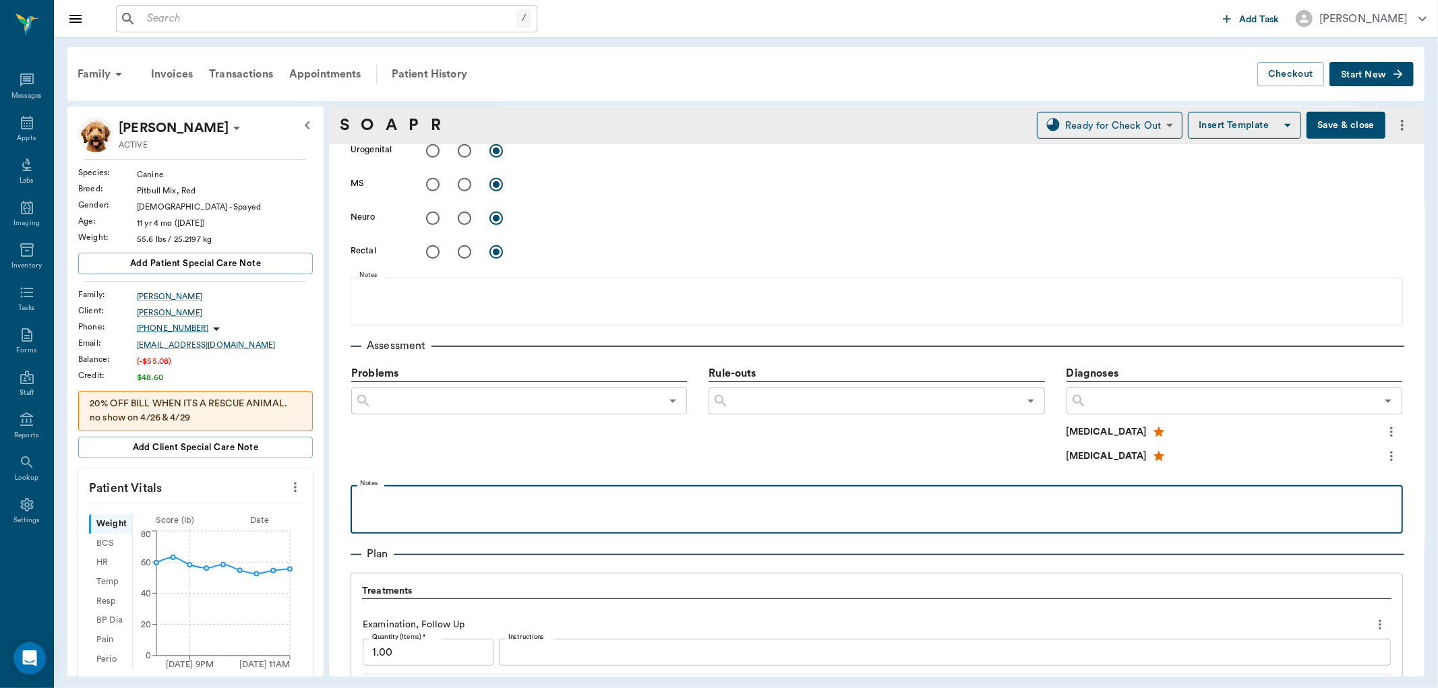
click at [394, 503] on p at bounding box center [876, 500] width 1039 height 16
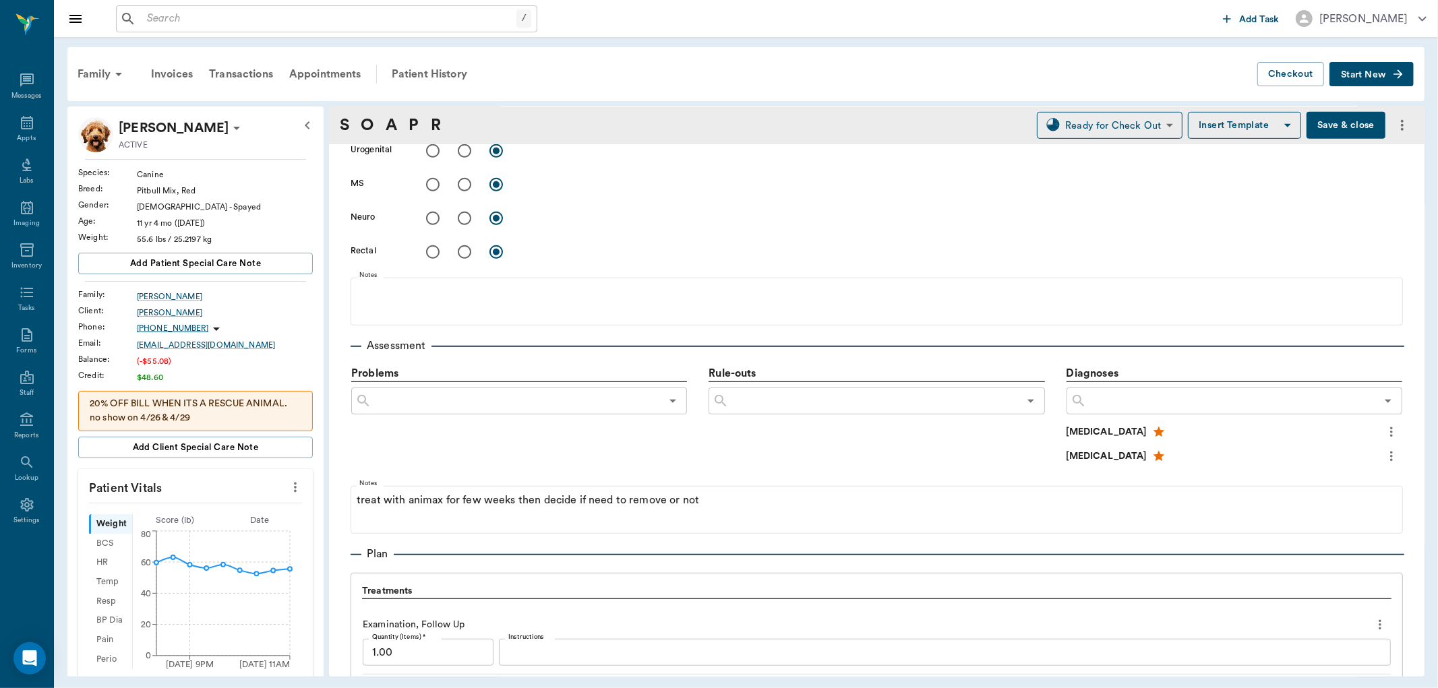
click at [1330, 120] on button "Save & close" at bounding box center [1346, 125] width 79 height 27
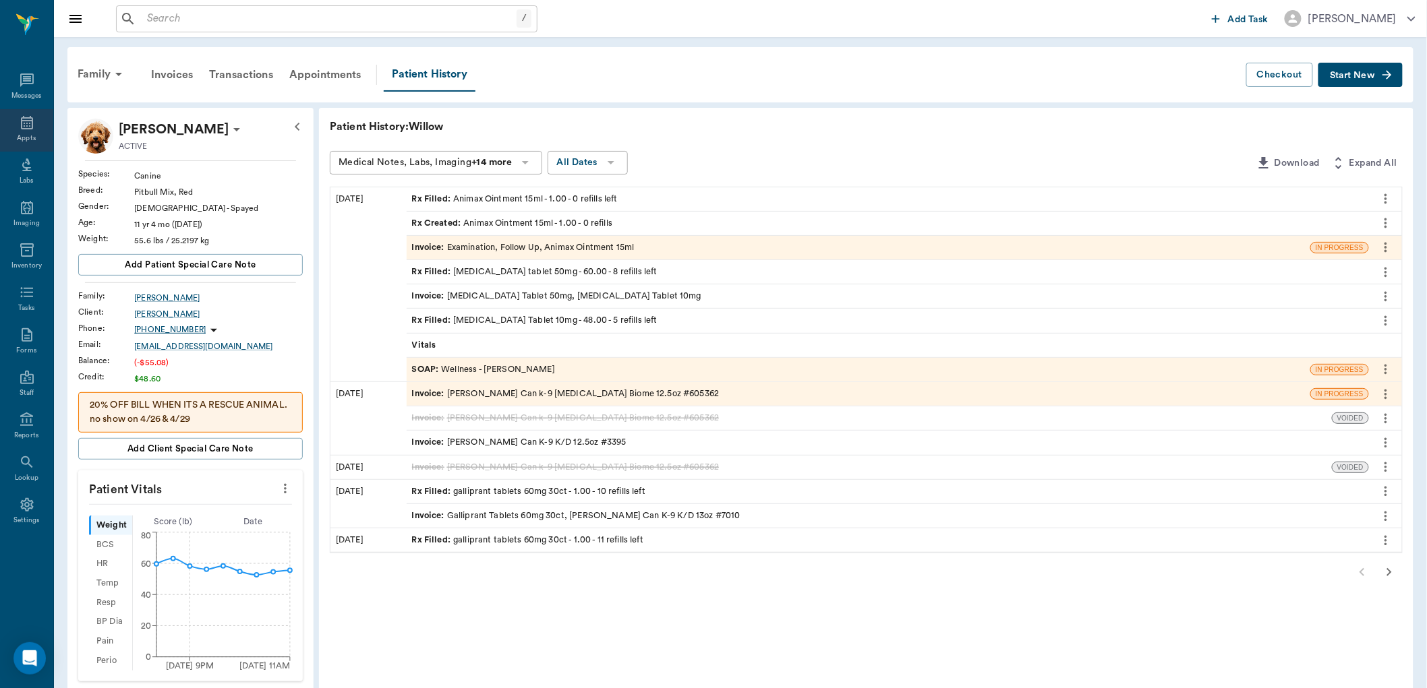
click at [25, 125] on icon at bounding box center [27, 123] width 16 height 16
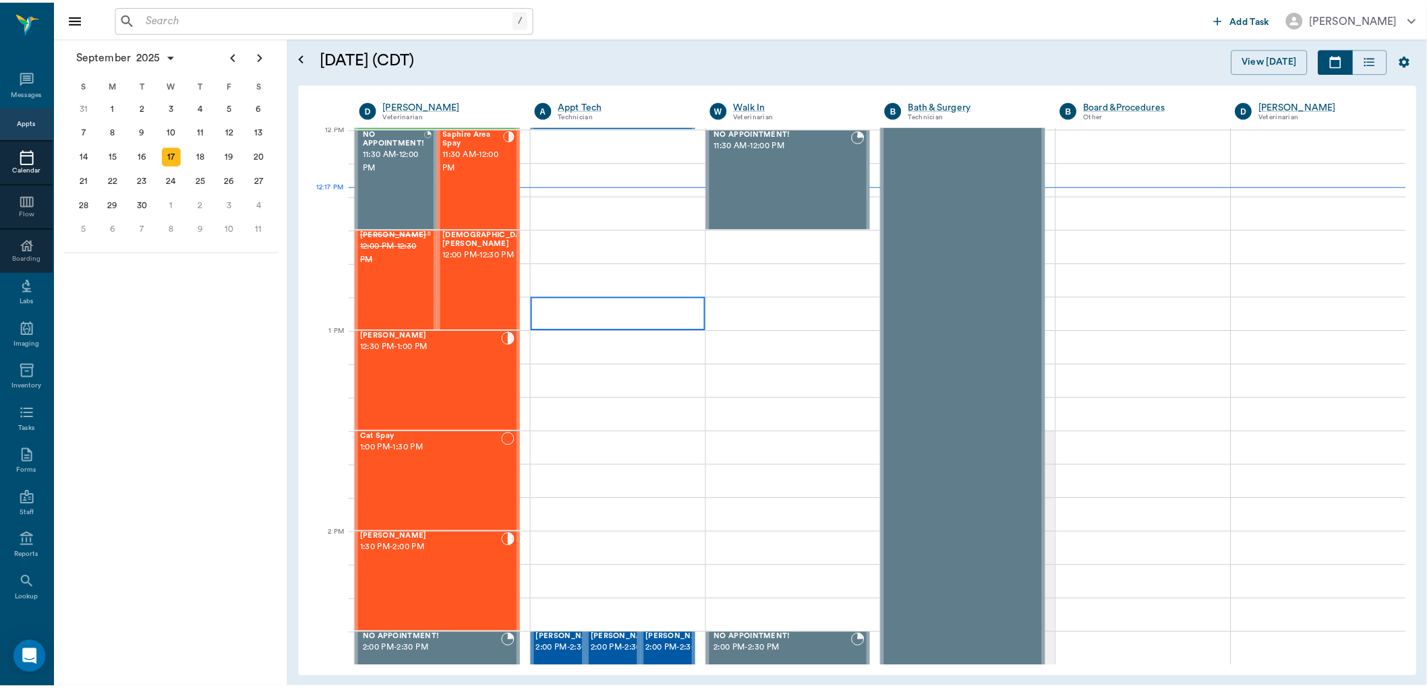
scroll to position [812, 0]
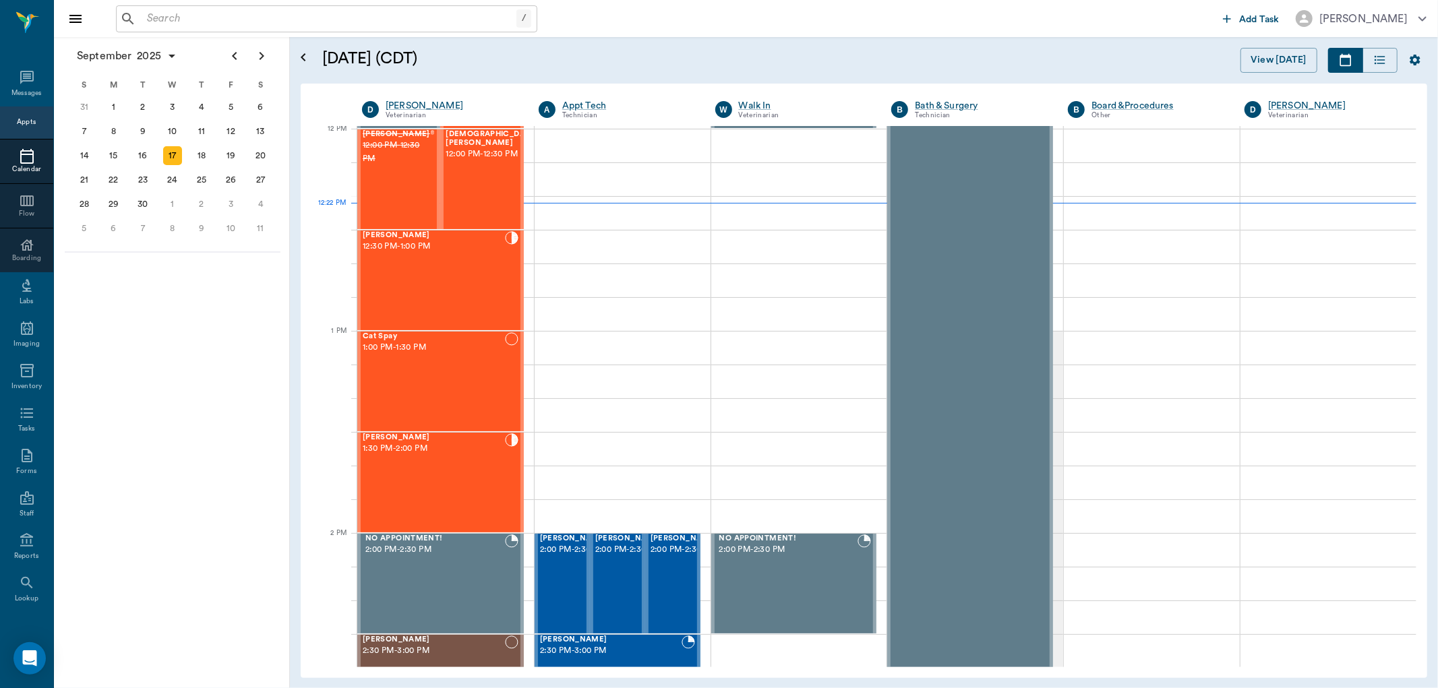
click at [146, 12] on input "text" at bounding box center [329, 18] width 375 height 19
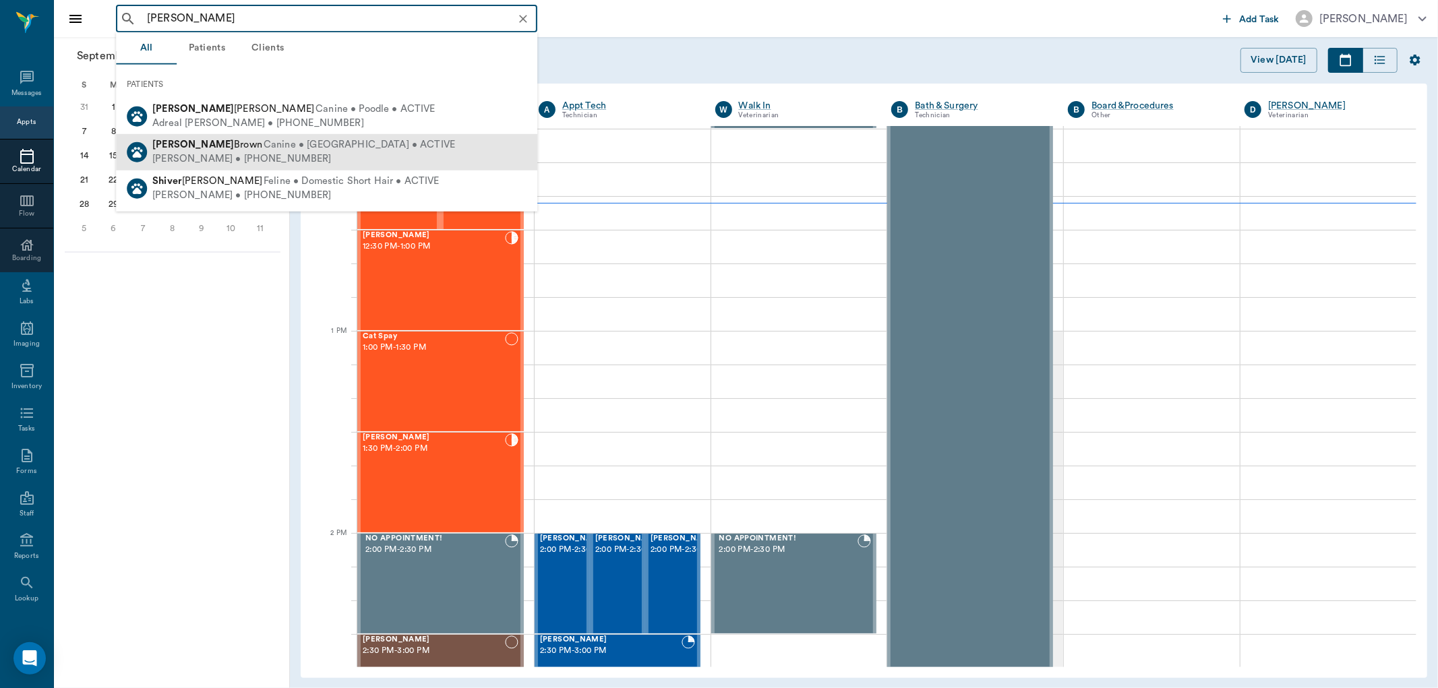
click at [264, 150] on span "Canine • [GEOGRAPHIC_DATA] • ACTIVE" at bounding box center [359, 145] width 191 height 14
type input "[PERSON_NAME]"
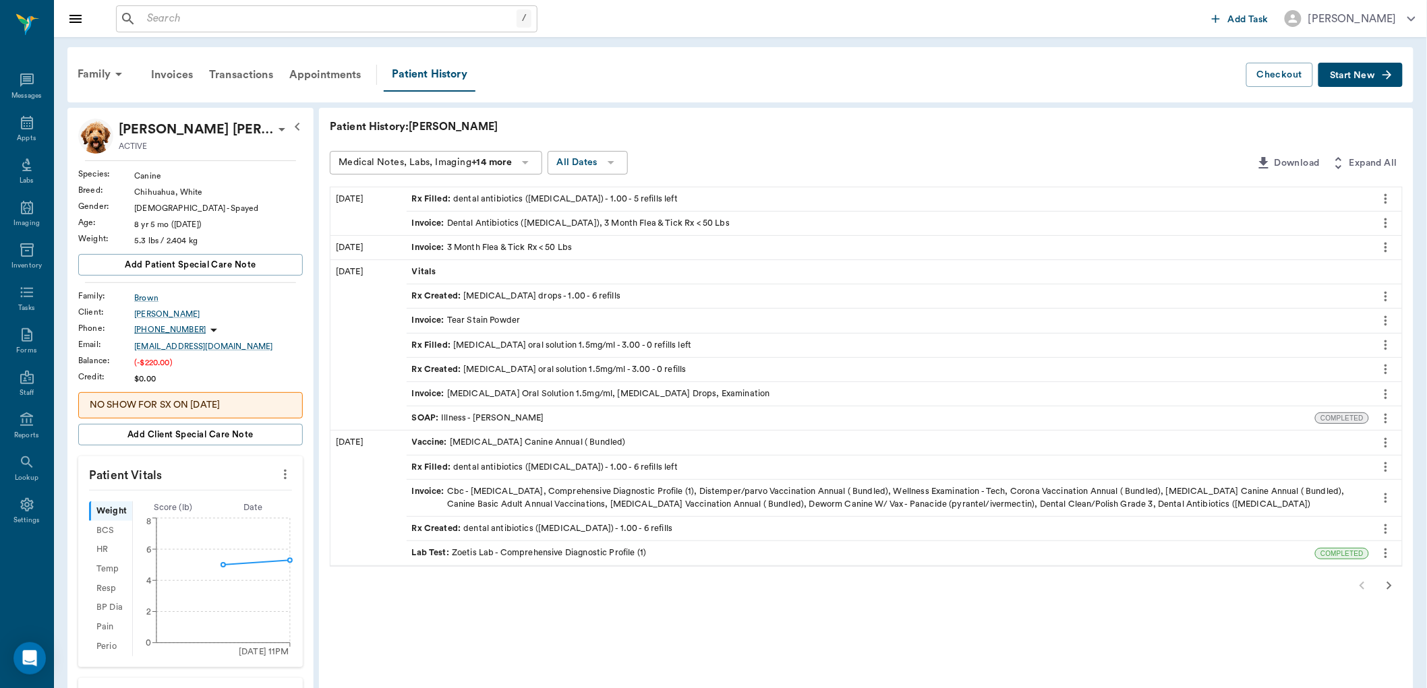
click at [1382, 347] on icon "more" at bounding box center [1385, 345] width 15 height 16
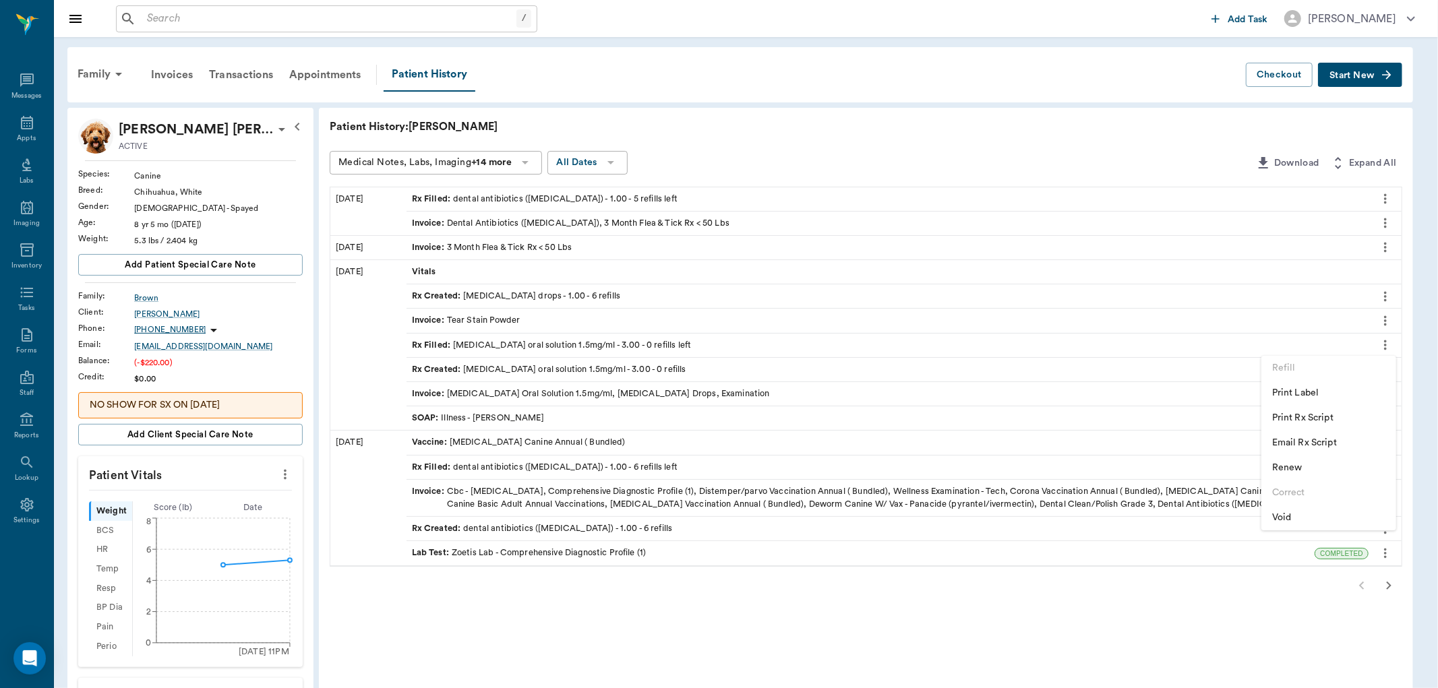
click at [1286, 470] on span "Renew" at bounding box center [1328, 468] width 113 height 14
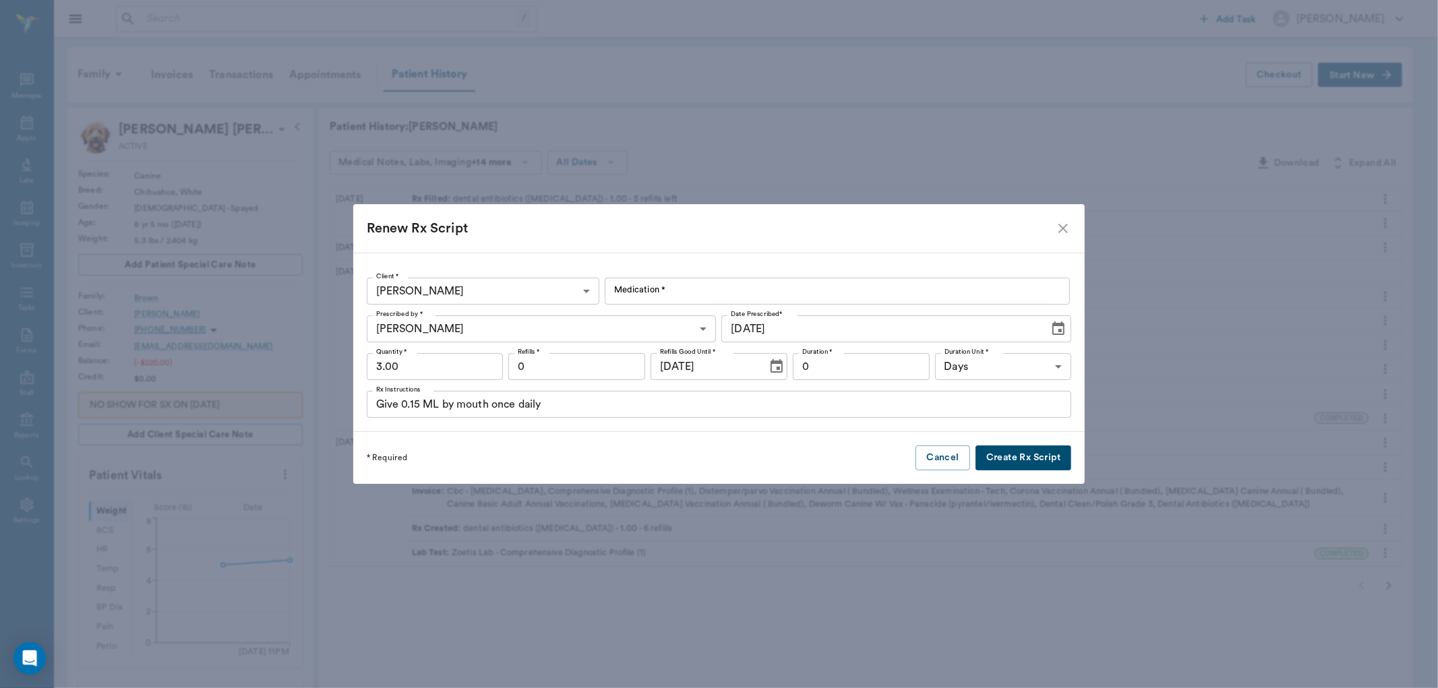
type input "[MEDICAL_DATA] Oral Solution 1.5mg/ml"
click at [547, 363] on input "0" at bounding box center [576, 366] width 137 height 27
type input "3"
click at [1013, 462] on button "Create Rx Script" at bounding box center [1024, 458] width 96 height 25
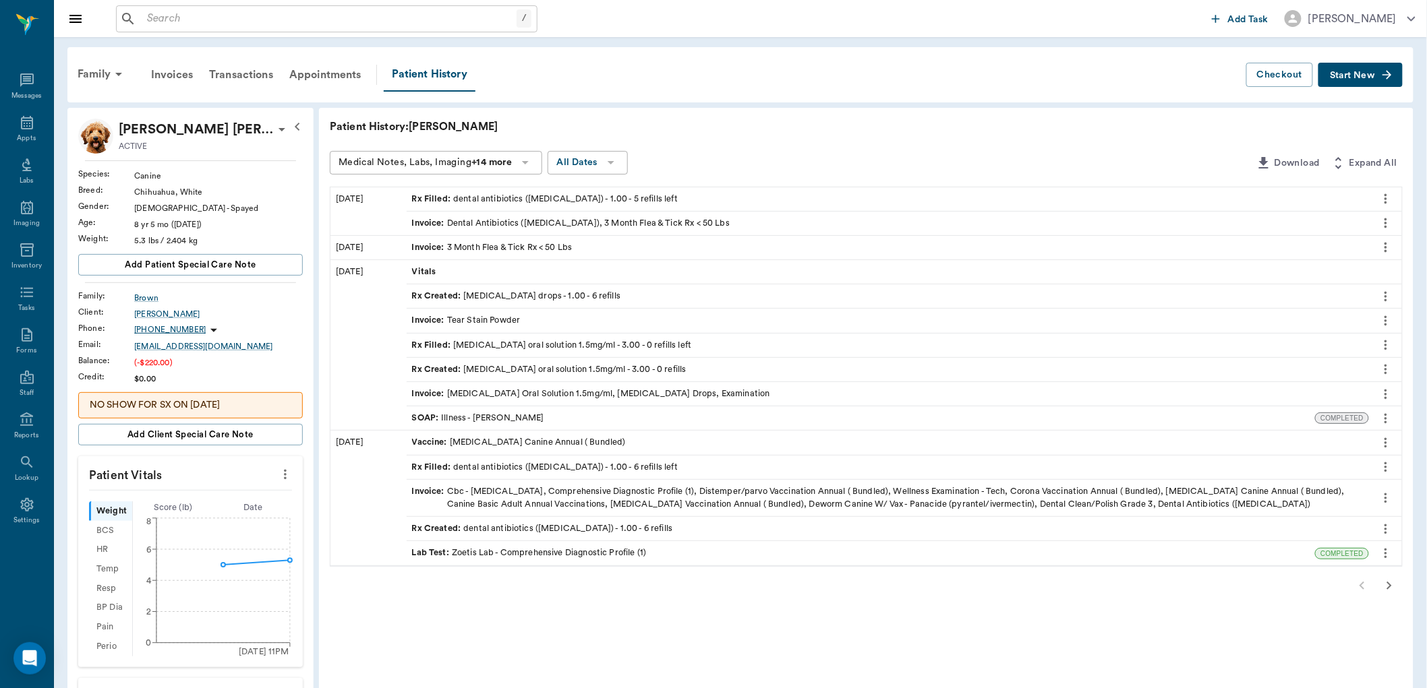
click at [467, 345] on div "Rx Filled : [MEDICAL_DATA] oral solution 1.5mg/ml - 3.00 - 0 refills left" at bounding box center [552, 345] width 280 height 13
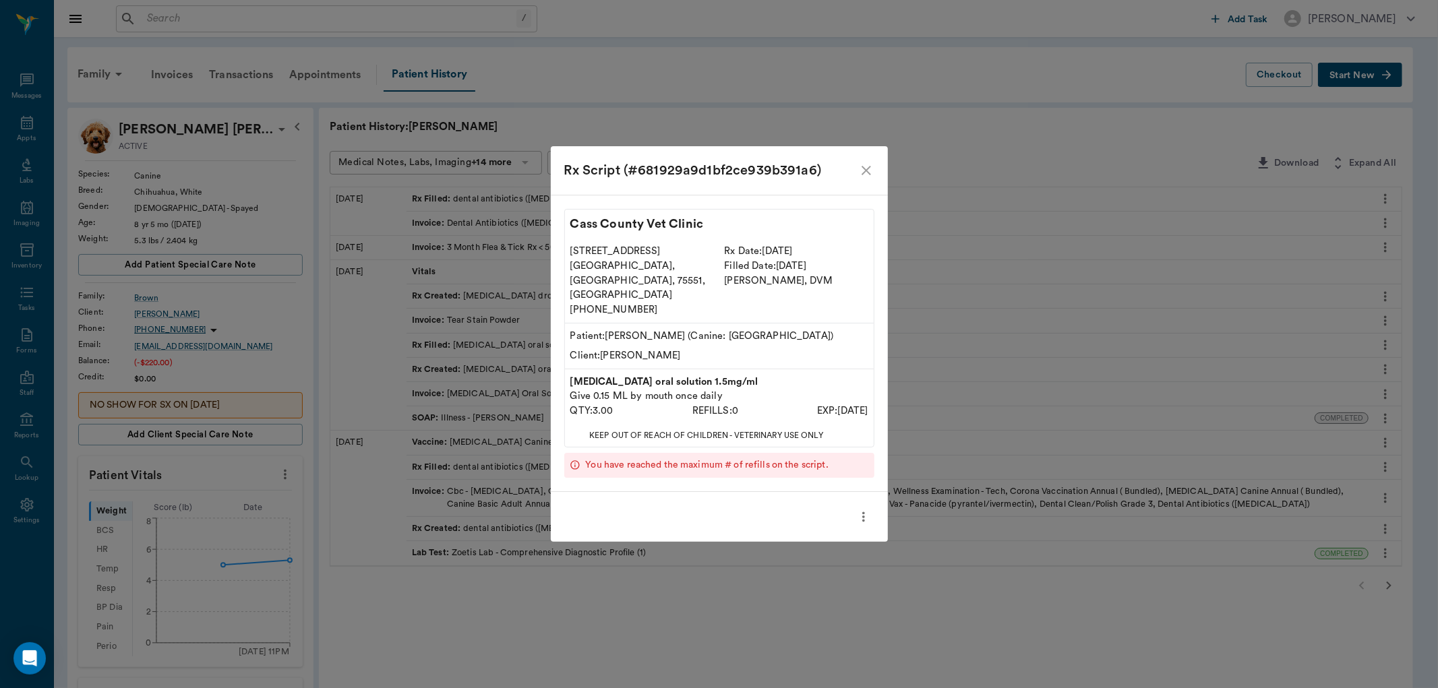
click at [864, 175] on icon "close" at bounding box center [866, 170] width 9 height 9
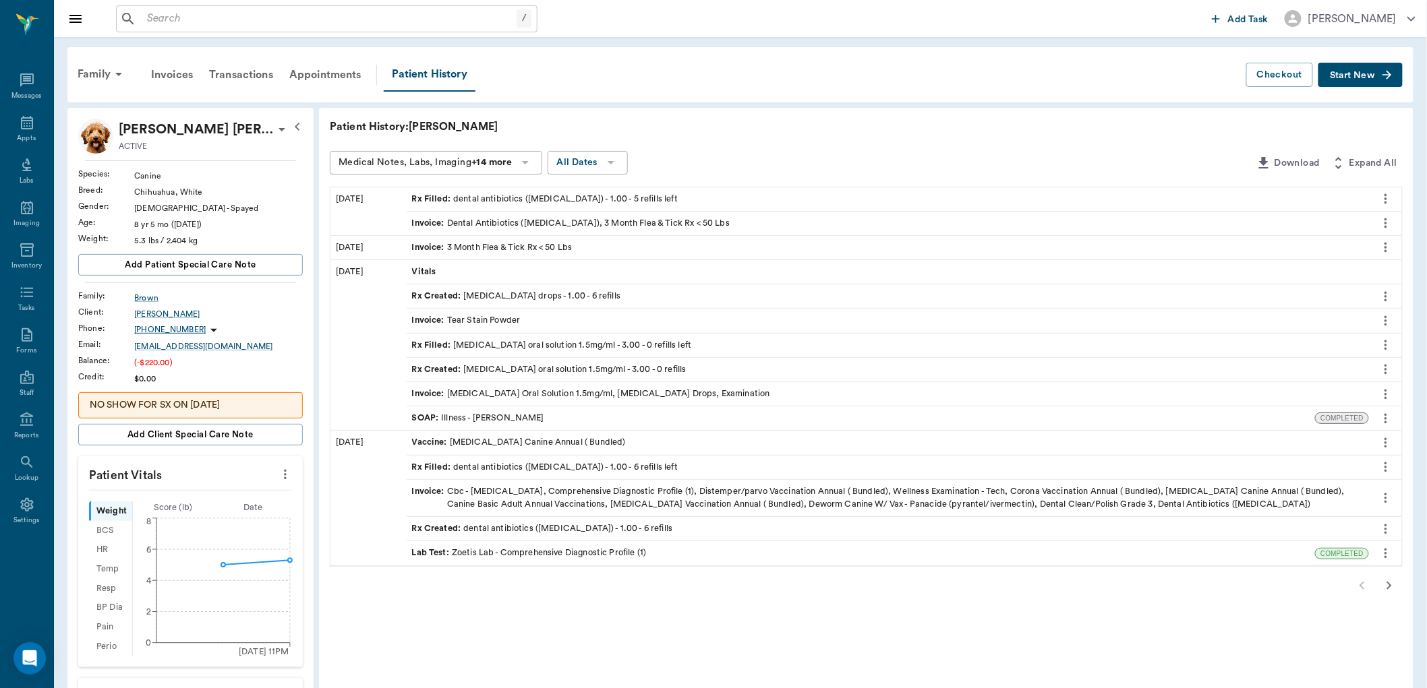
click at [1383, 349] on icon "more" at bounding box center [1385, 345] width 15 height 16
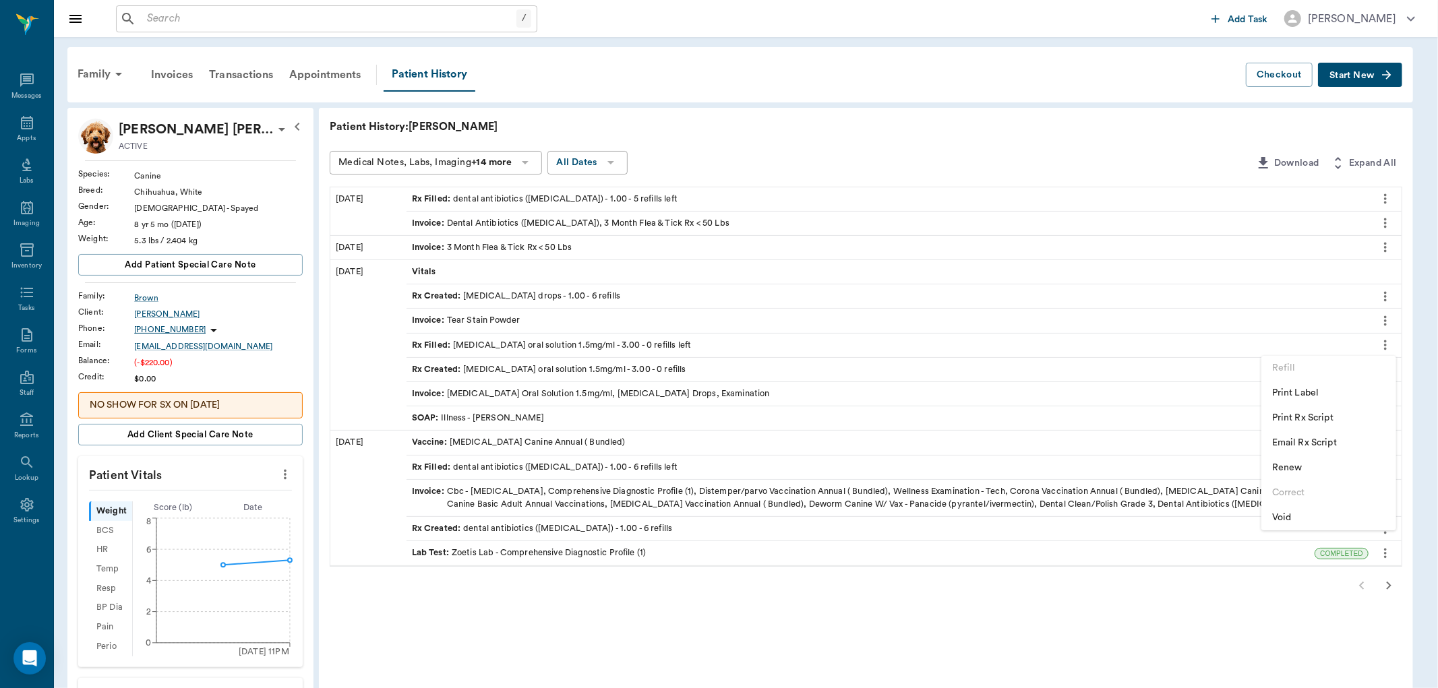
click at [1285, 470] on span "Renew" at bounding box center [1328, 468] width 113 height 14
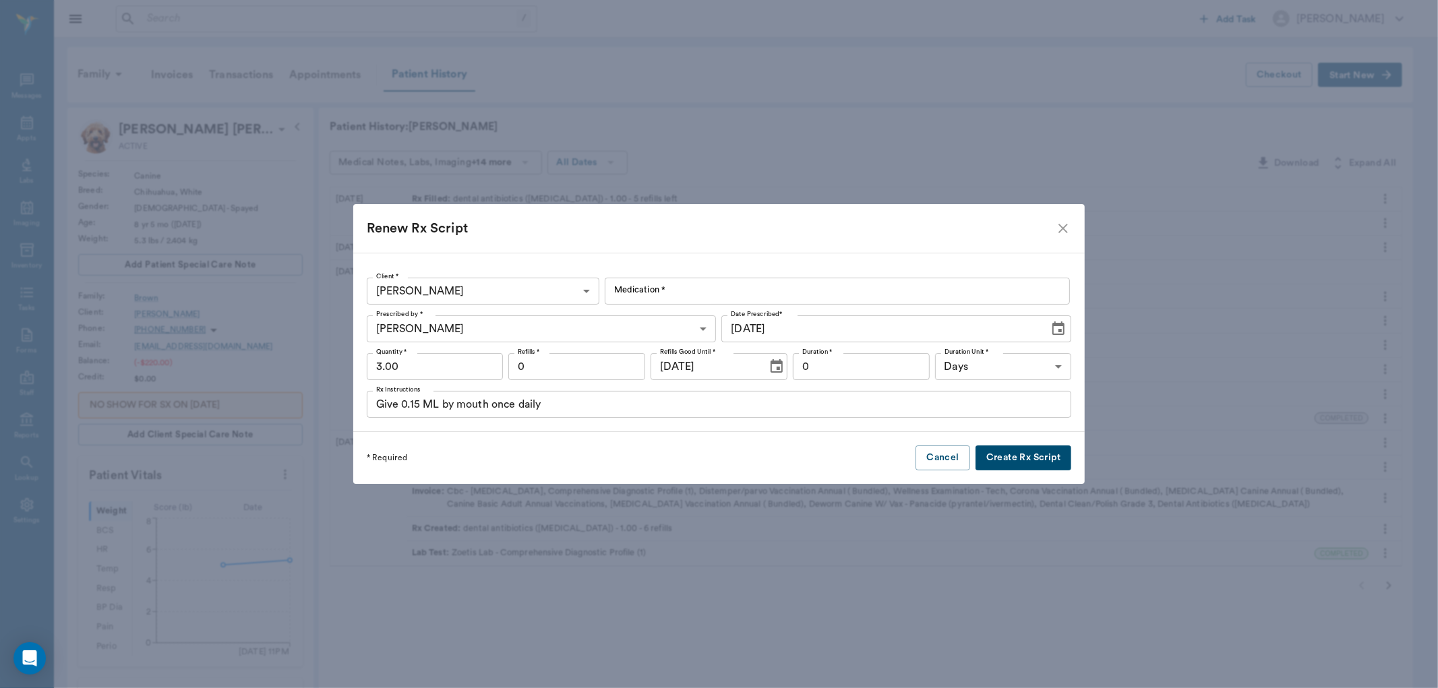
type input "[MEDICAL_DATA] Oral Solution 1.5mg/ml"
click at [552, 365] on input "0" at bounding box center [576, 366] width 137 height 27
type input "3"
click at [807, 368] on input "0" at bounding box center [861, 366] width 137 height 27
type input "20"
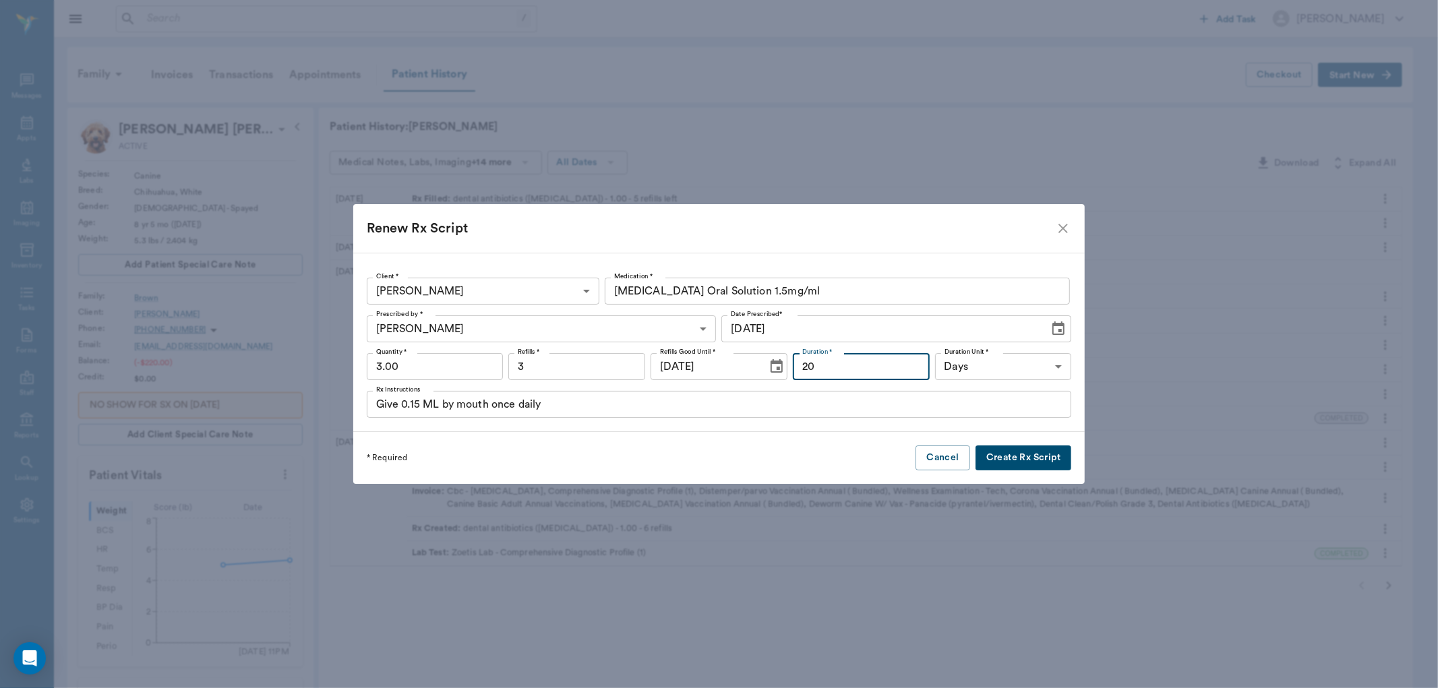
click at [994, 454] on button "Create Rx Script" at bounding box center [1024, 458] width 96 height 25
click at [1055, 229] on icon "close" at bounding box center [1063, 228] width 16 height 16
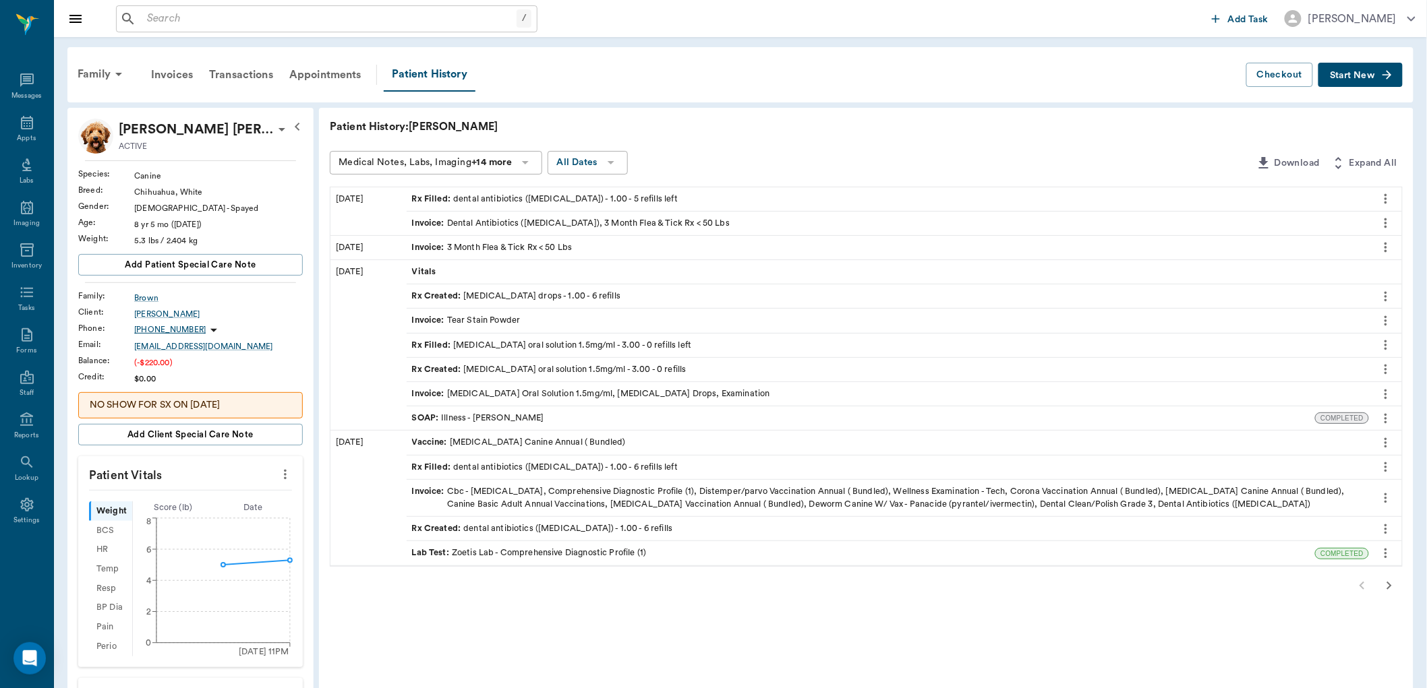
click at [1356, 68] on button "Start New" at bounding box center [1360, 75] width 84 height 25
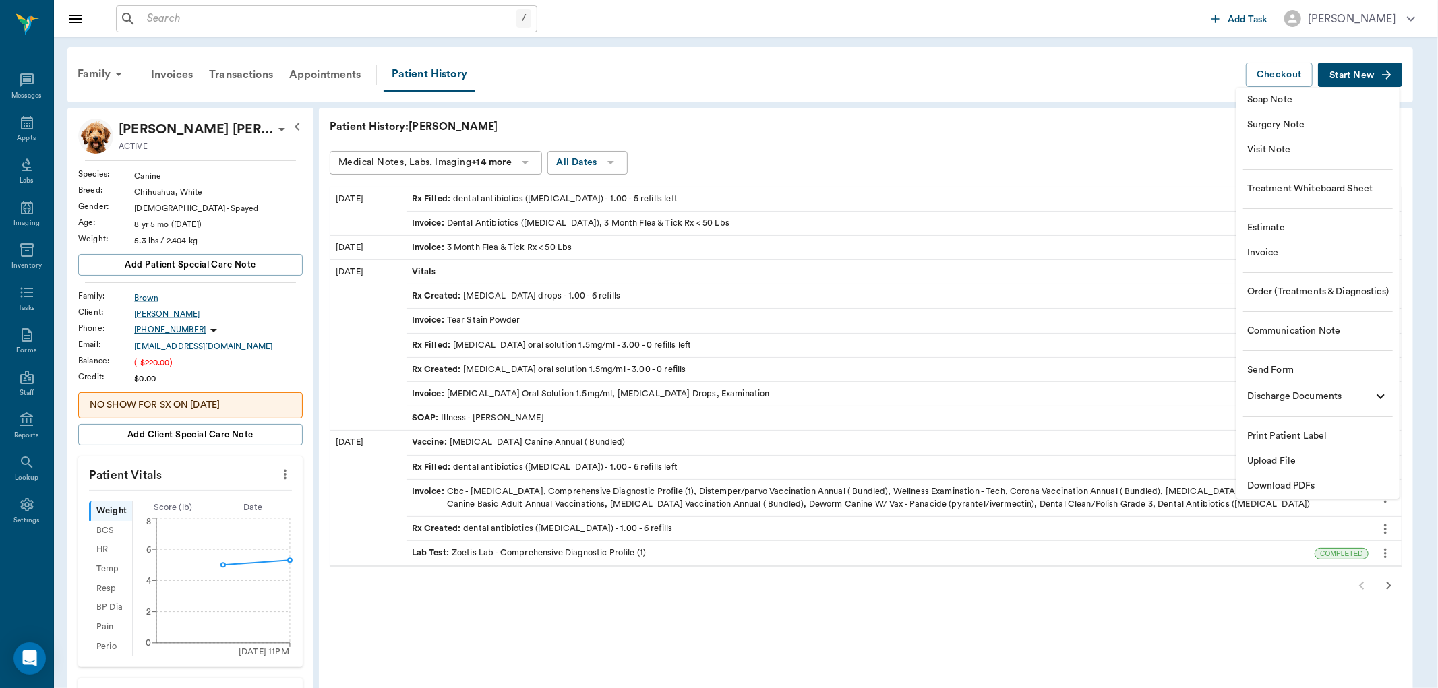
click at [1288, 154] on span "Visit Note" at bounding box center [1318, 150] width 142 height 14
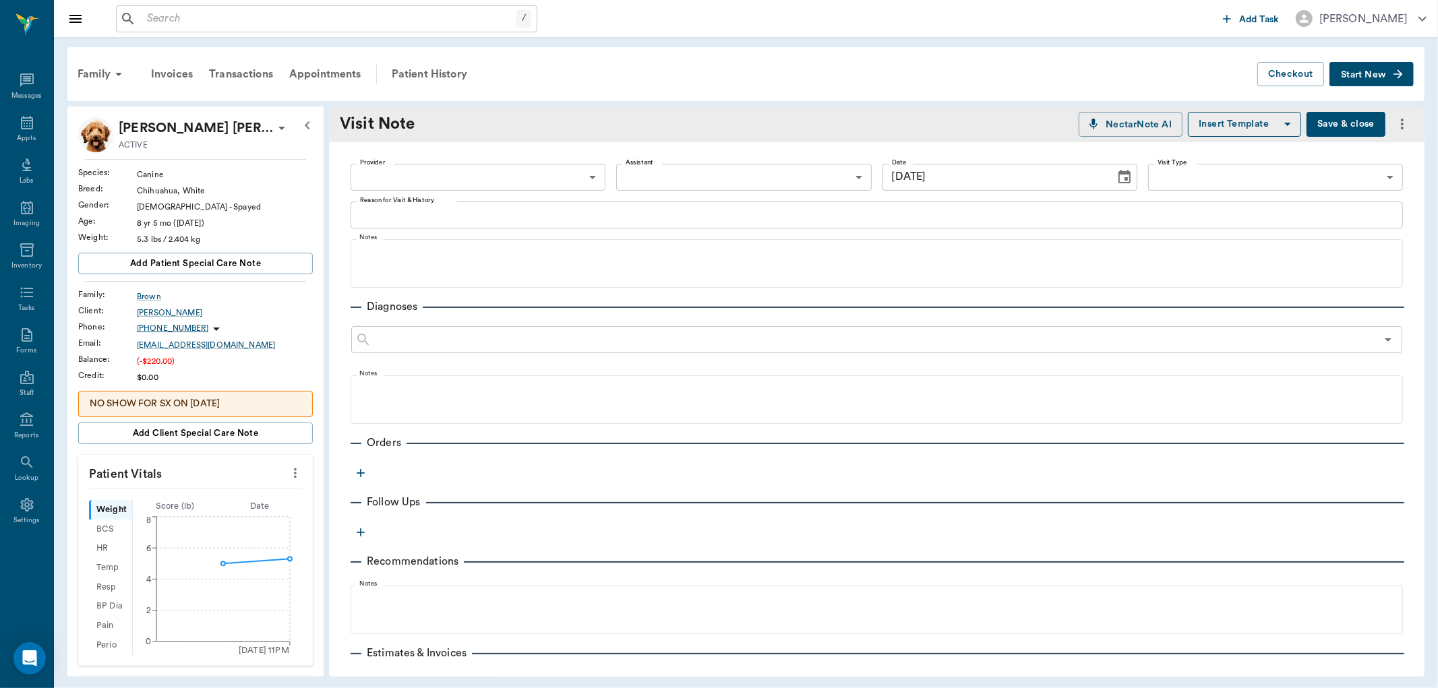
type input "[DATE]"
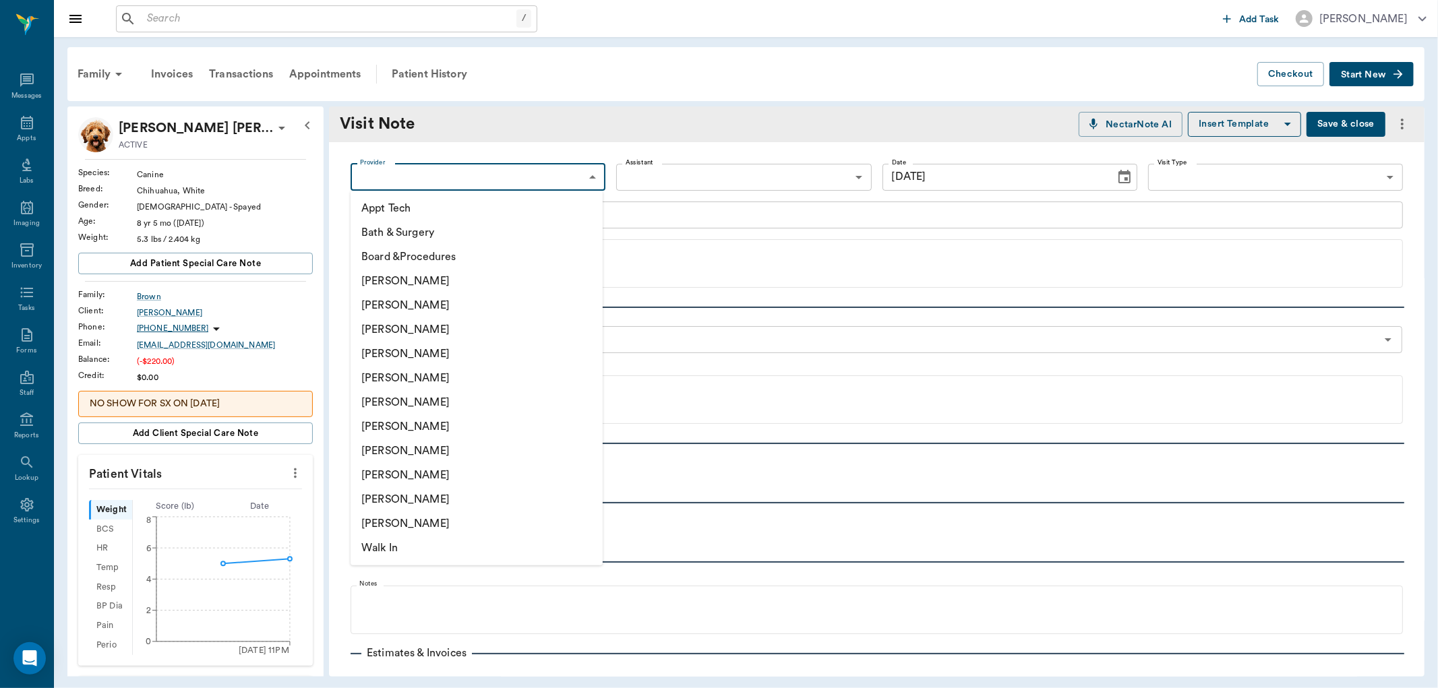
click at [428, 179] on body "/ ​ Add Task [PERSON_NAME] Nectar Messages Appts Labs Imaging Inventory Tasks F…" at bounding box center [719, 344] width 1438 height 688
drag, startPoint x: 412, startPoint y: 472, endPoint x: 419, endPoint y: 461, distance: 13.1
click at [413, 471] on li "[PERSON_NAME]" at bounding box center [477, 475] width 252 height 24
type input "63ec2ede52e12b0ba117d0d7"
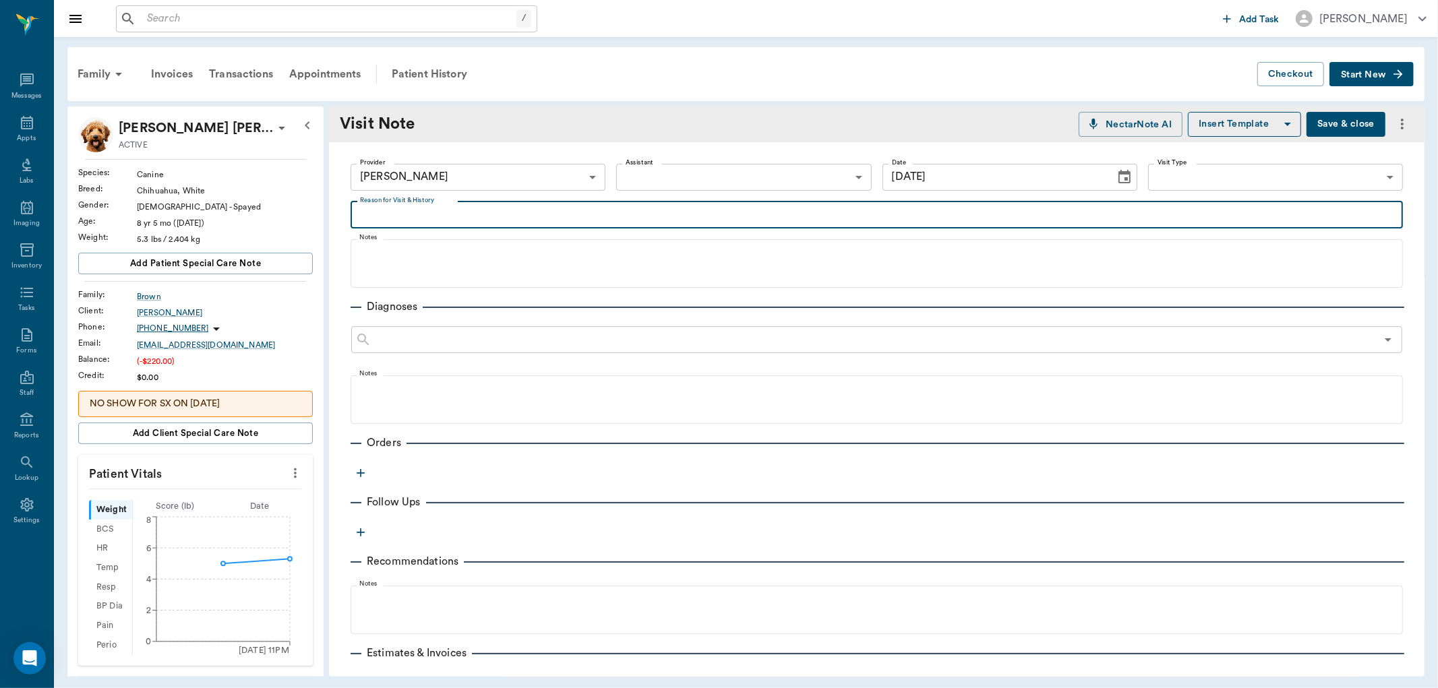
drag, startPoint x: 421, startPoint y: 218, endPoint x: 396, endPoint y: 226, distance: 26.7
click at [422, 220] on textarea "Reason for Visit & History" at bounding box center [877, 215] width 1034 height 16
type textarea "owner wanted a refill on [MEDICAL_DATA] making a new script"
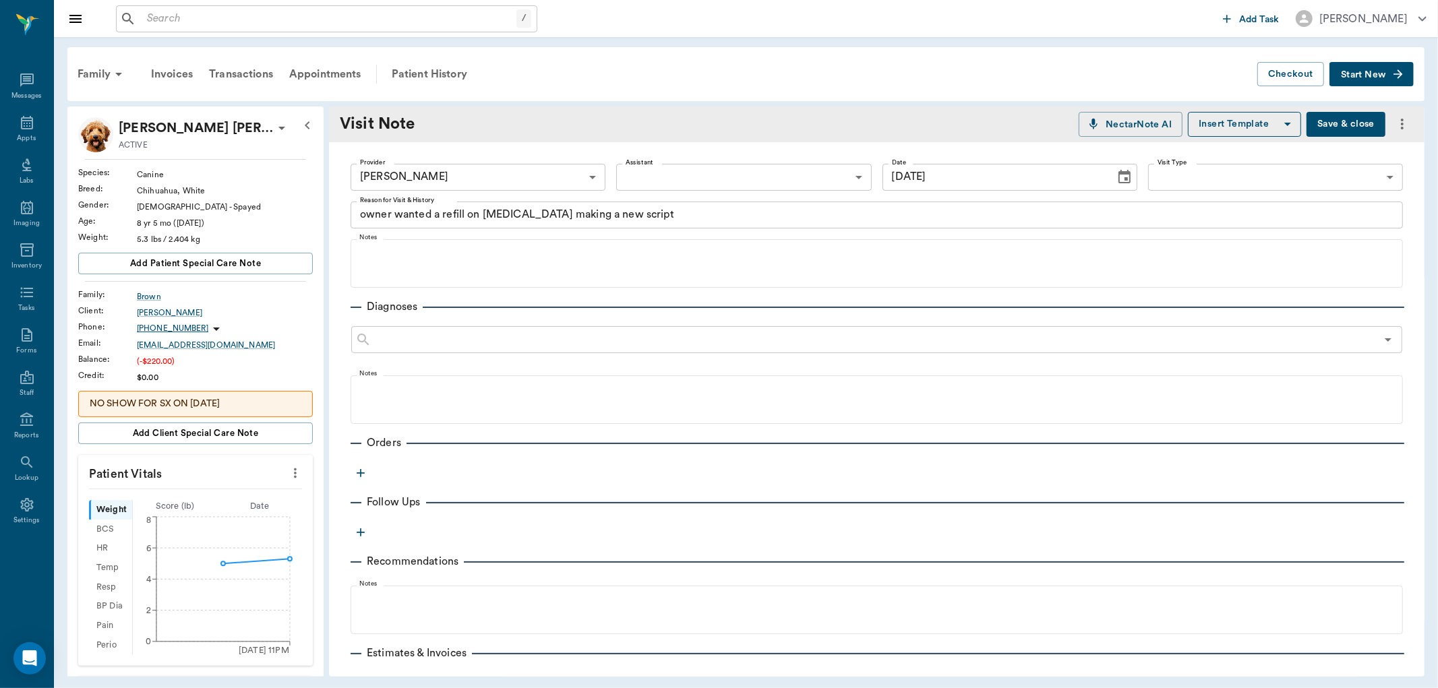
click at [360, 474] on icon "button" at bounding box center [361, 473] width 8 height 8
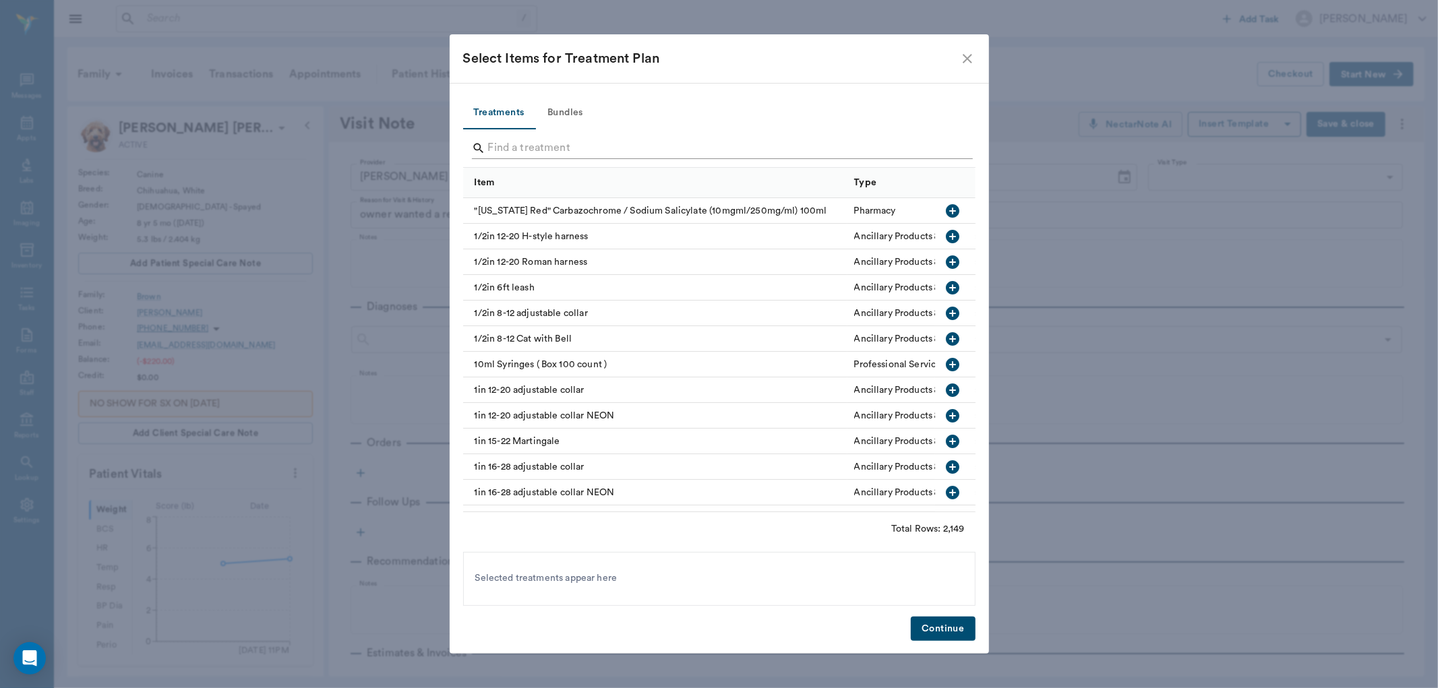
click at [495, 158] on input "Search" at bounding box center [720, 149] width 465 height 22
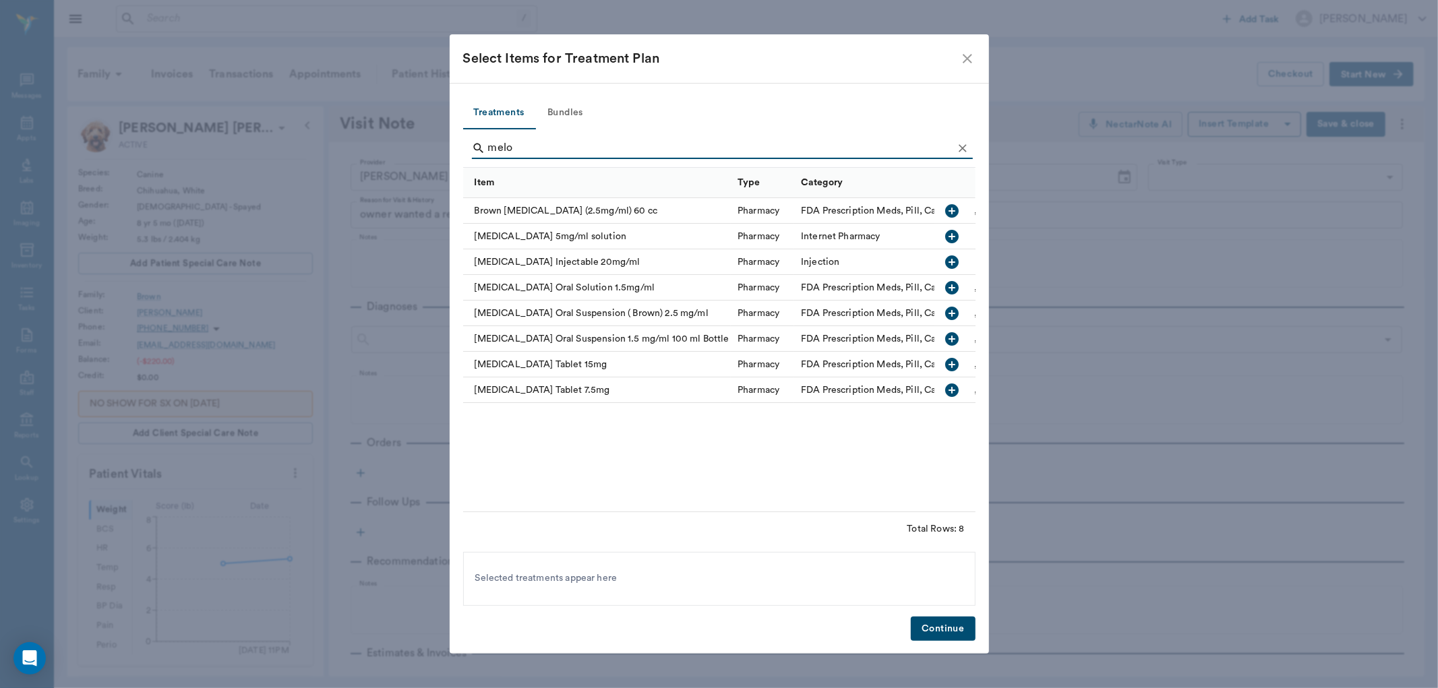
type input "melo"
click at [949, 288] on icon "button" at bounding box center [952, 287] width 13 height 13
click at [945, 628] on button "Continue" at bounding box center [943, 629] width 64 height 25
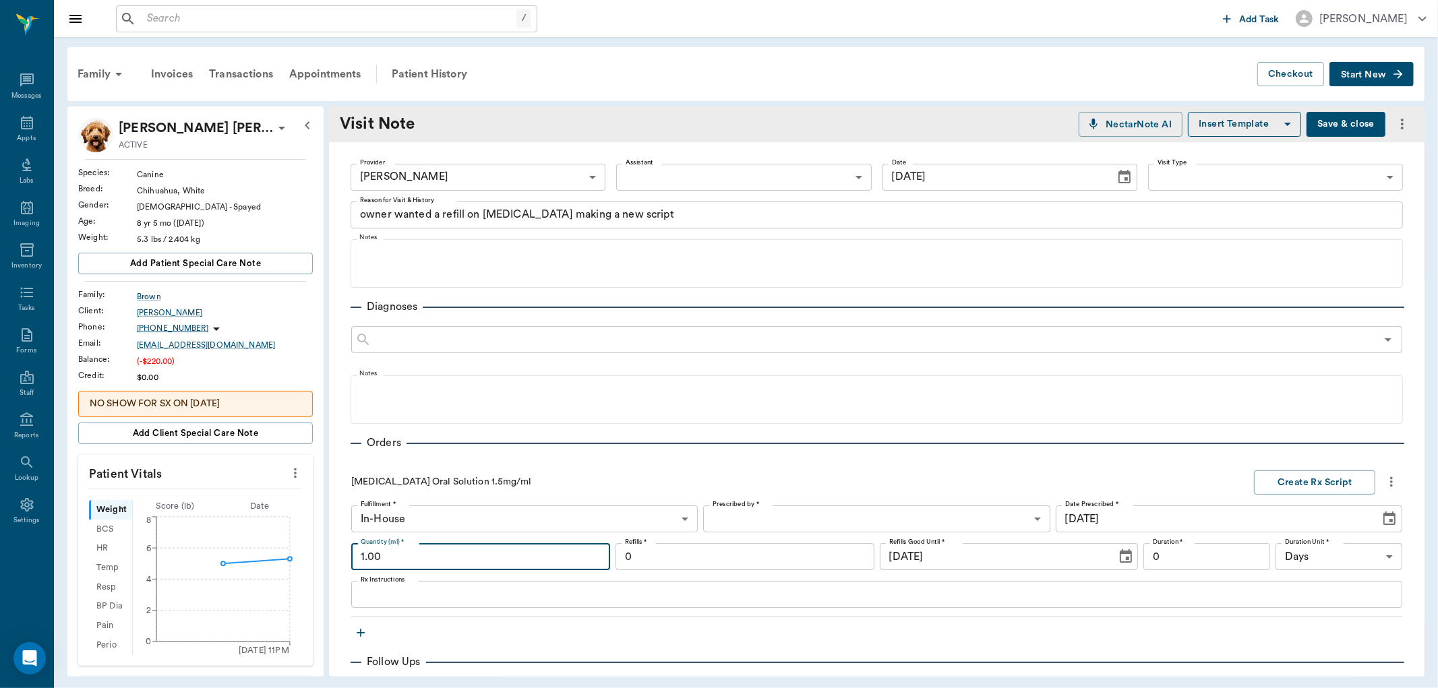
click at [383, 558] on input "1.00" at bounding box center [480, 556] width 259 height 27
type input "3.00"
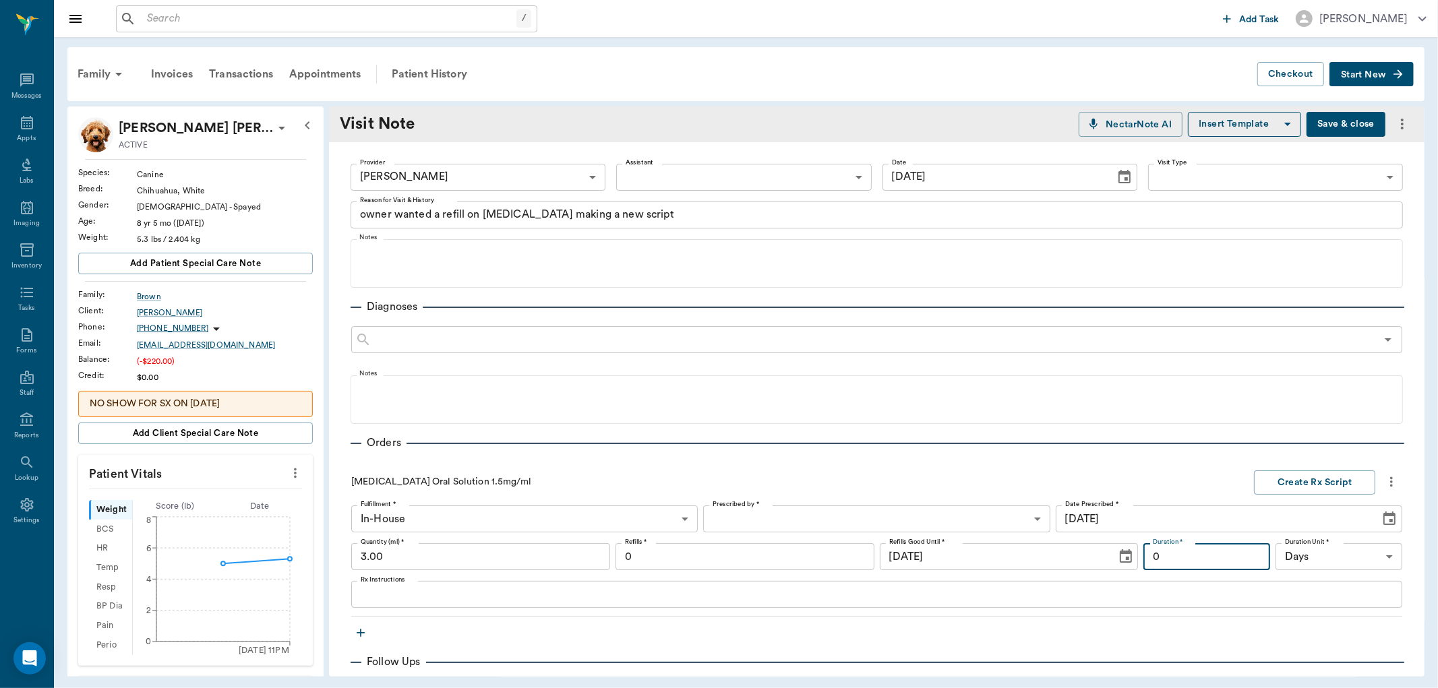
click at [1155, 561] on input "0" at bounding box center [1206, 556] width 127 height 27
type input "20"
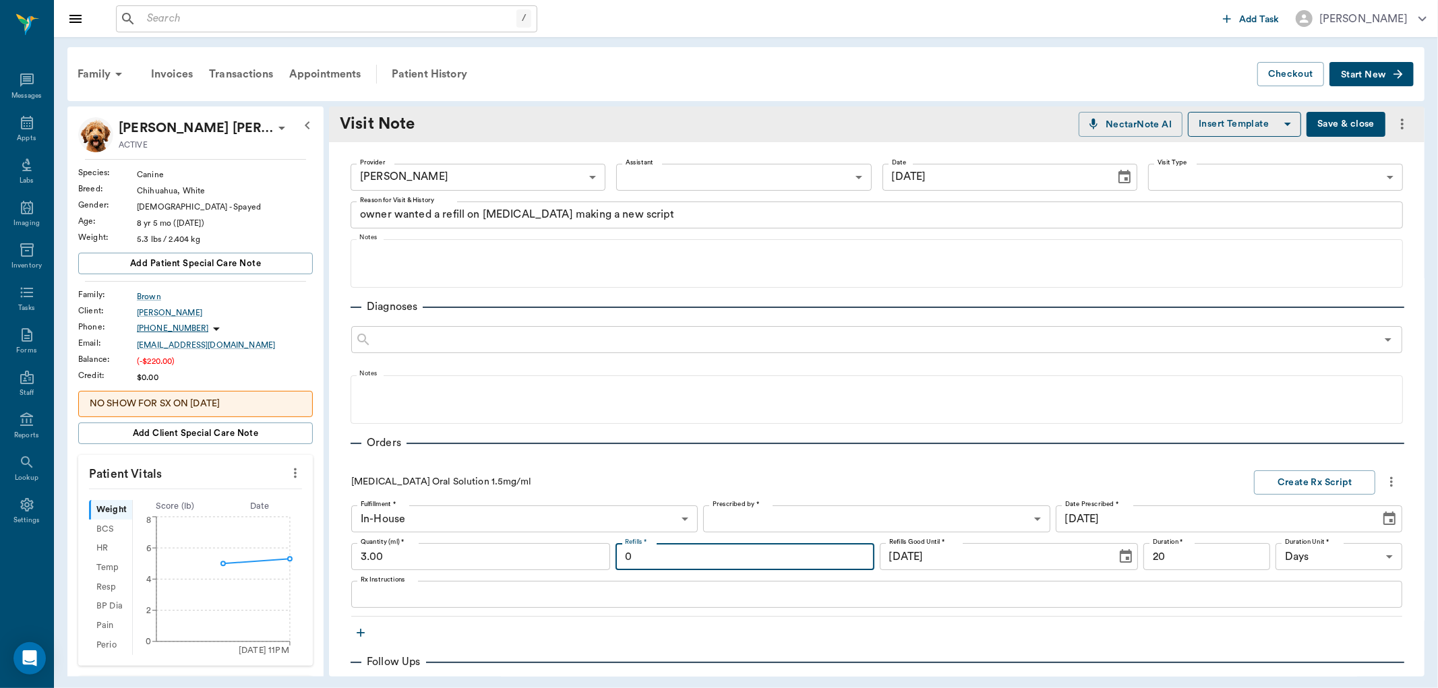
click at [636, 560] on input "0" at bounding box center [745, 556] width 259 height 27
type input "3"
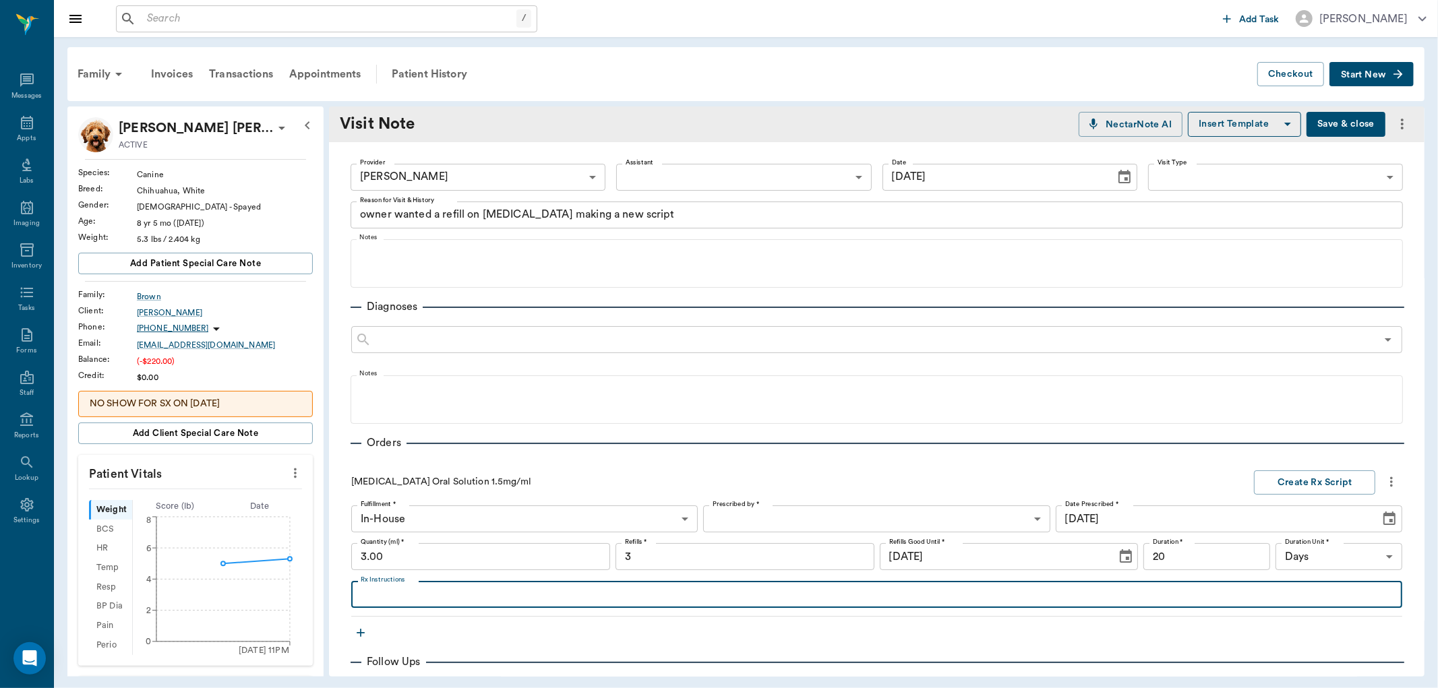
click at [386, 595] on textarea "Rx Instructions" at bounding box center [877, 595] width 1032 height 16
type textarea "Give0.15by mouth daily for pain"
click at [720, 521] on body "/ ​ Add Task [PERSON_NAME] Nectar Messages Appts Labs Imaging Inventory Tasks F…" at bounding box center [719, 344] width 1438 height 688
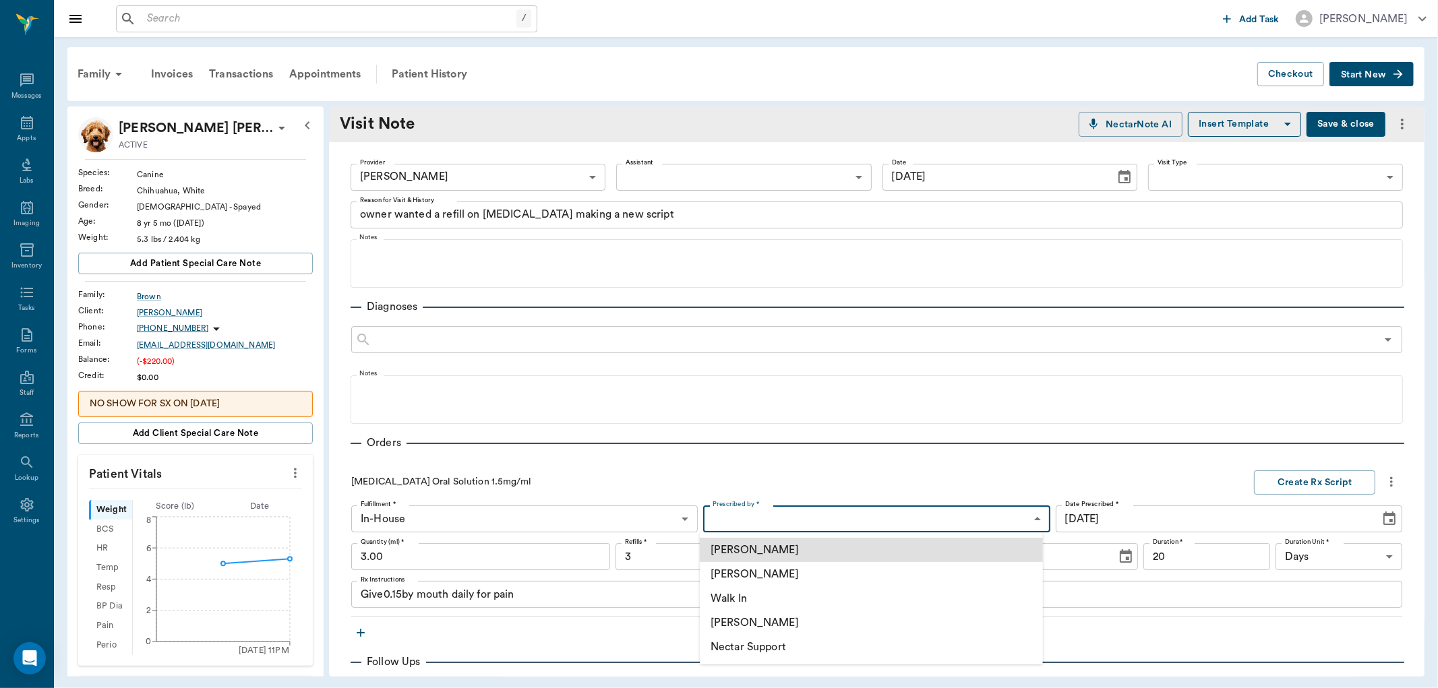
click at [738, 574] on li "[PERSON_NAME]" at bounding box center [871, 574] width 343 height 24
type input "63ec2f075fda476ae8351a4d"
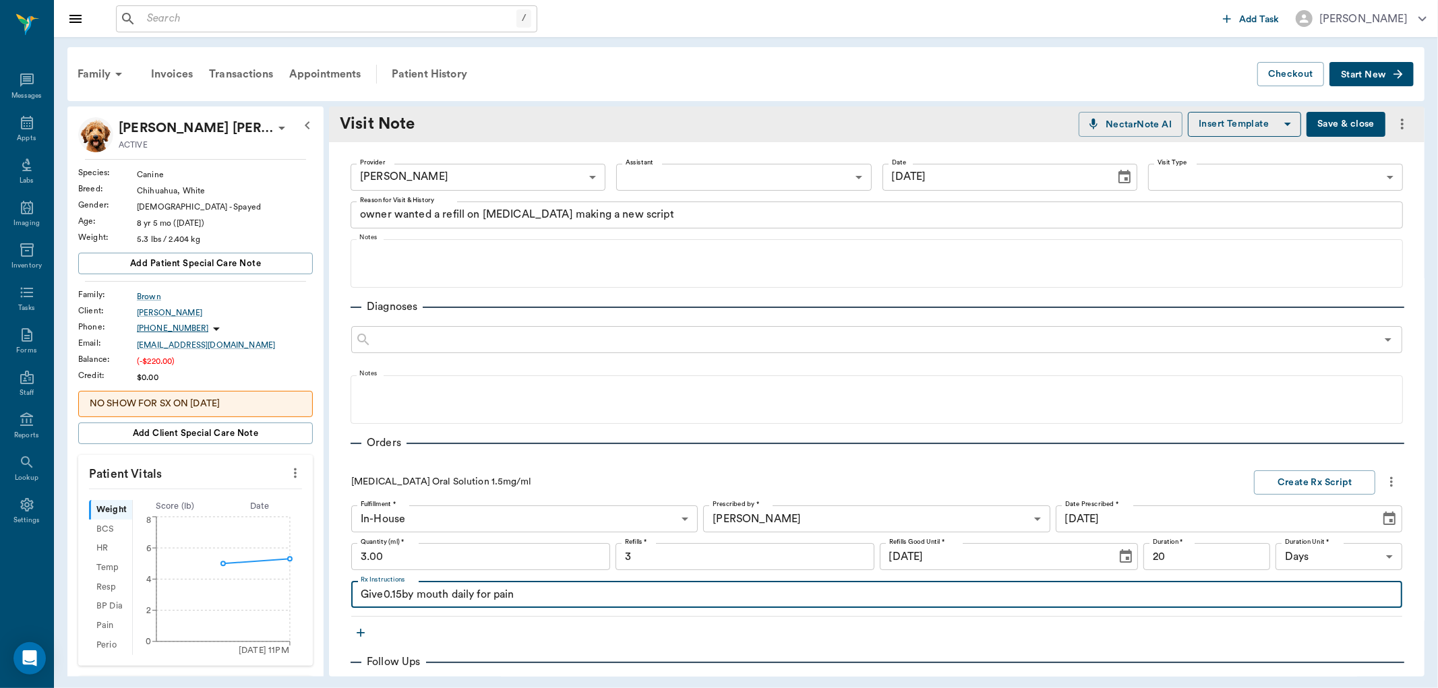
click at [401, 591] on textarea "Give0.15by mouth daily for pain" at bounding box center [877, 595] width 1032 height 16
type textarea "Give0.15 by mouth daily for pain"
click at [1303, 483] on button "Create Rx Script" at bounding box center [1314, 483] width 121 height 25
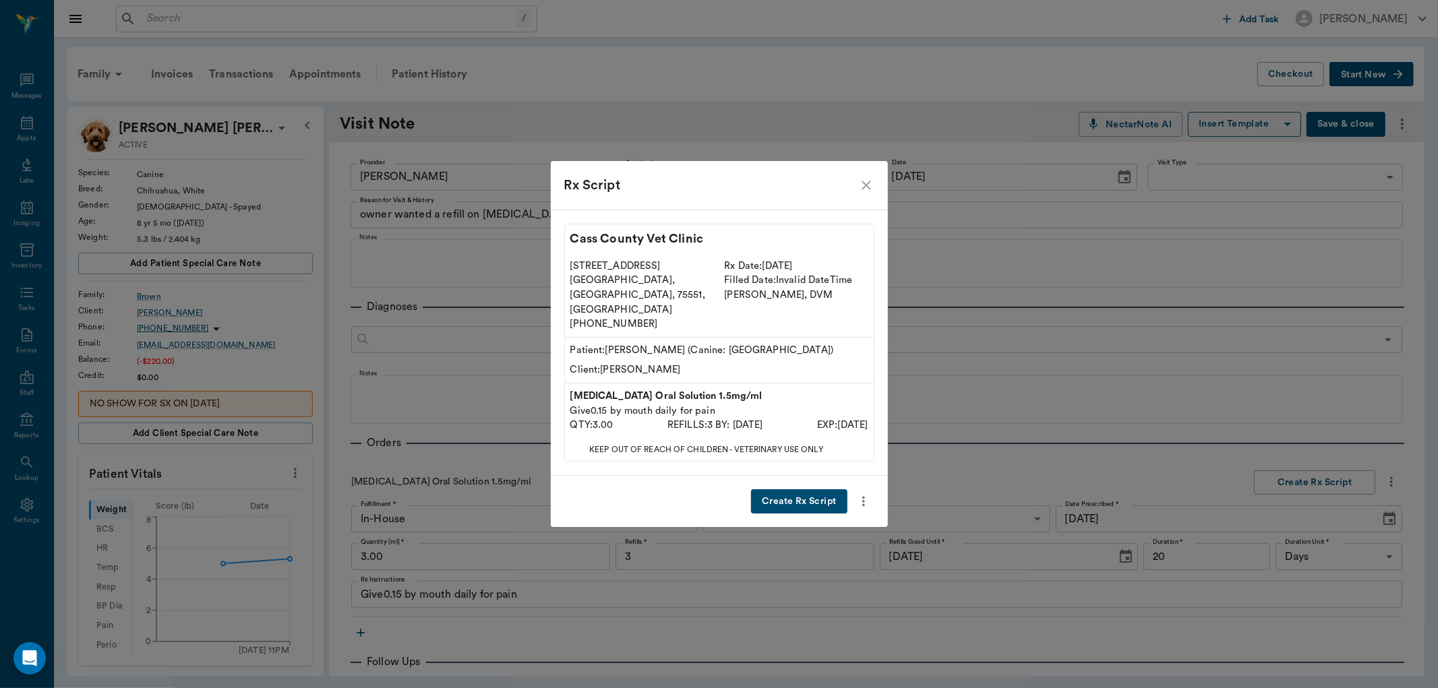
click at [791, 489] on button "Create Rx Script" at bounding box center [799, 501] width 96 height 25
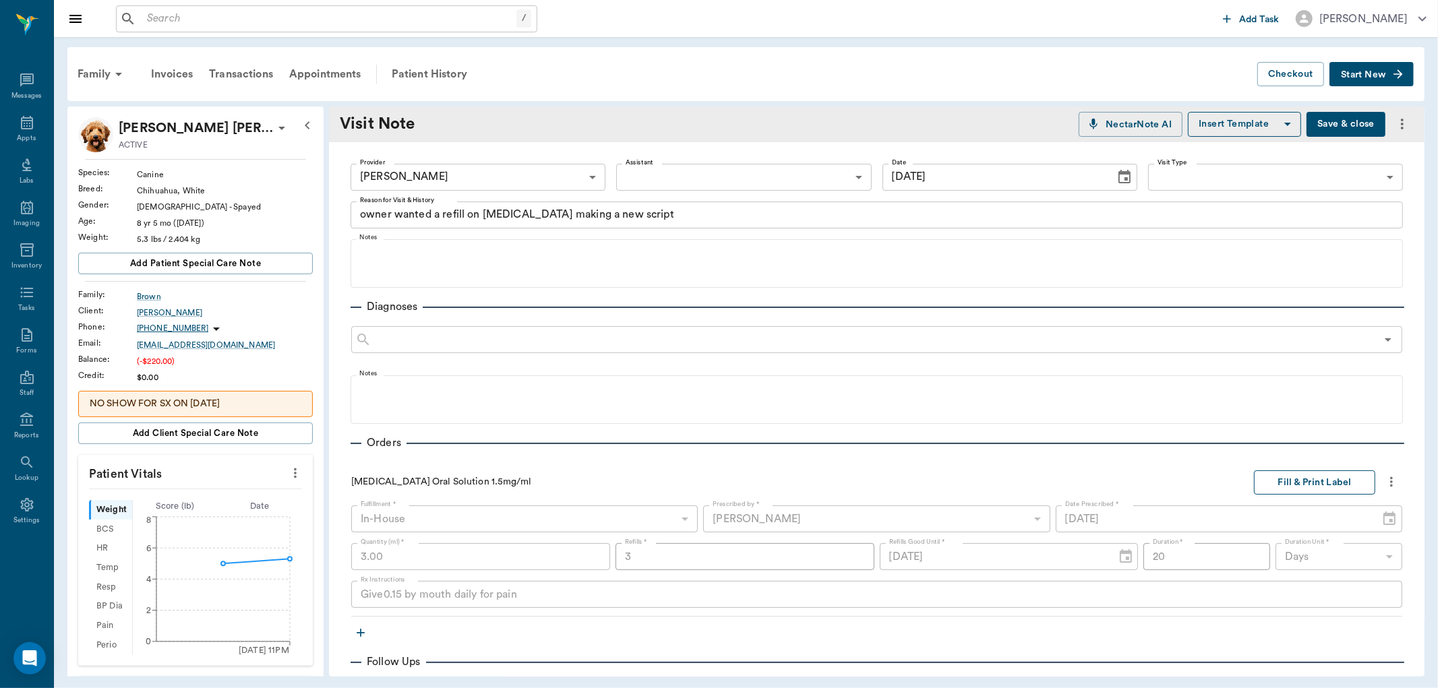
click at [1305, 487] on button "Fill & Print Label" at bounding box center [1314, 483] width 121 height 25
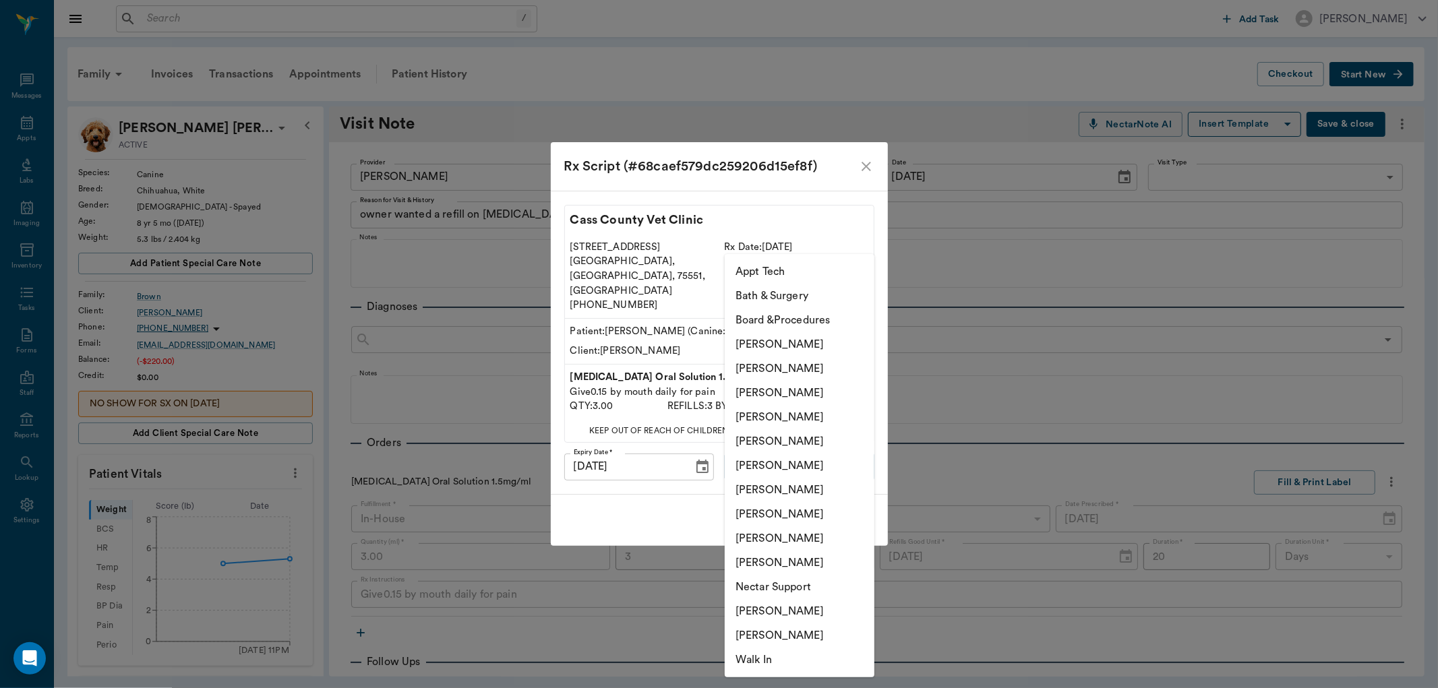
click at [766, 455] on body "/ ​ Add Task [PERSON_NAME] Nectar Messages Appts Labs Imaging Inventory Tasks F…" at bounding box center [719, 344] width 1438 height 688
click at [779, 538] on li "[PERSON_NAME]" at bounding box center [800, 539] width 150 height 24
type input "63ec2ede52e12b0ba117d0d7"
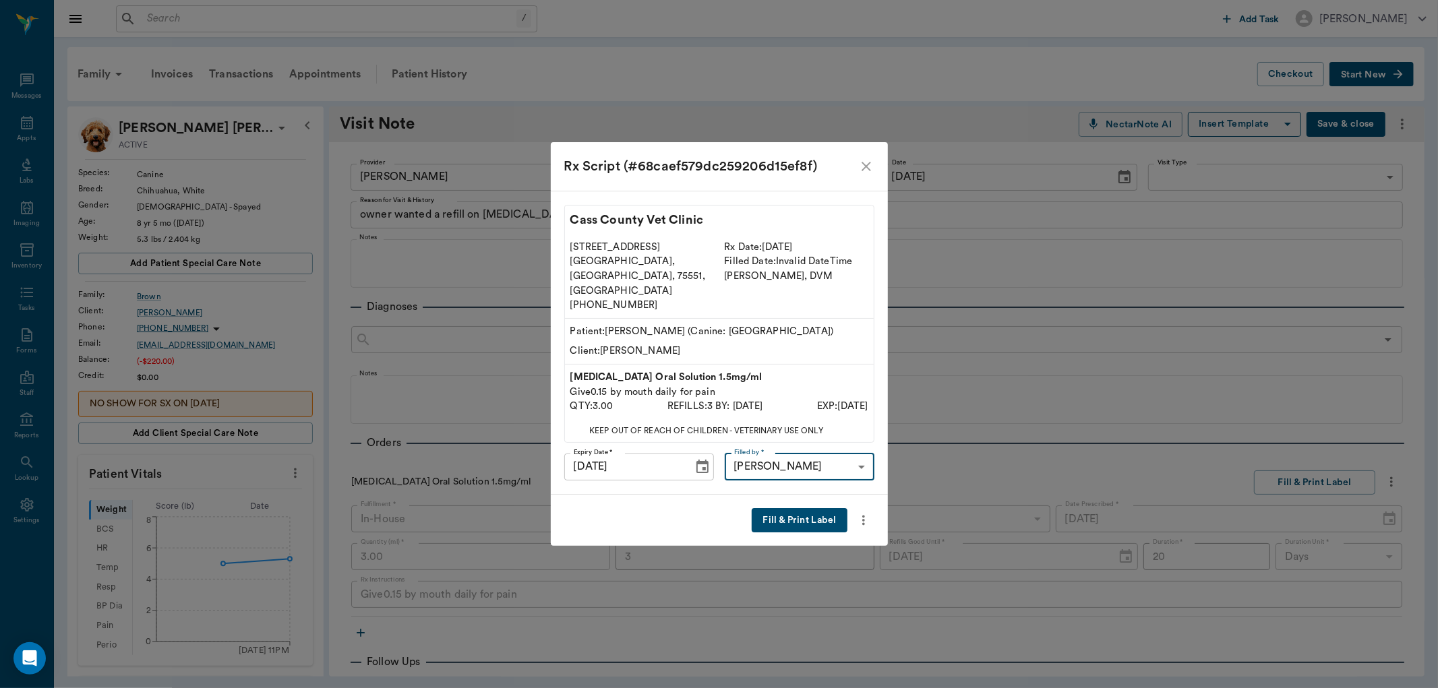
click at [790, 508] on button "Fill & Print Label" at bounding box center [799, 520] width 95 height 25
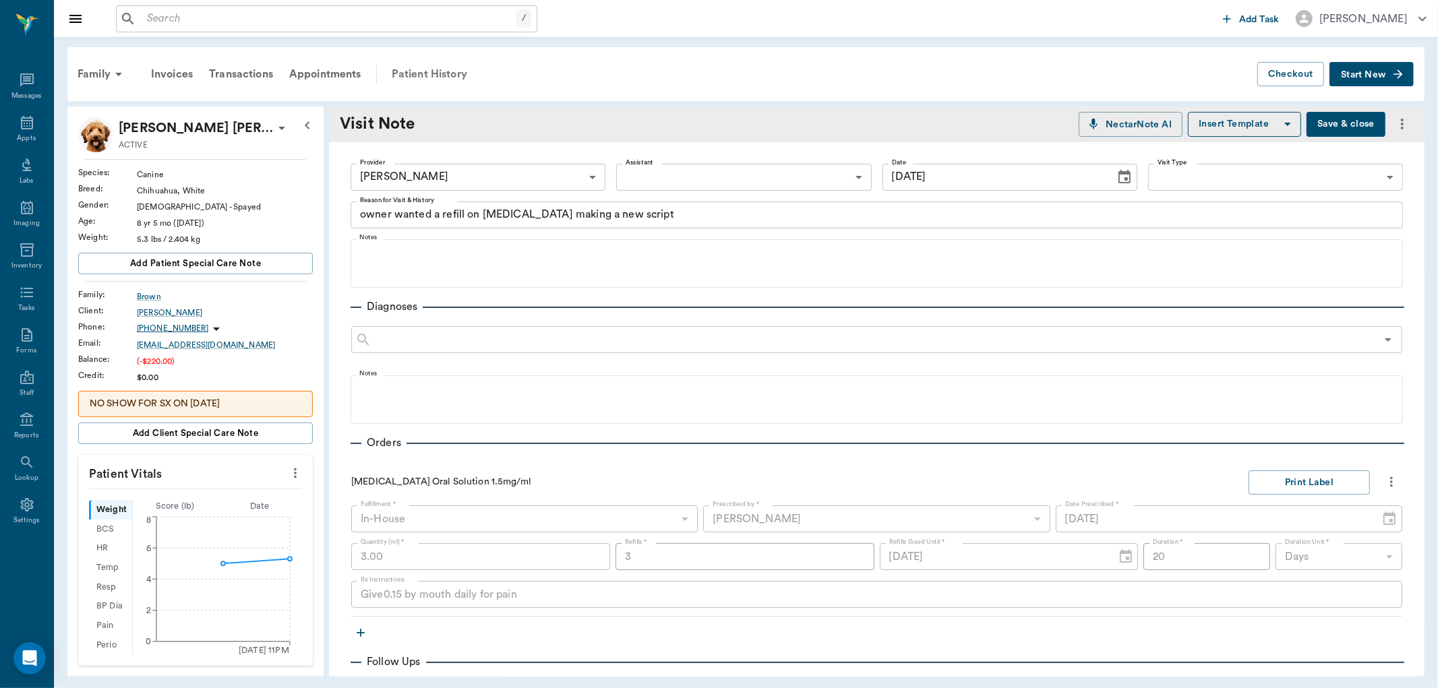
click at [425, 76] on div "Patient History" at bounding box center [430, 74] width 92 height 32
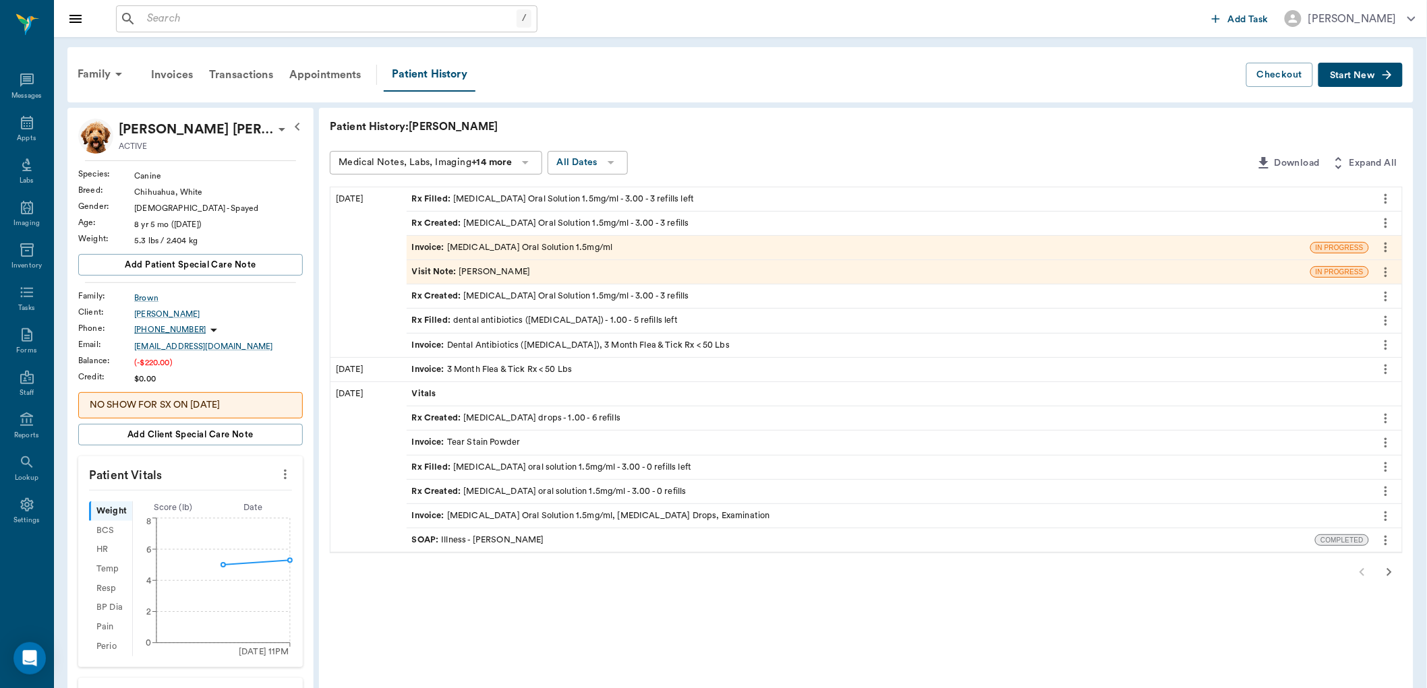
click at [471, 241] on div "Invoice : [MEDICAL_DATA] Oral Solution 1.5mg/ml" at bounding box center [512, 247] width 201 height 13
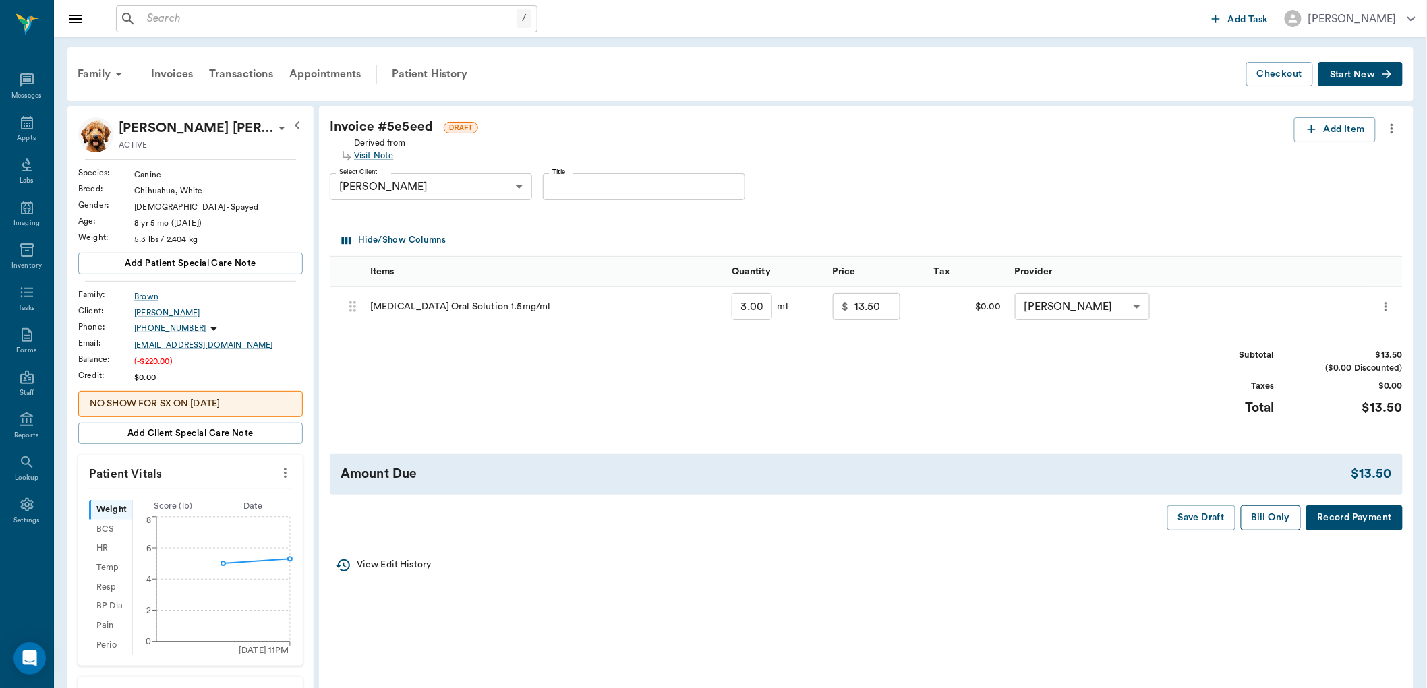
click at [1270, 518] on button "Bill Only" at bounding box center [1271, 518] width 61 height 25
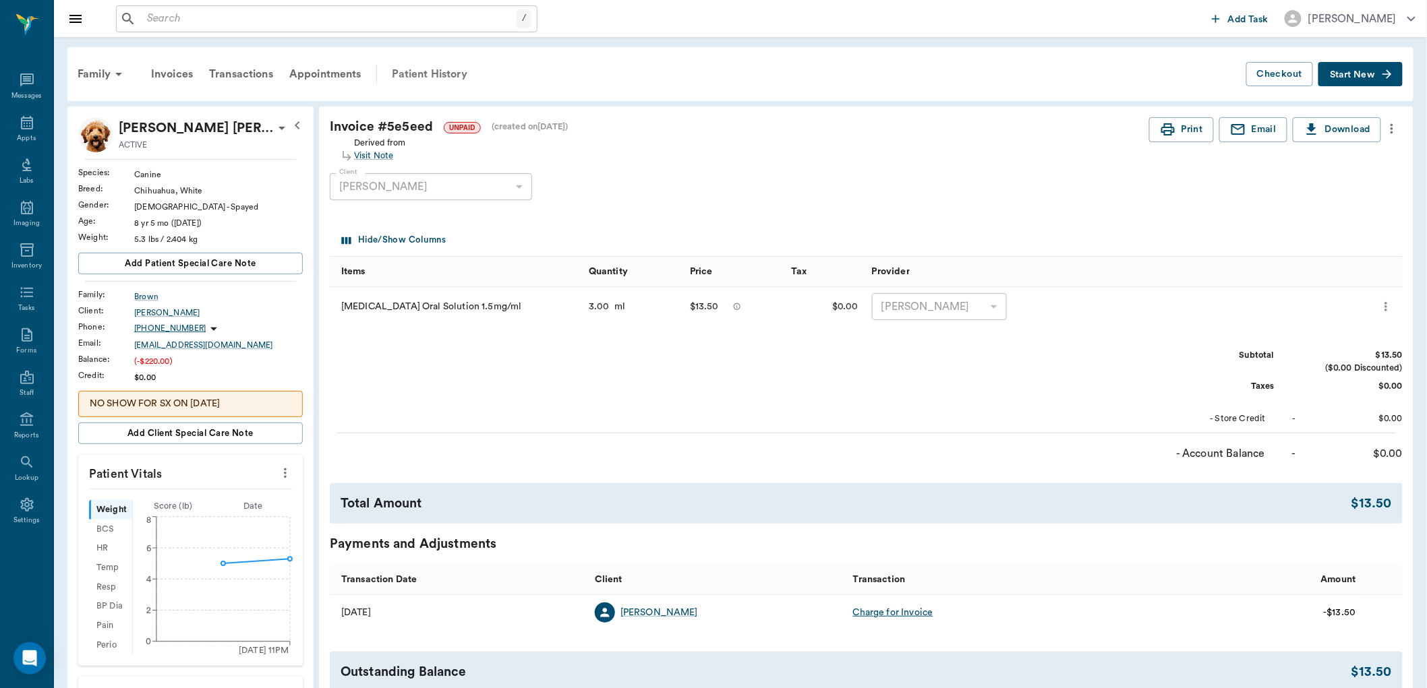
click at [448, 74] on div "Patient History" at bounding box center [430, 74] width 92 height 32
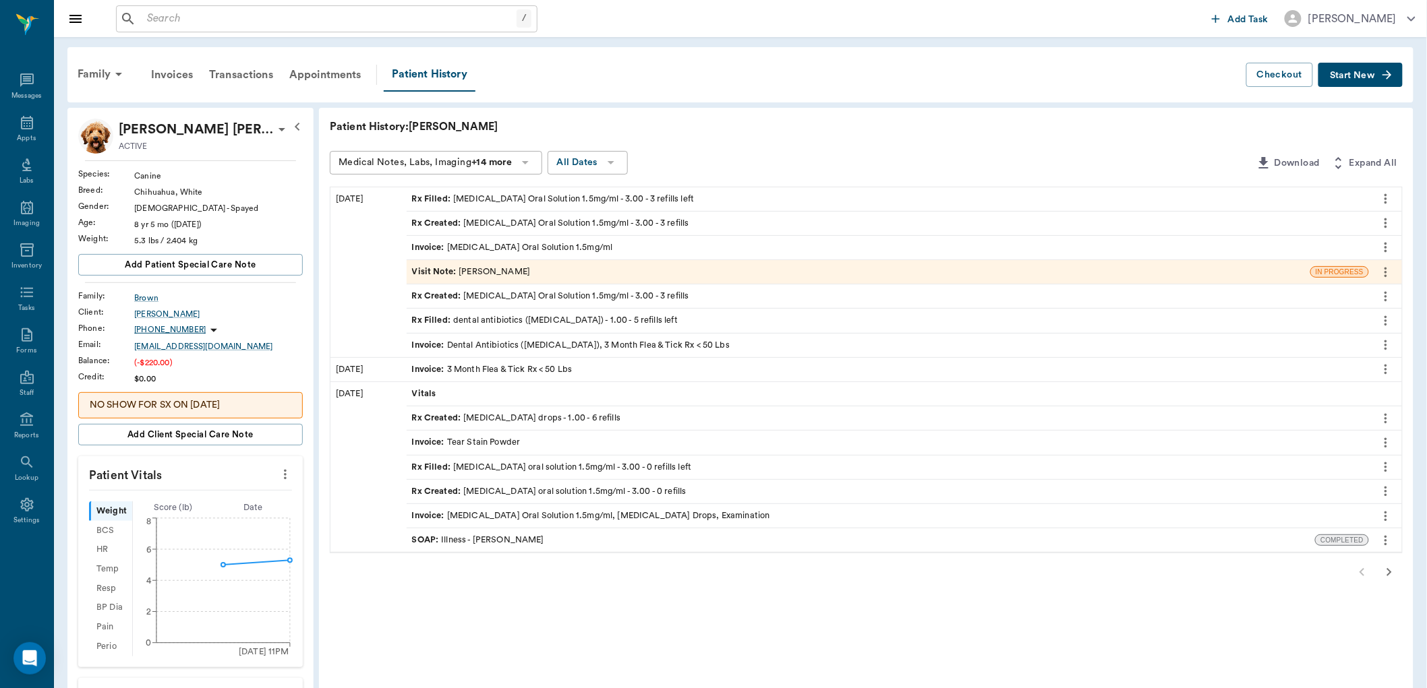
click at [493, 341] on div "Invoice : Dental Antibiotics ([MEDICAL_DATA]), 3 Month Flea & Tick Rx < 50 Lbs" at bounding box center [571, 345] width 318 height 13
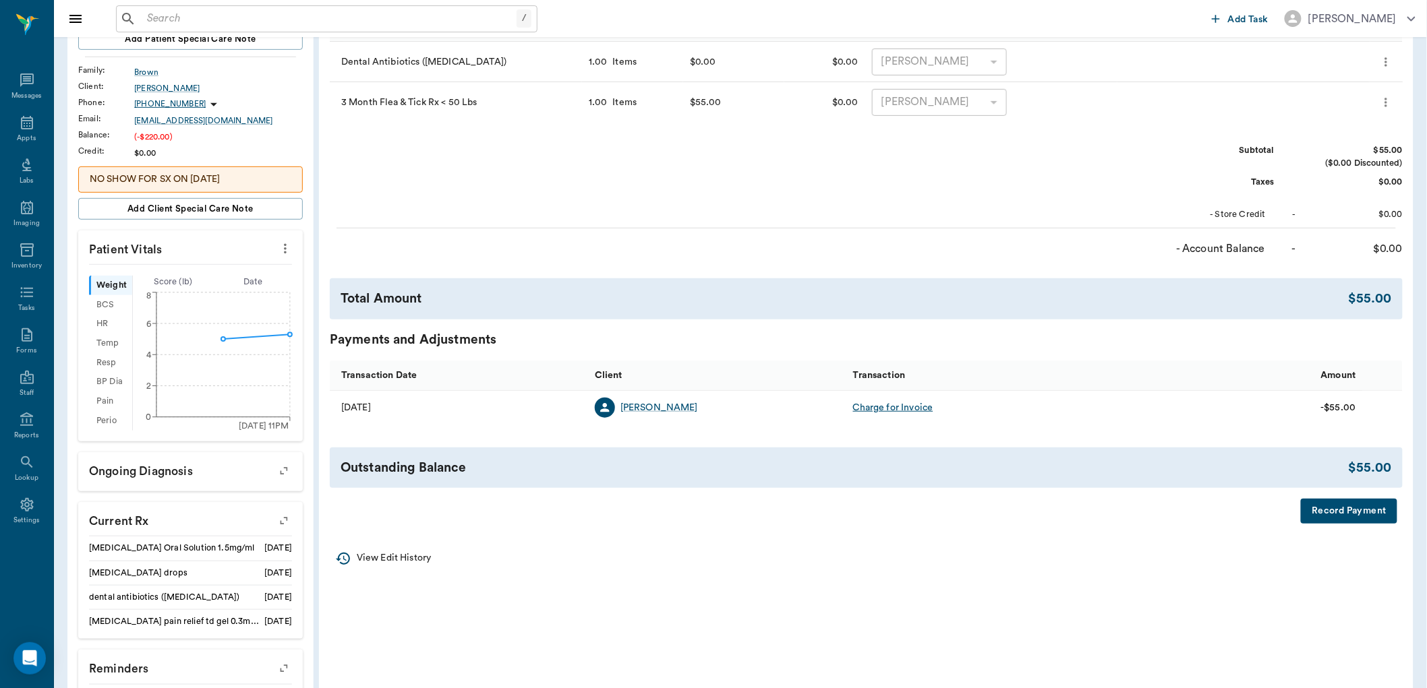
scroll to position [75, 0]
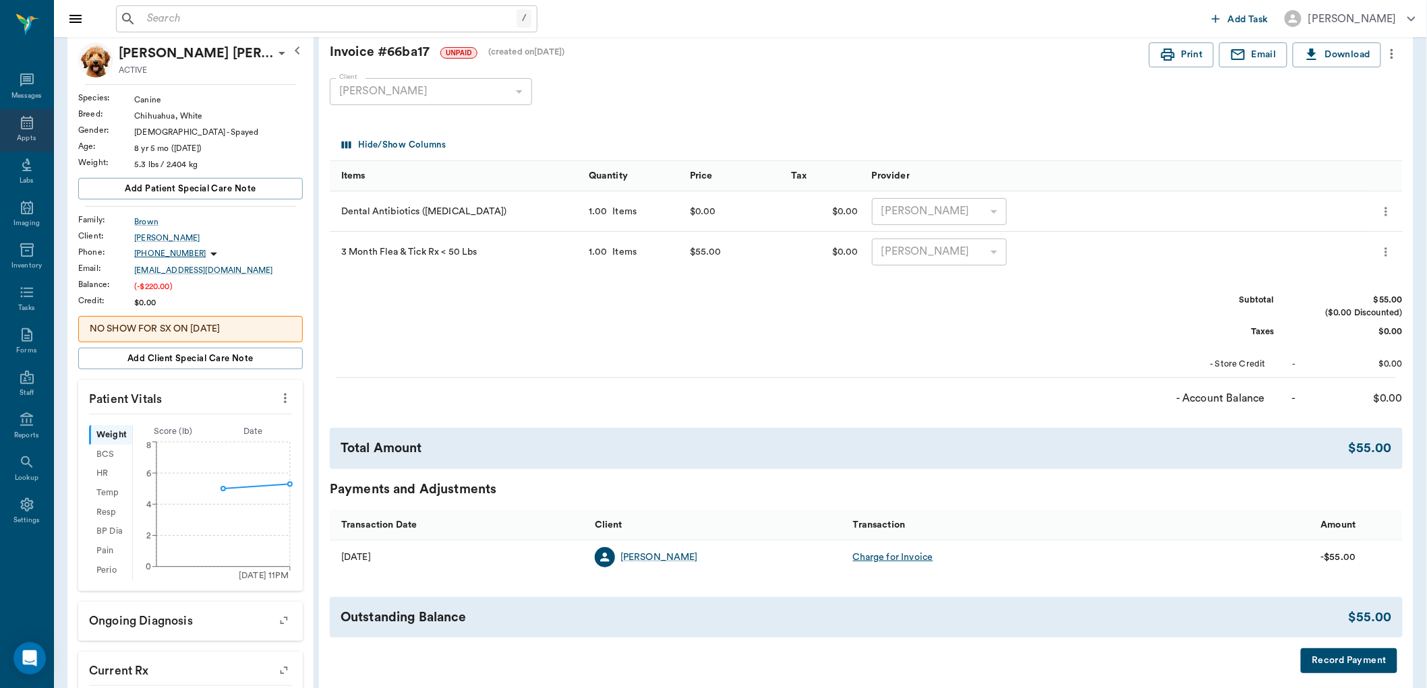
click at [24, 123] on icon at bounding box center [27, 123] width 16 height 16
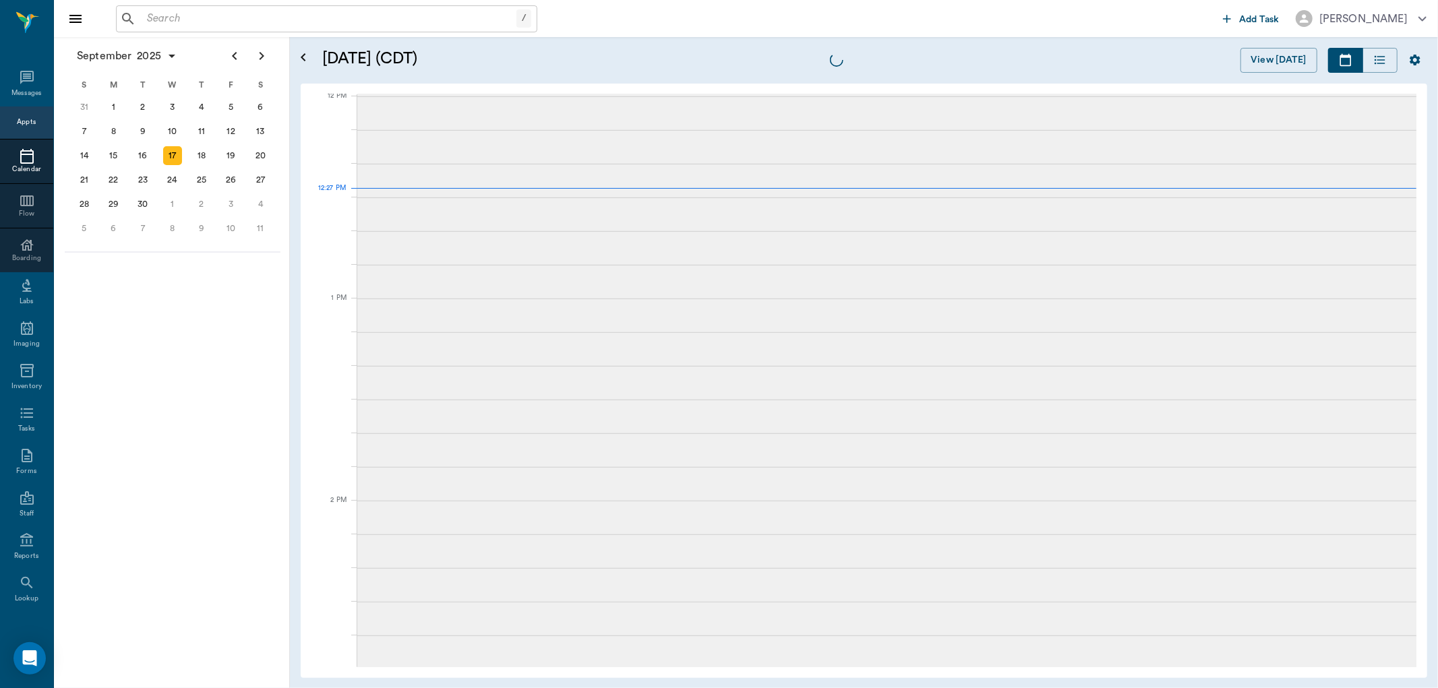
scroll to position [812, 0]
